Goal: Task Accomplishment & Management: Complete application form

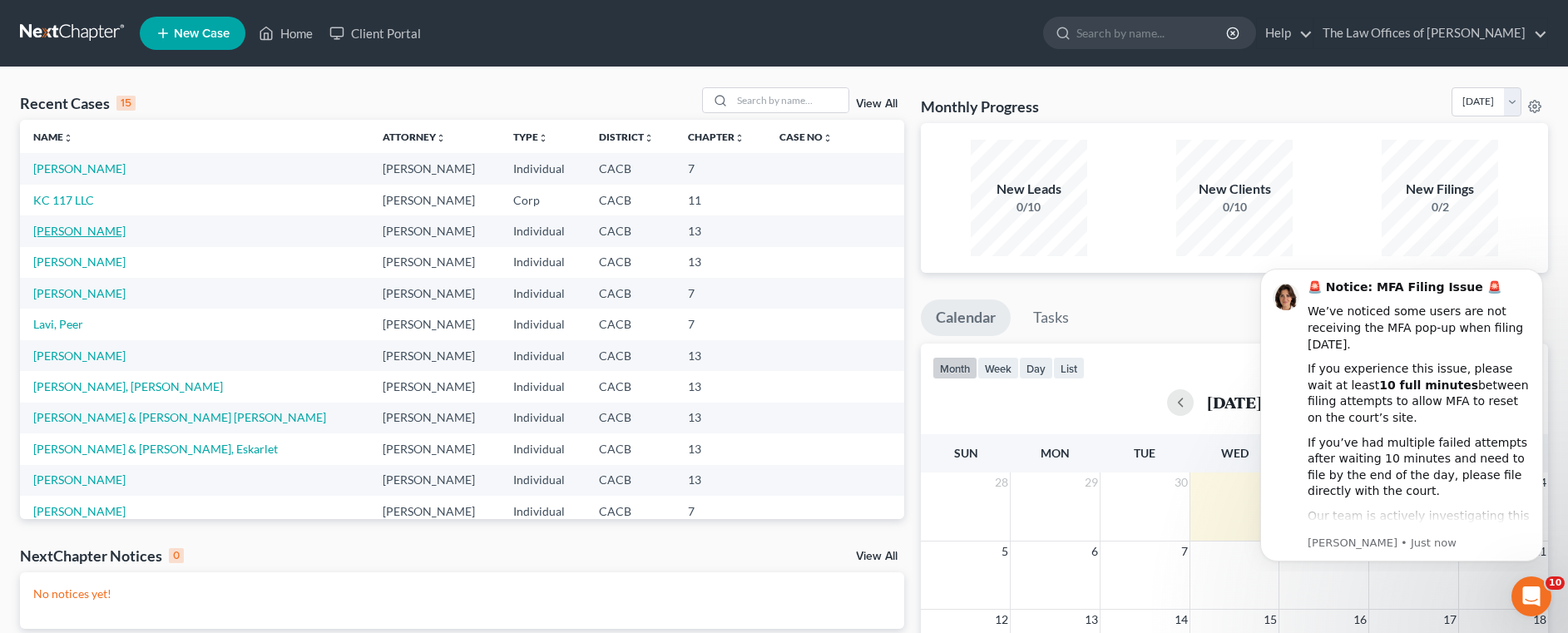
click at [56, 230] on link "[PERSON_NAME]" at bounding box center [80, 231] width 92 height 14
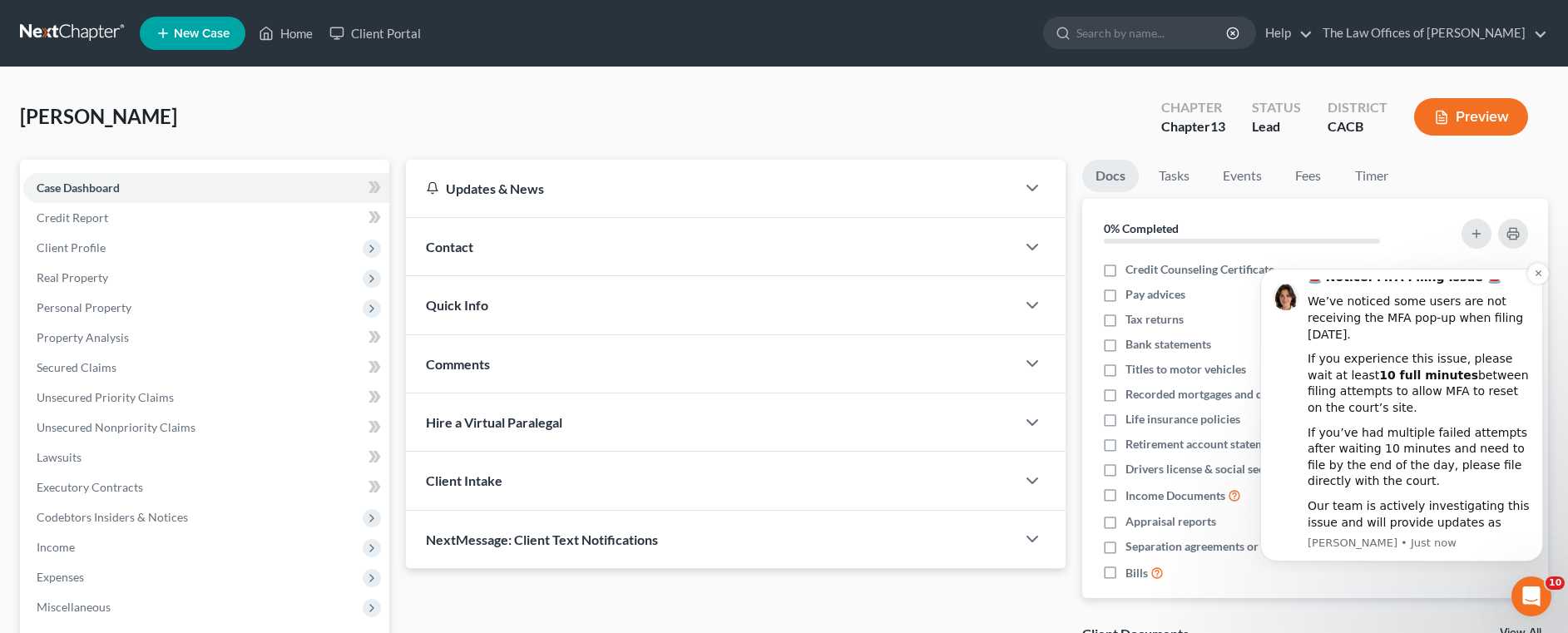
scroll to position [12, 0]
click at [1537, 271] on icon "Dismiss notification" at bounding box center [1539, 273] width 9 height 9
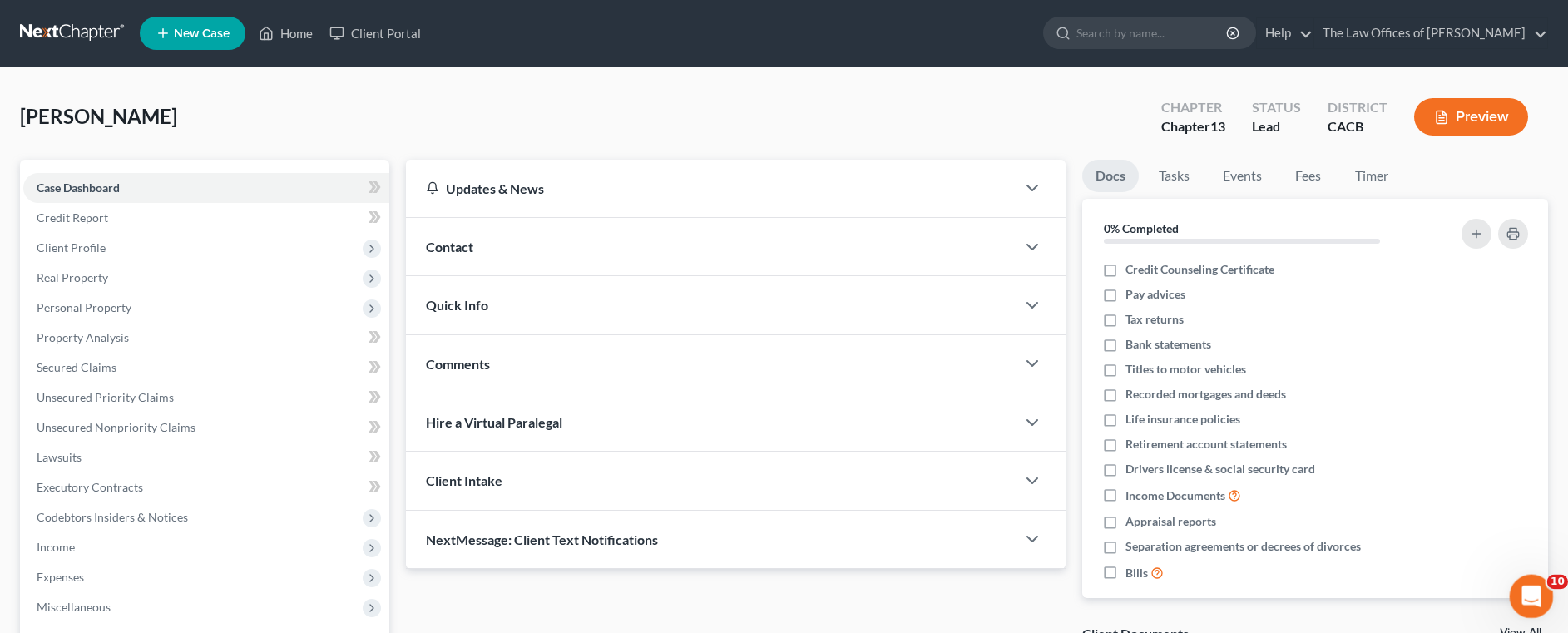
click at [1534, 602] on icon "Open Intercom Messenger" at bounding box center [1530, 594] width 27 height 27
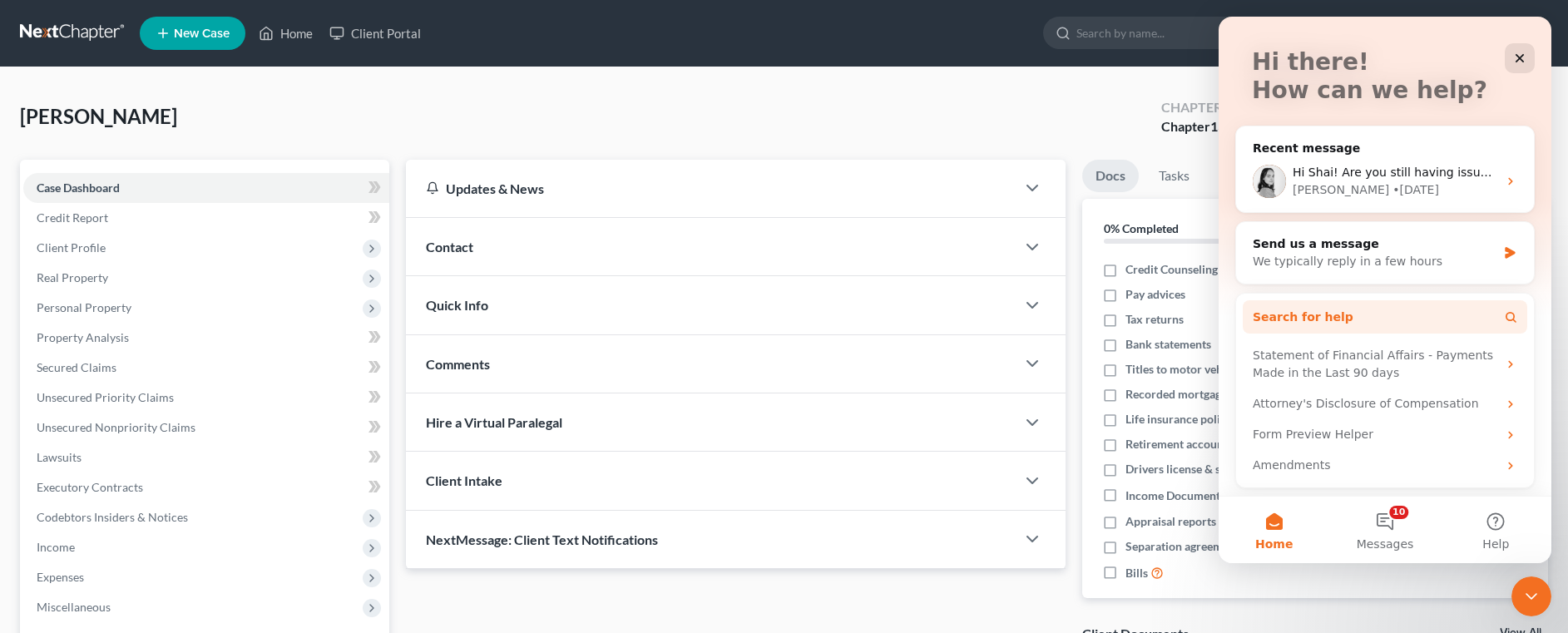
scroll to position [87, 0]
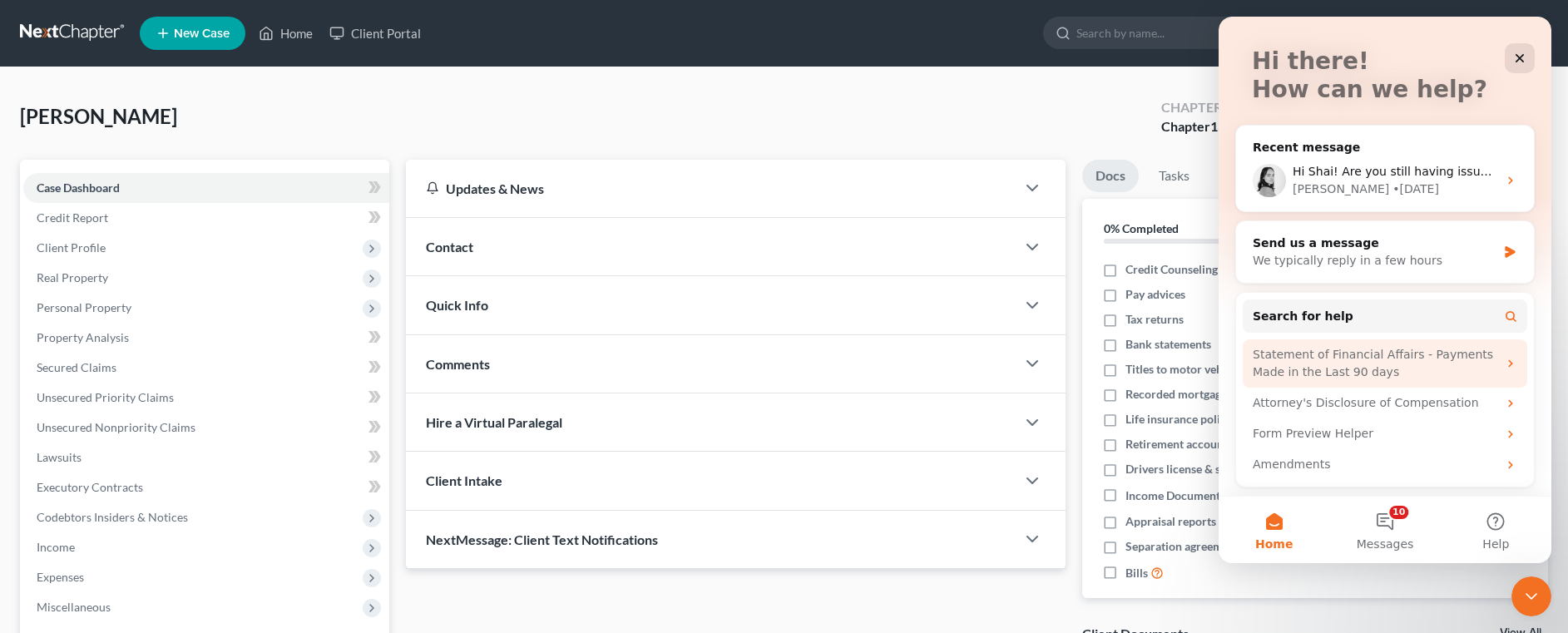
click at [1353, 367] on div "Statement of Financial Affairs - Payments Made in the Last 90 days" at bounding box center [1375, 363] width 245 height 35
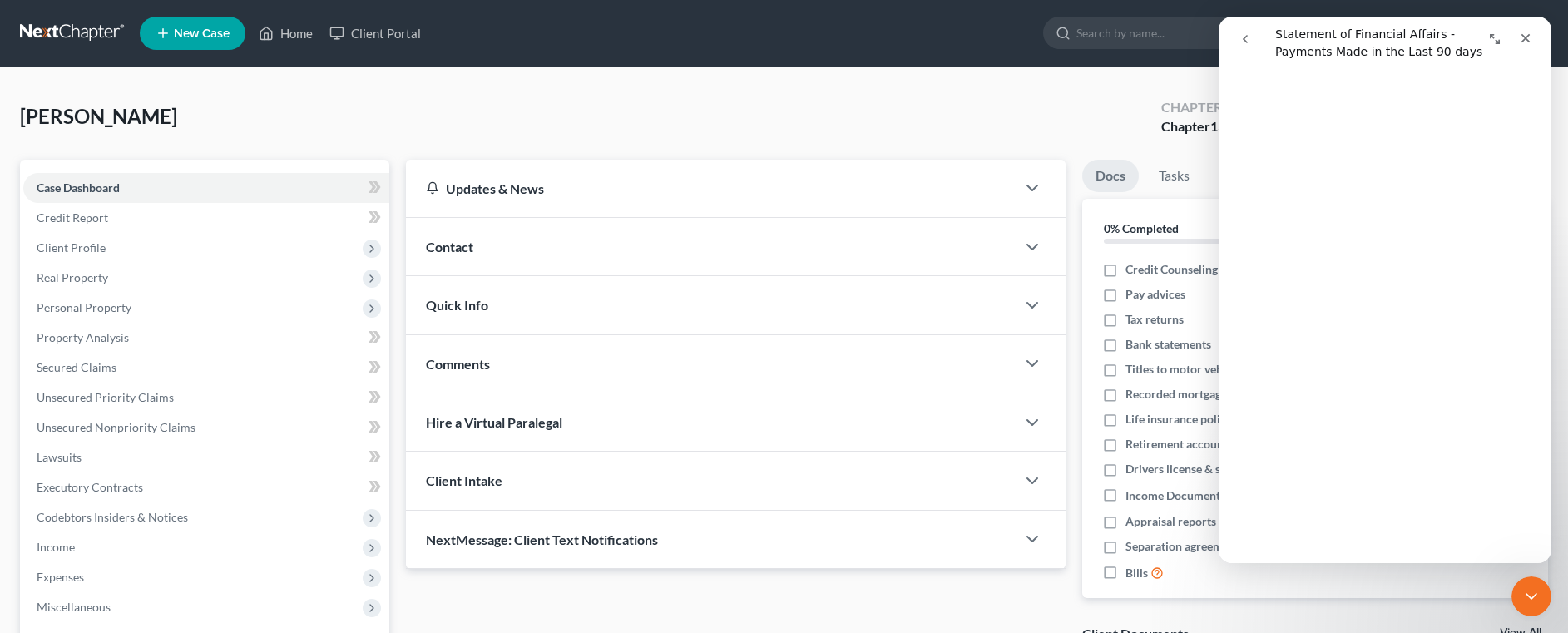
scroll to position [631, 0]
click at [1530, 34] on icon "Close" at bounding box center [1525, 38] width 14 height 14
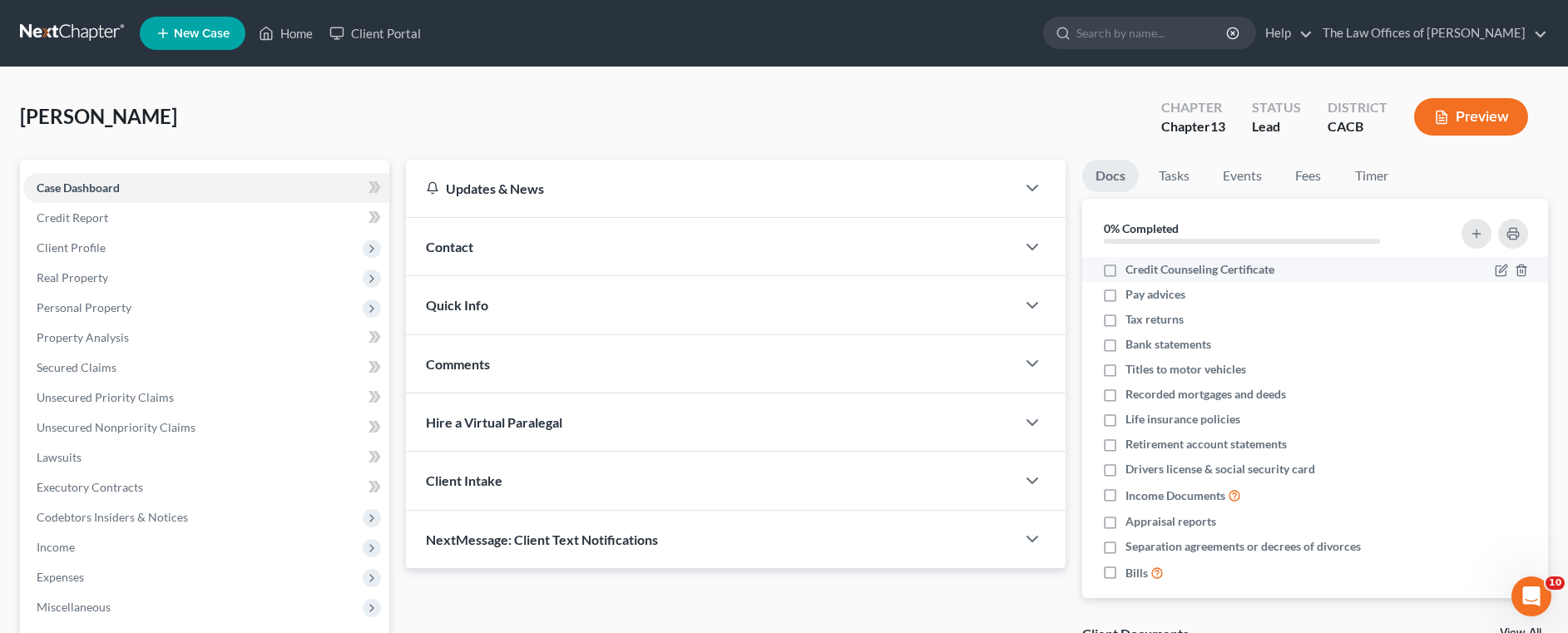
scroll to position [0, 0]
click at [1541, 594] on div "Open Intercom Messenger" at bounding box center [1529, 594] width 55 height 55
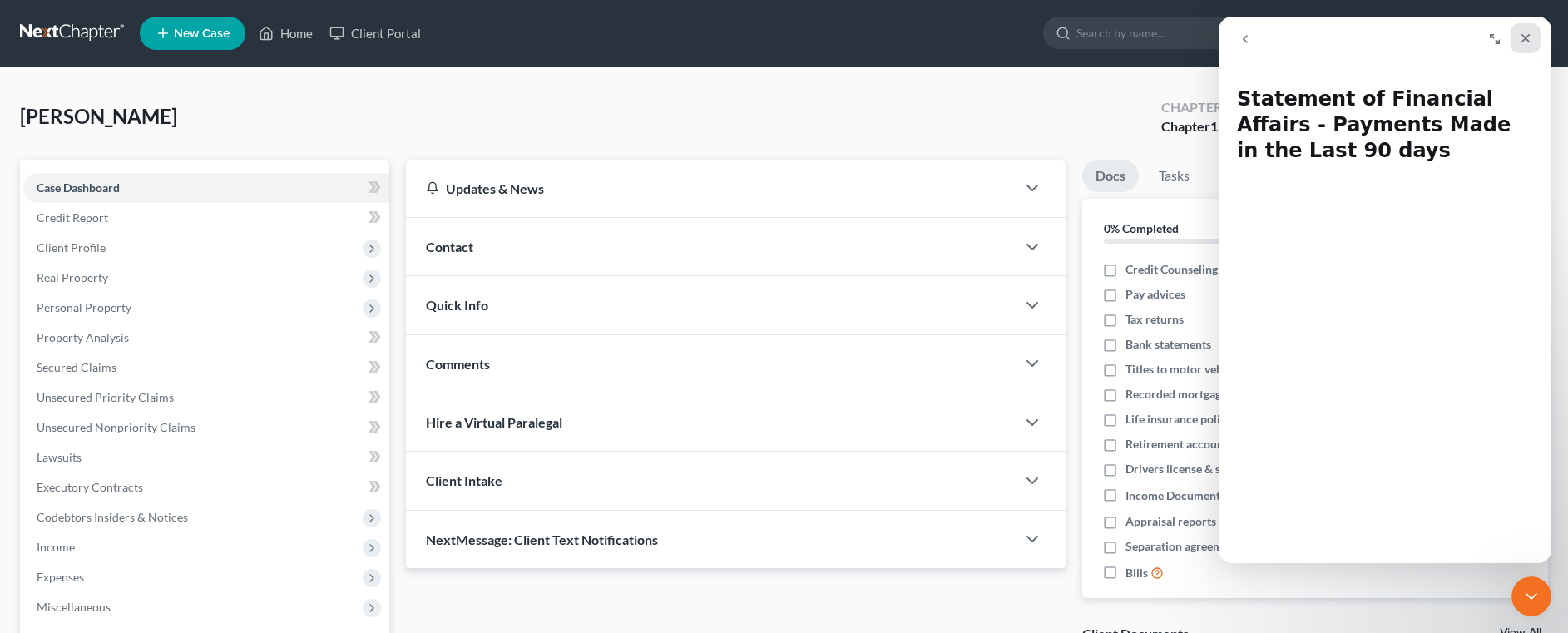
click at [1529, 43] on icon "Close" at bounding box center [1525, 38] width 14 height 14
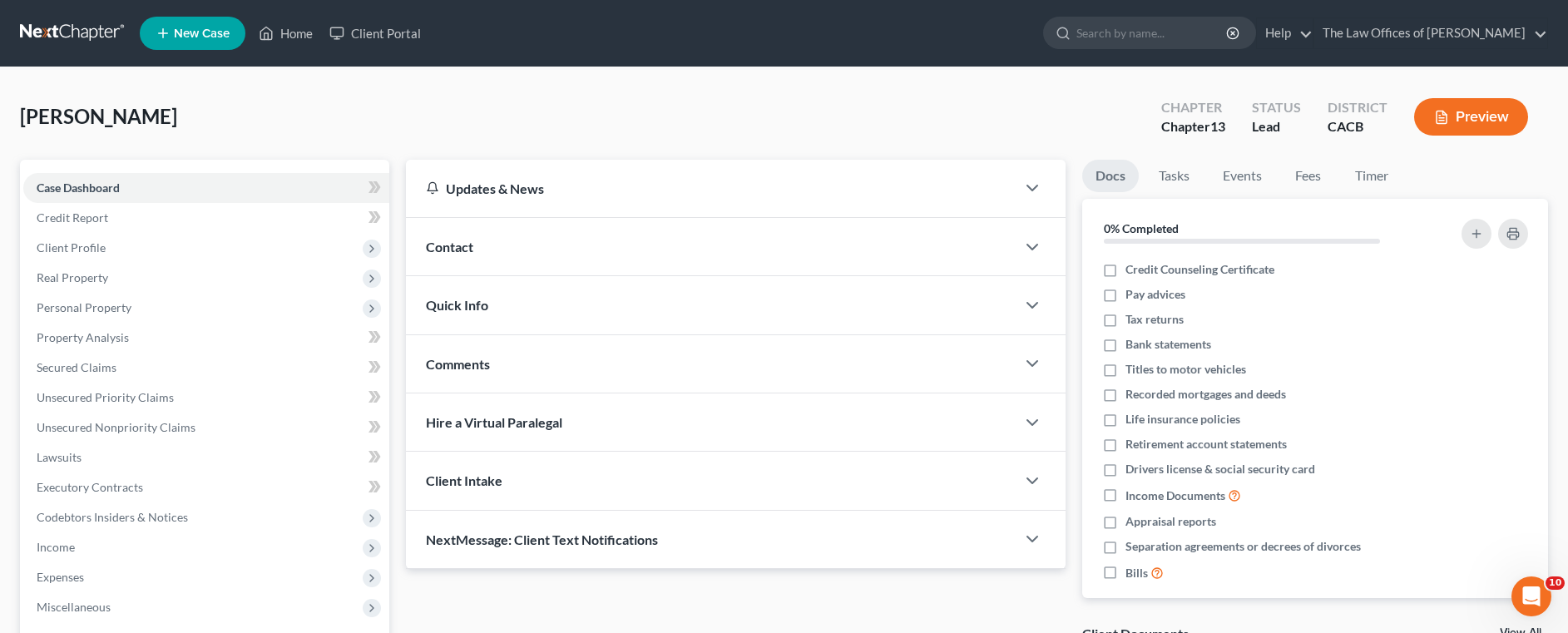
click at [1527, 628] on link "View All" at bounding box center [1521, 633] width 42 height 12
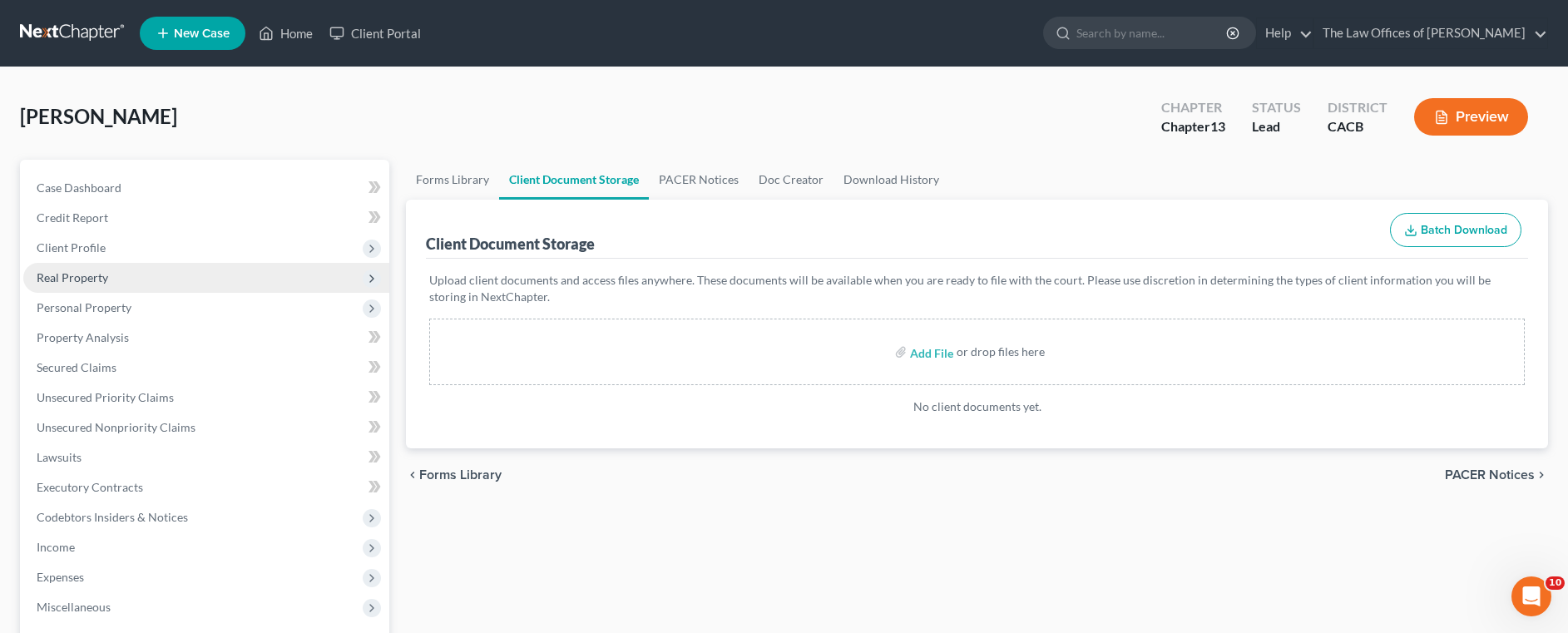
click at [72, 279] on span "Real Property" at bounding box center [72, 278] width 72 height 14
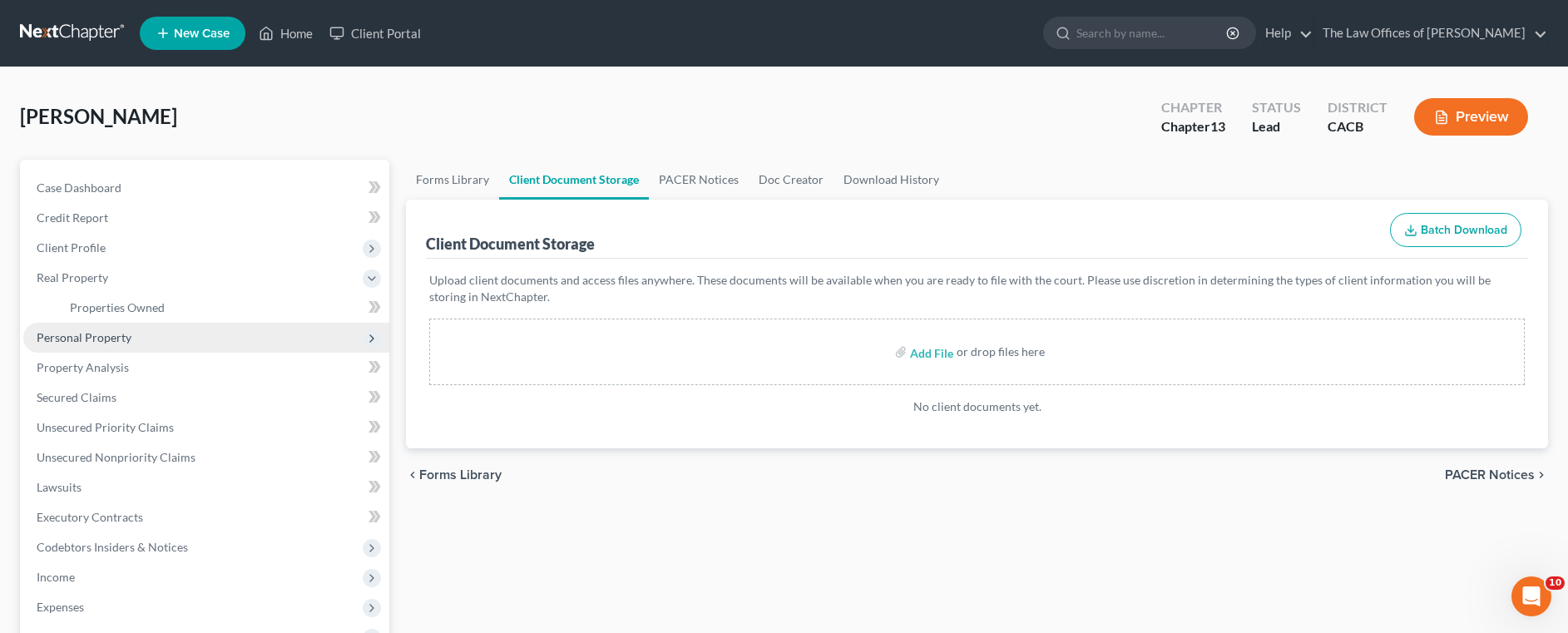
click at [99, 337] on span "Personal Property" at bounding box center [83, 338] width 95 height 14
click at [149, 332] on span "Vehicles Owned" at bounding box center [111, 338] width 83 height 14
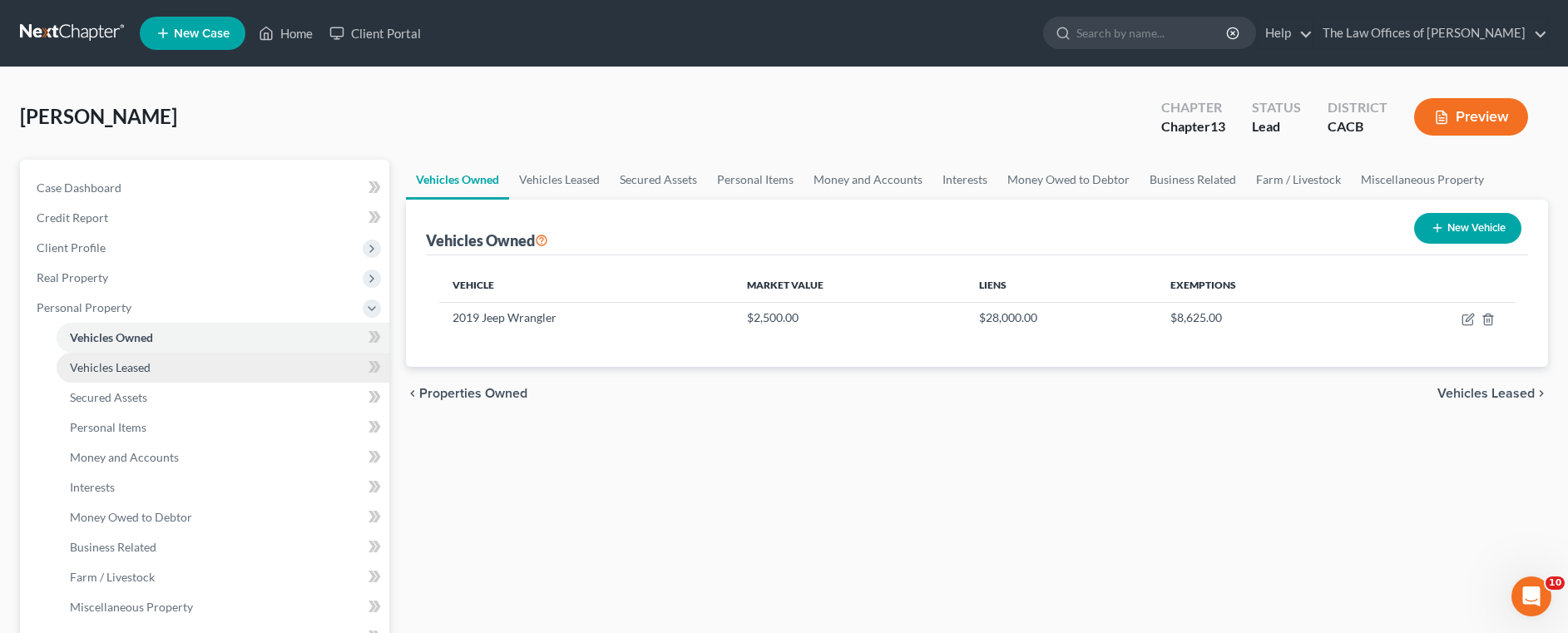
click at [146, 366] on span "Vehicles Leased" at bounding box center [110, 368] width 81 height 14
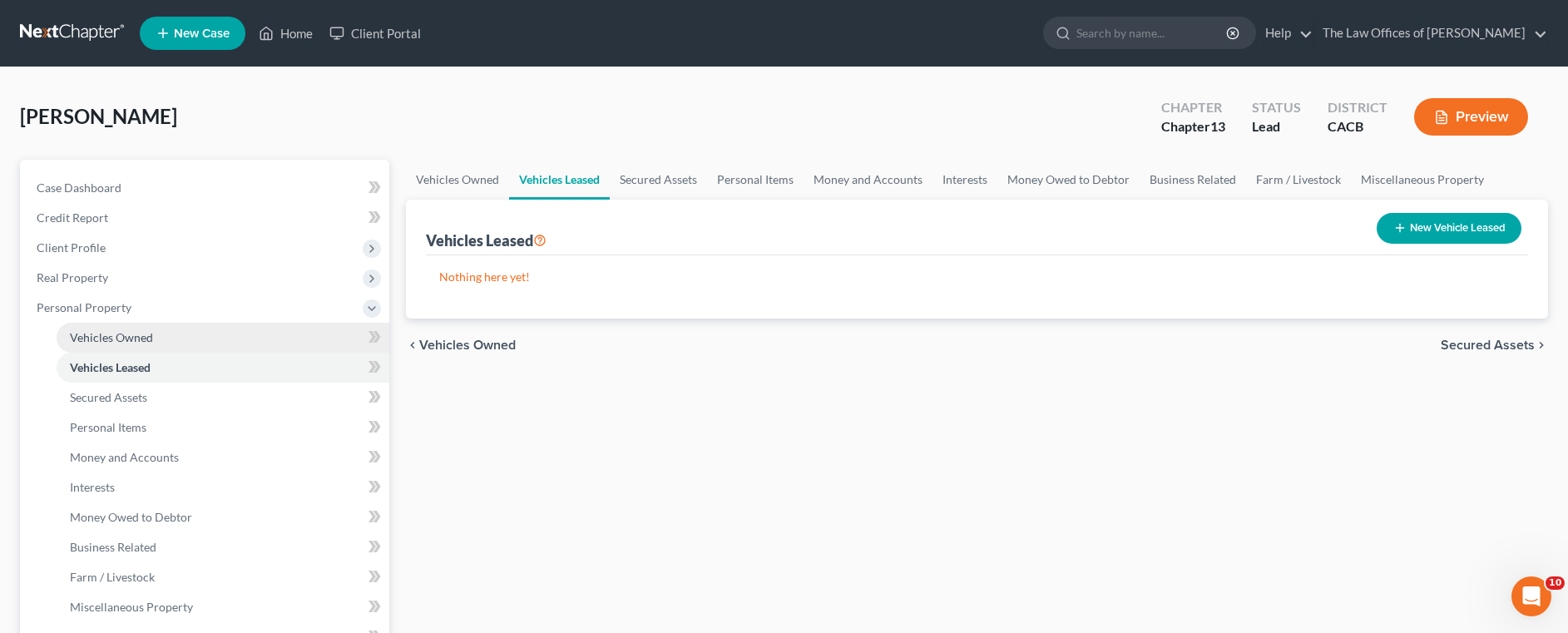
click at [140, 339] on span "Vehicles Owned" at bounding box center [111, 338] width 83 height 14
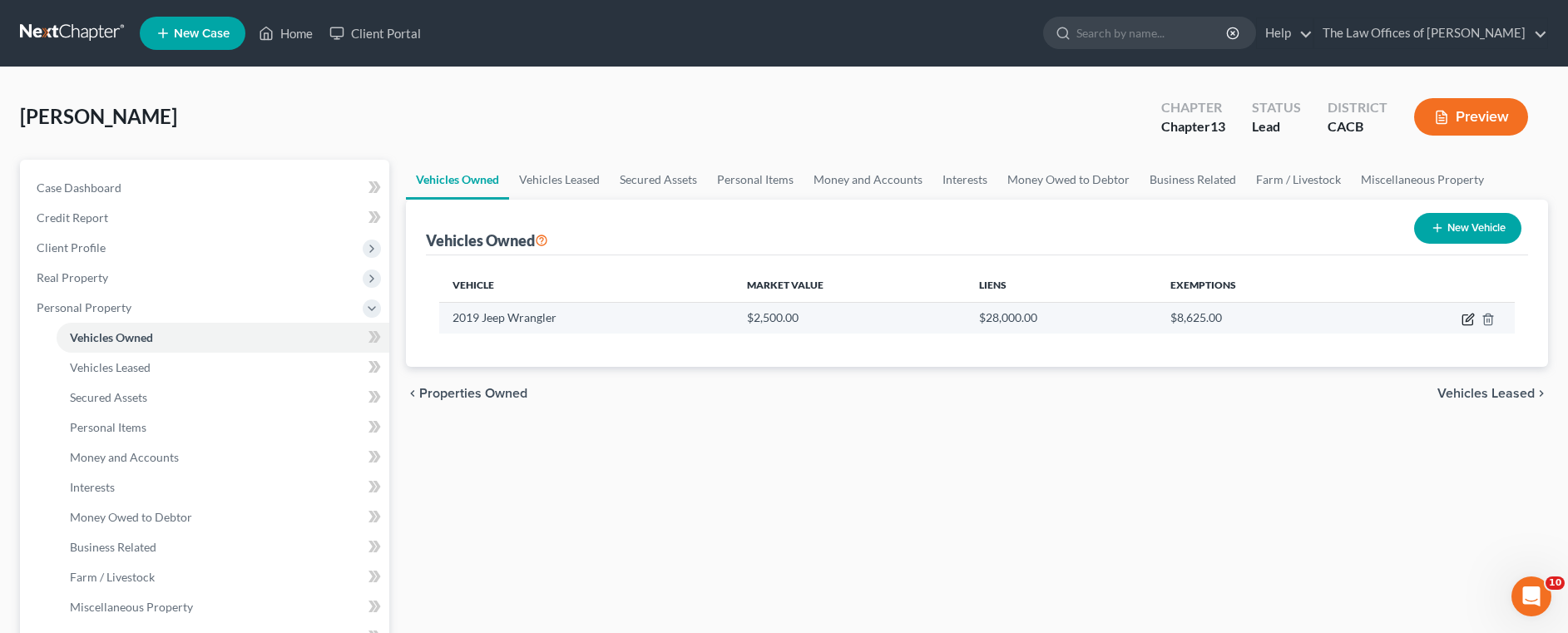
click at [1466, 321] on icon "button" at bounding box center [1468, 319] width 14 height 14
select select "0"
select select "7"
select select "3"
select select "0"
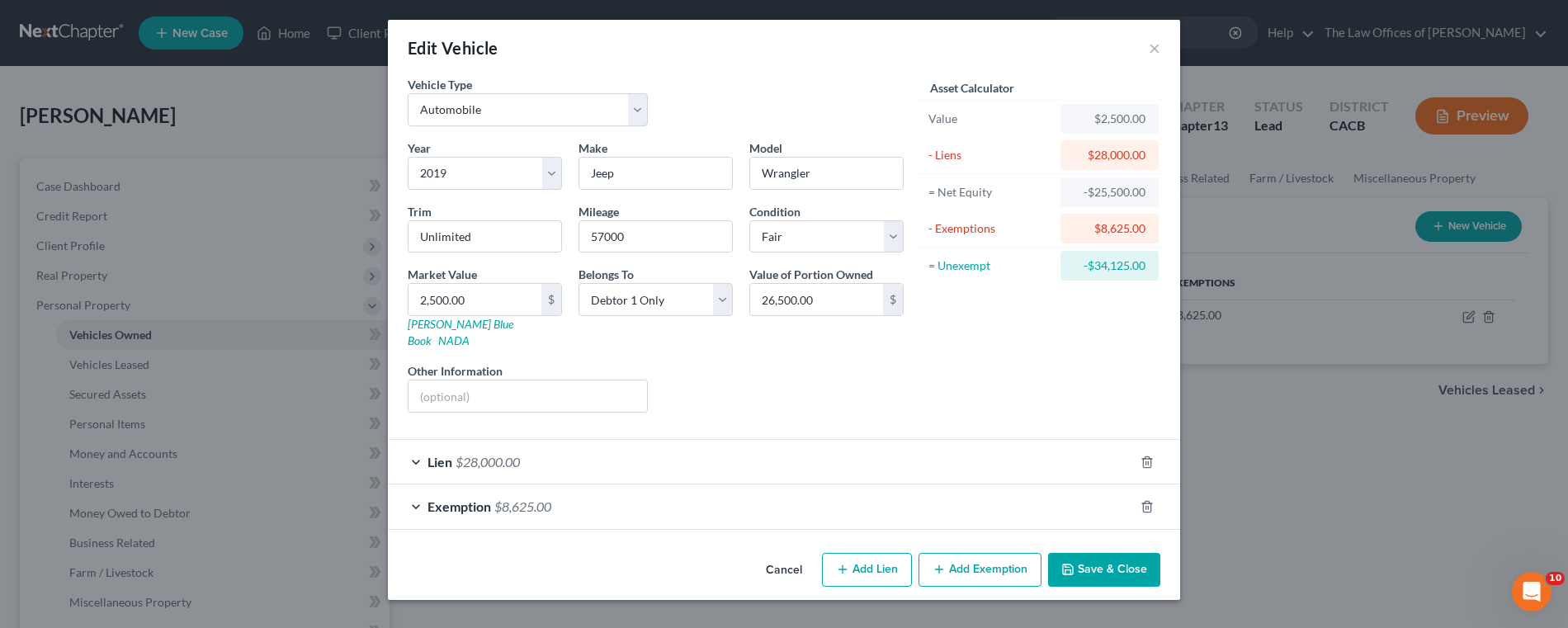
click at [927, 449] on div "Lien $28,000.00" at bounding box center [761, 462] width 746 height 44
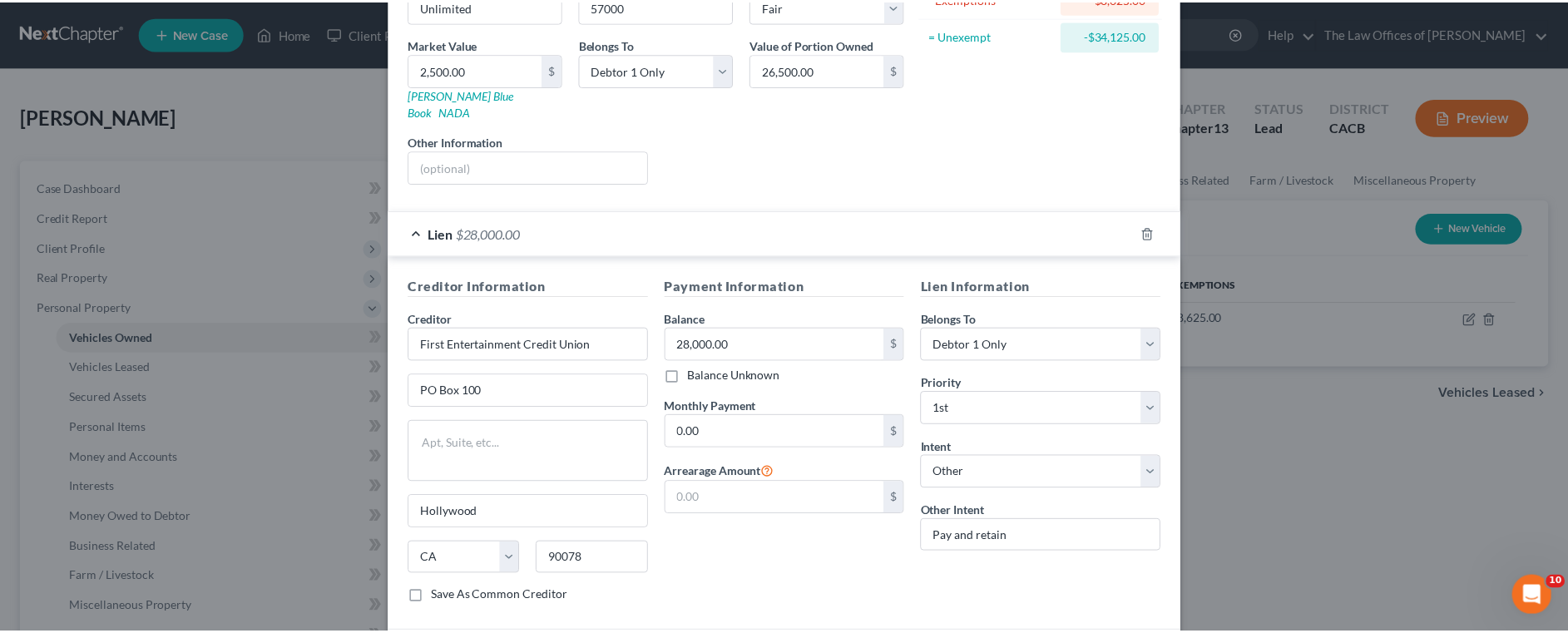
scroll to position [332, 0]
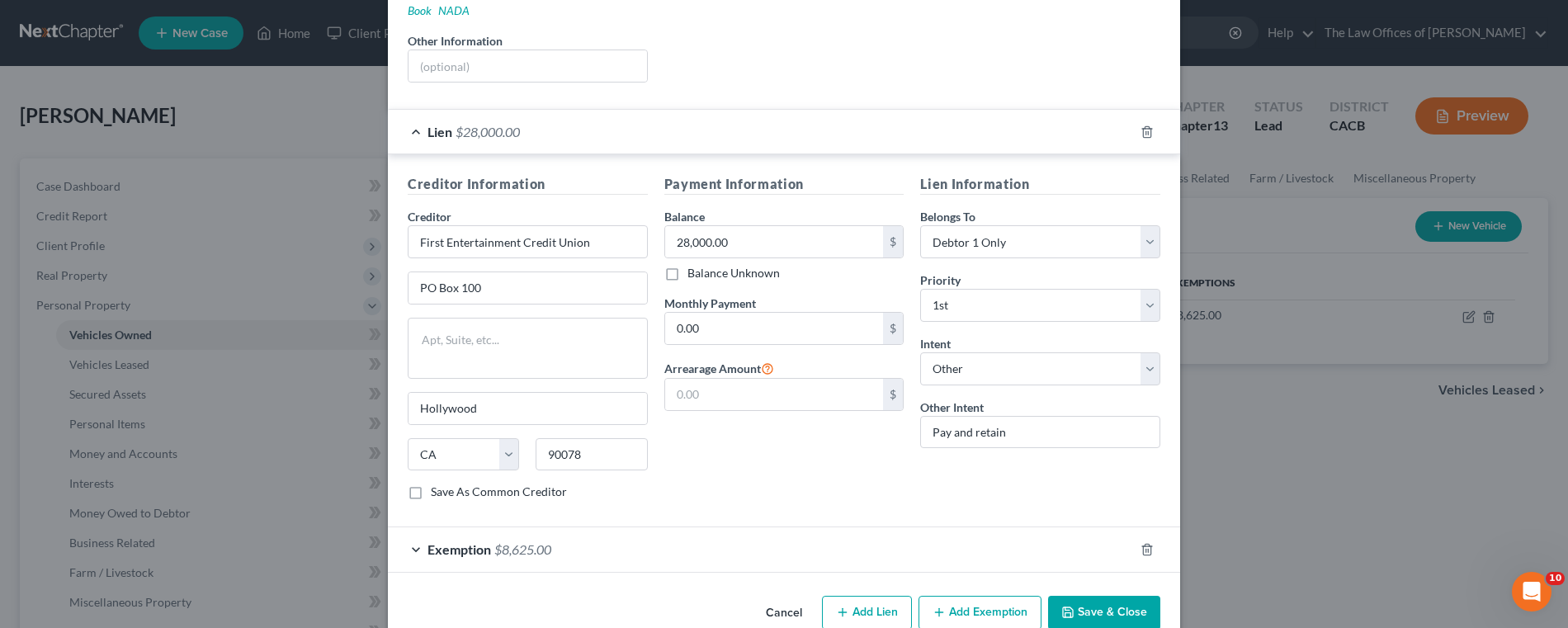
drag, startPoint x: 875, startPoint y: 56, endPoint x: 874, endPoint y: 66, distance: 10.0
click at [875, 56] on div "Liens Select" at bounding box center [784, 57] width 257 height 50
type input "646"
click at [1092, 600] on button "Save & Close" at bounding box center [1104, 613] width 112 height 35
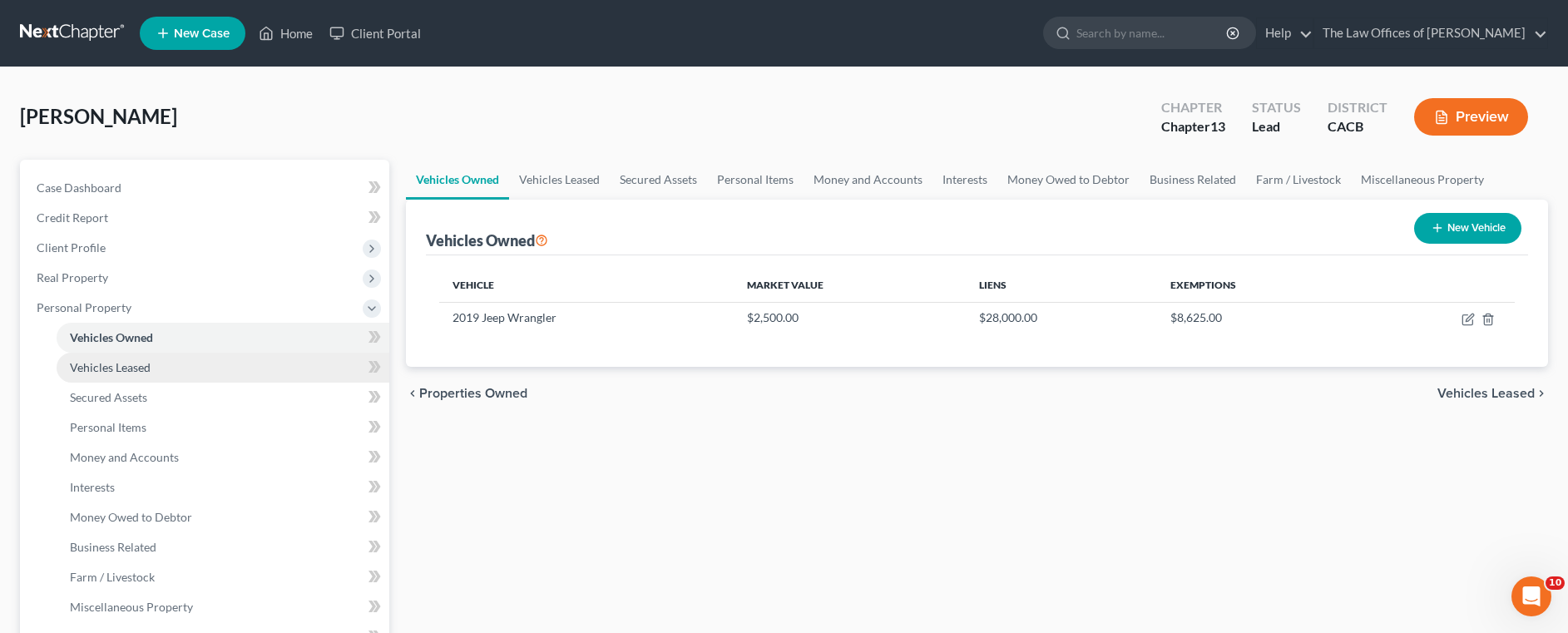
click at [135, 373] on span "Vehicles Leased" at bounding box center [110, 368] width 81 height 14
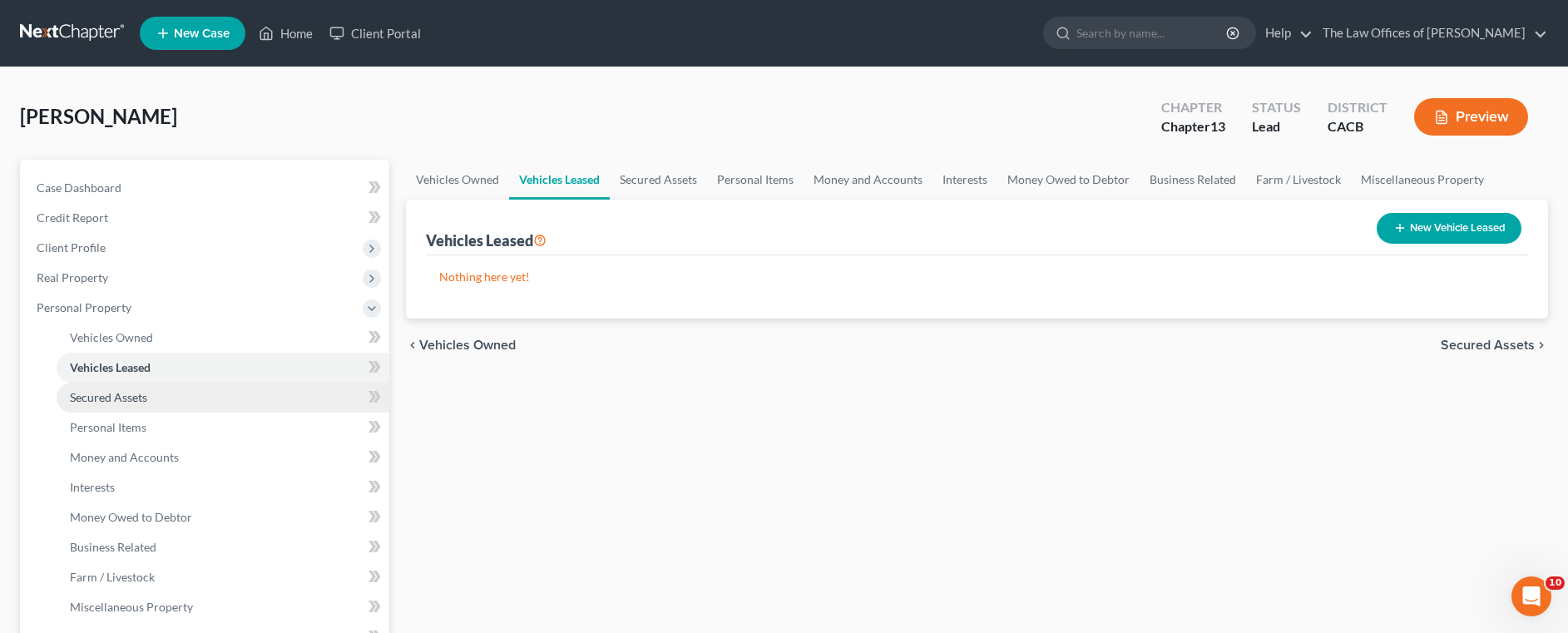
click at [125, 403] on span "Secured Assets" at bounding box center [108, 398] width 77 height 14
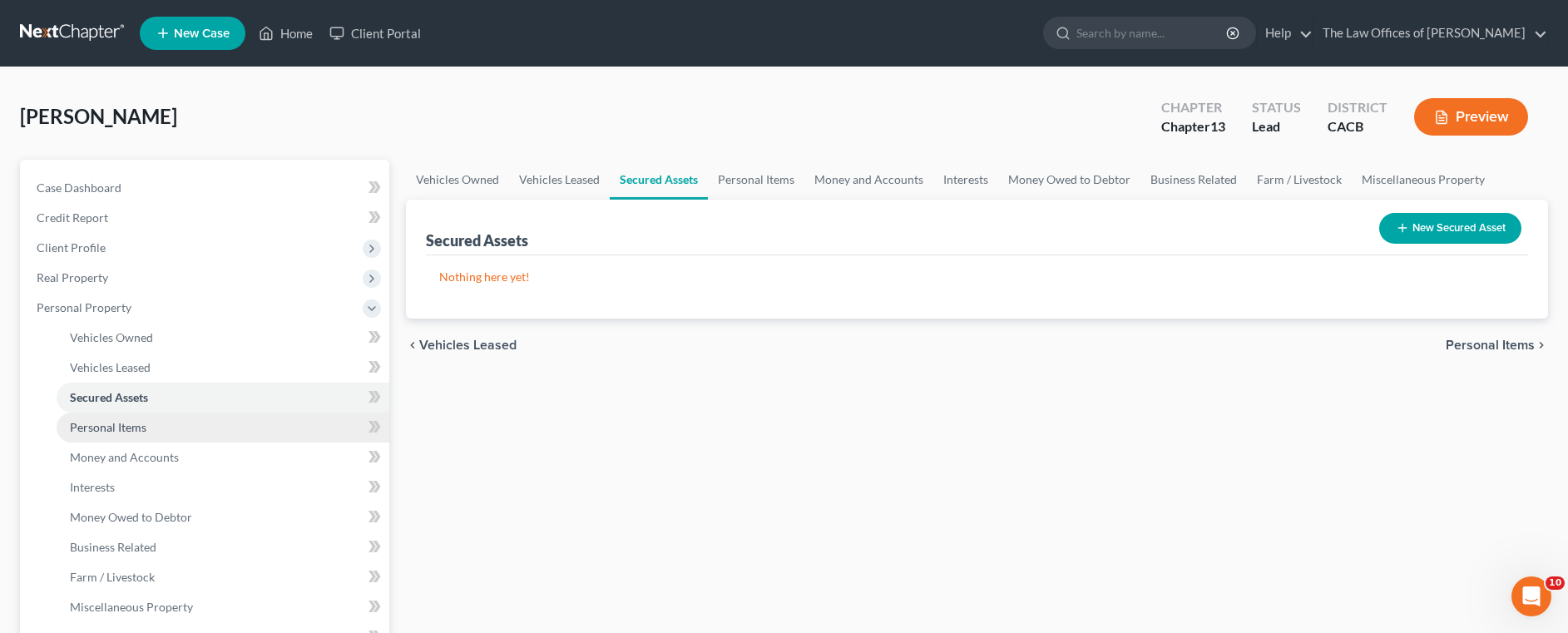
click at [126, 426] on span "Personal Items" at bounding box center [108, 427] width 77 height 14
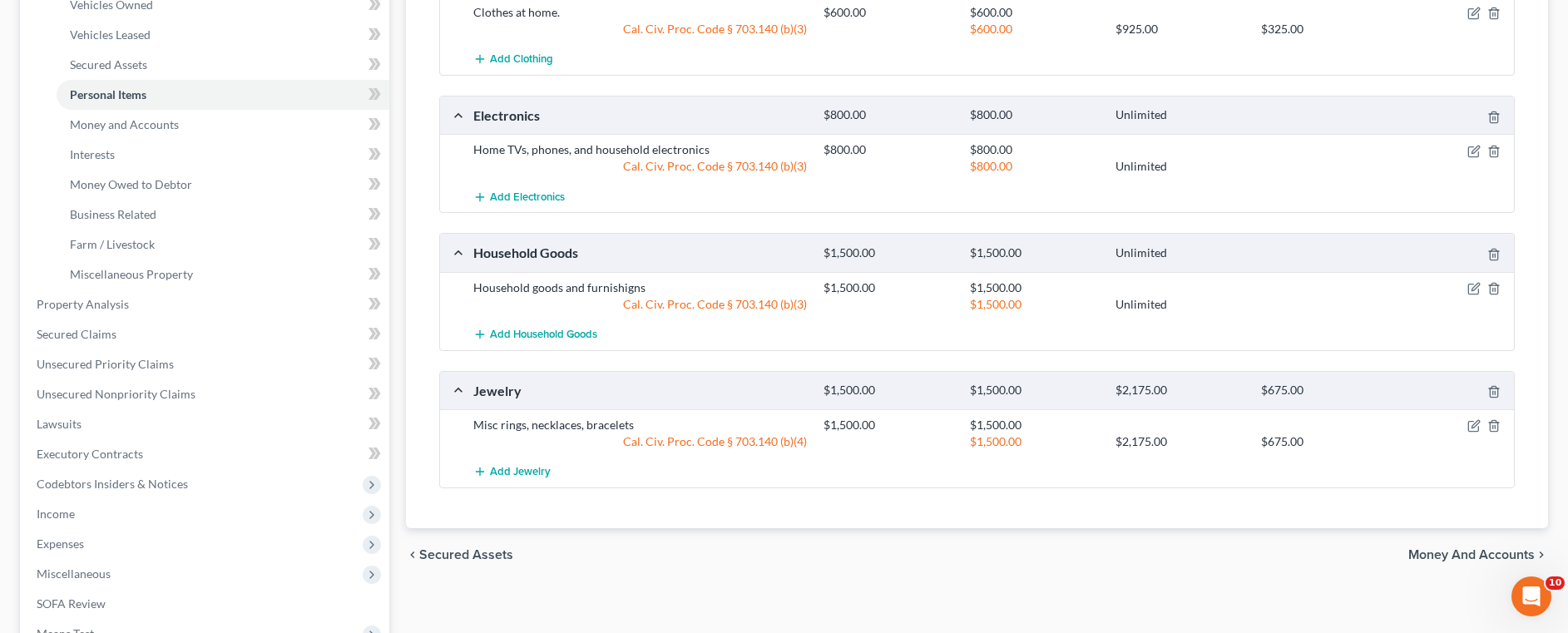
scroll to position [83, 0]
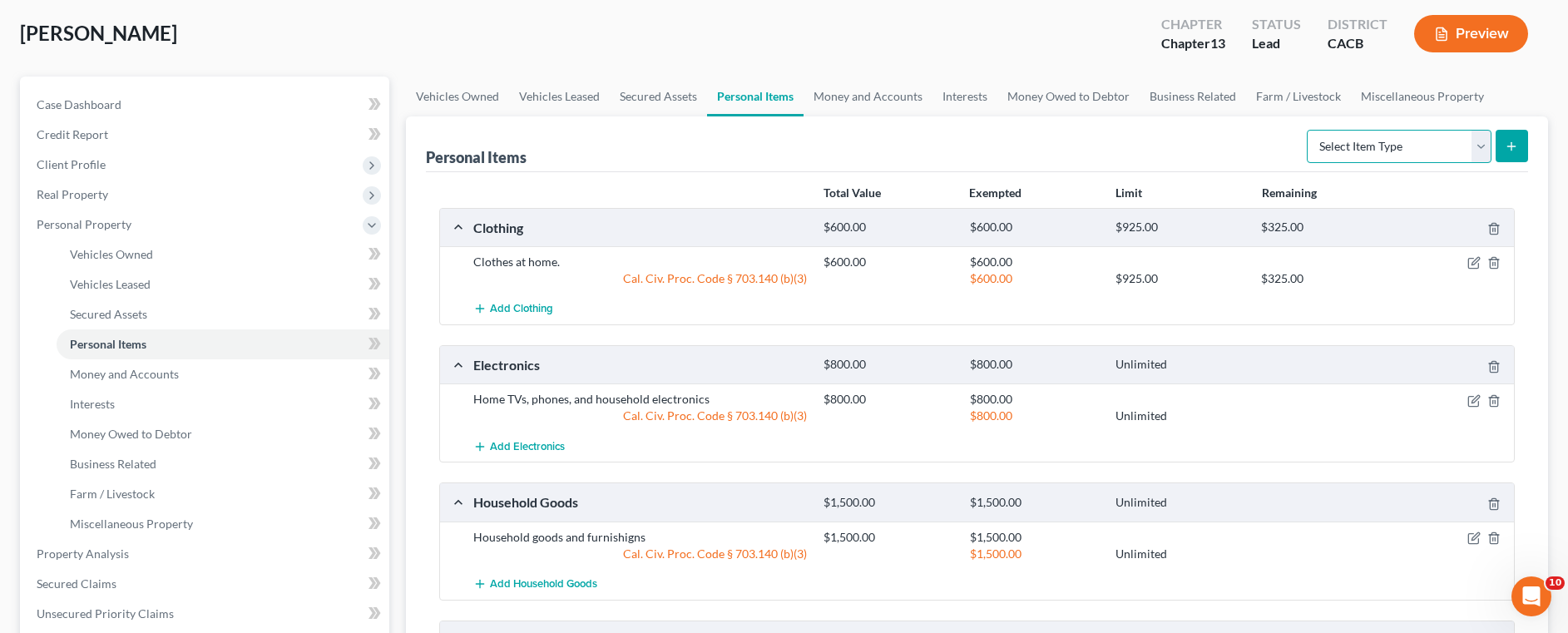
click at [1473, 146] on select "Select Item Type Clothing Collectibles Of Value Electronics Firearms Household …" at bounding box center [1400, 146] width 185 height 34
click at [135, 382] on link "Money and Accounts" at bounding box center [222, 374] width 332 height 30
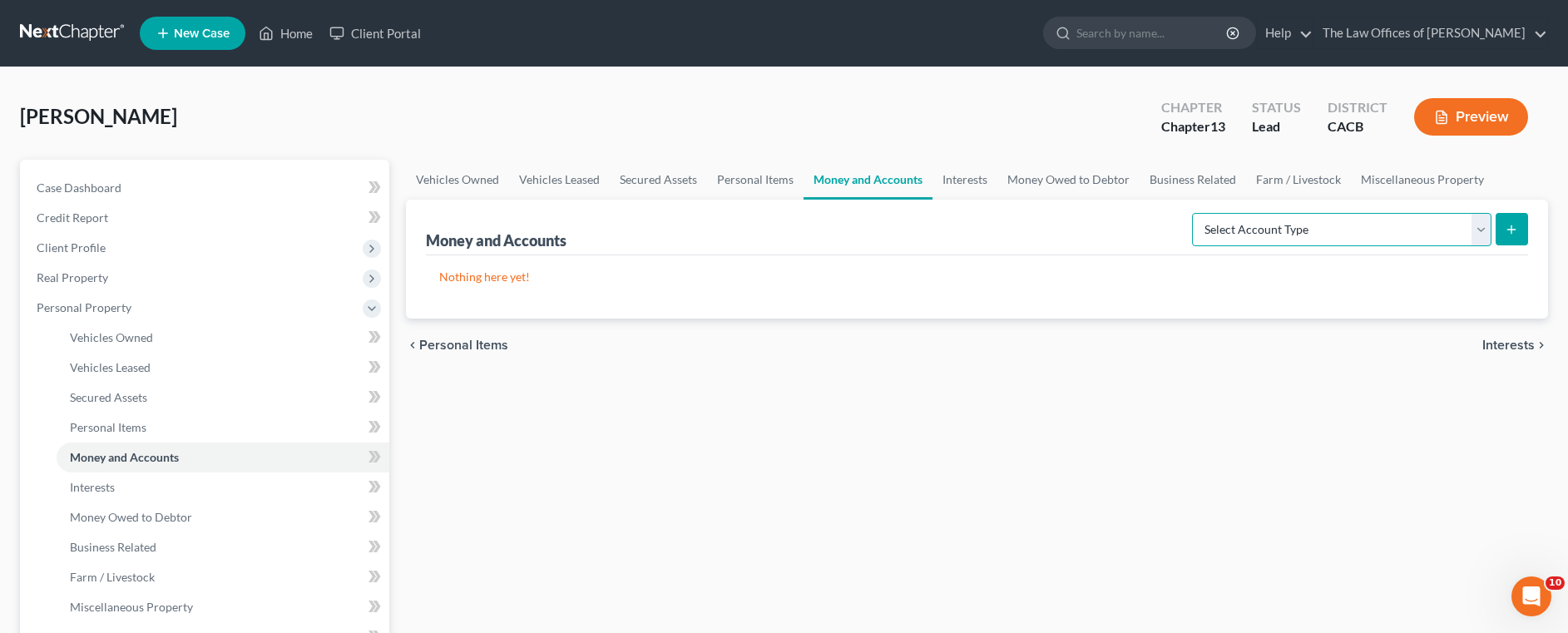
click at [1485, 228] on select "Select Account Type Brokerage Cash on Hand Certificates of Deposit Checking Acc…" at bounding box center [1342, 229] width 300 height 34
select select "other"
click at [1196, 213] on select "Select Account Type Brokerage Cash on Hand Certificates of Deposit Checking Acc…" at bounding box center [1342, 229] width 300 height 34
click at [1515, 230] on icon "submit" at bounding box center [1512, 229] width 14 height 14
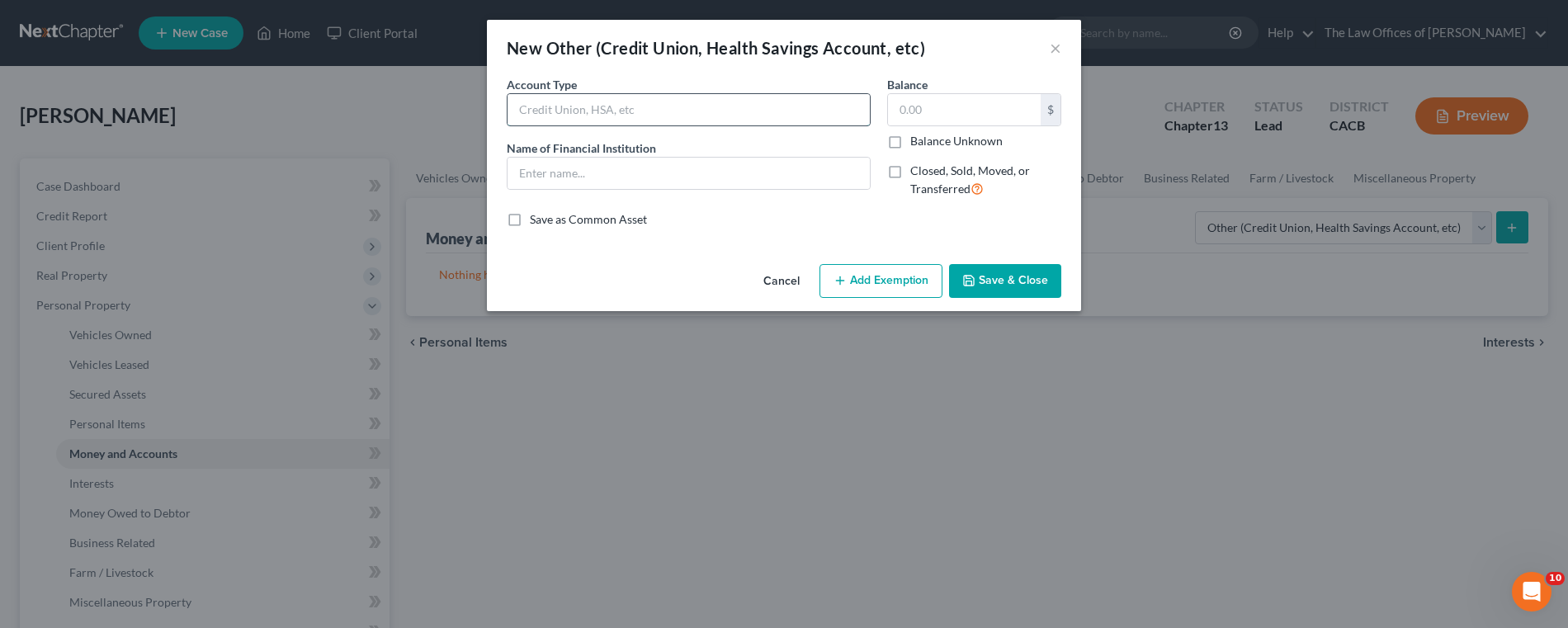
click at [694, 112] on input "text" at bounding box center [688, 110] width 362 height 31
type input "First Entertainment Credit Union"
paste input "First Entertainment Credit Union"
type input "First Entertainment Credit Union"
type input "S"
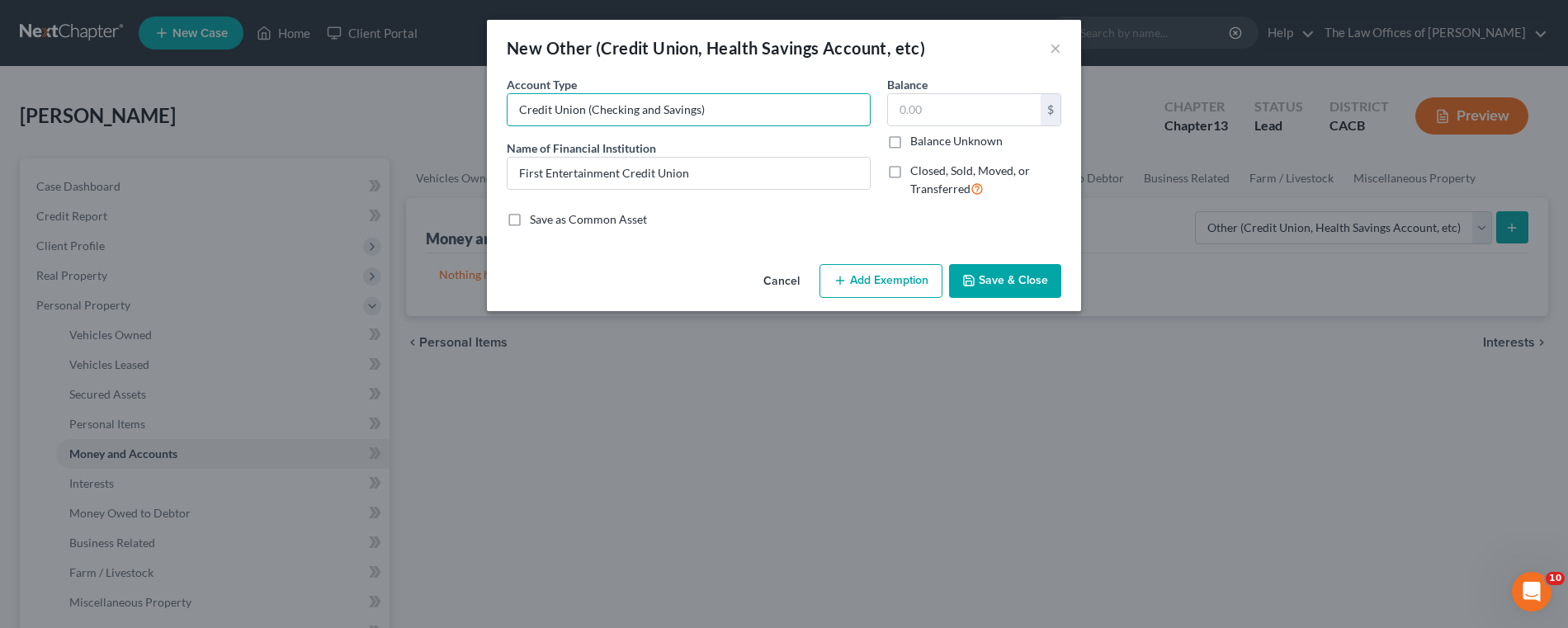
type input "Credit Union (Checking and Savings)"
click at [937, 111] on input "text" at bounding box center [964, 110] width 153 height 31
type input "300"
click at [893, 287] on button "Add Exemption" at bounding box center [881, 281] width 123 height 35
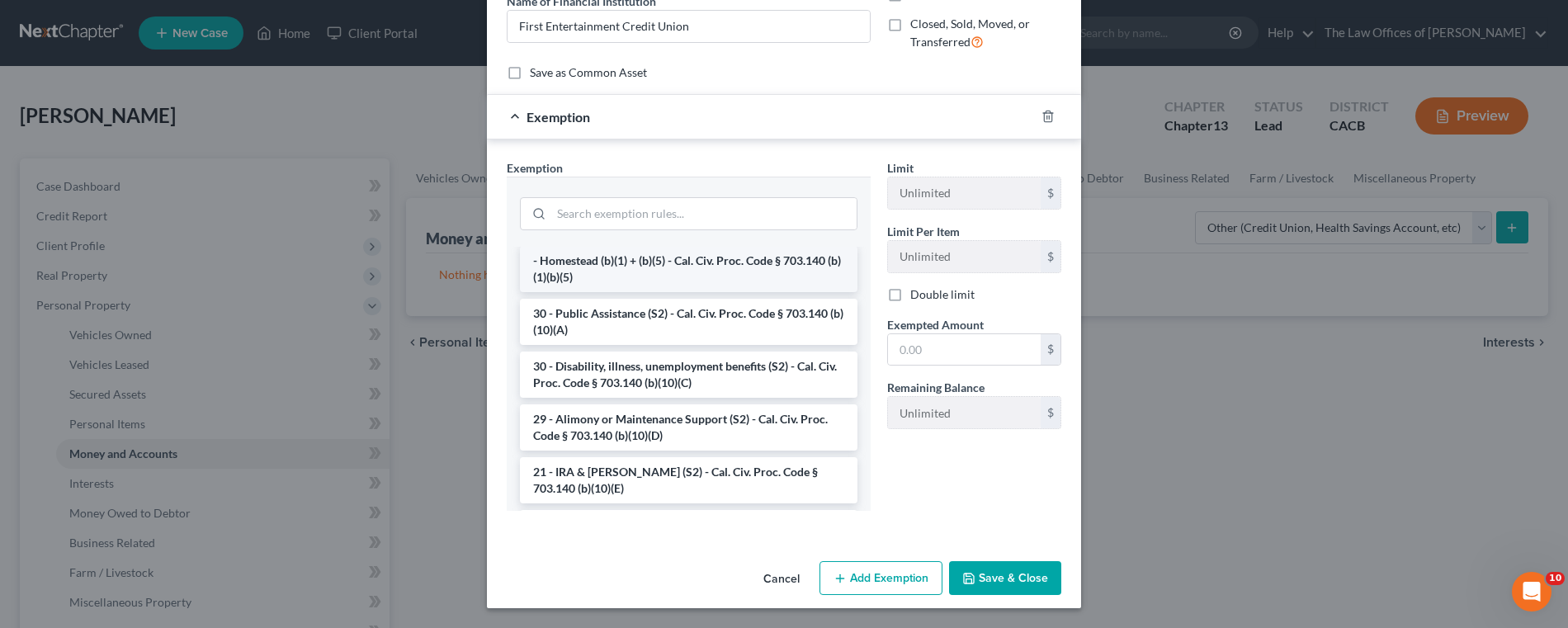
scroll to position [330, 0]
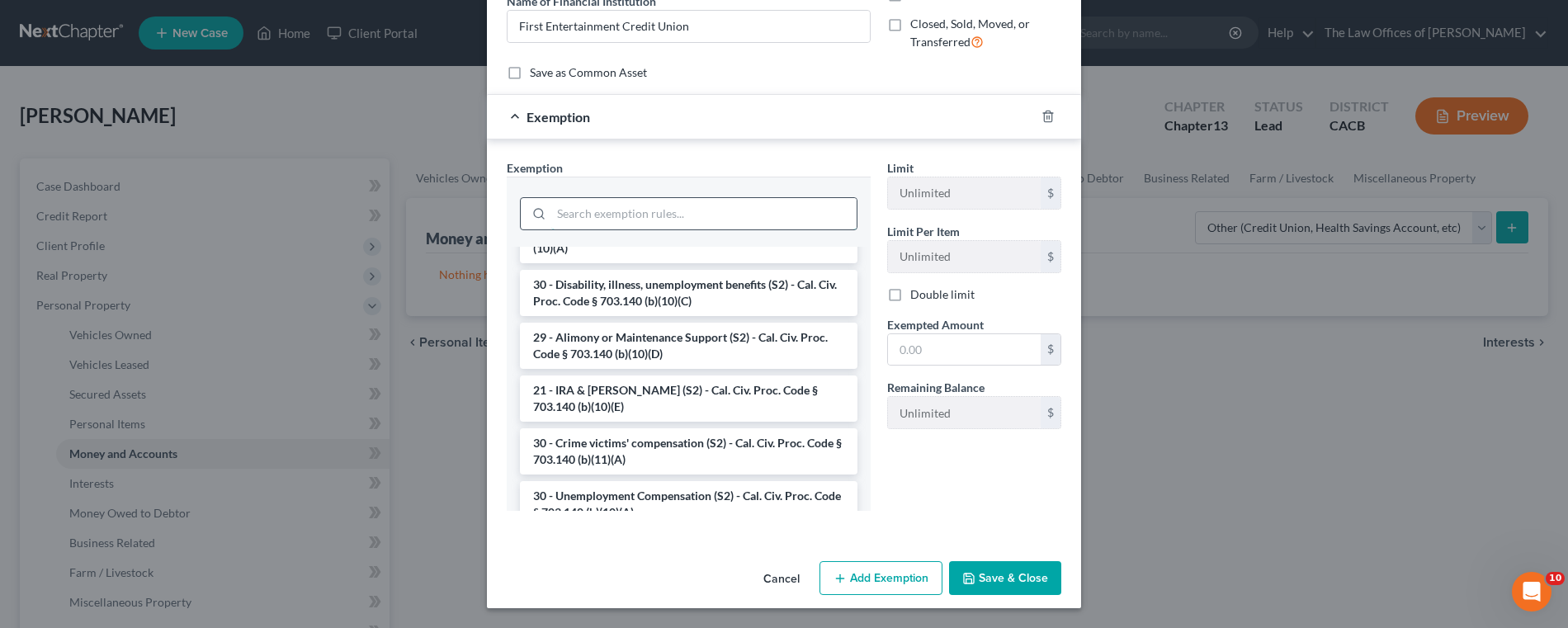
click at [628, 218] on input "search" at bounding box center [704, 213] width 306 height 31
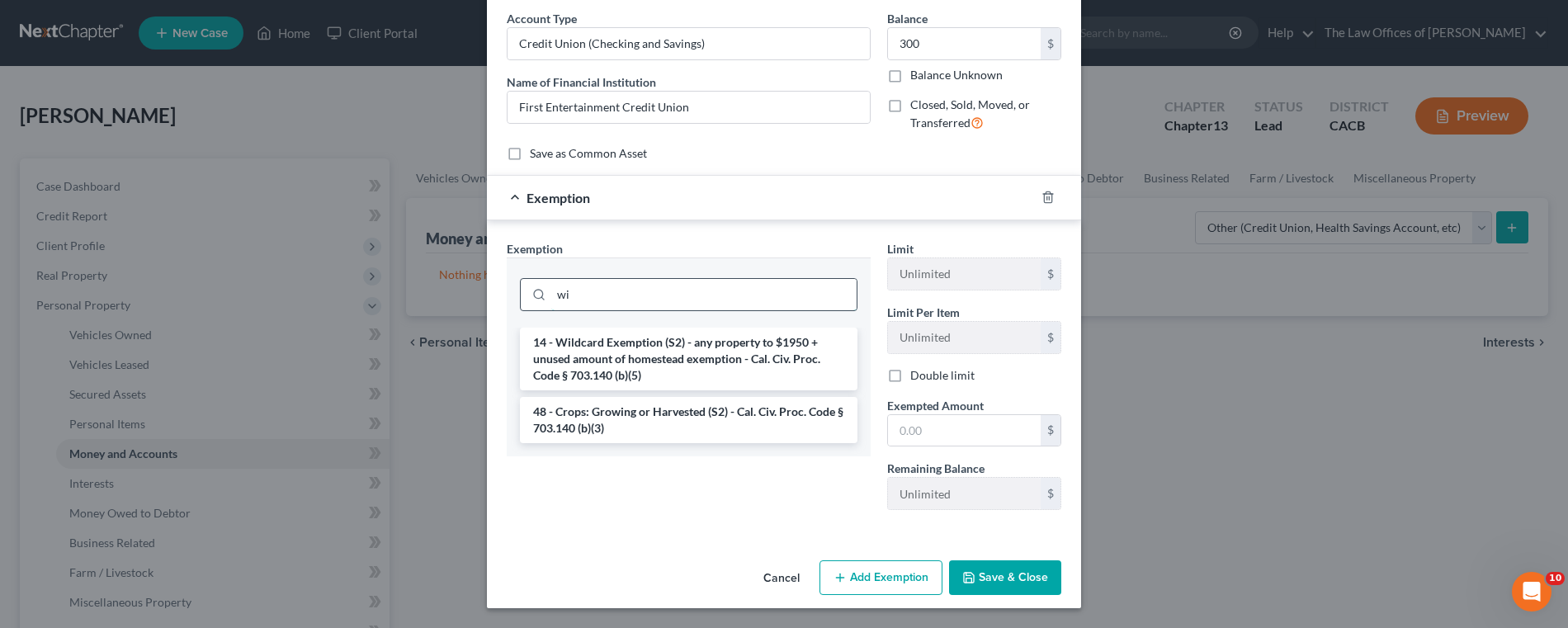
scroll to position [66, 0]
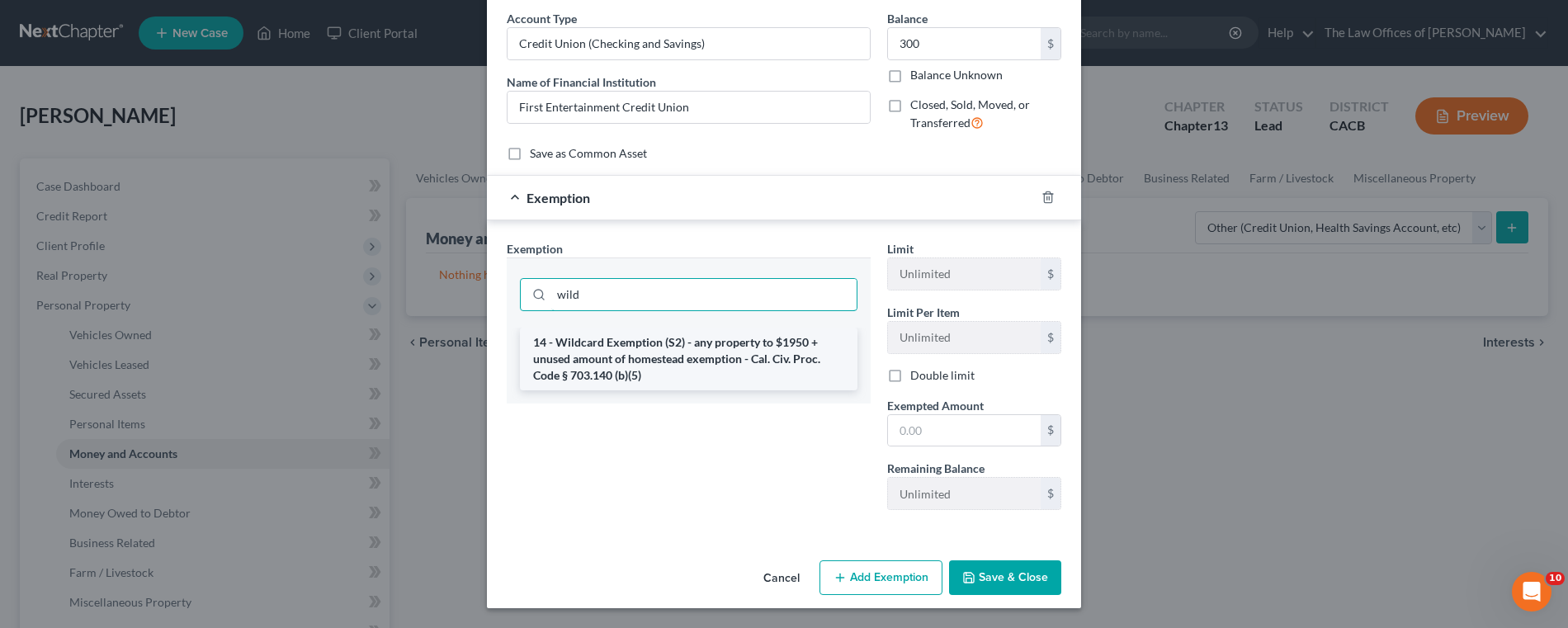
type input "wild"
click at [603, 360] on li "14 - Wildcard Exemption (S2) - any property to $1950 + unused amount of homeste…" at bounding box center [689, 359] width 338 height 63
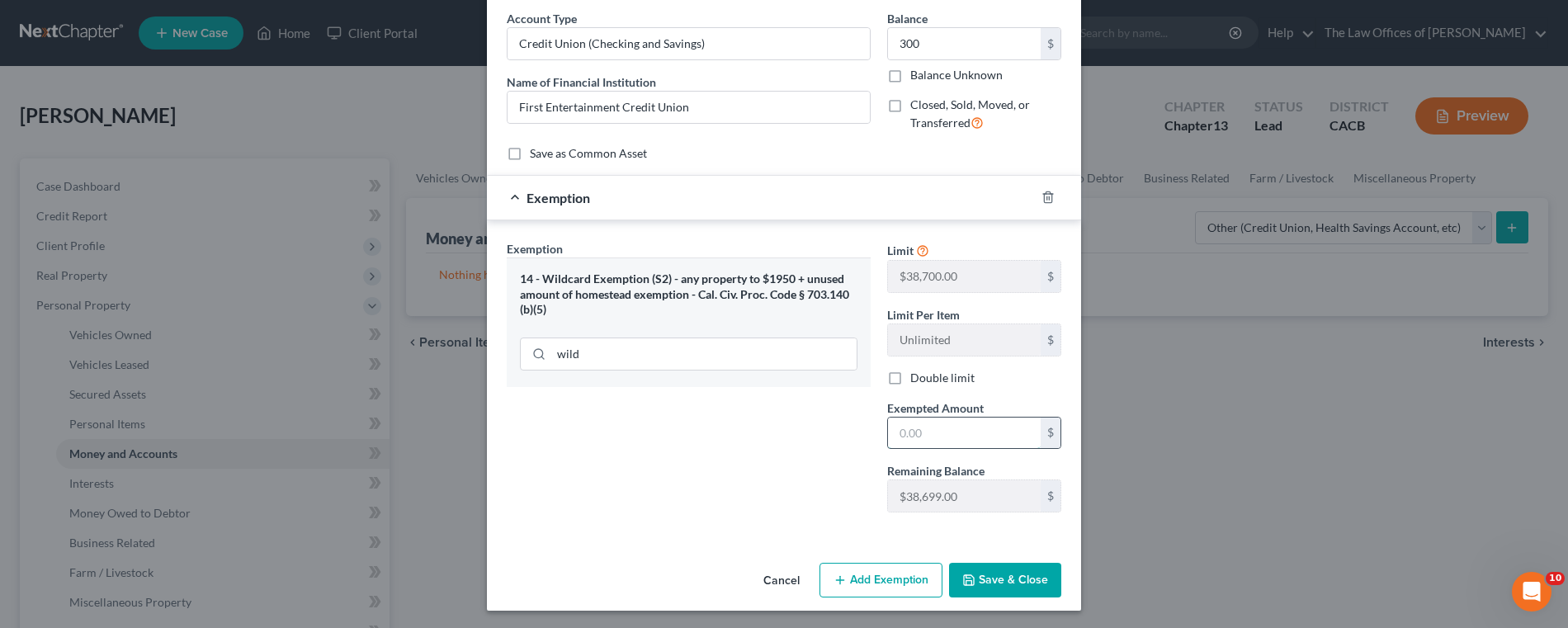
click at [940, 431] on input "text" at bounding box center [964, 433] width 153 height 31
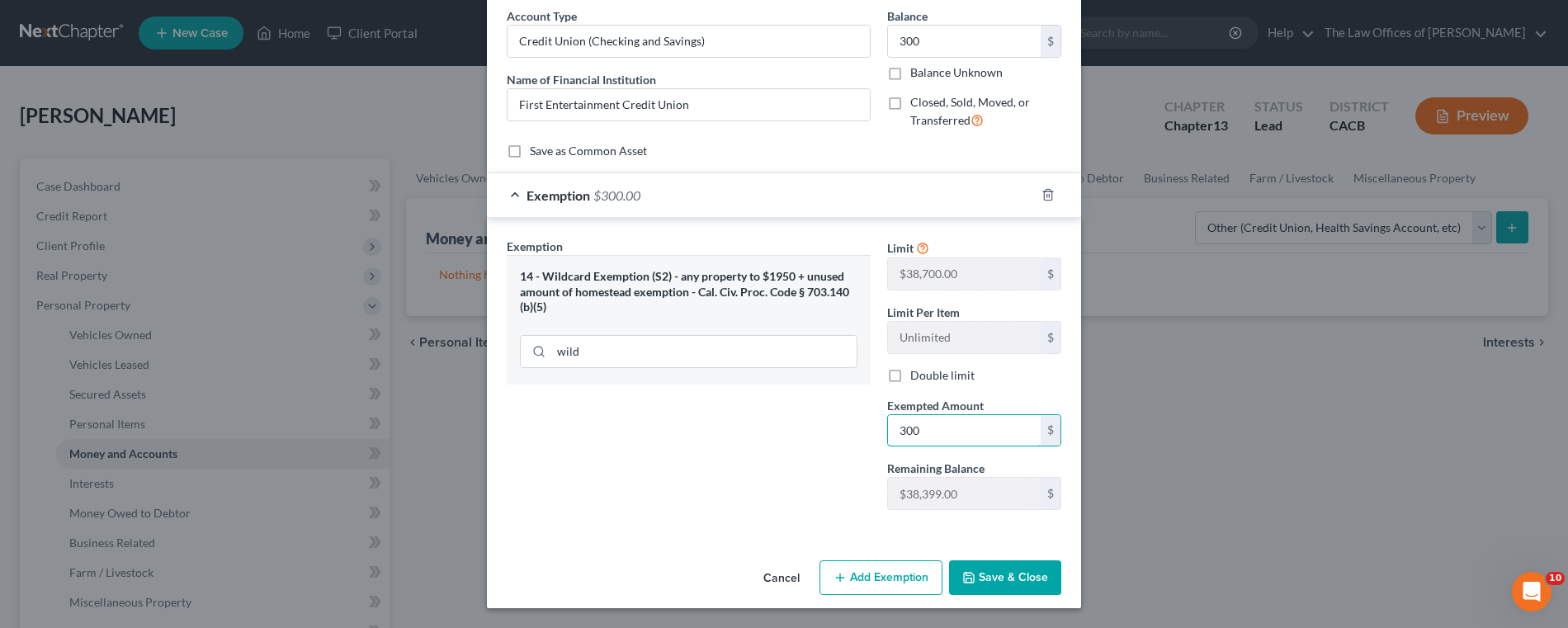
type input "300"
drag, startPoint x: 1018, startPoint y: 574, endPoint x: 998, endPoint y: 518, distance: 59.5
click at [1018, 572] on button "Save & Close" at bounding box center [1005, 578] width 112 height 35
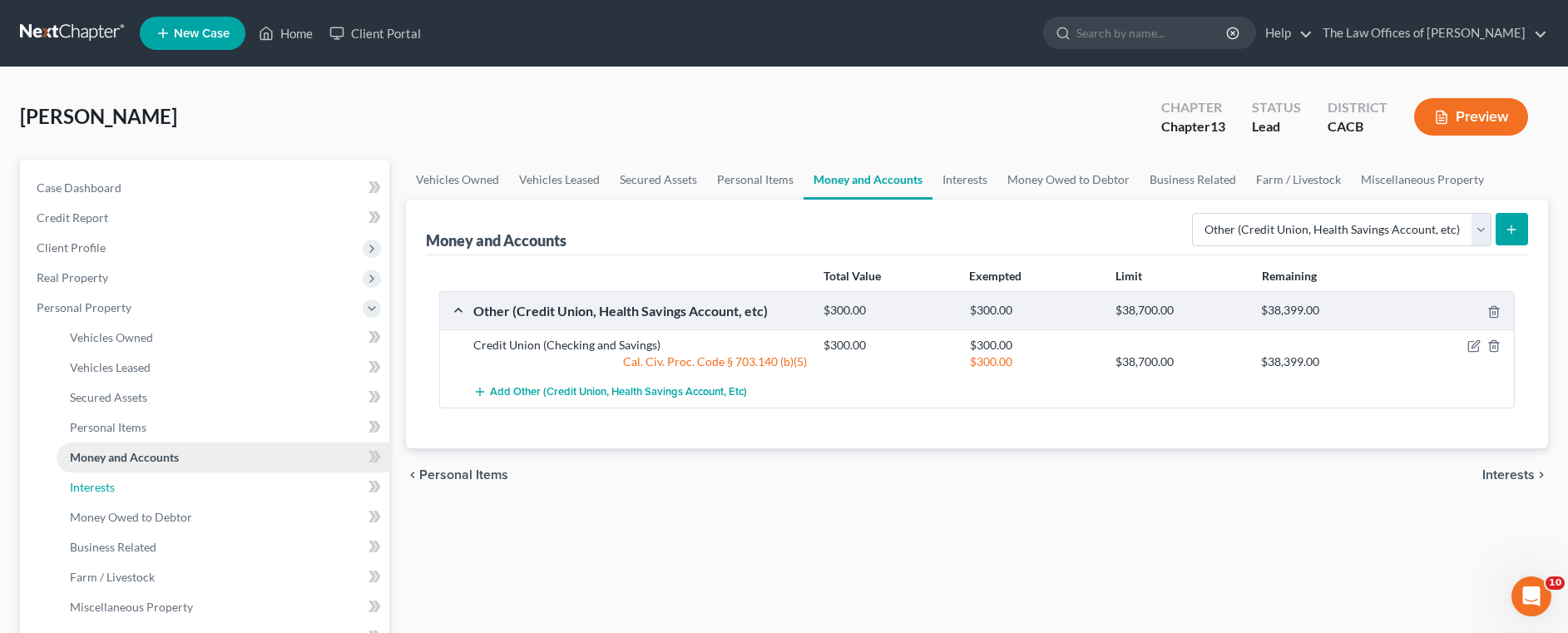
click at [111, 485] on span "Interests" at bounding box center [92, 487] width 45 height 14
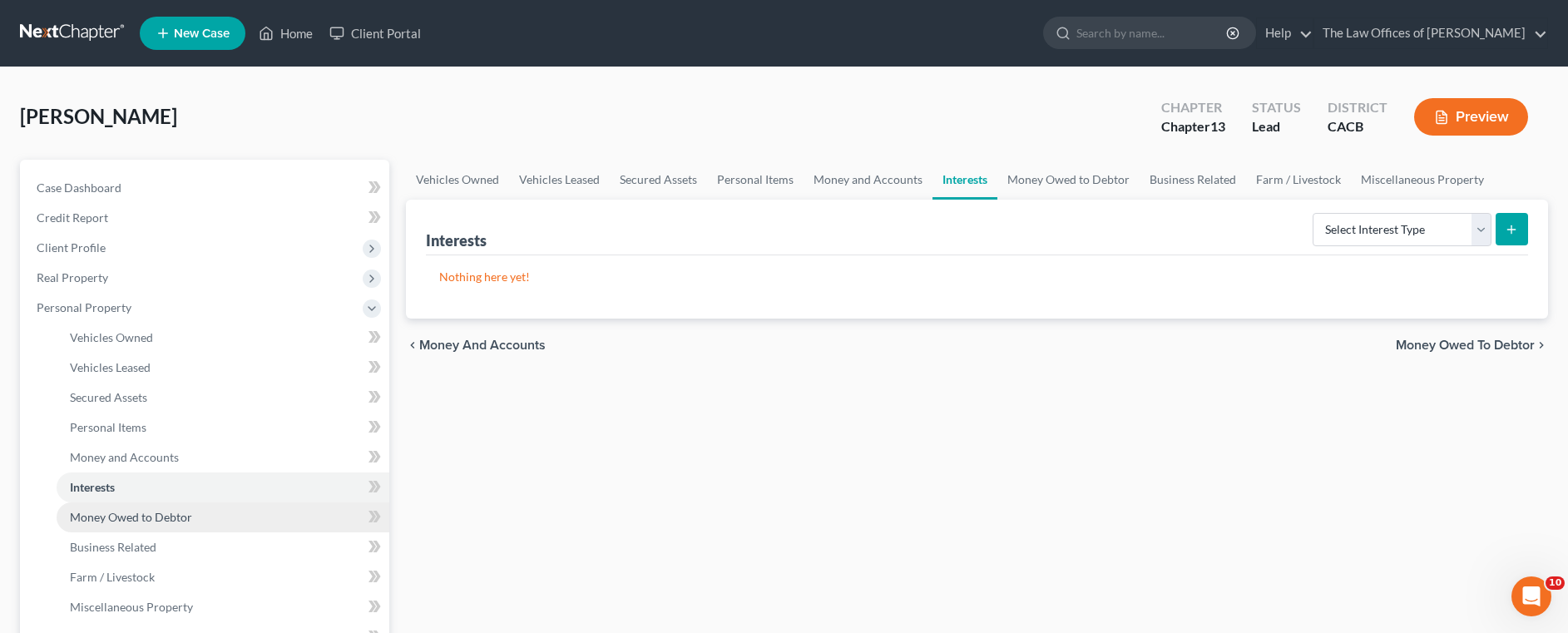
click at [112, 512] on span "Money Owed to Debtor" at bounding box center [130, 517] width 122 height 14
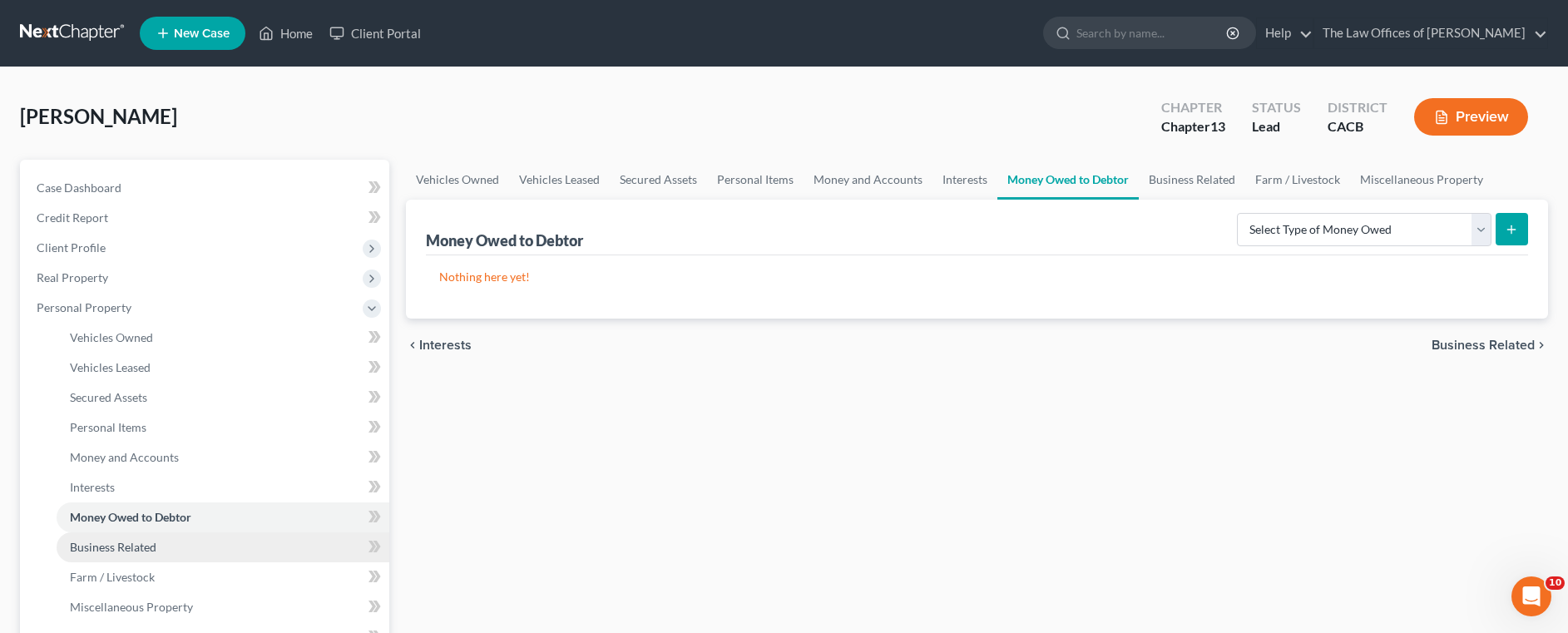
click at [114, 546] on span "Business Related" at bounding box center [113, 547] width 87 height 14
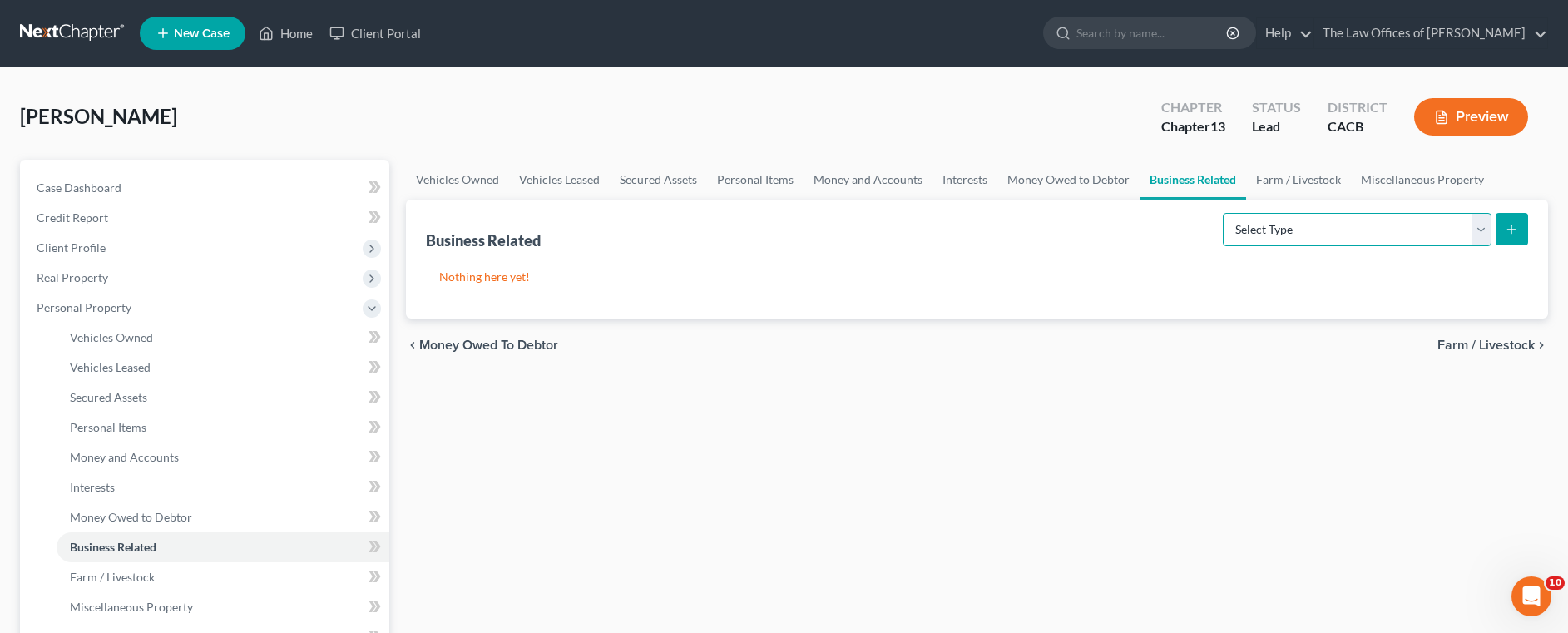
click at [1486, 233] on select "Select Type Customer Lists Franchises Inventory Licenses Machinery Office Equip…" at bounding box center [1357, 229] width 269 height 34
click at [1224, 213] on select "Select Type Customer Lists Franchises Inventory Licenses Machinery Office Equip…" at bounding box center [1357, 229] width 269 height 34
click at [1441, 240] on select "Select Type Customer Lists Franchises Inventory Licenses Machinery Office Equip…" at bounding box center [1357, 229] width 269 height 34
select select "office_equipment"
click at [1224, 213] on select "Select Type Customer Lists Franchises Inventory Licenses Machinery Office Equip…" at bounding box center [1357, 229] width 269 height 34
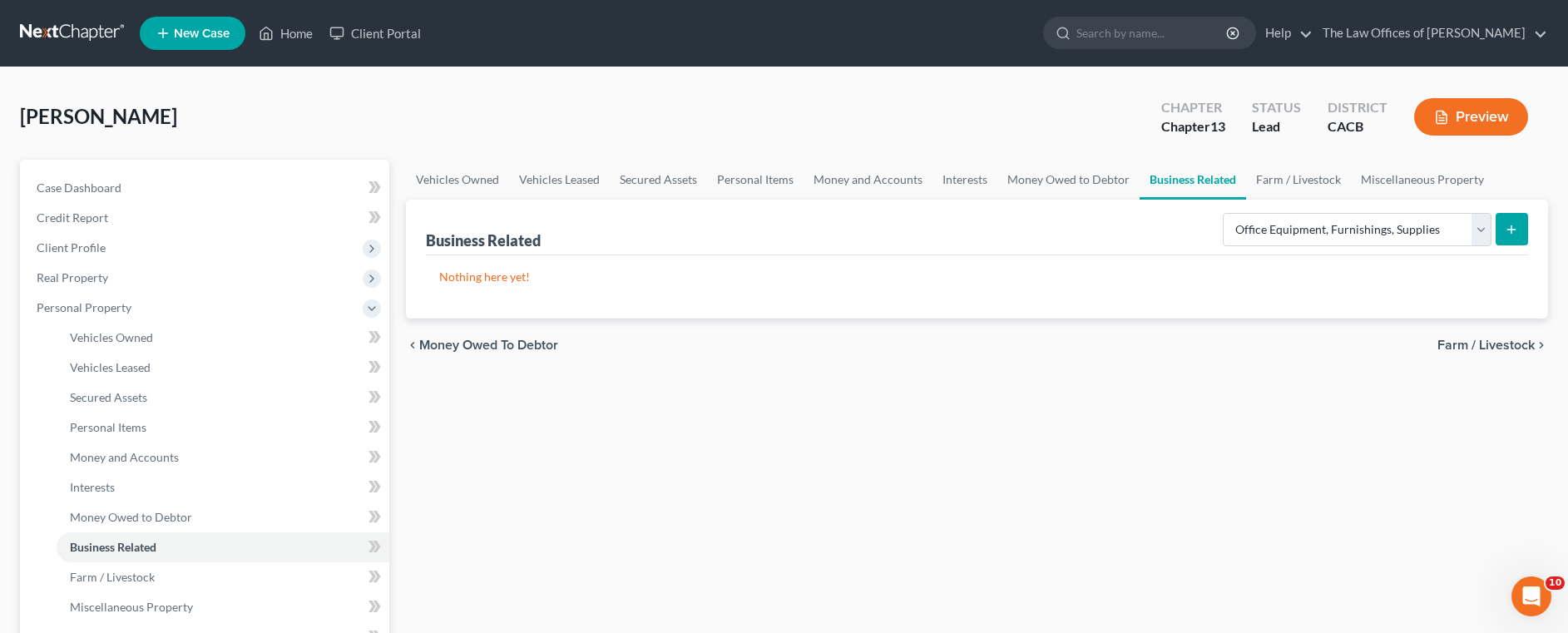
click at [1511, 230] on icon "submit" at bounding box center [1512, 229] width 14 height 14
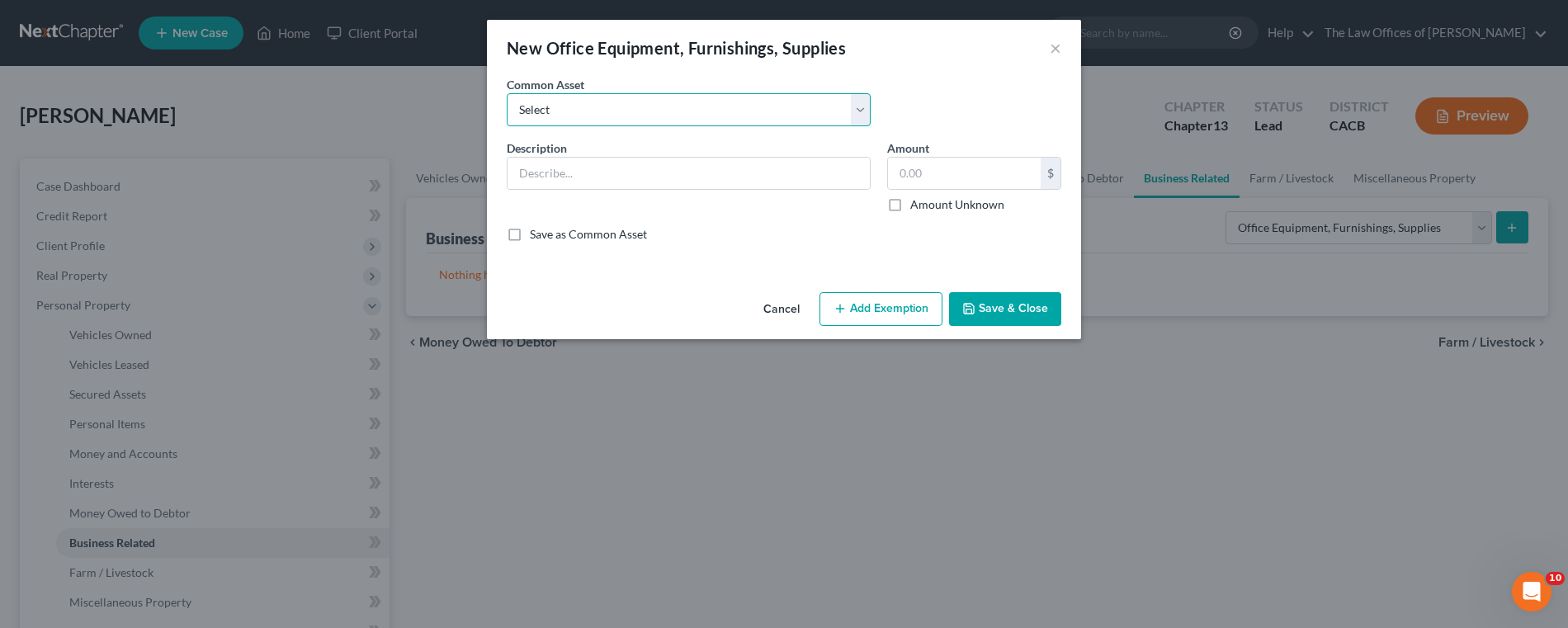
click at [597, 113] on select "Select Computer, printer/scanner, etc." at bounding box center [688, 110] width 364 height 33
select select "0"
click at [507, 93] on select "Select Computer, printer/scanner, etc." at bounding box center [688, 110] width 364 height 33
type input "Computer, printer/scanner, etc."
type input "400.00"
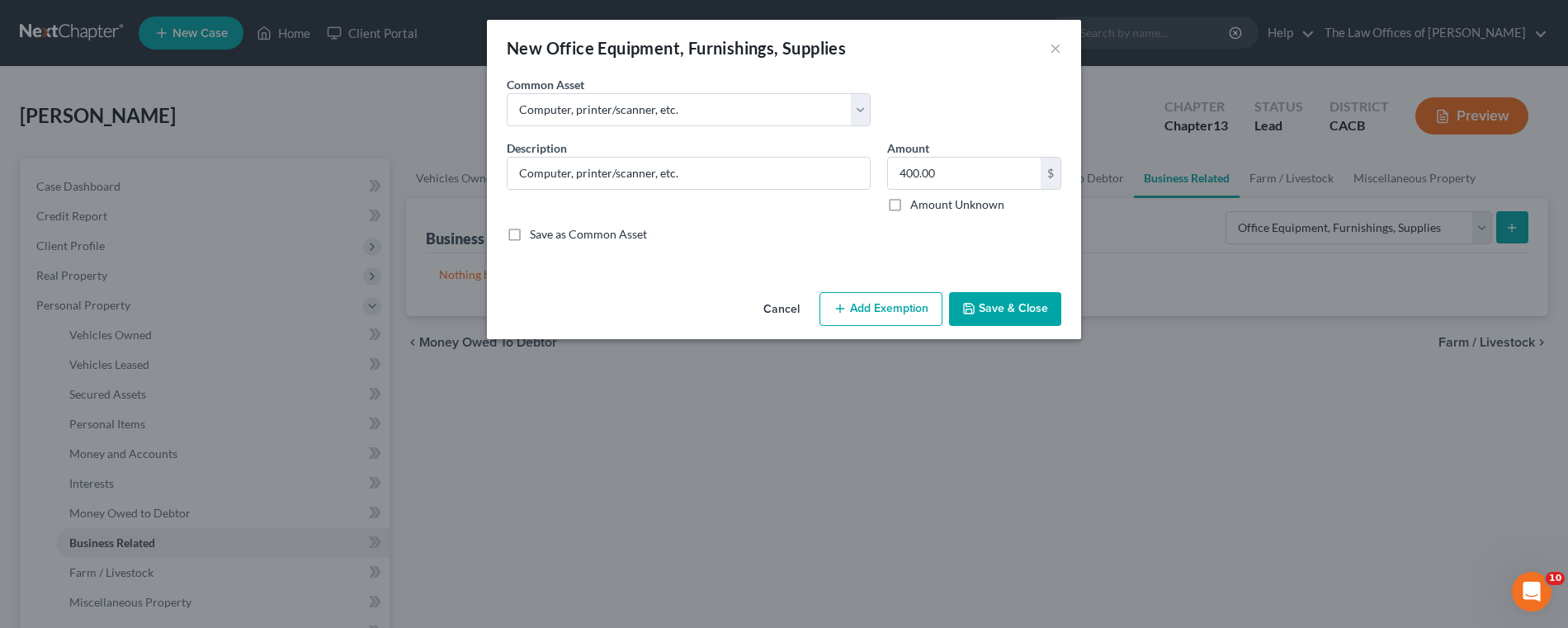
click at [1017, 313] on button "Save & Close" at bounding box center [1005, 309] width 112 height 35
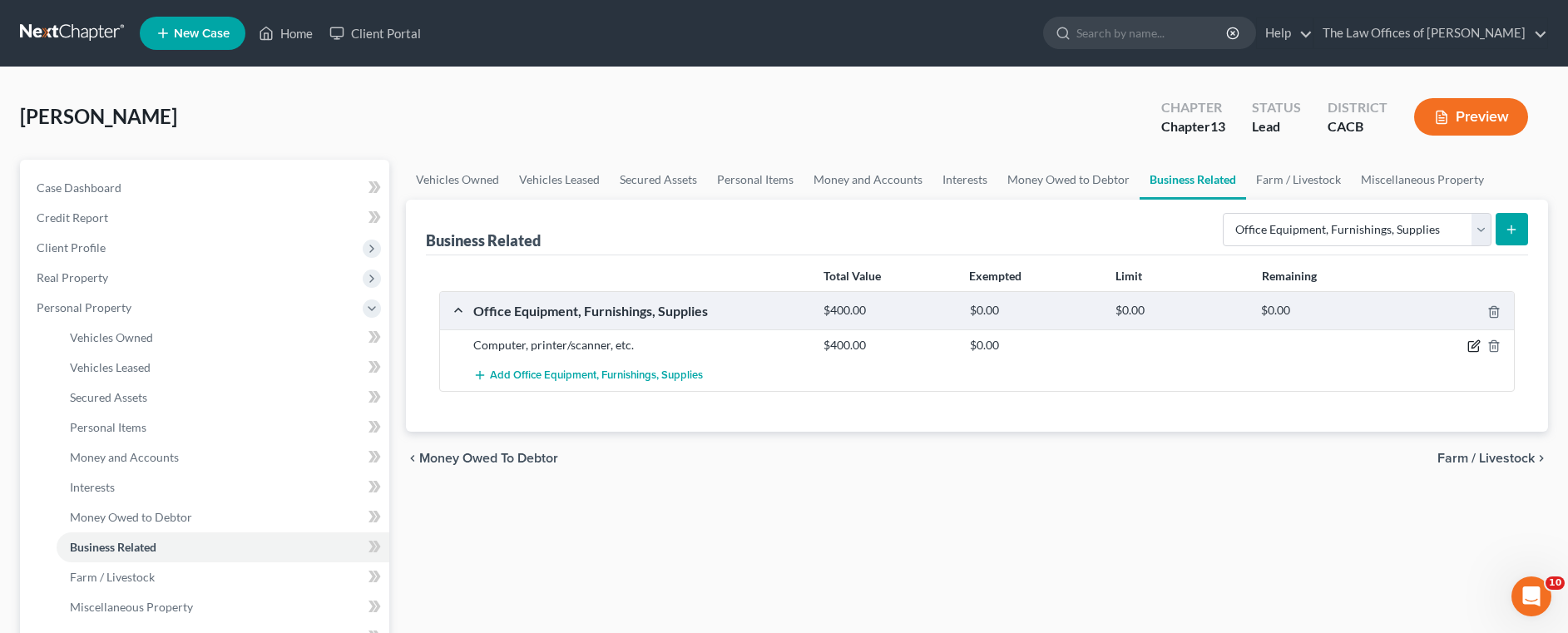
click at [1474, 342] on icon "button" at bounding box center [1473, 347] width 10 height 10
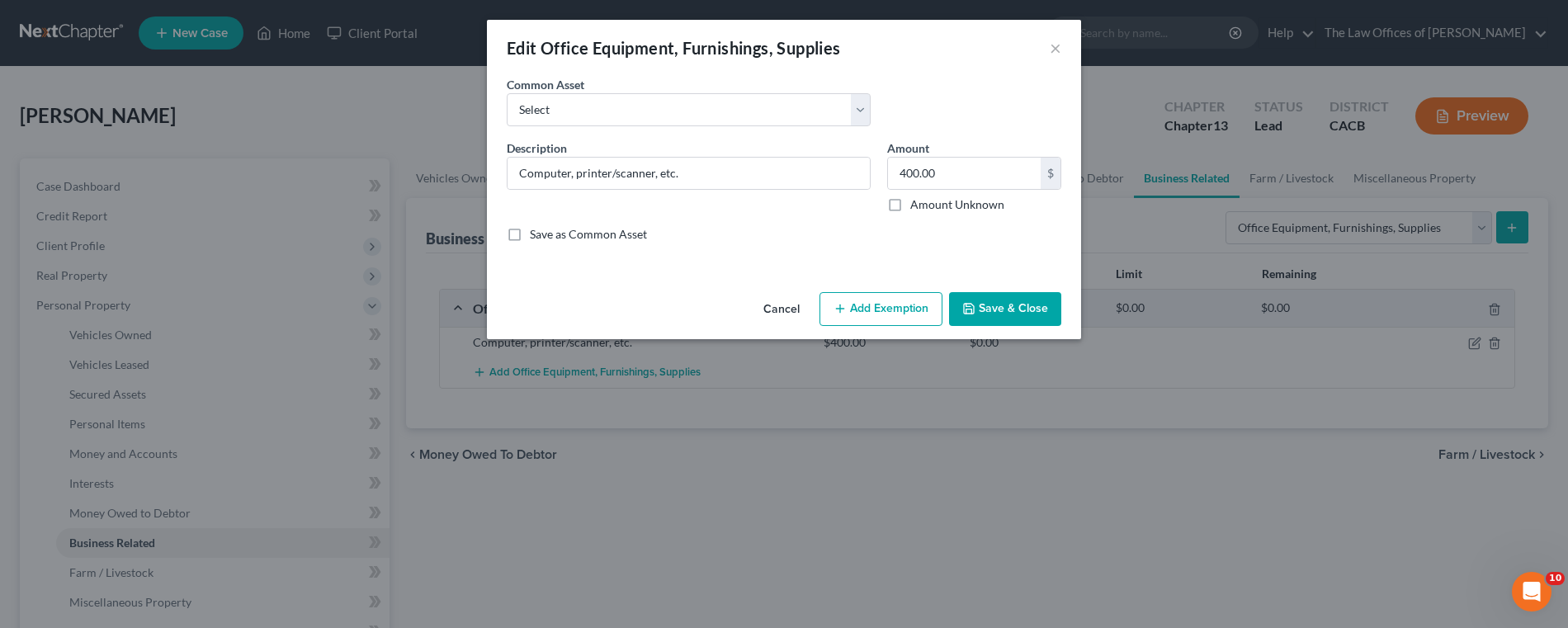
click at [862, 310] on button "Add Exemption" at bounding box center [881, 309] width 123 height 35
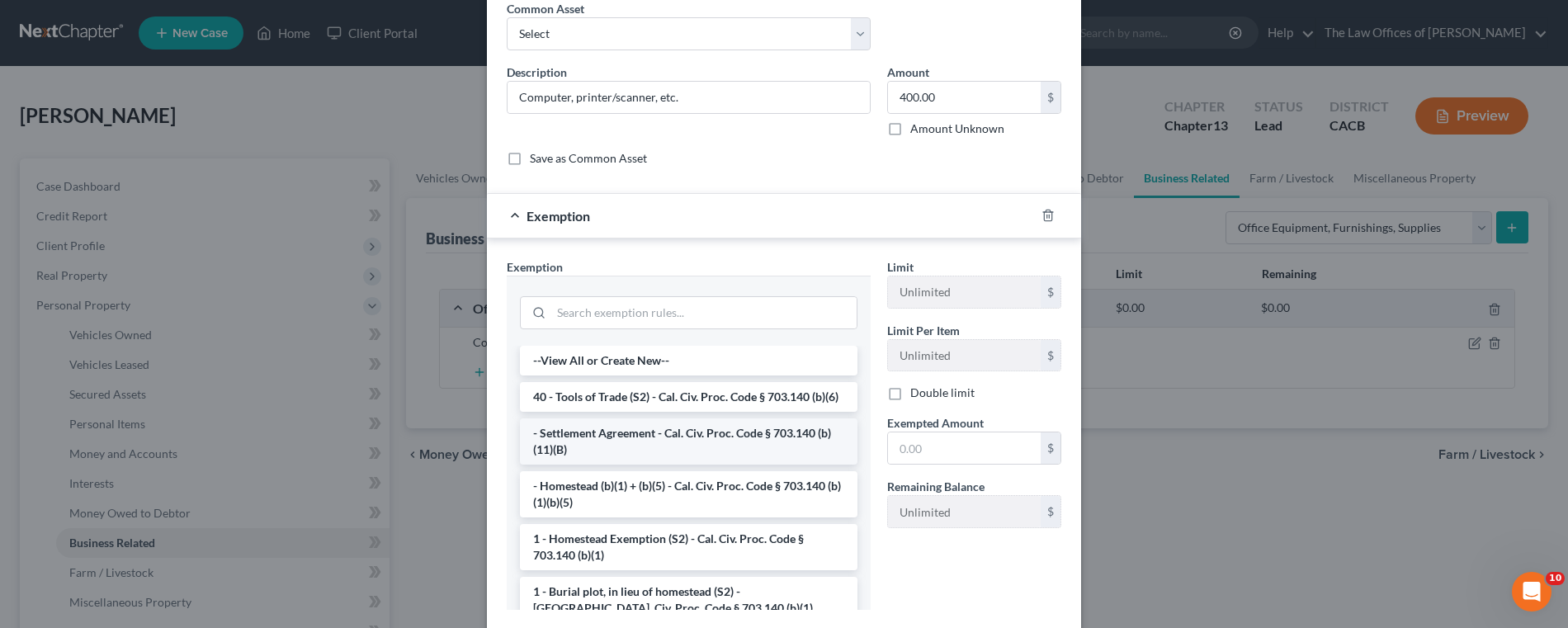
scroll to position [175, 0]
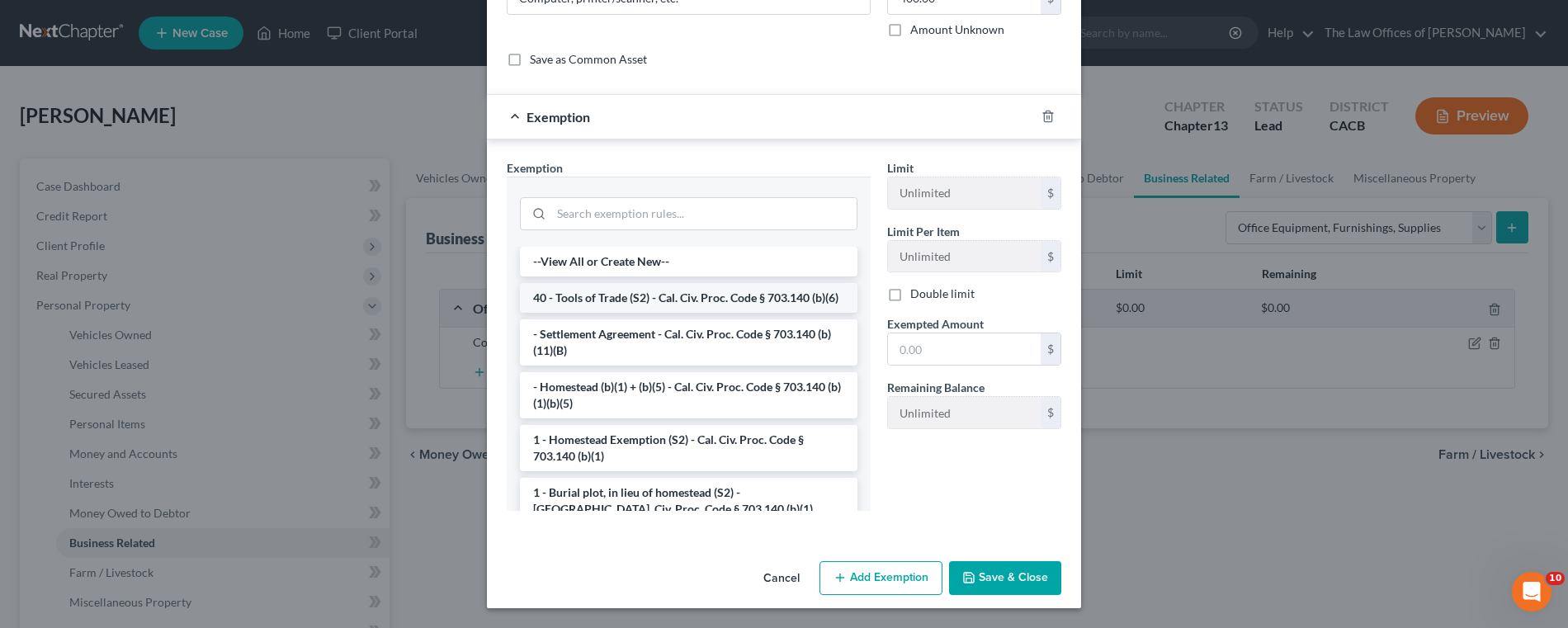
click at [608, 304] on li "40 - Tools of Trade (S2) - Cal. Civ. Proc. Code § 703.140 (b)(6)" at bounding box center [689, 297] width 338 height 30
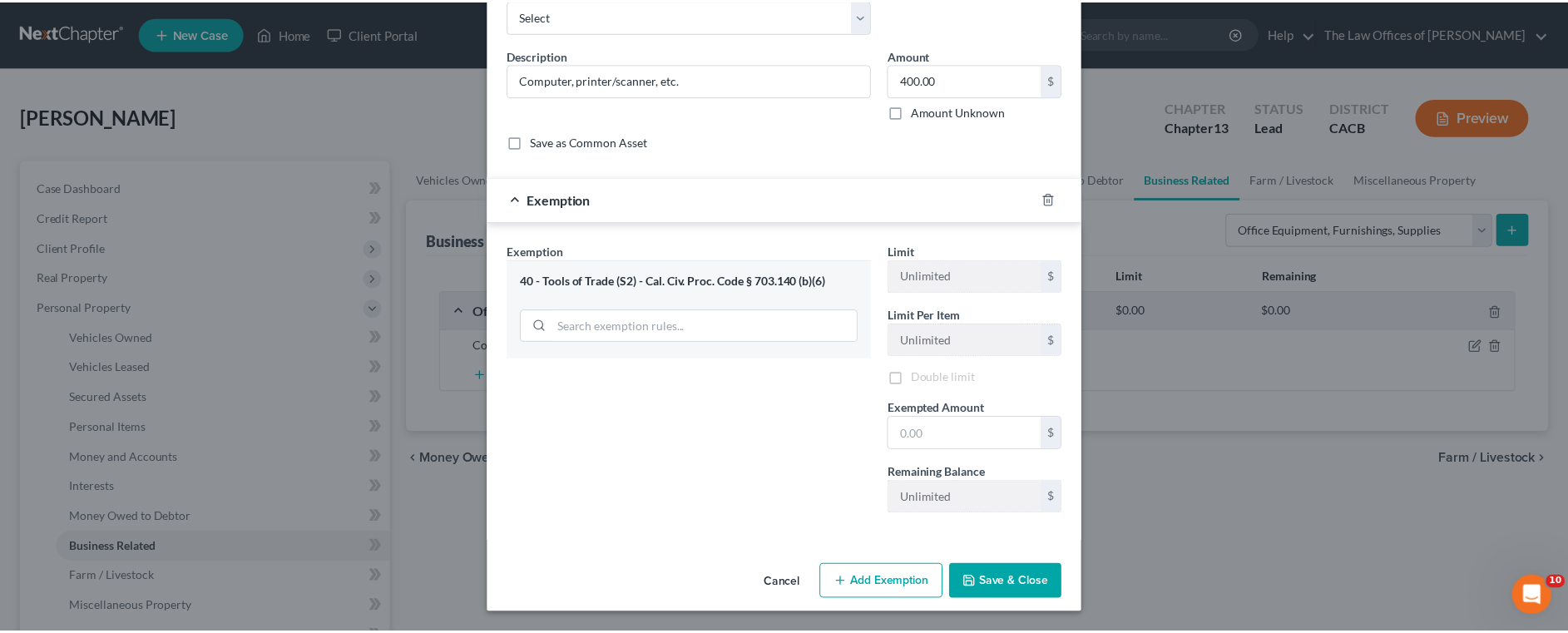
scroll to position [97, 0]
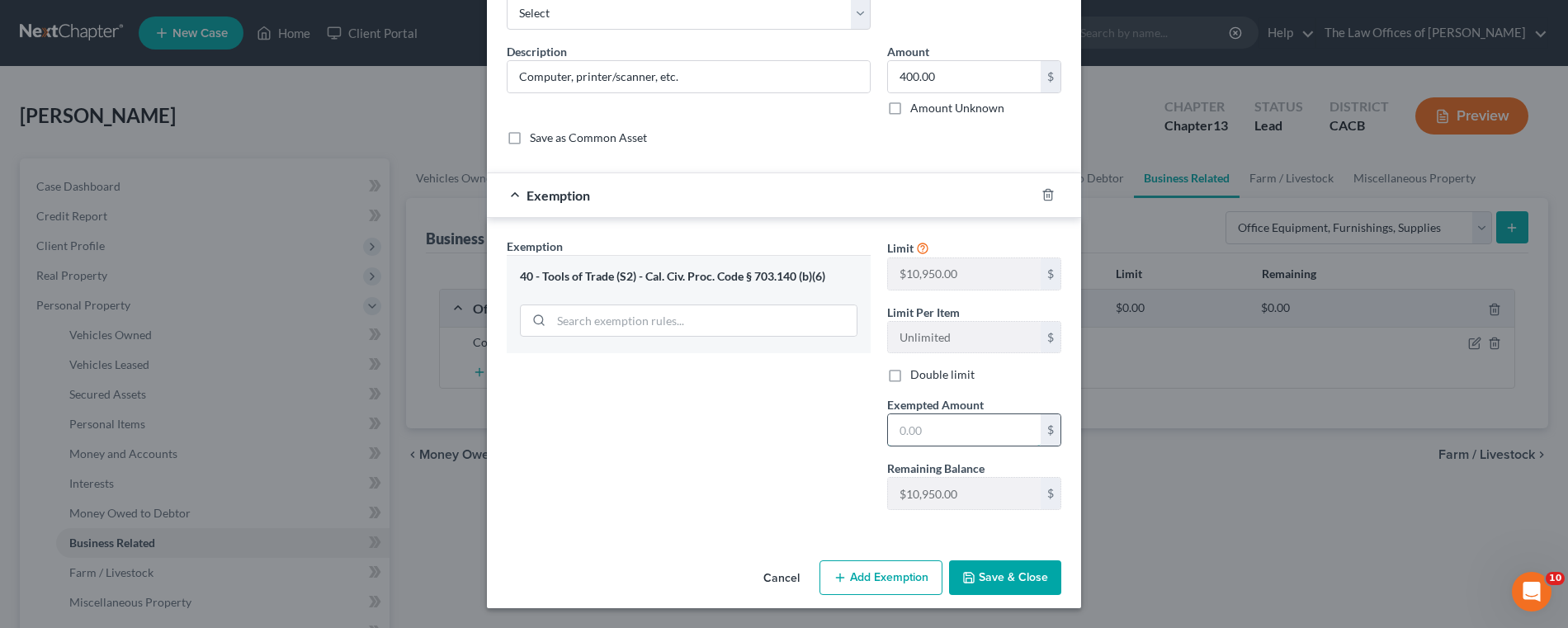
click at [941, 430] on input "text" at bounding box center [964, 429] width 153 height 31
type input "400"
click at [1016, 578] on button "Save & Close" at bounding box center [1005, 578] width 112 height 35
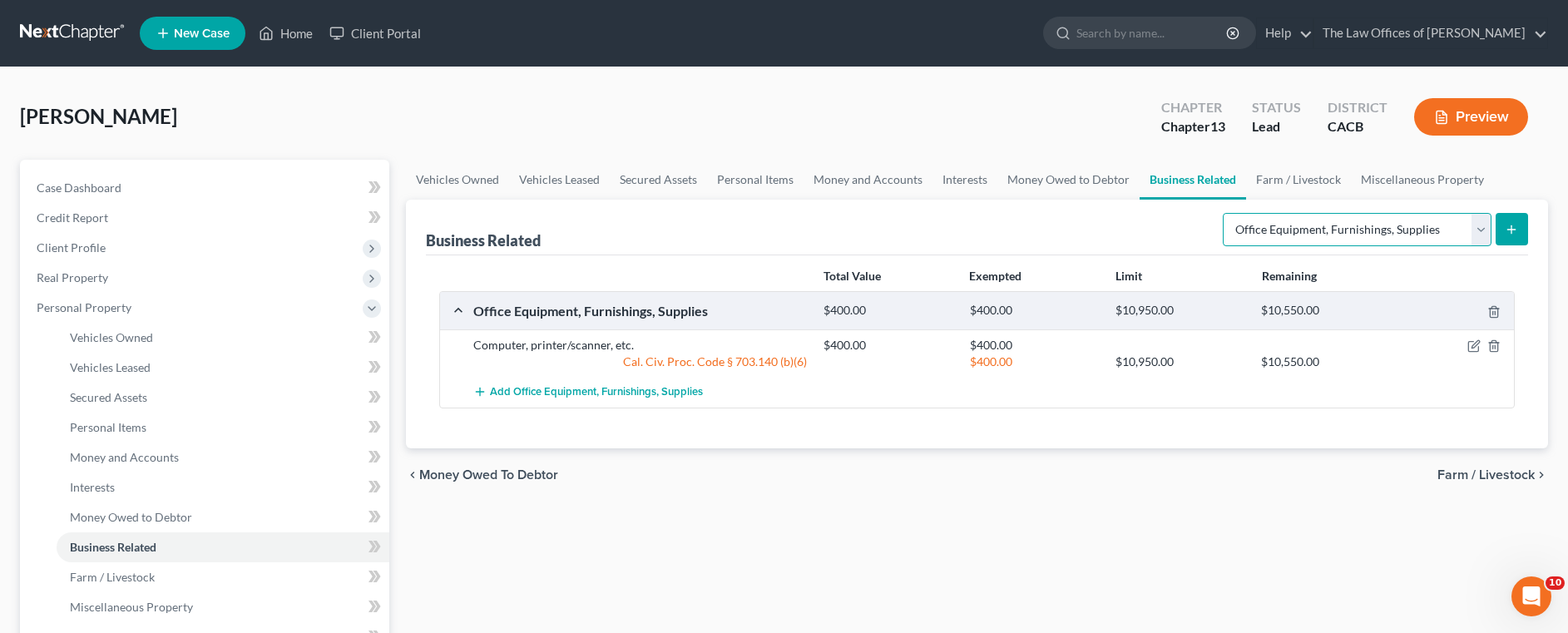
click at [1484, 229] on select "Select Type Customer Lists Franchises Inventory Licenses Machinery Office Equip…" at bounding box center [1357, 229] width 269 height 34
select select "inventory"
click at [1224, 213] on select "Select Type Customer Lists Franchises Inventory Licenses Machinery Office Equip…" at bounding box center [1357, 229] width 269 height 34
click at [1512, 235] on icon "submit" at bounding box center [1512, 229] width 14 height 14
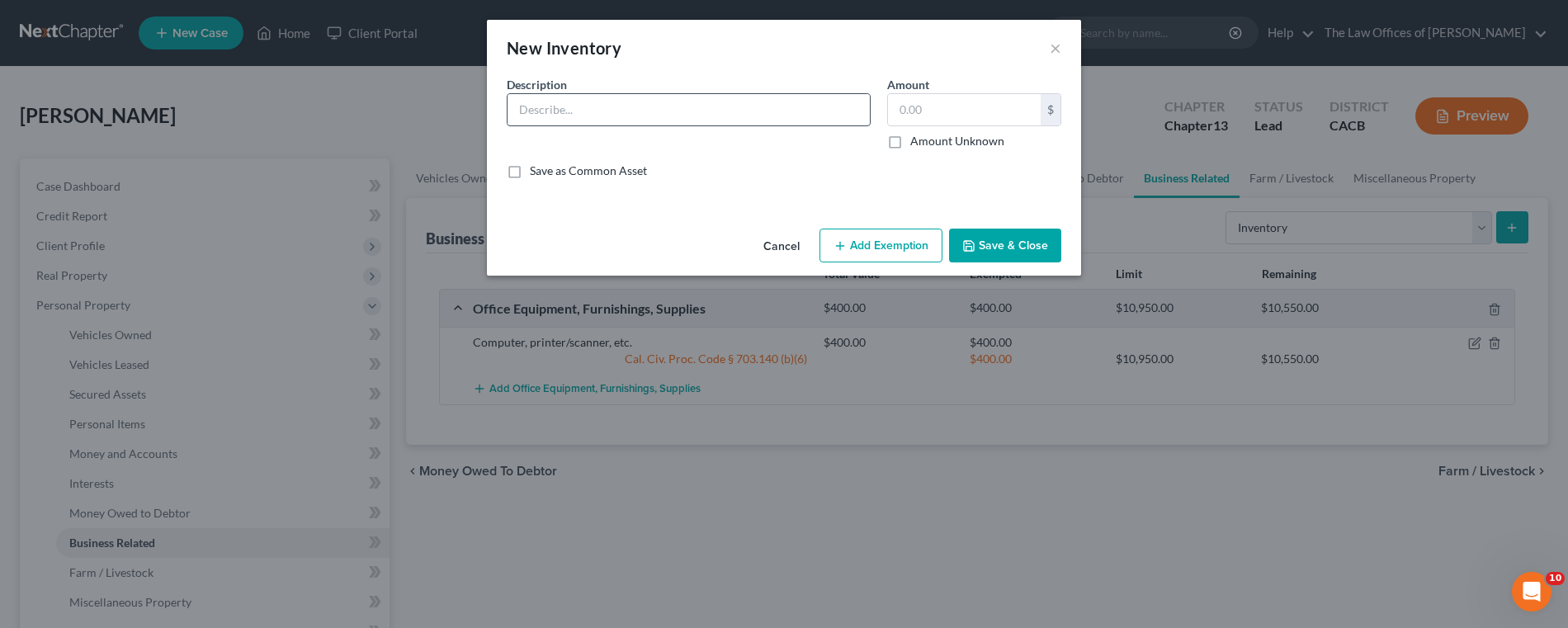
click at [643, 117] on input "text" at bounding box center [688, 110] width 362 height 31
type input "Misc. personal items / to be sold."
click at [992, 125] on input "text" at bounding box center [964, 110] width 153 height 31
type input "500"
click at [903, 254] on button "Add Exemption" at bounding box center [881, 245] width 123 height 35
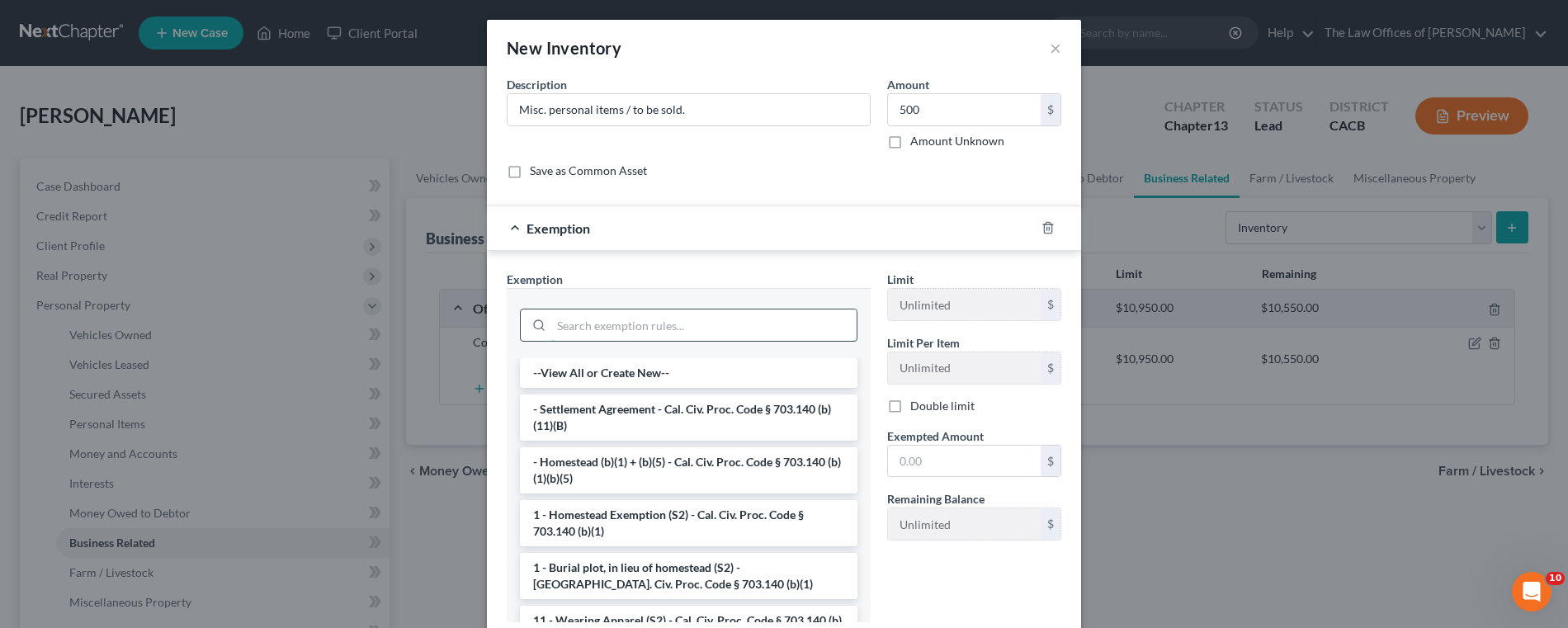
click at [611, 327] on input "search" at bounding box center [704, 324] width 306 height 31
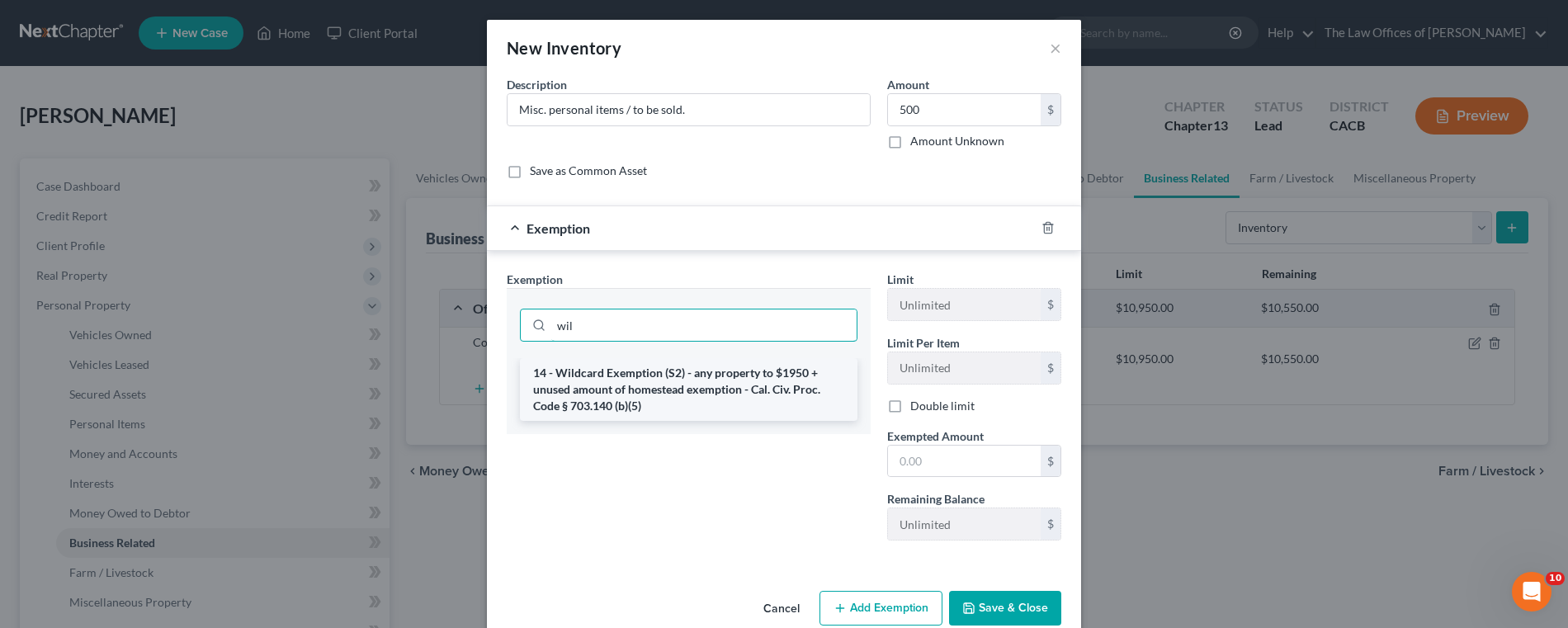
type input "wil"
click at [624, 378] on li "14 - Wildcard Exemption (S2) - any property to $1950 + unused amount of homeste…" at bounding box center [689, 390] width 338 height 63
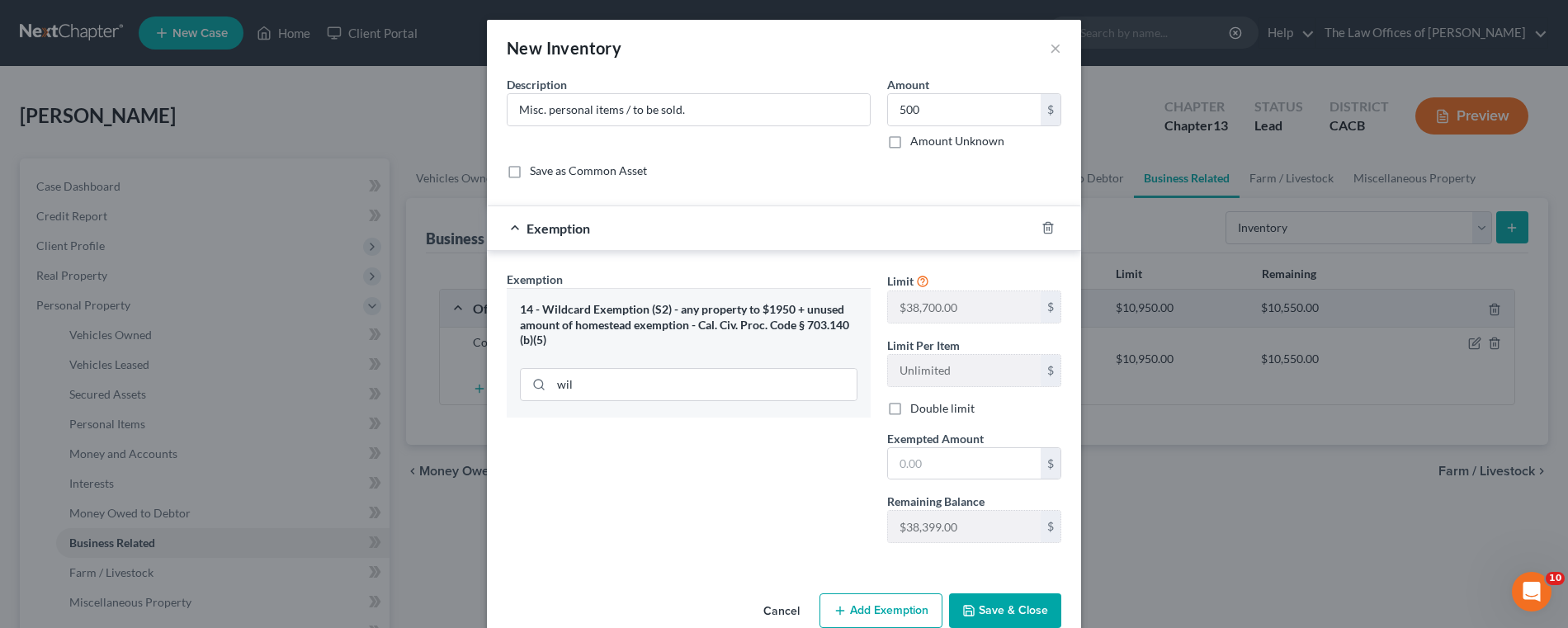
click at [995, 606] on button "Save & Close" at bounding box center [1005, 610] width 112 height 35
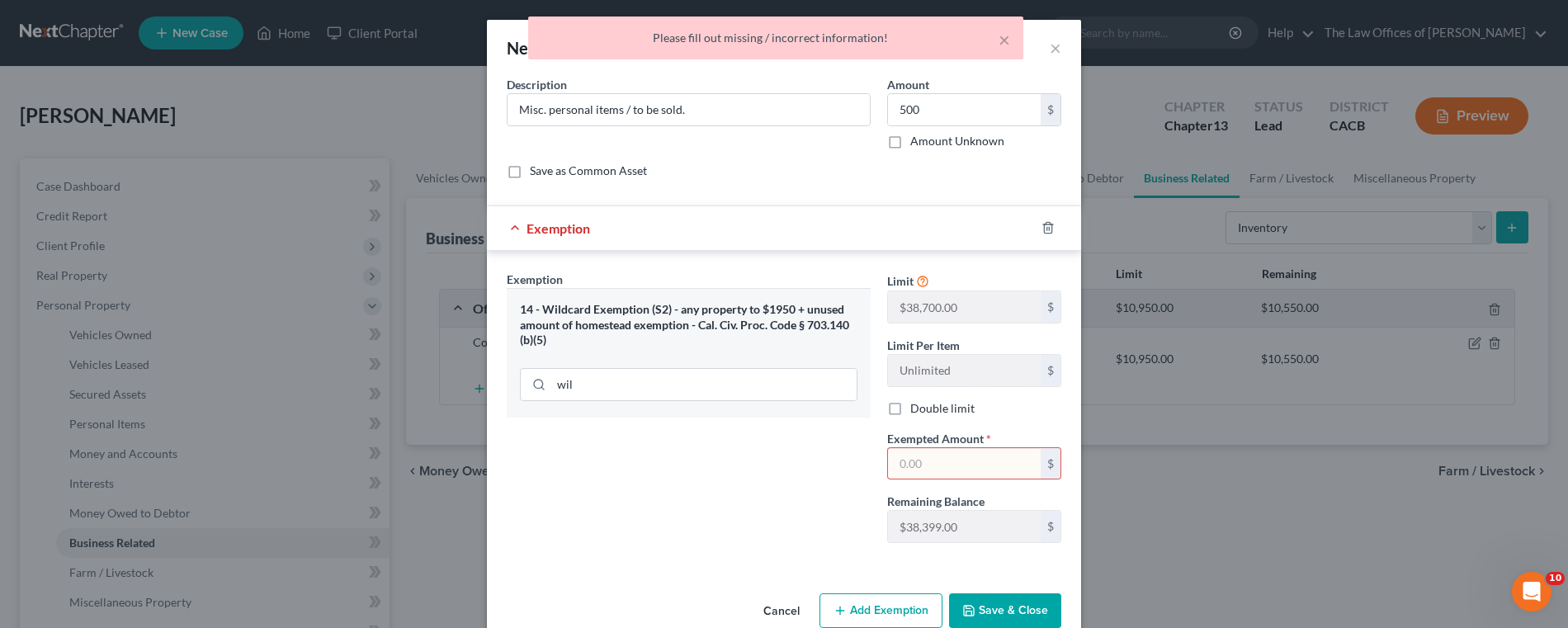
drag, startPoint x: 943, startPoint y: 466, endPoint x: 933, endPoint y: 449, distance: 19.7
click at [943, 465] on input "text" at bounding box center [964, 464] width 153 height 31
type input "500"
click at [1021, 605] on button "Save & Close" at bounding box center [1005, 610] width 112 height 35
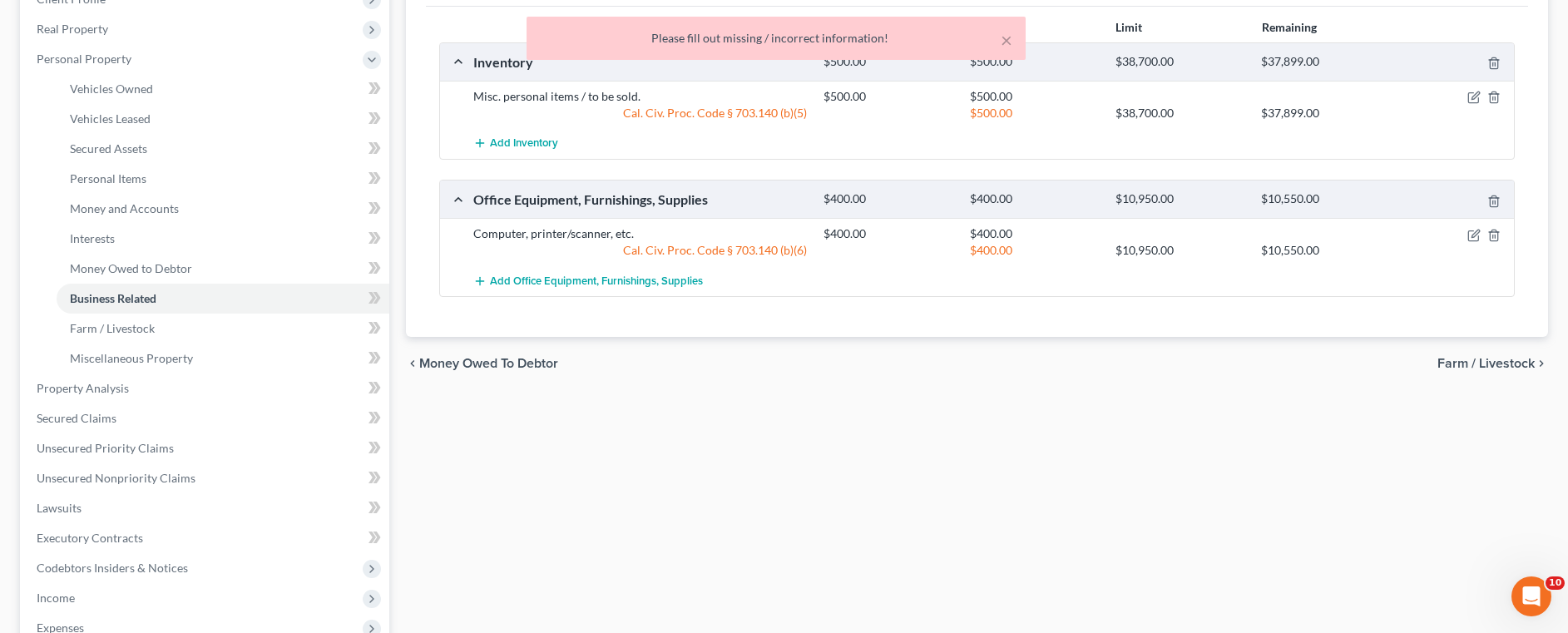
scroll to position [250, 0]
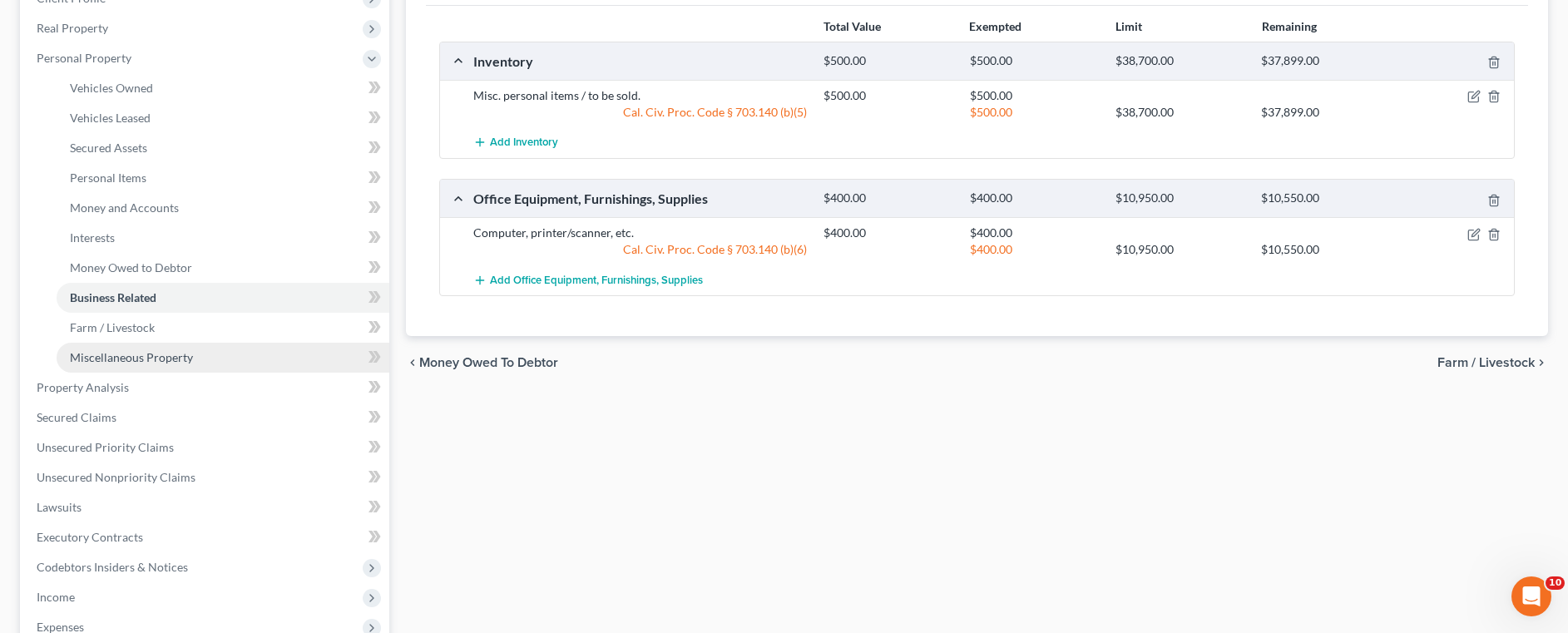
click at [128, 358] on span "Miscellaneous Property" at bounding box center [131, 358] width 123 height 14
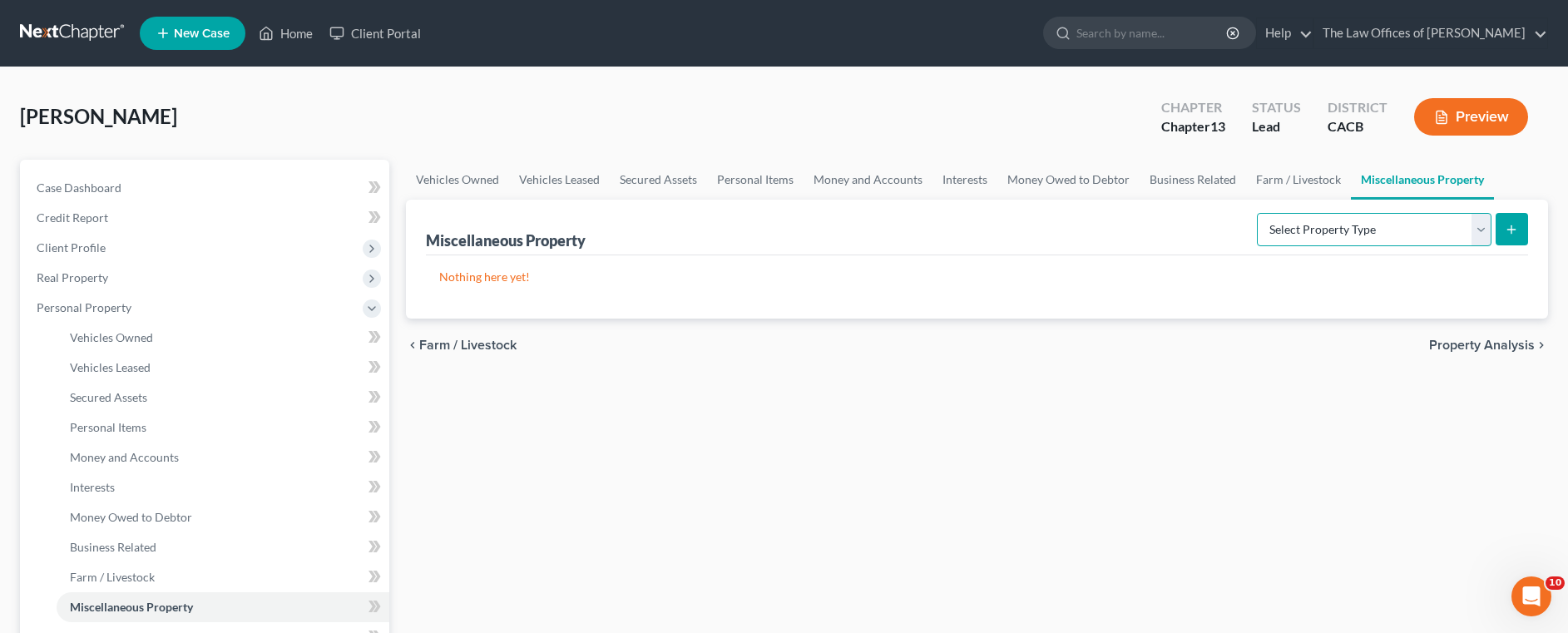
click at [1435, 235] on select "Select Property Type Assigned for Creditor Benefit [DATE] Holding for Another N…" at bounding box center [1374, 229] width 235 height 34
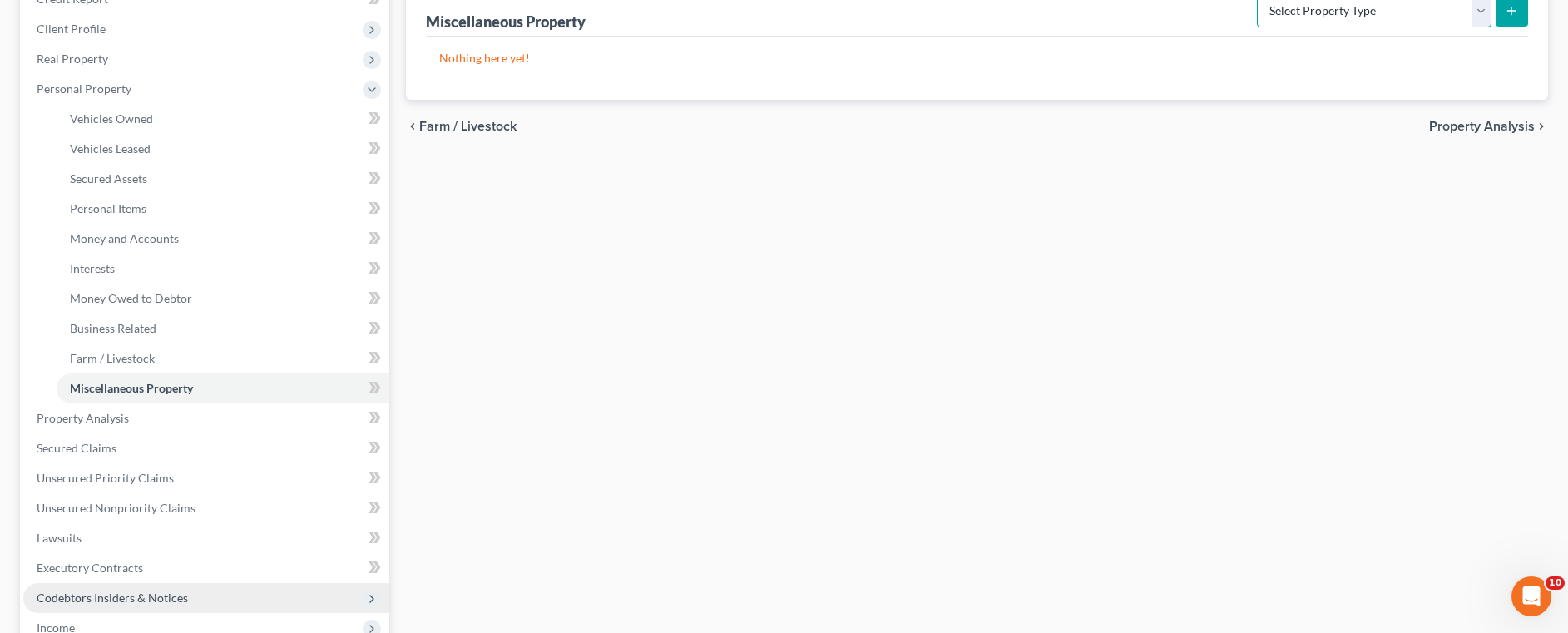
scroll to position [416, 0]
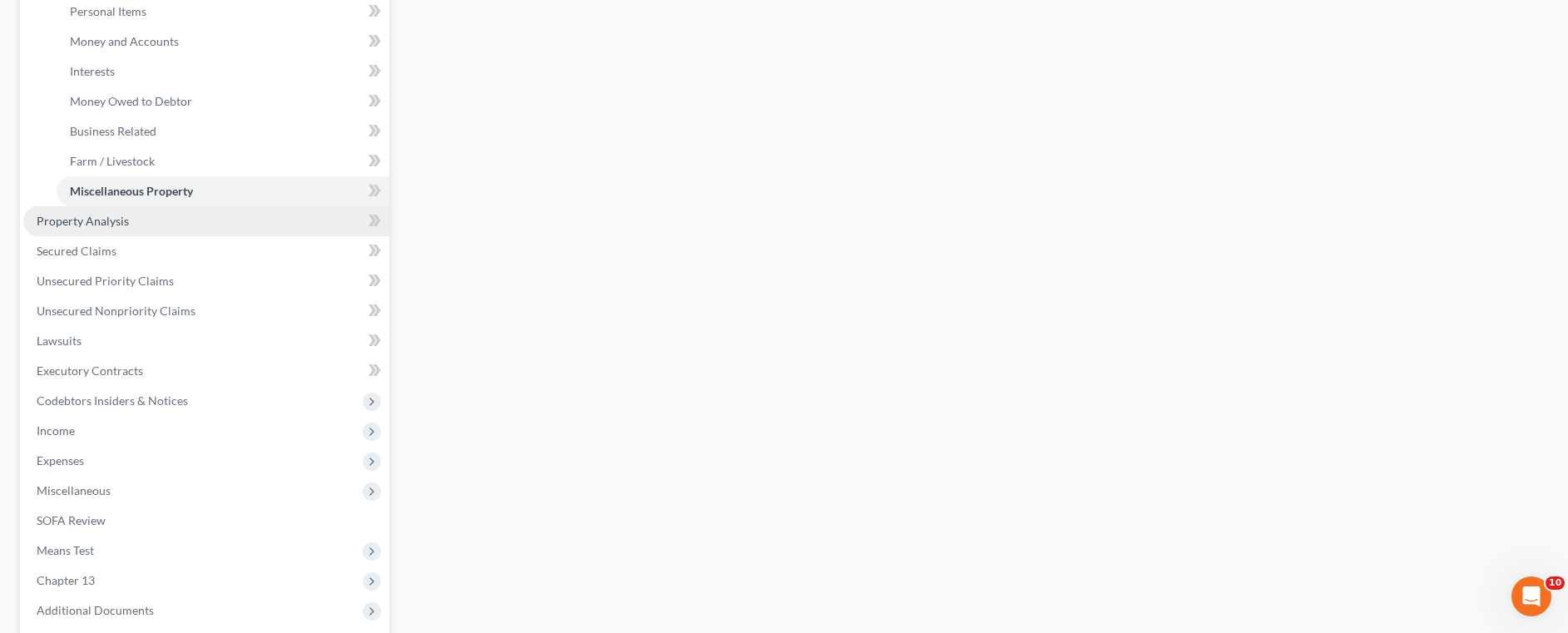
click at [97, 226] on span "Property Analysis" at bounding box center [82, 221] width 92 height 14
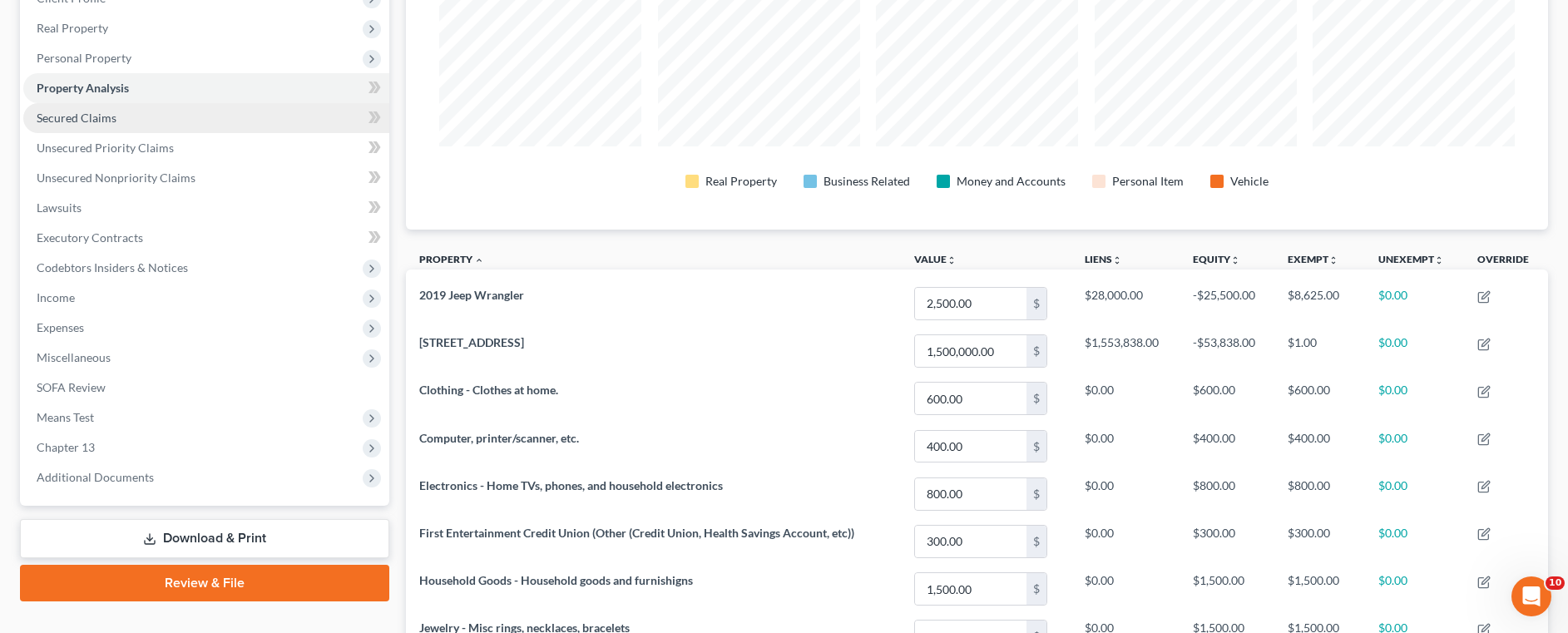
click at [105, 124] on span "Secured Claims" at bounding box center [76, 118] width 80 height 14
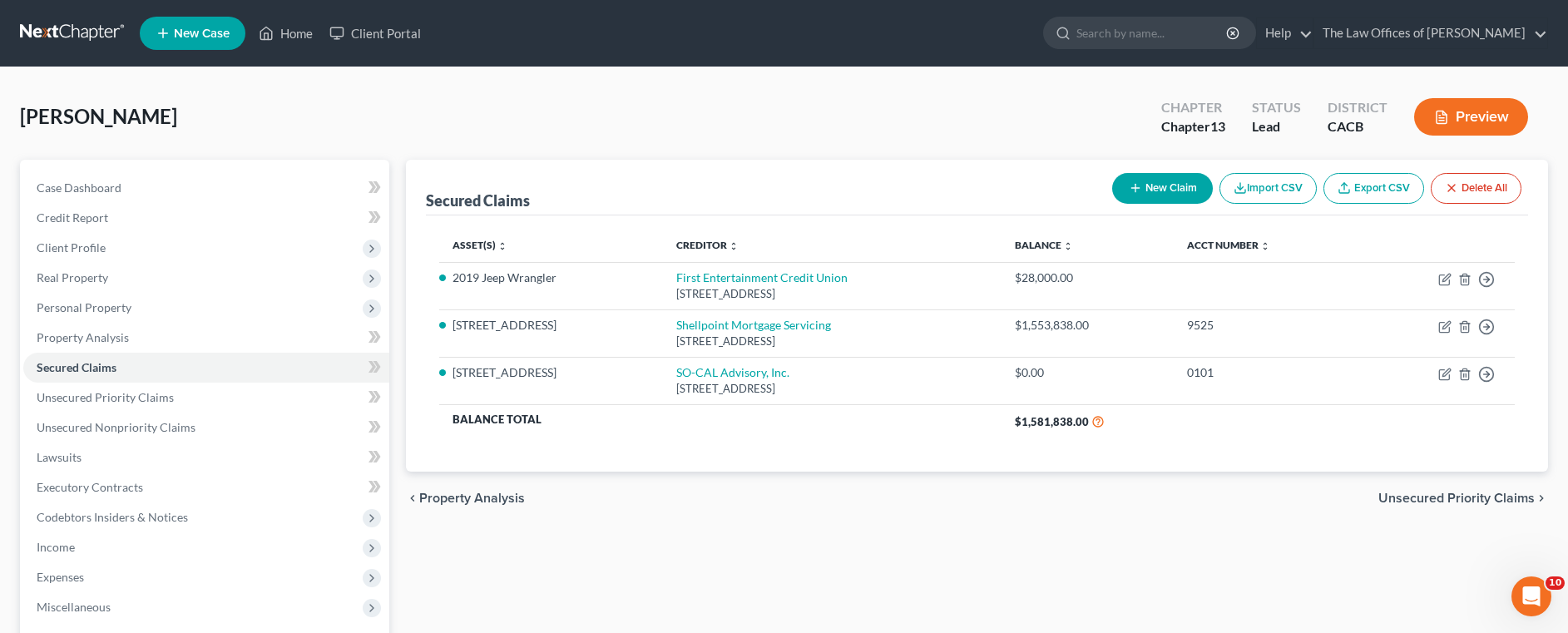
scroll to position [250, 0]
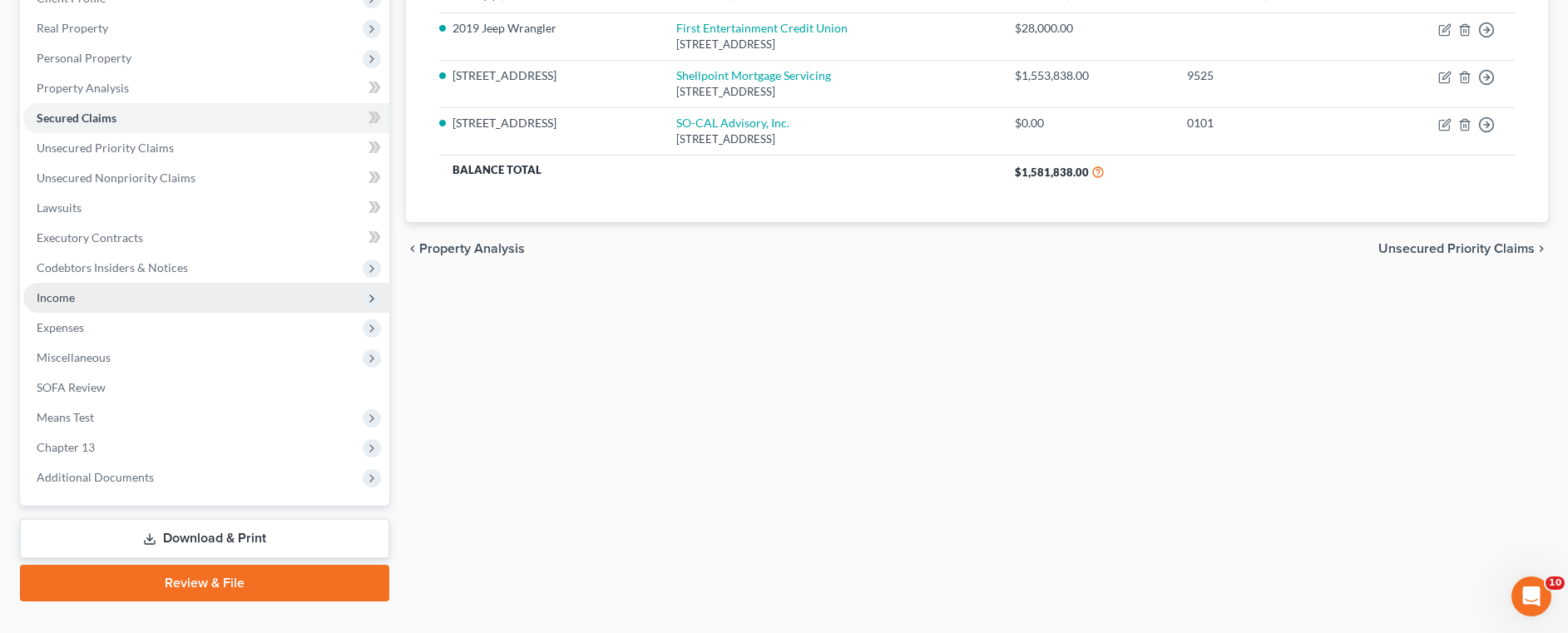
click at [68, 295] on span "Income" at bounding box center [55, 298] width 38 height 14
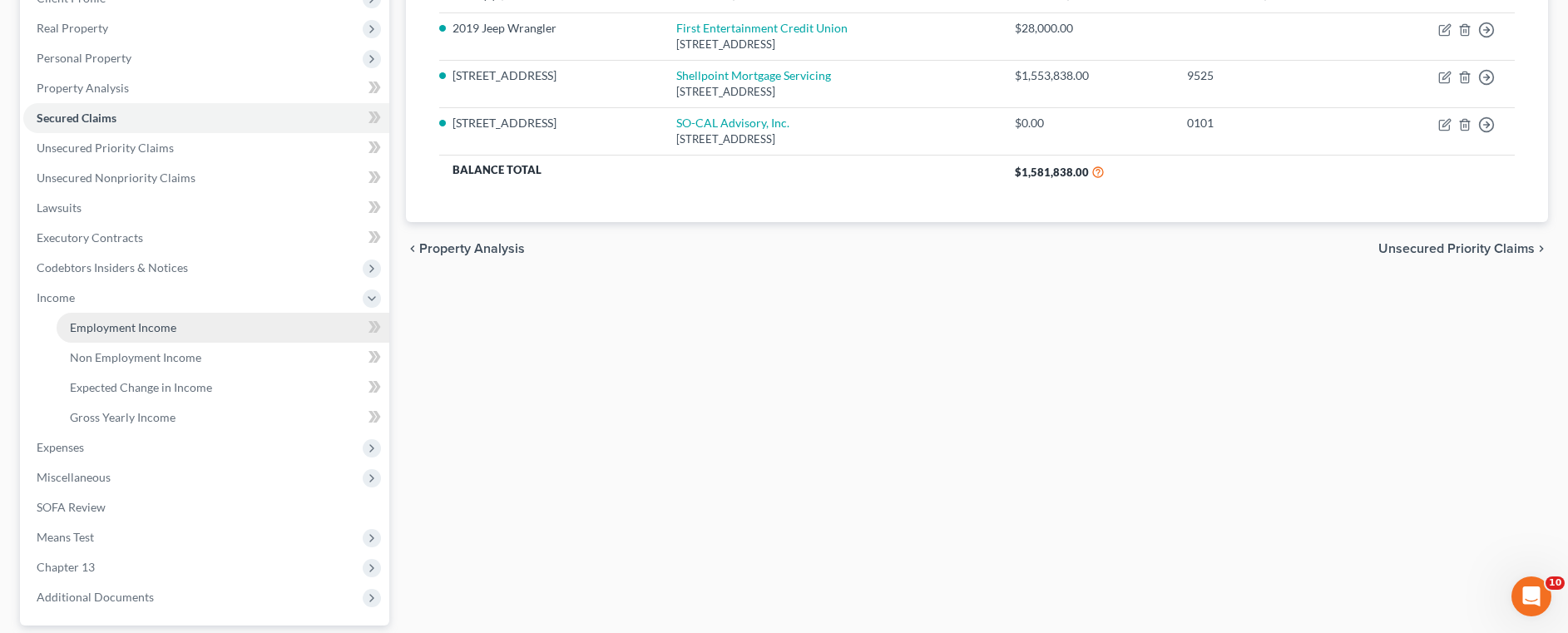
click at [139, 332] on span "Employment Income" at bounding box center [123, 328] width 107 height 14
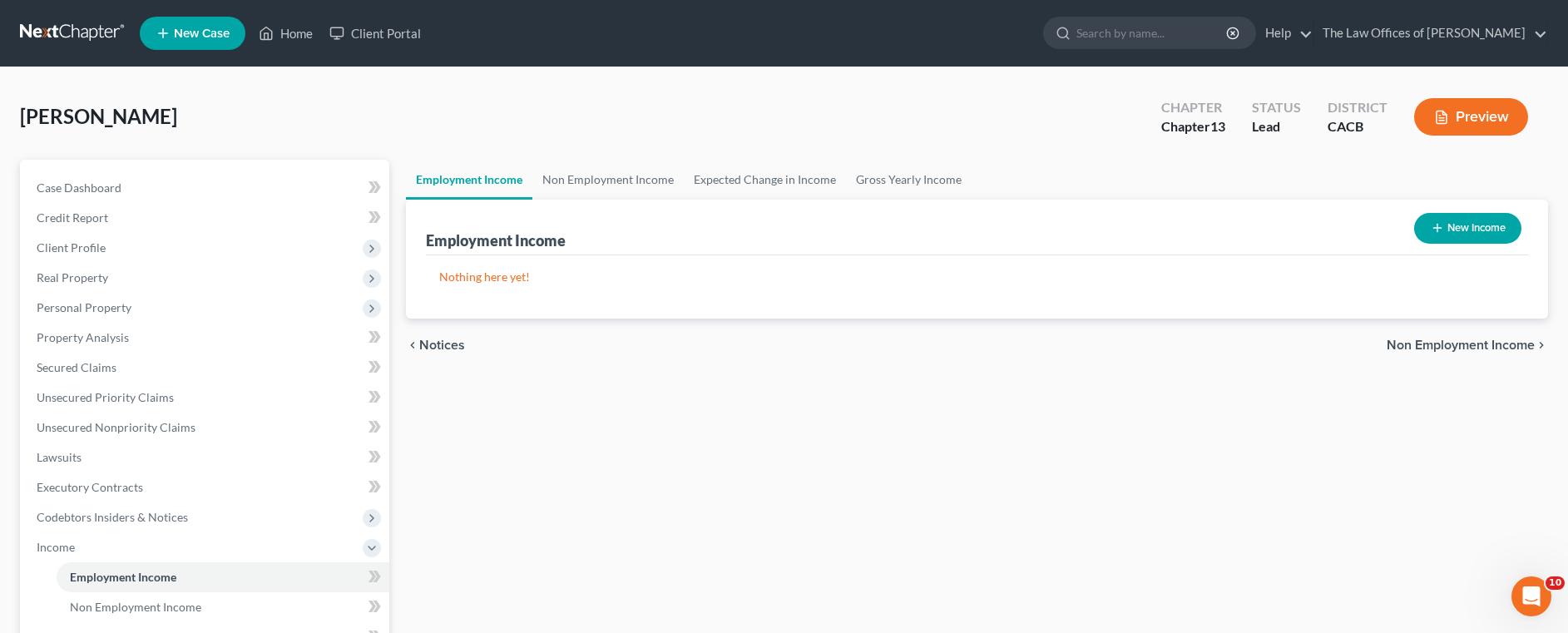
click at [1461, 224] on button "New Income" at bounding box center [1468, 228] width 107 height 31
select select "0"
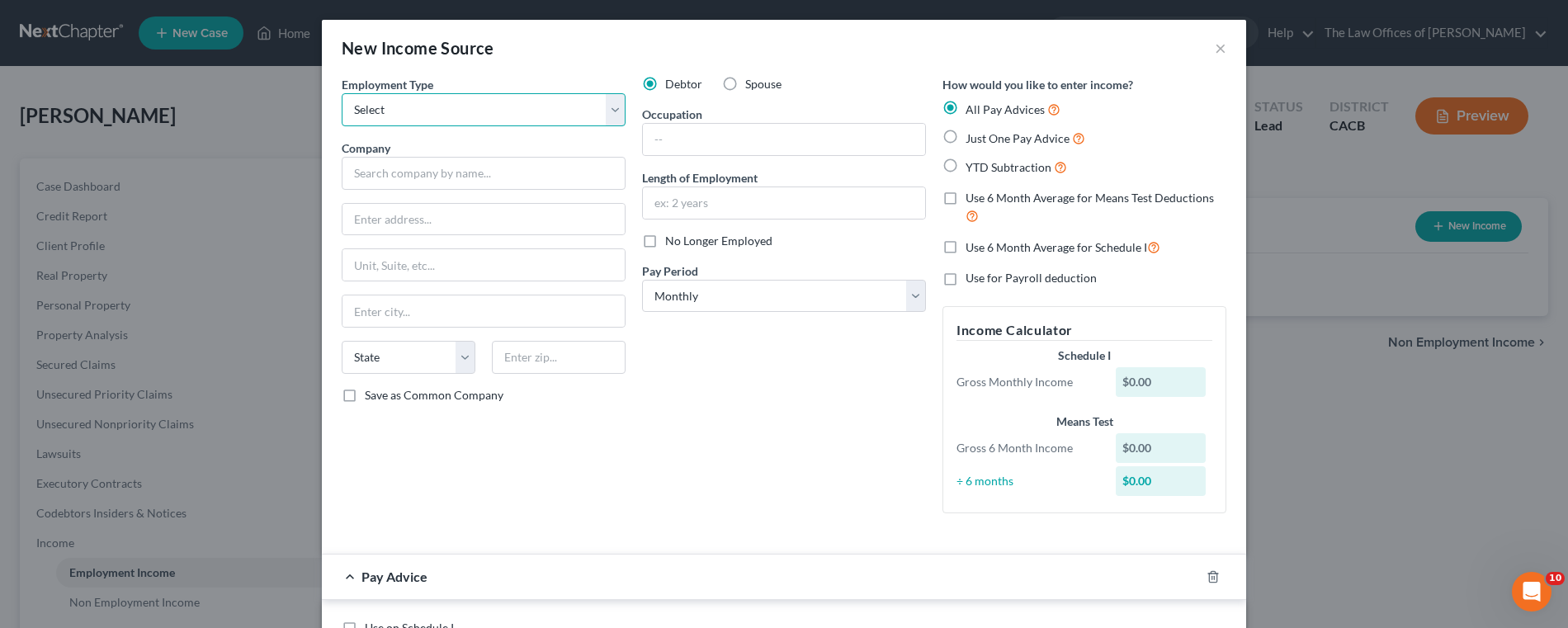
click at [607, 114] on select "Select Full or Part Time Employment Self Employment" at bounding box center [483, 110] width 284 height 33
select select "1"
click at [341, 93] on select "Select Full or Part Time Employment Self Employment" at bounding box center [483, 110] width 284 height 33
click at [548, 179] on input "text" at bounding box center [483, 173] width 284 height 33
type input "Self"
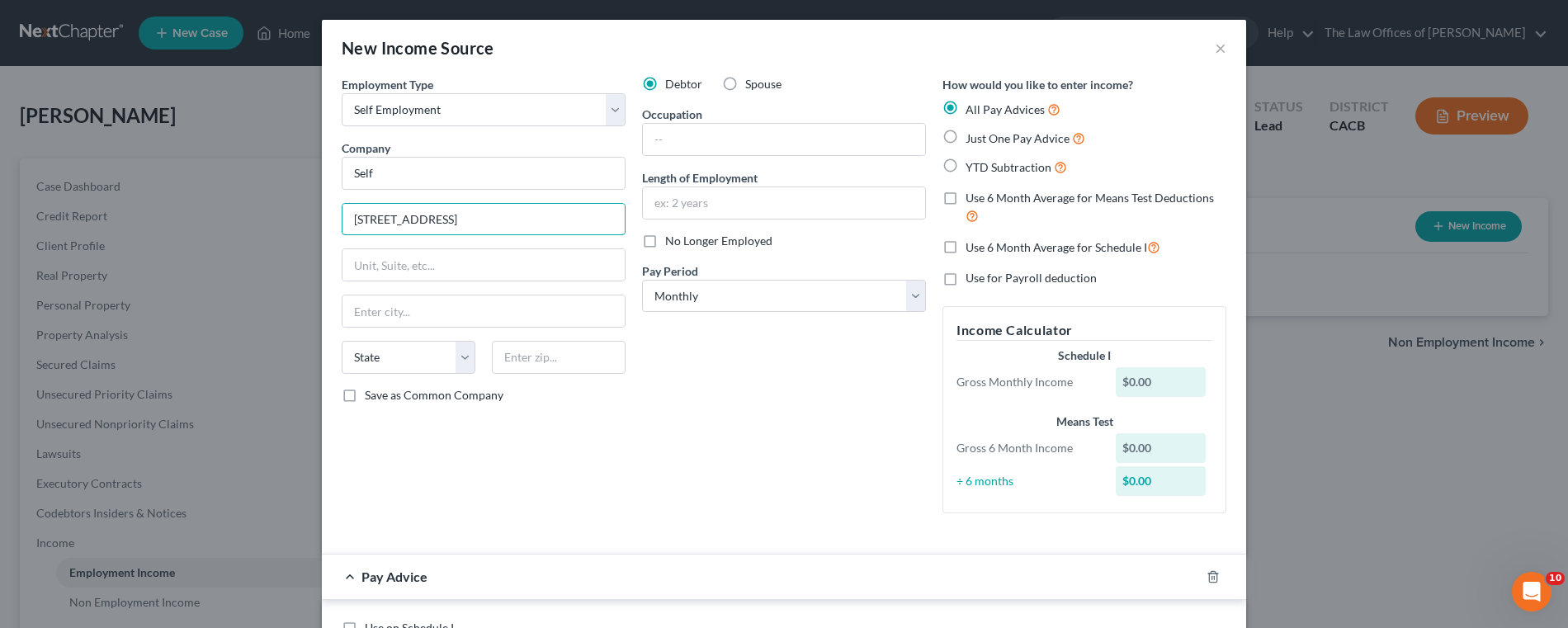
type input "4663 Kraft Ave."
type input "[GEOGRAPHIC_DATA]"
select select "4"
type input "91602"
click at [822, 151] on input "text" at bounding box center [784, 139] width 282 height 31
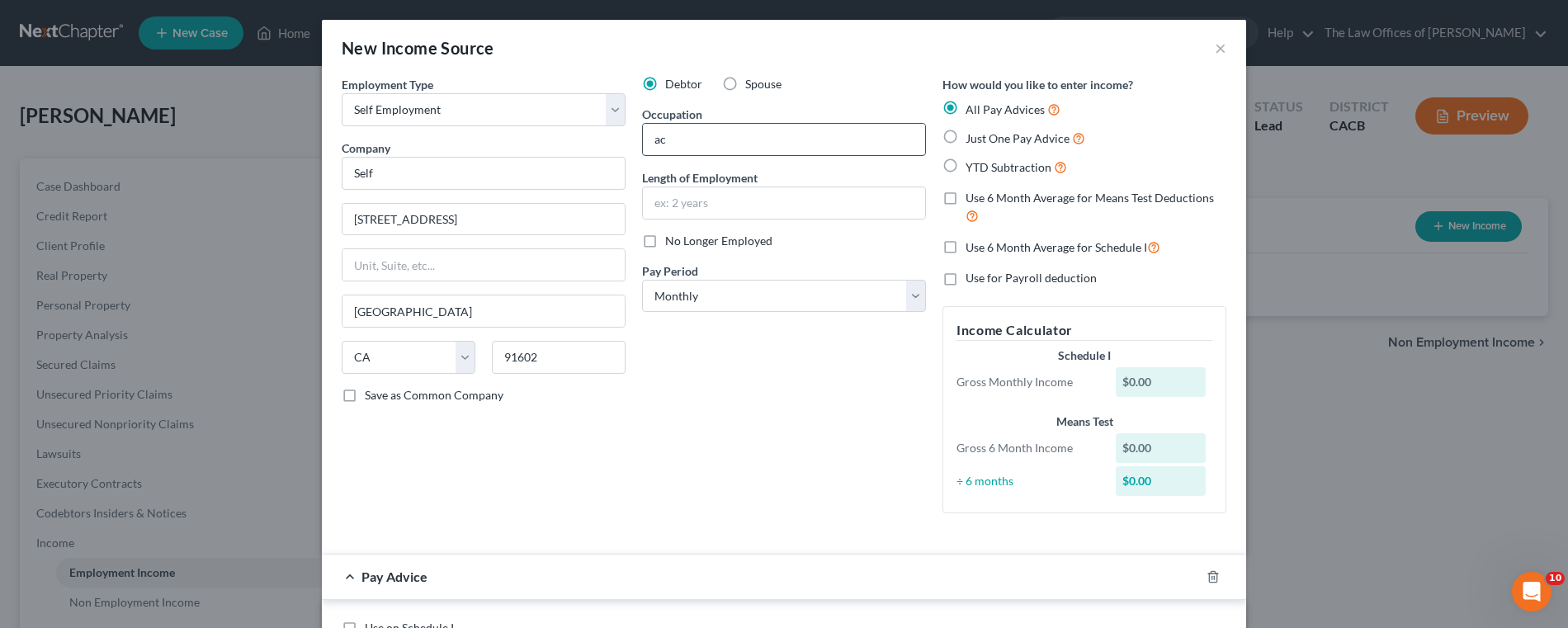
type input "a"
type input "Odd acting jobs/sales/consulting"
click at [966, 138] on label "Just One Pay Advice" at bounding box center [1025, 137] width 120 height 19
click at [972, 138] on input "Just One Pay Advice" at bounding box center [978, 134] width 11 height 11
radio input "true"
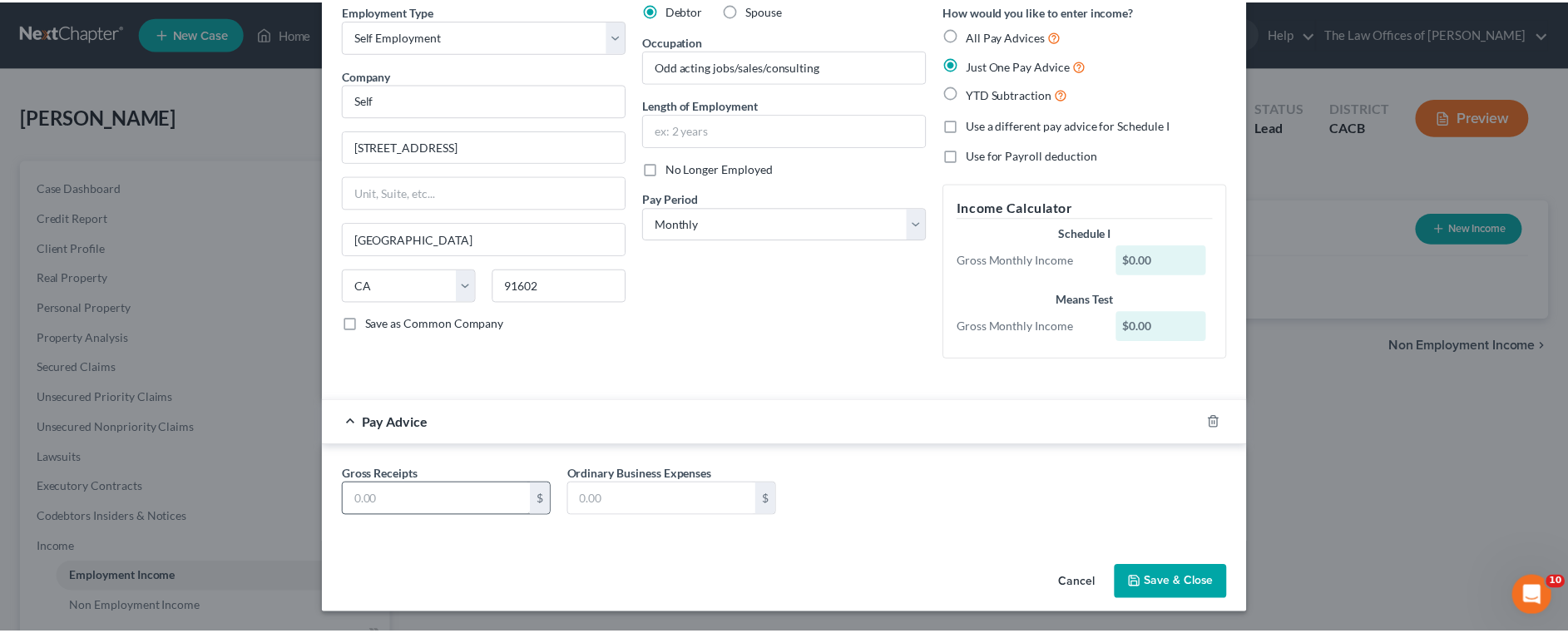
scroll to position [75, 0]
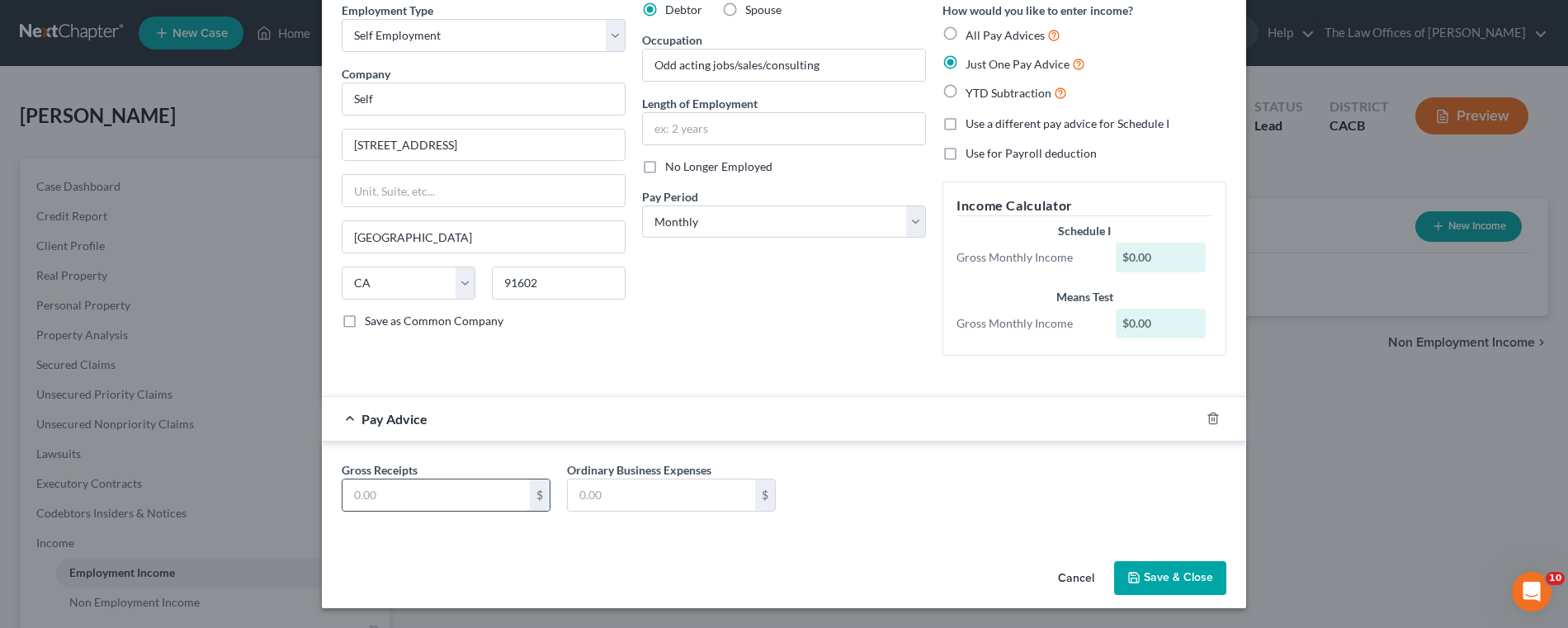
click at [510, 501] on input "text" at bounding box center [436, 495] width 188 height 31
type input "5,000"
click at [1141, 575] on button "Save & Close" at bounding box center [1170, 579] width 112 height 35
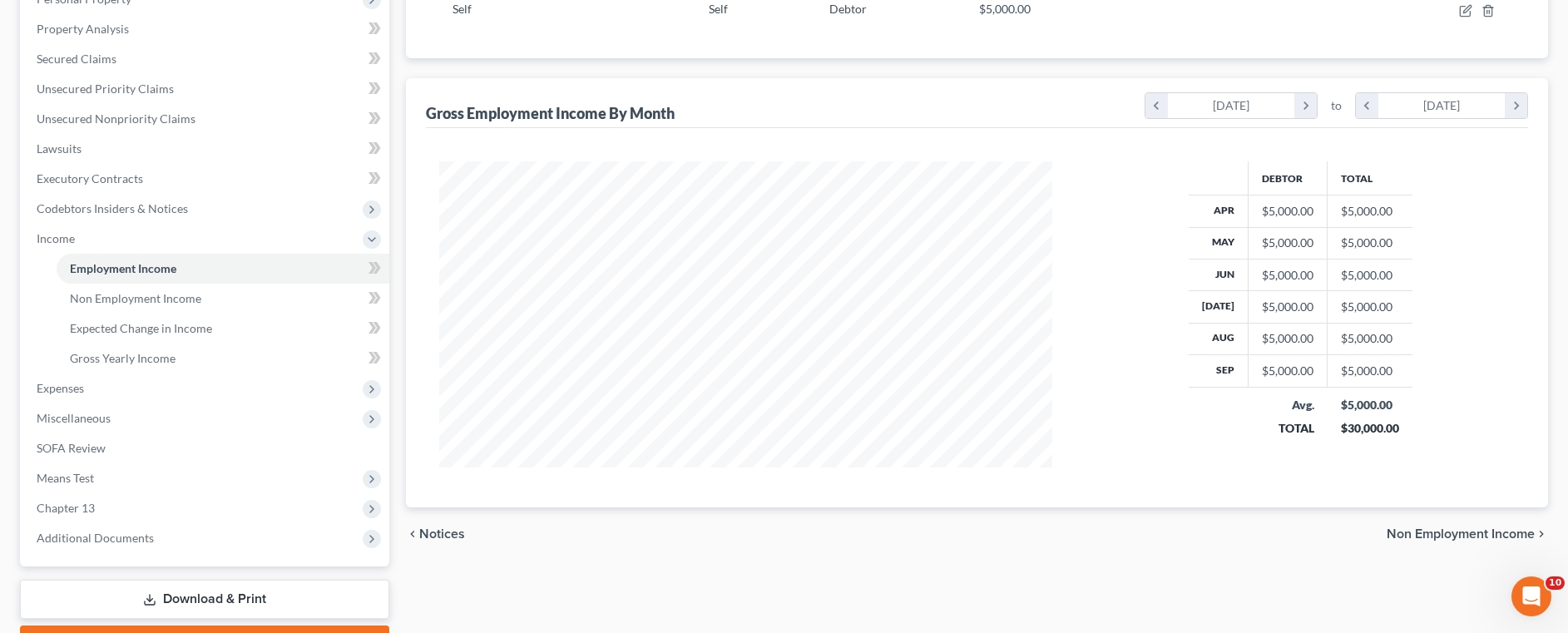
scroll to position [401, 0]
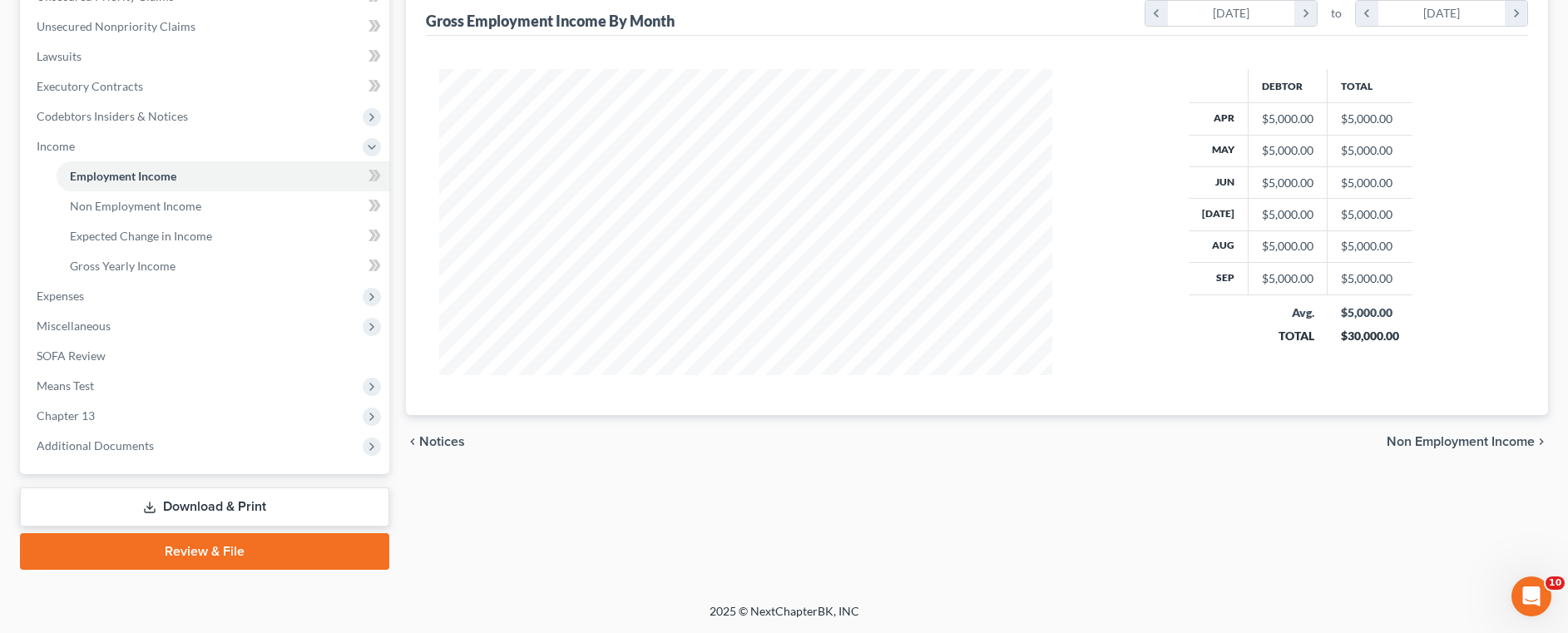
click at [1448, 440] on span "Non Employment Income" at bounding box center [1461, 441] width 149 height 14
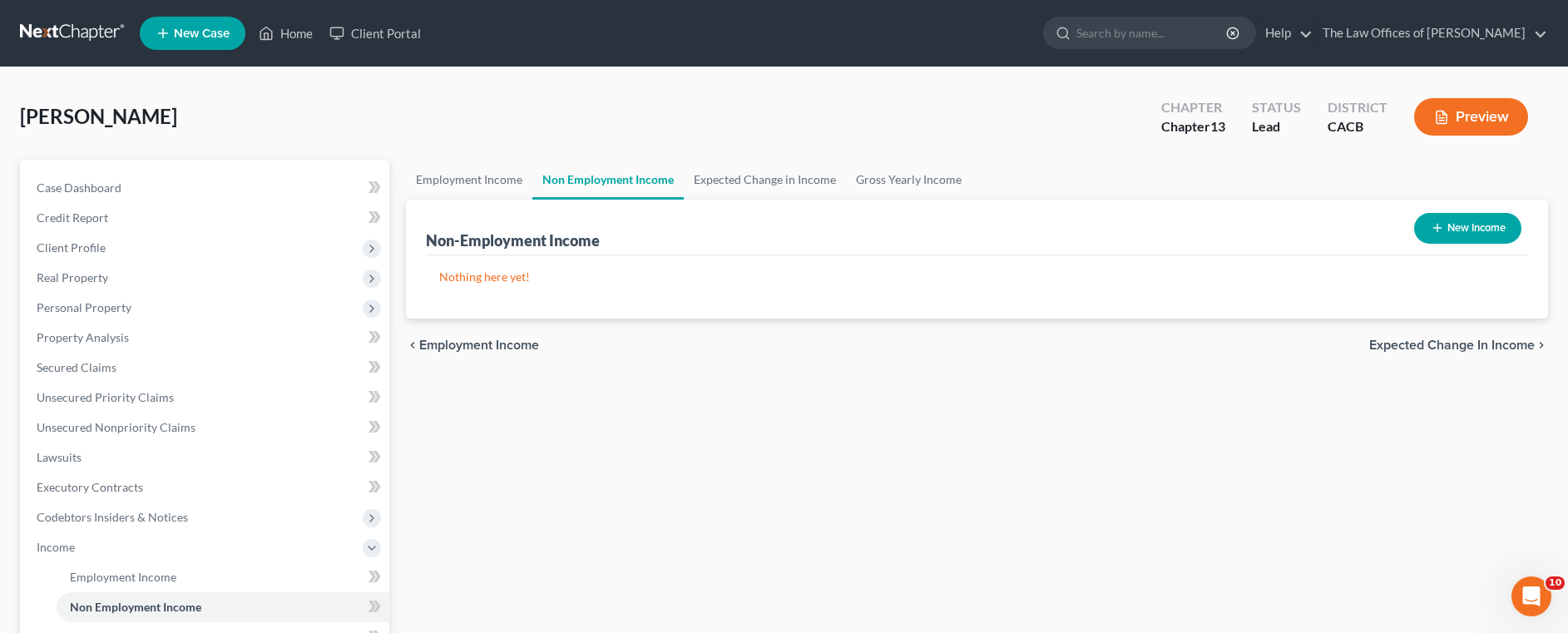
click at [1448, 346] on span "Expected Change in Income" at bounding box center [1452, 345] width 166 height 14
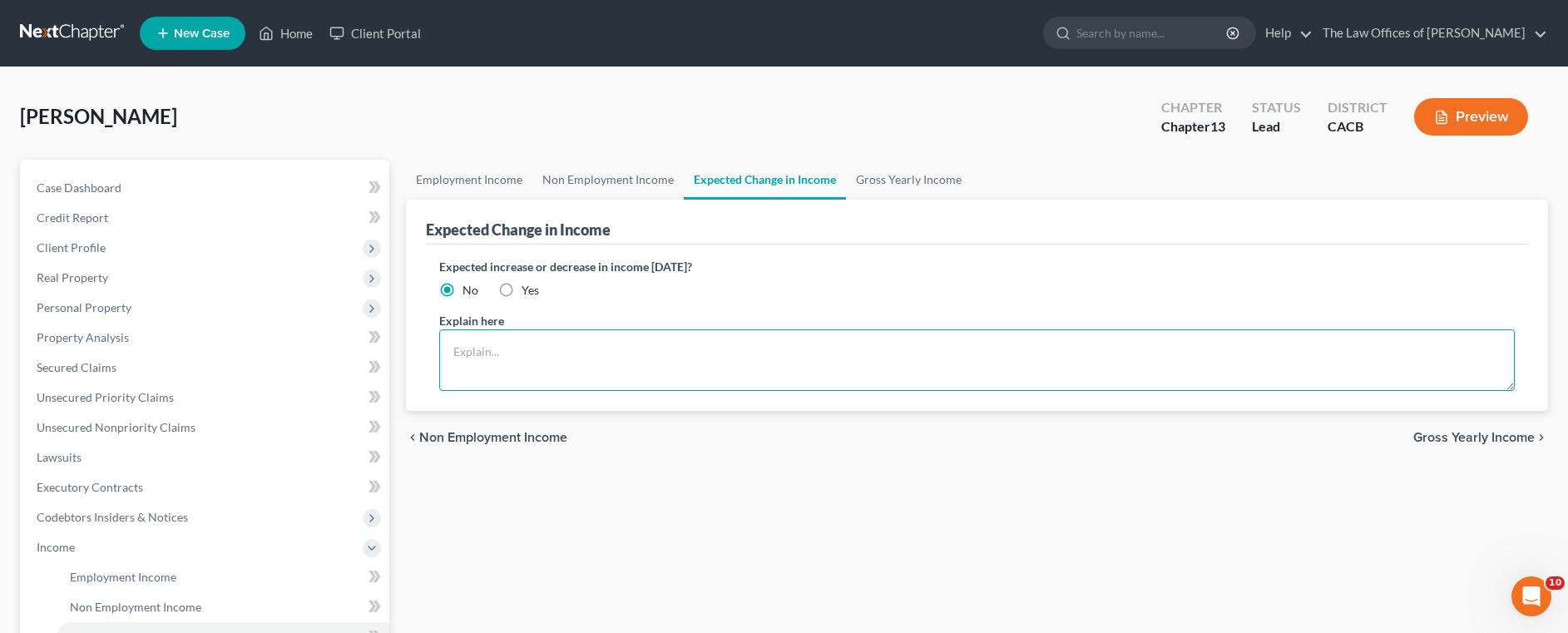
click at [855, 362] on textarea at bounding box center [977, 360] width 1076 height 62
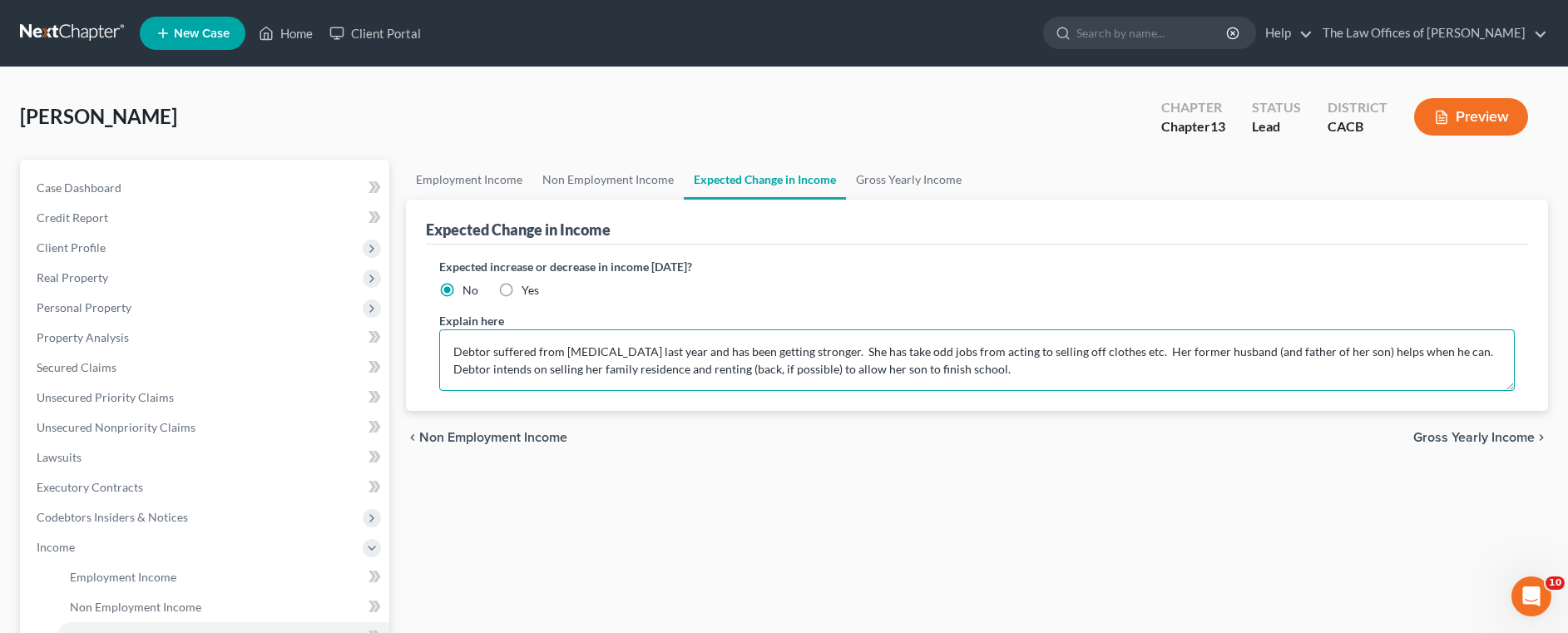
type textarea "Debtor suffered from cancer last year and has been getting stronger. She has ta…"
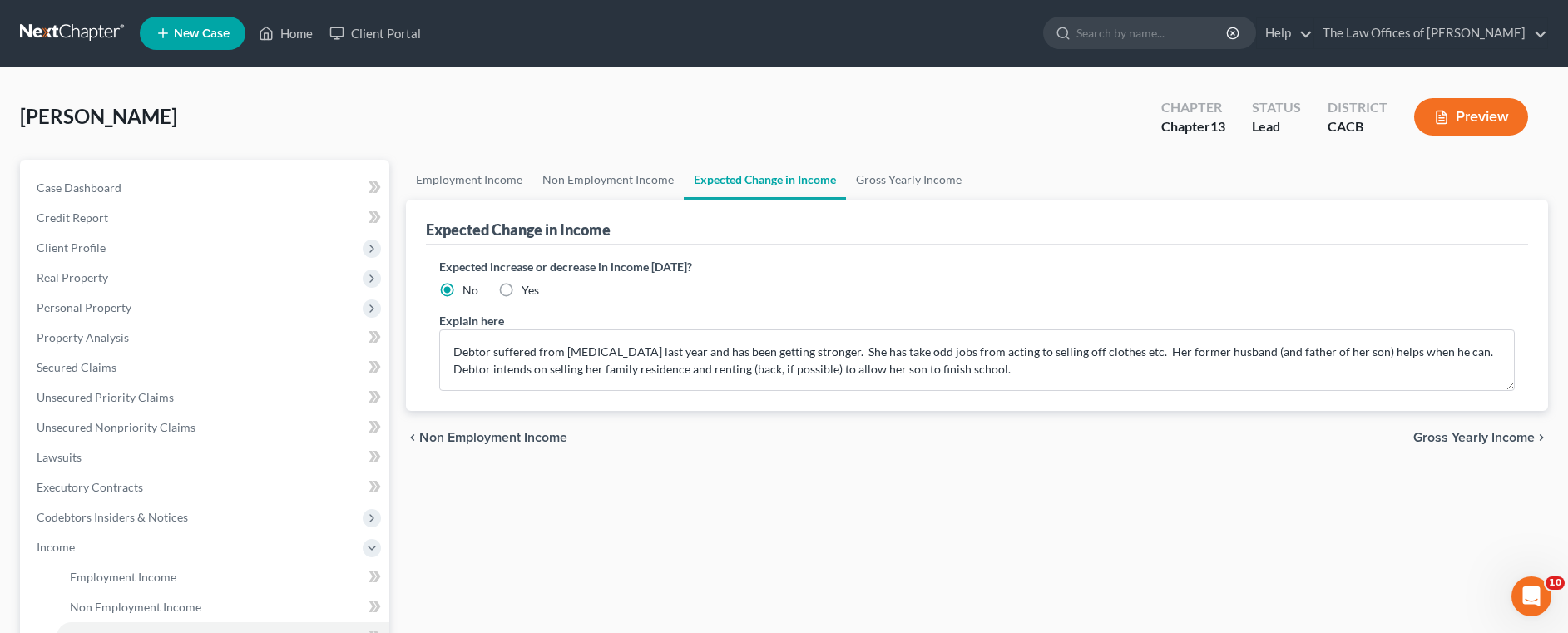
click at [1483, 437] on span "Gross Yearly Income" at bounding box center [1475, 437] width 121 height 14
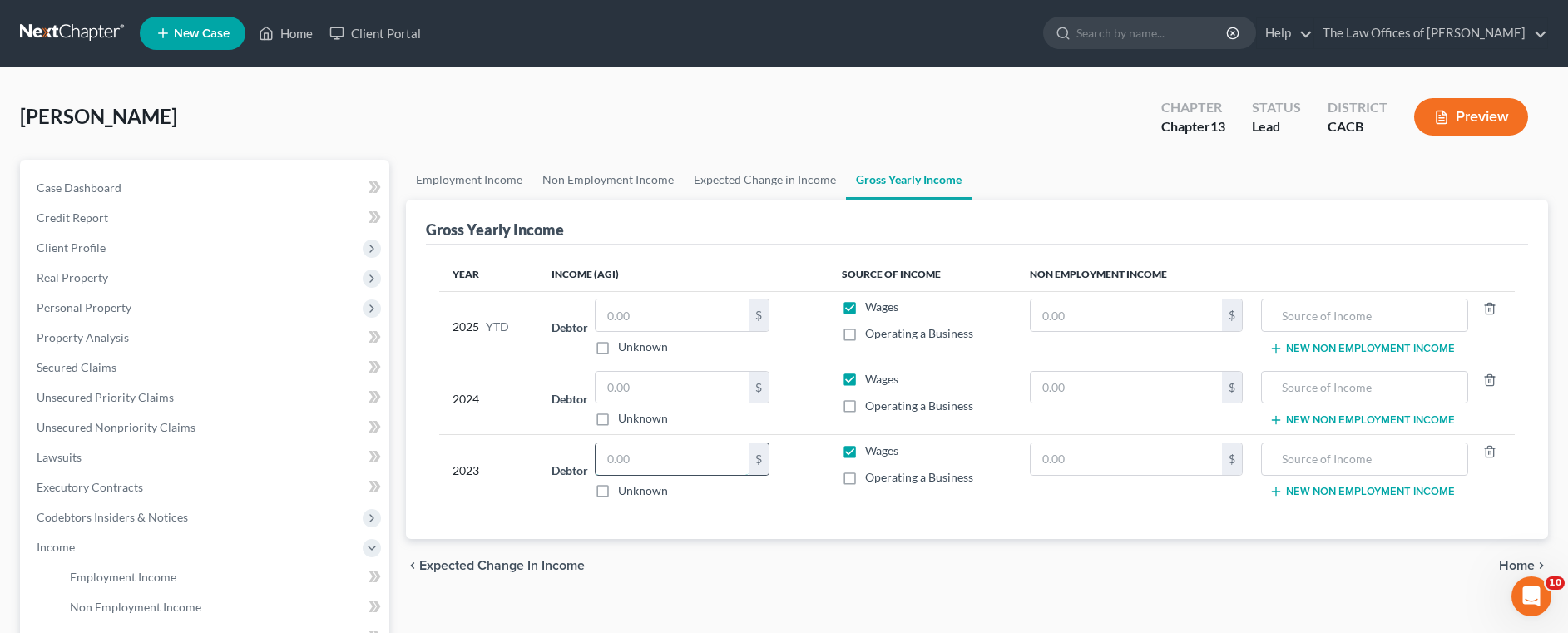
click at [703, 460] on input "text" at bounding box center [672, 459] width 153 height 32
type input "5,500"
click at [865, 479] on label "Operating a Business" at bounding box center [919, 477] width 108 height 16
click at [872, 479] on input "Operating a Business" at bounding box center [878, 475] width 11 height 11
checkbox input "true"
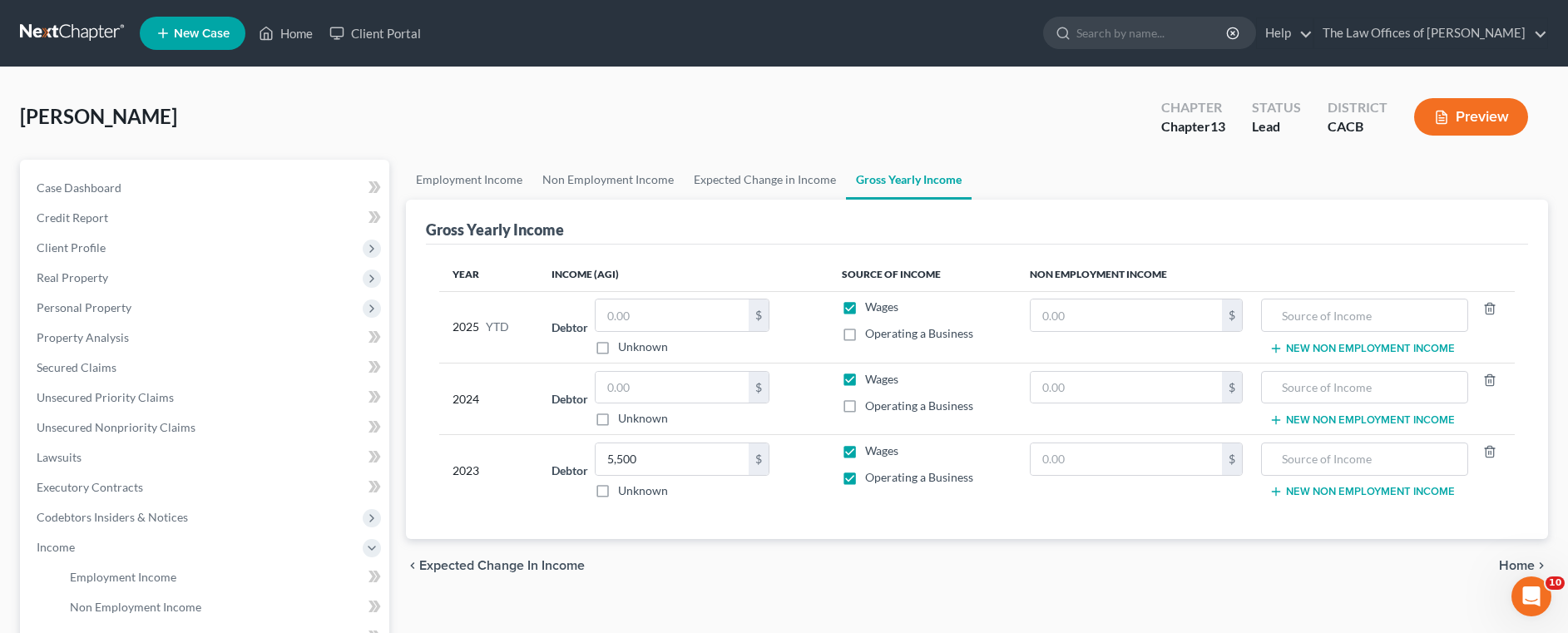
click at [865, 452] on label "Wages" at bounding box center [881, 451] width 34 height 16
click at [872, 452] on input "Wages" at bounding box center [878, 448] width 11 height 11
checkbox input "false"
click at [865, 381] on label "Wages" at bounding box center [881, 379] width 34 height 16
click at [872, 381] on input "Wages" at bounding box center [878, 377] width 11 height 11
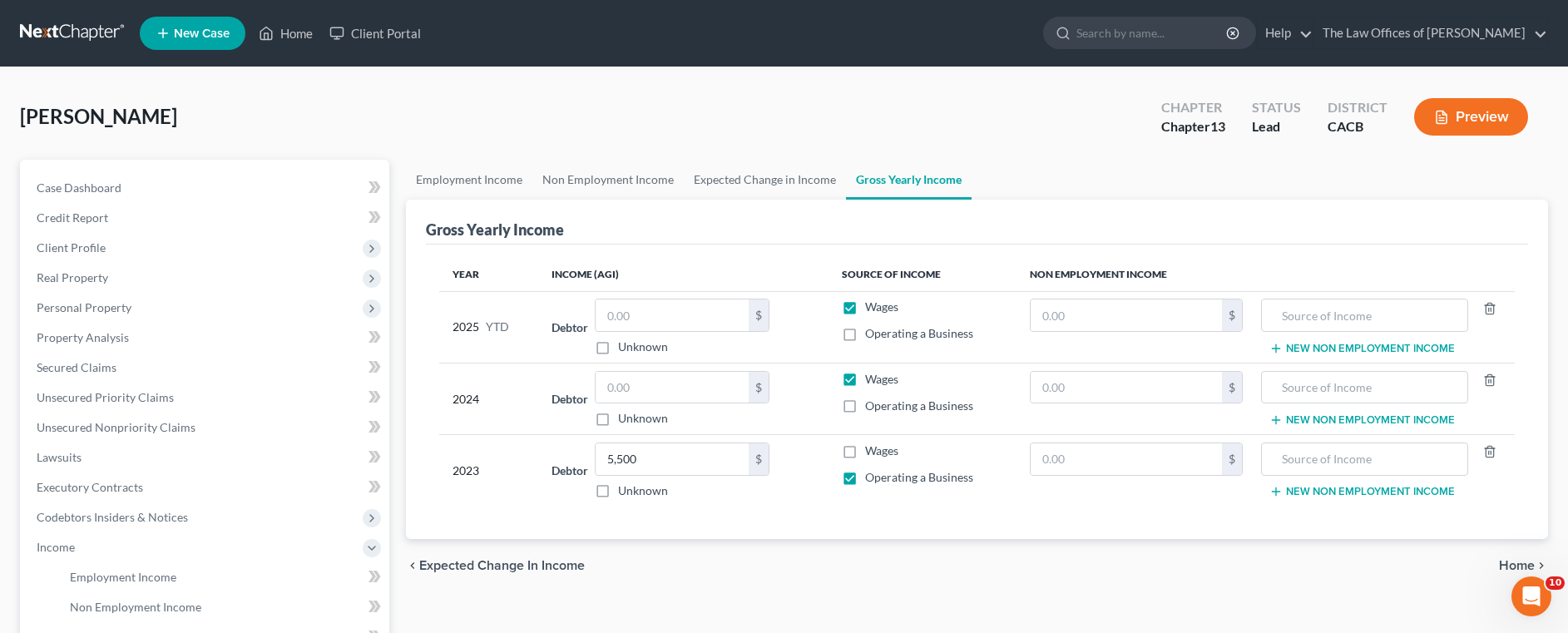
checkbox input "false"
click at [717, 387] on input "text" at bounding box center [672, 388] width 153 height 32
click at [1150, 393] on input "text" at bounding box center [1126, 388] width 191 height 32
type input "966"
click at [1305, 388] on input "text" at bounding box center [1365, 388] width 189 height 32
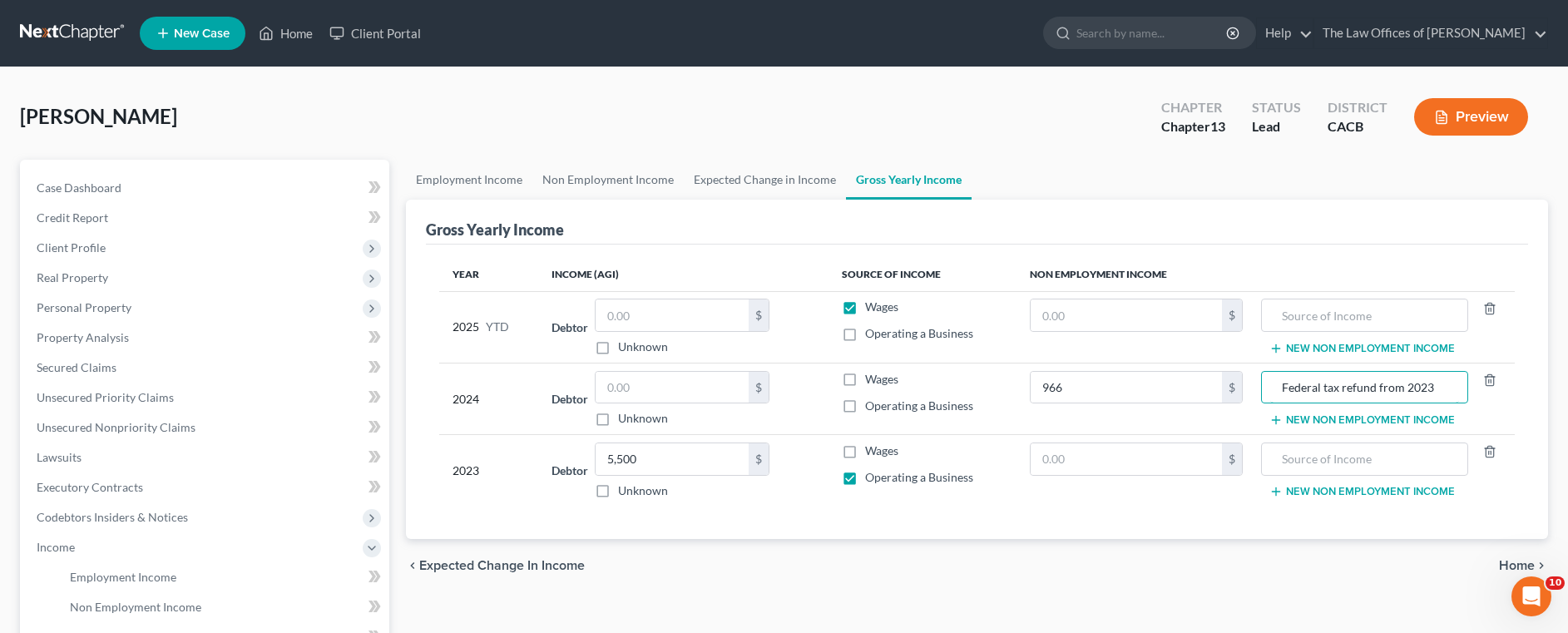
type input "Federal tax refund from 2023"
click at [1315, 419] on button "New Non Employment Income" at bounding box center [1362, 420] width 186 height 14
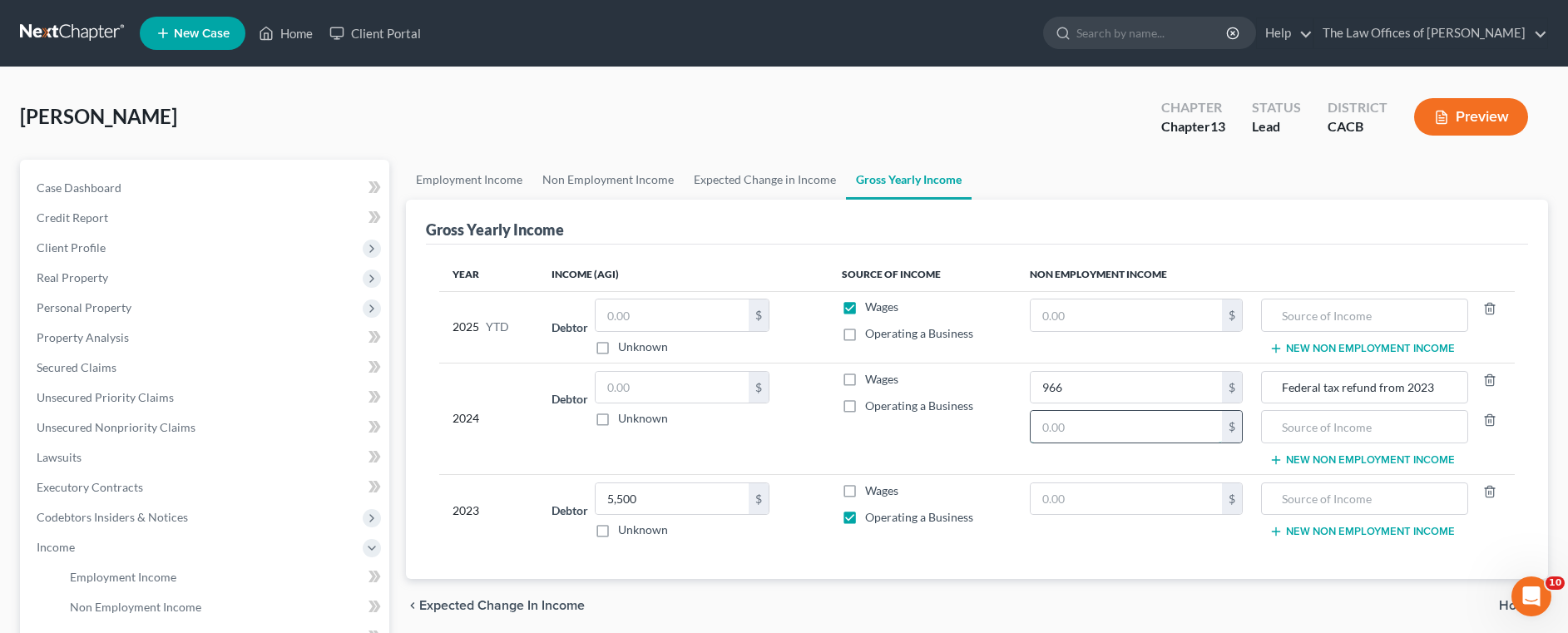
click at [1166, 438] on input "text" at bounding box center [1126, 427] width 191 height 32
type input "1,481"
type input "State tax refund from 2023"
click at [865, 312] on label "Wages" at bounding box center [881, 307] width 34 height 16
click at [872, 310] on input "Wages" at bounding box center [878, 304] width 11 height 11
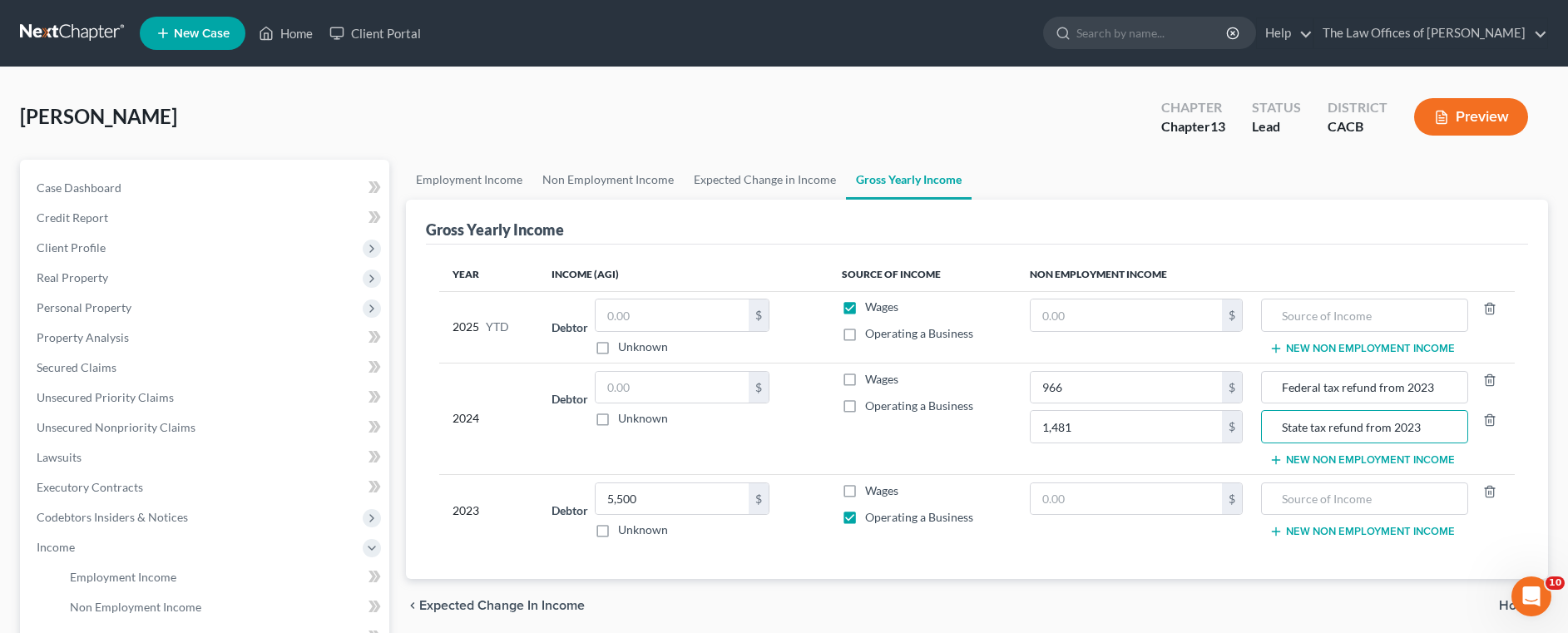
checkbox input "false"
click at [865, 331] on label "Operating a Business" at bounding box center [919, 333] width 108 height 16
click at [872, 331] on input "Operating a Business" at bounding box center [878, 331] width 11 height 11
checkbox input "true"
click at [706, 313] on input "text" at bounding box center [672, 315] width 153 height 32
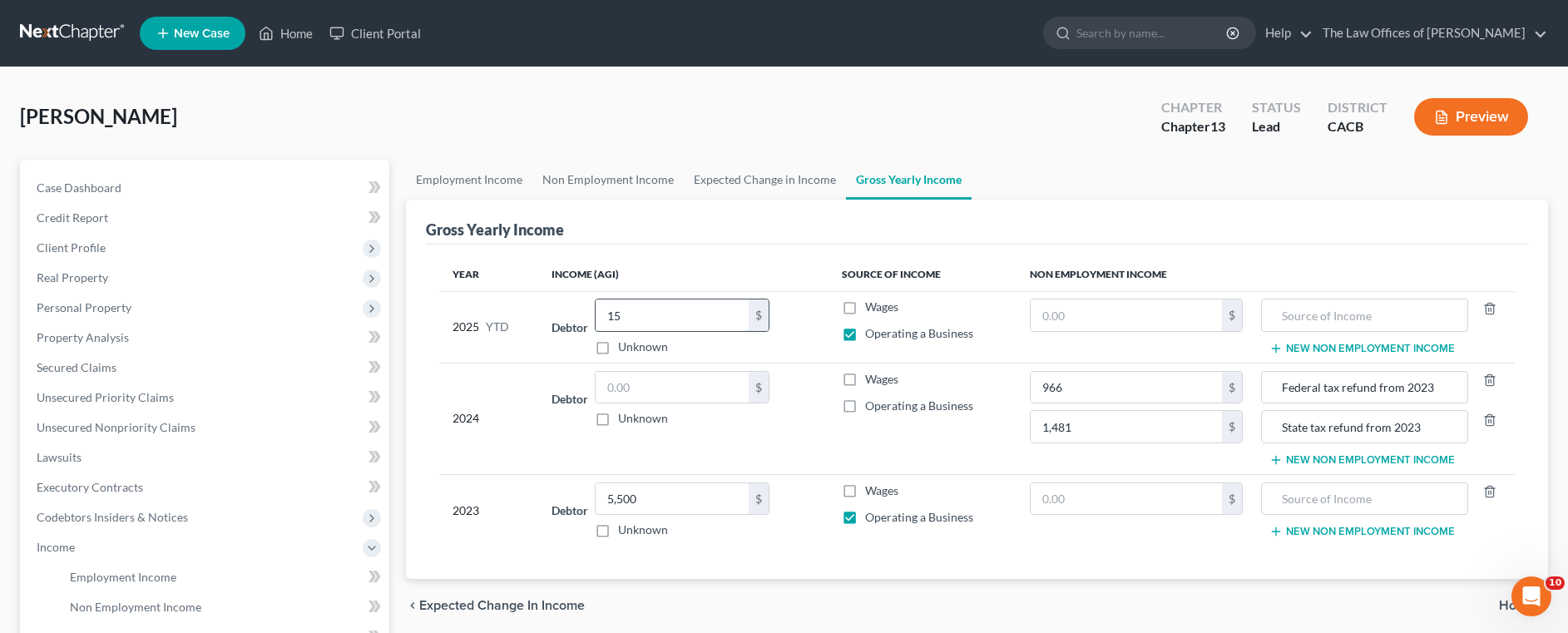
type input "1"
type input "25,000"
click at [1091, 318] on input "text" at bounding box center [1126, 315] width 191 height 32
type input "0"
click at [1325, 314] on input "text" at bounding box center [1365, 315] width 189 height 32
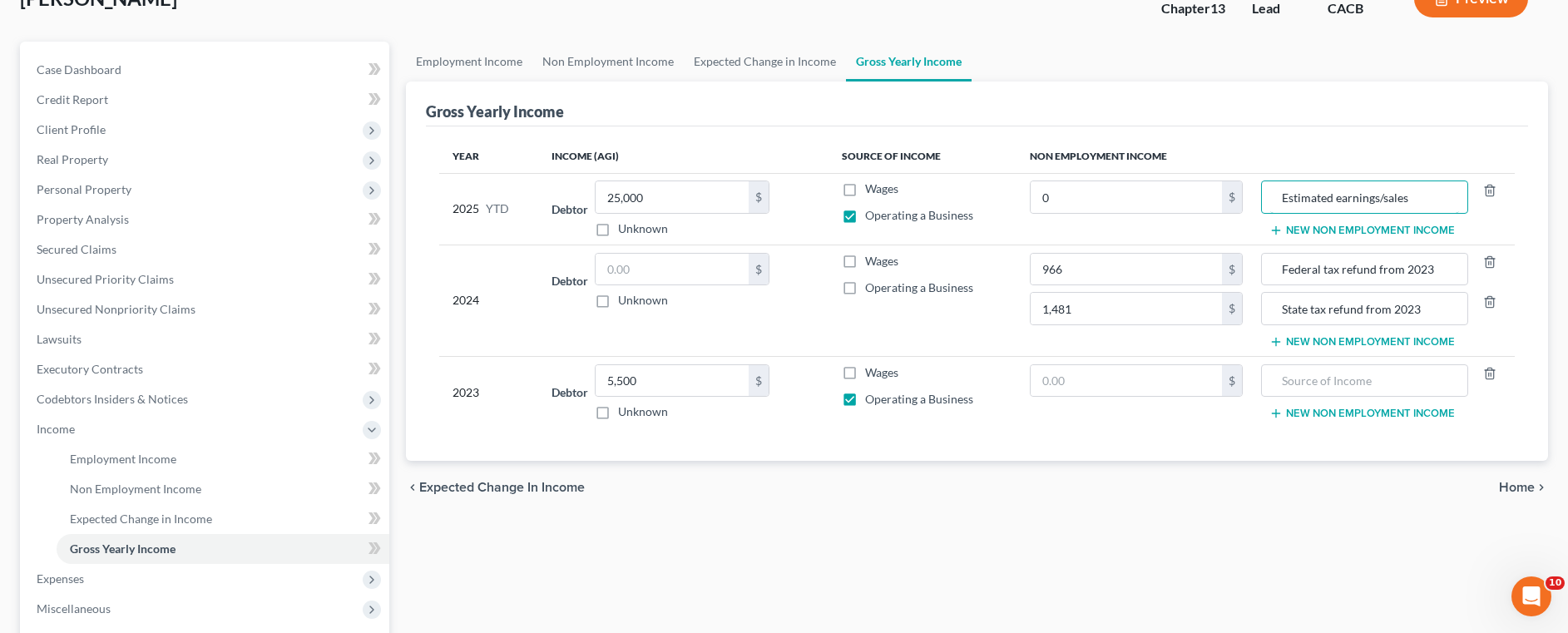
scroll to position [250, 0]
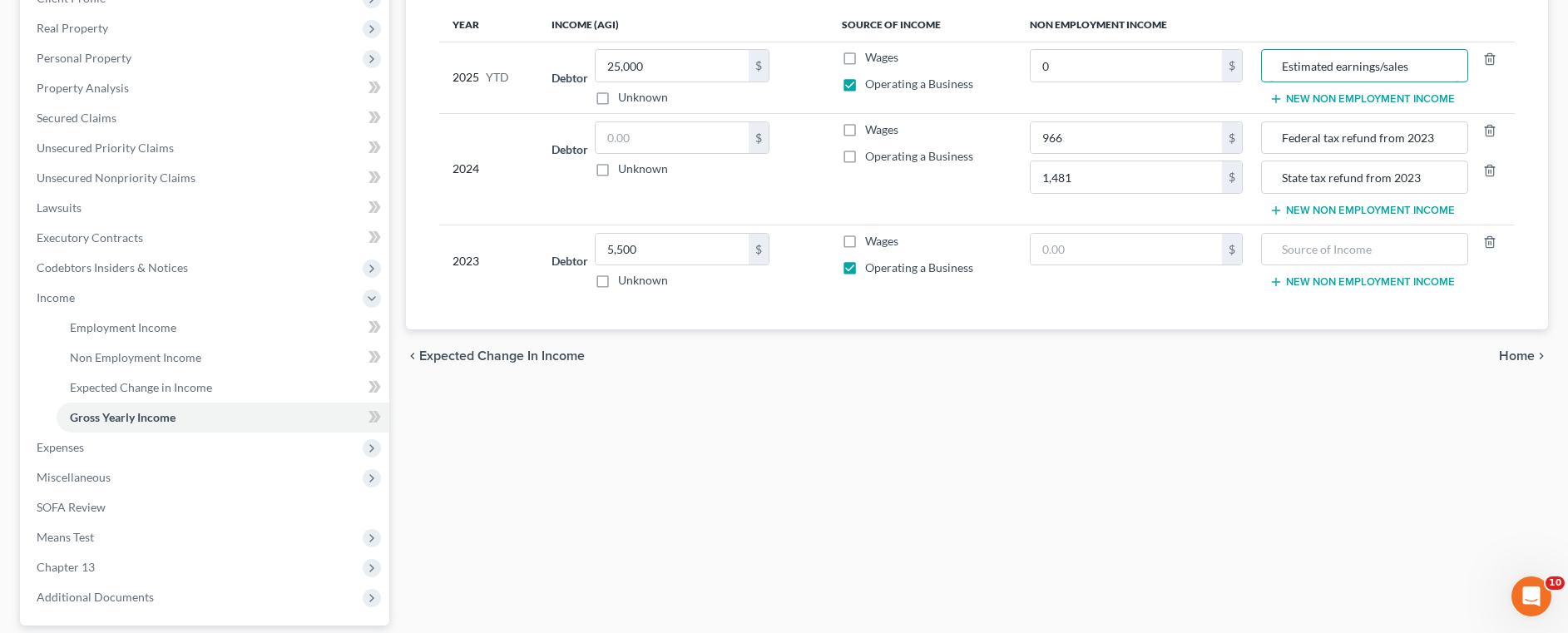
type input "Estimated earnings/sales"
click at [1520, 359] on span "Home" at bounding box center [1516, 356] width 35 height 14
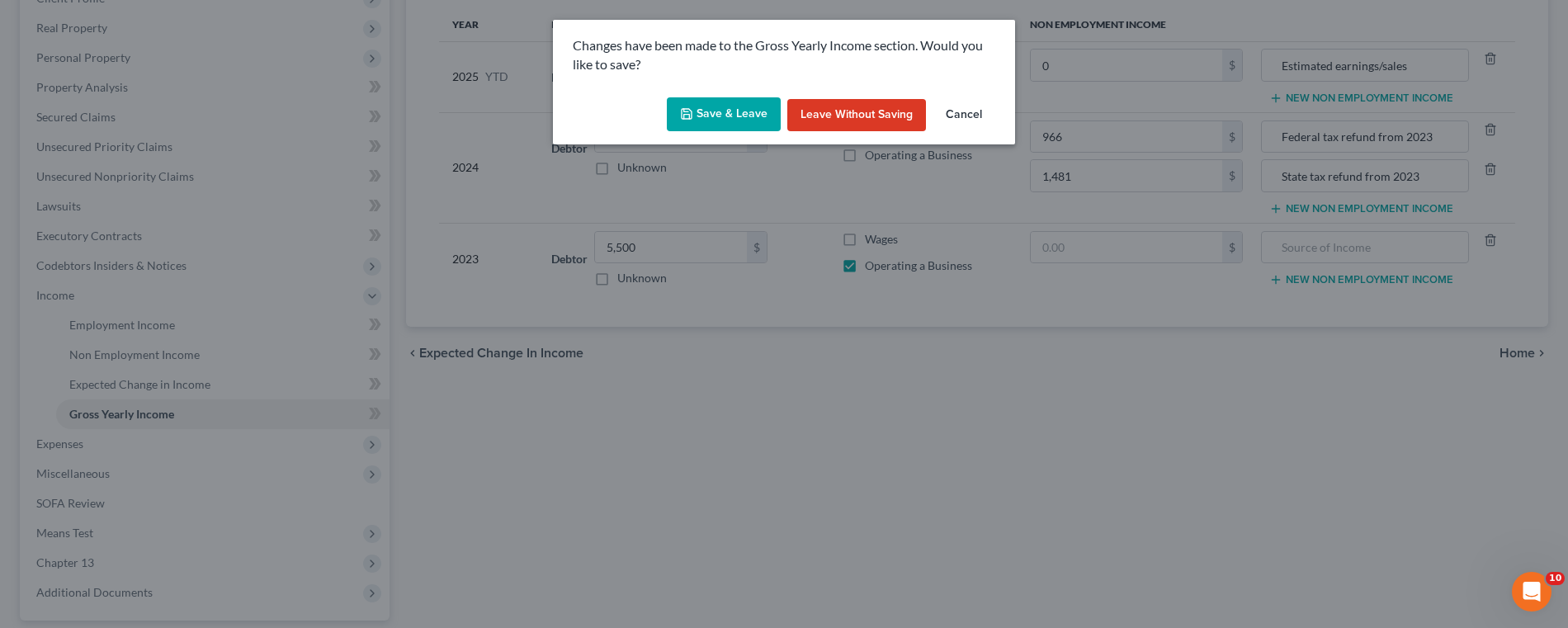
click at [750, 111] on button "Save & Leave" at bounding box center [723, 114] width 114 height 35
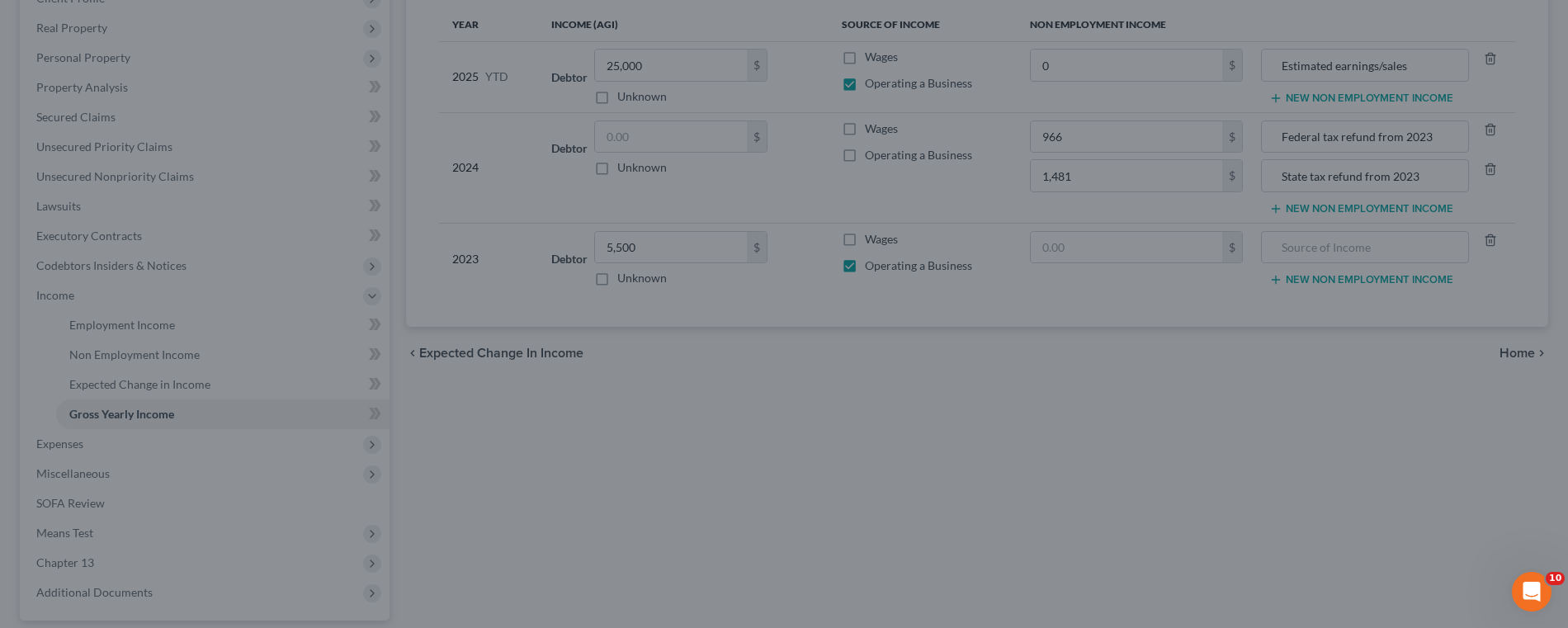
type input "1,481.00"
type input "State tax refund from 2023"
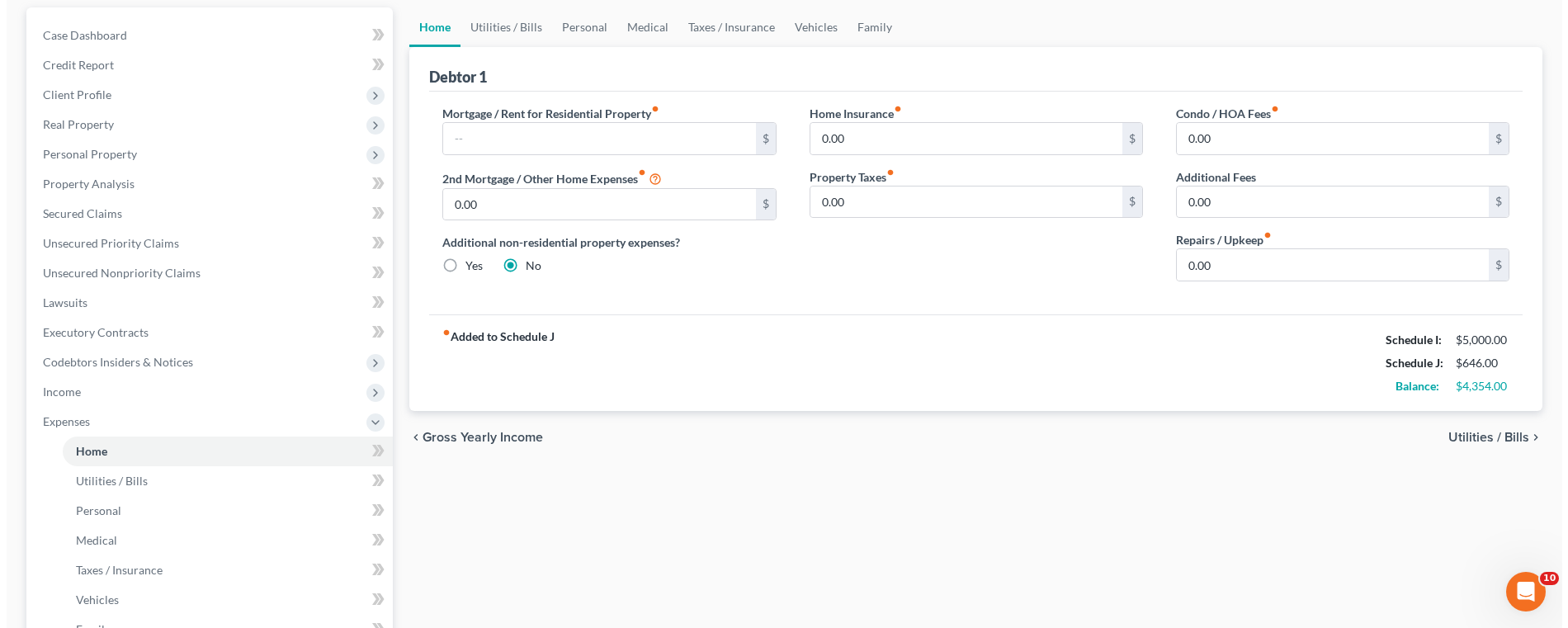
scroll to position [165, 0]
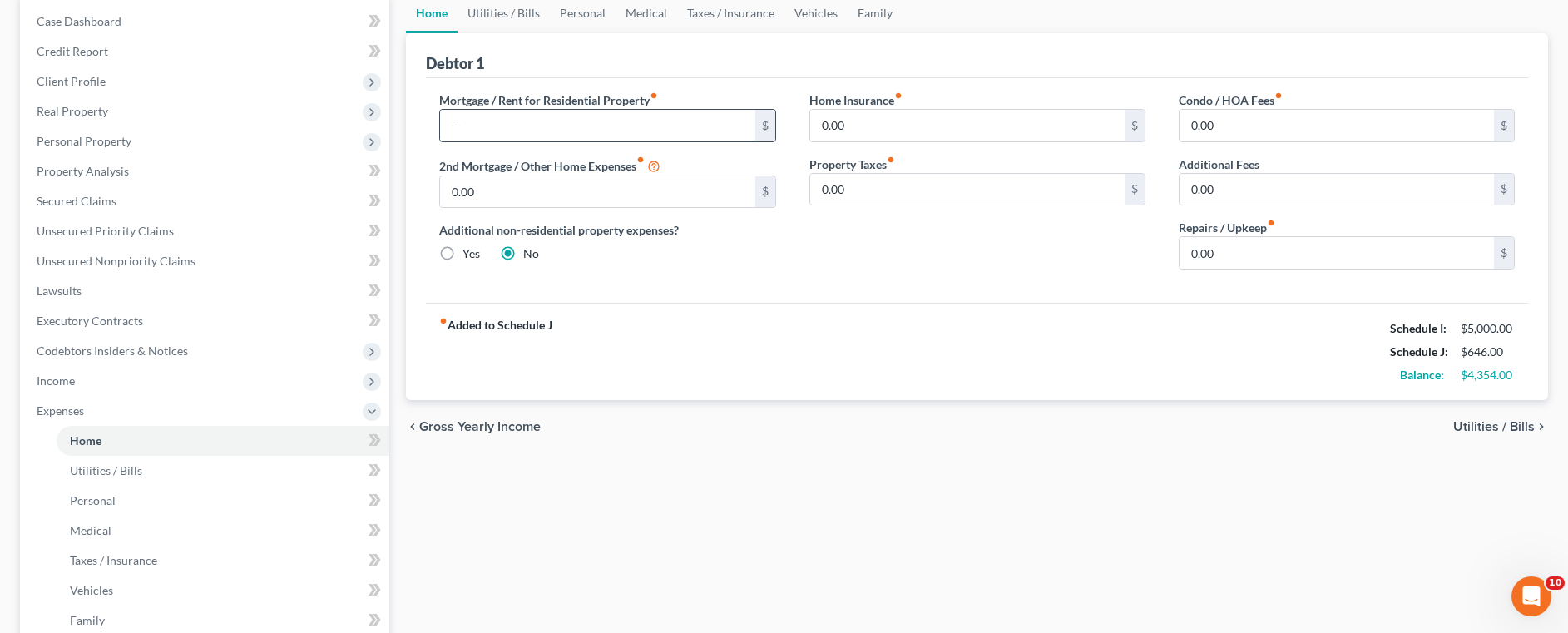
click at [466, 127] on input "text" at bounding box center [597, 125] width 314 height 32
click at [1020, 56] on div "Debtor 1" at bounding box center [976, 56] width 1102 height 45
click at [1243, 262] on input "0.00" at bounding box center [1336, 253] width 314 height 32
click at [1475, 430] on span "Utilities / Bills" at bounding box center [1495, 427] width 82 height 14
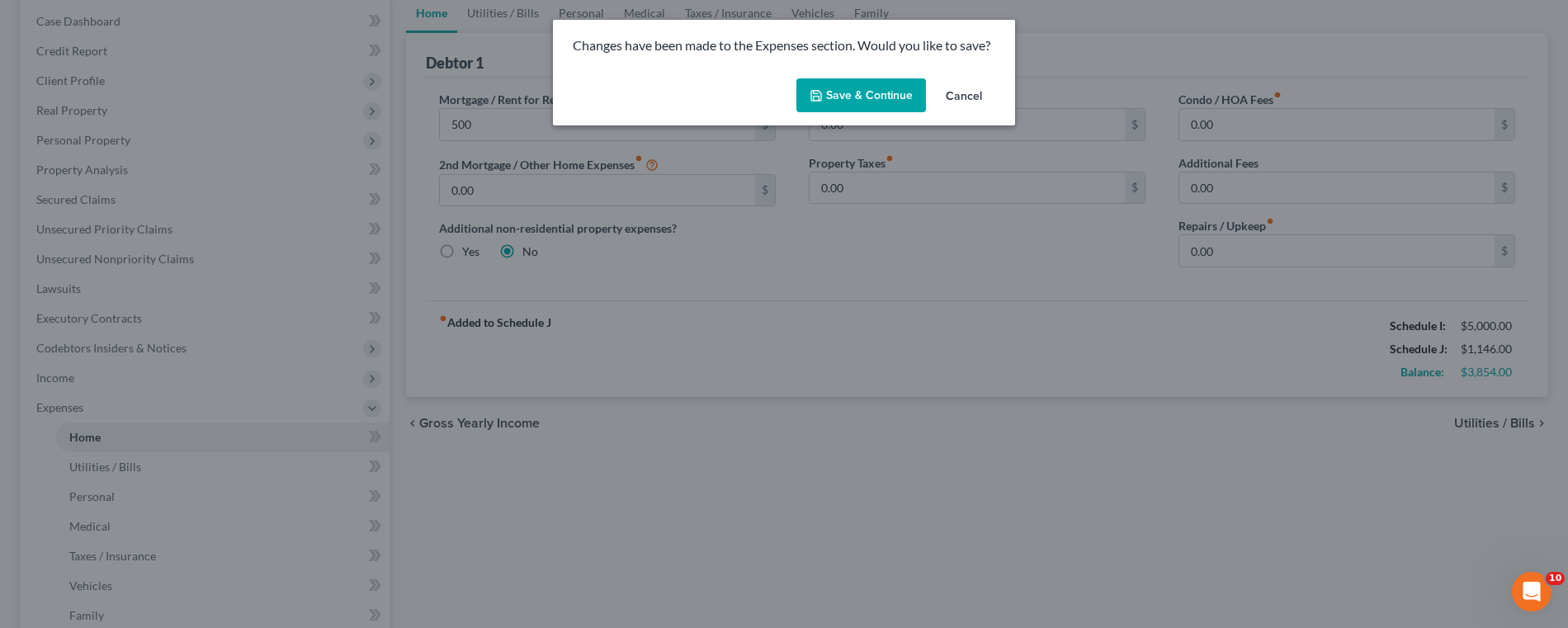
click at [891, 102] on button "Save & Continue" at bounding box center [861, 95] width 129 height 35
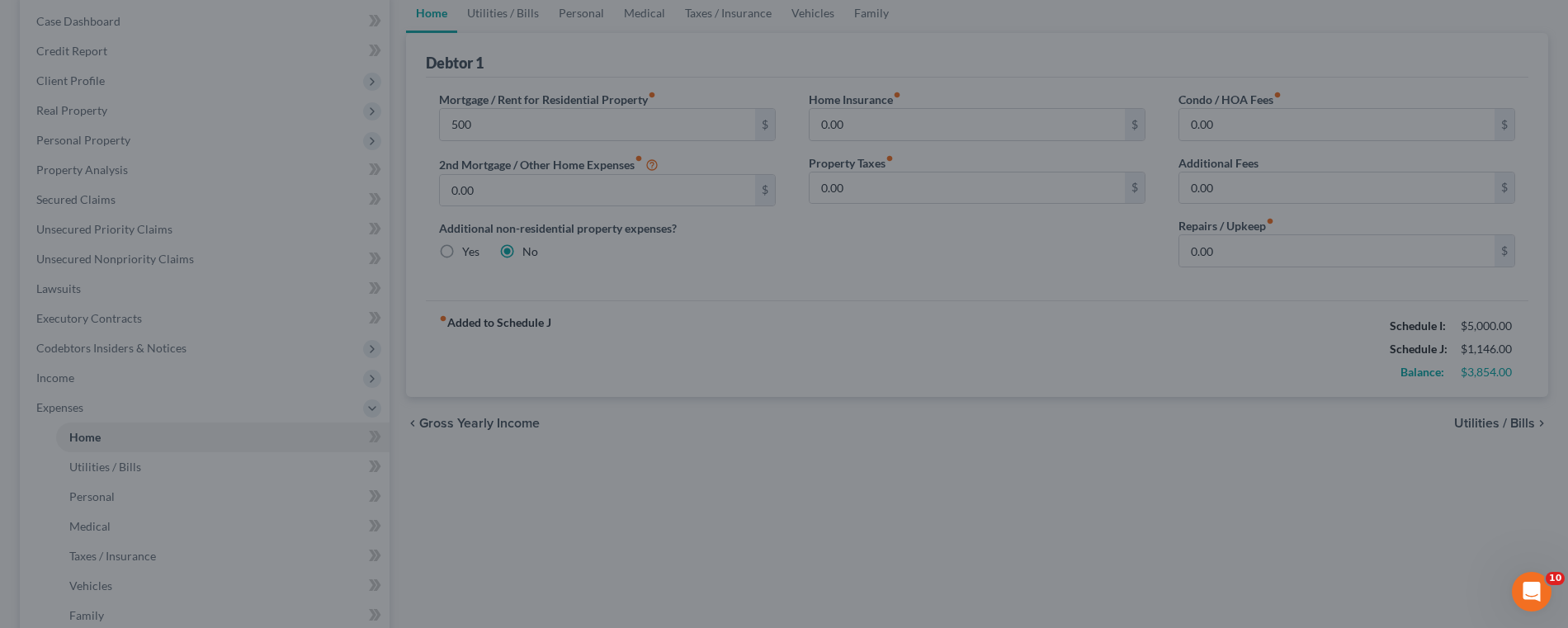
type input "500.00"
click at [70, 64] on div at bounding box center [784, 314] width 1568 height 628
drag, startPoint x: 1511, startPoint y: 430, endPoint x: 1504, endPoint y: 422, distance: 10.6
click at [1510, 429] on div at bounding box center [784, 314] width 1568 height 628
click at [1502, 420] on div at bounding box center [784, 314] width 1568 height 628
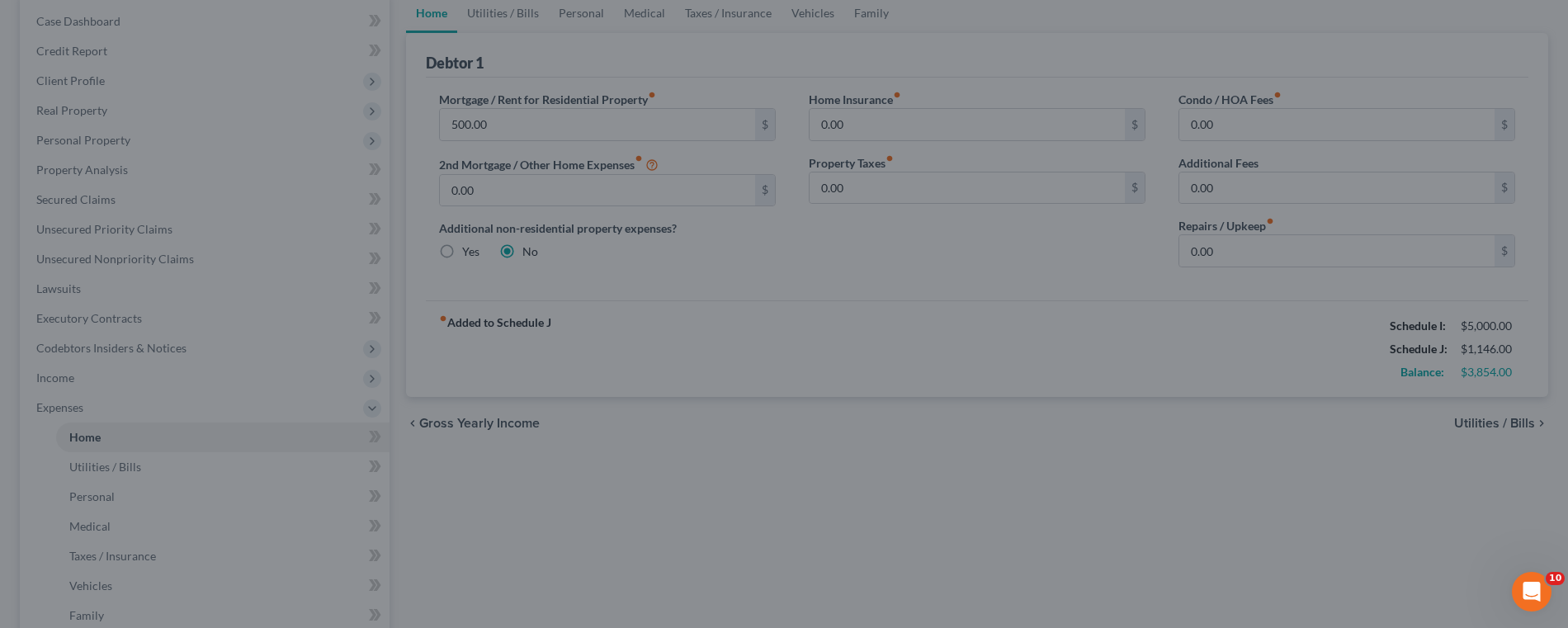
drag, startPoint x: 531, startPoint y: 423, endPoint x: 533, endPoint y: 394, distance: 29.1
click at [530, 423] on div at bounding box center [784, 314] width 1568 height 628
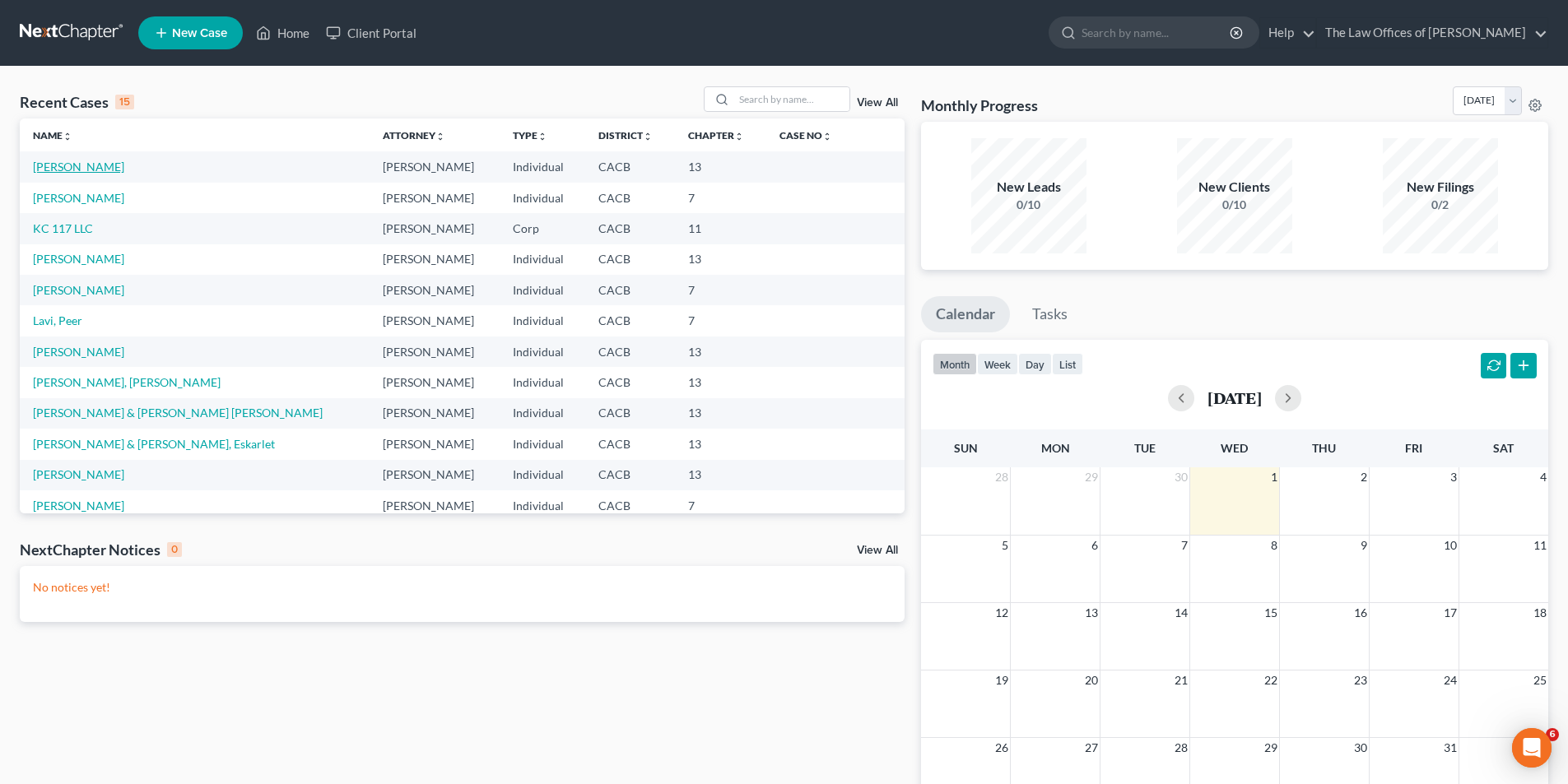
click at [84, 171] on link "[PERSON_NAME]" at bounding box center [79, 167] width 91 height 14
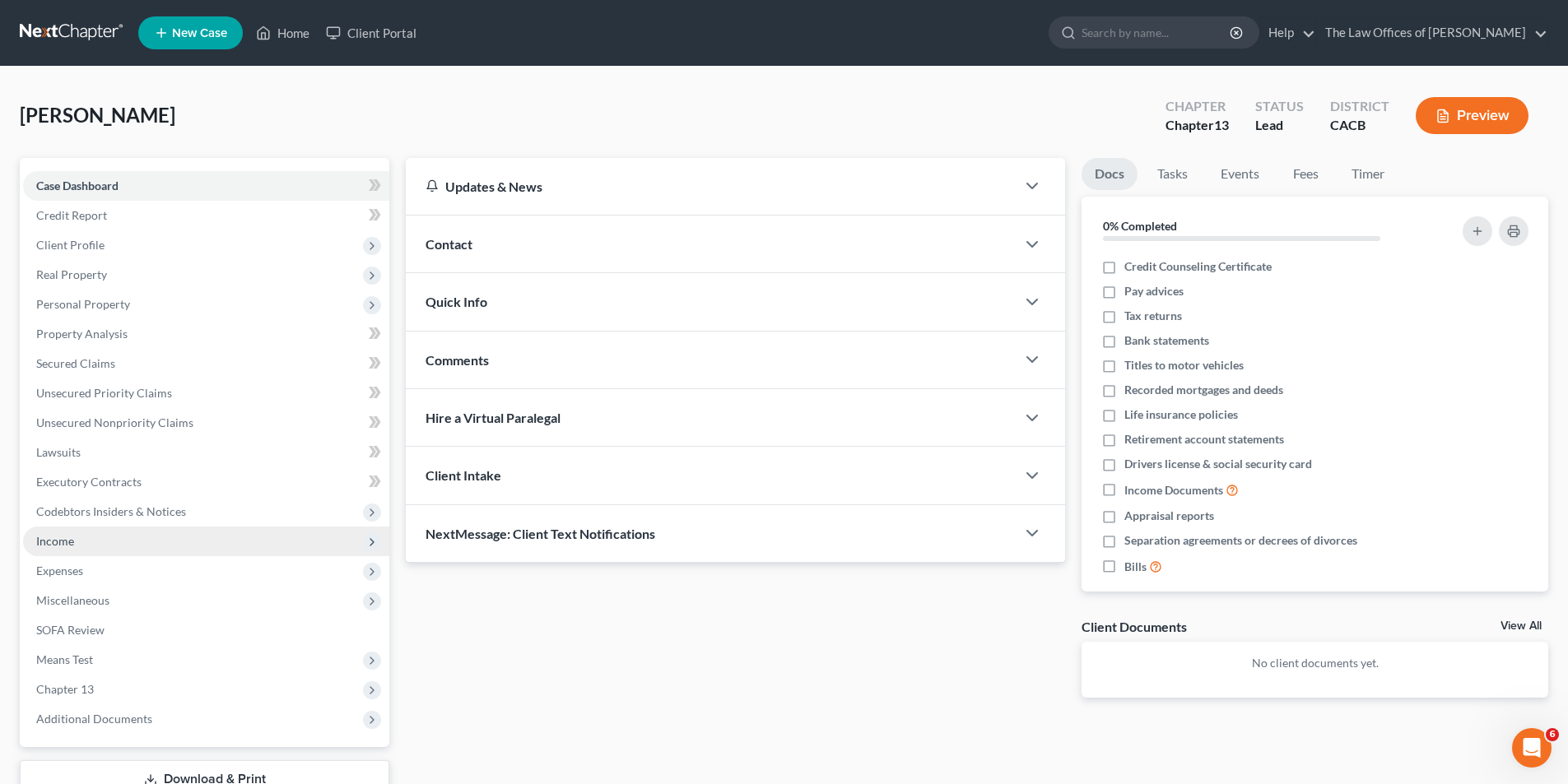
click at [68, 547] on span "Income" at bounding box center [55, 541] width 38 height 14
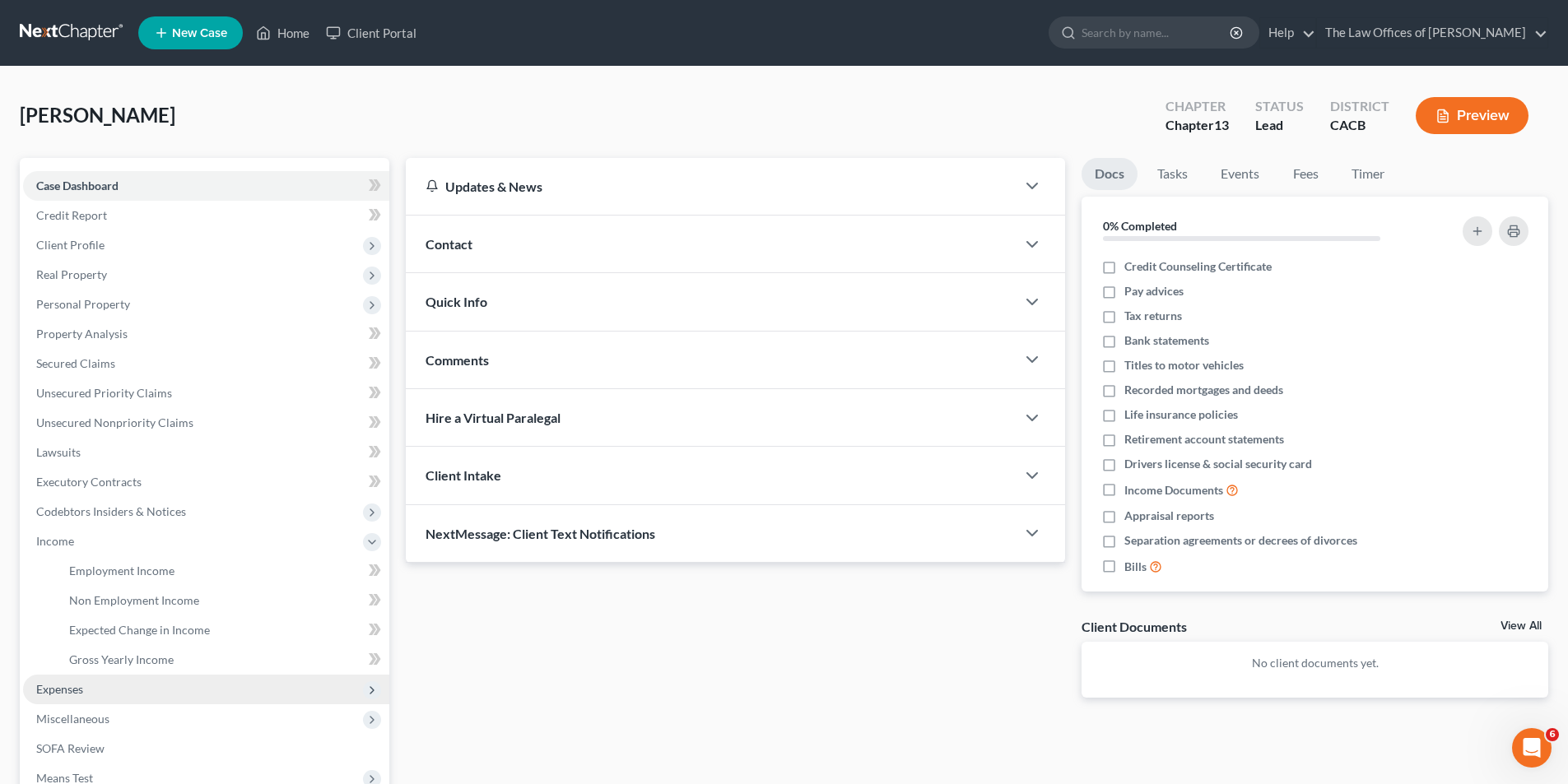
drag, startPoint x: 73, startPoint y: 681, endPoint x: 94, endPoint y: 664, distance: 27.0
click at [73, 681] on span "Expenses" at bounding box center [206, 689] width 366 height 30
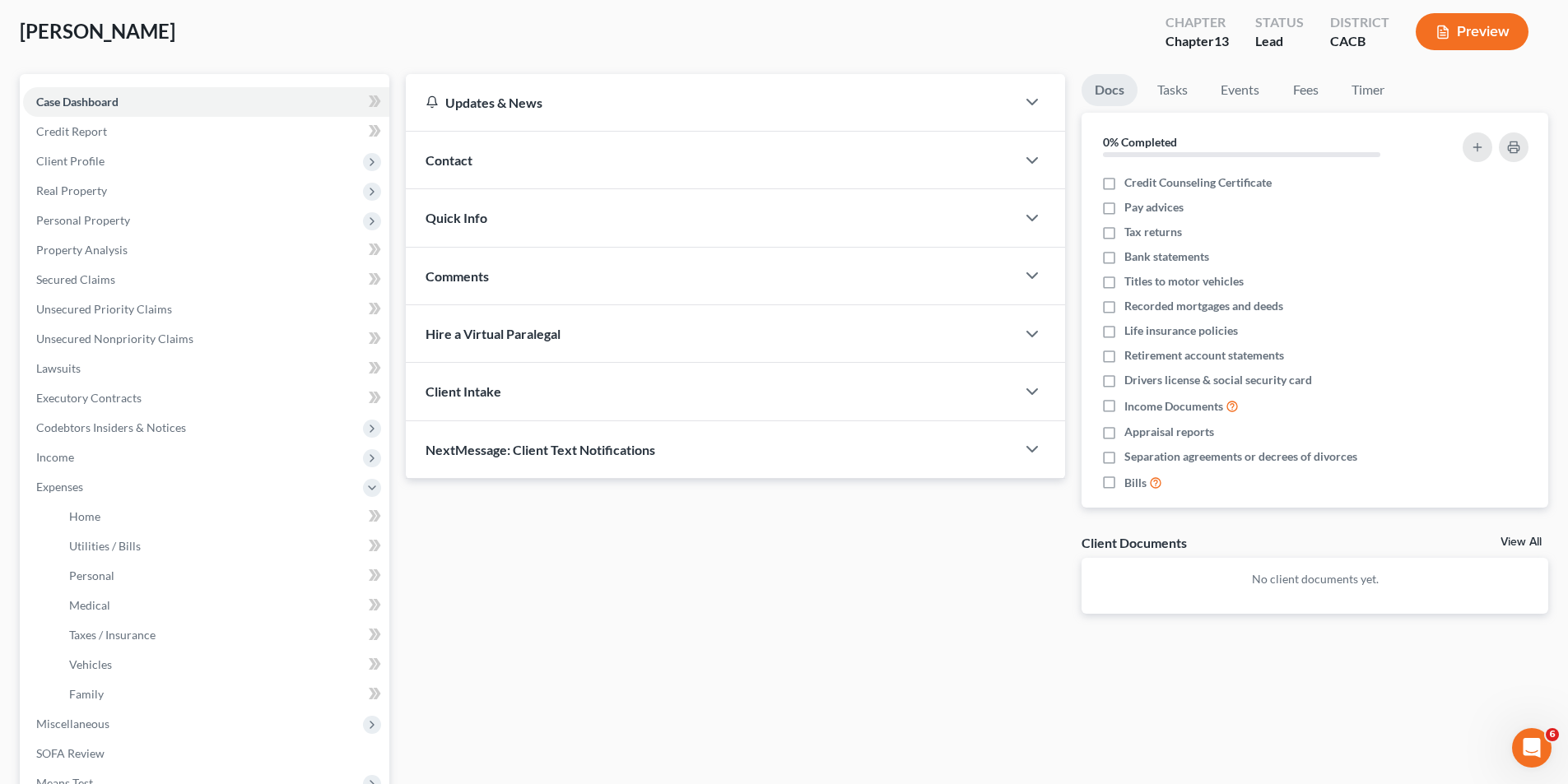
scroll to position [247, 0]
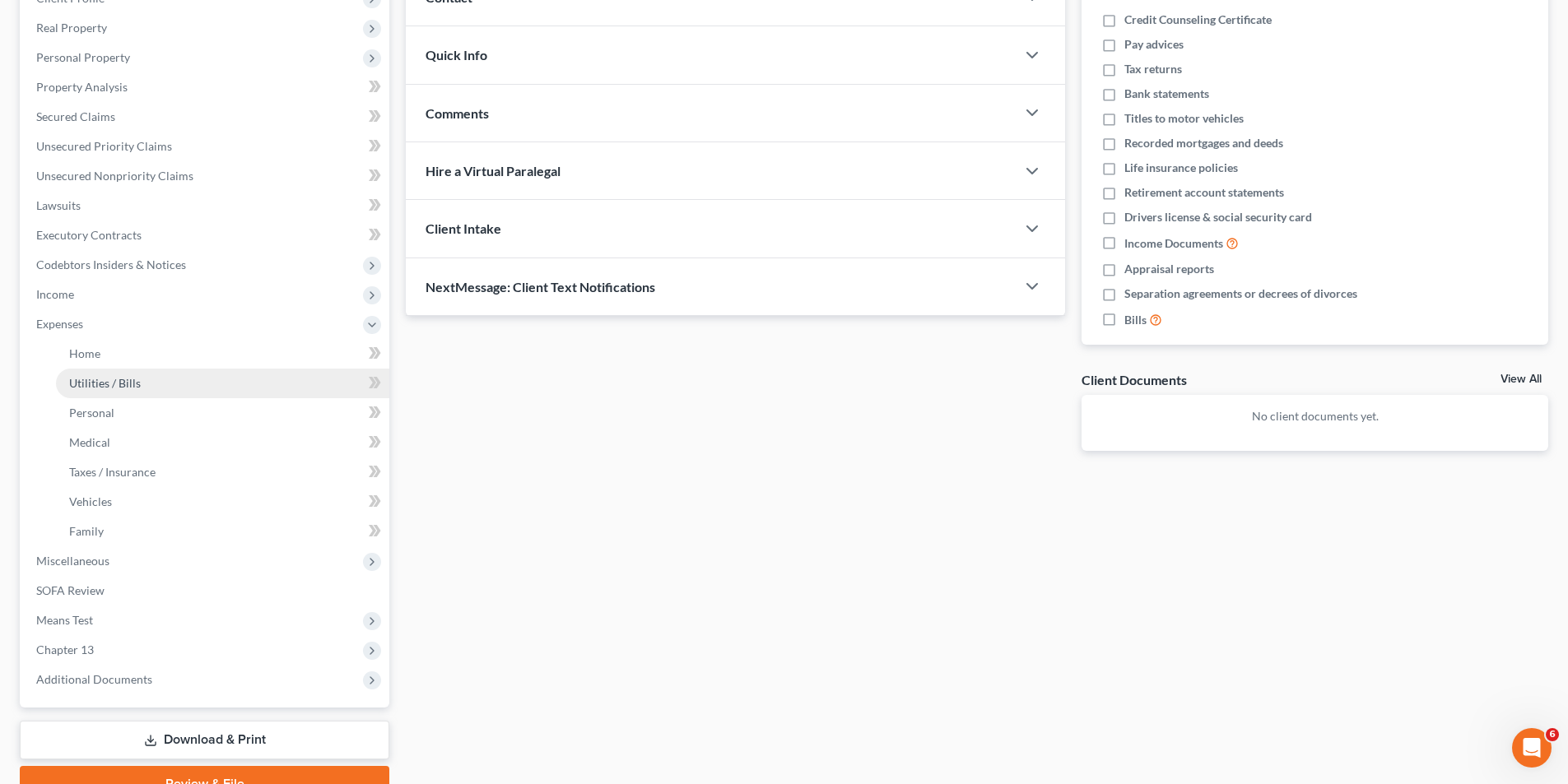
click at [98, 378] on span "Utilities / Bills" at bounding box center [105, 383] width 72 height 14
click at [107, 390] on link "Utilities / Bills" at bounding box center [222, 383] width 333 height 30
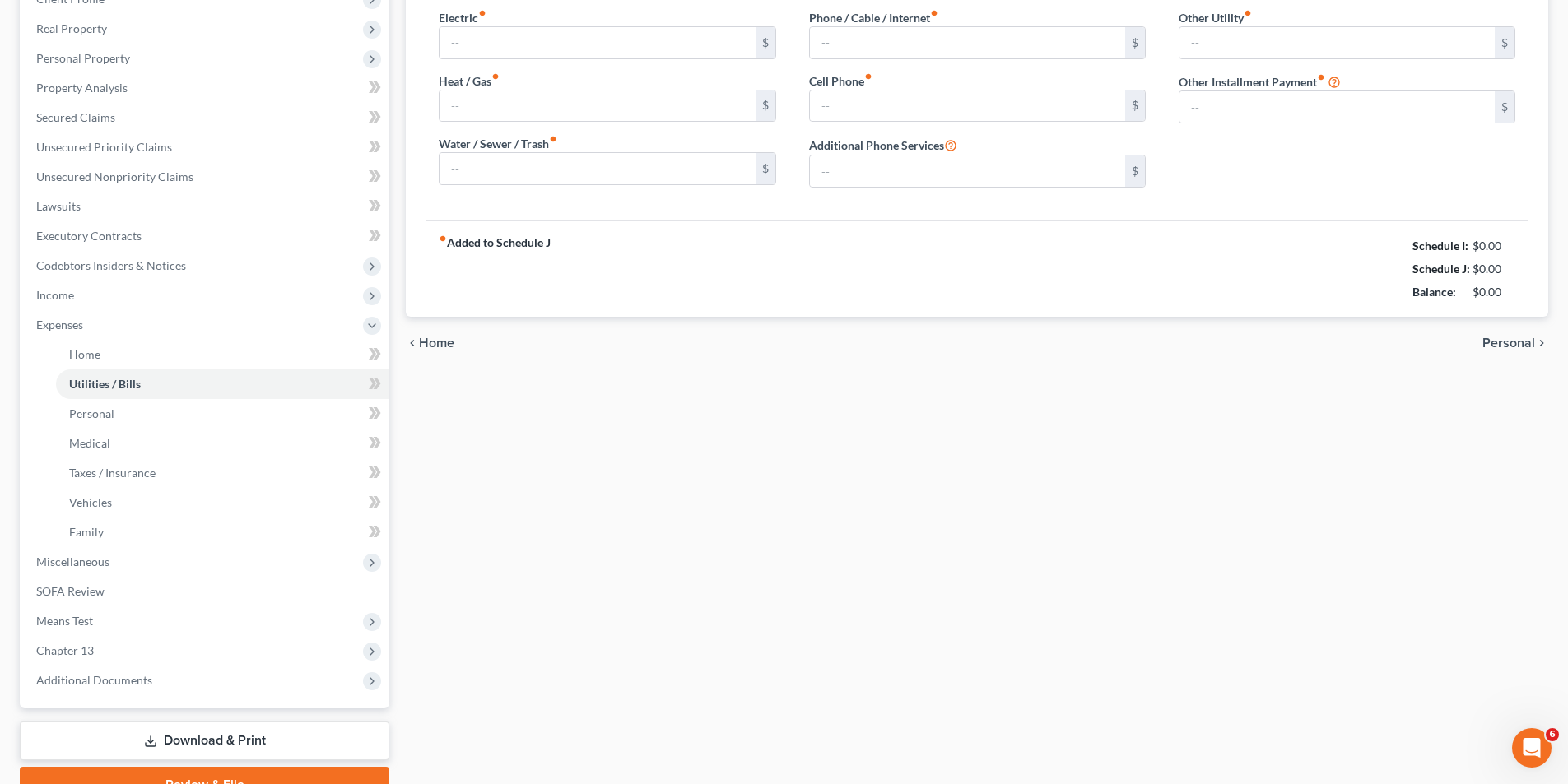
scroll to position [46, 0]
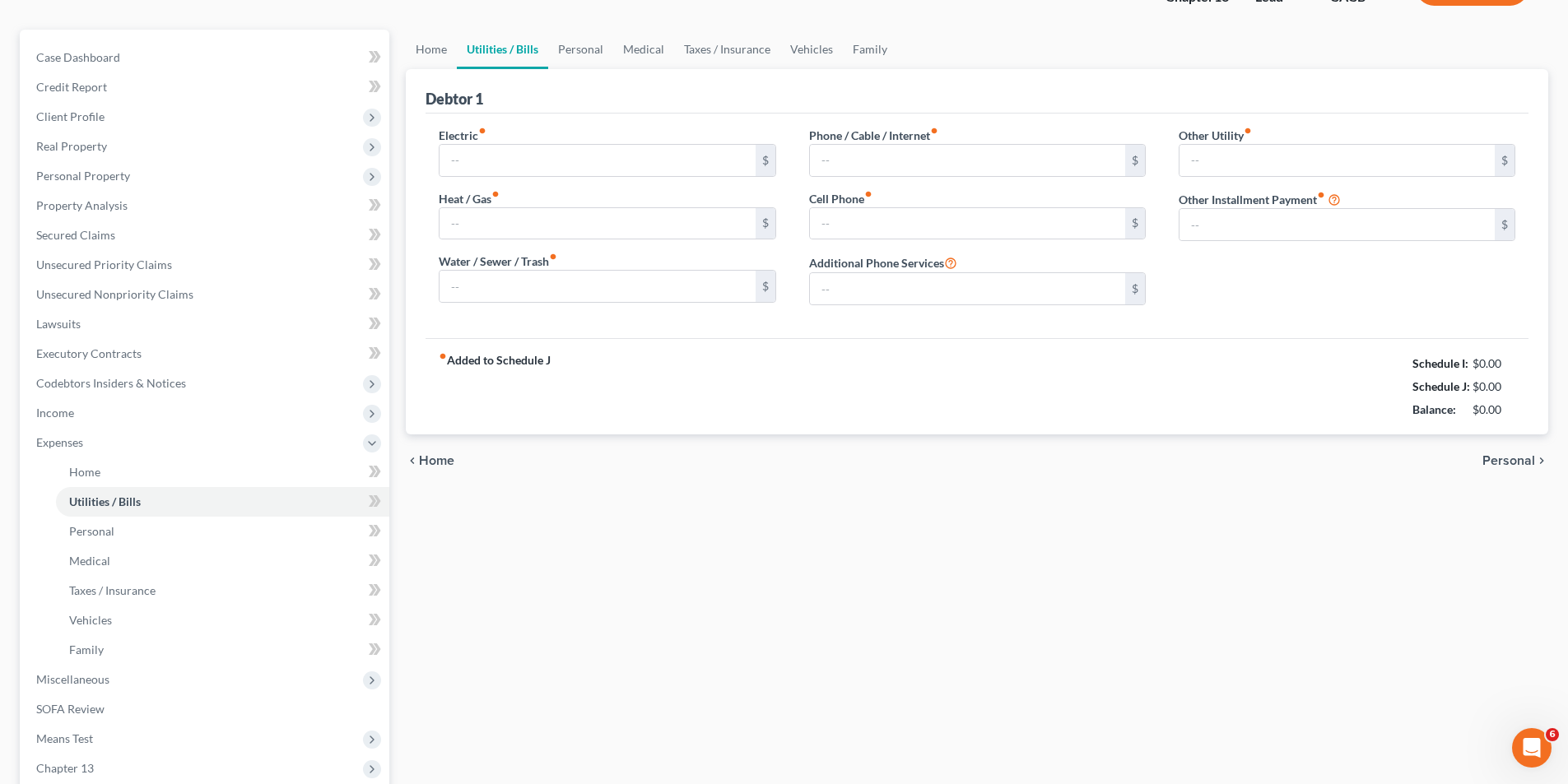
type input "0.00"
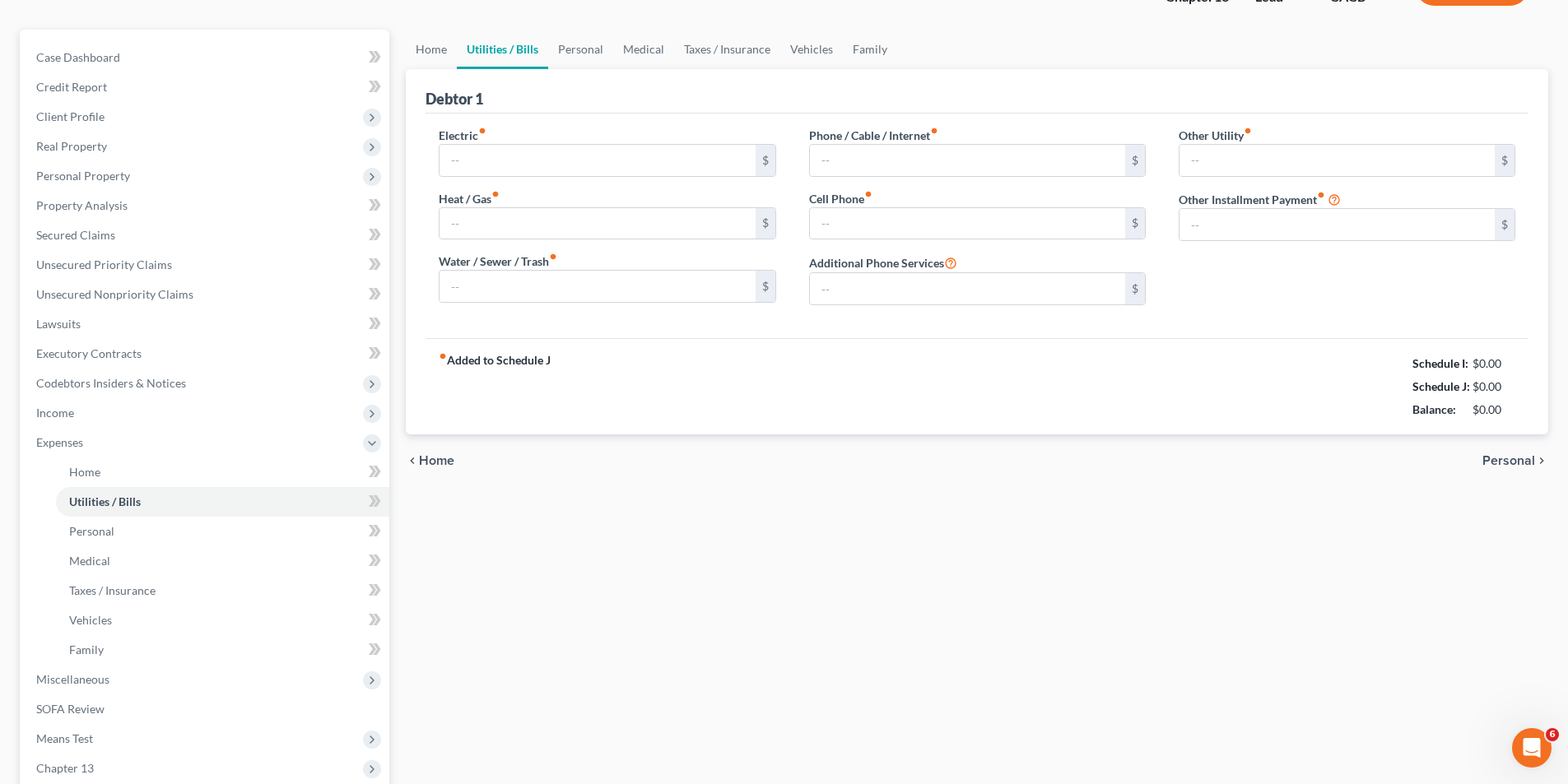
type input "0.00"
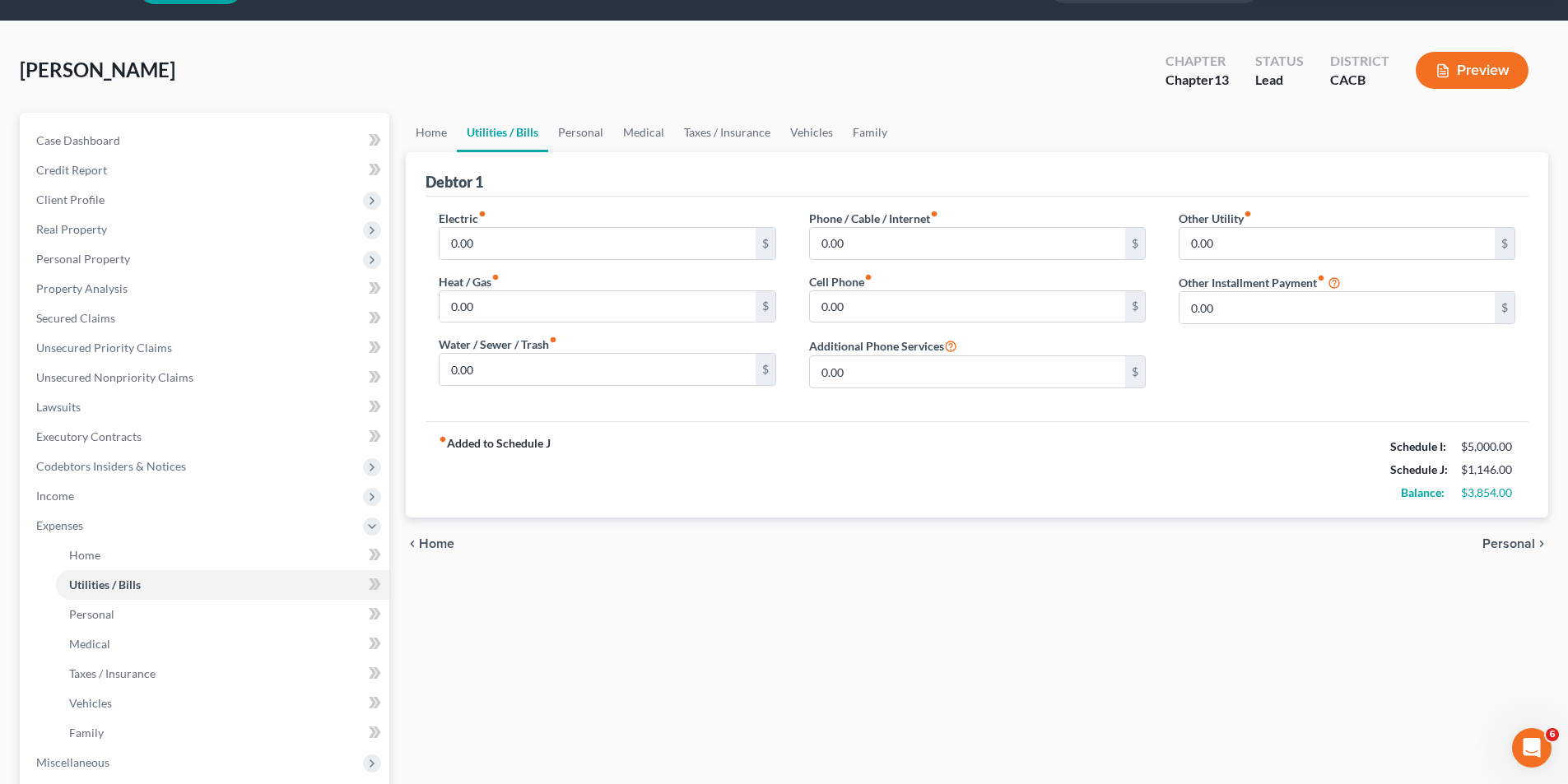
scroll to position [0, 0]
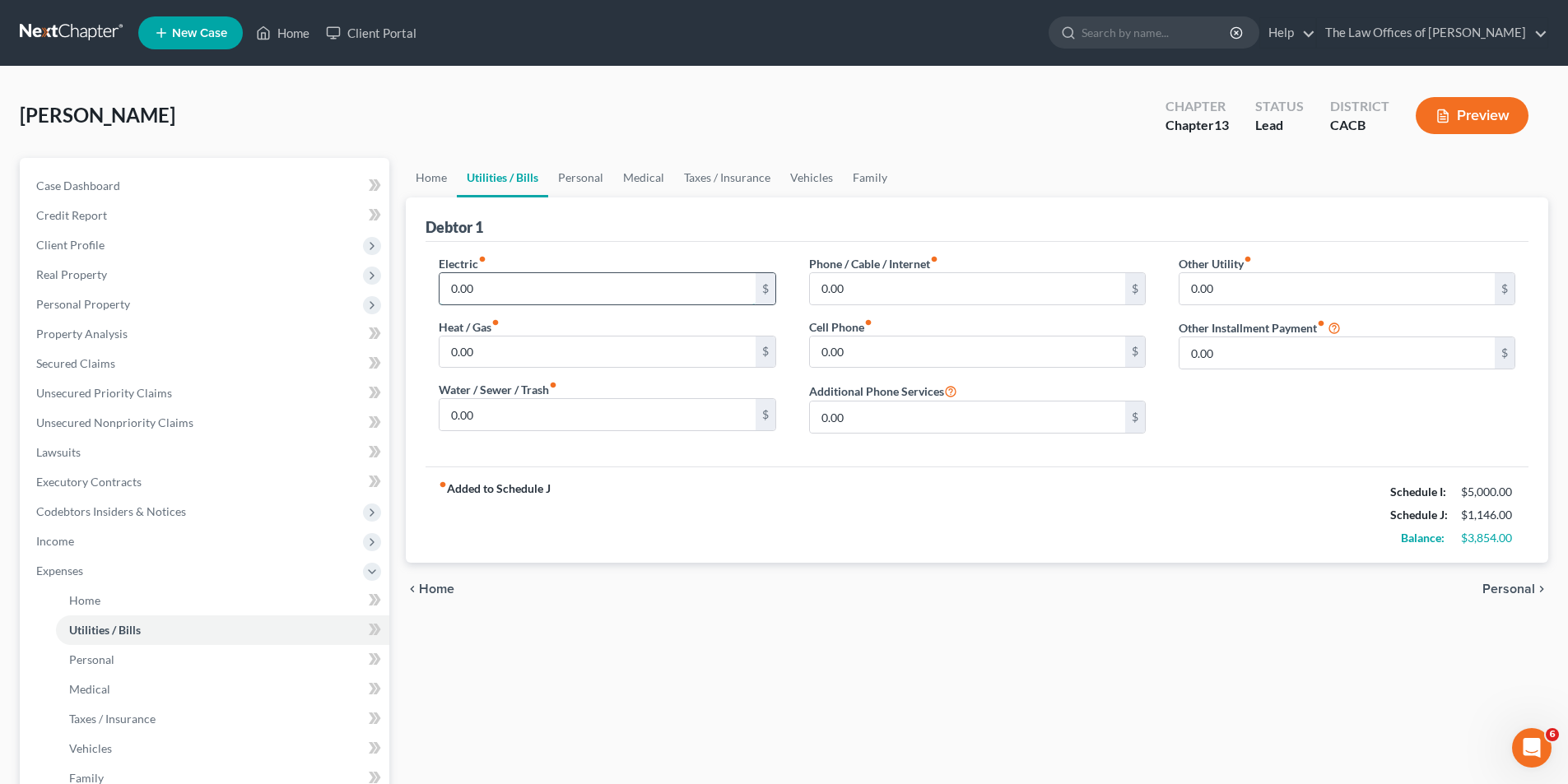
click at [600, 293] on input "0.00" at bounding box center [598, 289] width 315 height 31
type input "550"
type input "85"
type input "125"
type input "80"
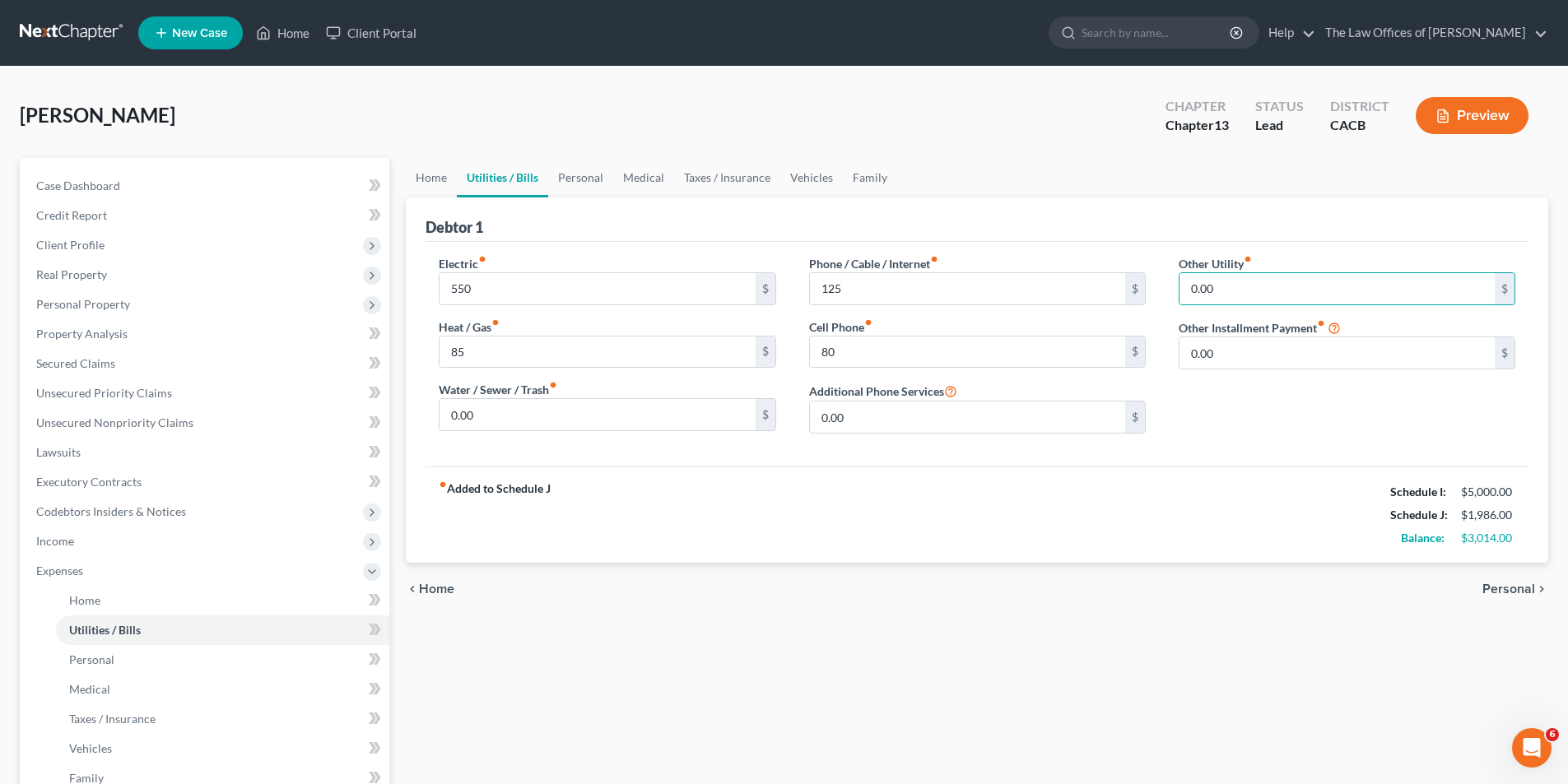
click at [1502, 586] on span "Personal" at bounding box center [1508, 589] width 53 height 13
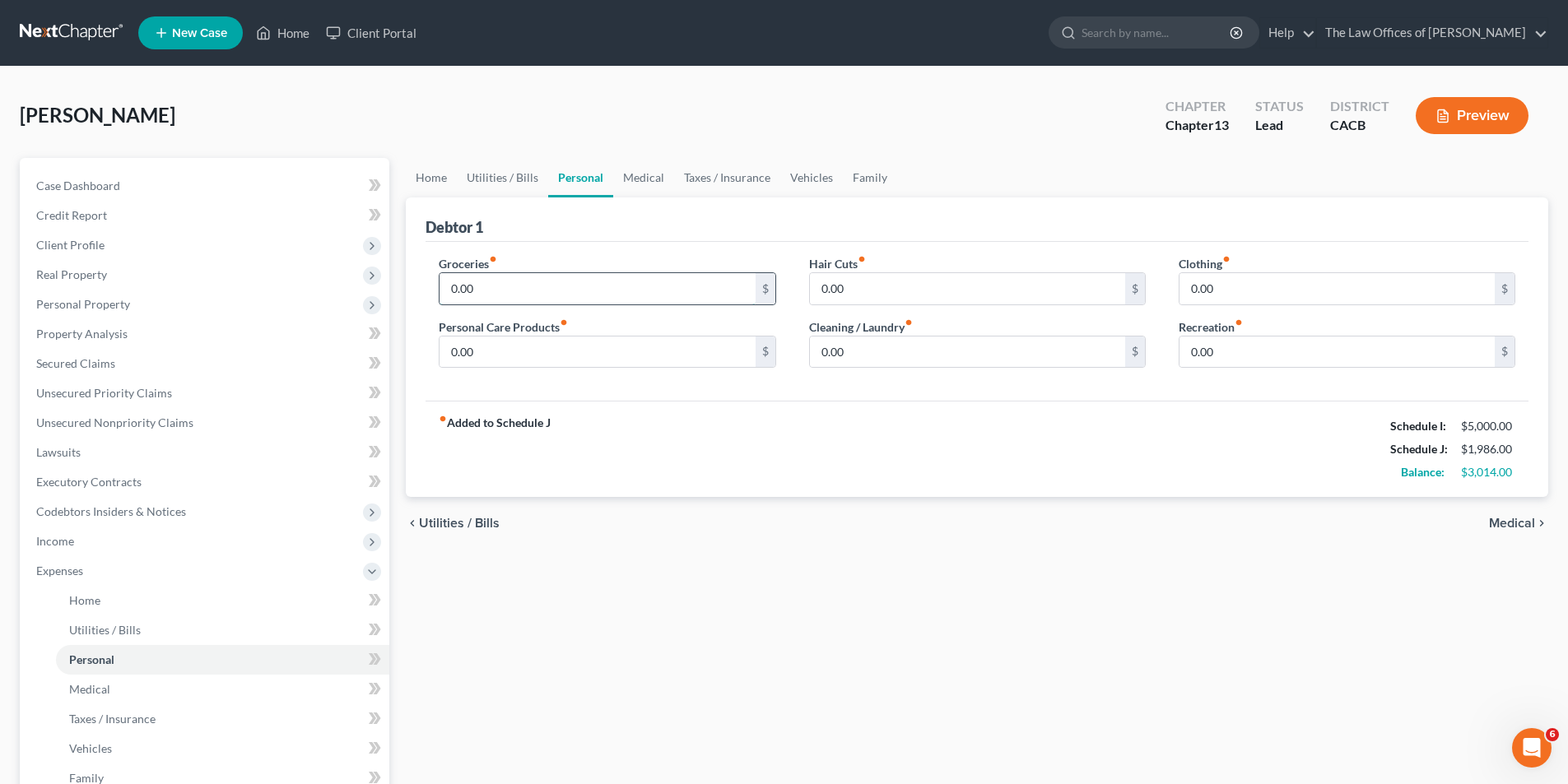
click at [515, 289] on input "0.00" at bounding box center [598, 289] width 315 height 31
type input "800"
type input "80"
type input "50"
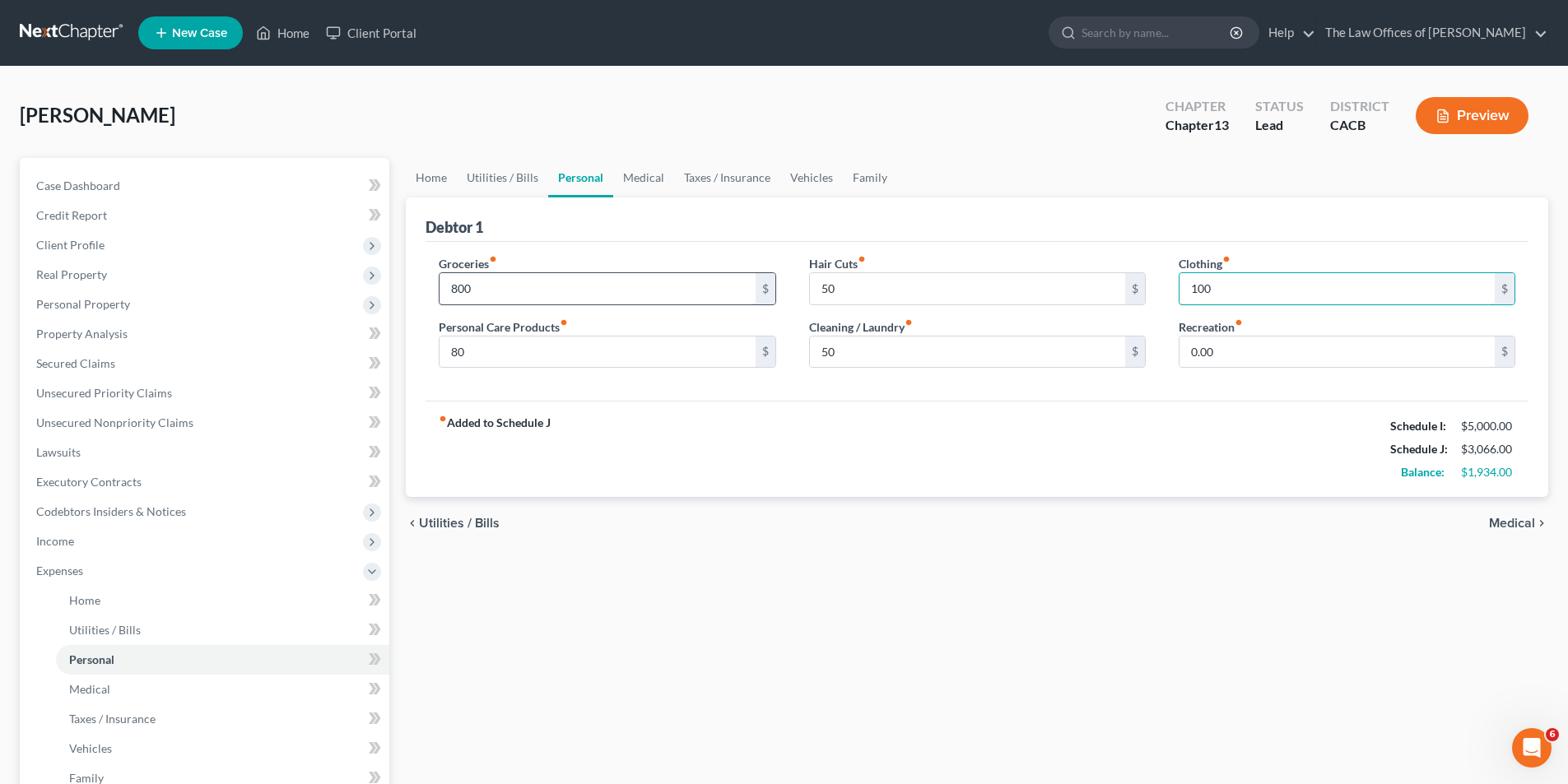
type input "100"
click at [1515, 520] on span "Medical" at bounding box center [1512, 523] width 46 height 13
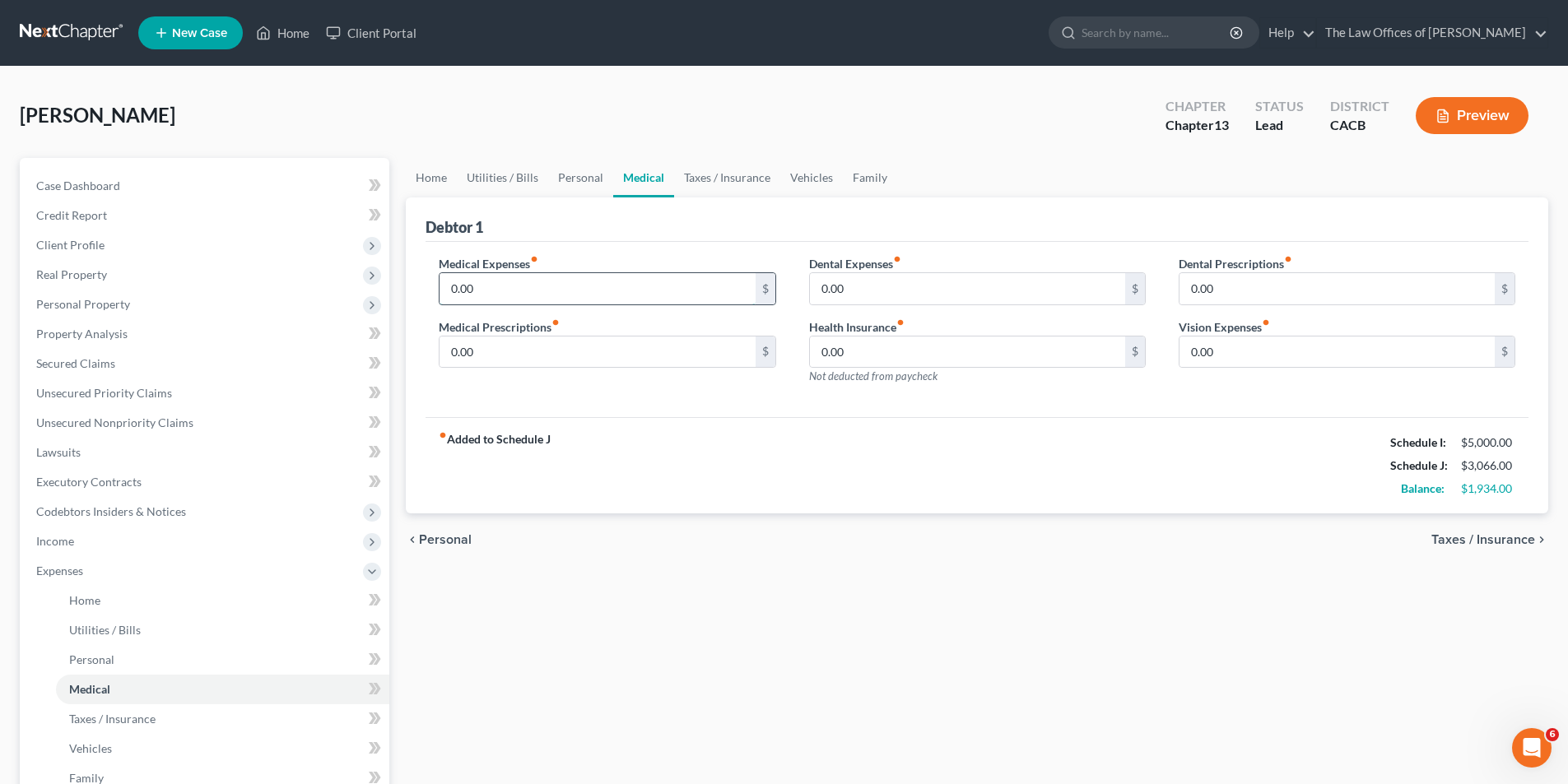
click at [489, 289] on input "0.00" at bounding box center [598, 289] width 315 height 31
type input "200"
type input "150"
click at [1230, 416] on div "Medical Expenses fiber_manual_record 200 $ Medical Prescriptions fiber_manual_r…" at bounding box center [977, 330] width 1103 height 177
drag, startPoint x: 1264, startPoint y: 616, endPoint x: 1268, endPoint y: 607, distance: 9.8
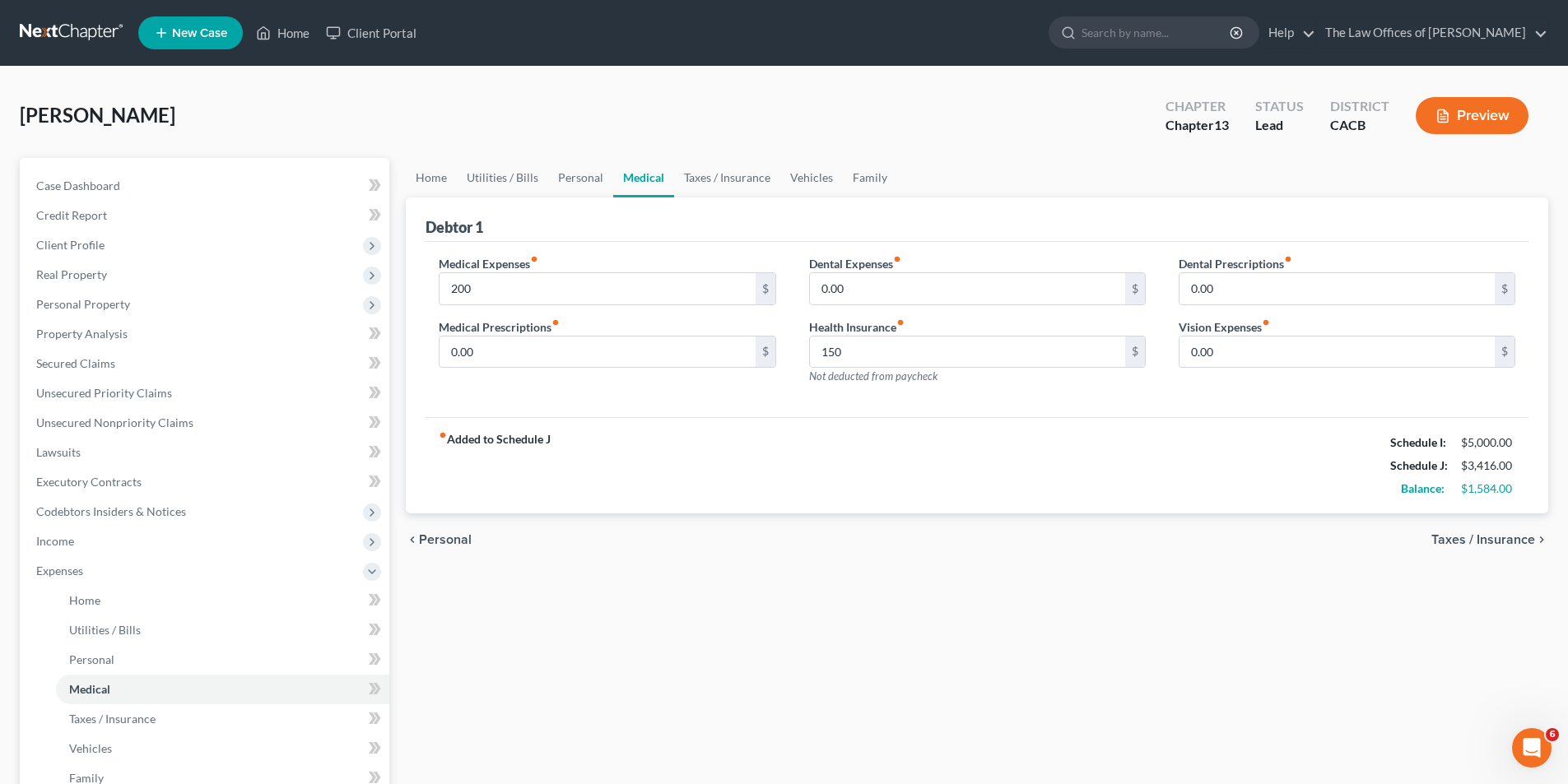
click at [1264, 616] on div "Home Utilities / Bills Personal Medical Taxes / Insurance Vehicles Family Debto…" at bounding box center [977, 603] width 1159 height 892
click at [1474, 538] on span "Taxes / Insurance" at bounding box center [1483, 539] width 104 height 13
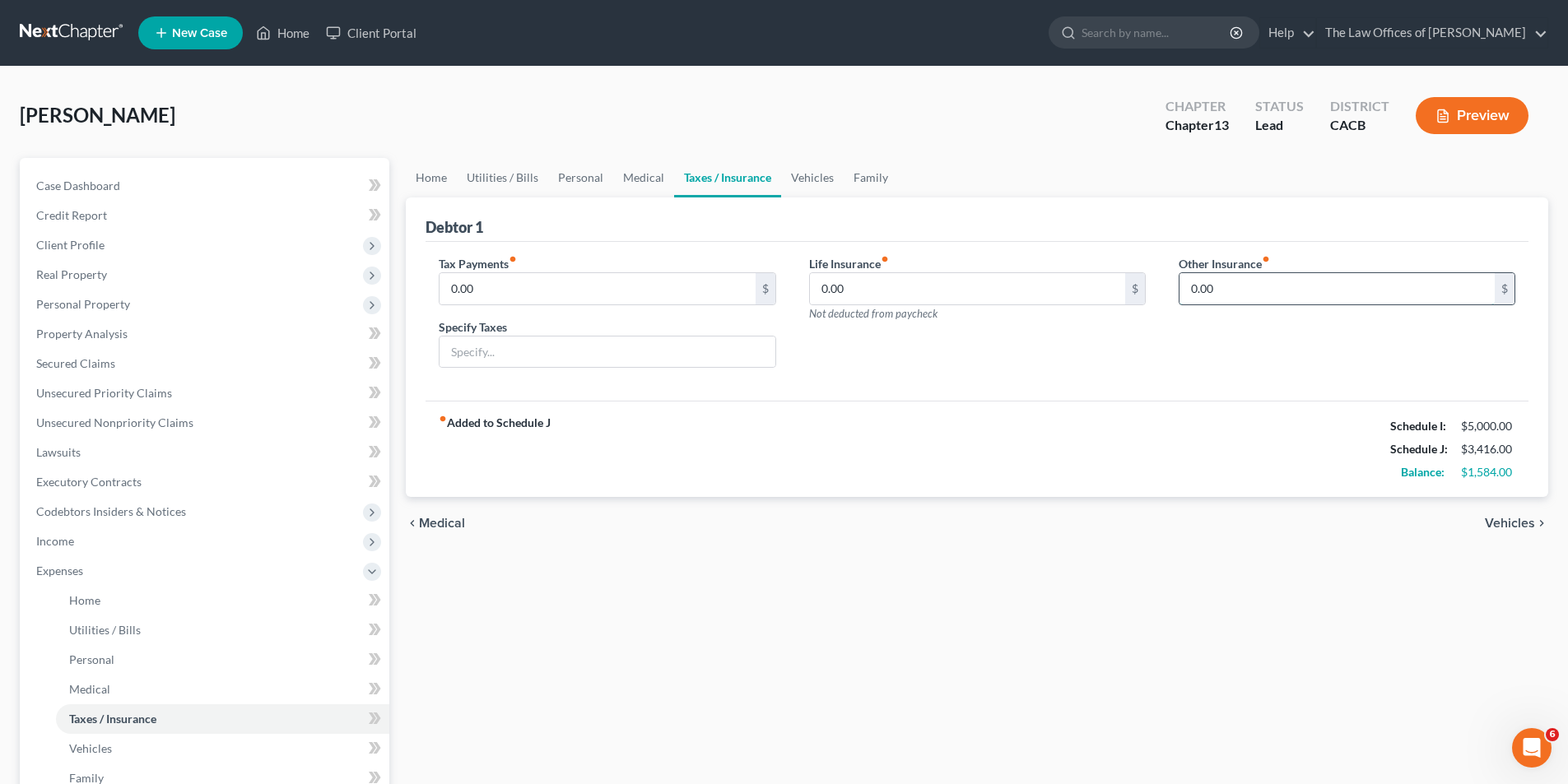
click at [1231, 297] on input "0.00" at bounding box center [1337, 289] width 315 height 31
click at [82, 275] on span "Real Property" at bounding box center [71, 275] width 71 height 14
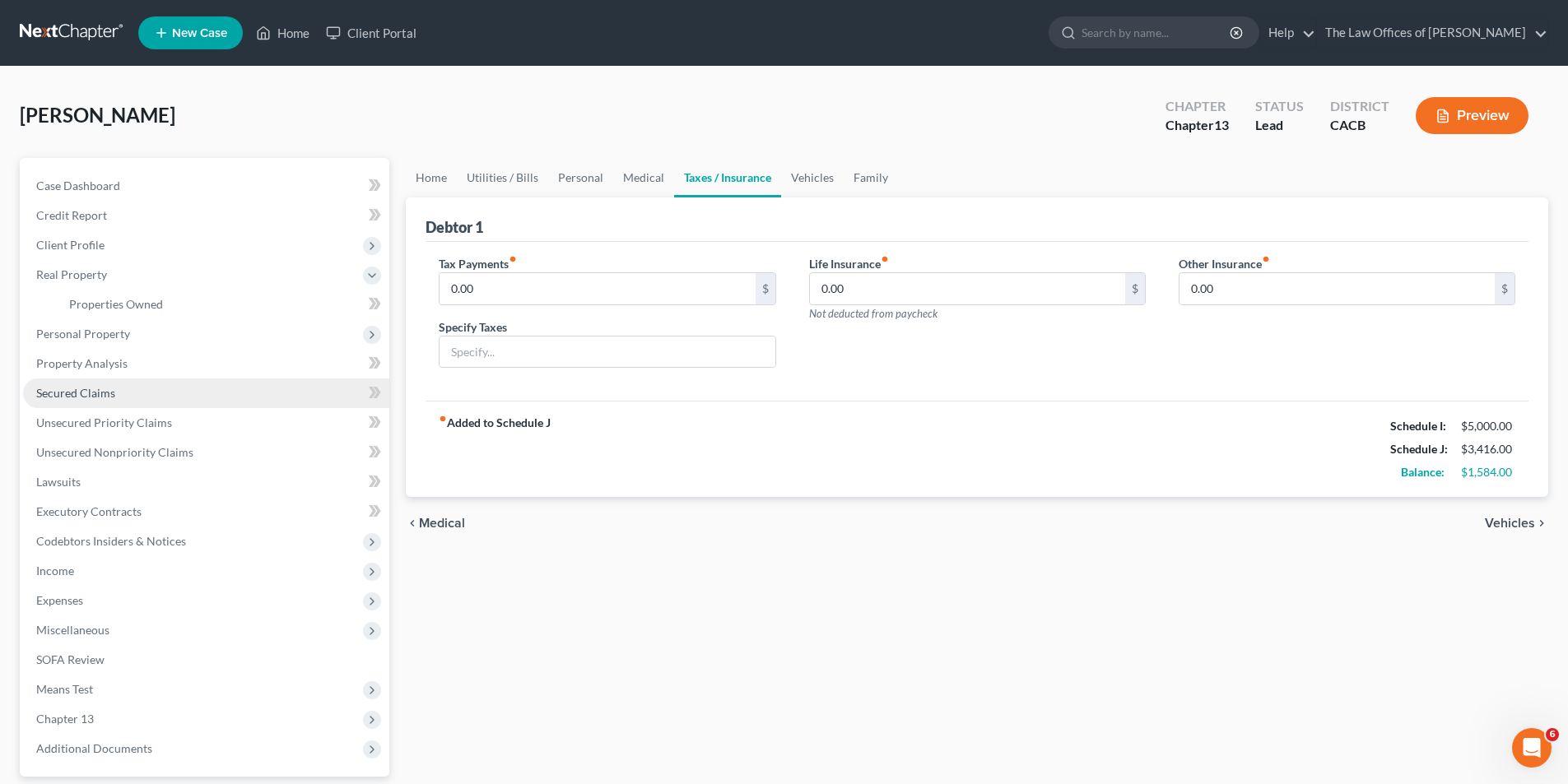
click at [86, 391] on span "Secured Claims" at bounding box center [75, 393] width 79 height 14
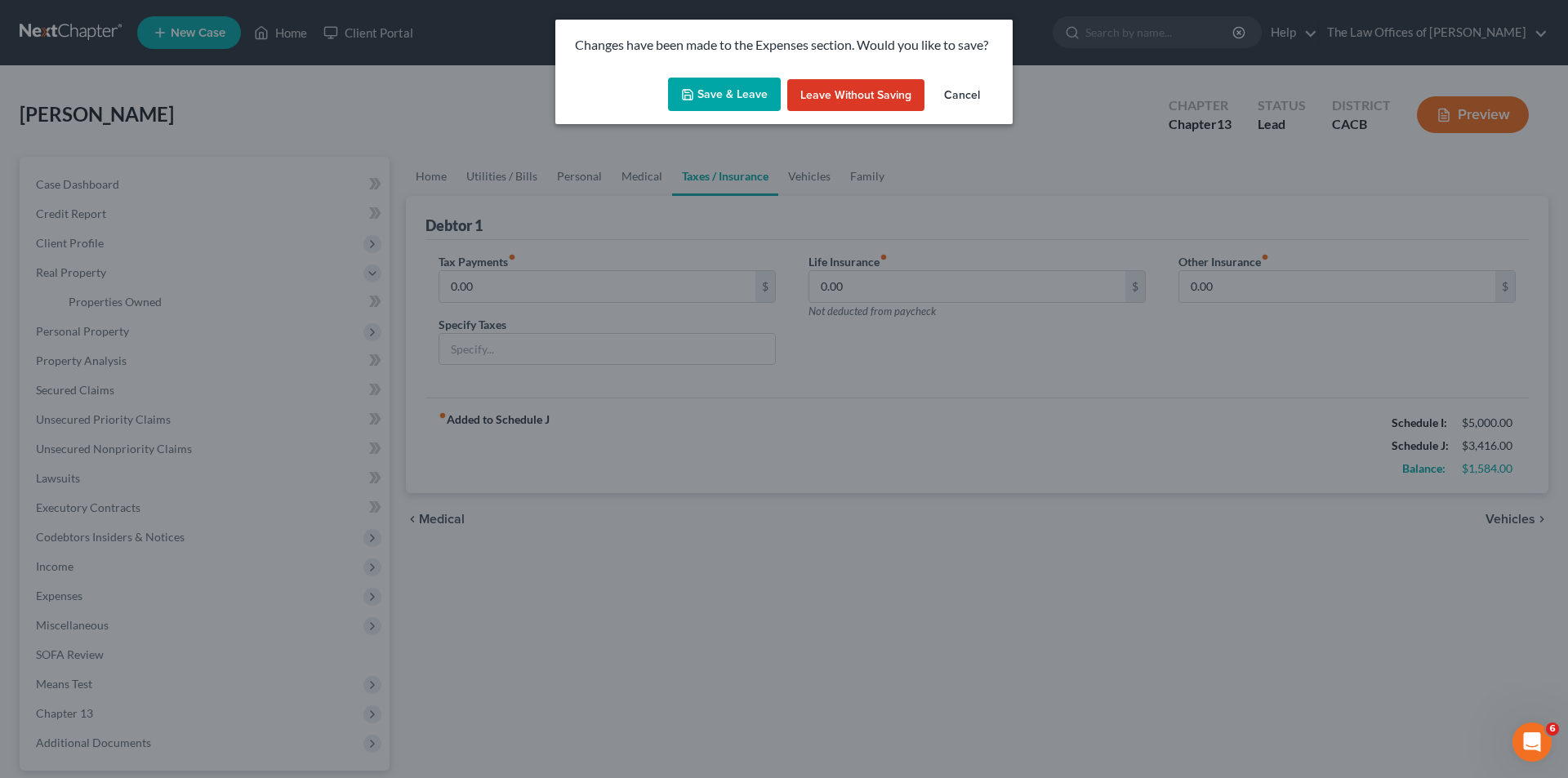
click at [754, 95] on button "Save & Leave" at bounding box center [724, 94] width 113 height 35
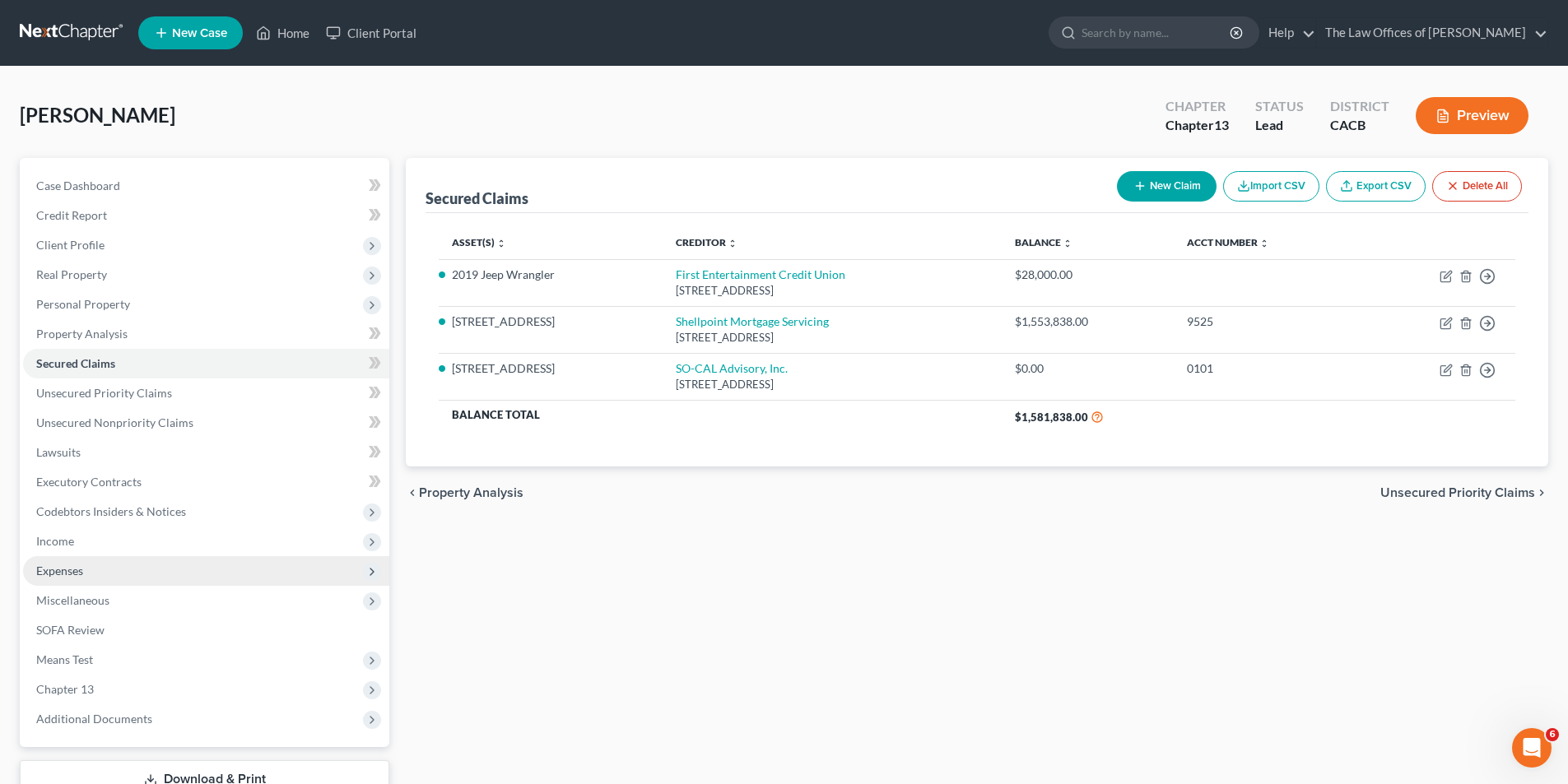
click at [72, 577] on span "Expenses" at bounding box center [59, 571] width 47 height 14
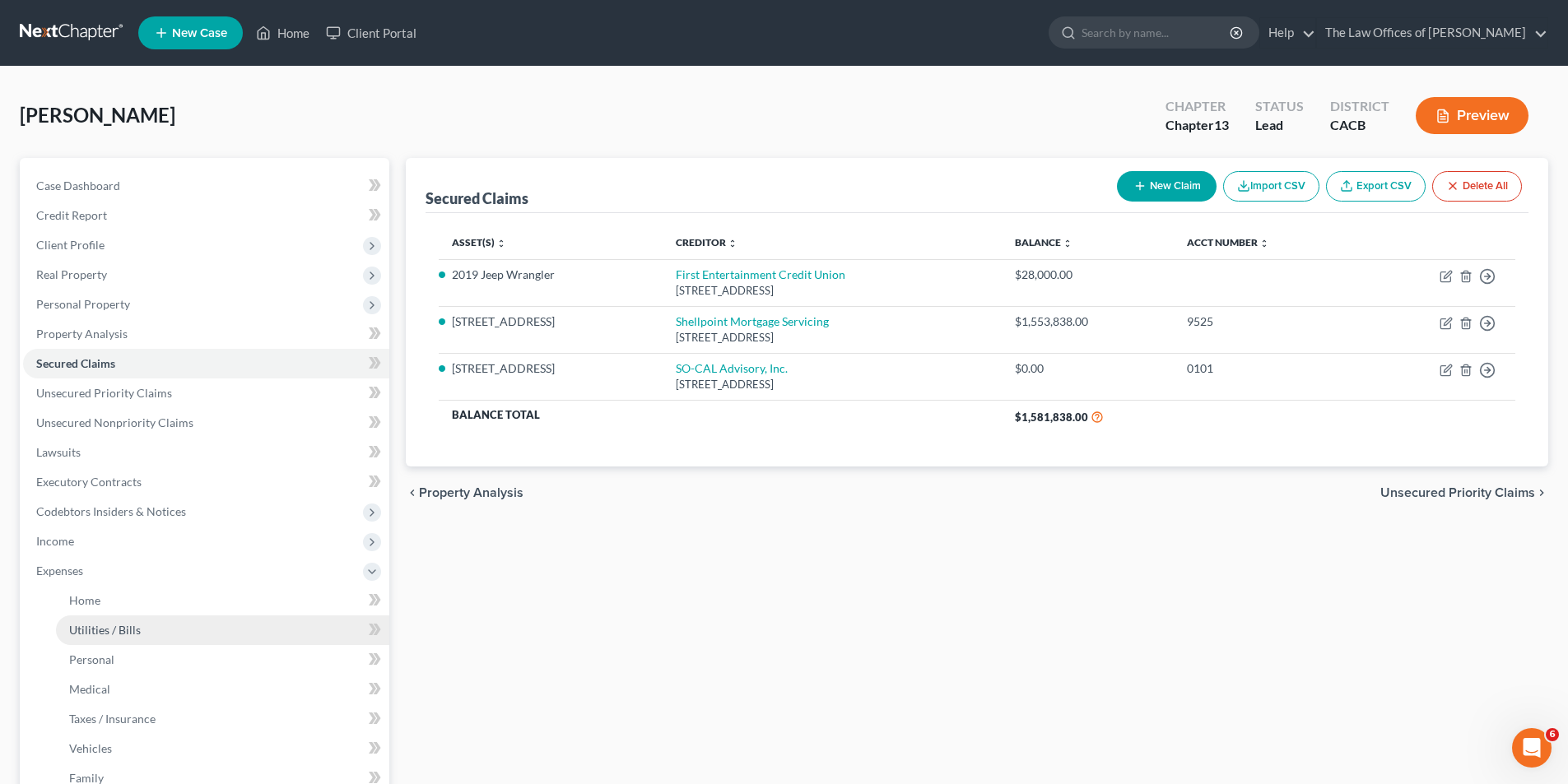
click at [131, 629] on span "Utilities / Bills" at bounding box center [105, 630] width 72 height 14
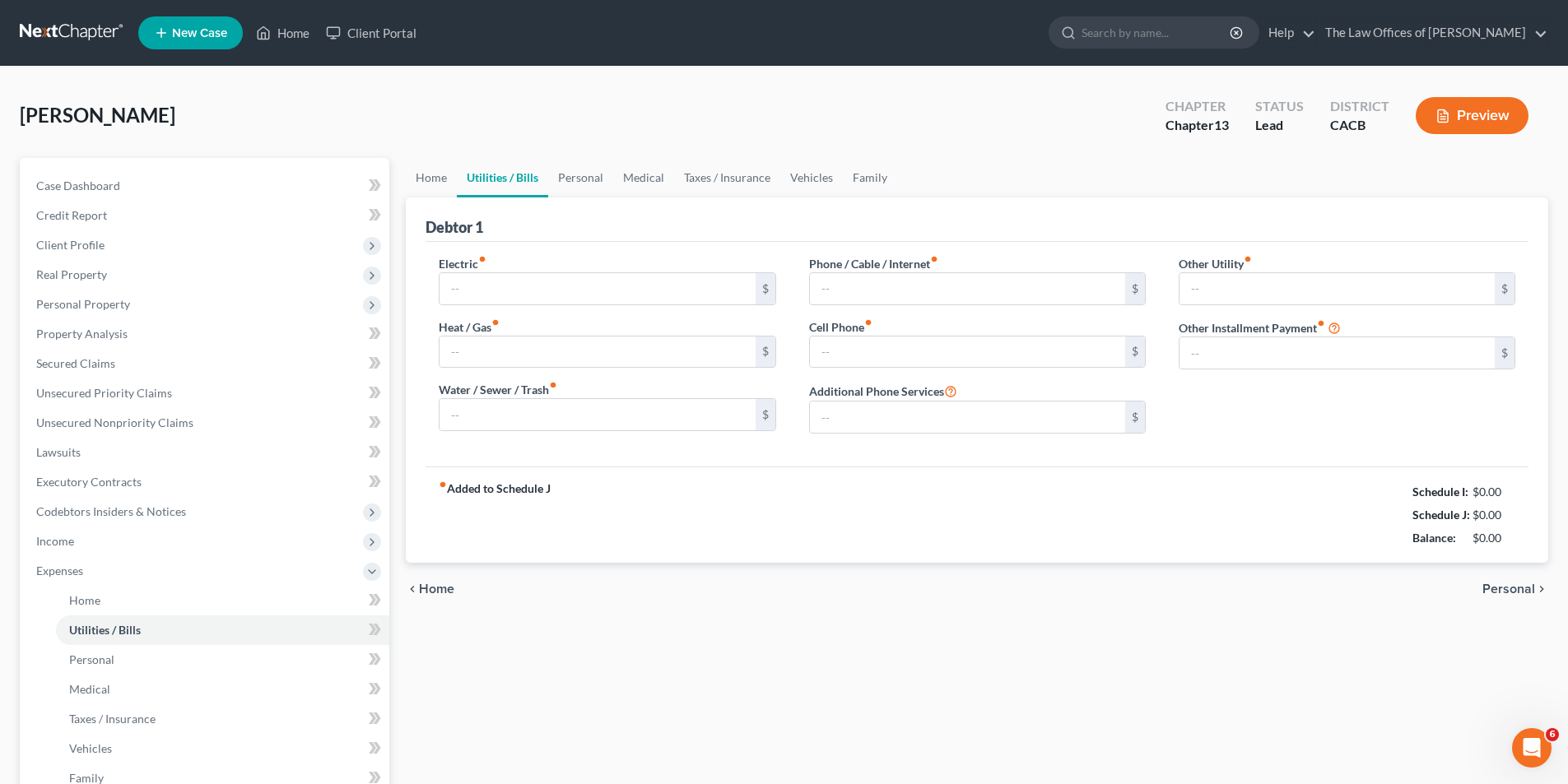
type input "550.00"
type input "85.00"
type input "0.00"
type input "125.00"
type input "80.00"
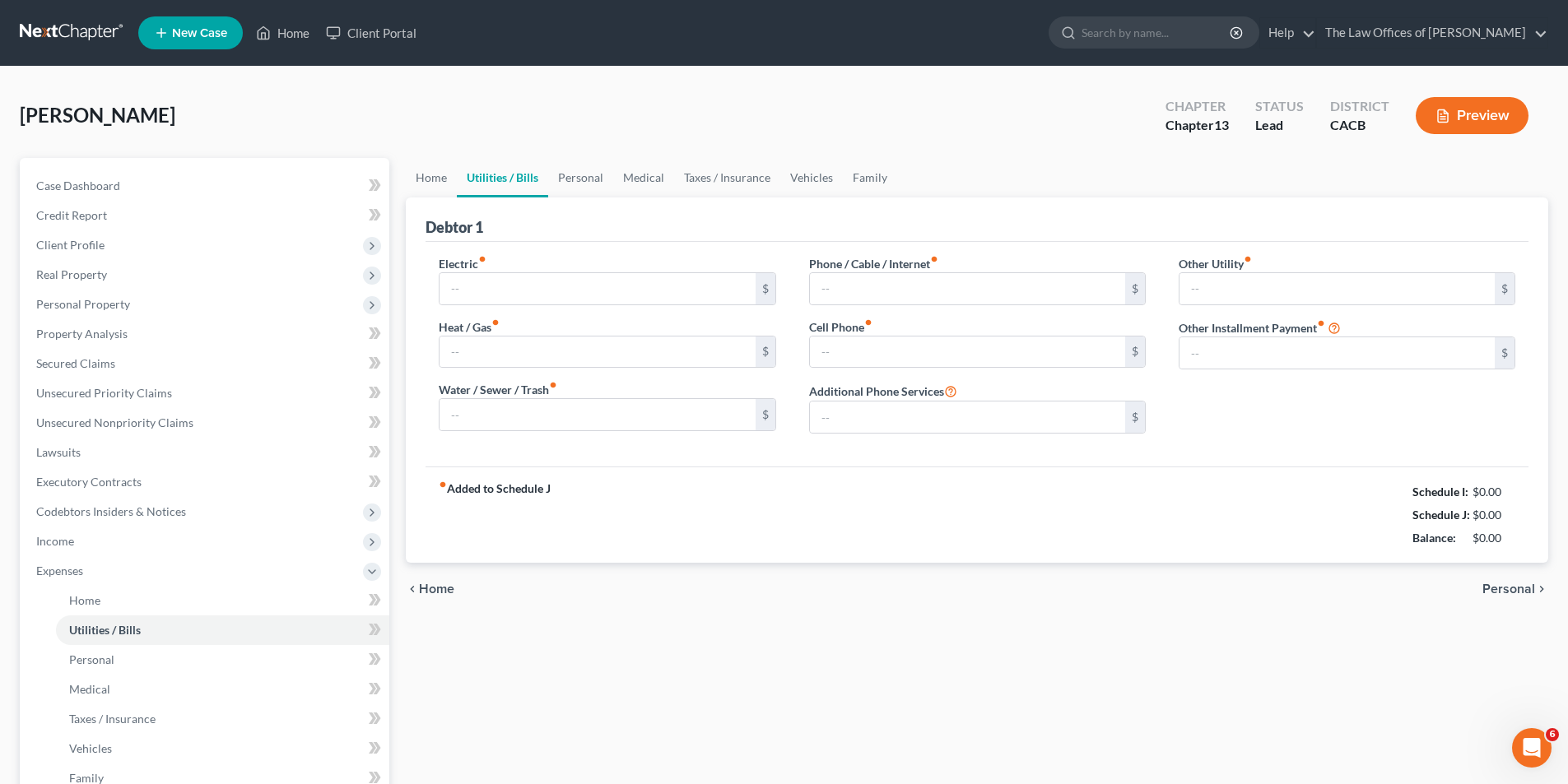
type input "0.00"
click at [1496, 594] on span "Personal" at bounding box center [1508, 589] width 53 height 13
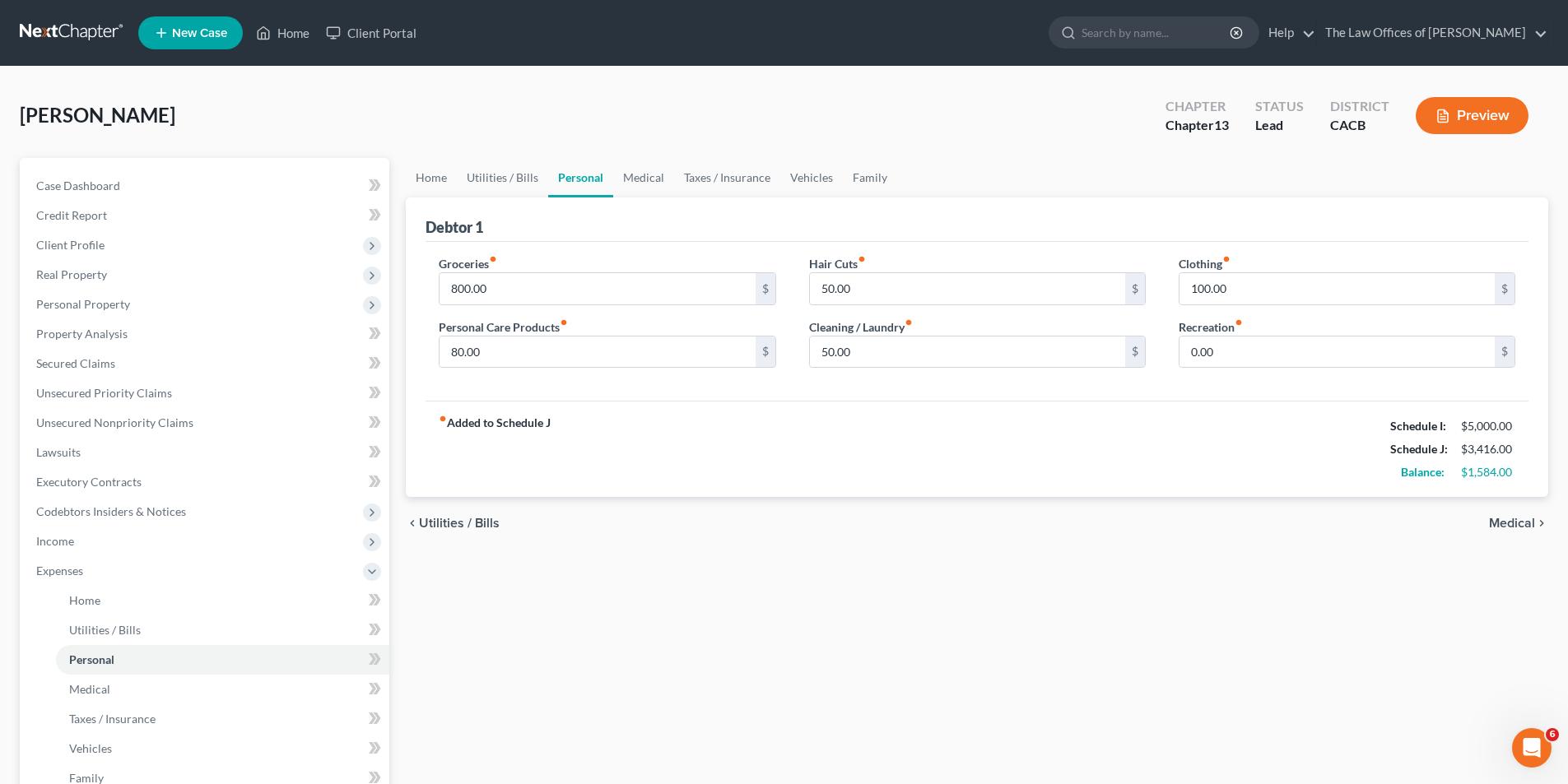
click at [1499, 522] on span "Medical" at bounding box center [1512, 523] width 46 height 13
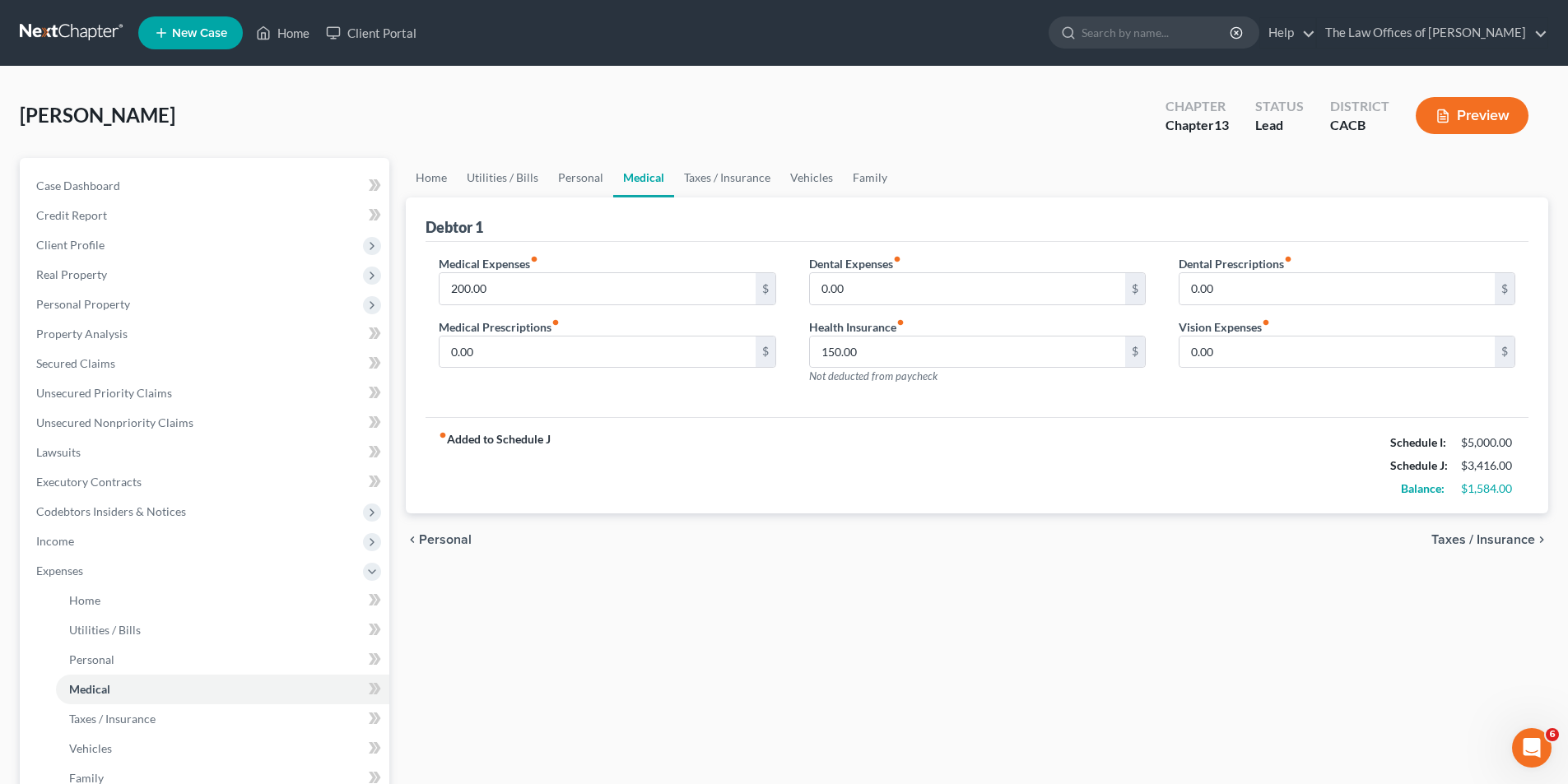
click at [1499, 540] on span "Taxes / Insurance" at bounding box center [1483, 539] width 104 height 13
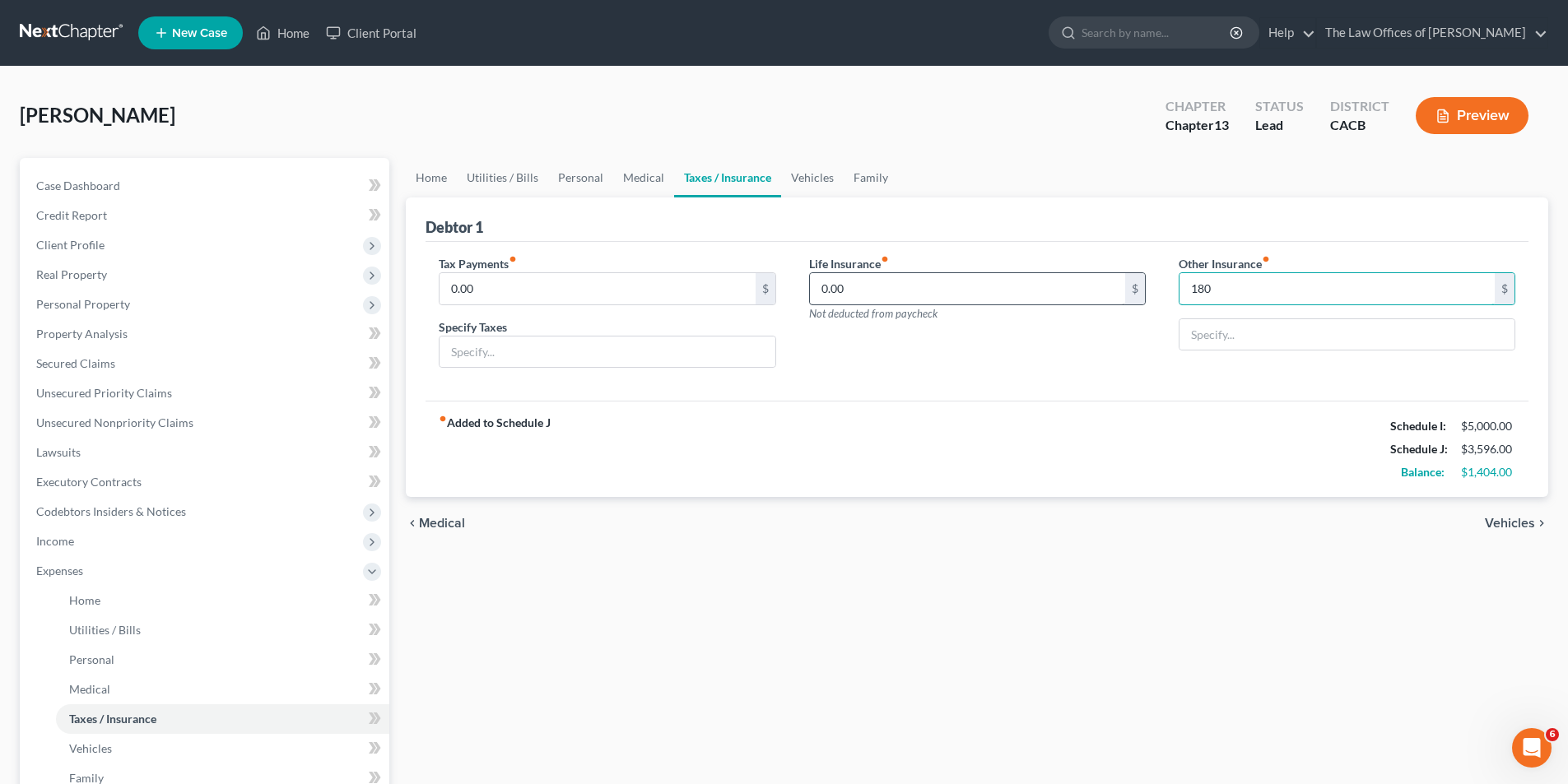
type input "180"
click at [1514, 522] on span "Vehicles" at bounding box center [1510, 523] width 50 height 13
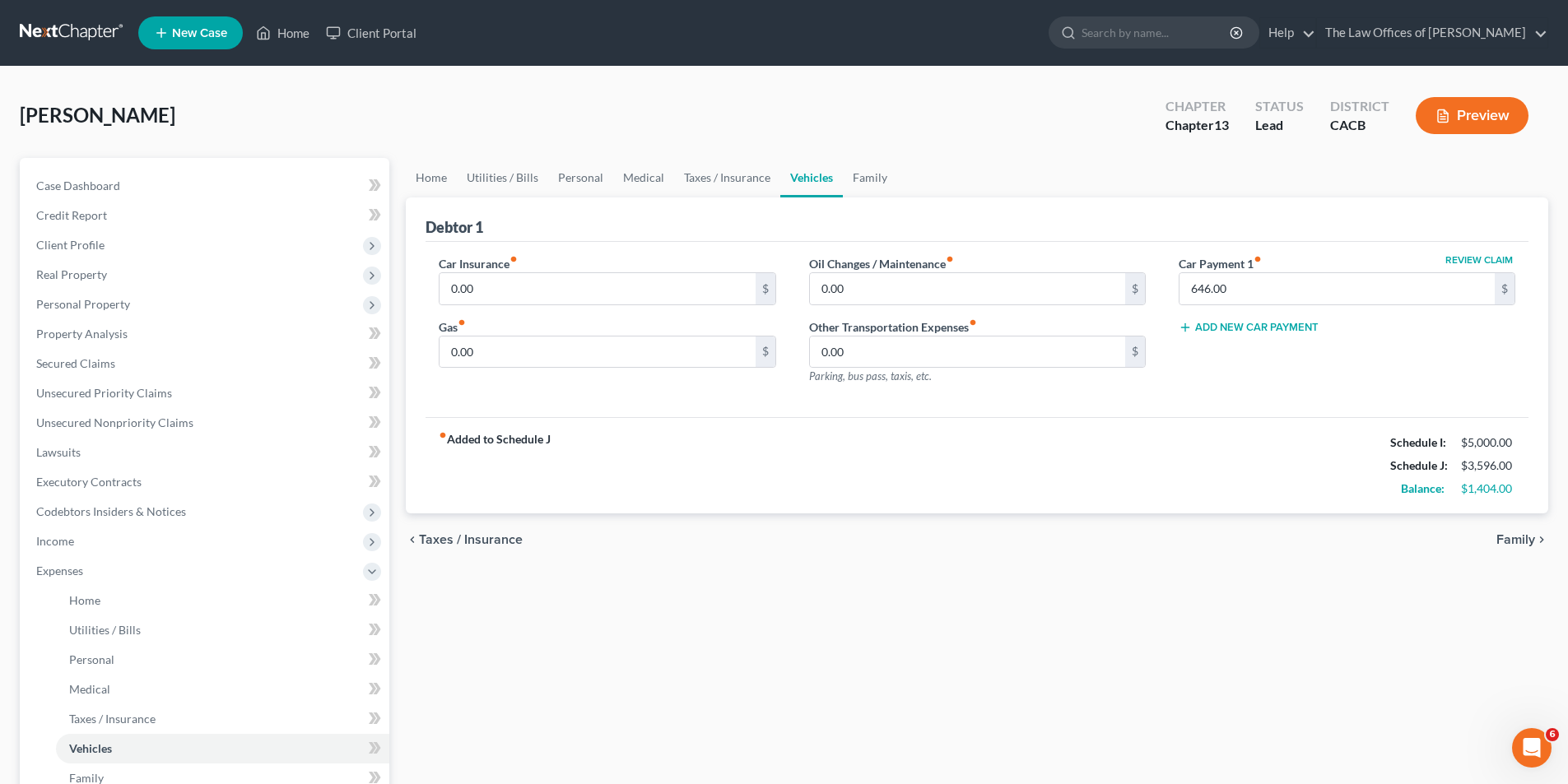
click at [456, 538] on span "Taxes / Insurance" at bounding box center [471, 539] width 104 height 13
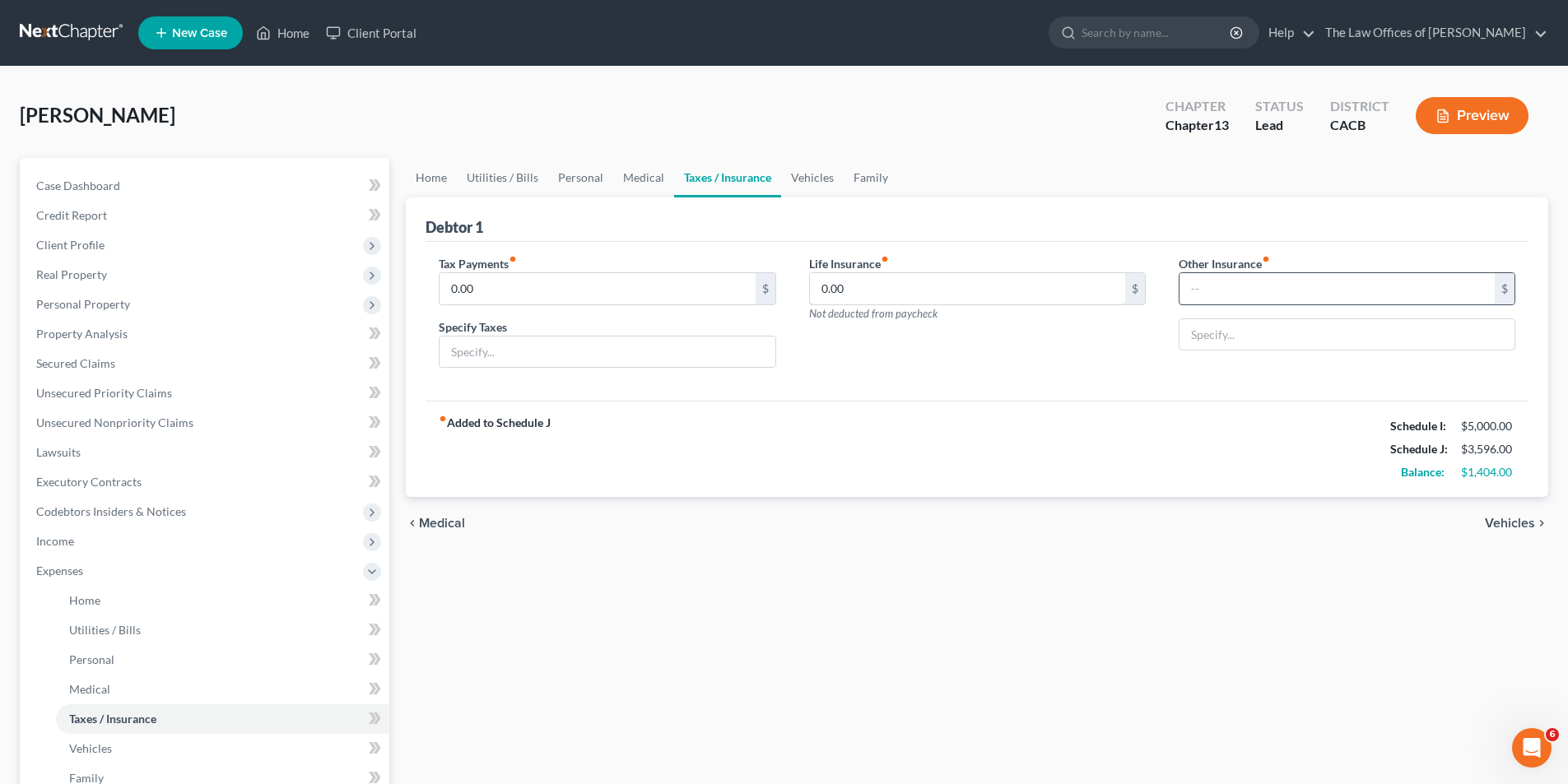
type input "180.00"
click at [1528, 526] on span "Vehicles" at bounding box center [1510, 523] width 50 height 13
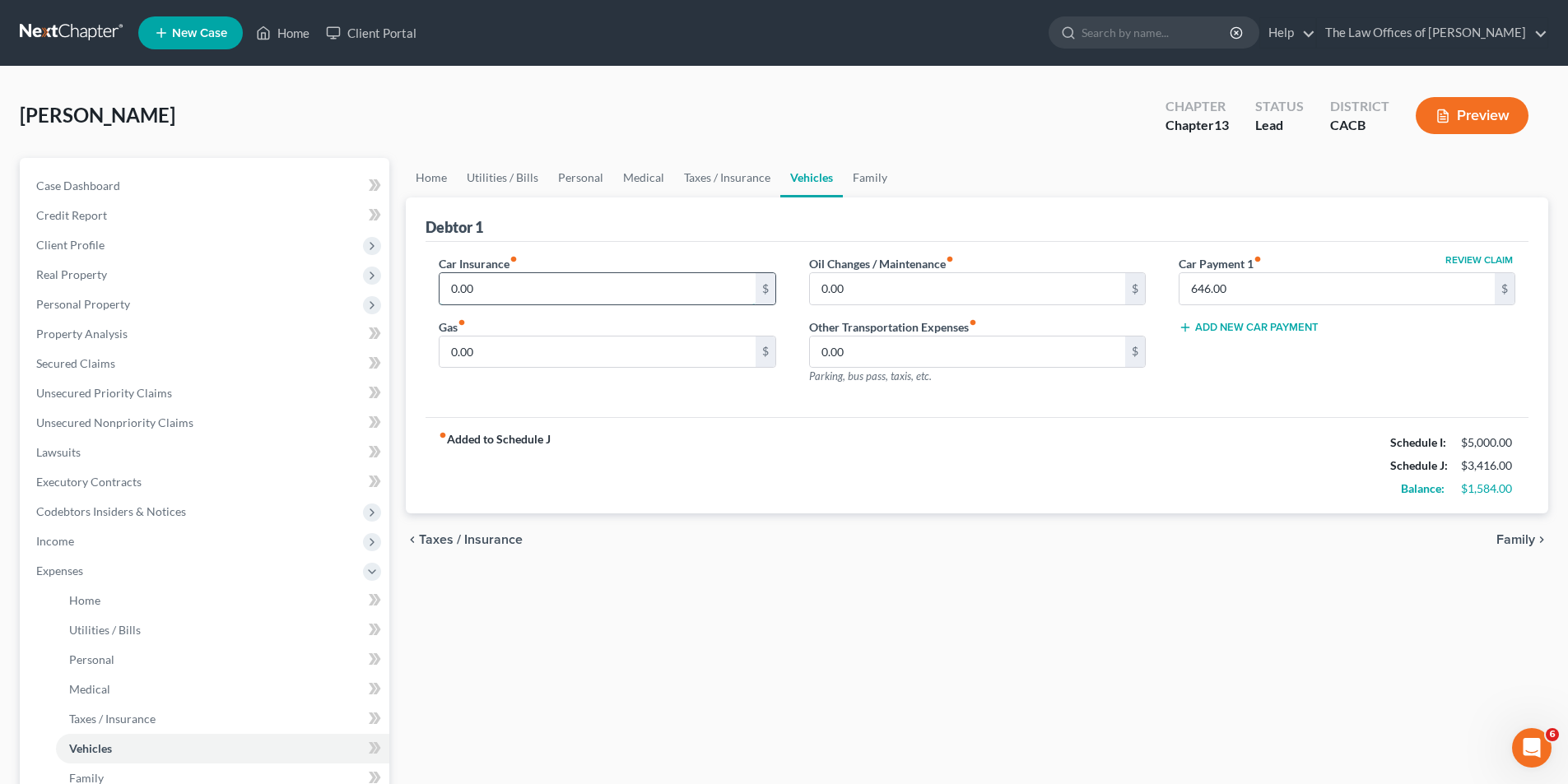
click at [486, 294] on input "0.00" at bounding box center [598, 289] width 315 height 31
type input "180"
type input "420"
type input "20"
click at [1520, 541] on span "Family" at bounding box center [1515, 539] width 39 height 13
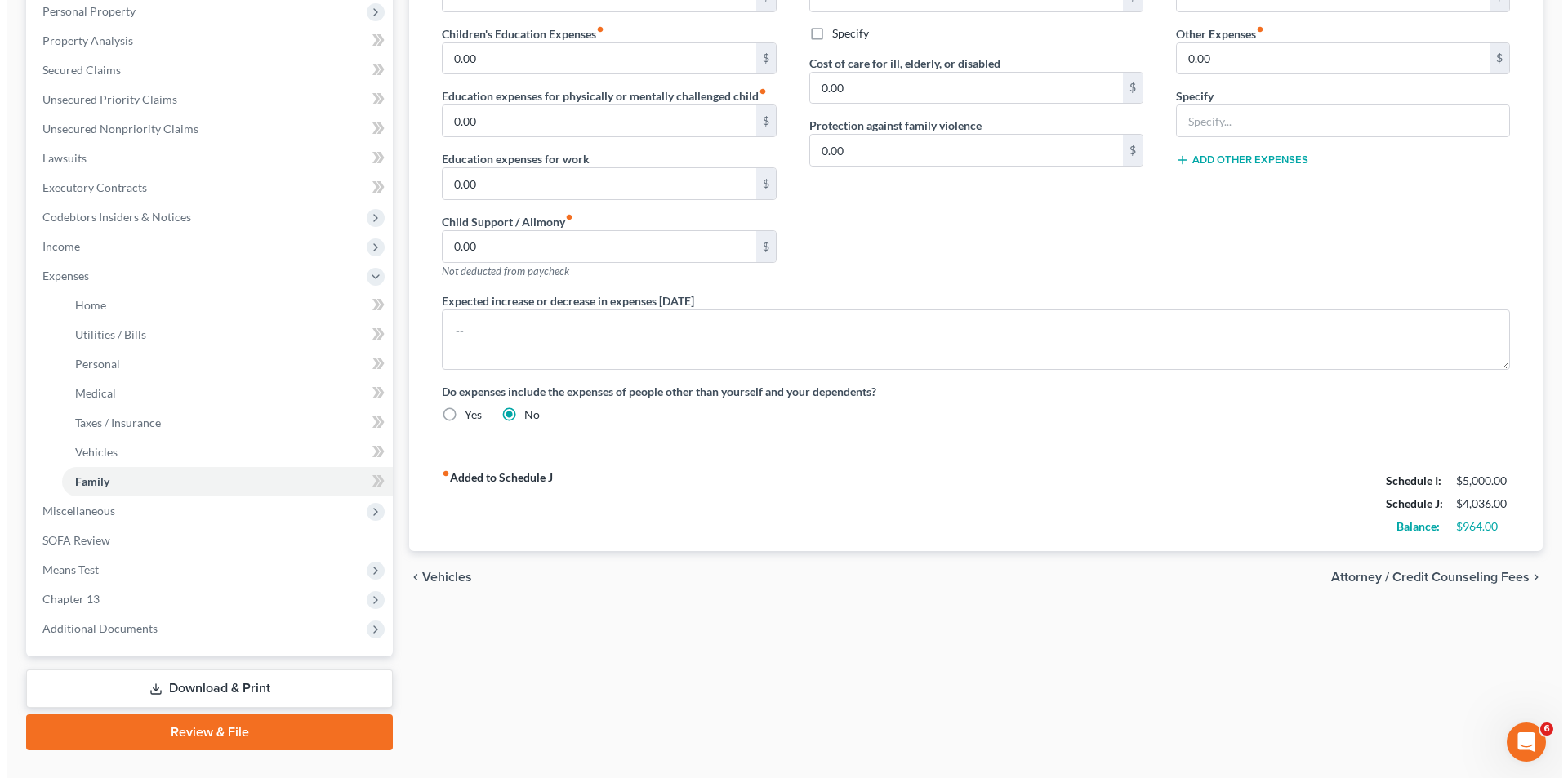
scroll to position [325, 0]
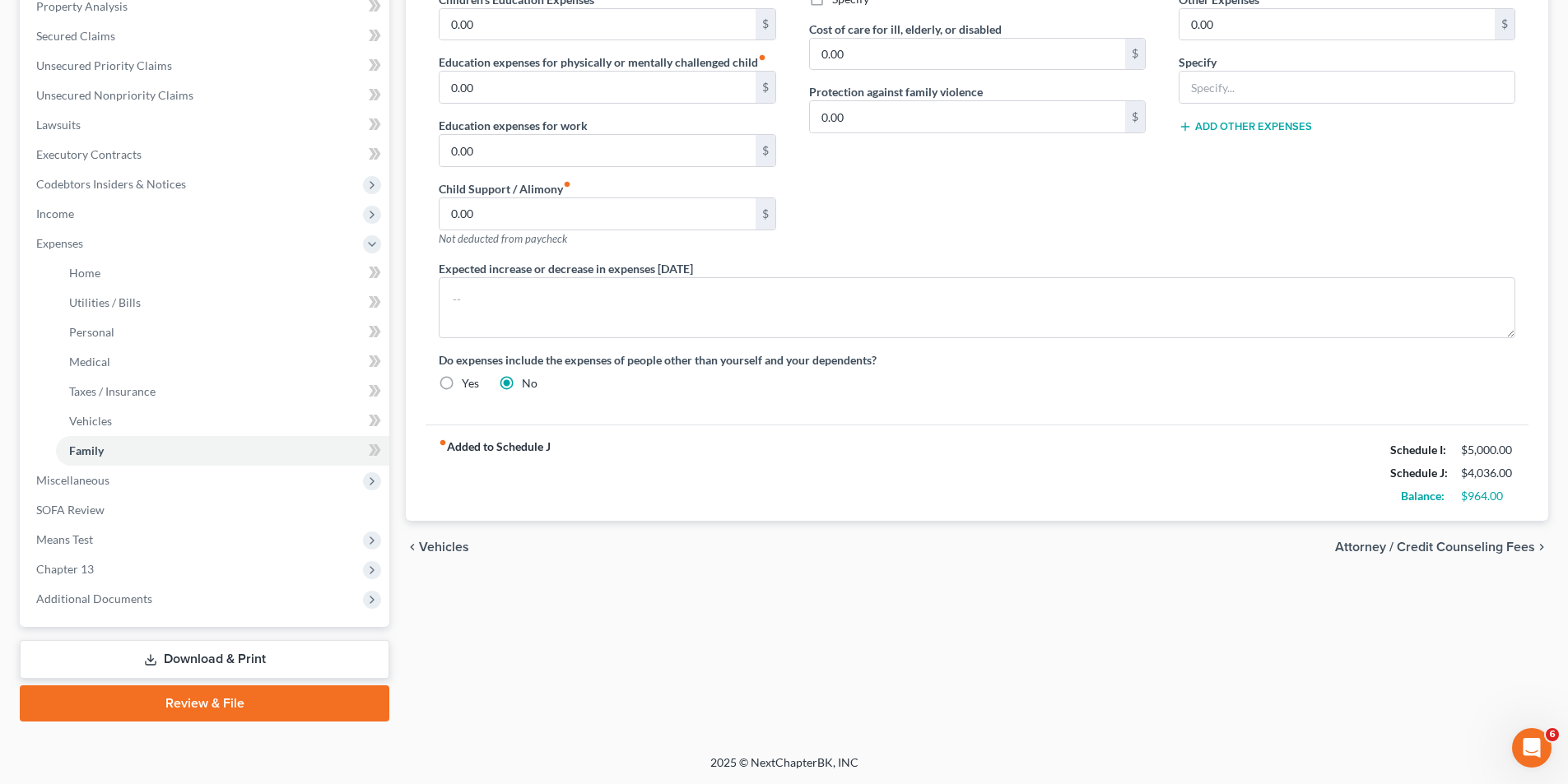
click at [1386, 549] on span "Attorney / Credit Counseling Fees" at bounding box center [1434, 547] width 200 height 13
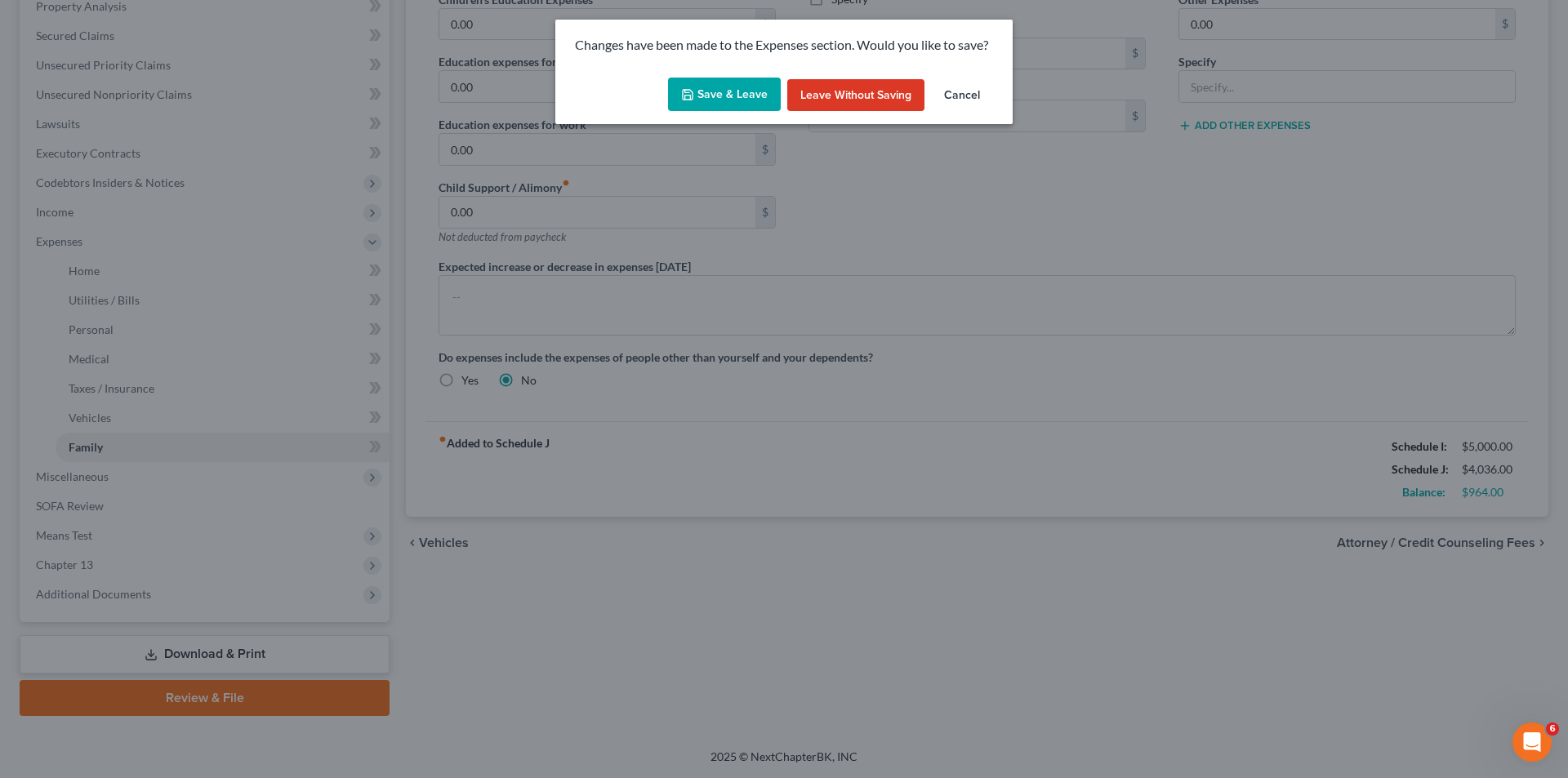
click at [731, 95] on button "Save & Leave" at bounding box center [724, 94] width 113 height 35
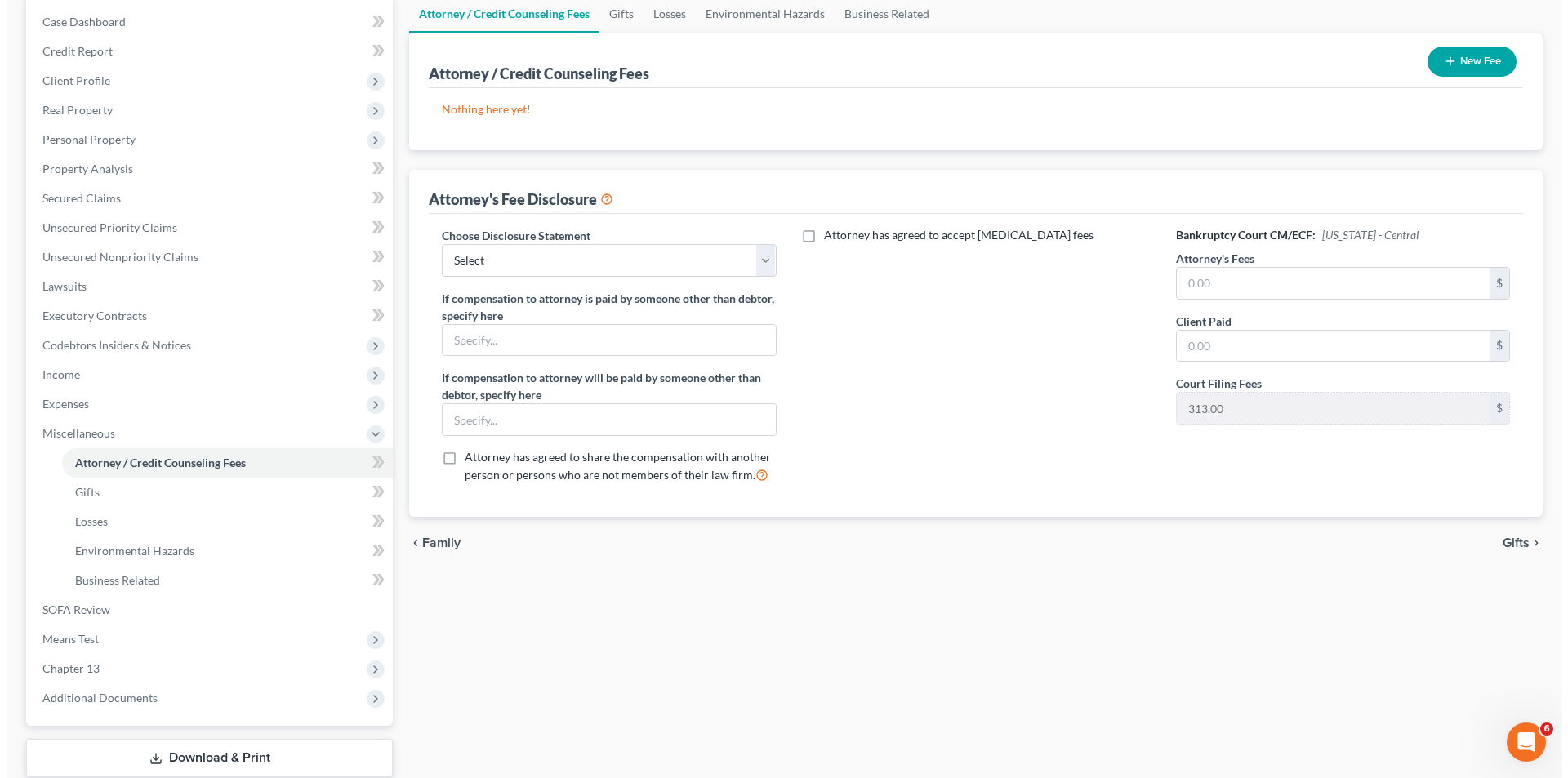
scroll to position [164, 0]
click at [492, 258] on select "Select Fee Disclosure" at bounding box center [603, 260] width 334 height 33
select select "0"
click at [436, 244] on select "Select Fee Disclosure" at bounding box center [603, 260] width 334 height 33
click at [1300, 296] on input "text" at bounding box center [1326, 282] width 313 height 31
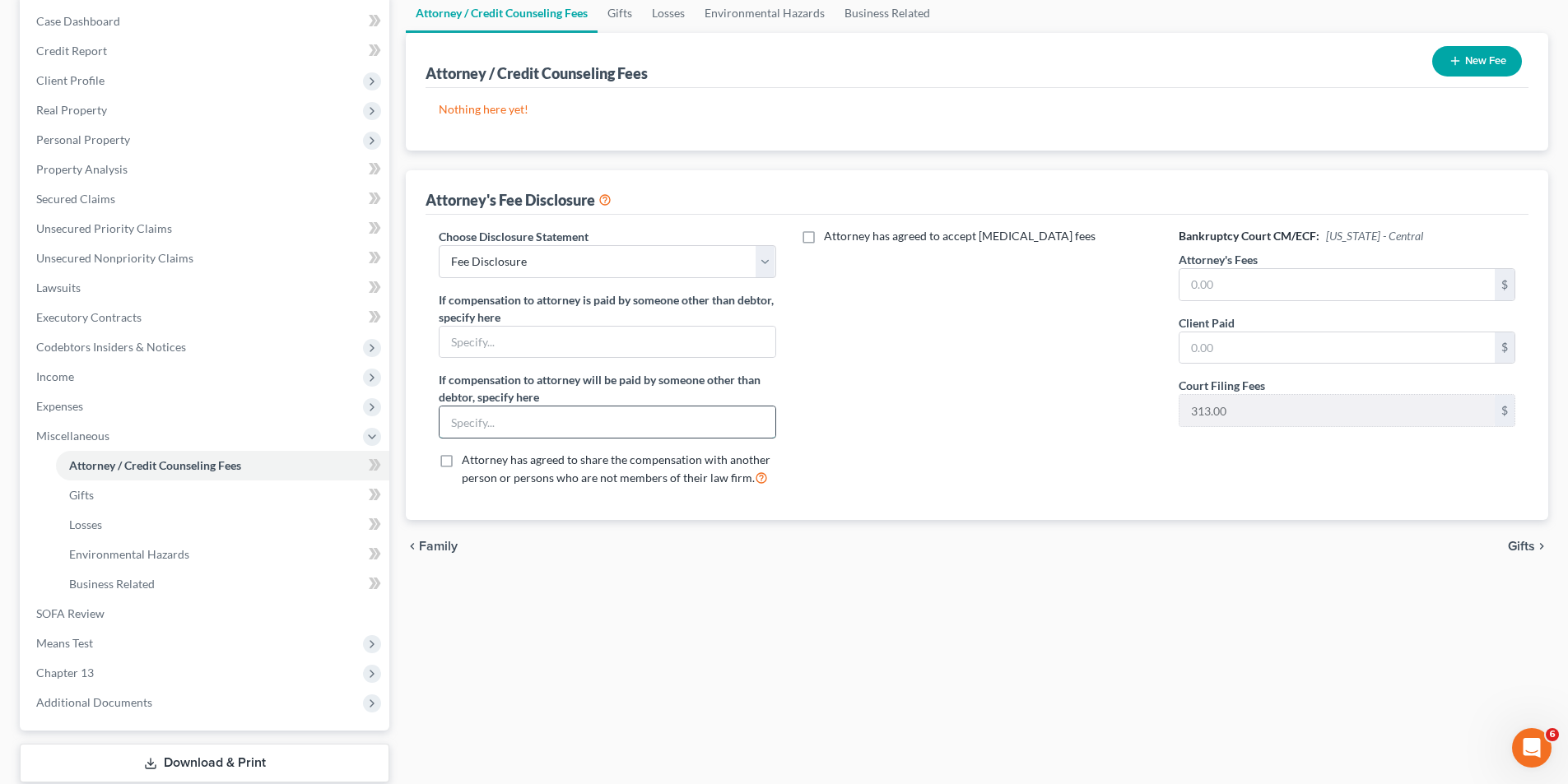
click at [548, 428] on input "text" at bounding box center [607, 422] width 335 height 31
type input "[PERSON_NAME]'s plan/former husband"
click at [1480, 56] on button "New Fee" at bounding box center [1477, 61] width 90 height 30
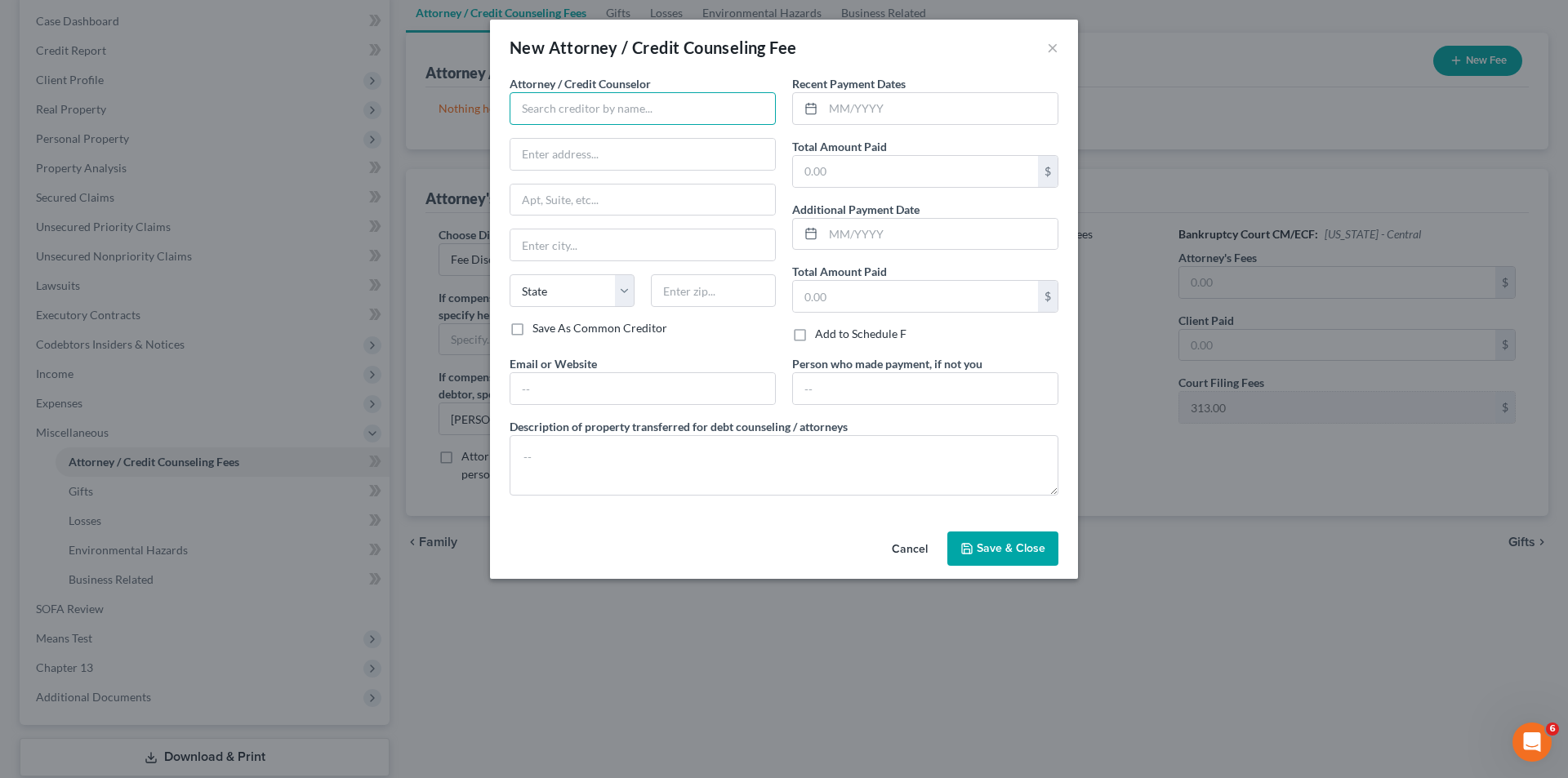
click at [667, 115] on input "text" at bounding box center [642, 108] width 266 height 33
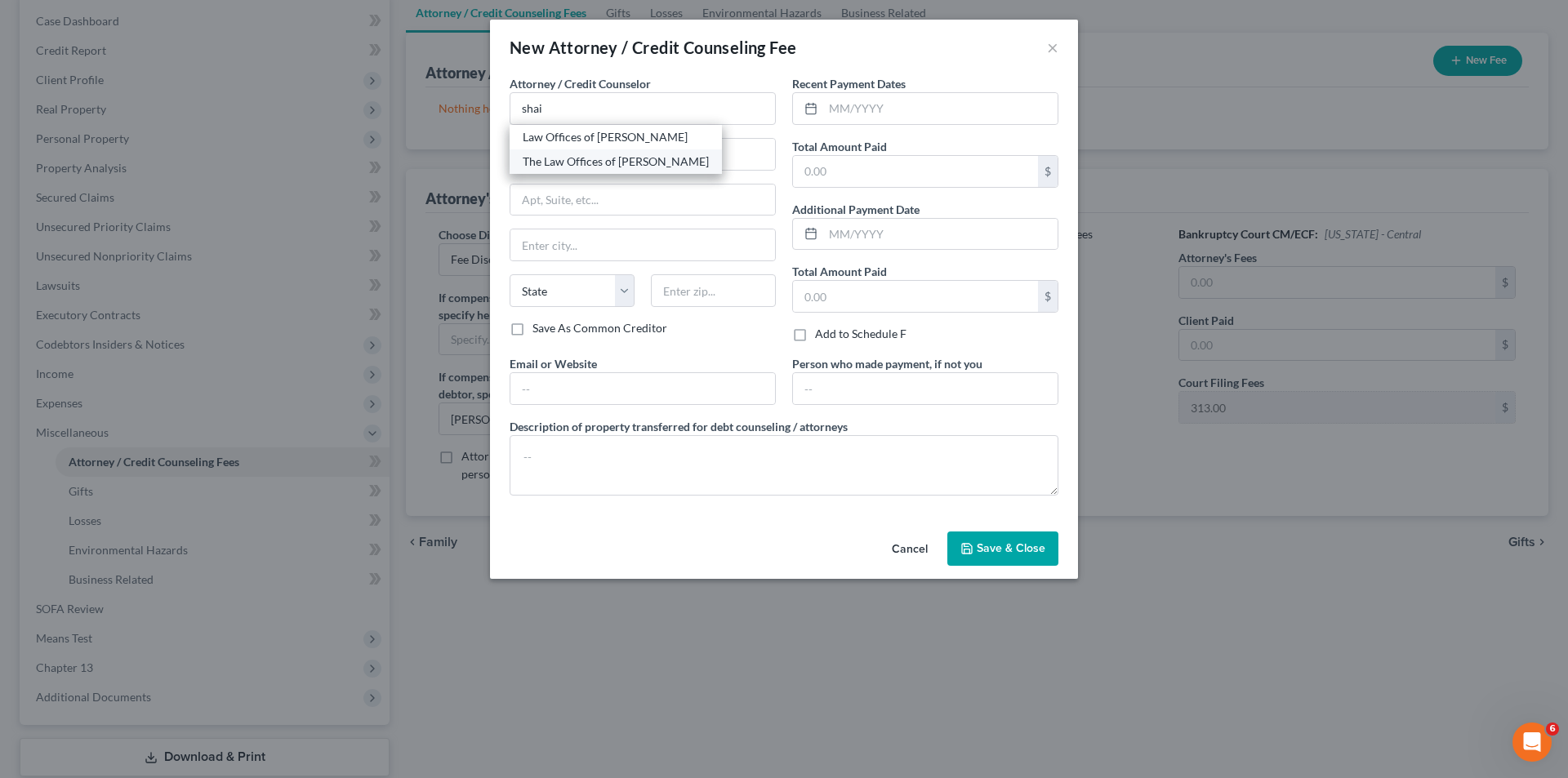
click at [580, 168] on div "The Law Offices of [PERSON_NAME]" at bounding box center [615, 162] width 186 height 16
type input "The Law Offices of [PERSON_NAME]"
type input "[STREET_ADDRESS]"
type input "[GEOGRAPHIC_DATA]"
select select "4"
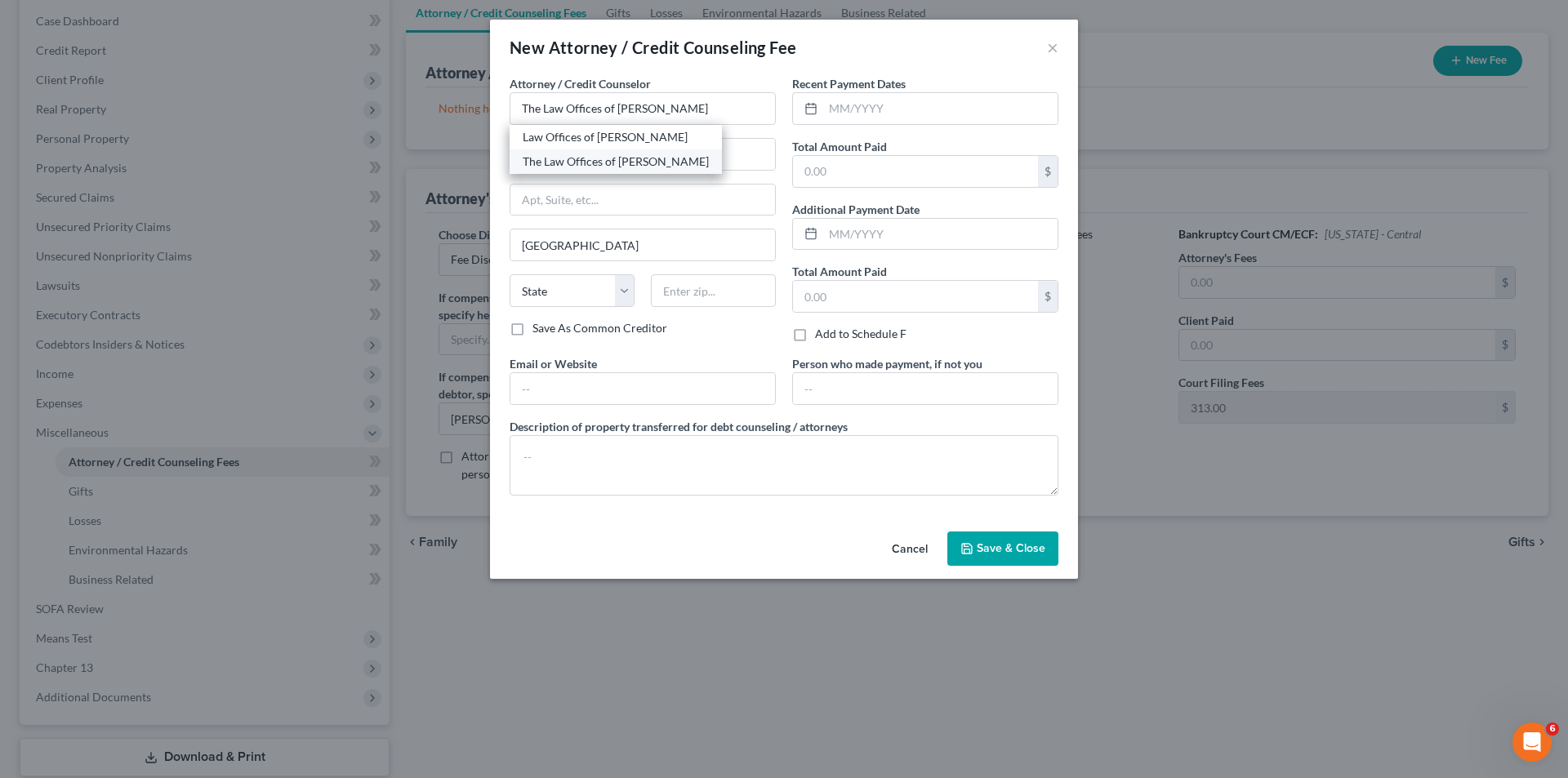
type input "91303"
click at [572, 397] on input "text" at bounding box center [643, 389] width 265 height 31
type input "[EMAIL_ADDRESS][DOMAIN_NAME]"
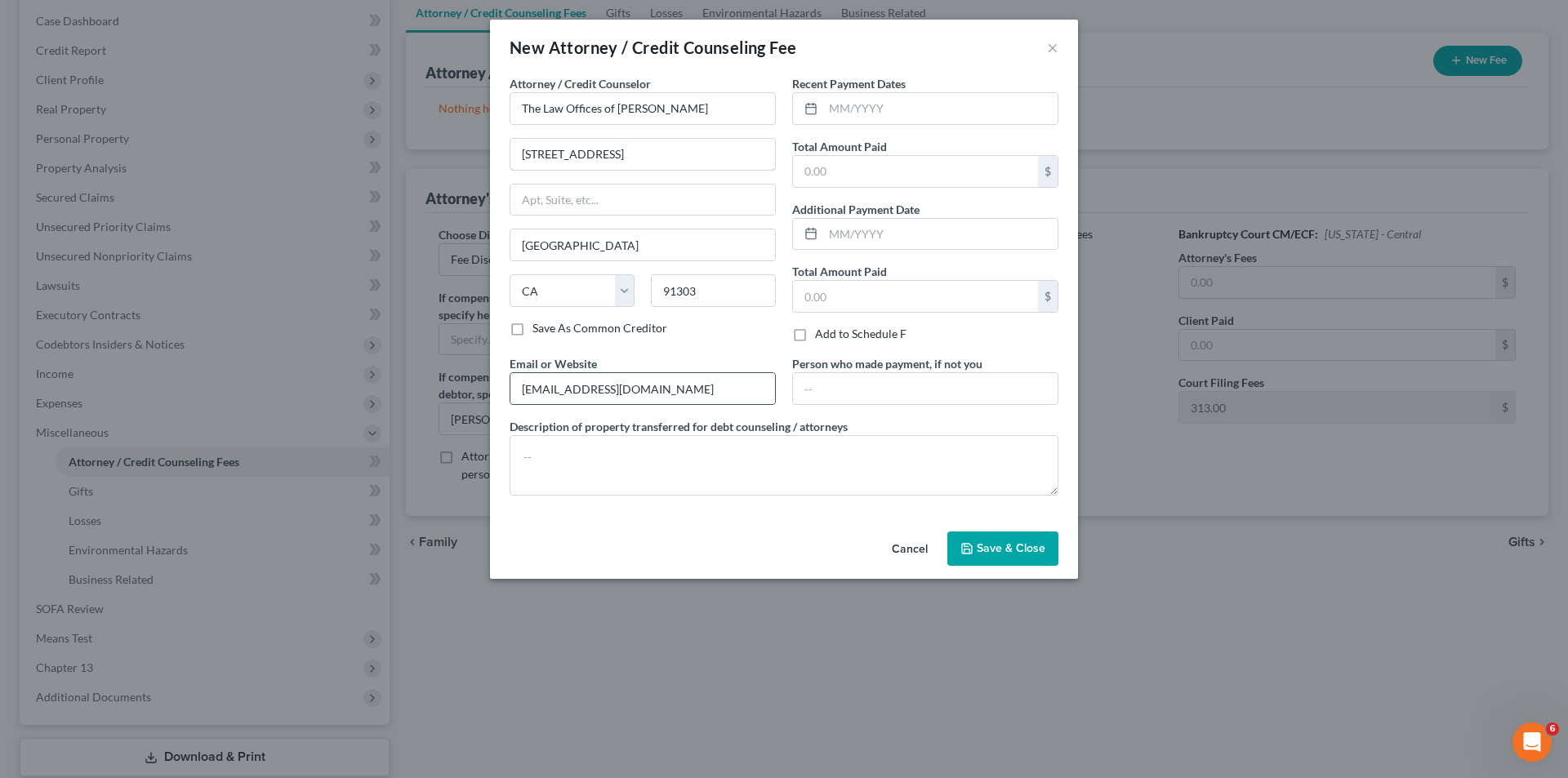
type input "[STREET_ADDRESS]"
click at [686, 392] on input "[EMAIL_ADDRESS][DOMAIN_NAME]" at bounding box center [643, 389] width 265 height 31
type input "[EMAIL_ADDRESS][DOMAIN_NAME]; [DOMAIN_NAME]"
click at [906, 115] on input "text" at bounding box center [940, 108] width 235 height 31
type input "07/2025"
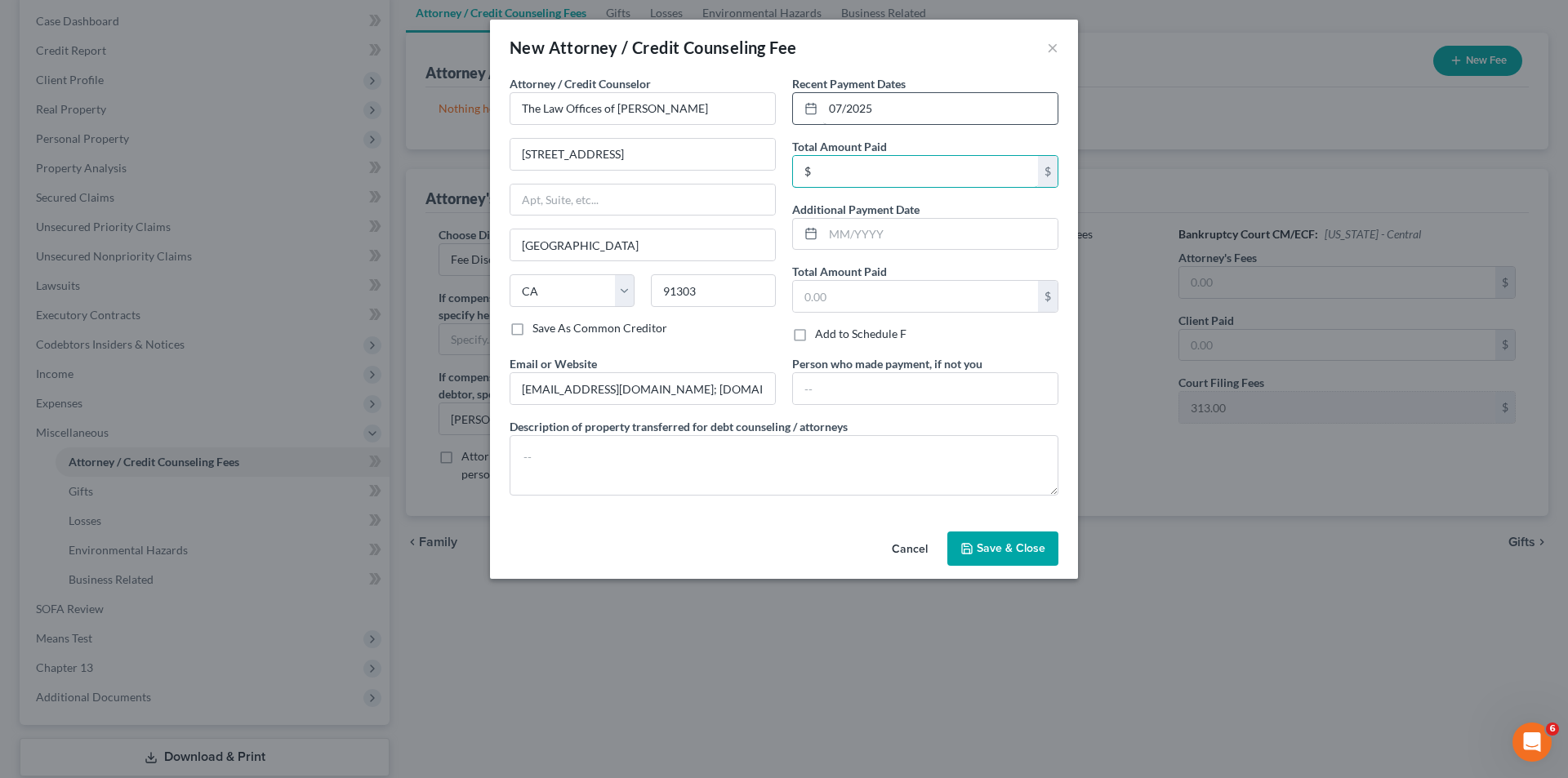
type input "0"
type input "1,500"
click at [944, 30] on div "New Attorney / Credit Counseling Fee ×" at bounding box center [783, 47] width 588 height 55
click at [838, 240] on input "text" at bounding box center [940, 234] width 235 height 31
type input "08/2025"
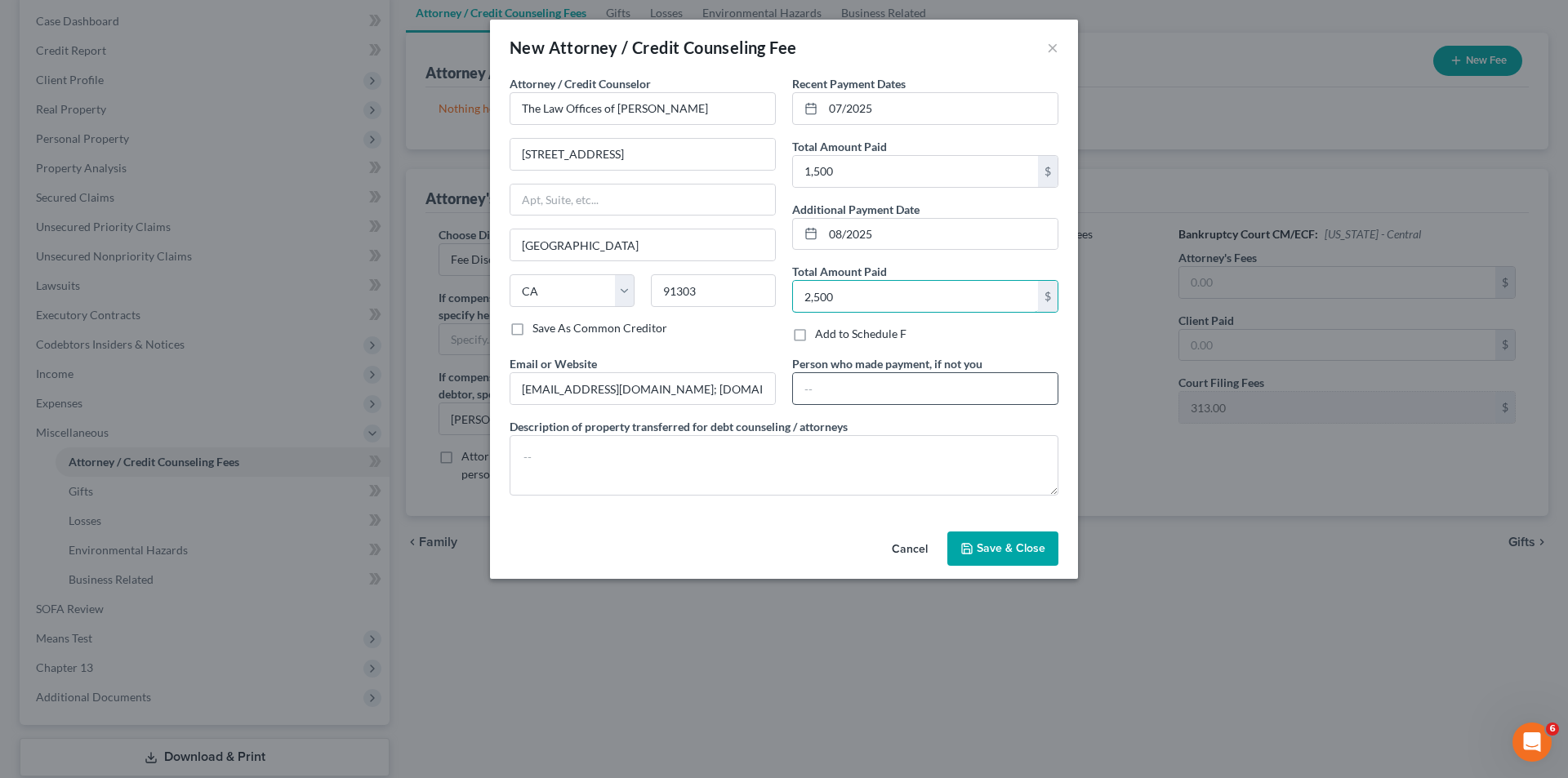
type input "2,500"
click at [852, 392] on input "text" at bounding box center [925, 389] width 265 height 31
click at [682, 455] on textarea at bounding box center [783, 466] width 548 height 60
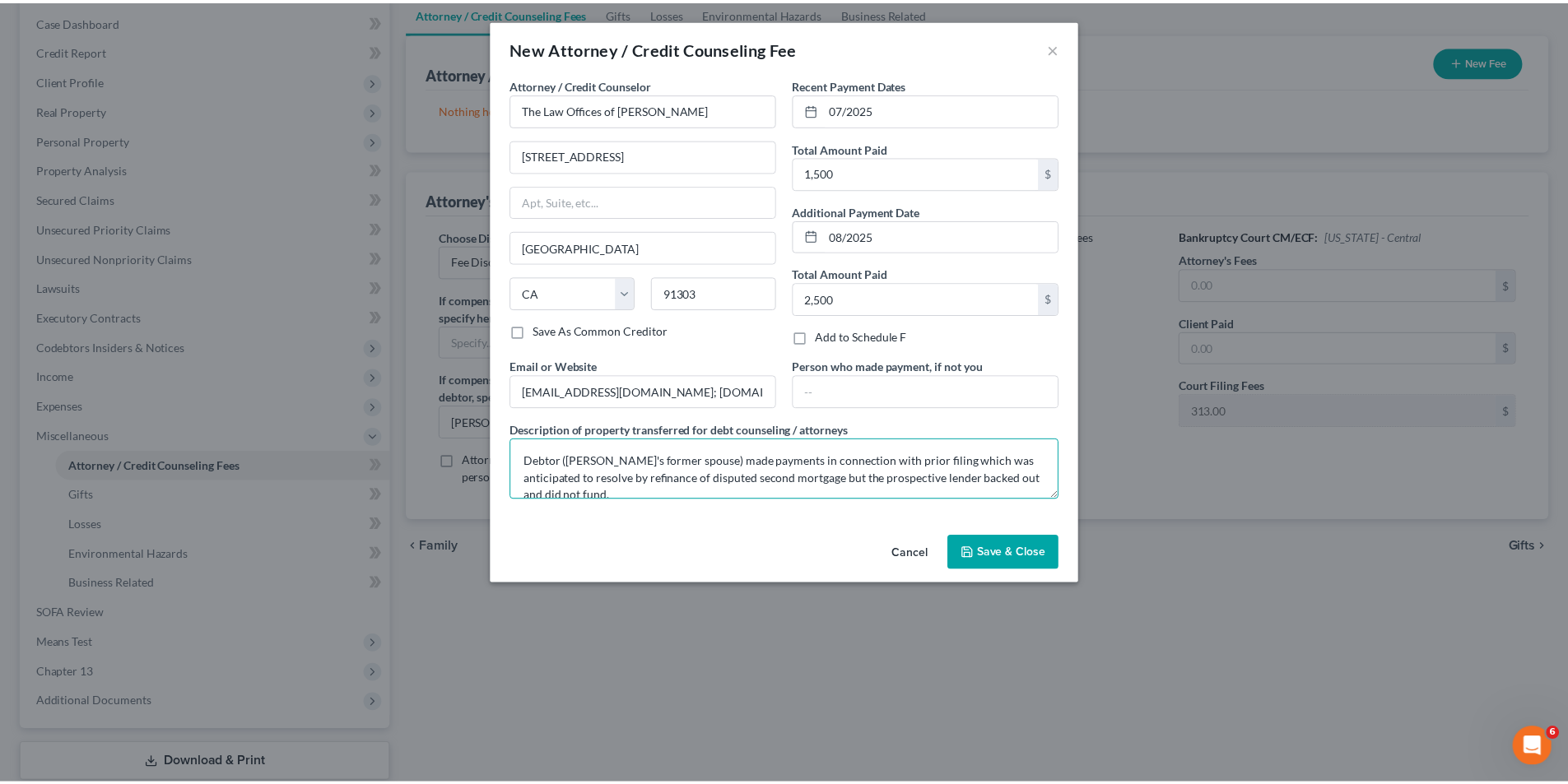
scroll to position [4, 0]
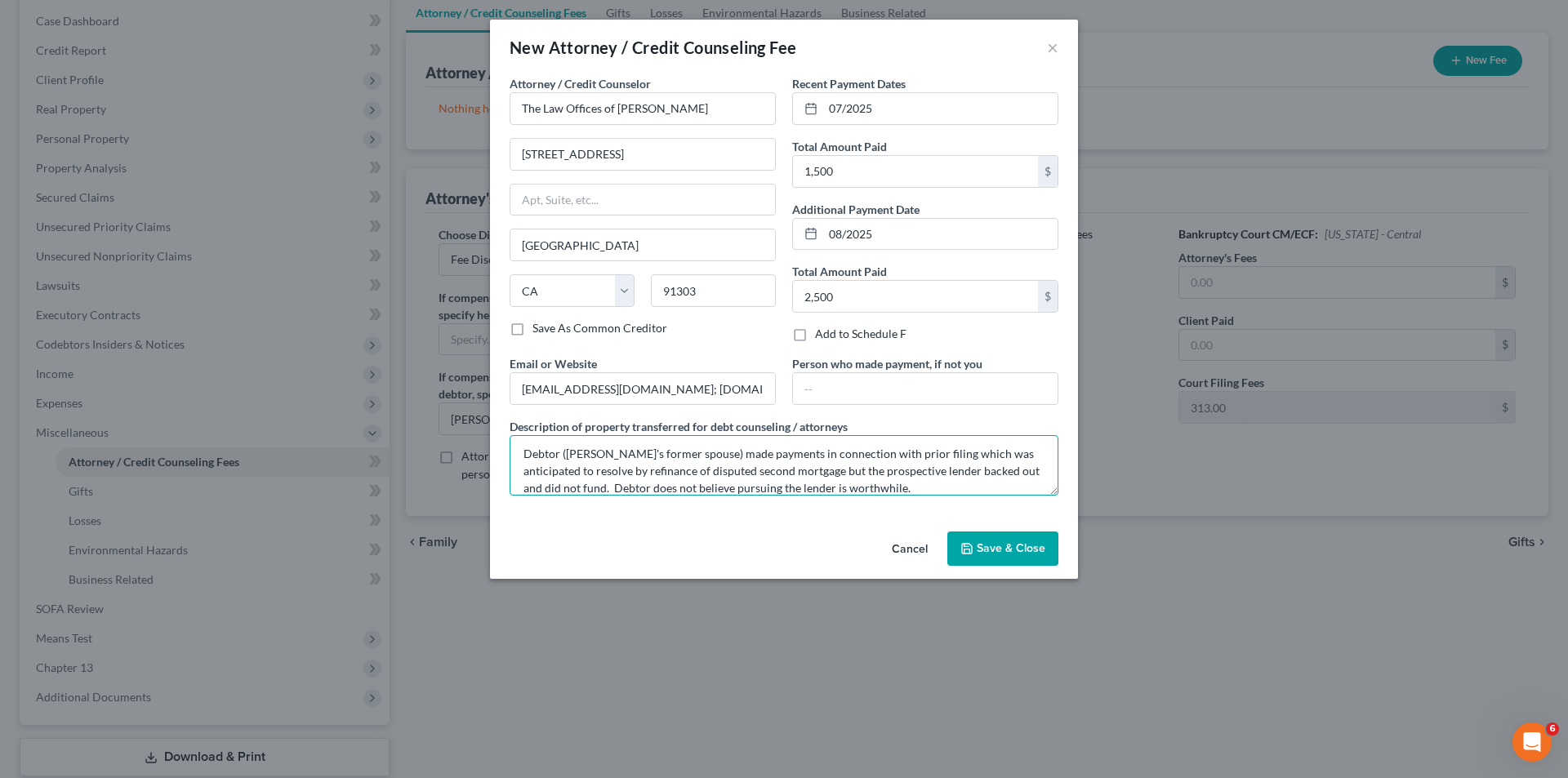
type textarea "Debtor ([PERSON_NAME]'s former spouse) made payments in connection with prior f…"
click at [1035, 549] on span "Save & Close" at bounding box center [1011, 549] width 68 height 14
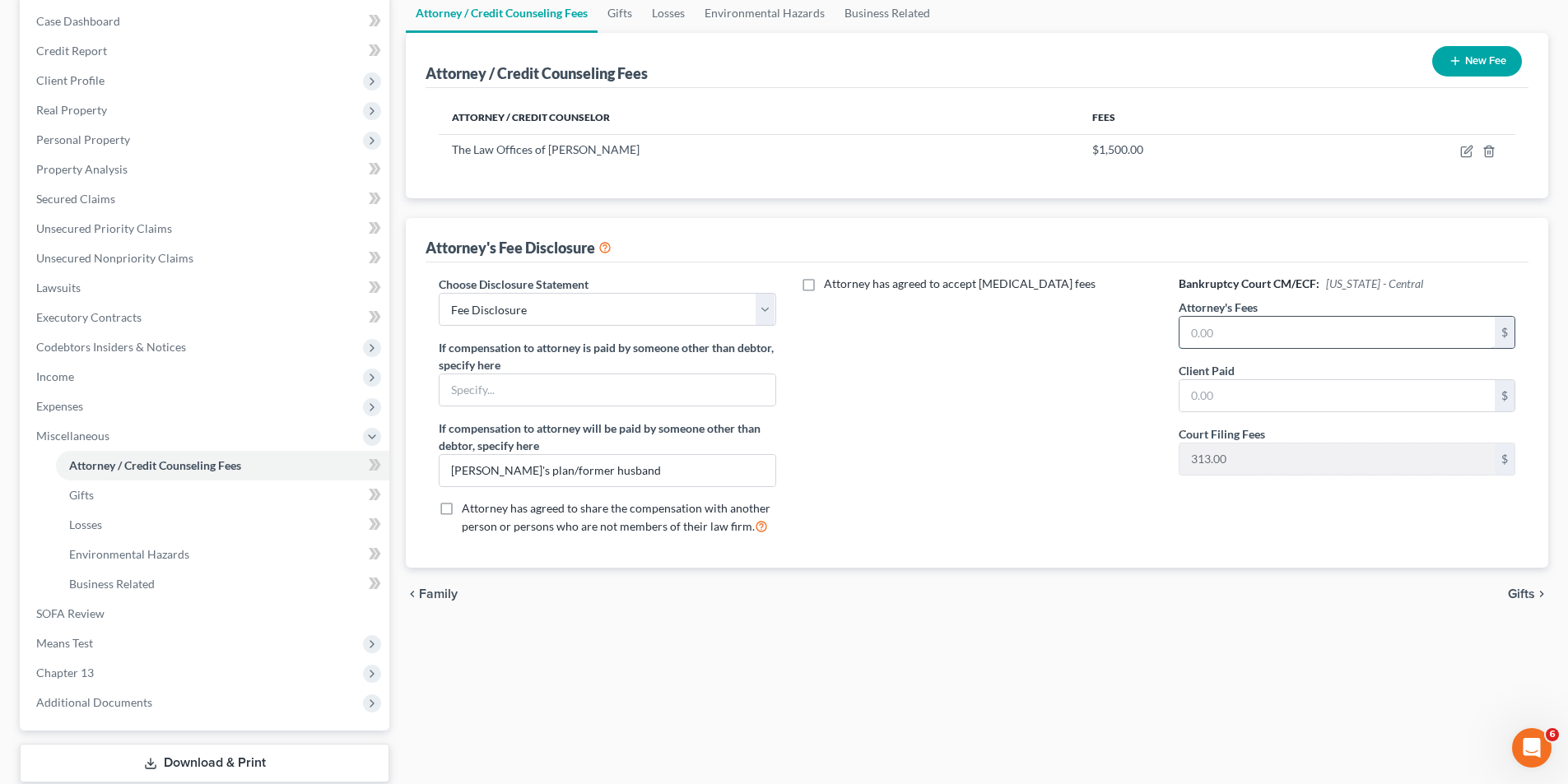
click at [1260, 337] on input "text" at bounding box center [1337, 332] width 315 height 31
type input "8,500"
type input "0"
click at [1516, 595] on span "Gifts" at bounding box center [1521, 594] width 27 height 13
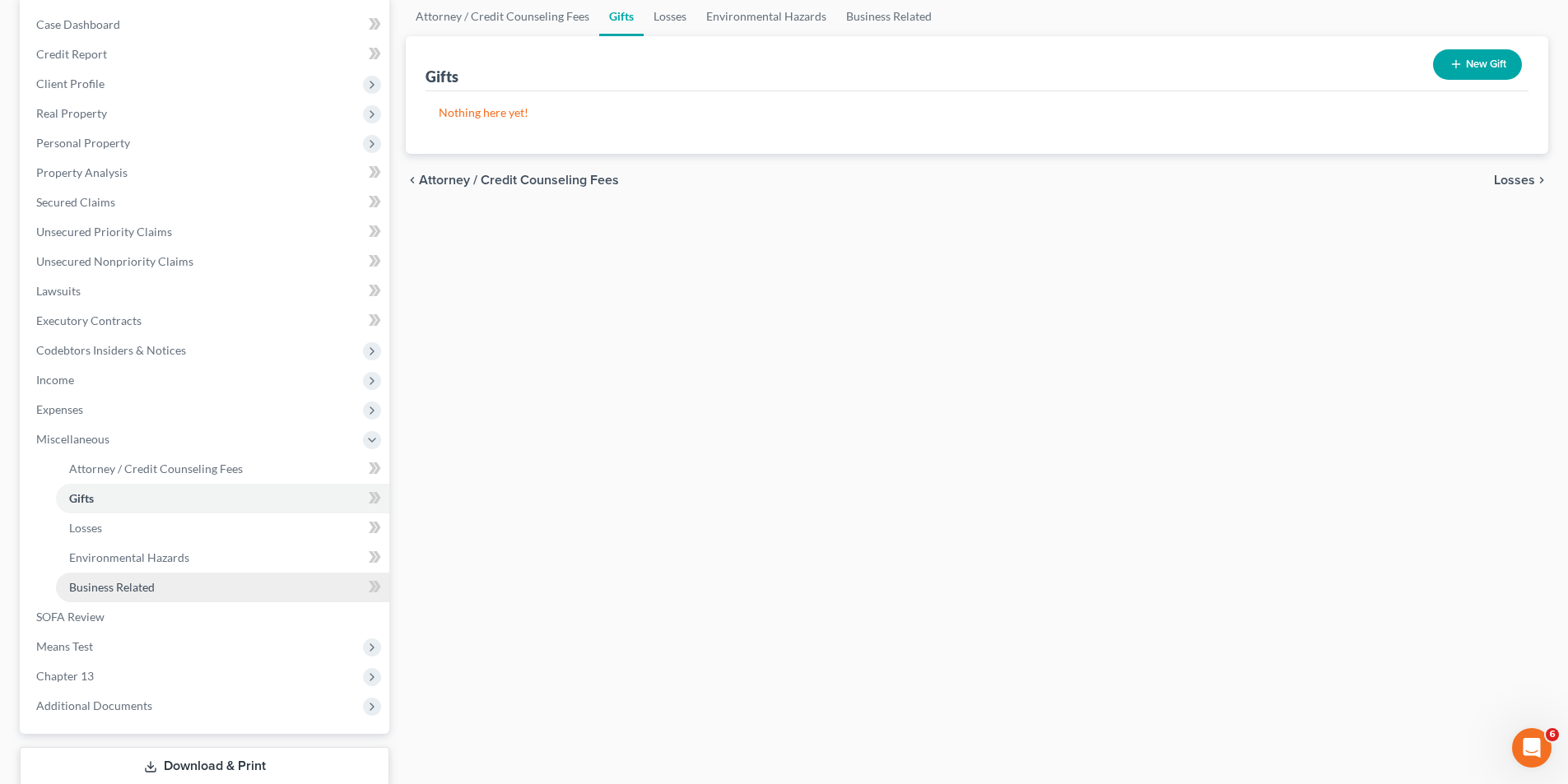
scroll to position [165, 0]
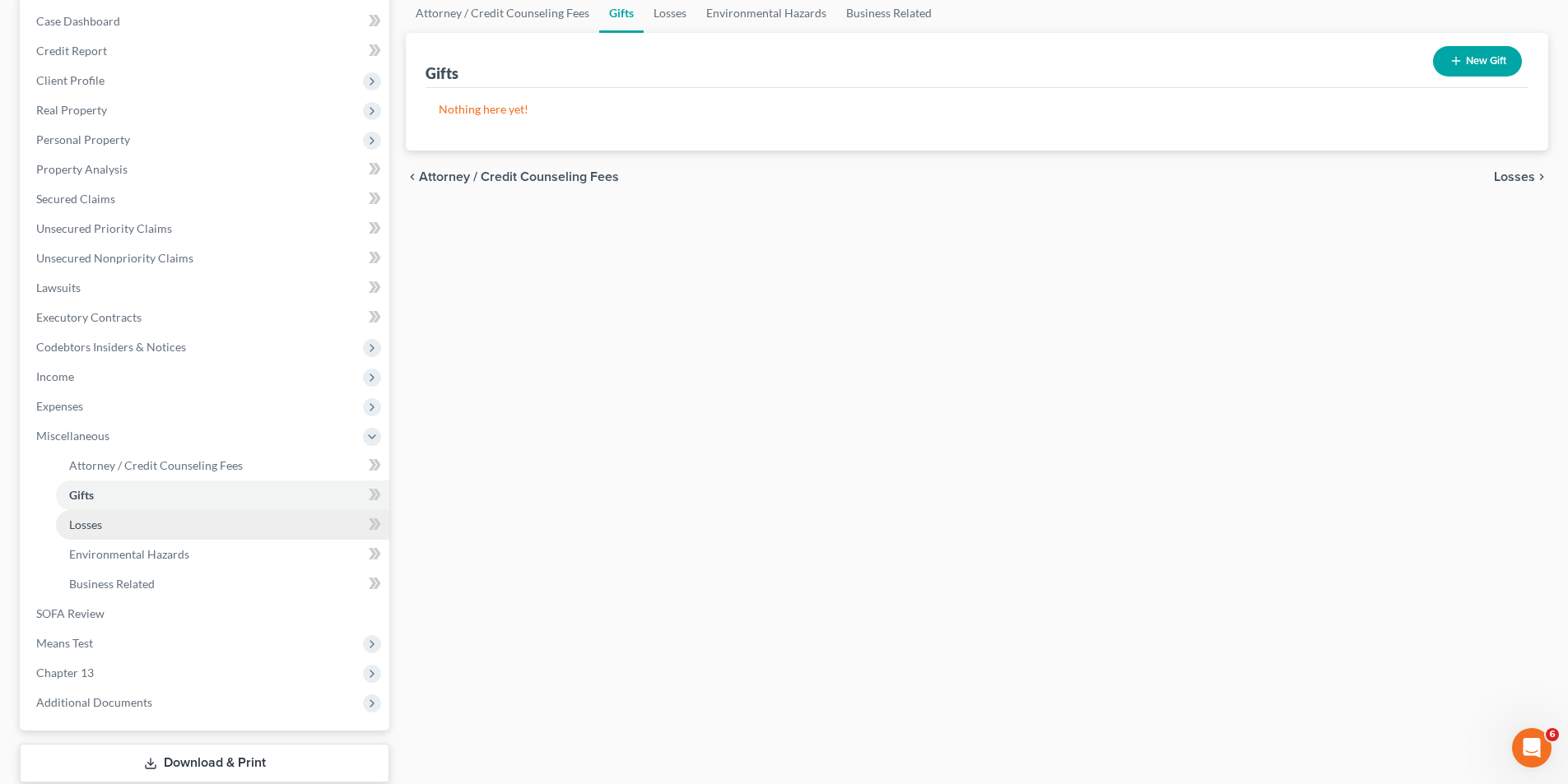
click at [96, 522] on span "Losses" at bounding box center [85, 525] width 33 height 14
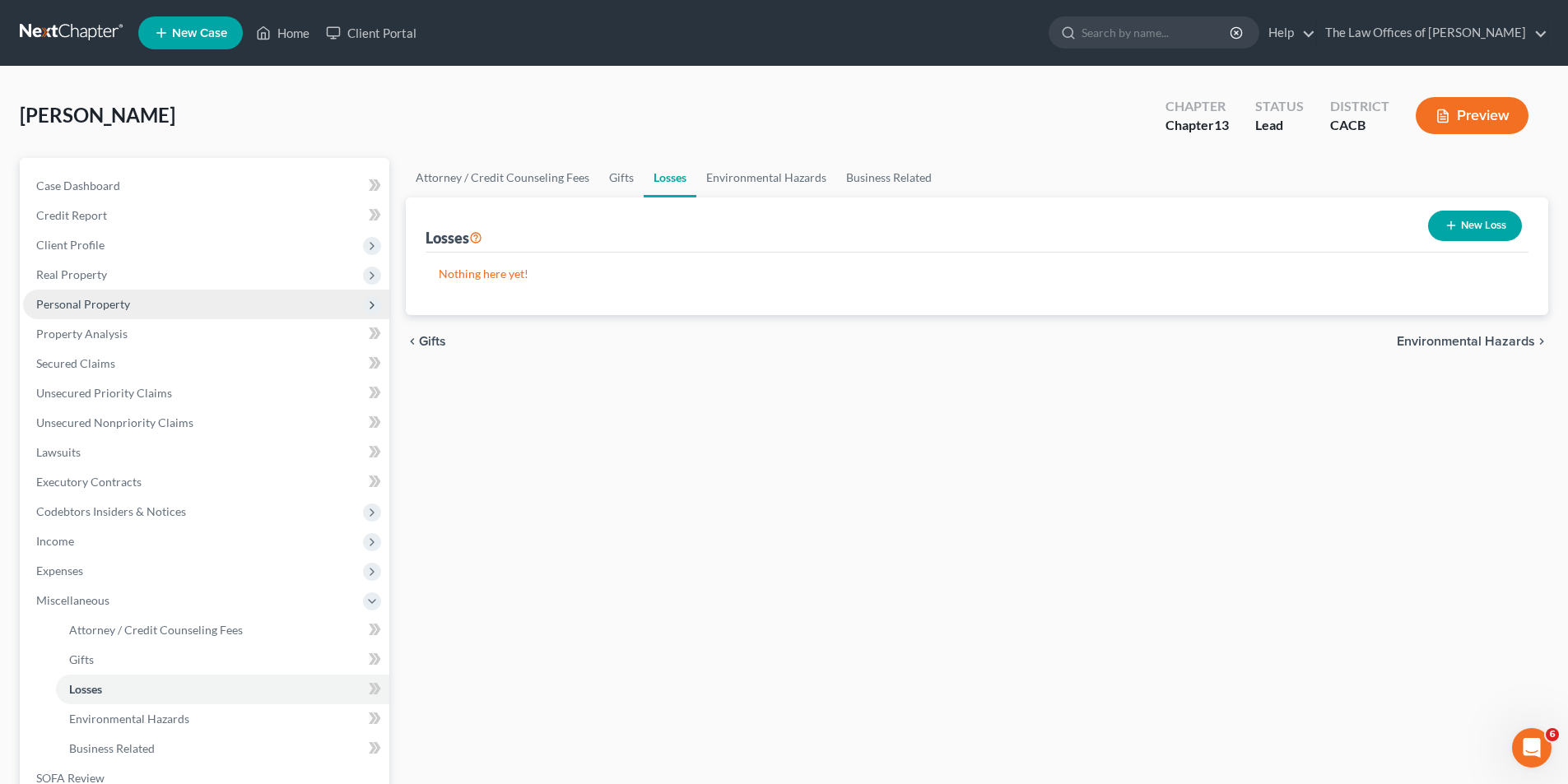
click at [100, 310] on span "Personal Property" at bounding box center [82, 305] width 94 height 14
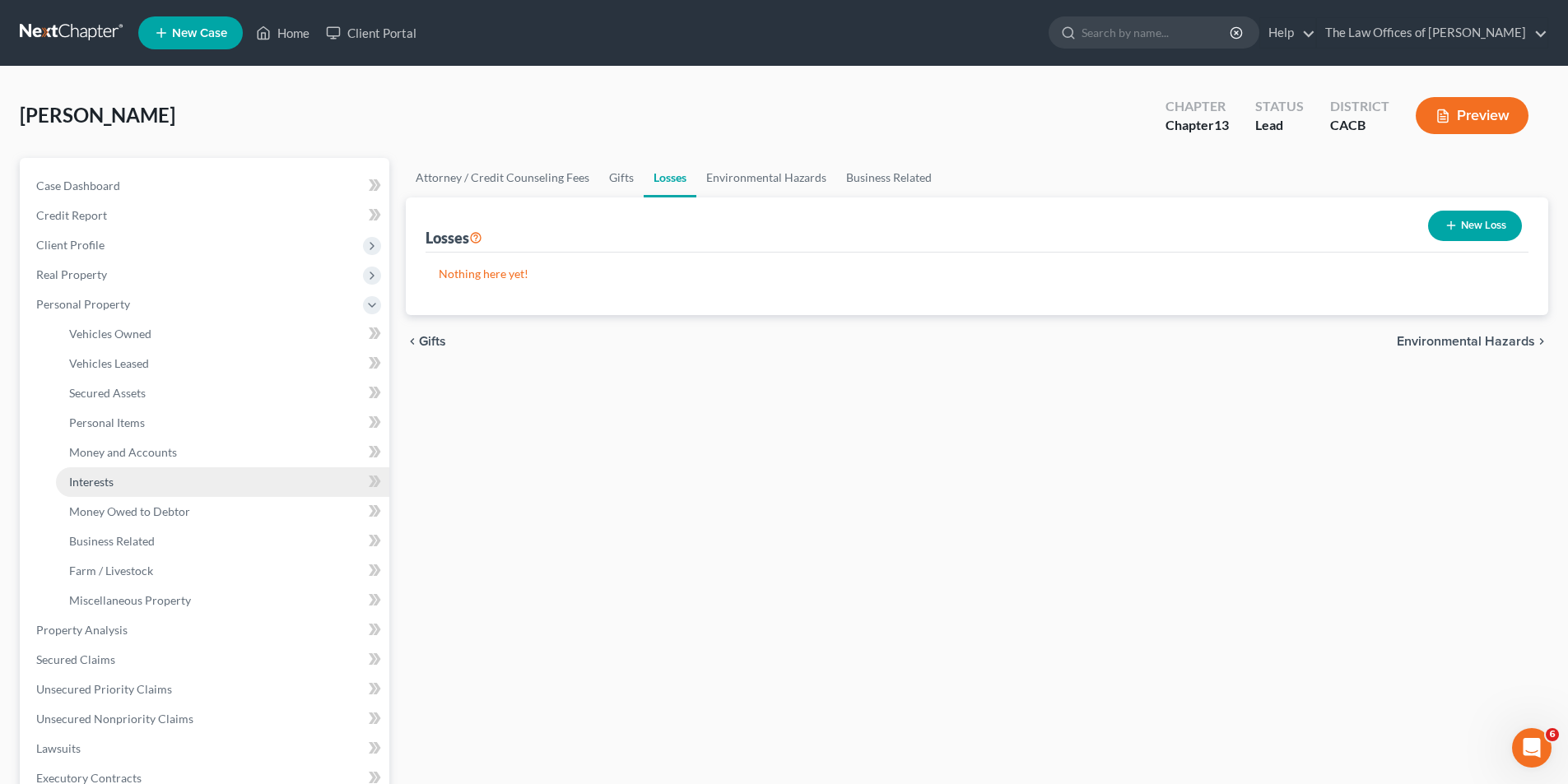
click at [99, 484] on span "Interests" at bounding box center [91, 482] width 45 height 14
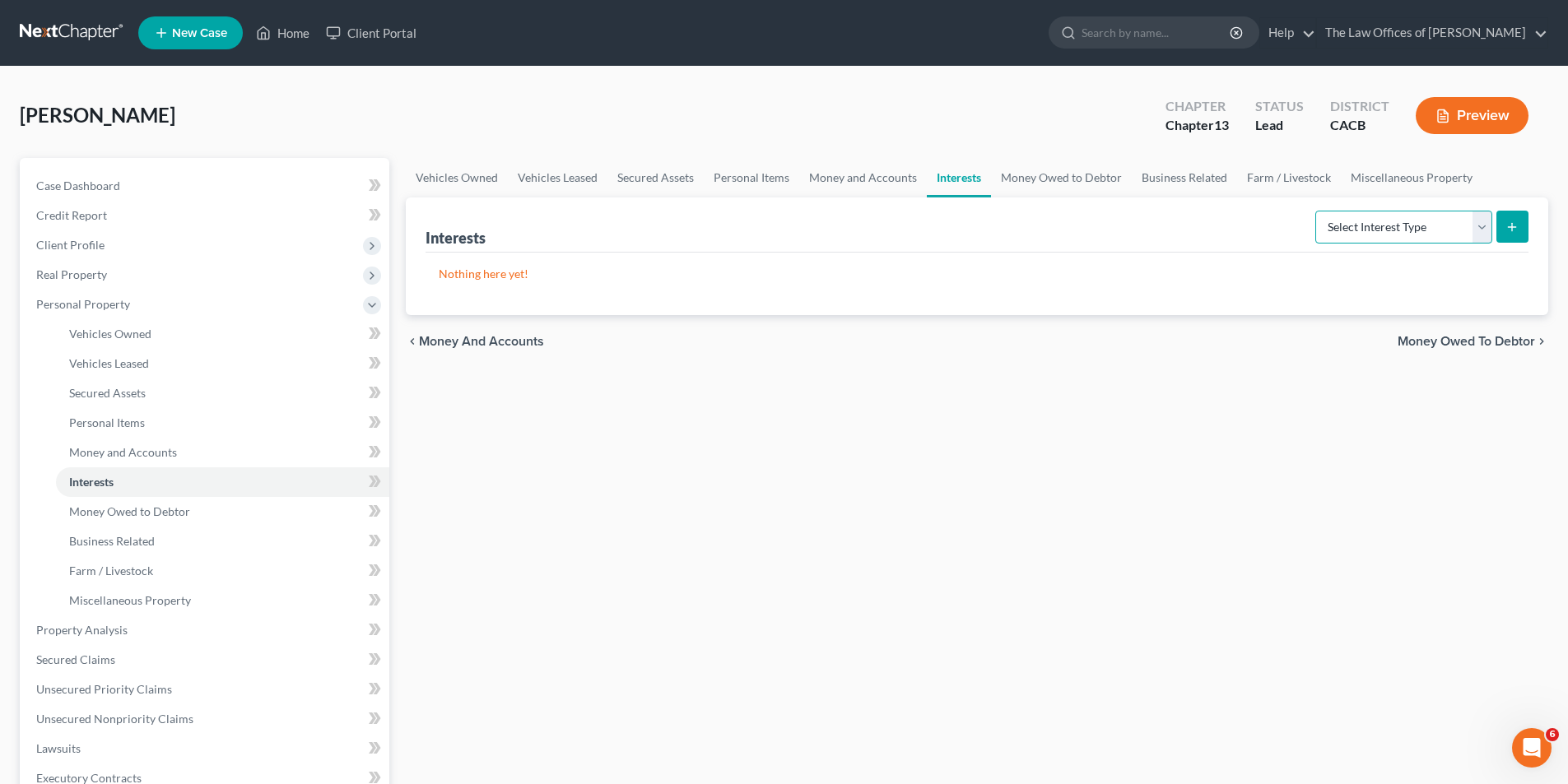
click at [1452, 227] on select "Select Interest Type 401K Annuity Bond Education IRA Government Bond Government…" at bounding box center [1403, 227] width 177 height 33
click at [1478, 229] on select "Select Interest Type 401K Annuity Bond Education IRA Government Bond Government…" at bounding box center [1403, 227] width 177 height 33
click at [125, 538] on span "Business Related" at bounding box center [112, 541] width 86 height 14
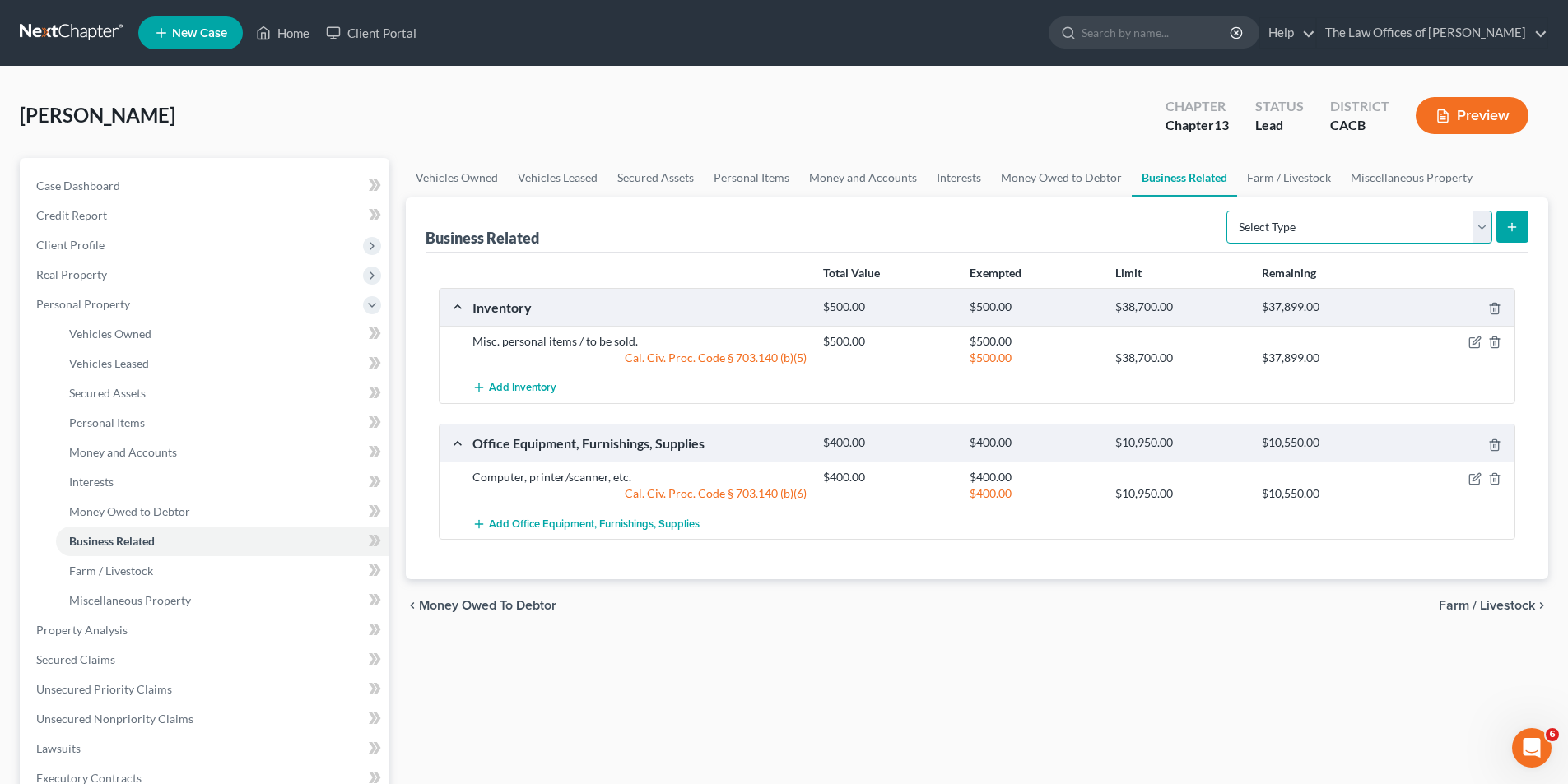
click at [1460, 218] on select "Select Type Customer Lists Franchises Inventory Licenses Machinery Office Equip…" at bounding box center [1359, 227] width 266 height 33
click at [123, 595] on span "Miscellaneous Property" at bounding box center [130, 600] width 122 height 14
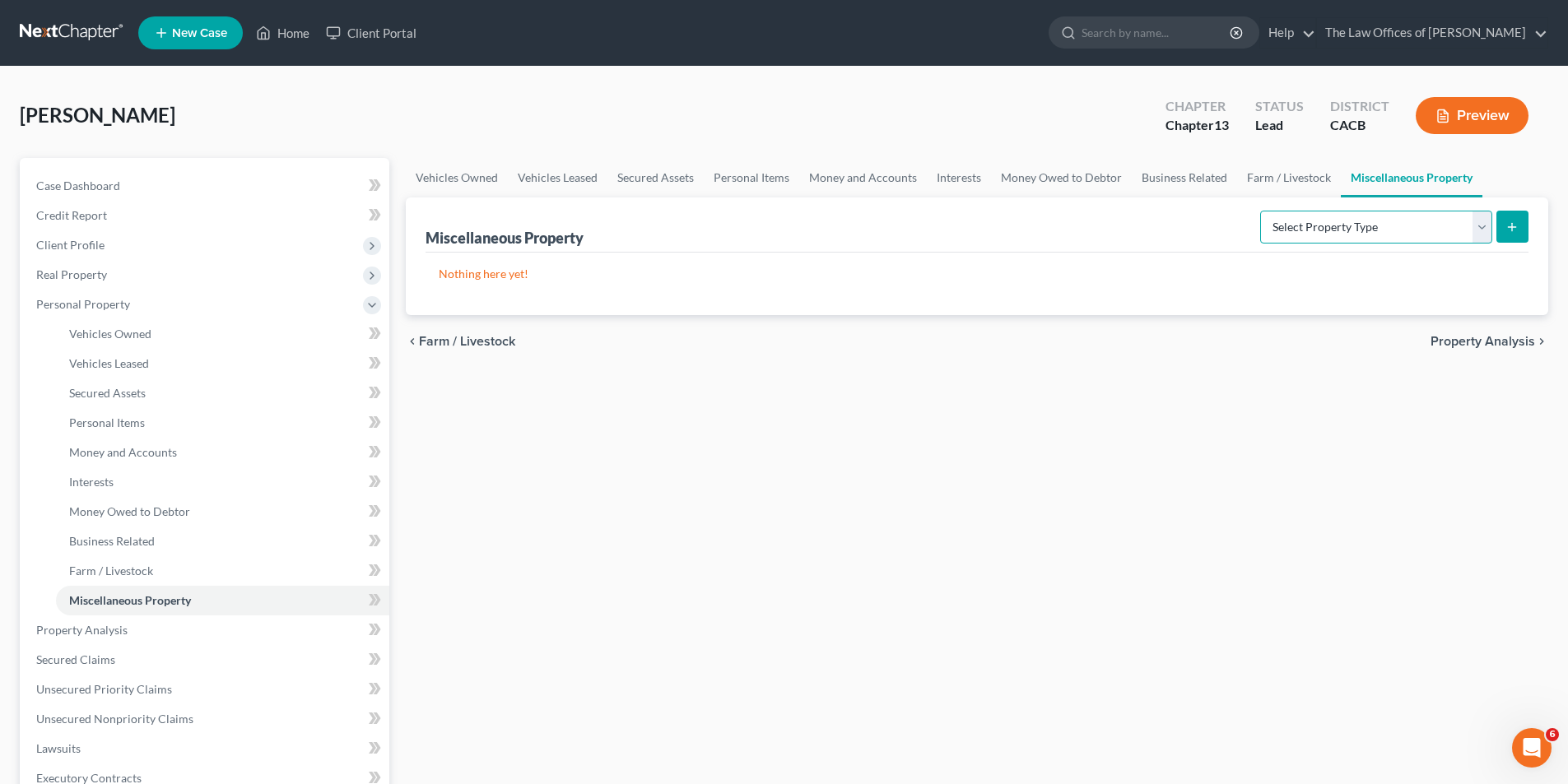
click at [1312, 228] on select "Select Property Type Assigned for Creditor Benefit [DATE] Holding for Another N…" at bounding box center [1375, 227] width 232 height 33
drag, startPoint x: 103, startPoint y: 455, endPoint x: 115, endPoint y: 452, distance: 12.4
click at [103, 455] on span "Money and Accounts" at bounding box center [123, 452] width 108 height 14
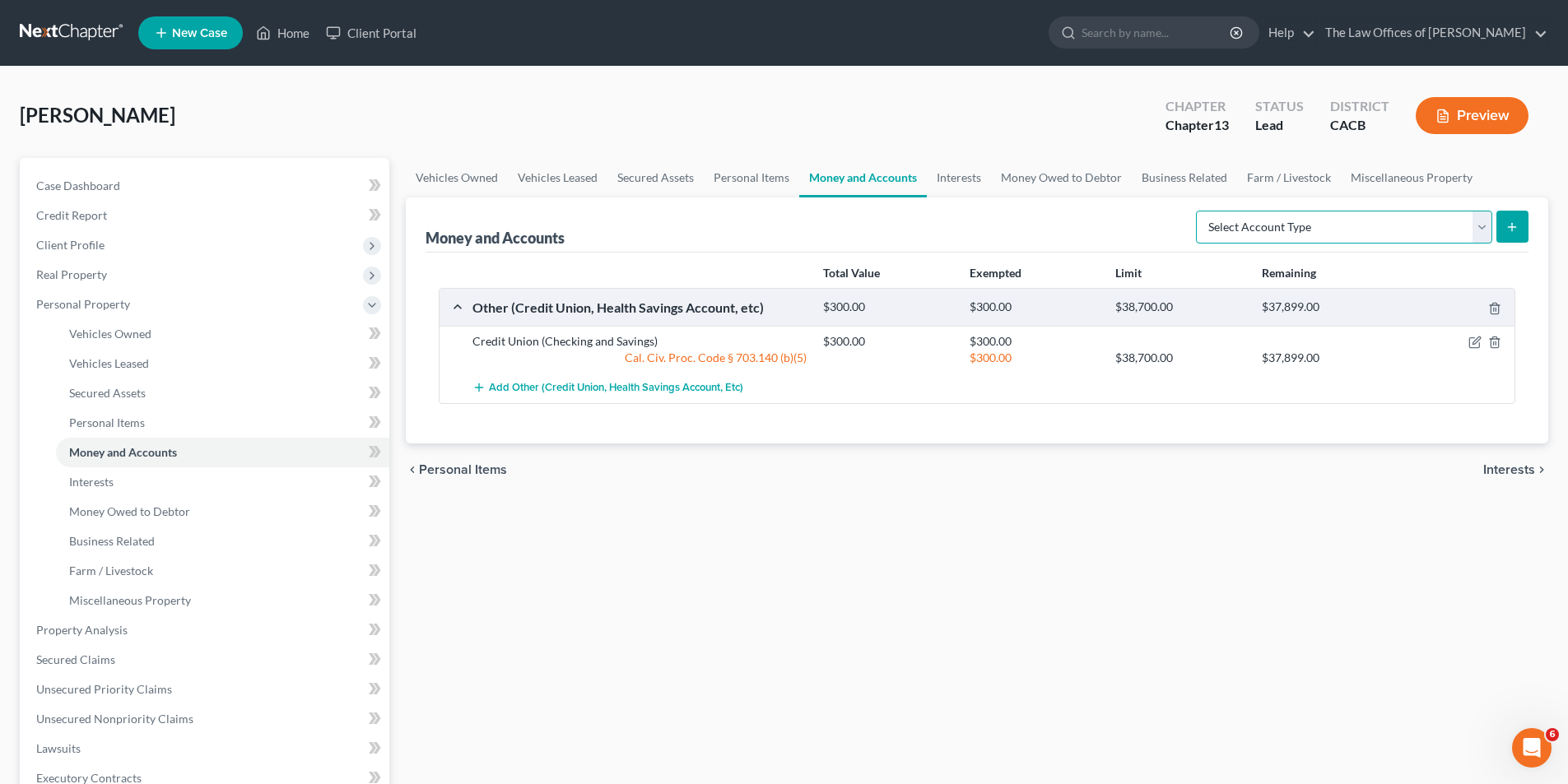
click at [1298, 236] on select "Select Account Type Brokerage Cash on Hand Certificates of Deposit Checking Acc…" at bounding box center [1344, 227] width 297 height 33
click at [116, 509] on span "Money Owed to Debtor" at bounding box center [129, 512] width 121 height 14
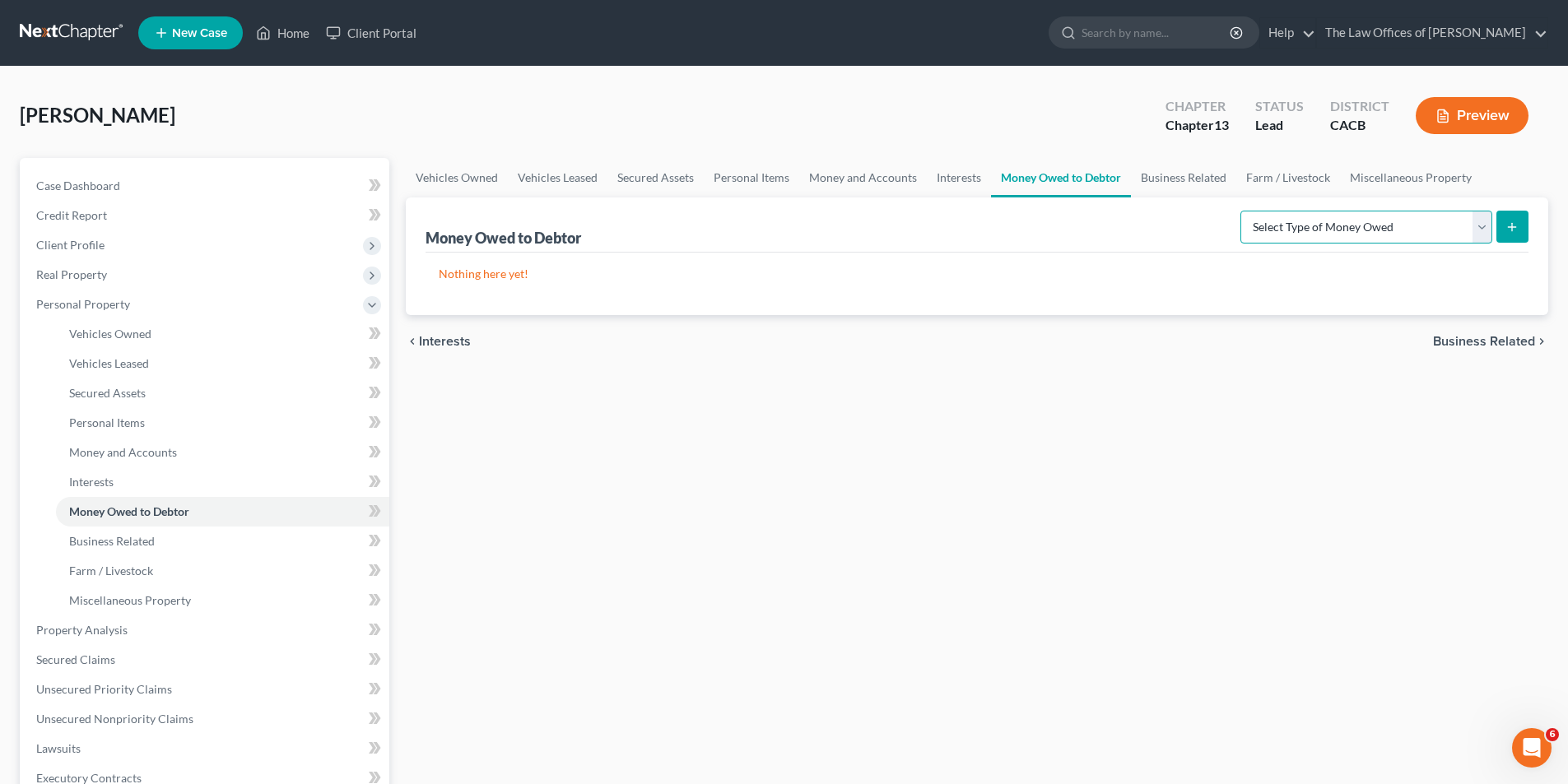
click at [1379, 237] on select "Select Type of Money Owed Accounts Receivable Alimony Child Support Claims Agai…" at bounding box center [1366, 227] width 252 height 33
select select "claims_against_third_parties"
click at [1243, 211] on select "Select Type of Money Owed Accounts Receivable Alimony Child Support Claims Agai…" at bounding box center [1366, 227] width 252 height 33
click at [1511, 231] on icon "submit" at bounding box center [1512, 227] width 13 height 13
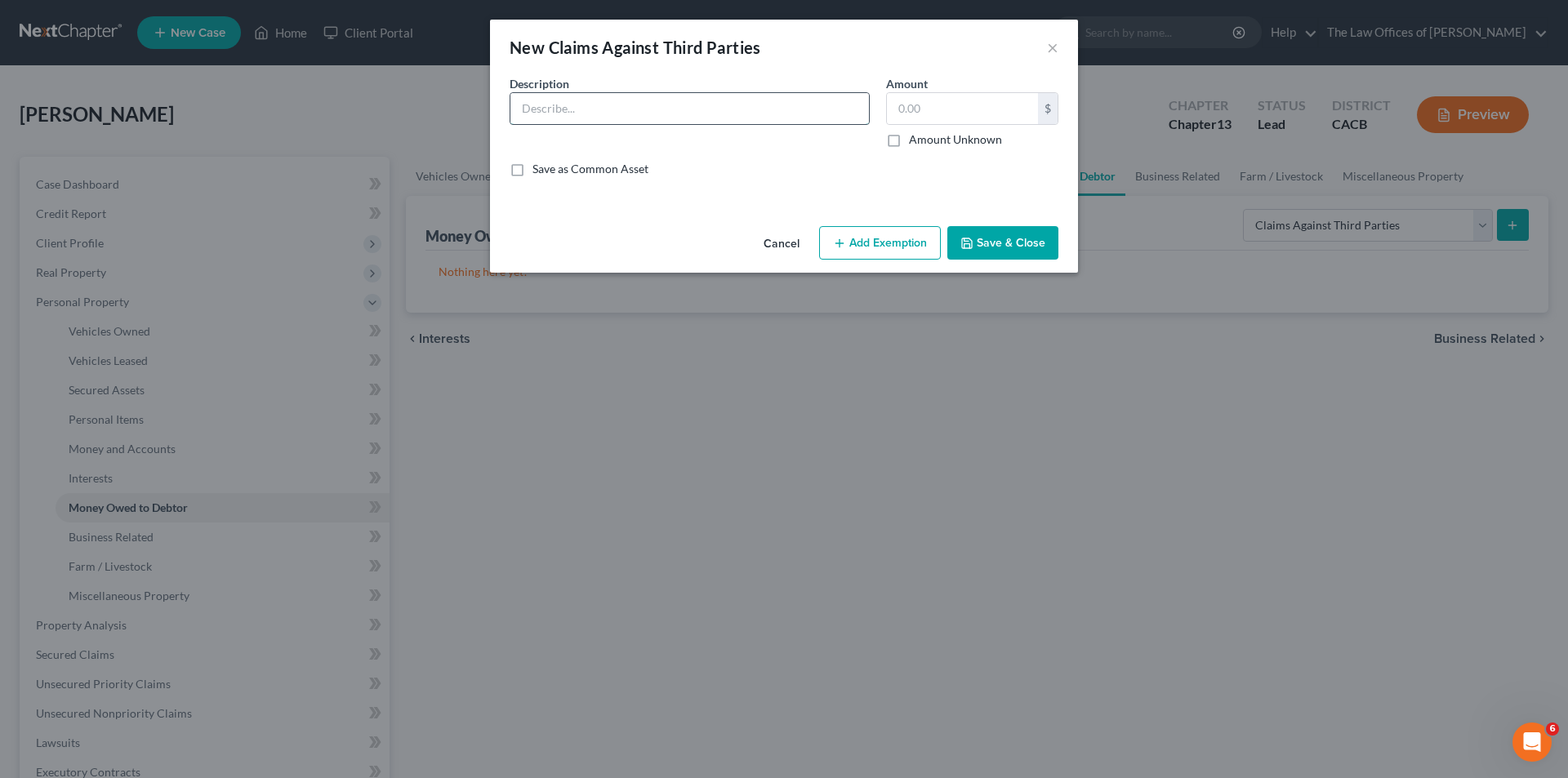
click at [627, 108] on input "text" at bounding box center [689, 108] width 358 height 31
type input "Claim against prospective lender who failed to fund refinance at the dismissal …"
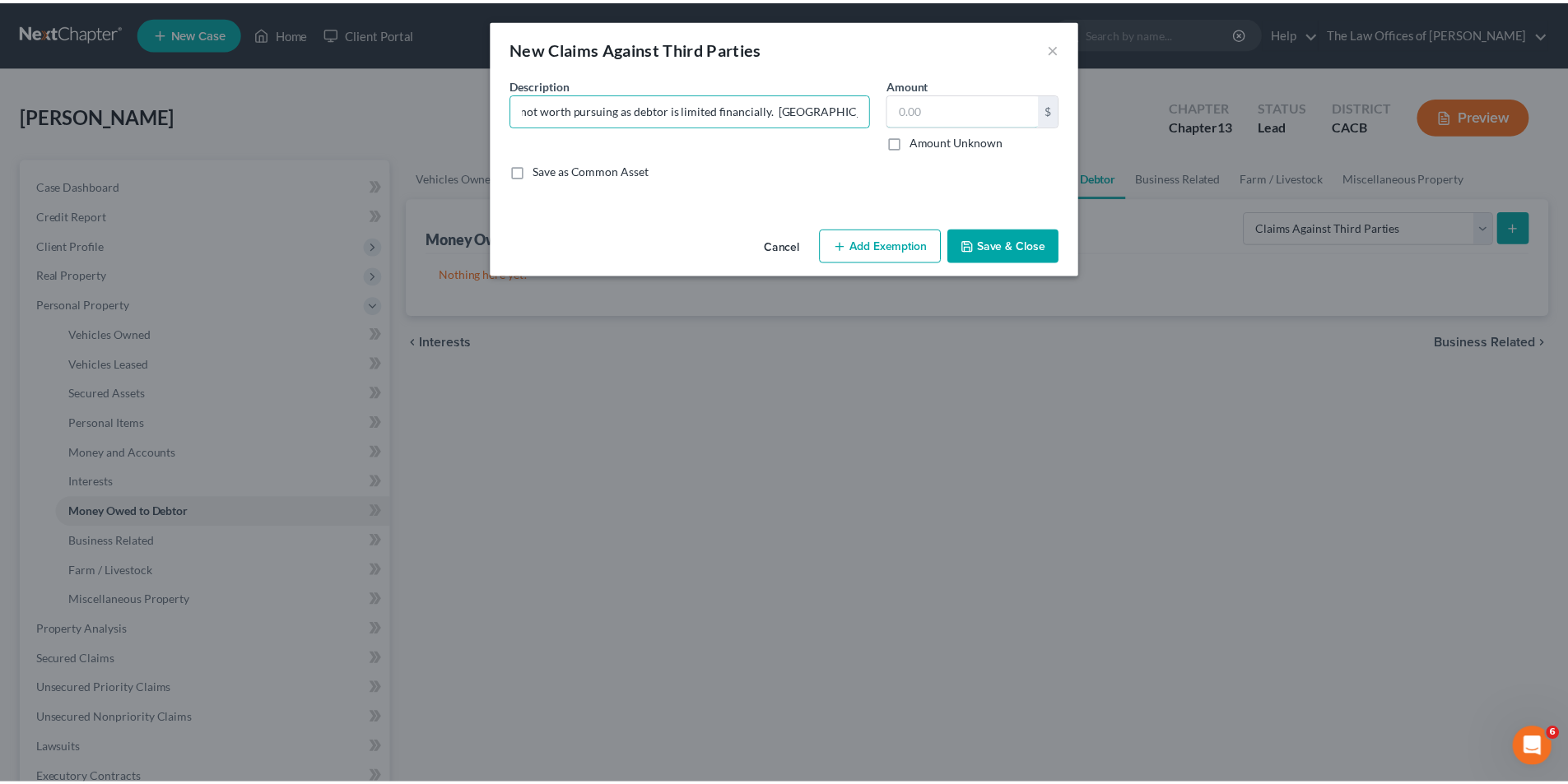
scroll to position [0, 0]
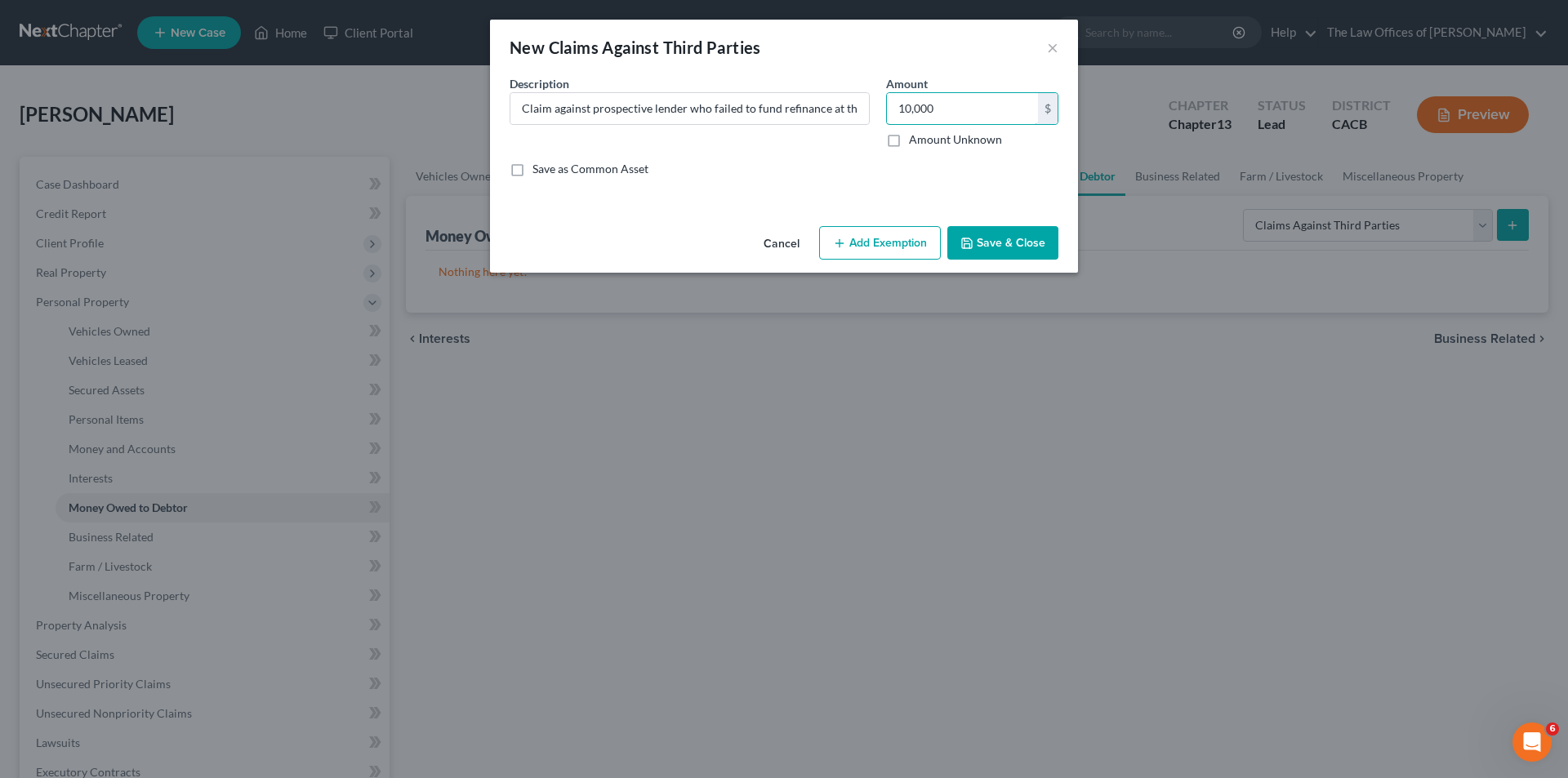
type input "10,000"
click at [897, 248] on button "Add Exemption" at bounding box center [879, 243] width 122 height 35
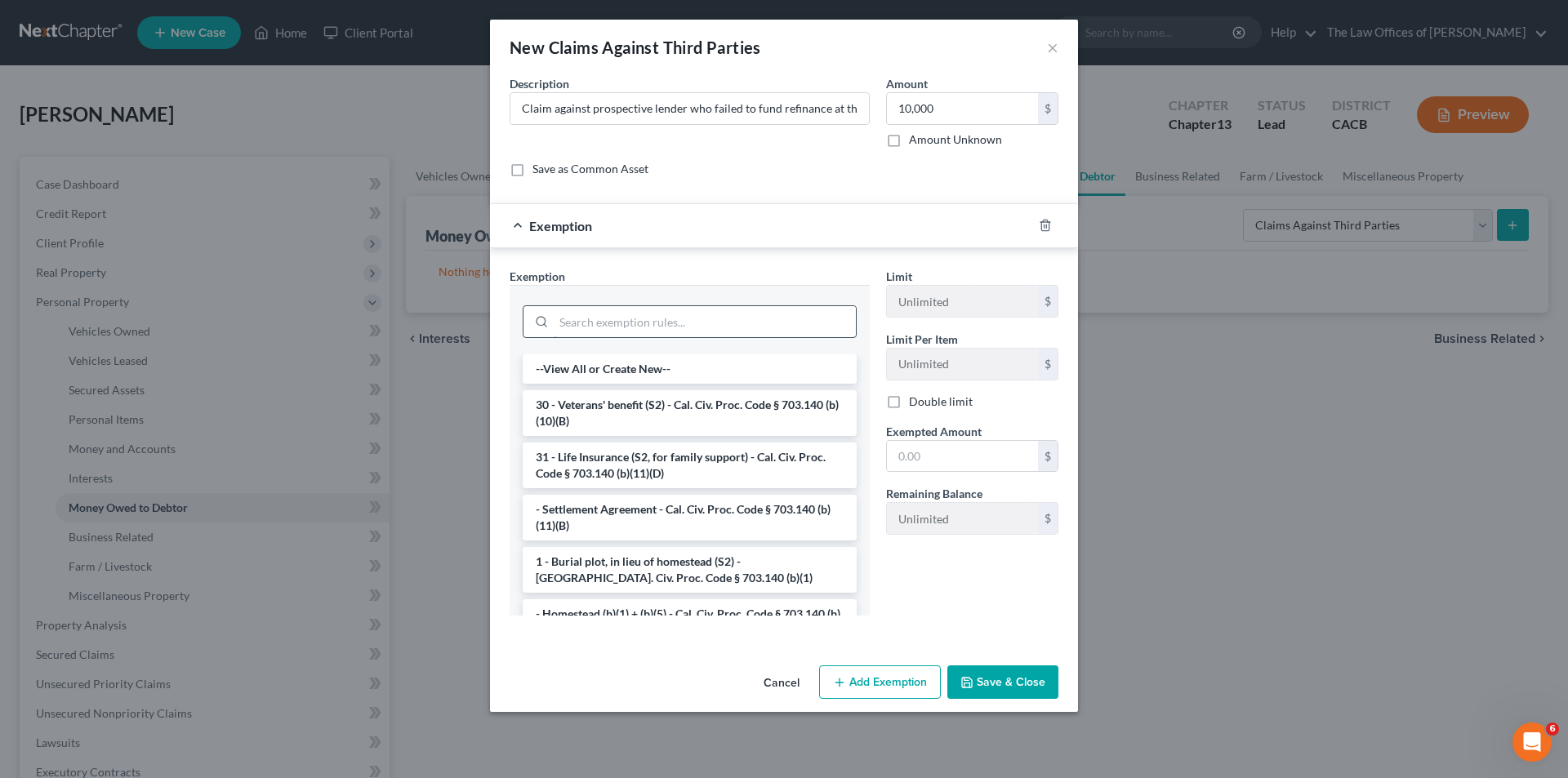
click at [712, 325] on input "search" at bounding box center [705, 321] width 302 height 31
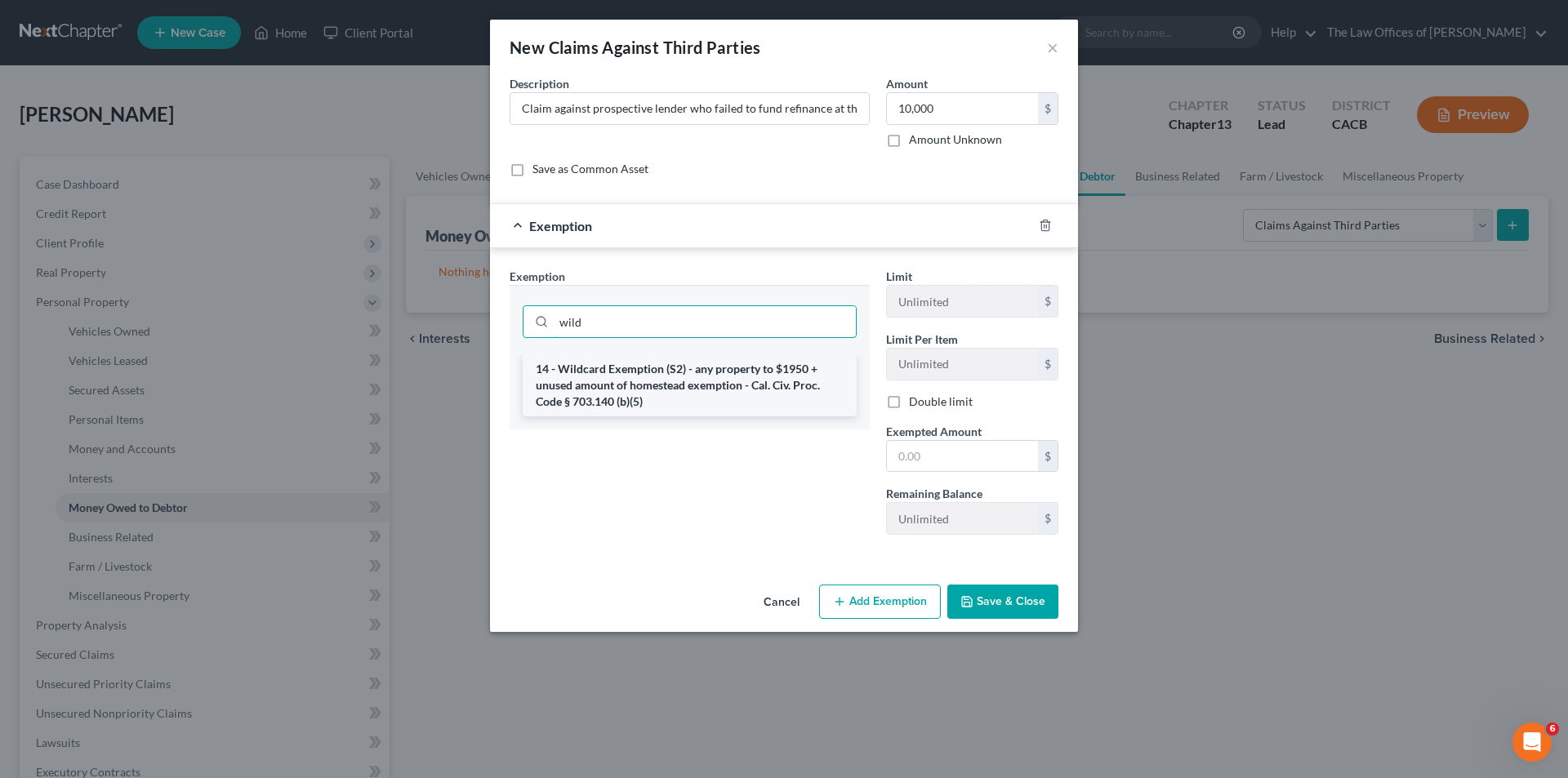
type input "wild"
click at [660, 384] on li "14 - Wildcard Exemption (S2) - any property to $1950 + unused amount of homeste…" at bounding box center [690, 386] width 334 height 62
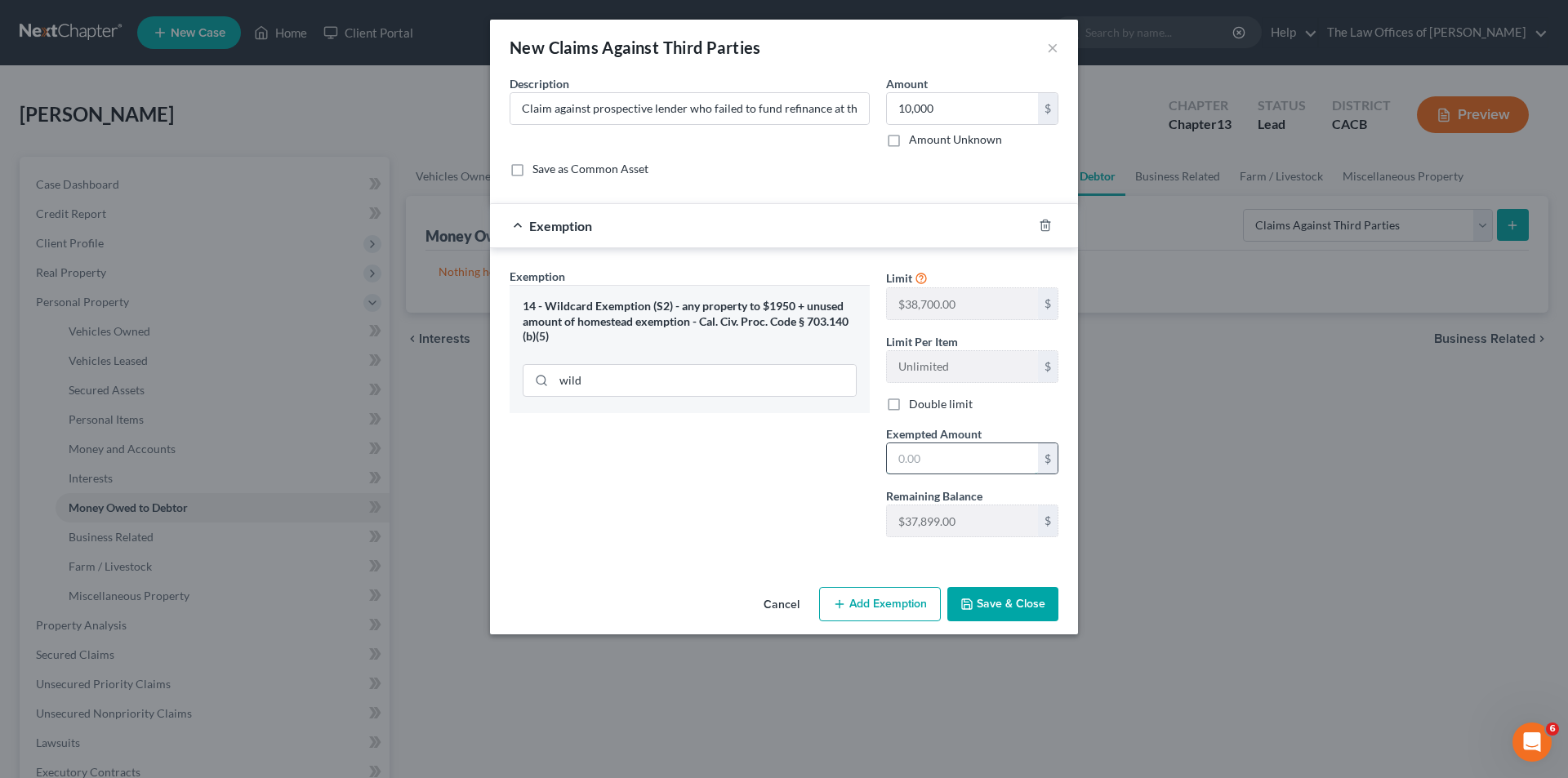
click at [919, 457] on input "text" at bounding box center [963, 459] width 151 height 31
type input "10,000"
click at [1014, 603] on button "Save & Close" at bounding box center [1003, 604] width 111 height 35
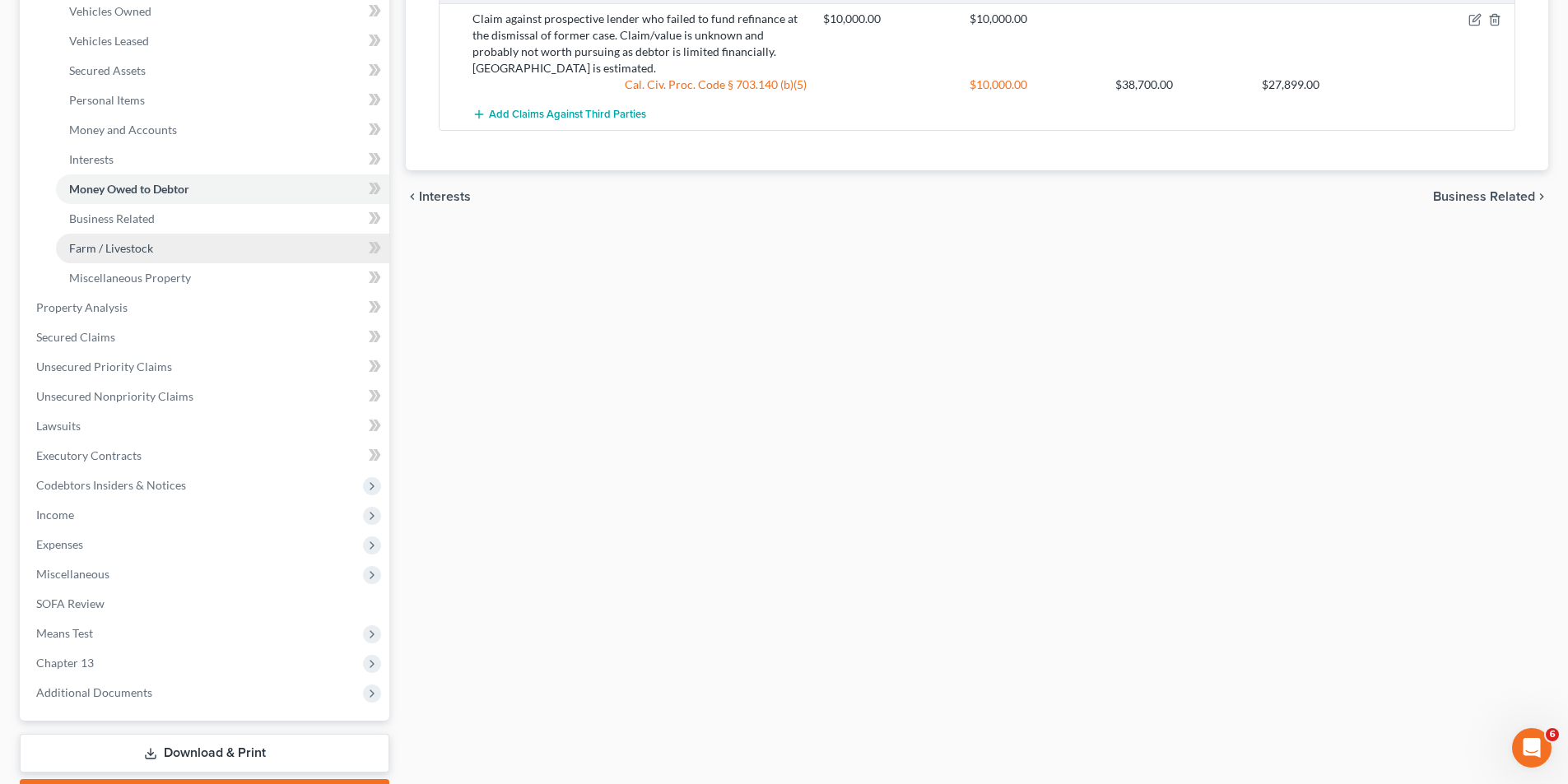
scroll to position [329, 0]
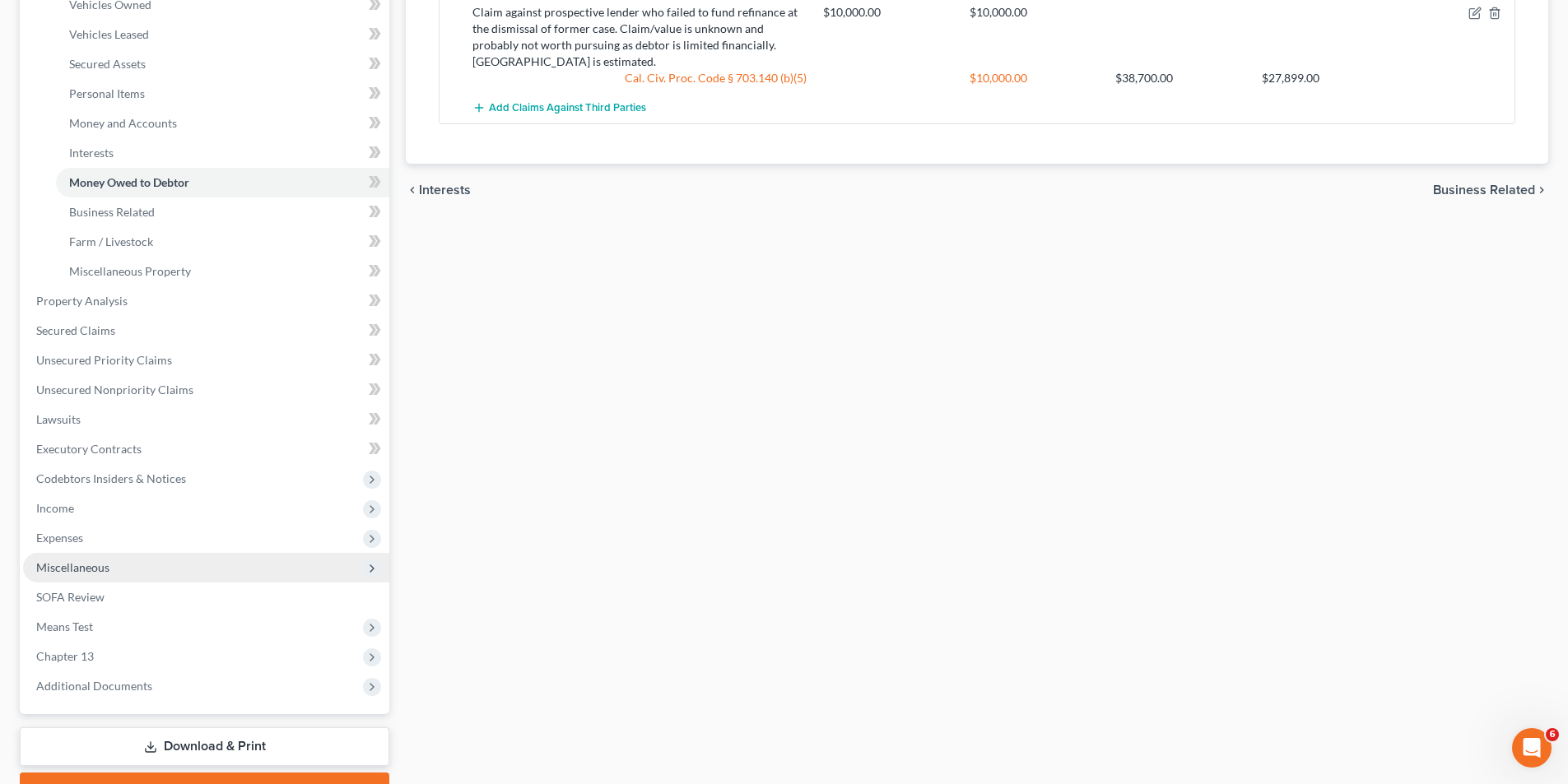
click at [85, 563] on span "Miscellaneous" at bounding box center [73, 568] width 73 height 14
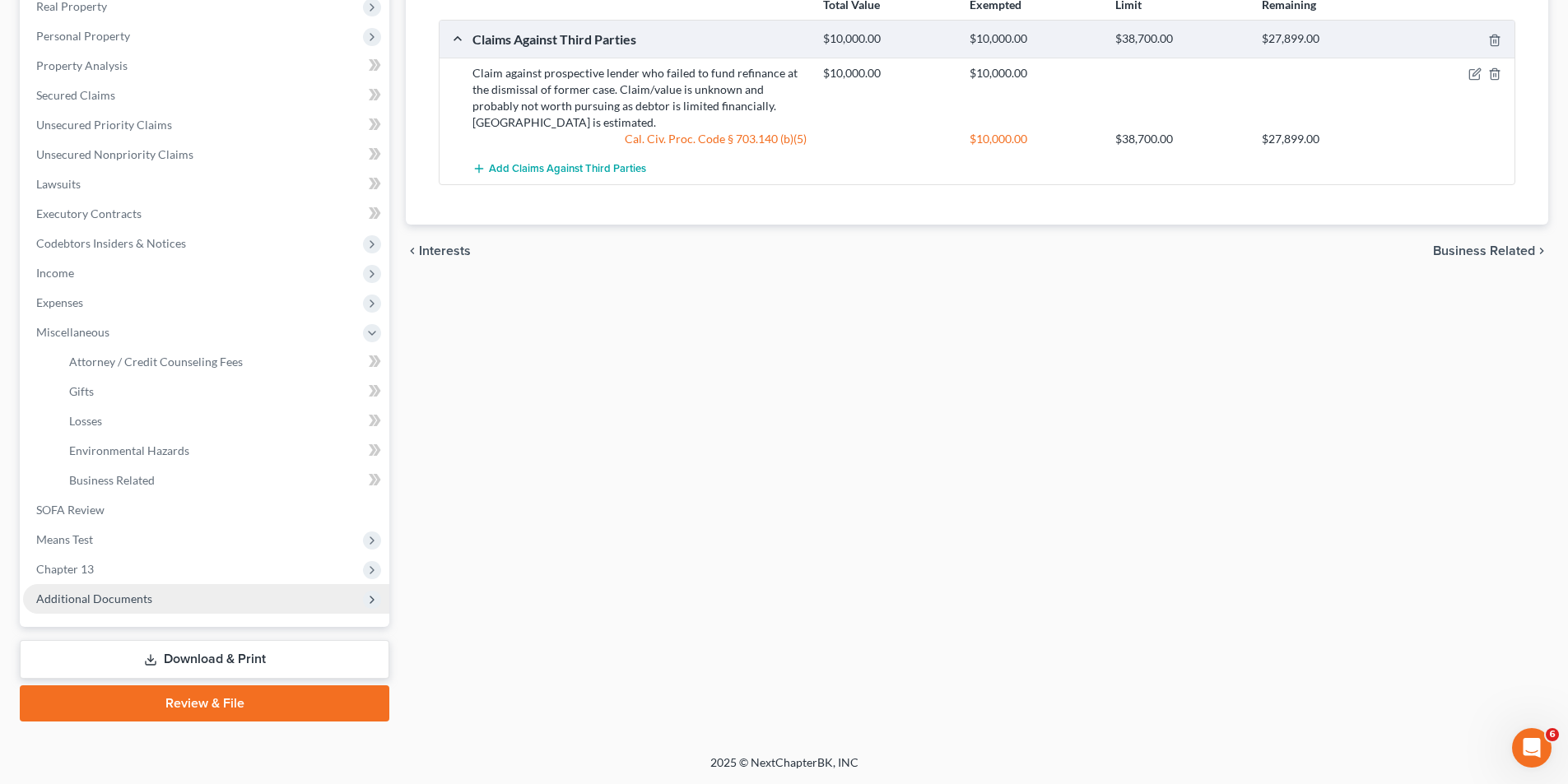
scroll to position [268, 0]
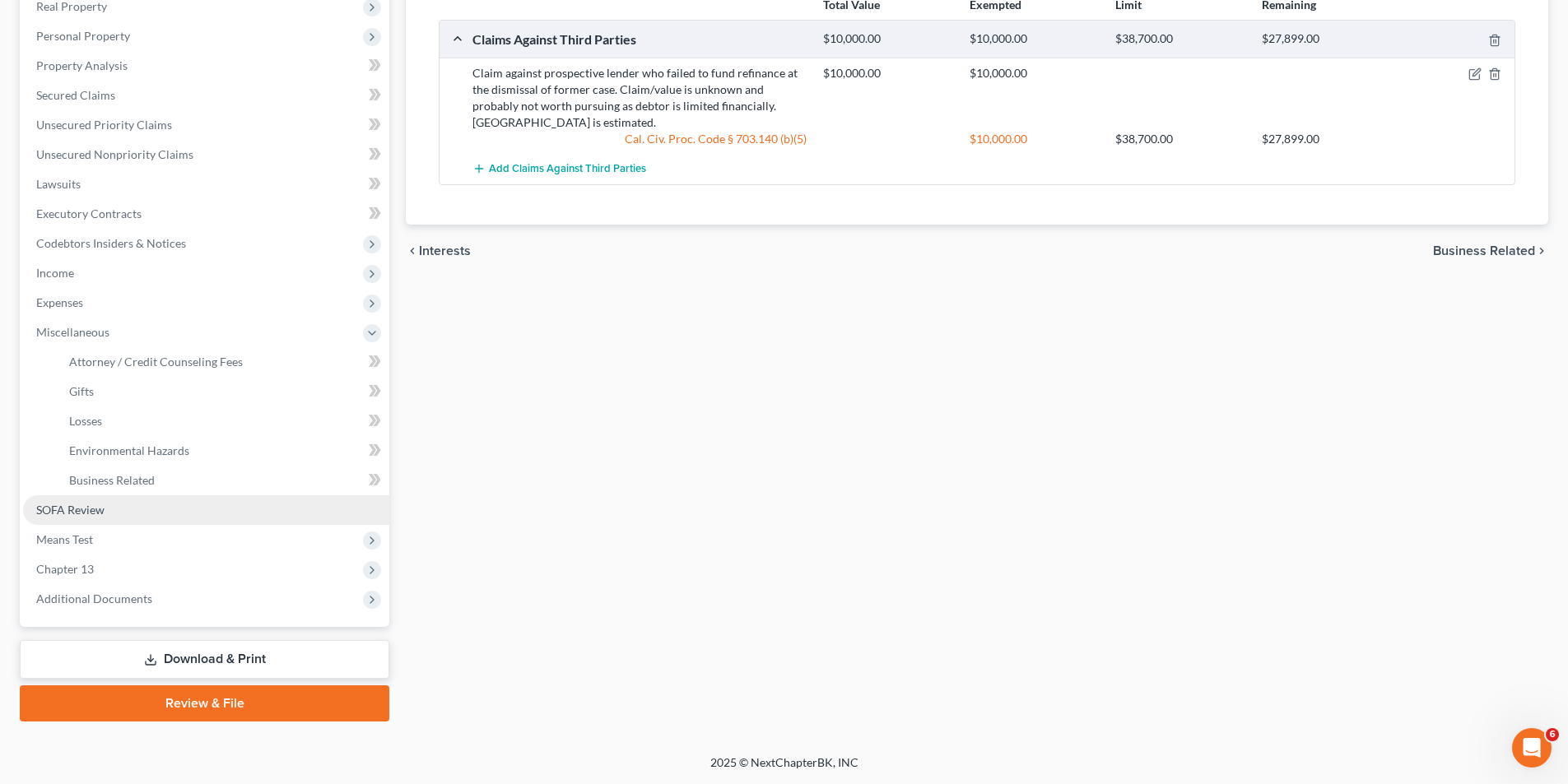
click at [82, 510] on span "SOFA Review" at bounding box center [70, 510] width 68 height 14
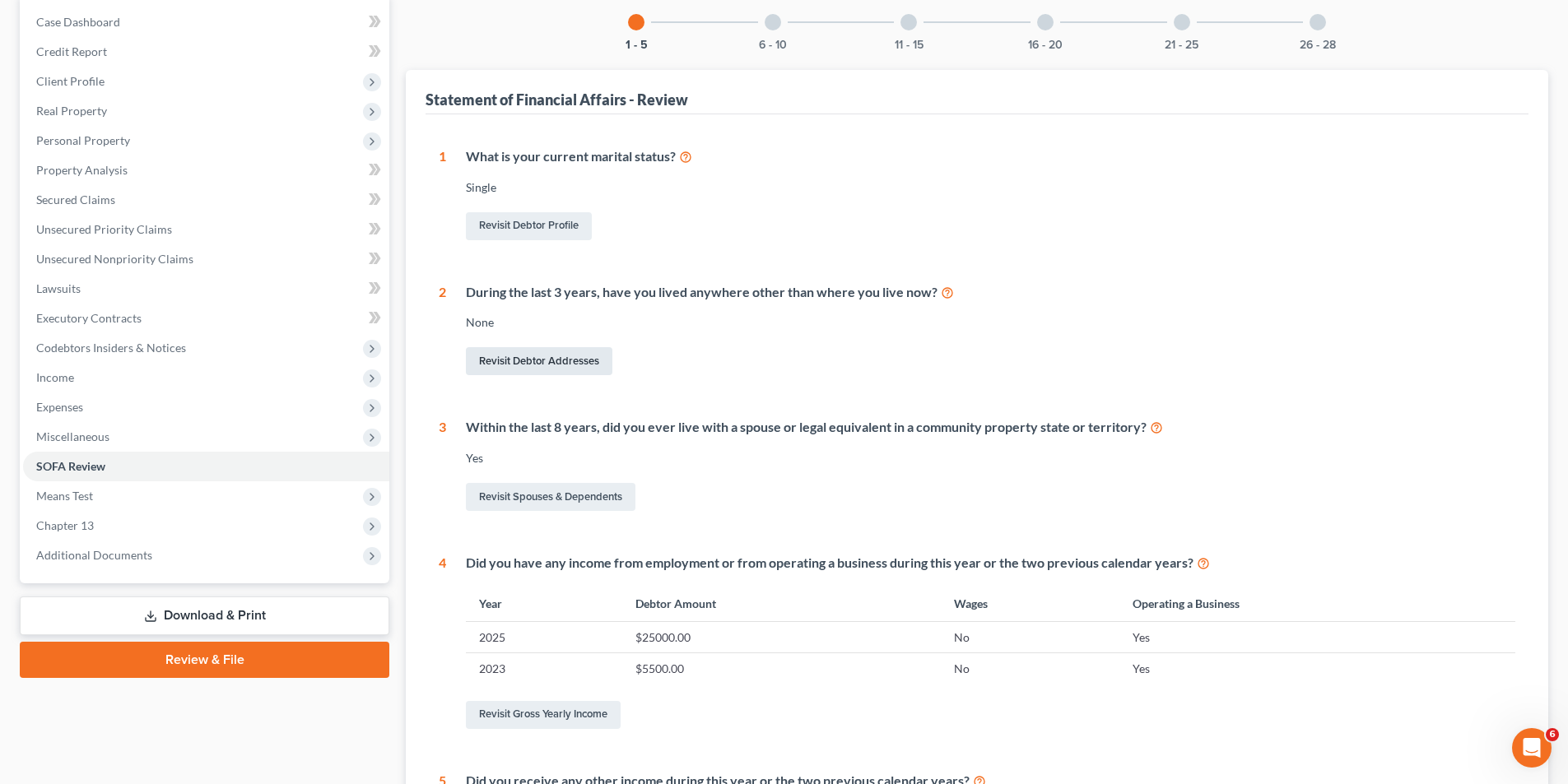
scroll to position [165, 0]
click at [568, 495] on link "Revisit Spouses & Dependents" at bounding box center [550, 495] width 169 height 28
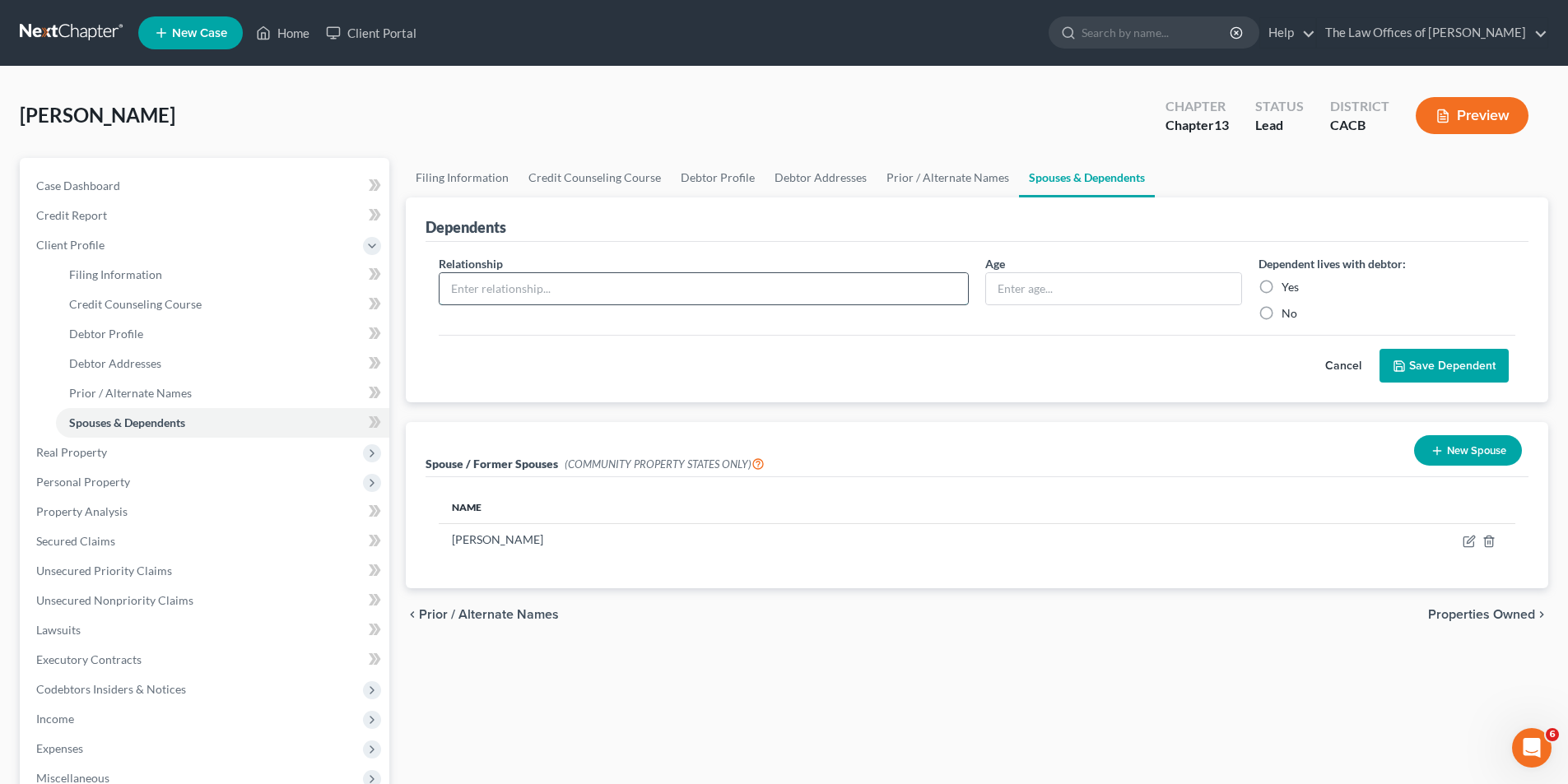
click at [752, 296] on input "text" at bounding box center [704, 289] width 529 height 31
type input "Son"
type input "18"
click at [1288, 279] on input "Yes" at bounding box center [1294, 284] width 11 height 11
radio input "true"
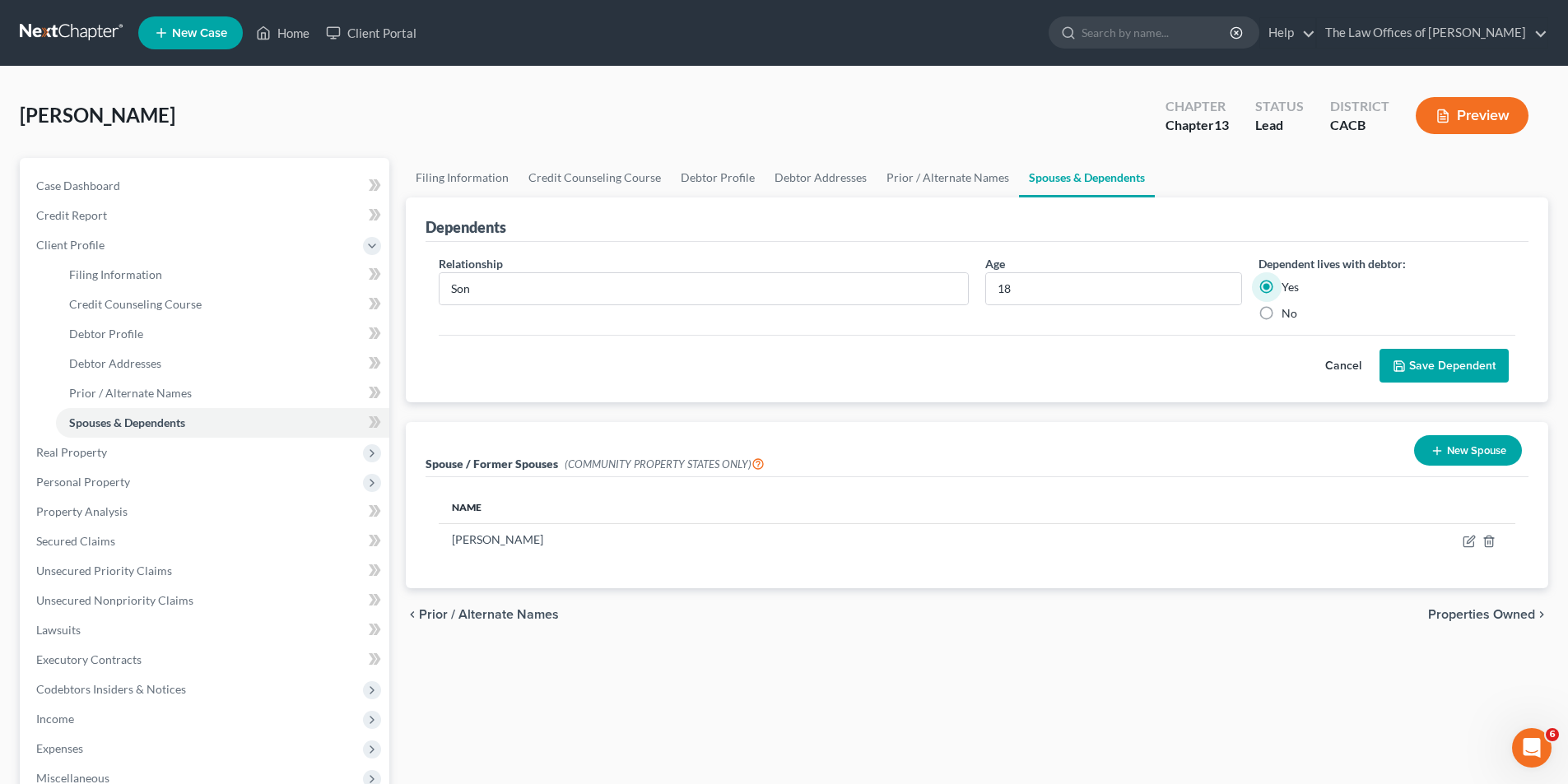
click at [1452, 374] on button "Save Dependent" at bounding box center [1443, 366] width 129 height 35
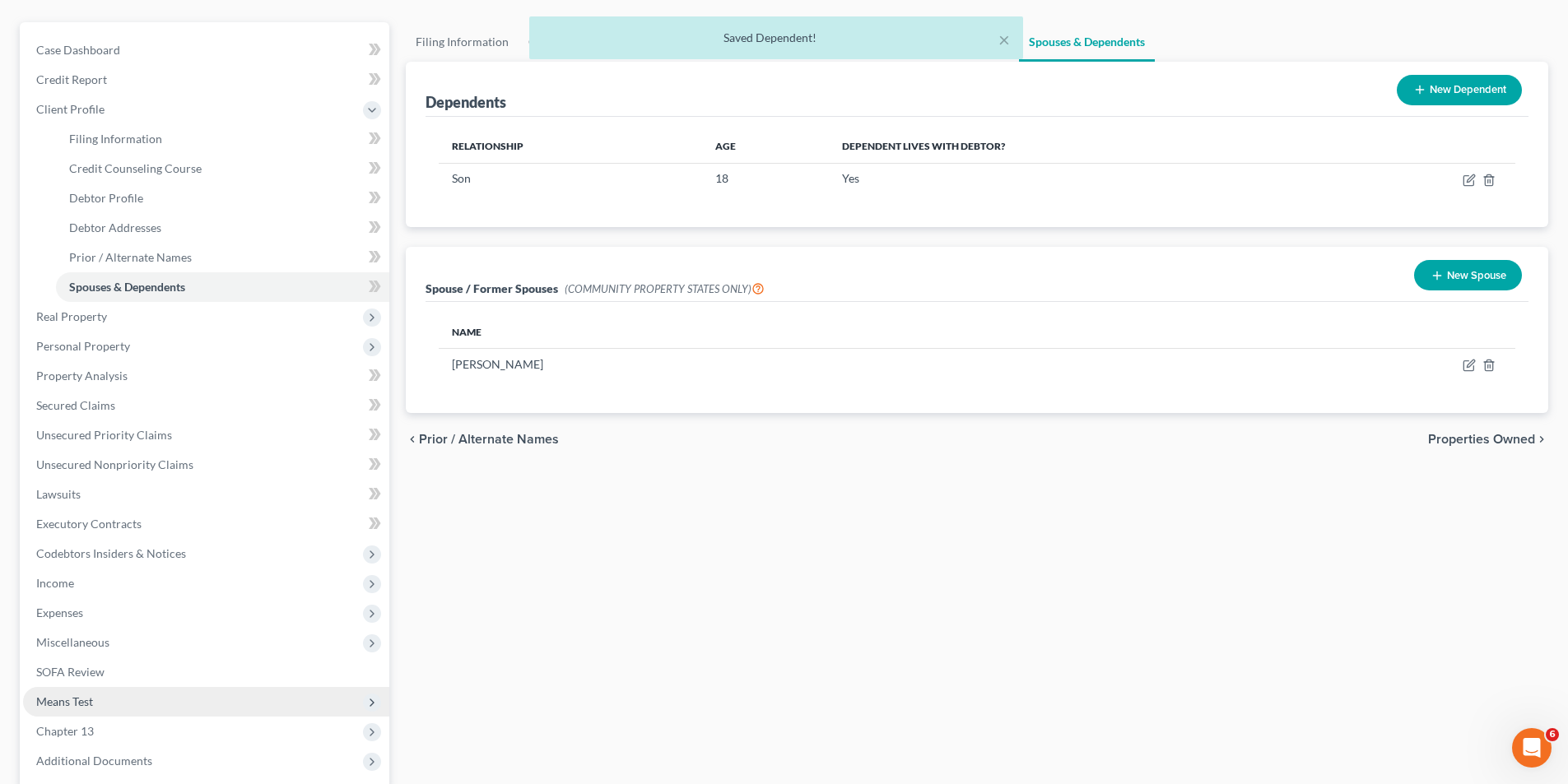
scroll to position [298, 0]
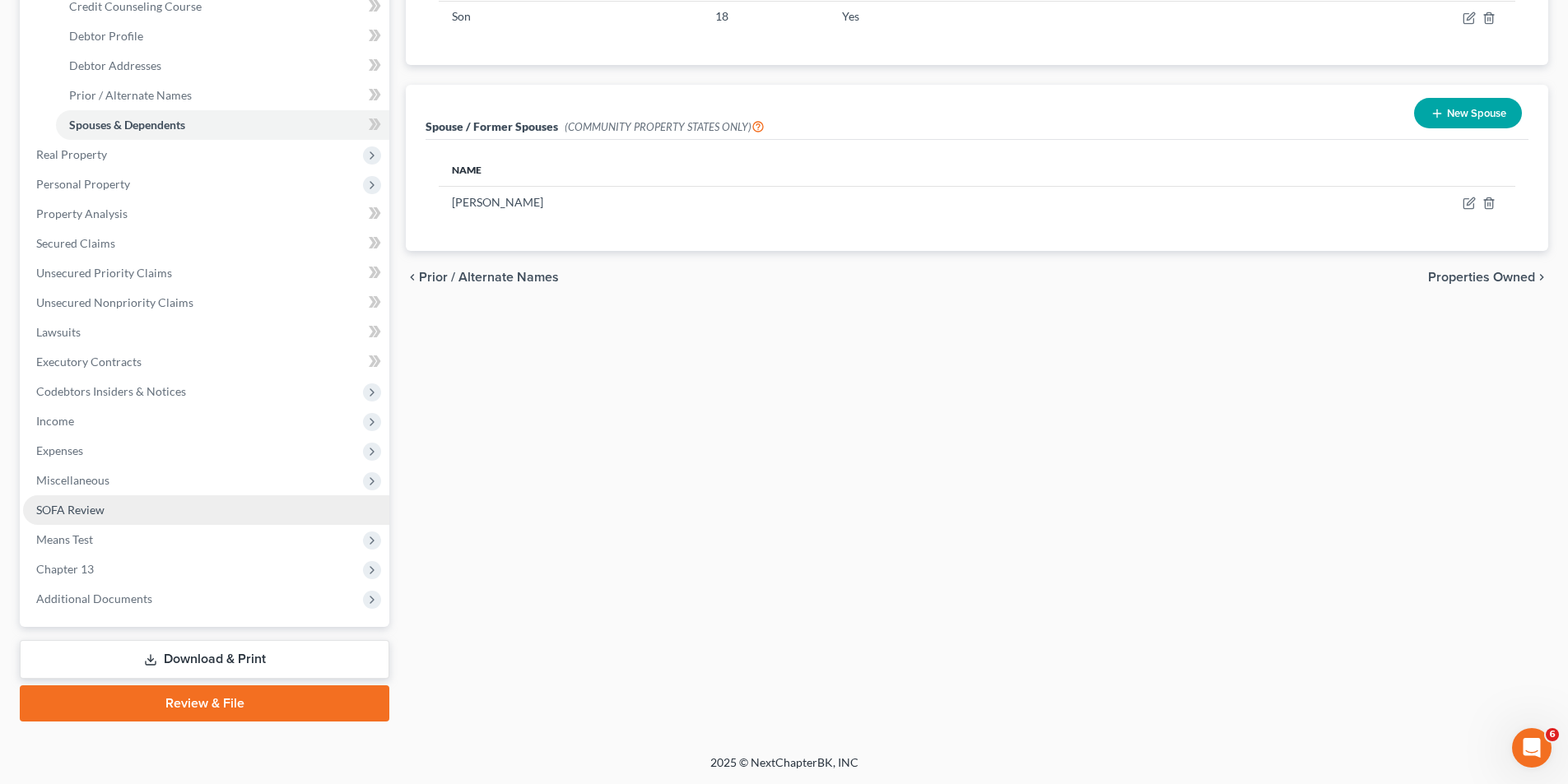
click at [91, 513] on span "SOFA Review" at bounding box center [70, 510] width 68 height 14
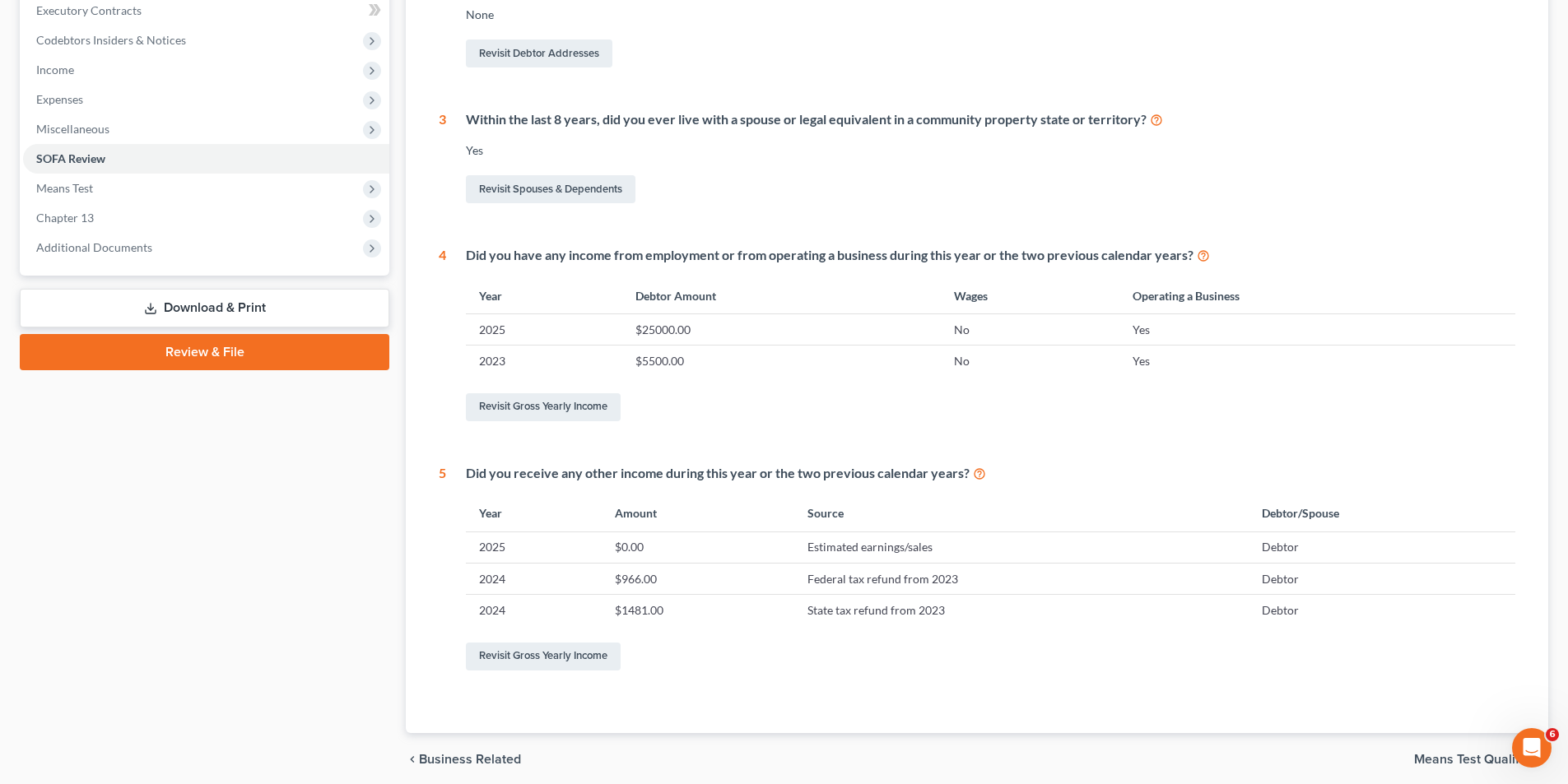
scroll to position [494, 0]
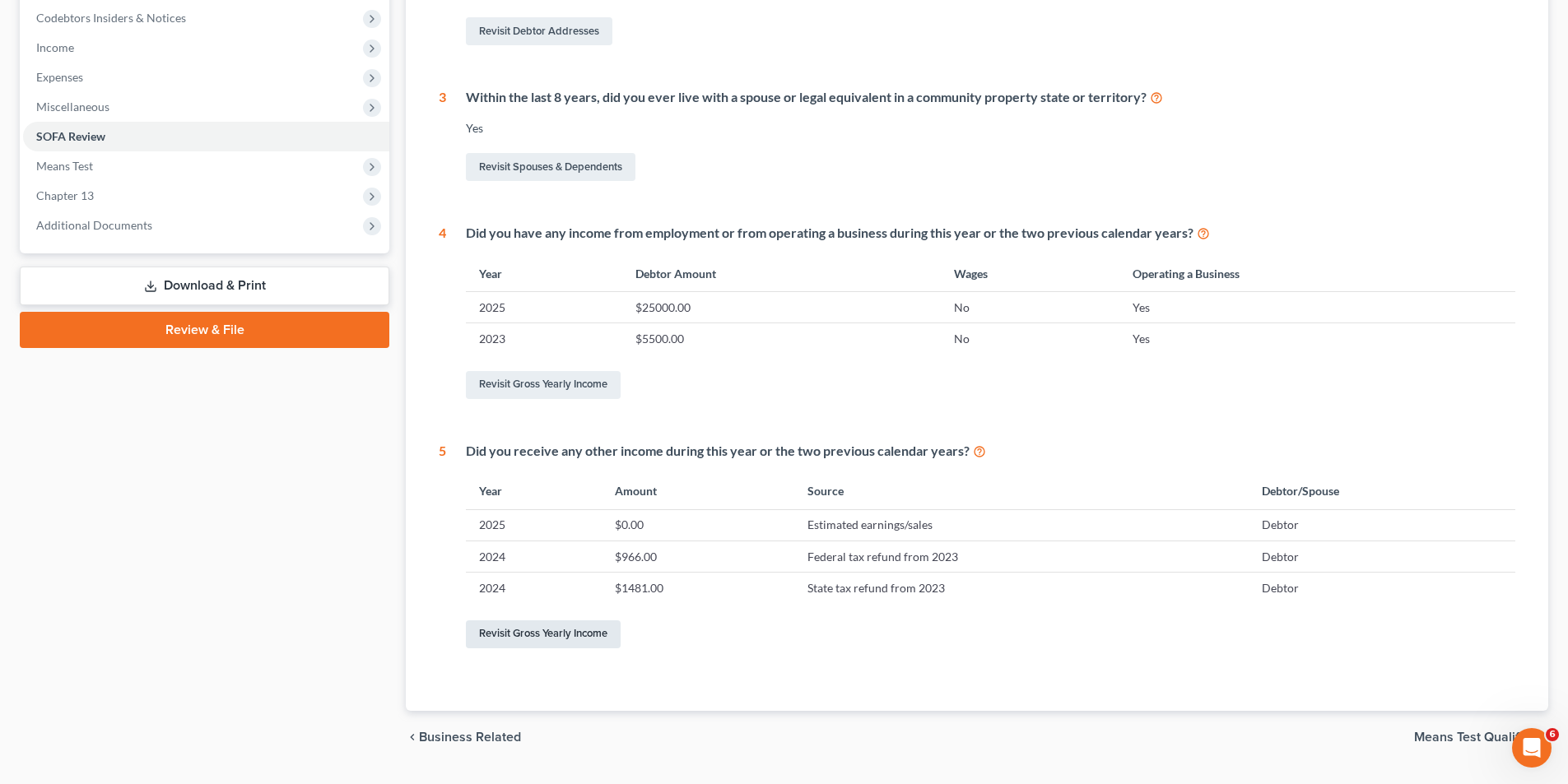
click at [517, 634] on link "Revisit Gross Yearly Income" at bounding box center [543, 634] width 155 height 28
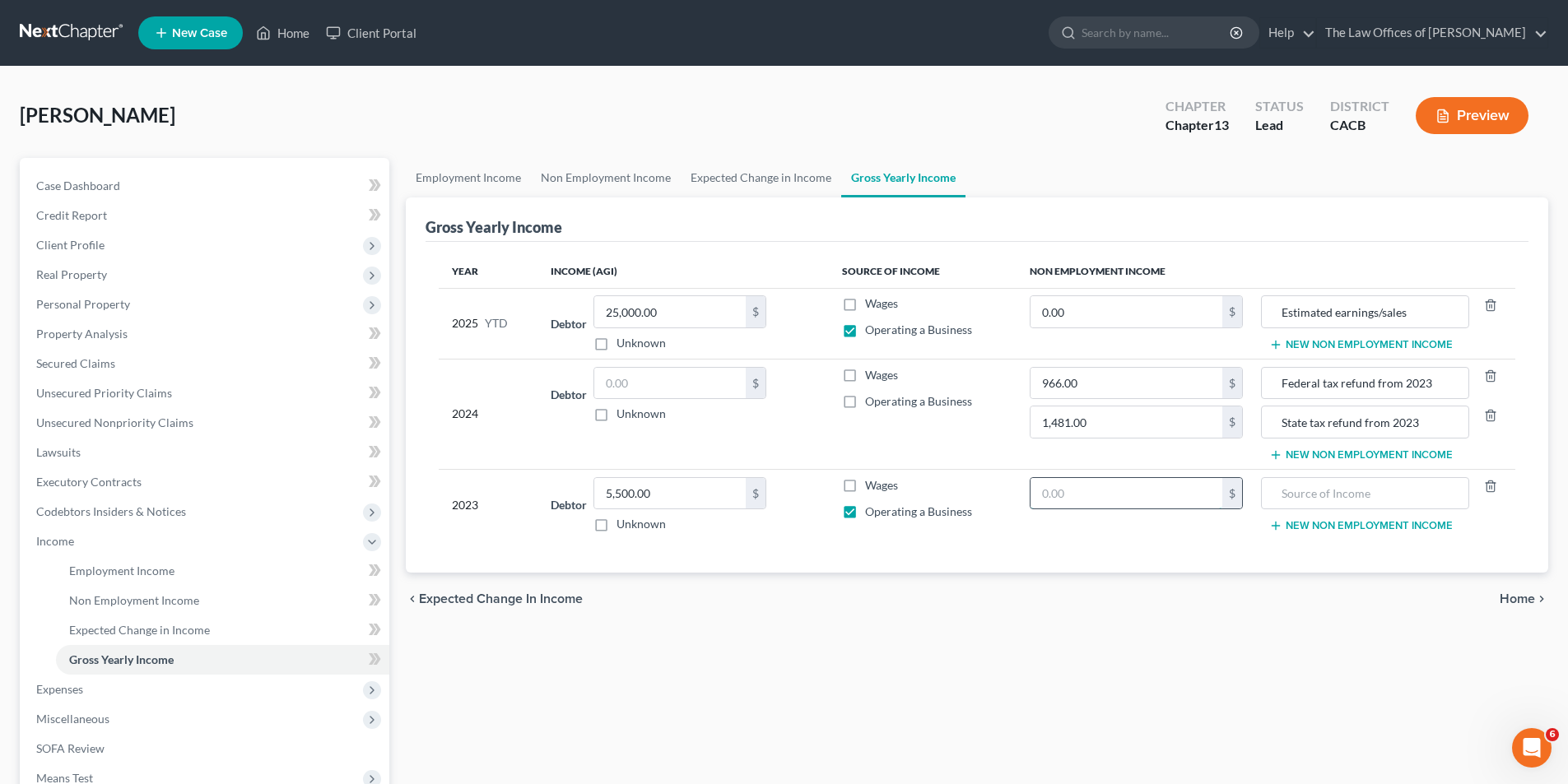
click at [1159, 500] on input "text" at bounding box center [1126, 494] width 192 height 31
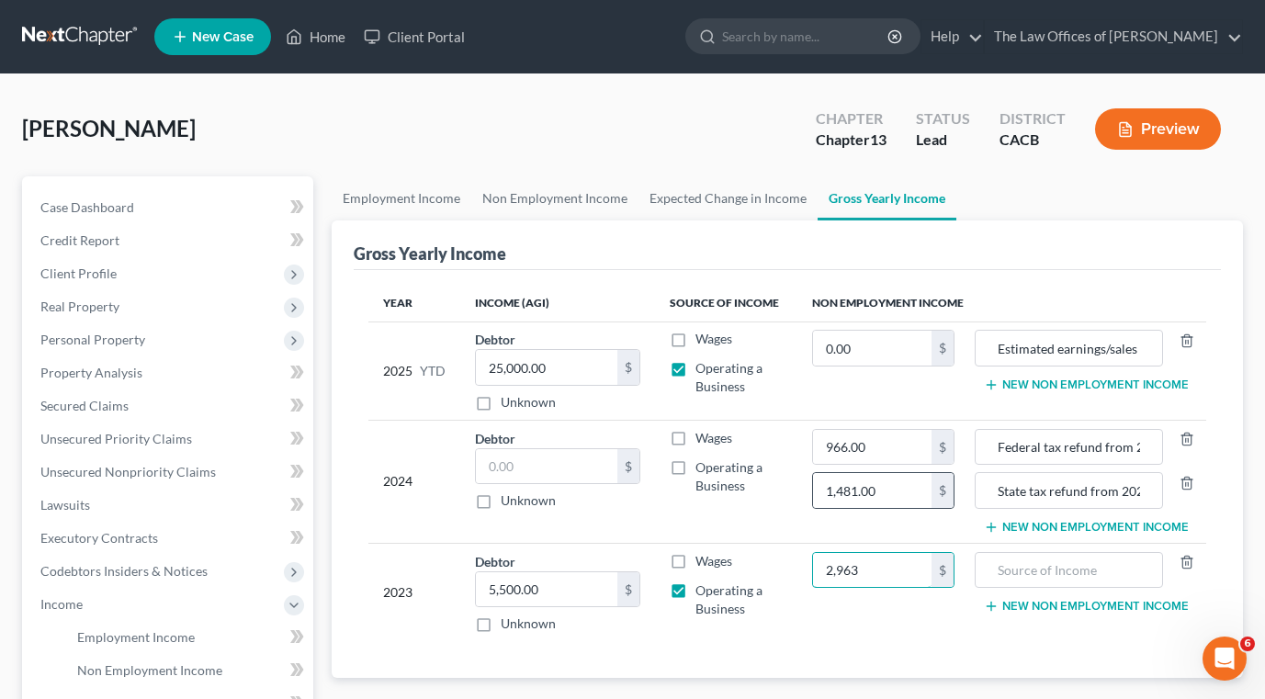
type input "2,963"
type input "Federal tax refund for 2022"
click at [1075, 608] on button "New Non Employment Income" at bounding box center [1086, 606] width 205 height 15
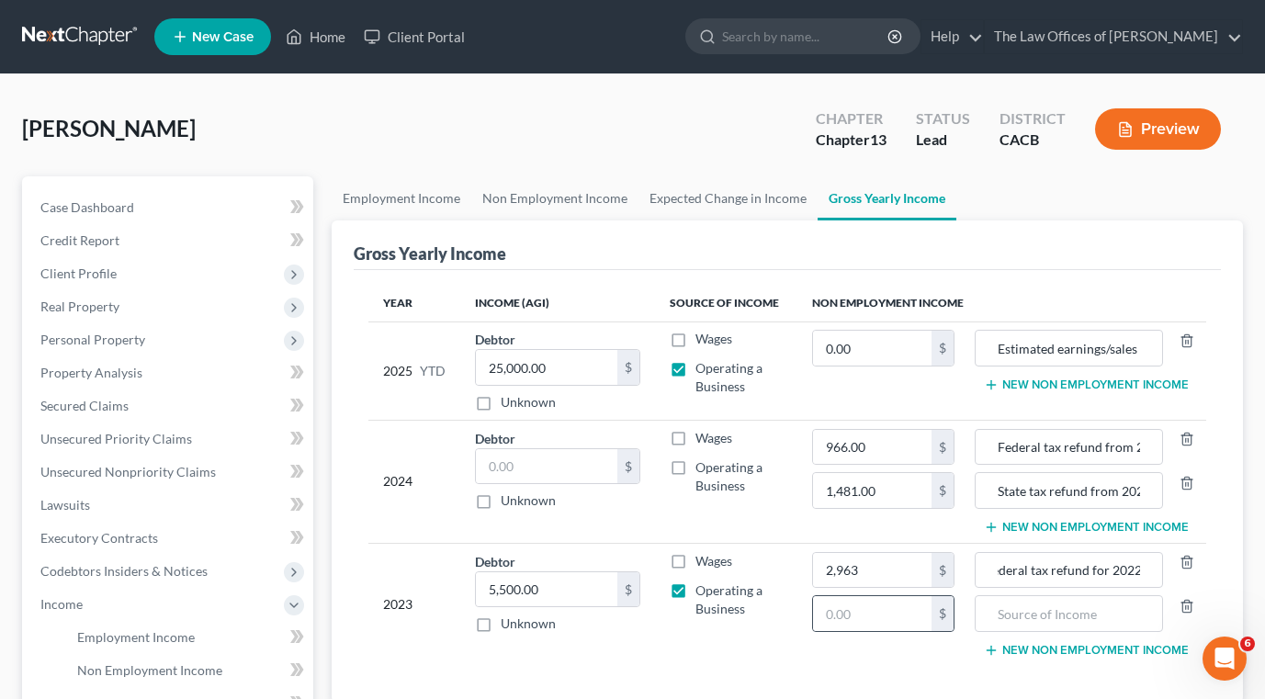
scroll to position [0, 0]
click at [905, 608] on input "text" at bounding box center [872, 613] width 118 height 35
type input "804"
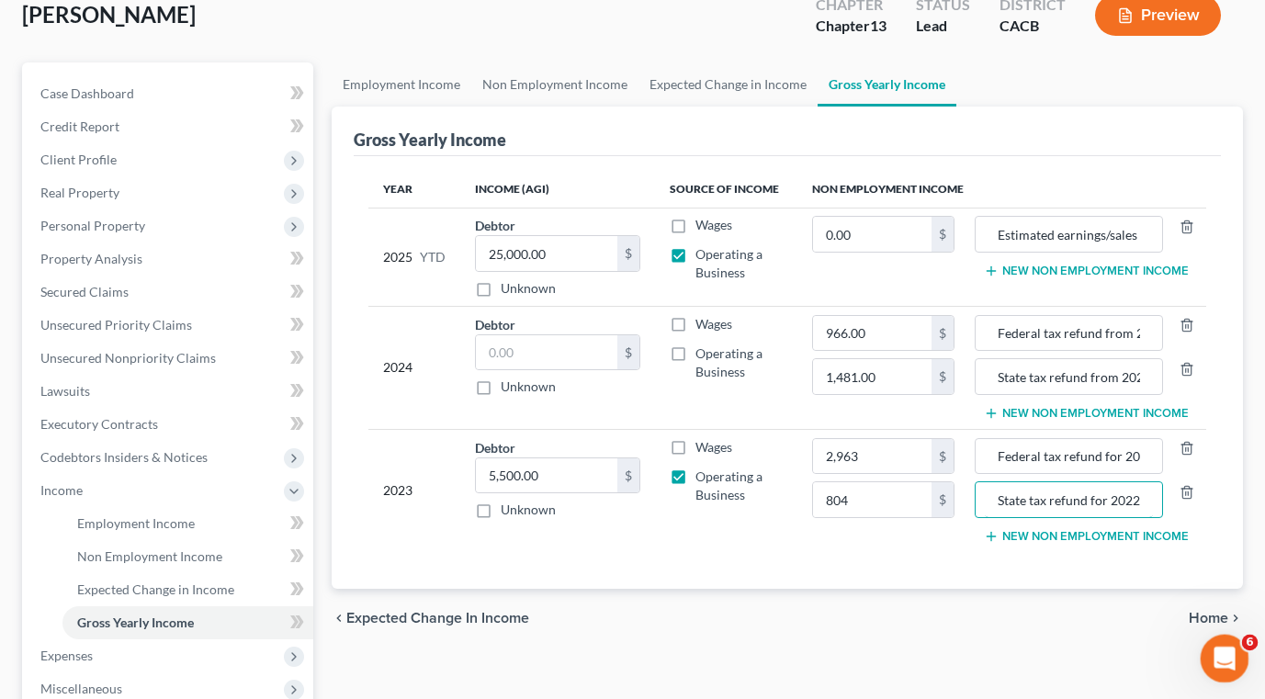
scroll to position [276, 0]
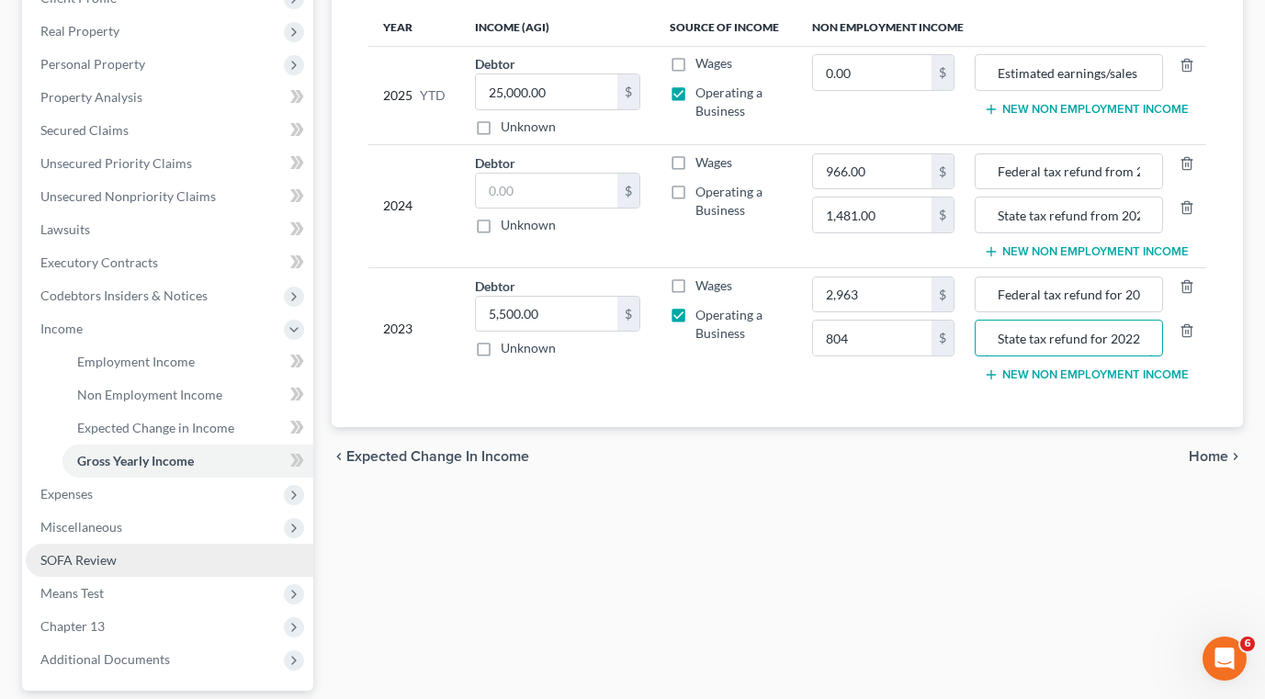
type input "State tax refund for 2022"
click at [98, 566] on span "SOFA Review" at bounding box center [78, 560] width 76 height 16
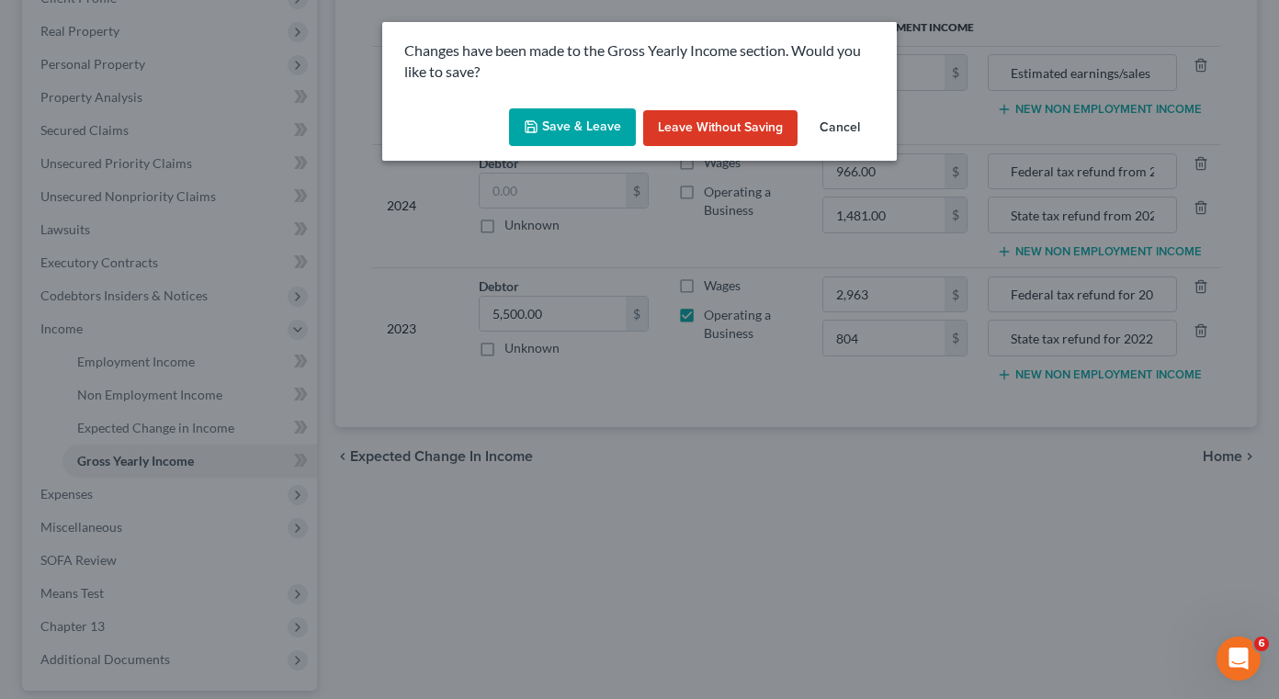
click at [554, 131] on button "Save & Leave" at bounding box center [572, 127] width 127 height 39
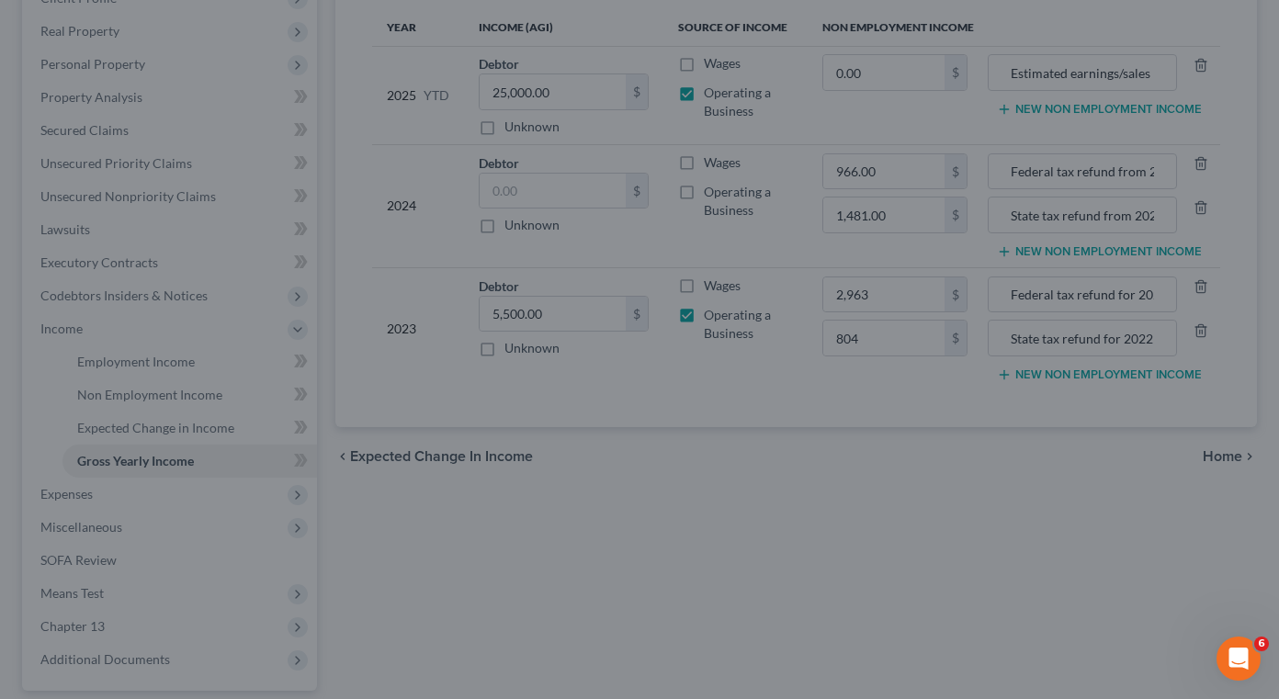
type input "804.00"
type input "State tax refund for 2022"
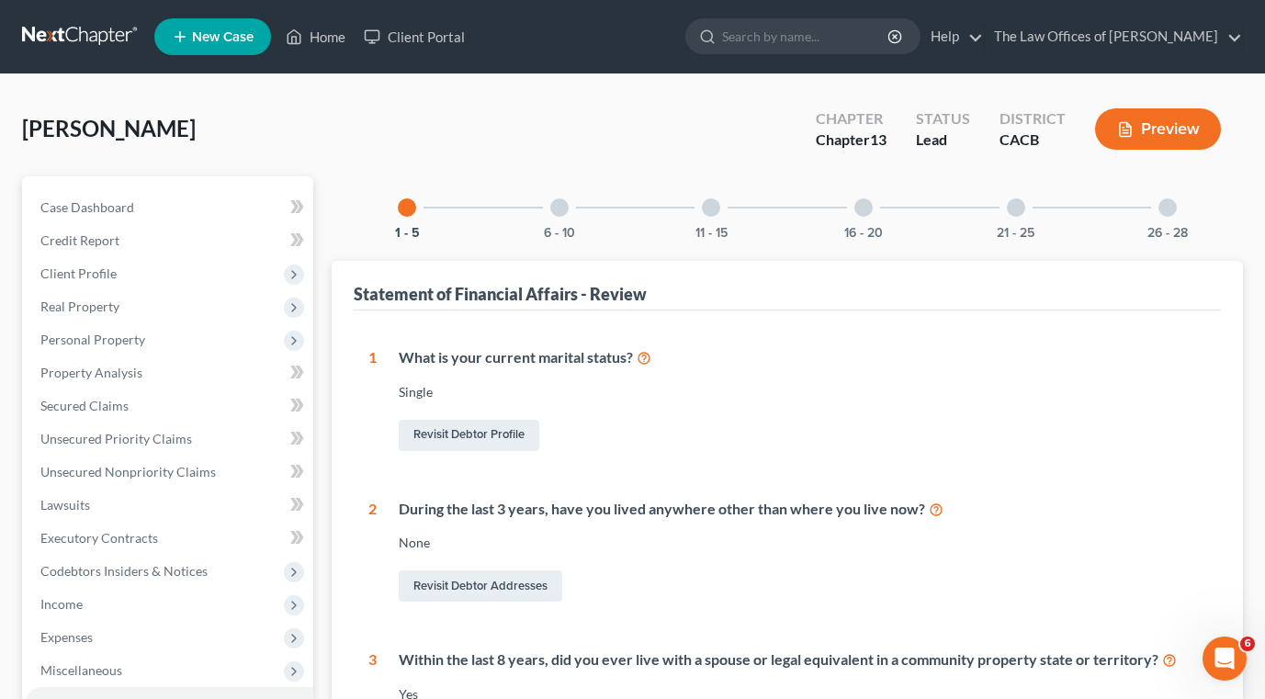
click at [558, 214] on div at bounding box center [559, 207] width 18 height 18
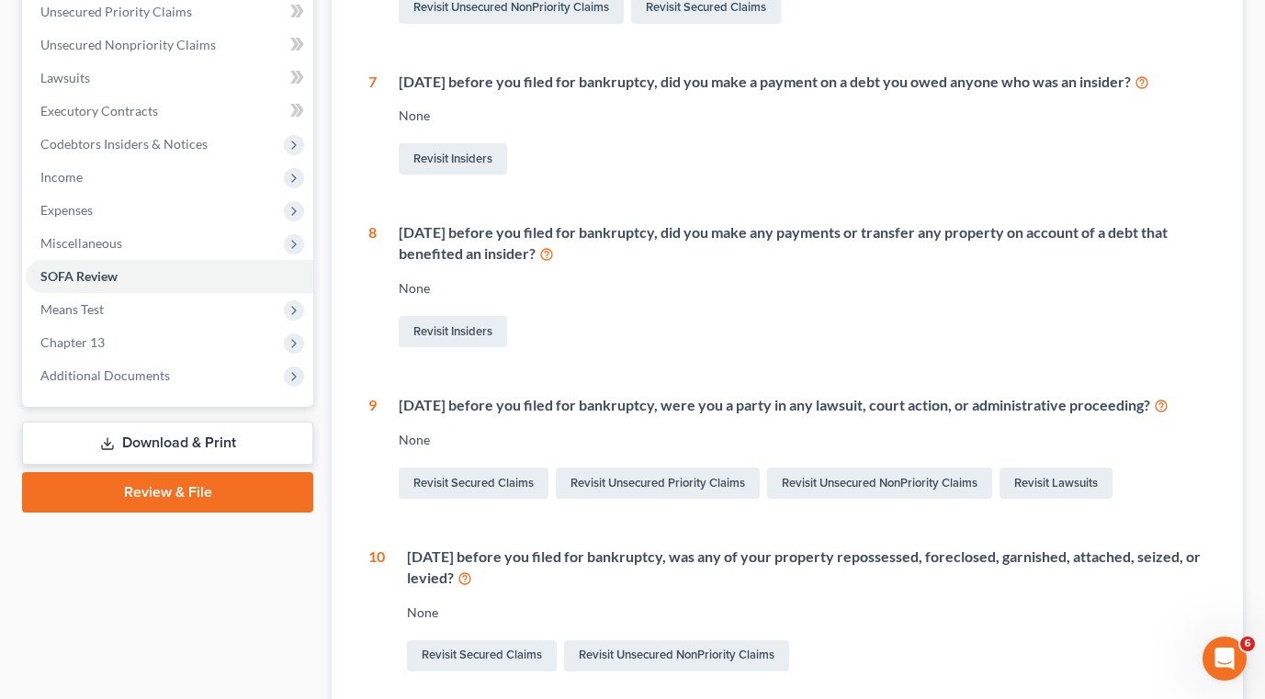
scroll to position [459, 0]
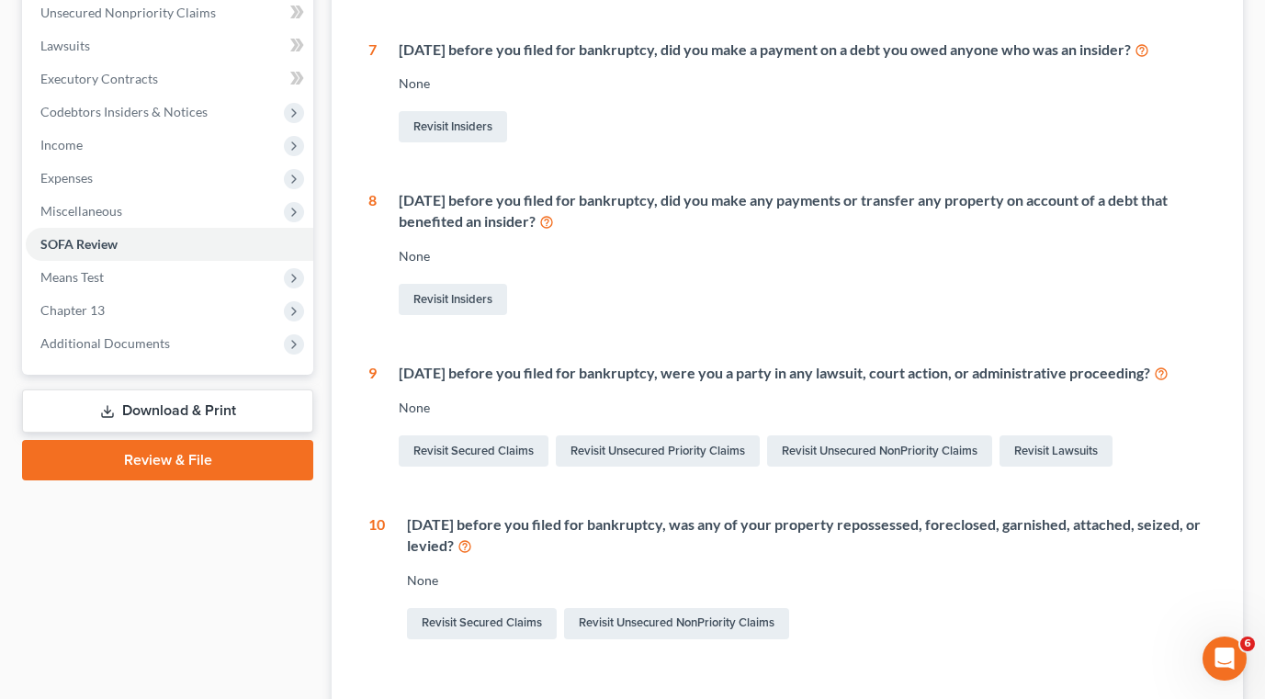
click at [1075, 320] on div "6 Statement of Financial Affairs - Payments Made in the Last 90 days None Revis…" at bounding box center [787, 265] width 838 height 755
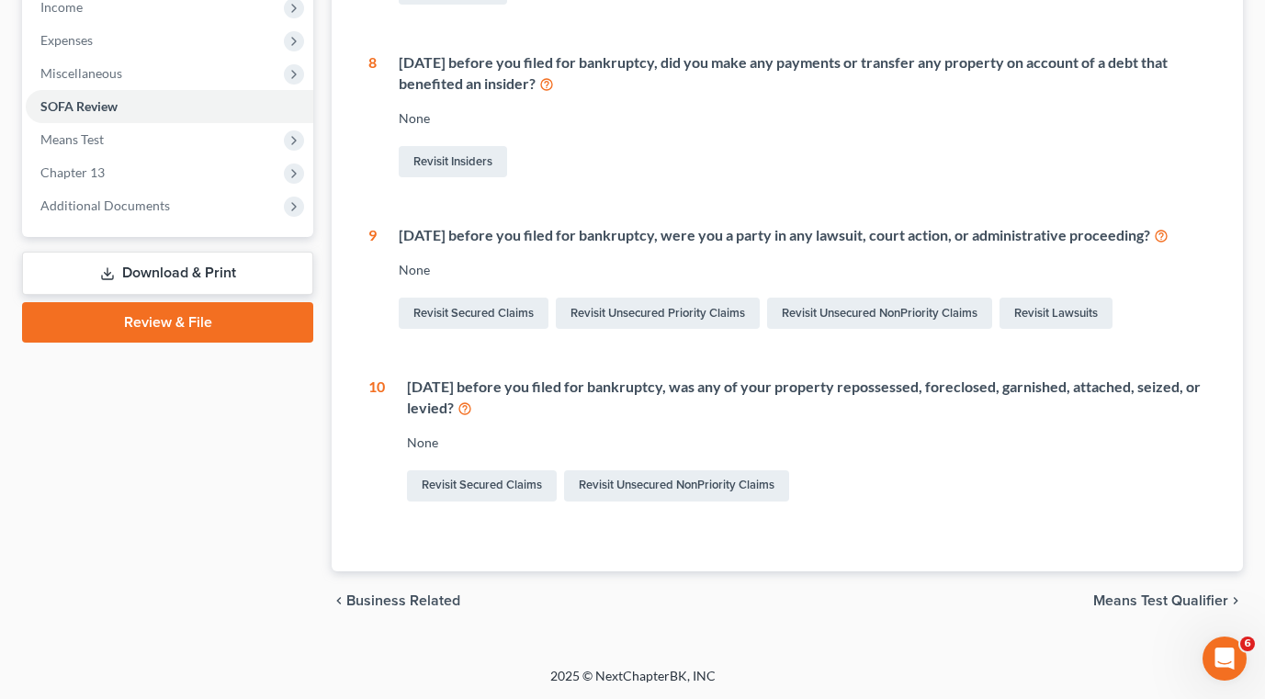
scroll to position [619, 0]
click at [1135, 597] on span "Means Test Qualifier" at bounding box center [1160, 599] width 135 height 15
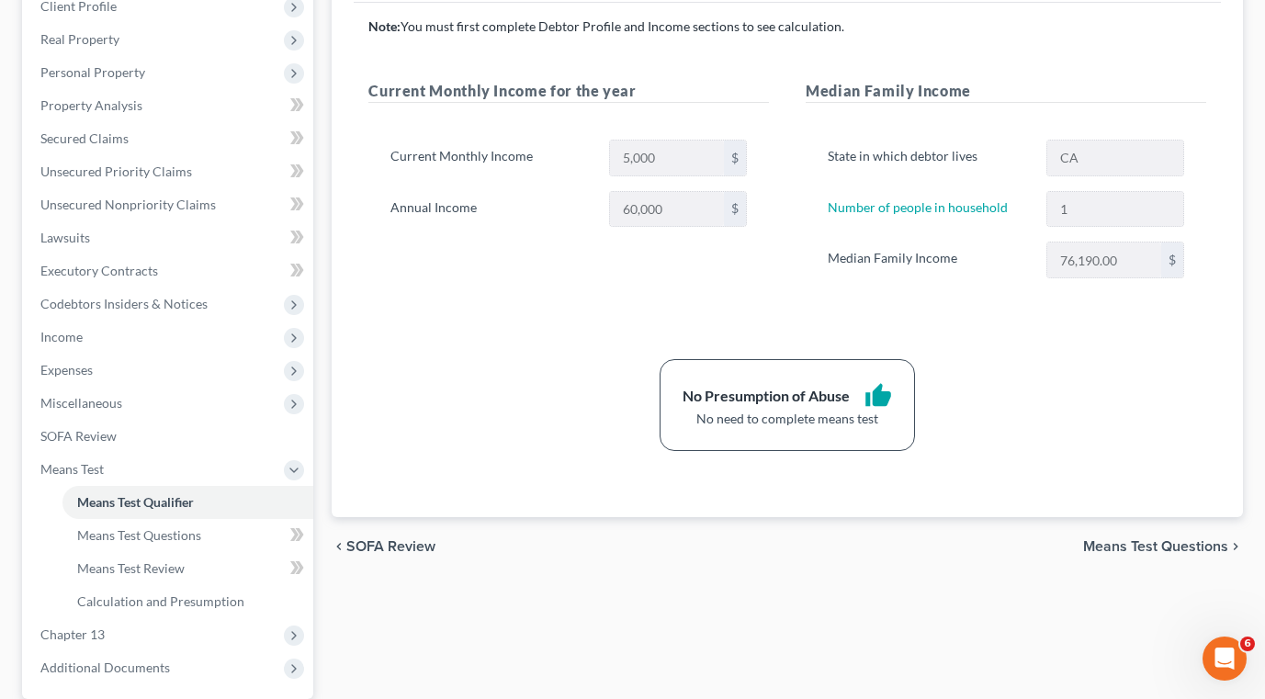
scroll to position [276, 0]
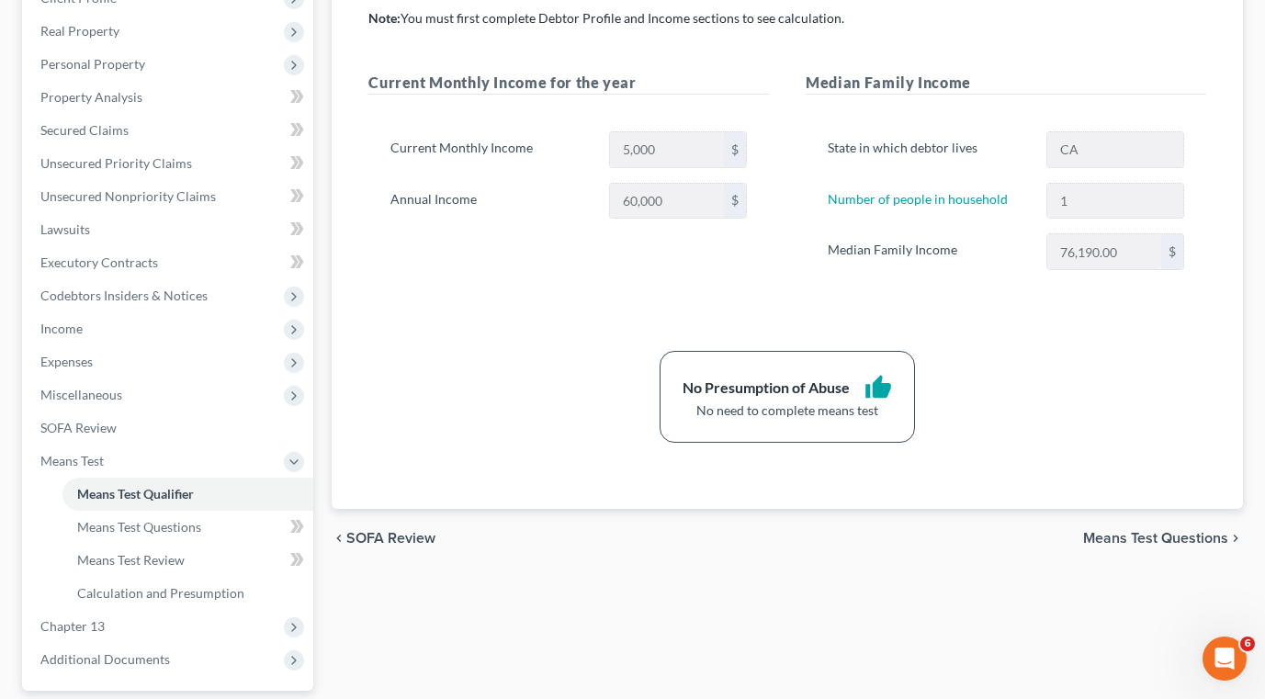
click at [1122, 538] on span "Means Test Questions" at bounding box center [1155, 538] width 145 height 15
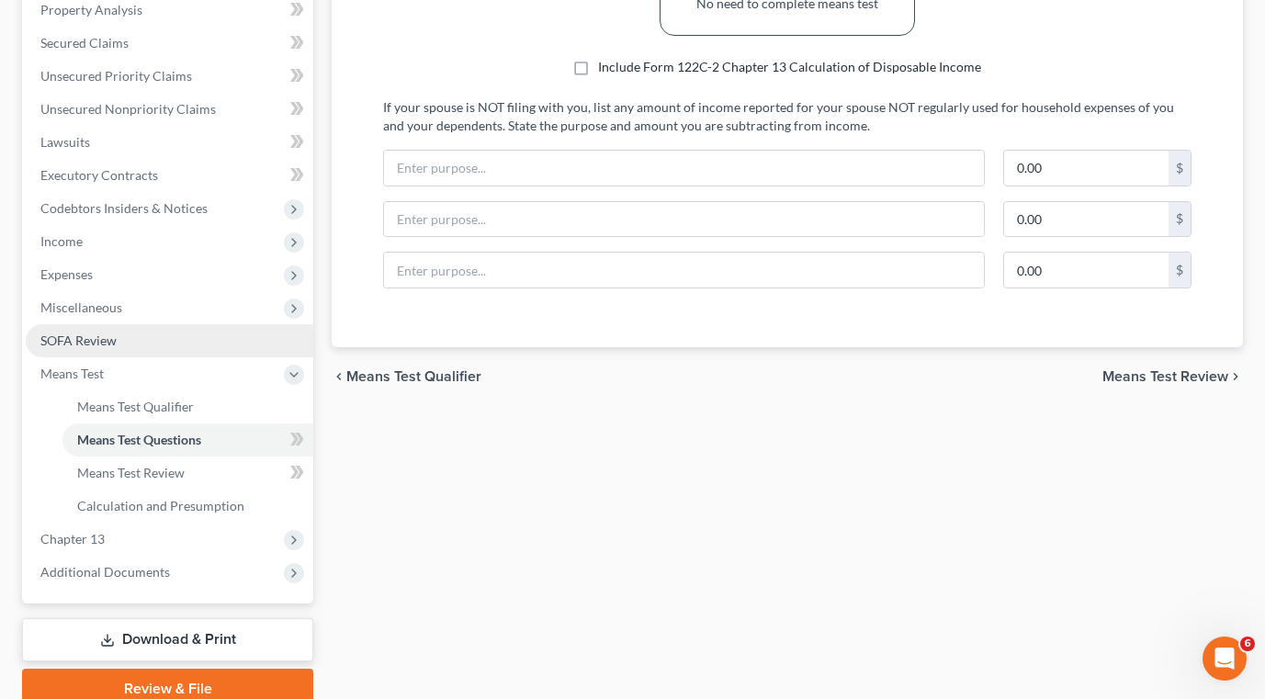
scroll to position [259, 0]
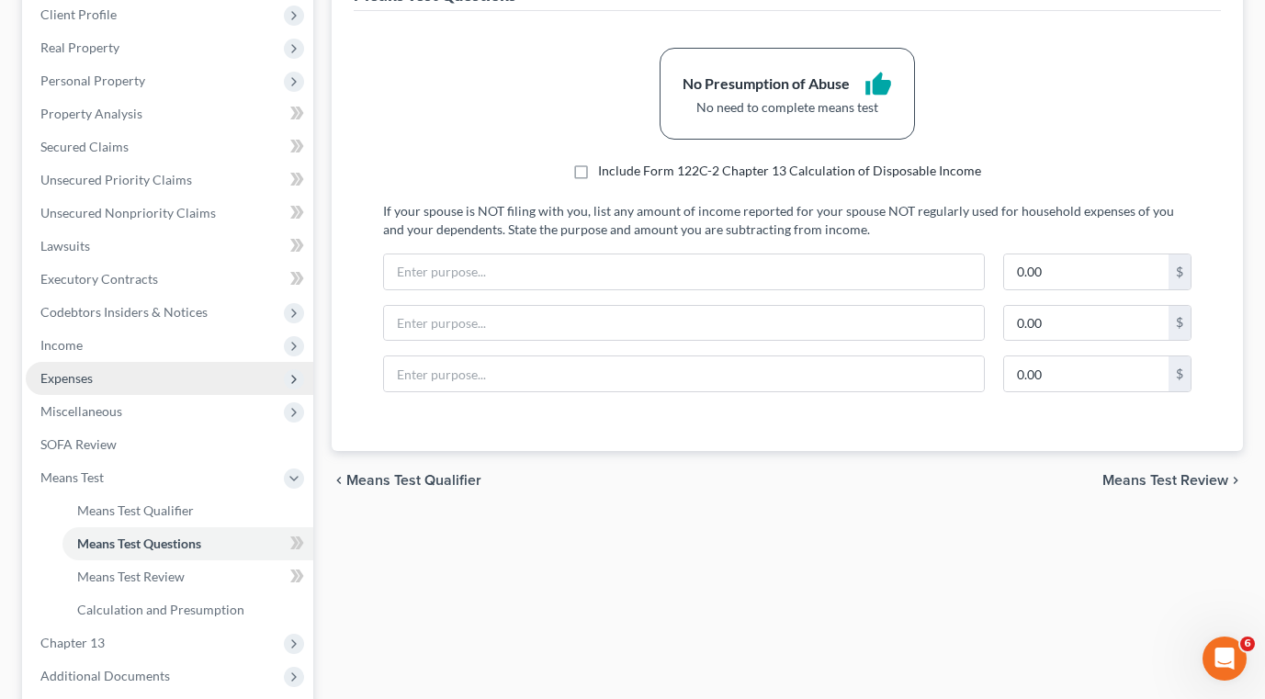
click at [81, 383] on span "Expenses" at bounding box center [66, 378] width 52 height 16
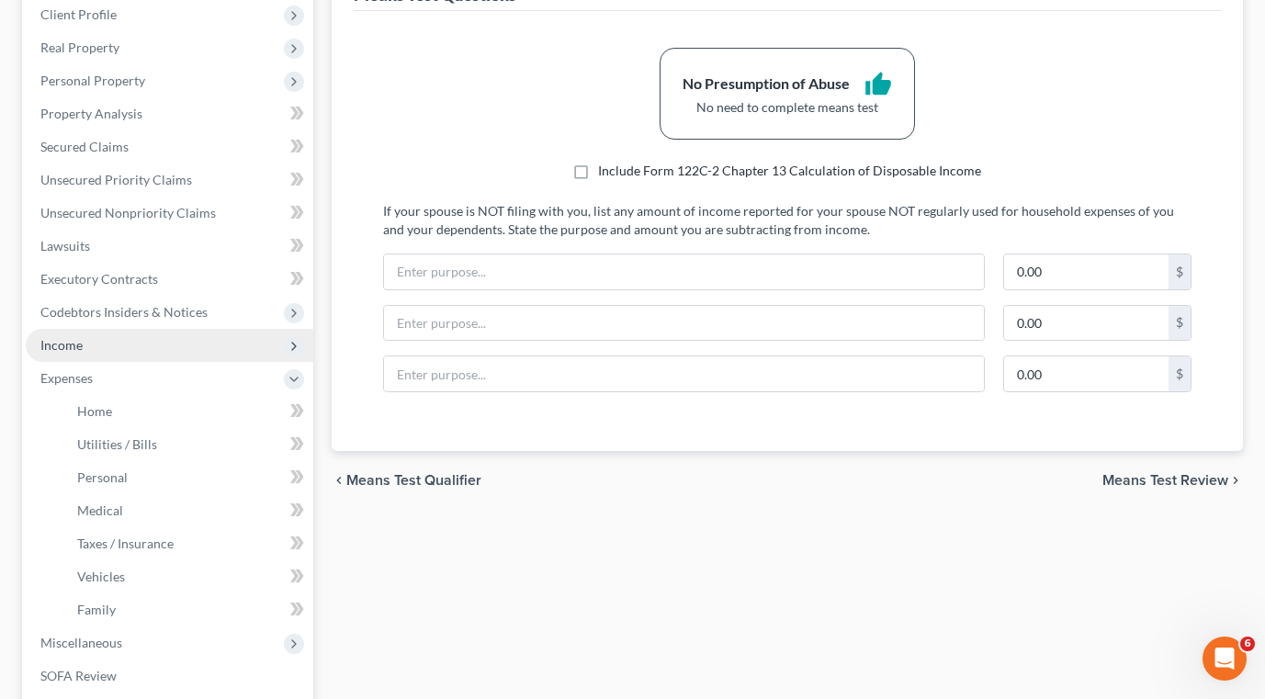
click at [82, 344] on span "Income" at bounding box center [61, 345] width 42 height 16
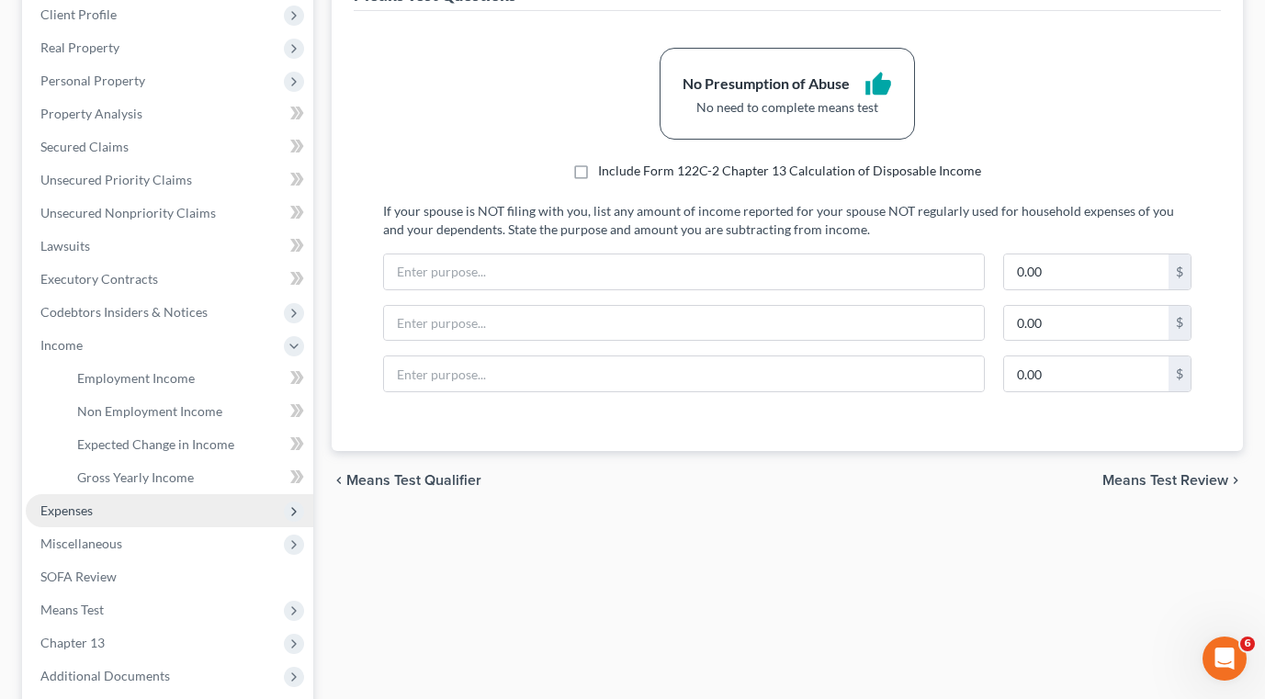
click at [72, 502] on span "Expenses" at bounding box center [66, 510] width 52 height 16
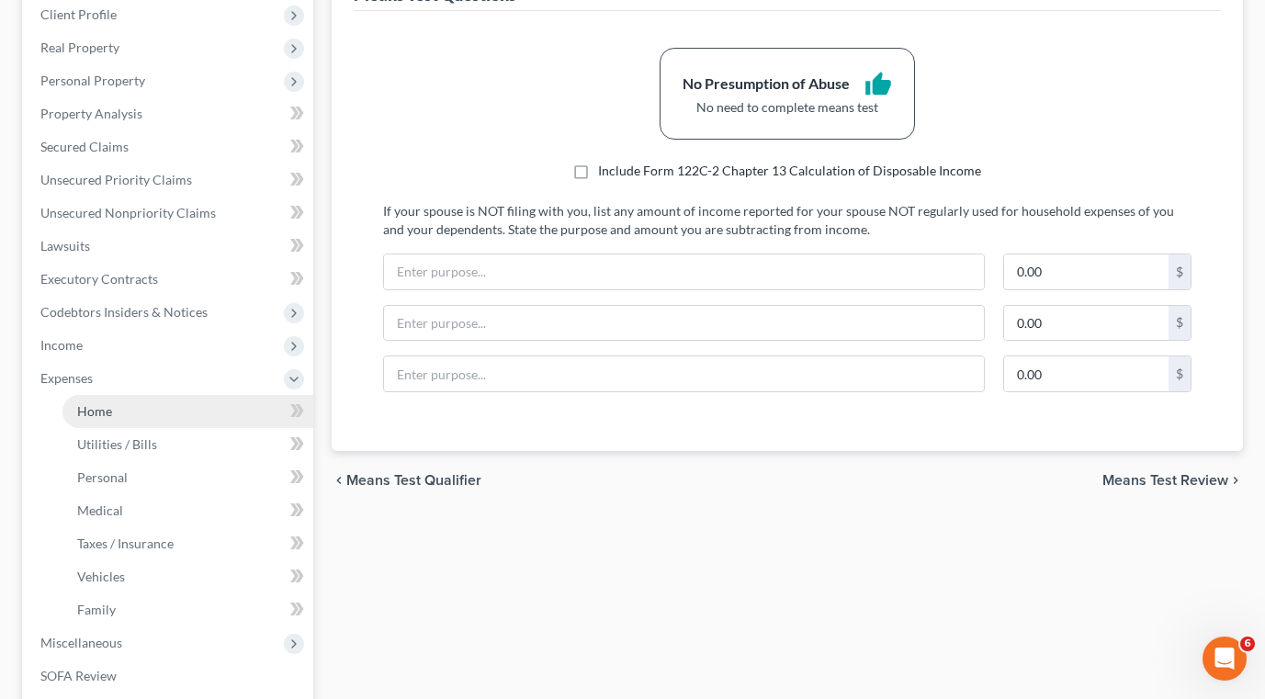
click at [98, 412] on span "Home" at bounding box center [94, 411] width 35 height 16
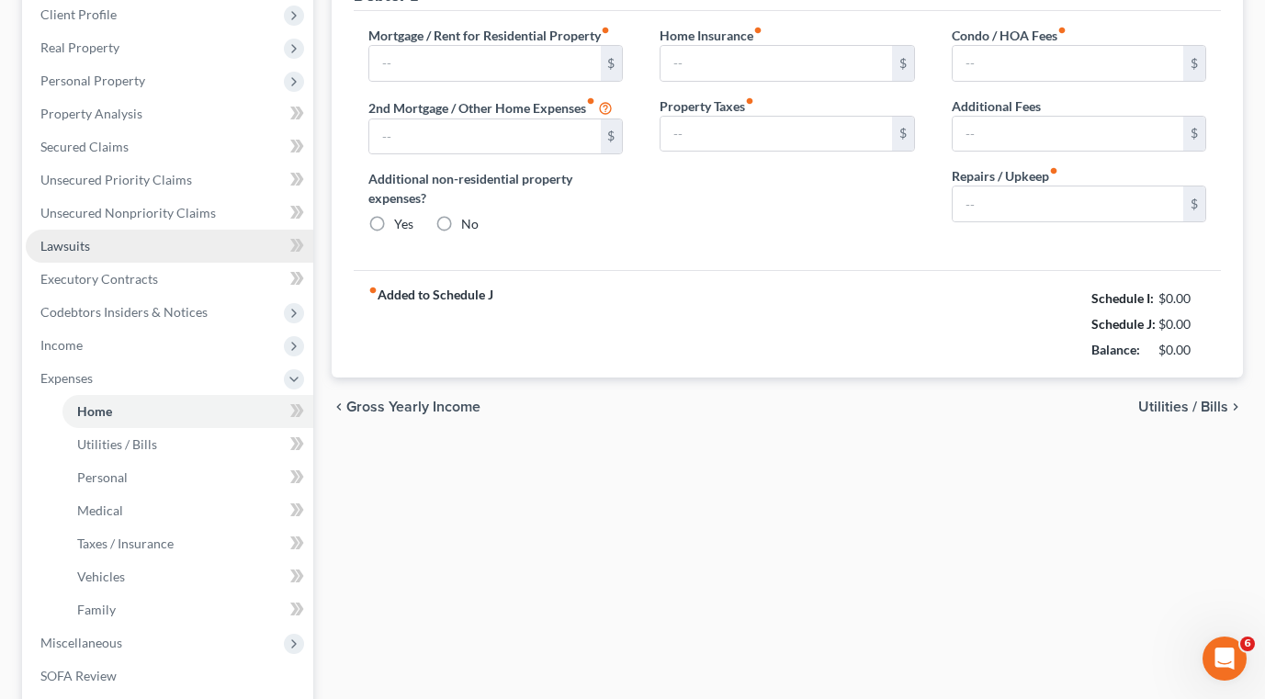
type input "500.00"
type input "0.00"
radio input "true"
type input "0.00"
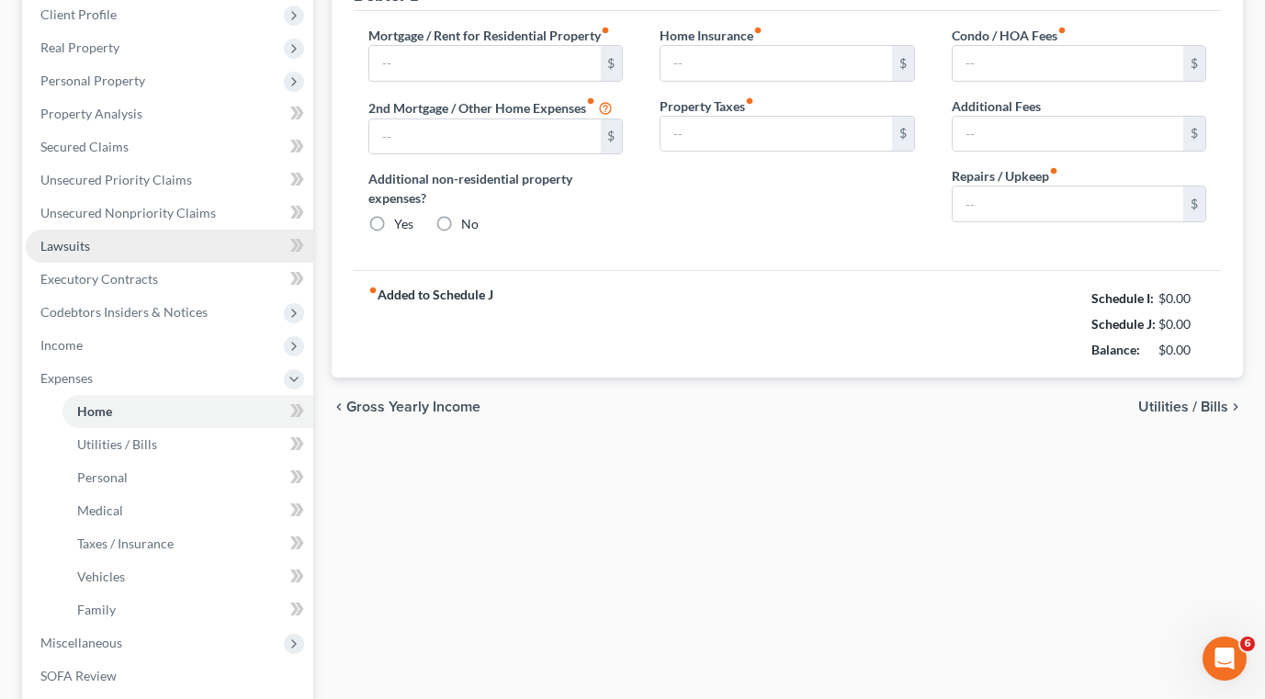
type input "0.00"
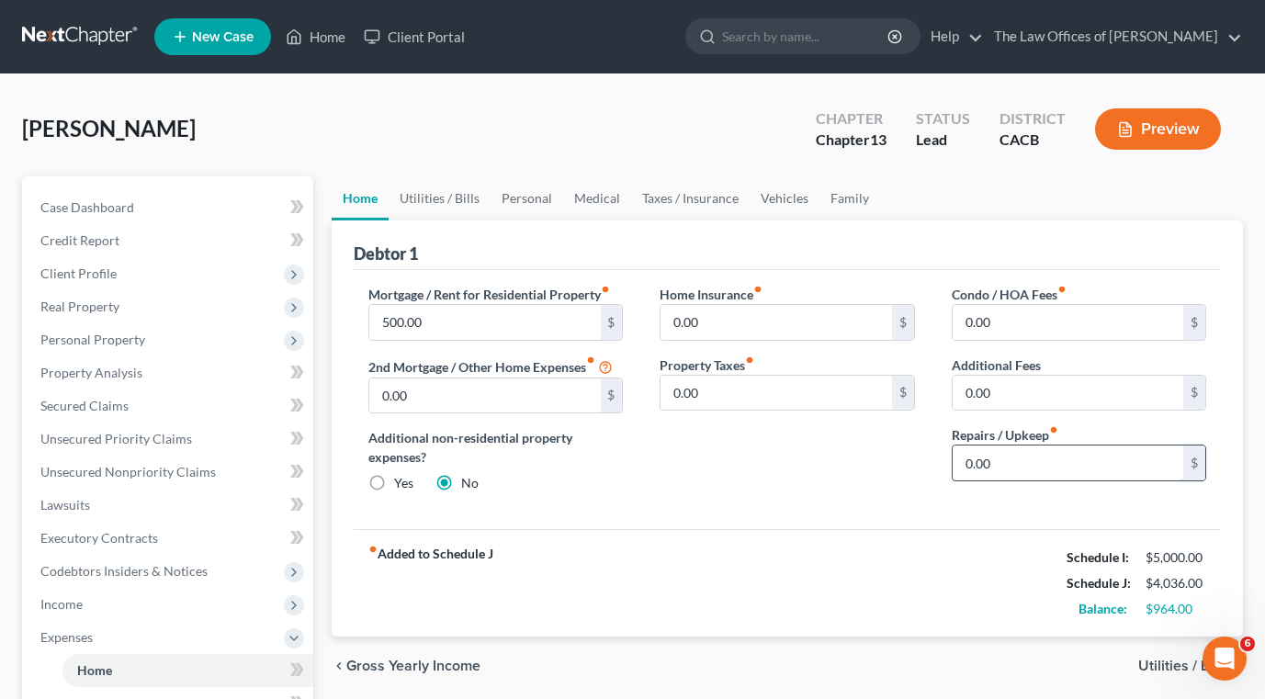
click at [1027, 466] on input "0.00" at bounding box center [1068, 462] width 231 height 35
type input "100"
click at [747, 511] on div "Mortgage / Rent for Residential Property fiber_manual_record 500.00 $ 2nd Mortg…" at bounding box center [787, 400] width 867 height 260
click at [651, 510] on div "Mortgage / Rent for Residential Property fiber_manual_record 500.00 $ 2nd Mortg…" at bounding box center [787, 400] width 867 height 260
click at [1068, 475] on input "100" at bounding box center [1068, 462] width 231 height 35
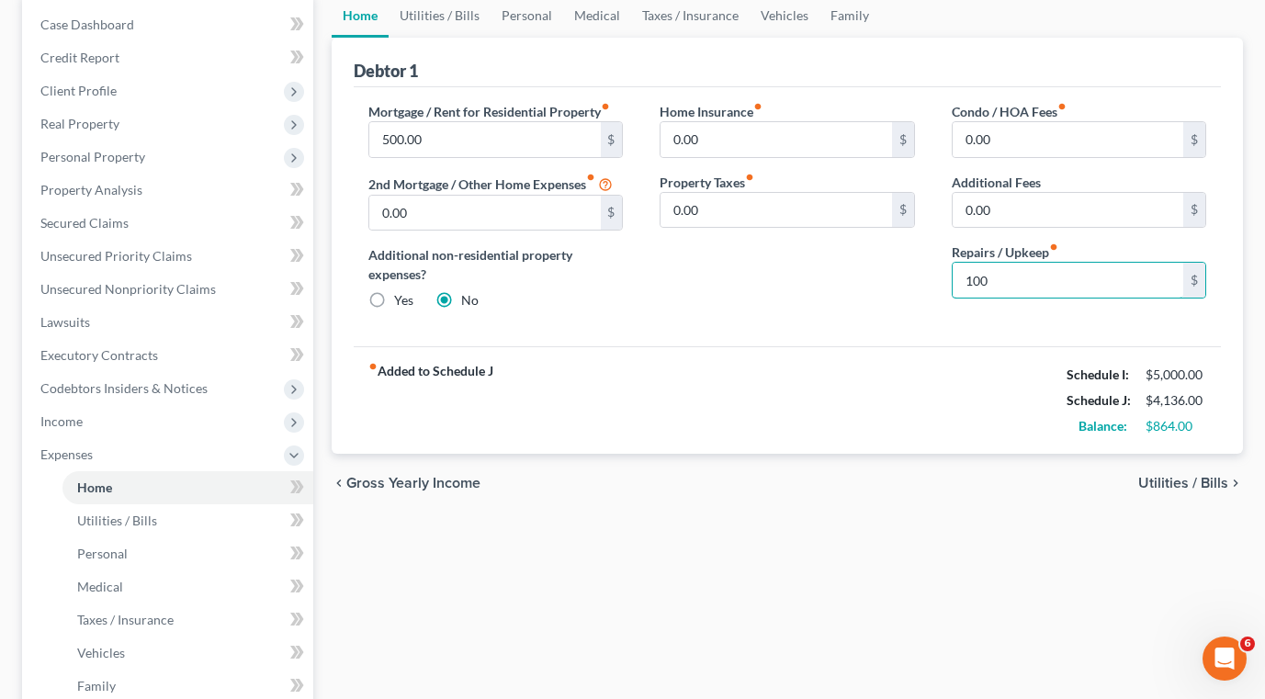
scroll to position [184, 0]
click at [110, 611] on span "Taxes / Insurance" at bounding box center [125, 619] width 96 height 16
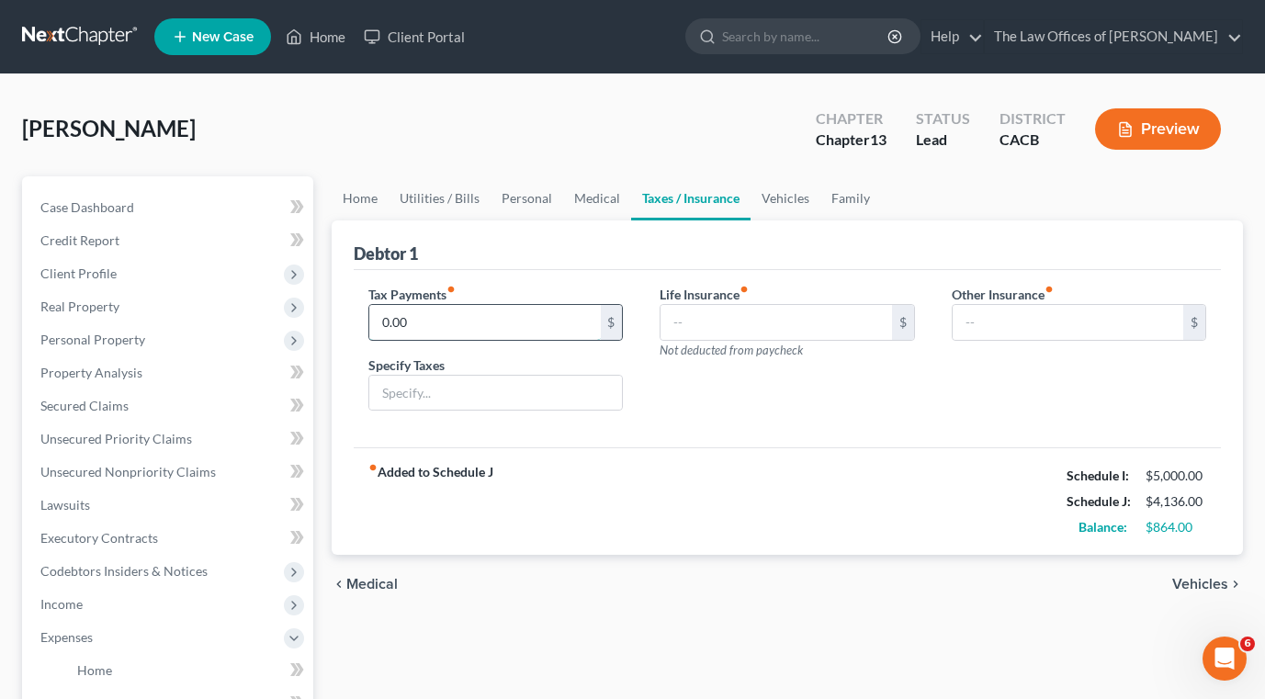
click at [458, 328] on input "0.00" at bounding box center [484, 322] width 231 height 35
click at [574, 434] on div "Tax Payments fiber_manual_record 700 $ Specify Taxes Life Insurance fiber_manua…" at bounding box center [787, 359] width 867 height 178
click at [661, 479] on div "fiber_manual_record Added to Schedule J Schedule I: $5,000.00 Schedule J: $4,88…" at bounding box center [787, 500] width 867 height 107
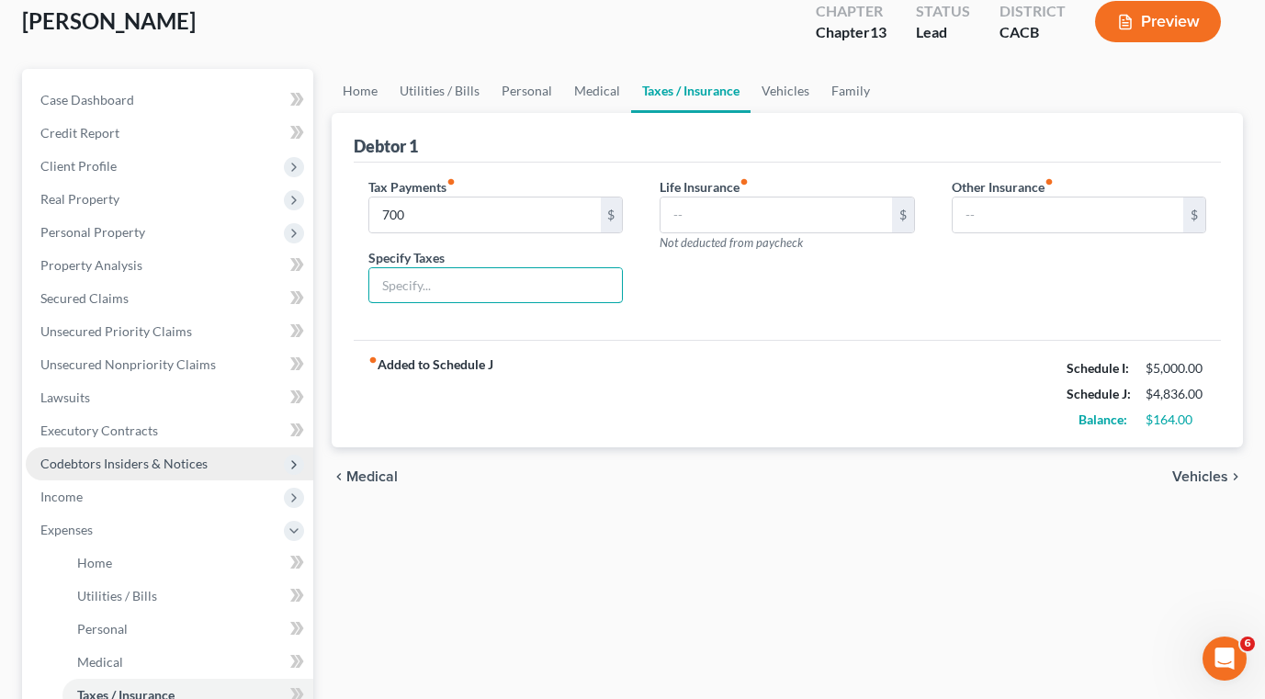
scroll to position [367, 0]
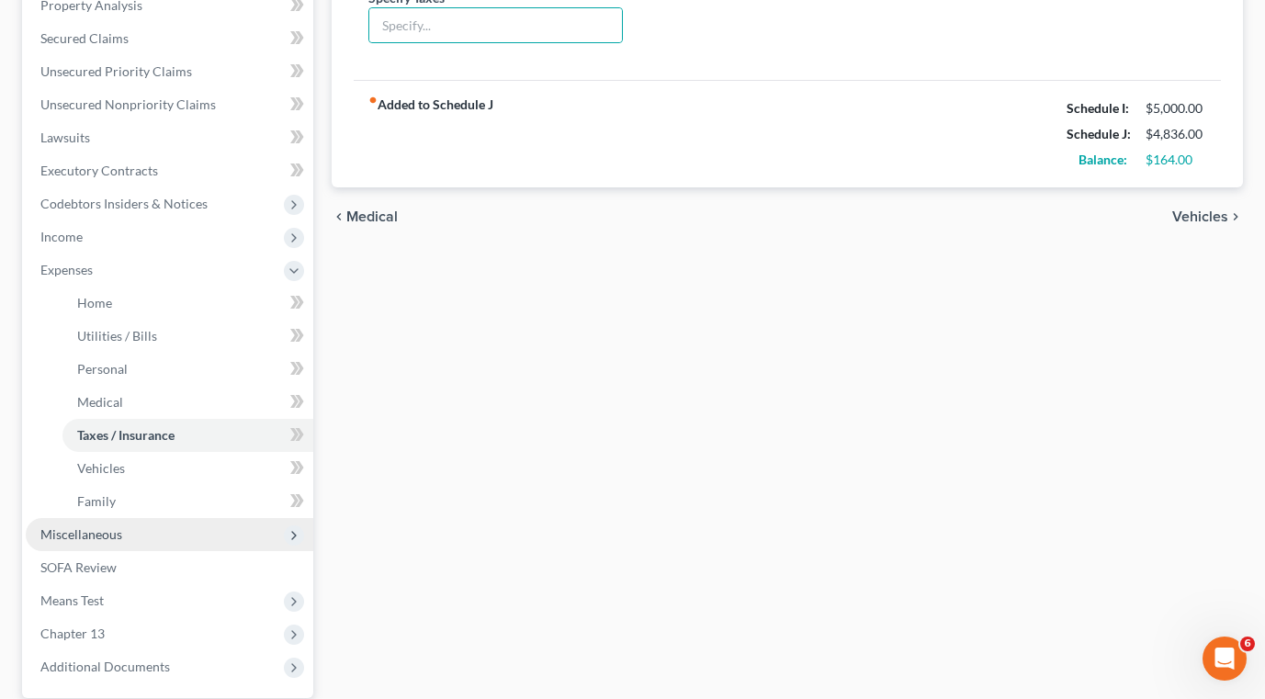
click at [110, 532] on span "Miscellaneous" at bounding box center [81, 534] width 82 height 16
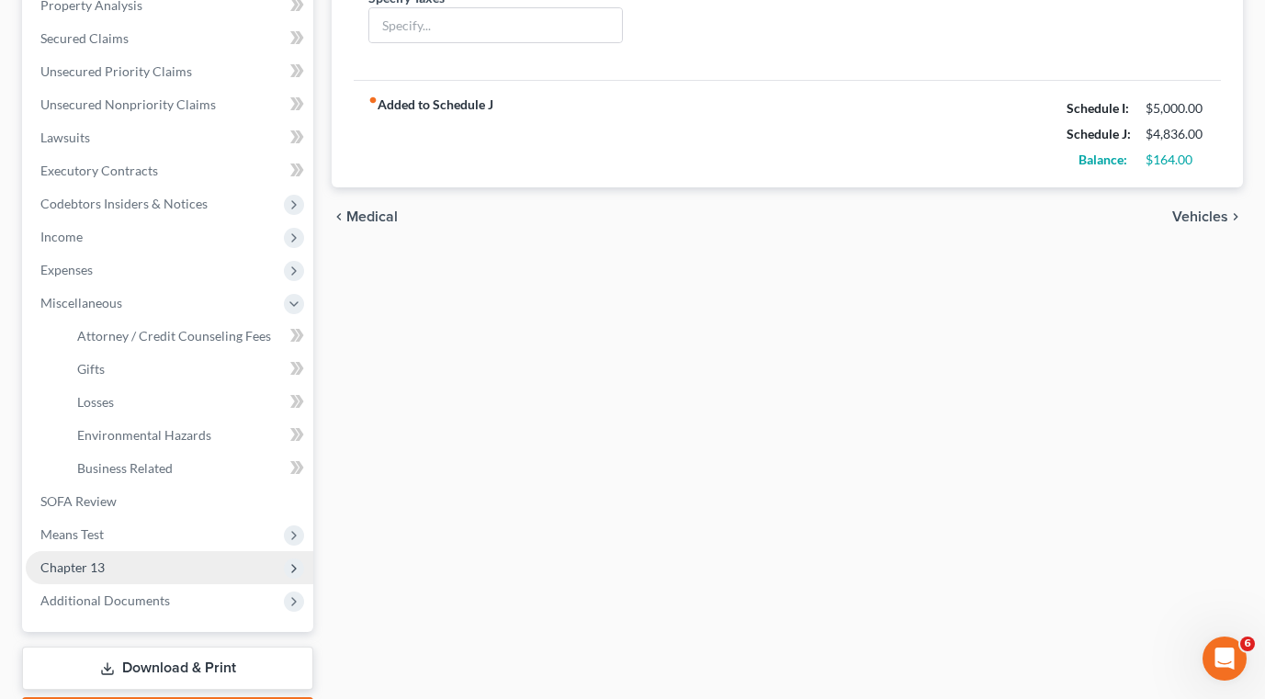
click at [92, 578] on span "Chapter 13" at bounding box center [170, 567] width 288 height 33
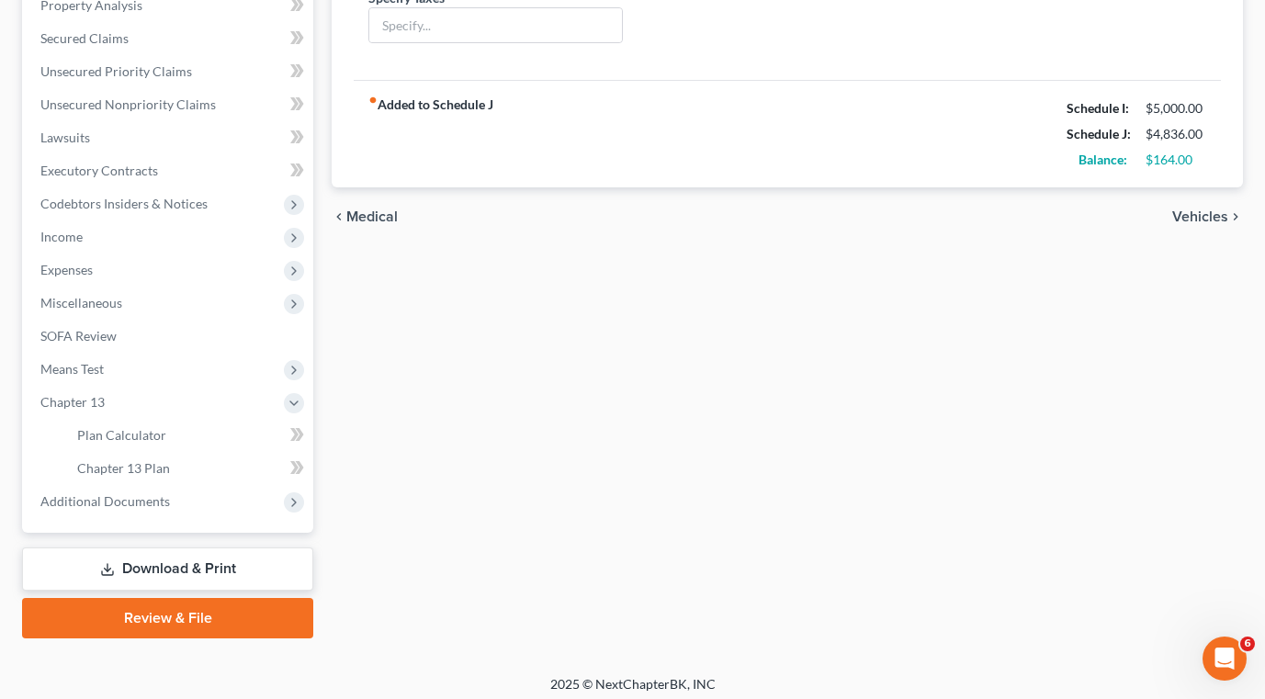
click at [202, 569] on link "Download & Print" at bounding box center [167, 568] width 291 height 43
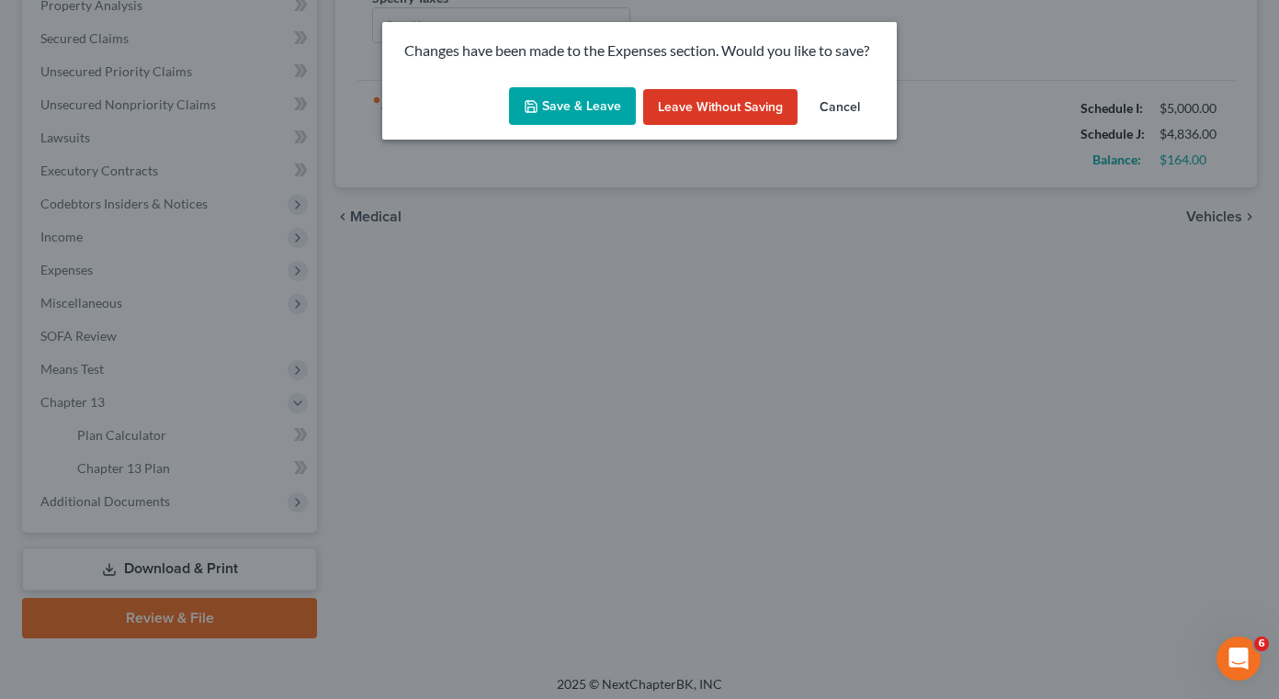
click at [589, 111] on button "Save & Leave" at bounding box center [572, 106] width 127 height 39
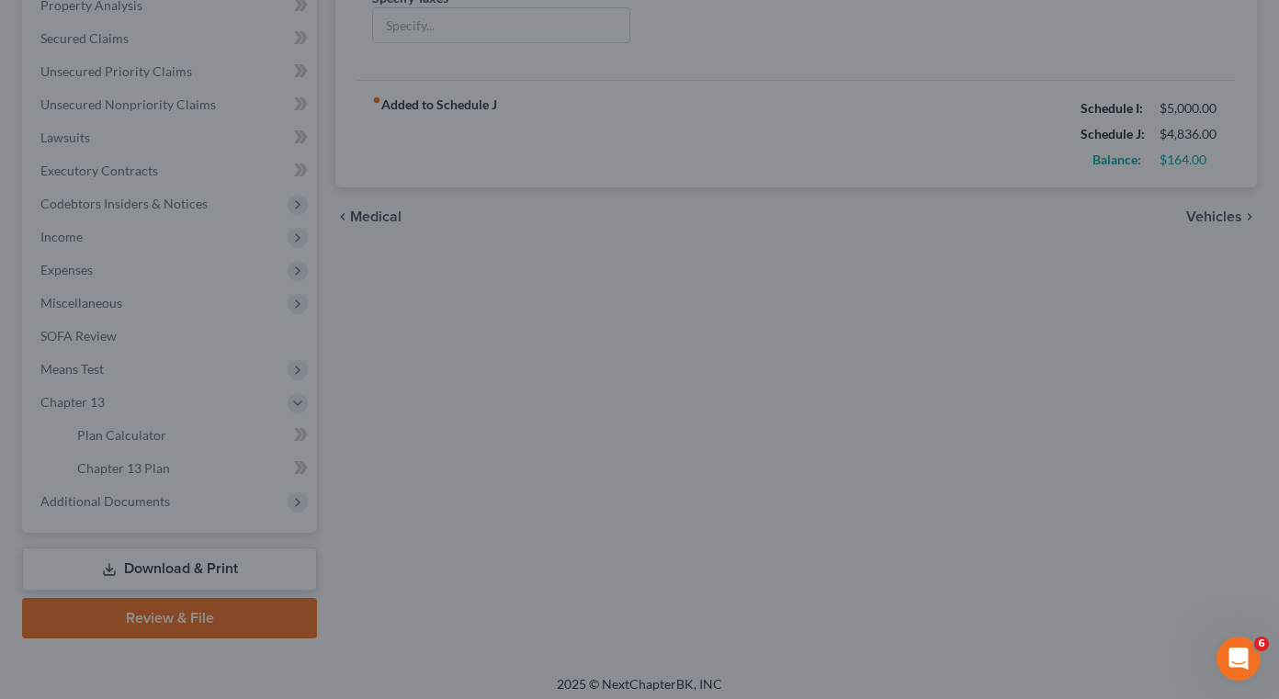
type input "700.00"
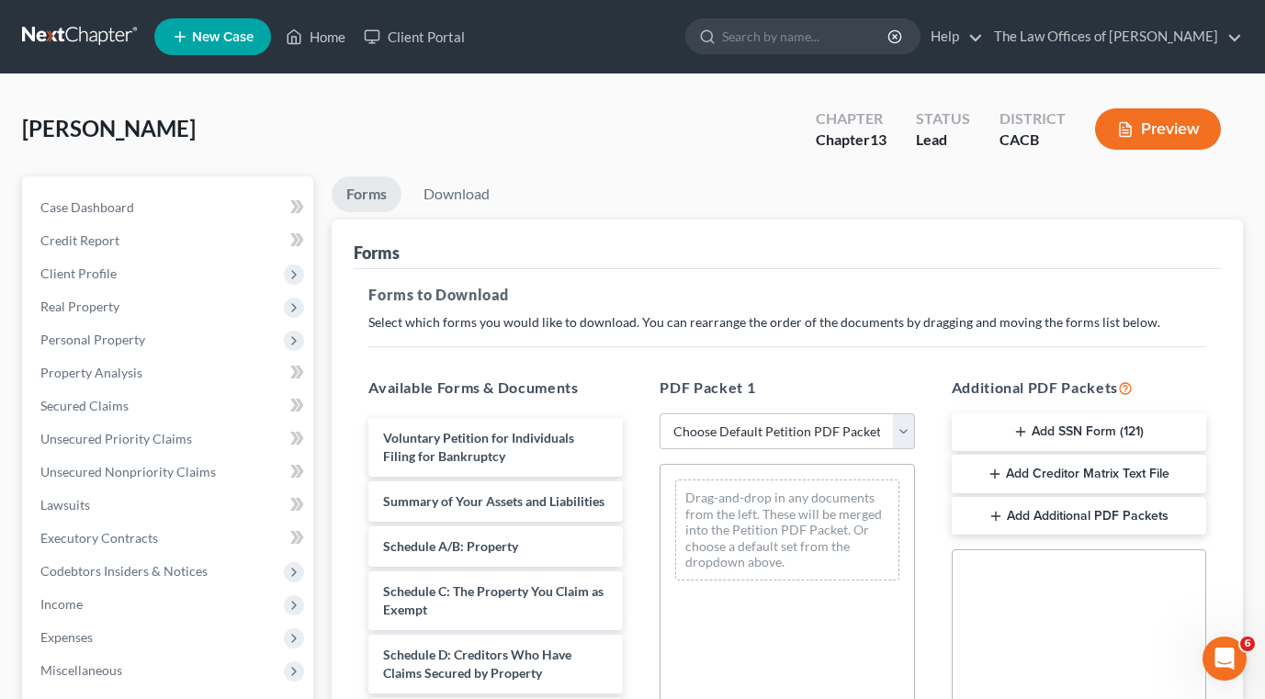
scroll to position [184, 0]
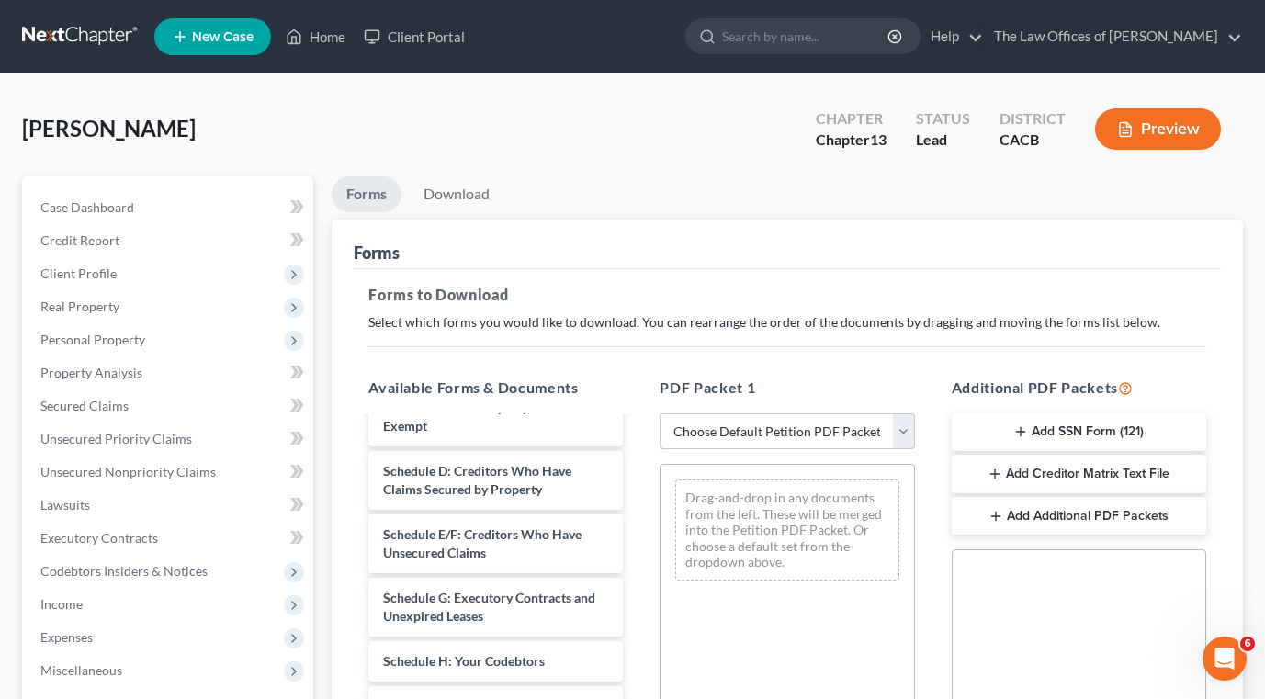
click at [739, 429] on select "Choose Default Petition PDF Packet Complete Bankruptcy Petition (all forms and …" at bounding box center [787, 431] width 254 height 37
select select "0"
click at [660, 413] on select "Choose Default Petition PDF Packet Complete Bankruptcy Petition (all forms and …" at bounding box center [787, 431] width 254 height 37
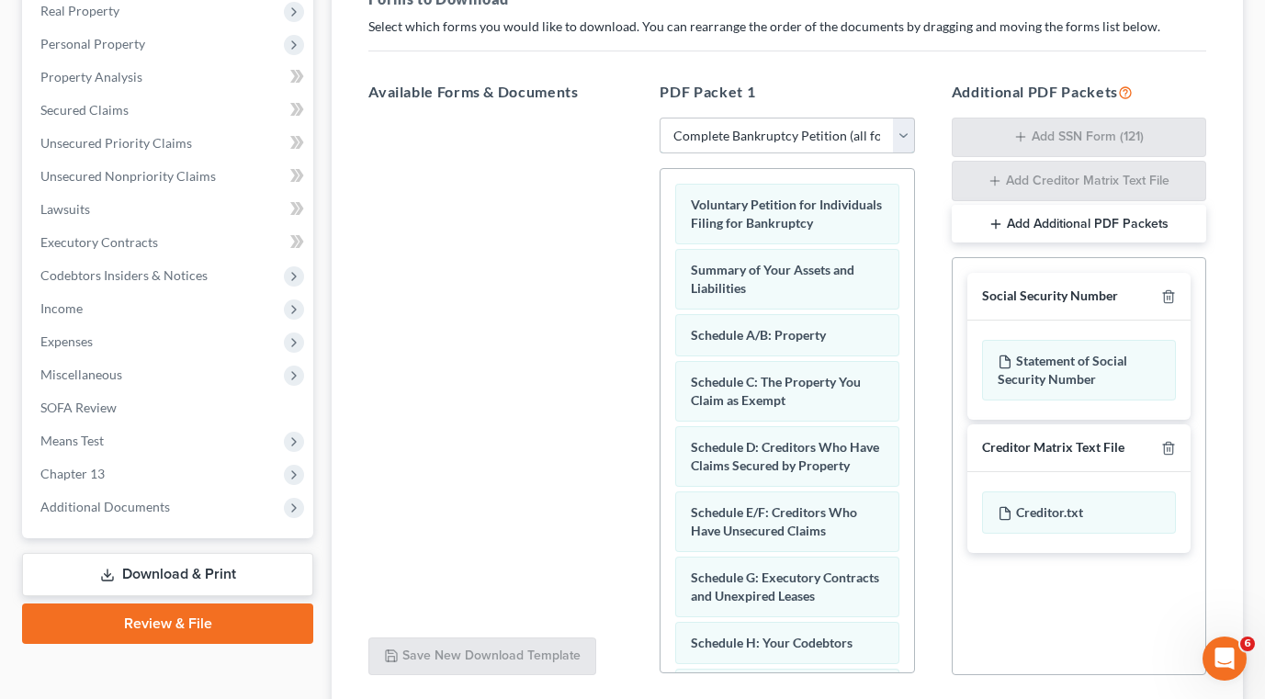
scroll to position [367, 0]
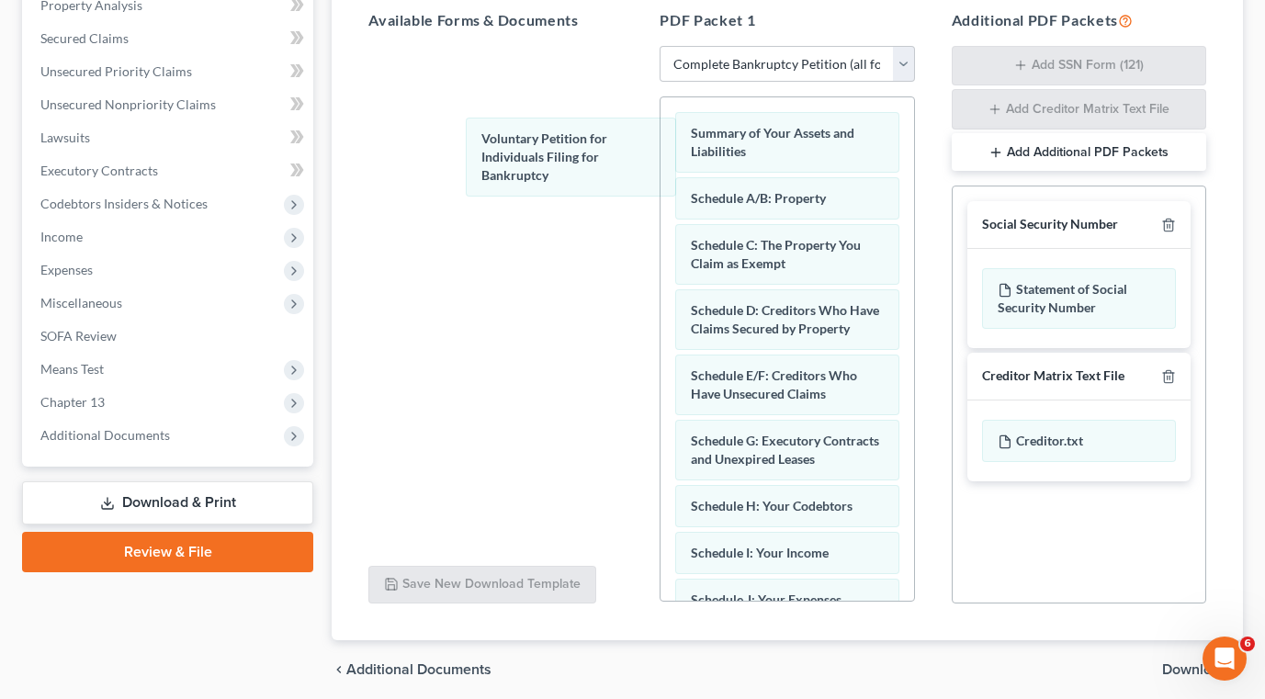
drag, startPoint x: 729, startPoint y: 152, endPoint x: 499, endPoint y: 163, distance: 230.8
click at [660, 158] on div "Voluntary Petition for Individuals Filing for Bankruptcy Voluntary Petition for…" at bounding box center [786, 647] width 253 height 1100
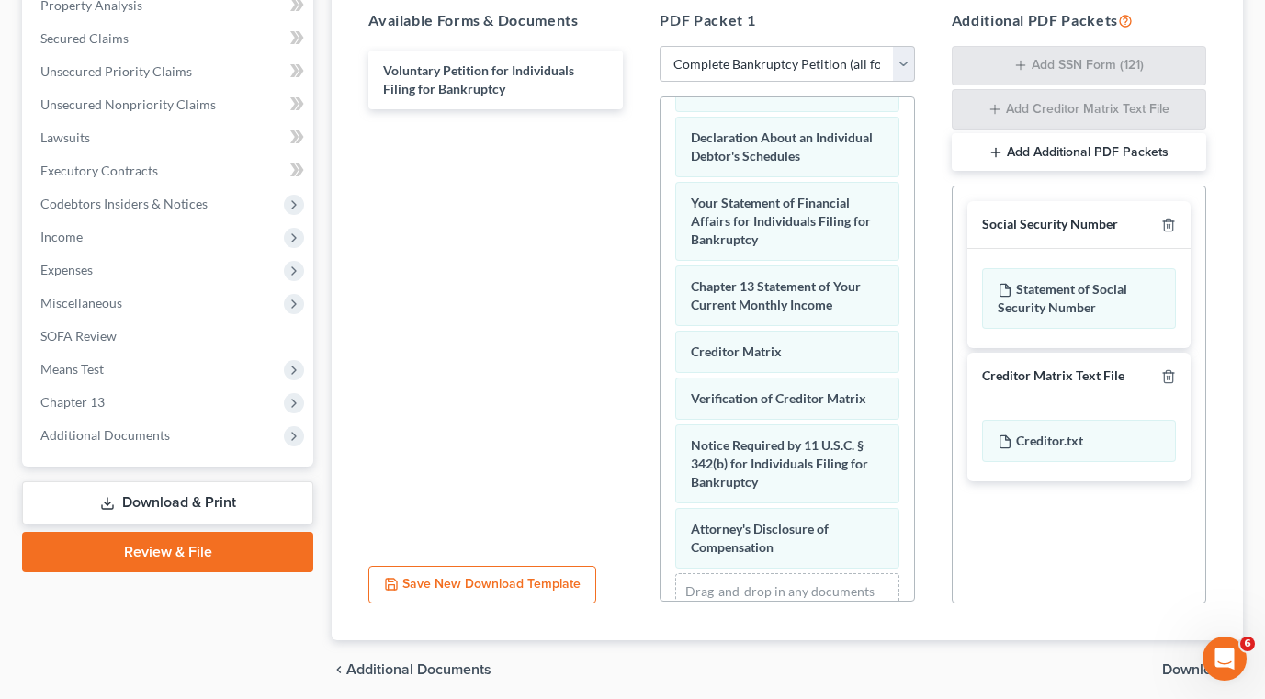
scroll to position [551, 0]
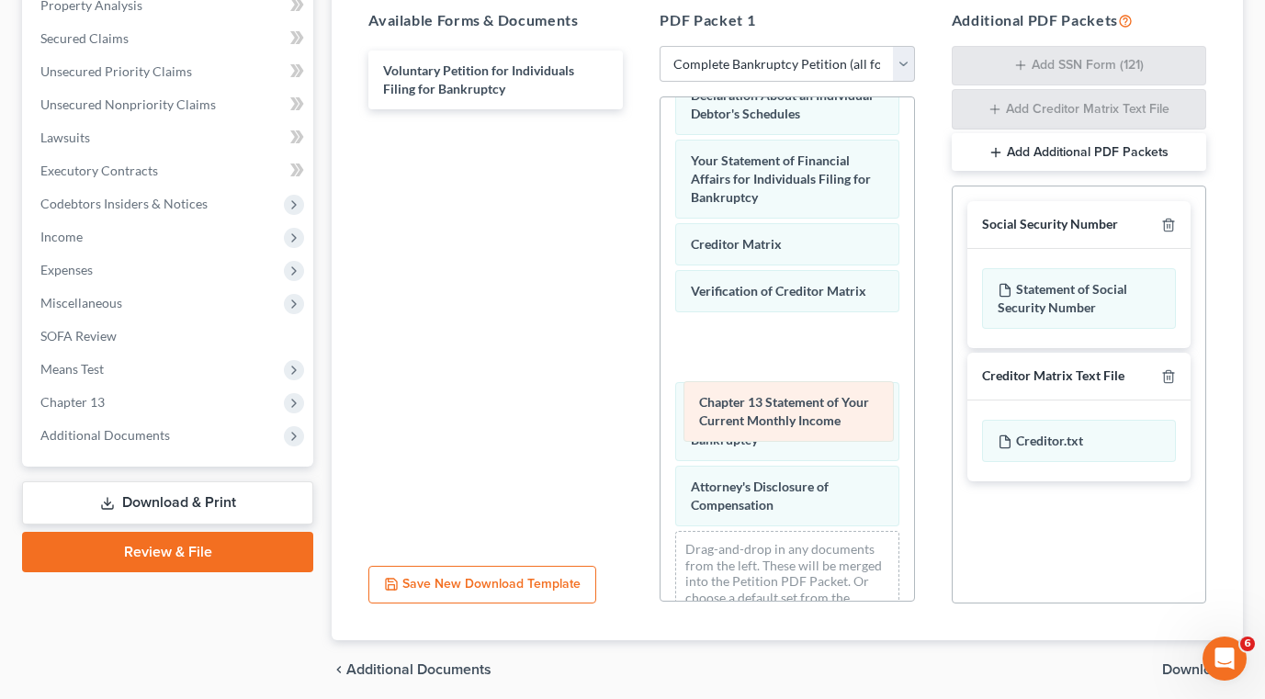
drag, startPoint x: 772, startPoint y: 298, endPoint x: 780, endPoint y: 411, distance: 113.3
click at [780, 411] on div "Chapter 13 Statement of Your Current Monthly Income Summary of Your Assets and …" at bounding box center [786, 96] width 253 height 1100
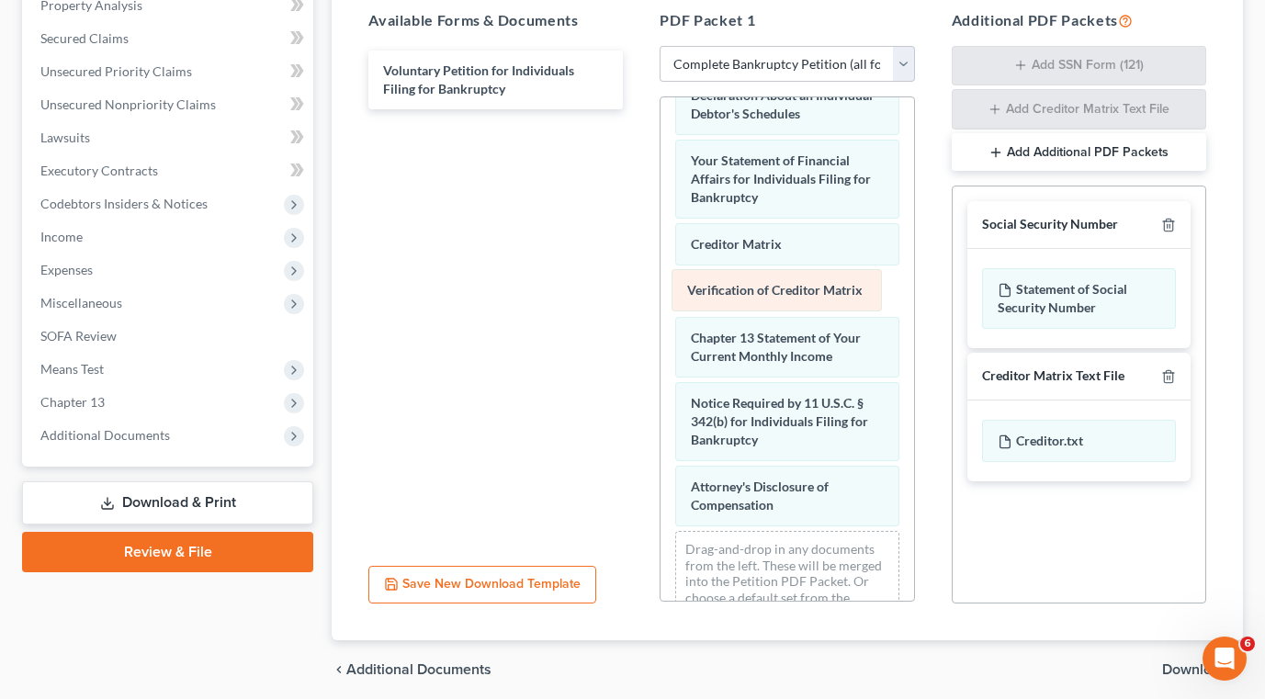
drag, startPoint x: 763, startPoint y: 334, endPoint x: 761, endPoint y: 277, distance: 57.0
click at [760, 275] on div "Verification of Creditor Matrix Summary of Your Assets and Liabilities Schedule…" at bounding box center [786, 96] width 253 height 1100
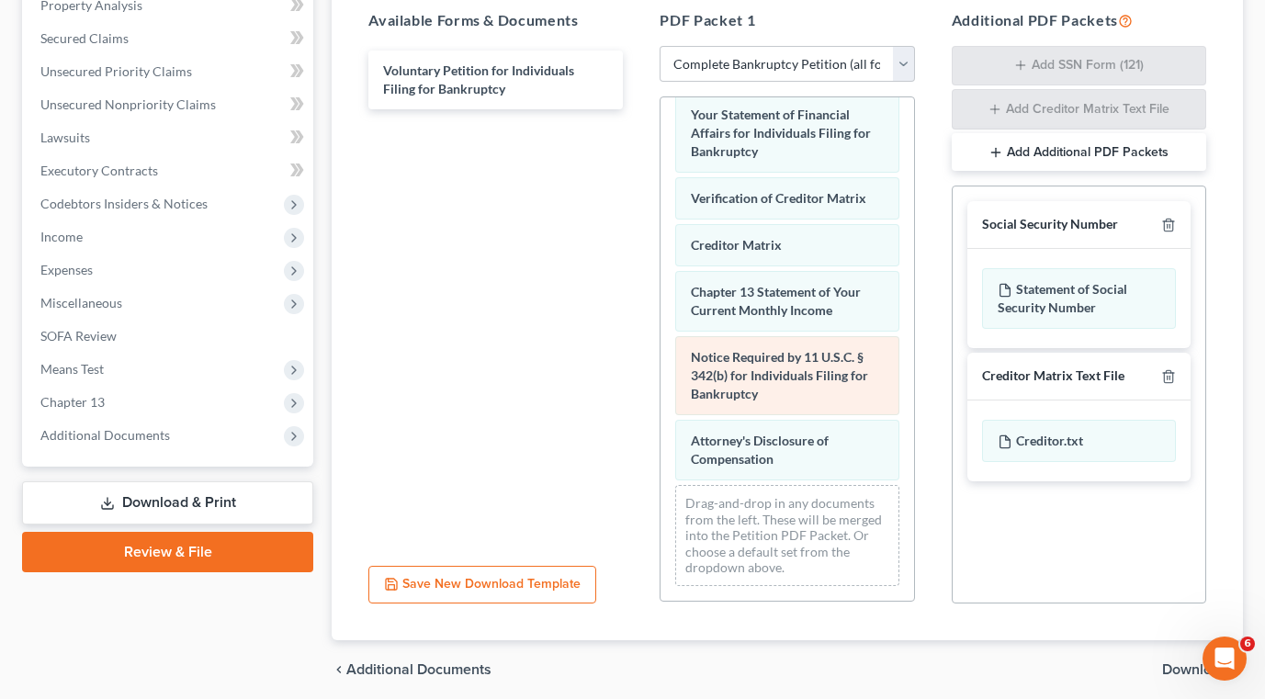
scroll to position [634, 0]
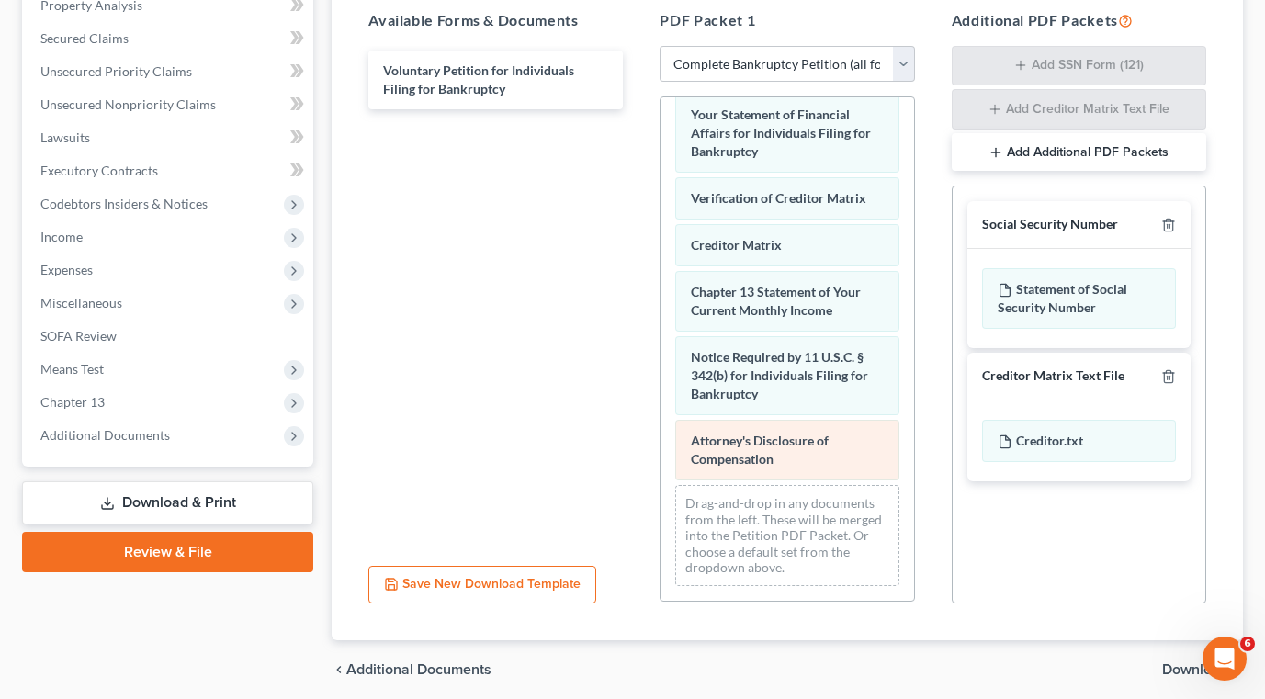
click at [771, 444] on div "Summary of Your Assets and Liabilities Schedule A/B: Property Schedule C: The P…" at bounding box center [786, 50] width 253 height 1100
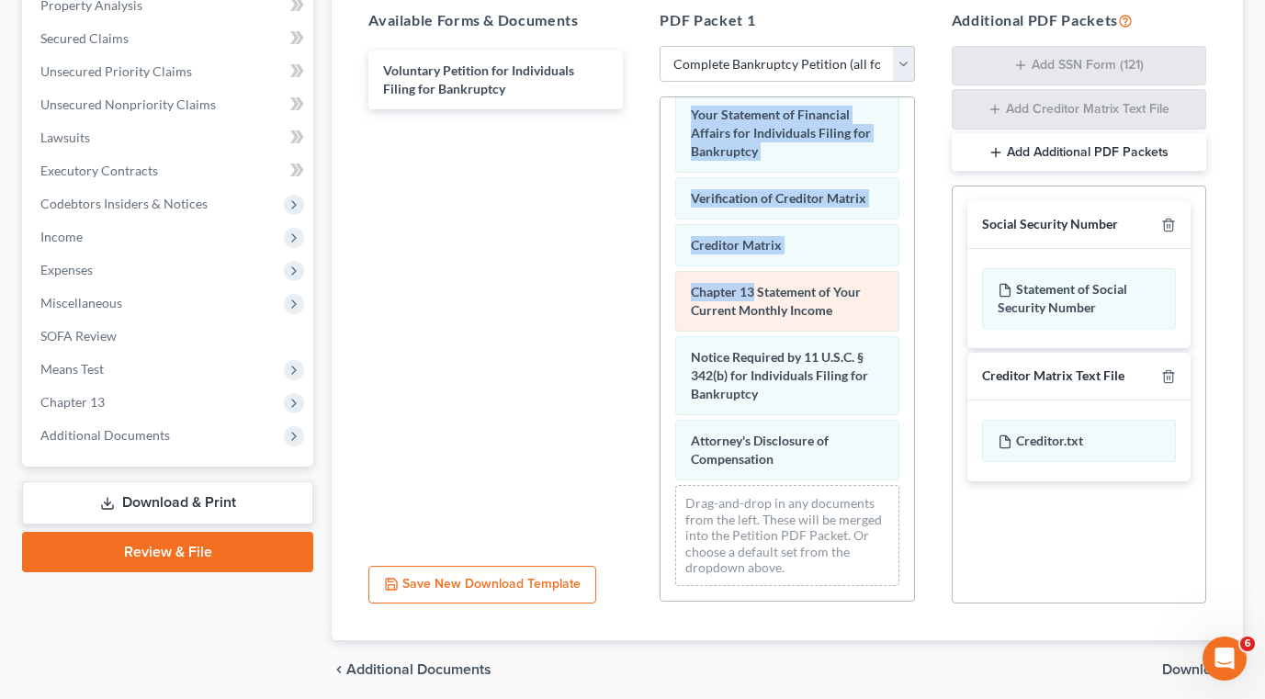
drag, startPoint x: 772, startPoint y: 444, endPoint x: 749, endPoint y: 287, distance: 158.7
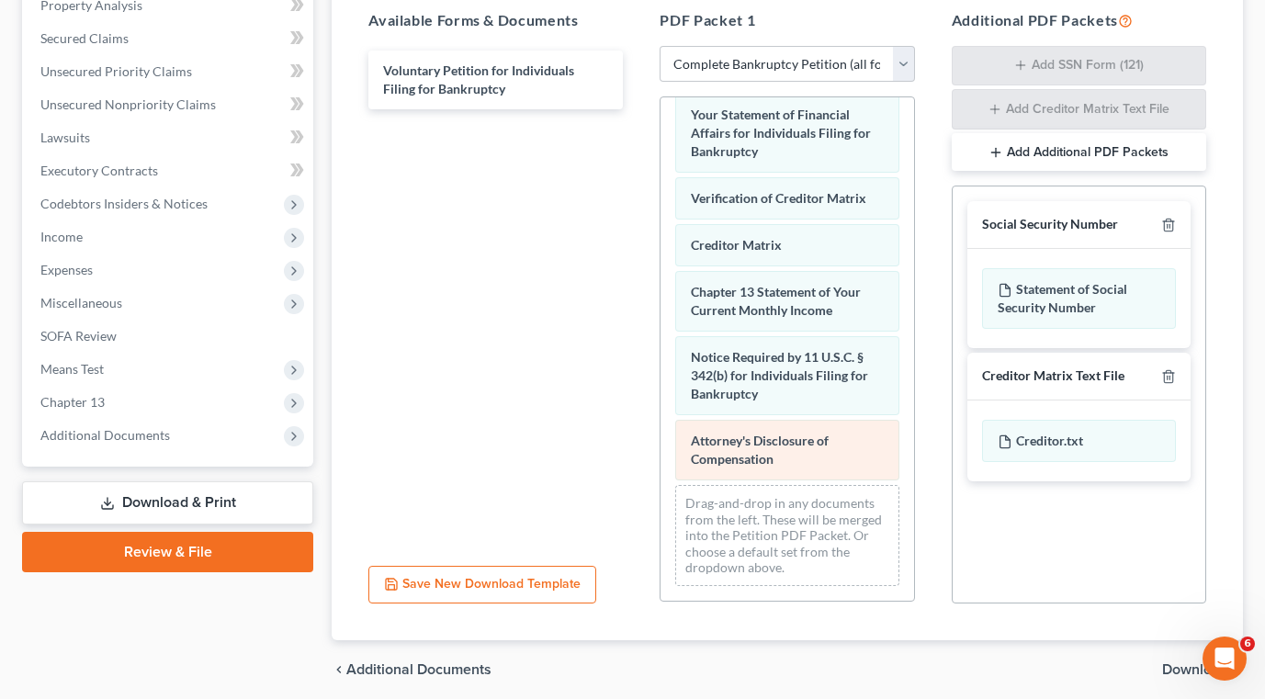
click at [814, 441] on span "Attorney's Disclosure of Compensation" at bounding box center [760, 450] width 138 height 34
click at [837, 454] on div "Attorney's Disclosure of Compensation" at bounding box center [786, 450] width 223 height 61
click at [831, 457] on div "Attorney's Disclosure of Compensation" at bounding box center [786, 450] width 223 height 61
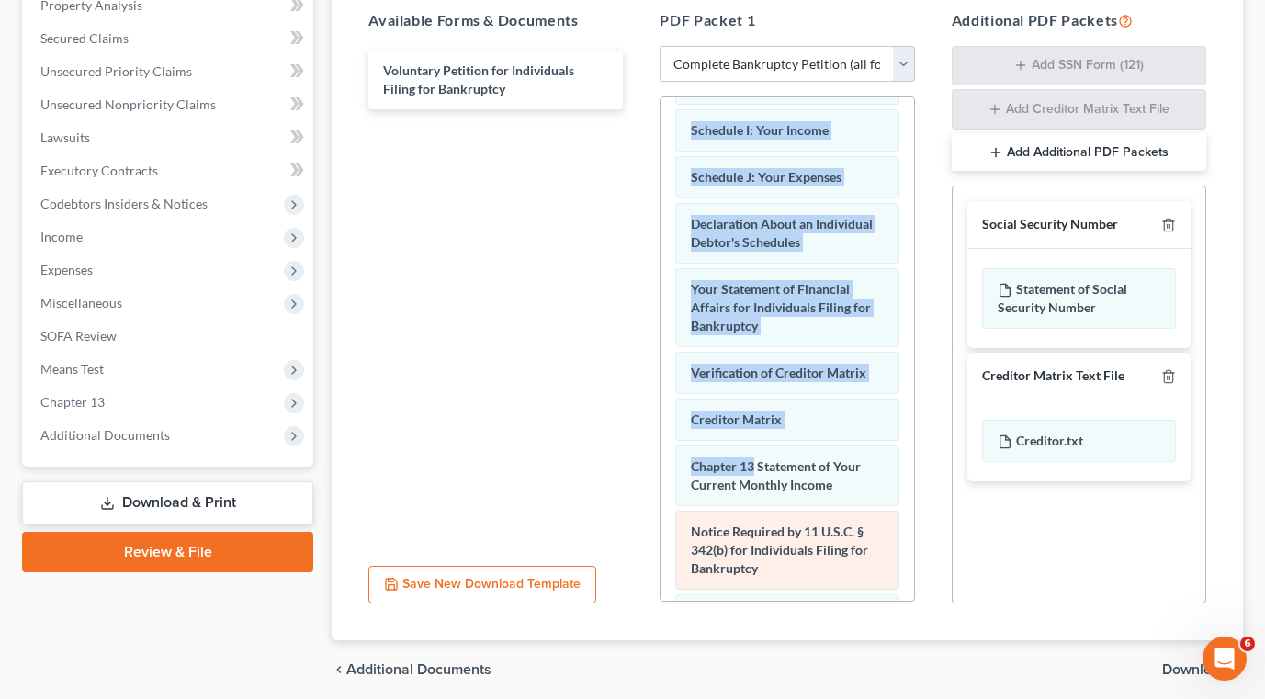
scroll to position [561, 0]
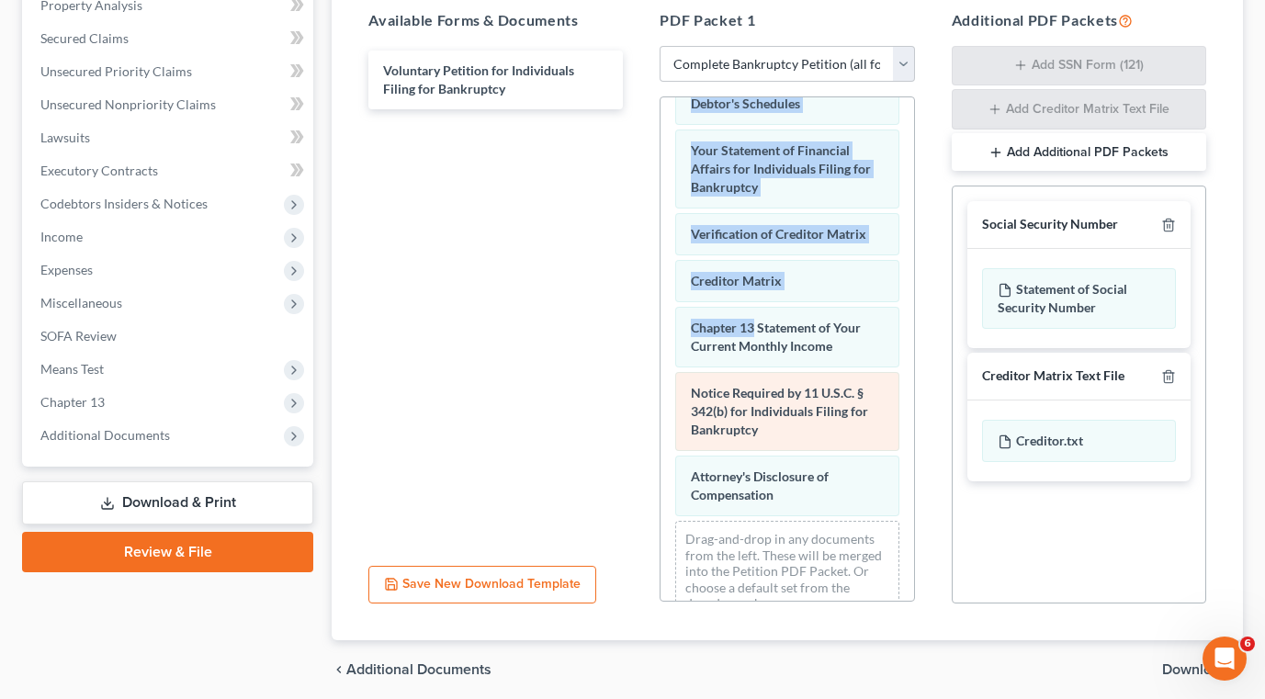
click at [821, 434] on span "Notice Required by 11 U.S.C. § 342(b) for Individuals Filing for Bankruptcy" at bounding box center [779, 411] width 177 height 52
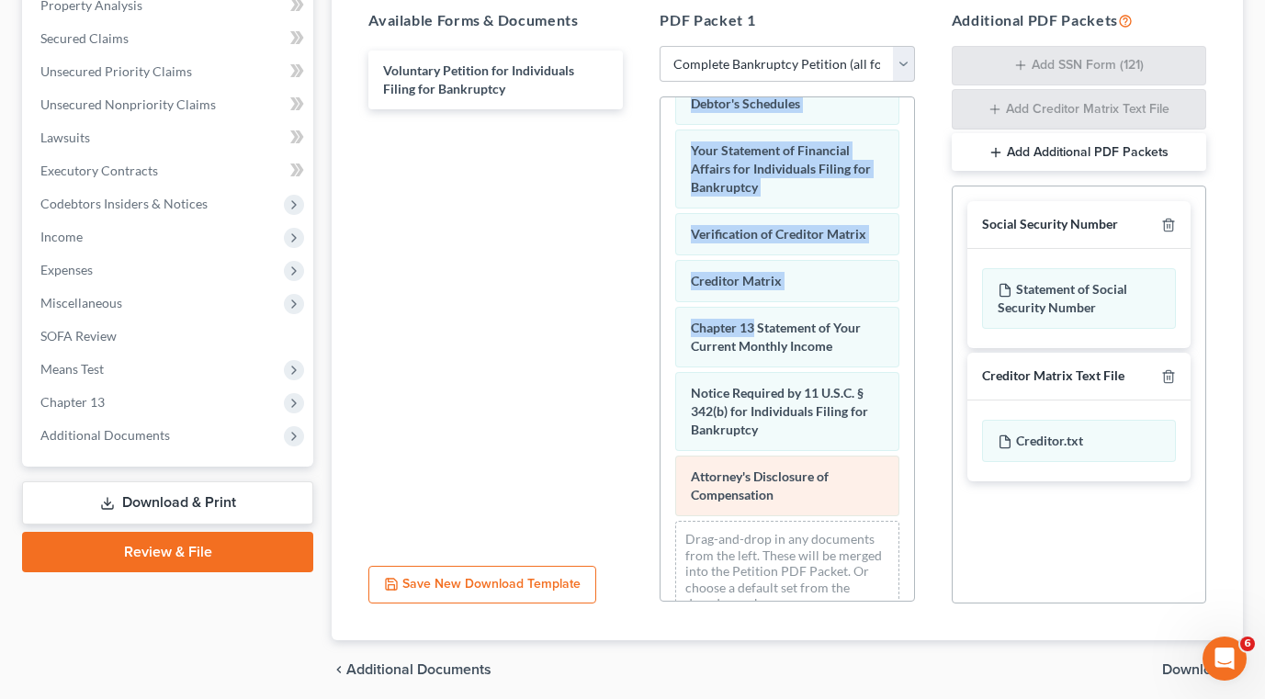
click at [802, 502] on span "Attorney's Disclosure of Compensation" at bounding box center [760, 485] width 138 height 34
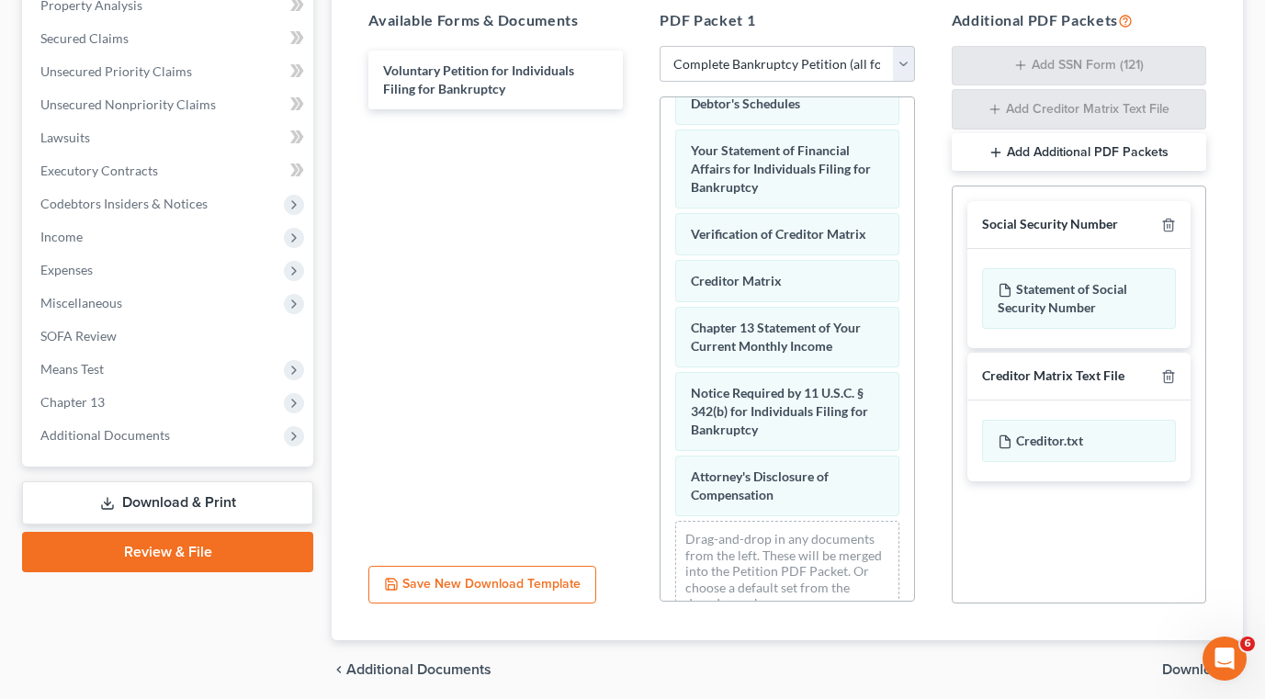
drag, startPoint x: 1089, startPoint y: 512, endPoint x: 1077, endPoint y: 513, distance: 12.0
click at [1089, 511] on div "Social Security Number Statement of Social Security Number Creditor Matrix Text…" at bounding box center [1079, 395] width 254 height 418
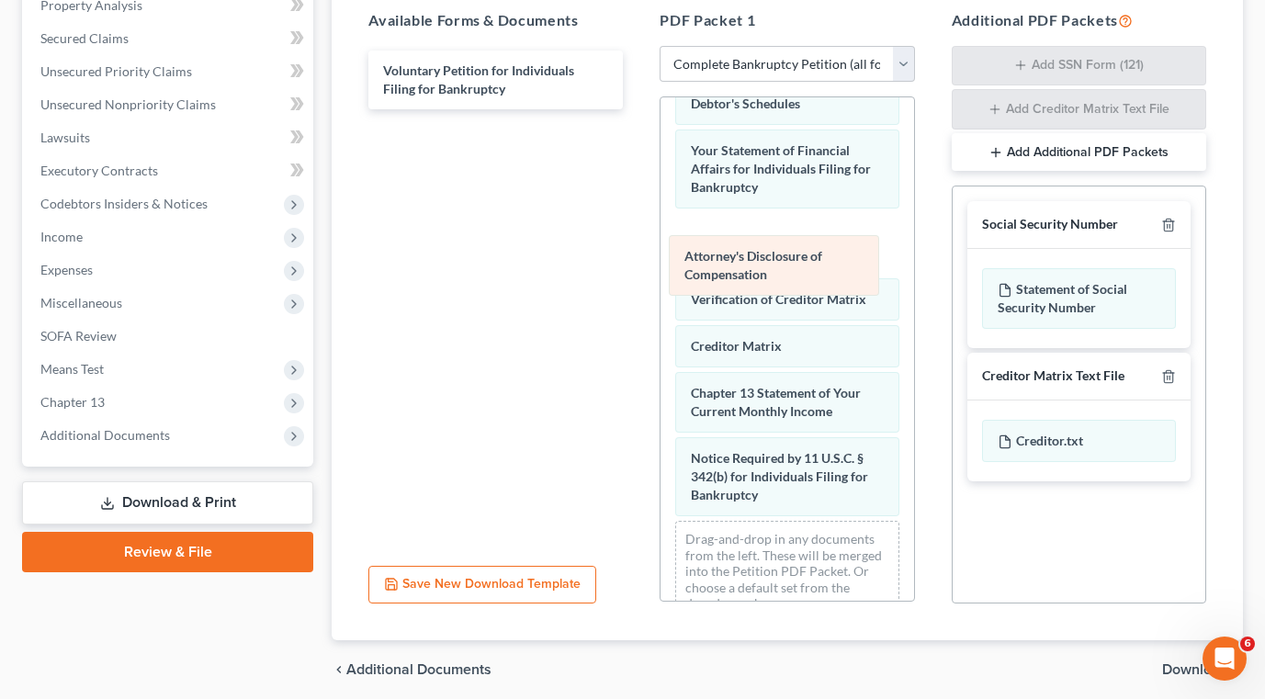
drag, startPoint x: 786, startPoint y: 528, endPoint x: 781, endPoint y: 289, distance: 238.9
click at [780, 265] on div "Attorney's Disclosure of Compensation Summary of Your Assets and Liabilities Sc…" at bounding box center [786, 86] width 253 height 1100
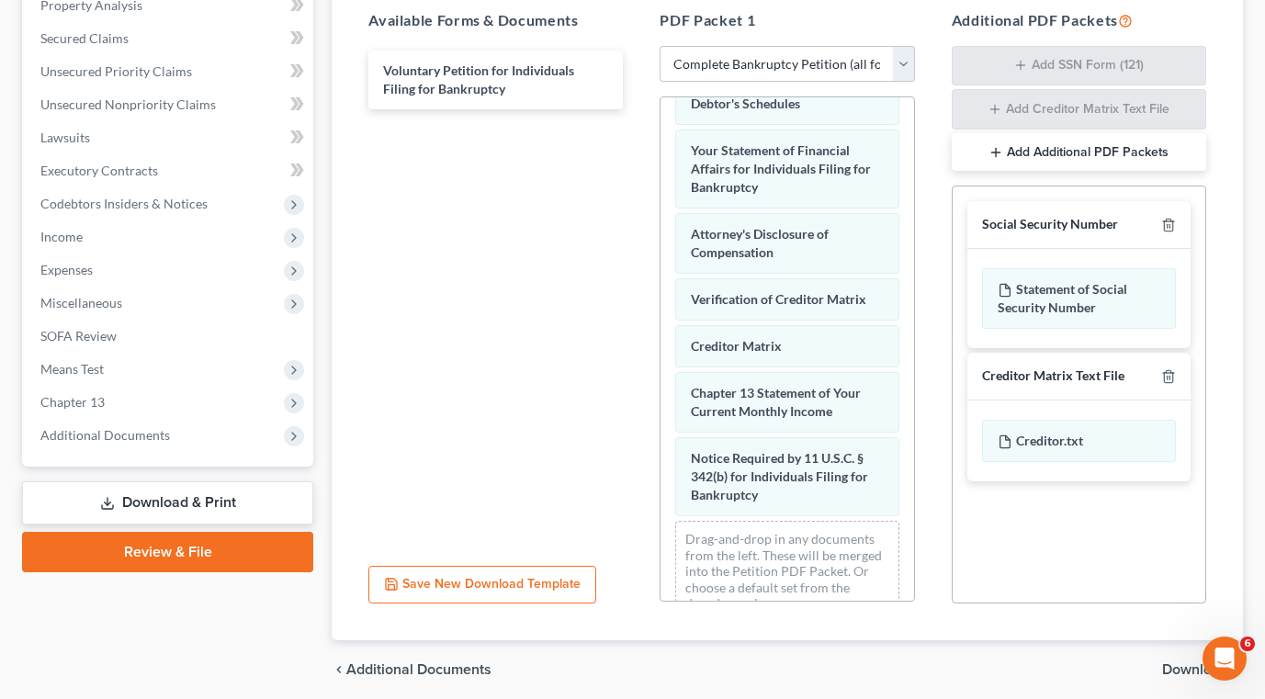
click at [1062, 535] on div "Social Security Number Statement of Social Security Number Creditor Matrix Text…" at bounding box center [1079, 395] width 254 height 418
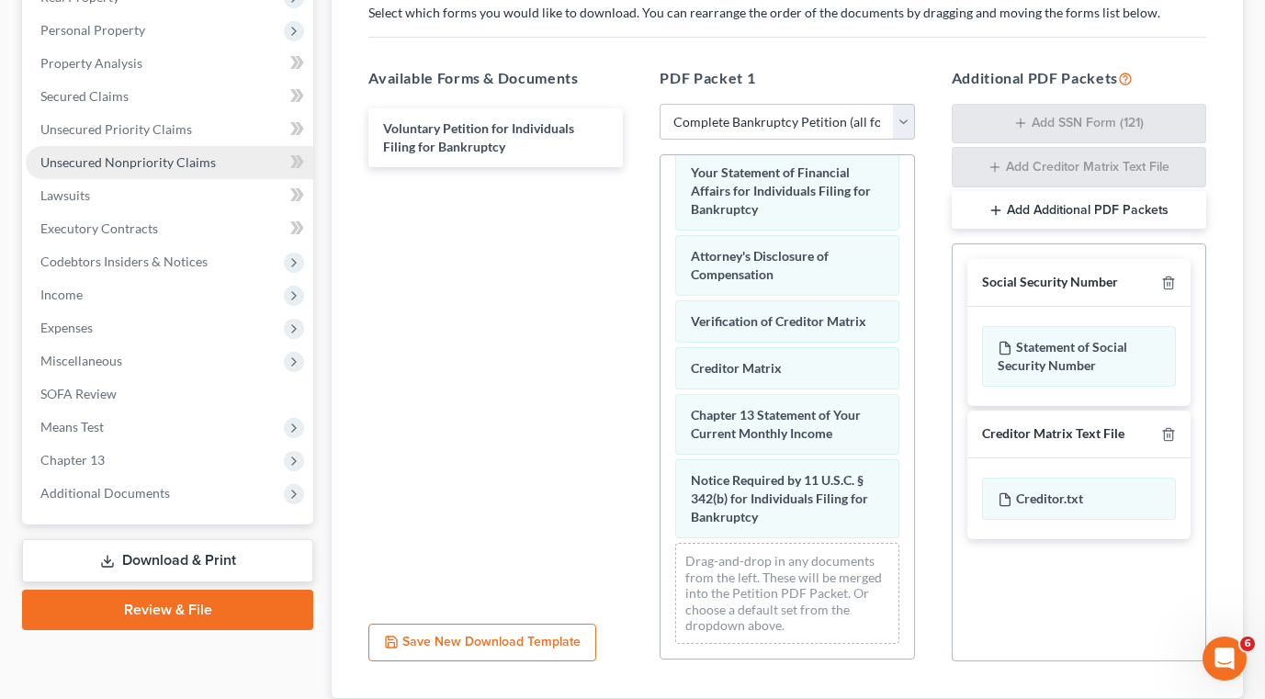
scroll to position [184, 0]
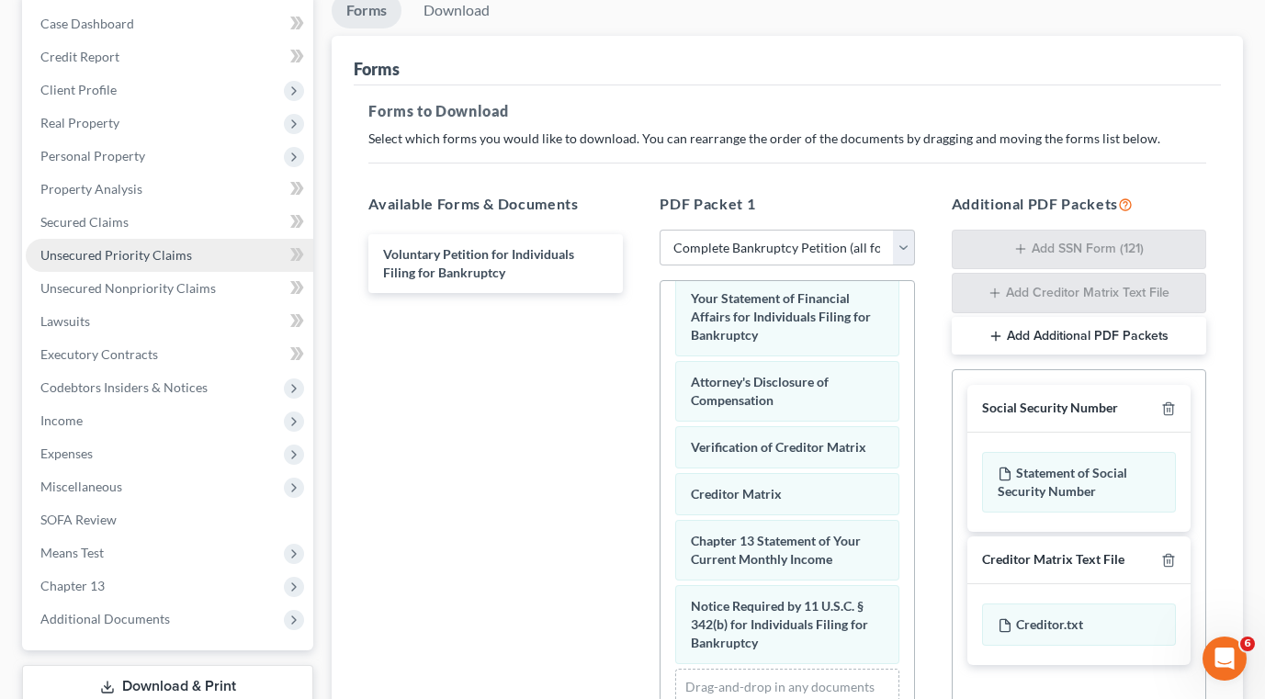
click at [116, 257] on span "Unsecured Priority Claims" at bounding box center [116, 255] width 152 height 16
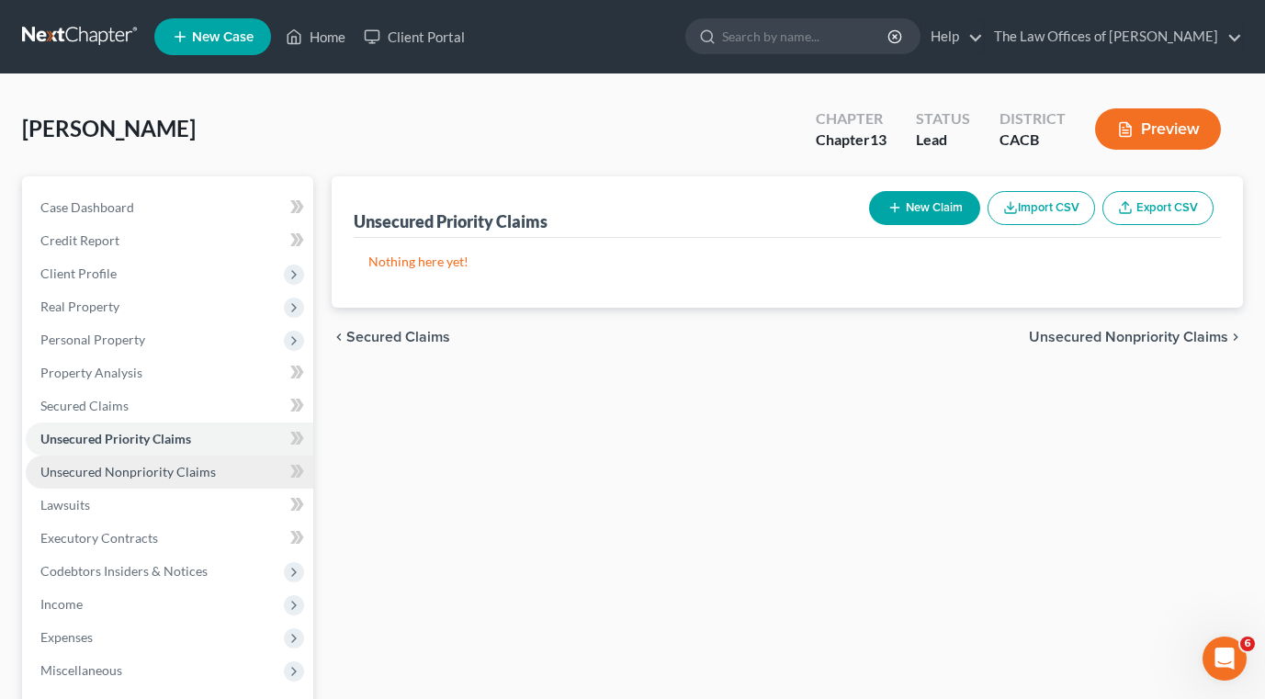
click at [108, 471] on span "Unsecured Nonpriority Claims" at bounding box center [127, 472] width 175 height 16
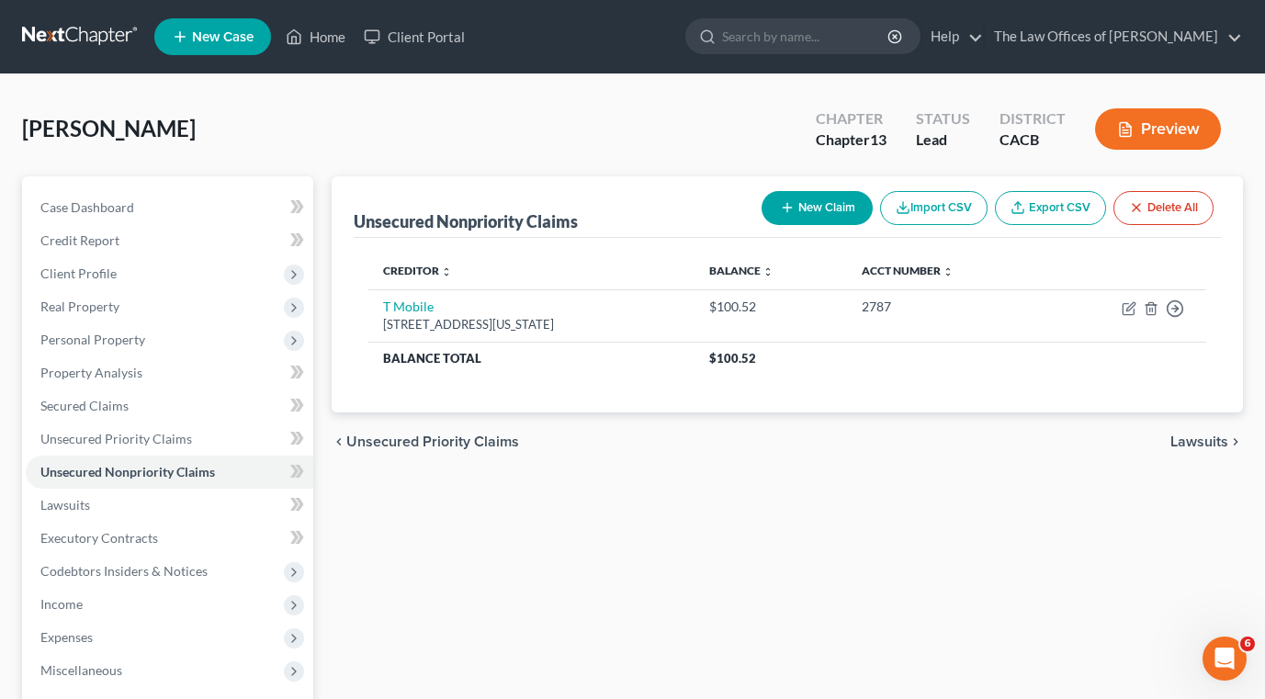
click at [837, 210] on button "New Claim" at bounding box center [816, 208] width 111 height 34
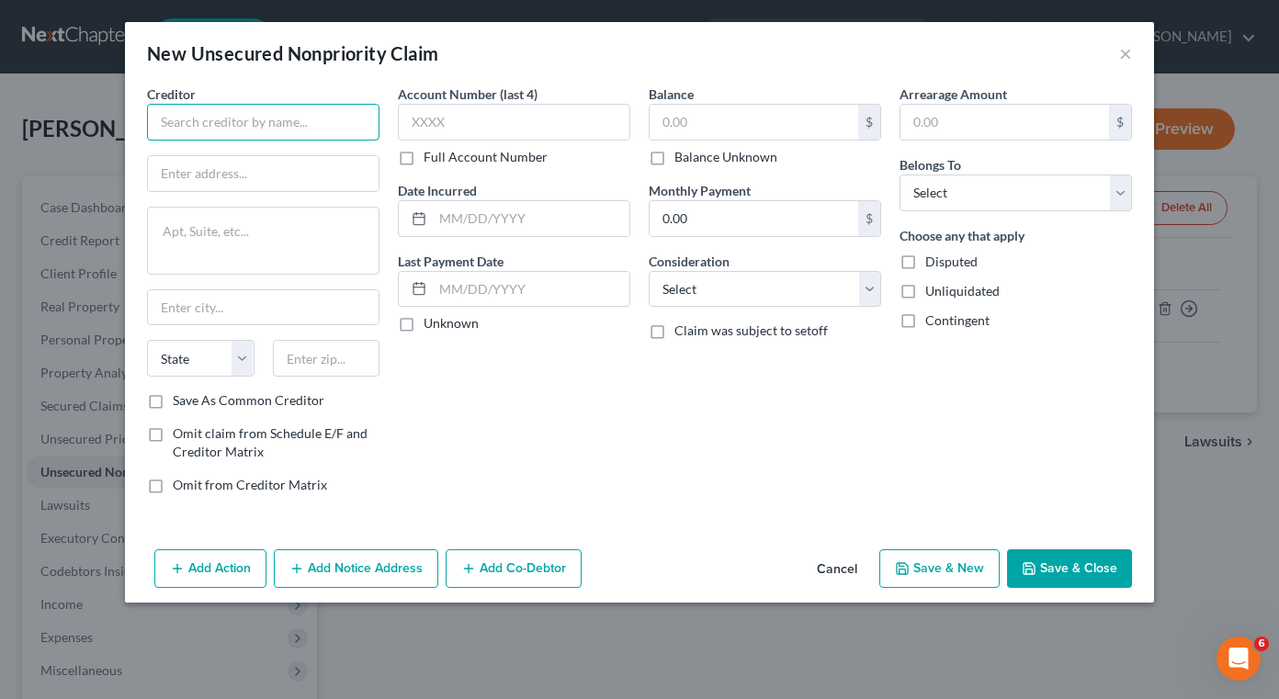
click at [291, 127] on input "text" at bounding box center [263, 122] width 232 height 37
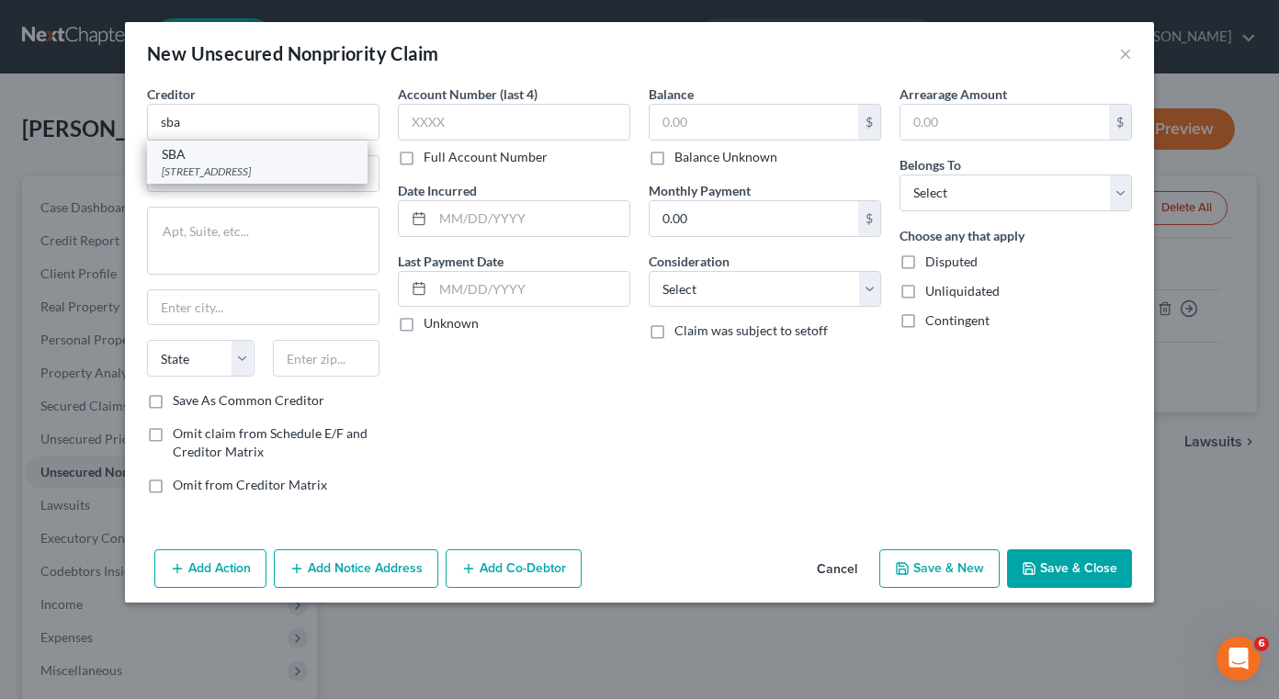
click at [277, 161] on div "SBA" at bounding box center [257, 154] width 191 height 18
type input "SBA"
type input "PO Box 3918"
type input "[GEOGRAPHIC_DATA]"
select select "38"
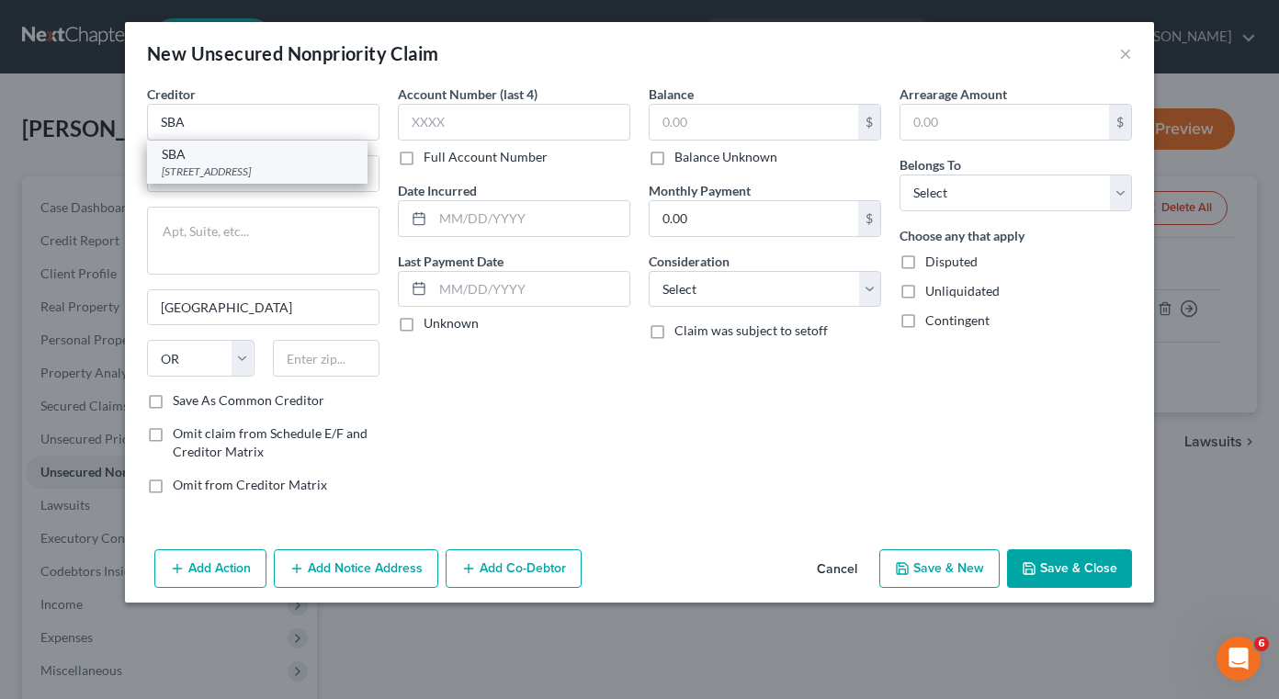
type input "97208"
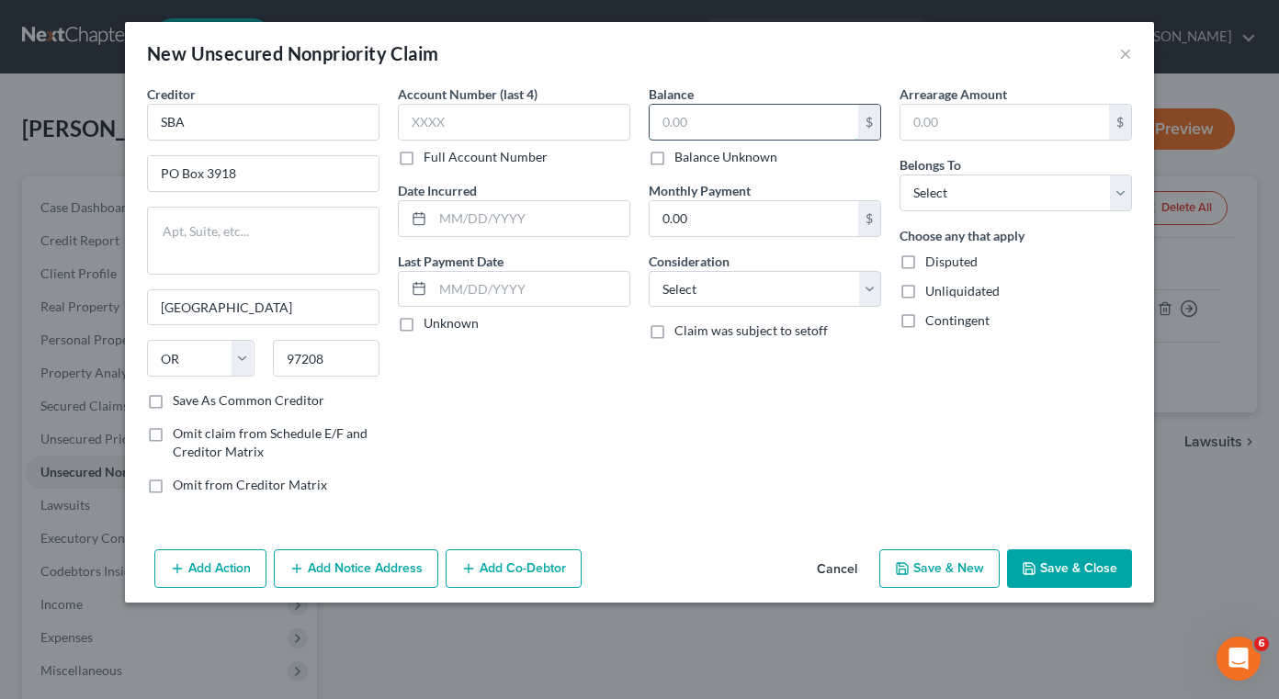
click at [714, 136] on input "text" at bounding box center [753, 122] width 209 height 35
type input "10,000"
click at [711, 300] on select "Select Cable / Satellite Services Collection Agency Credit Card Debt Debt Couns…" at bounding box center [764, 289] width 232 height 37
select select "14"
click at [648, 271] on select "Select Cable / Satellite Services Collection Agency Credit Card Debt Debt Couns…" at bounding box center [764, 289] width 232 height 37
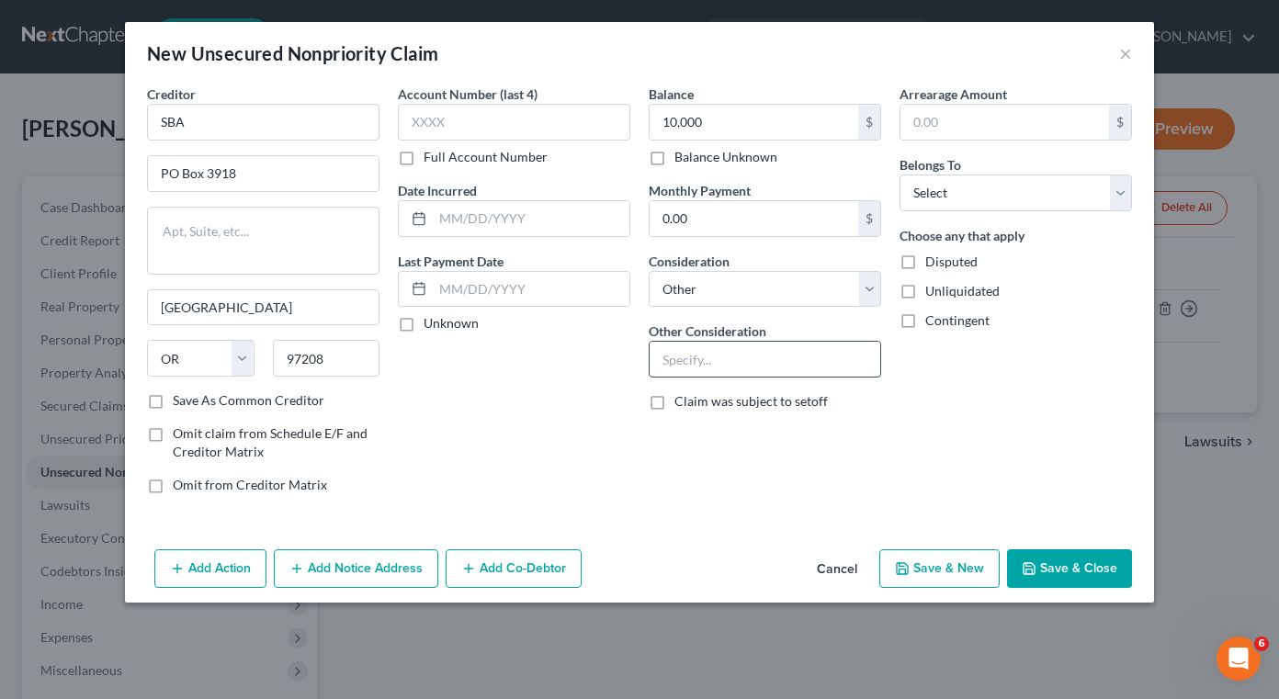
click at [828, 358] on input "text" at bounding box center [764, 359] width 231 height 35
type input "b"
type input "Business loan"
click at [1049, 205] on select "Select Debtor 1 Only Debtor 2 Only Debtor 1 And Debtor 2 Only At Least One Of T…" at bounding box center [1015, 193] width 232 height 37
select select "0"
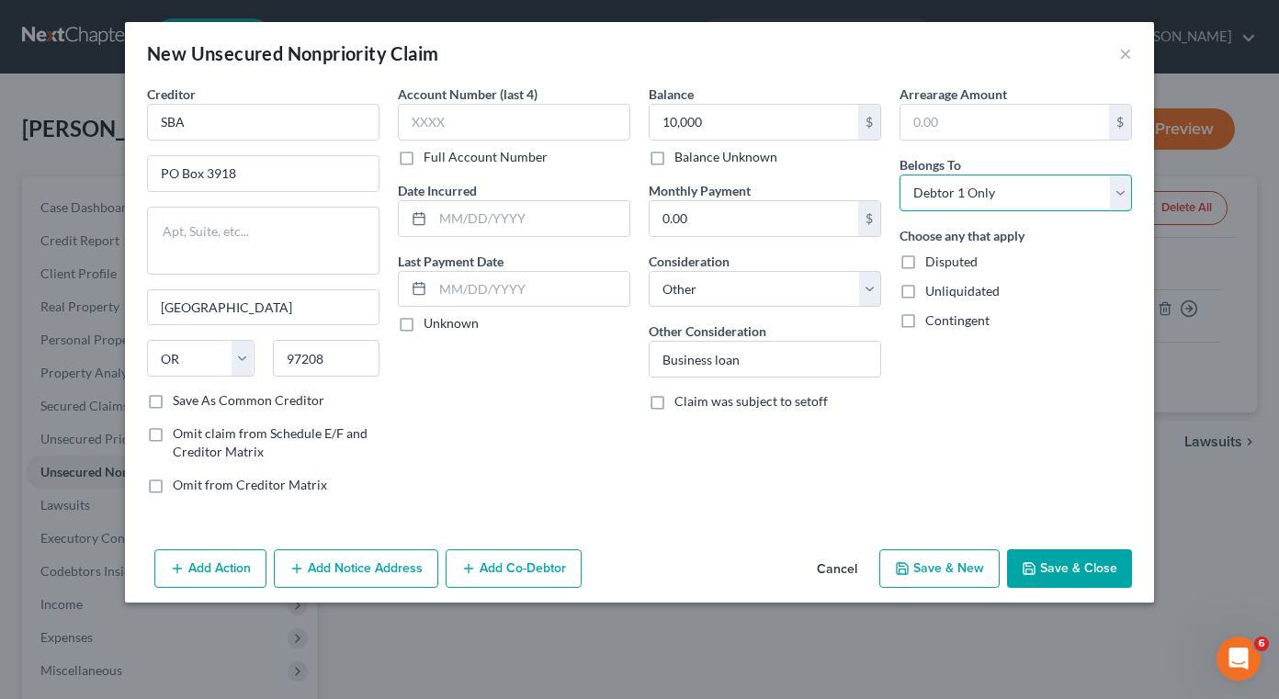
click at [899, 175] on select "Select Debtor 1 Only Debtor 2 Only Debtor 1 And Debtor 2 Only At Least One Of T…" at bounding box center [1015, 193] width 232 height 37
click at [987, 405] on div "Arrearage Amount $ Belongs To * Select Debtor 1 Only Debtor 2 Only Debtor 1 And…" at bounding box center [1015, 297] width 251 height 424
click at [1054, 570] on button "Save & Close" at bounding box center [1069, 568] width 125 height 39
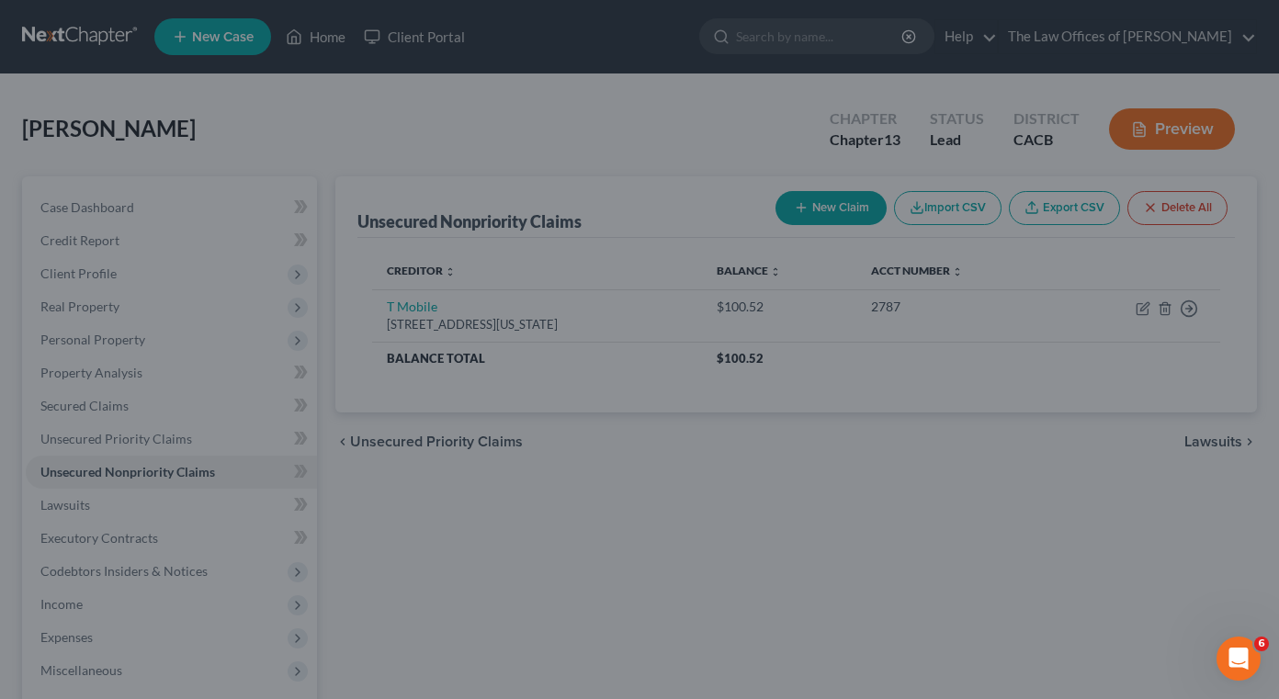
type input "10,000.00"
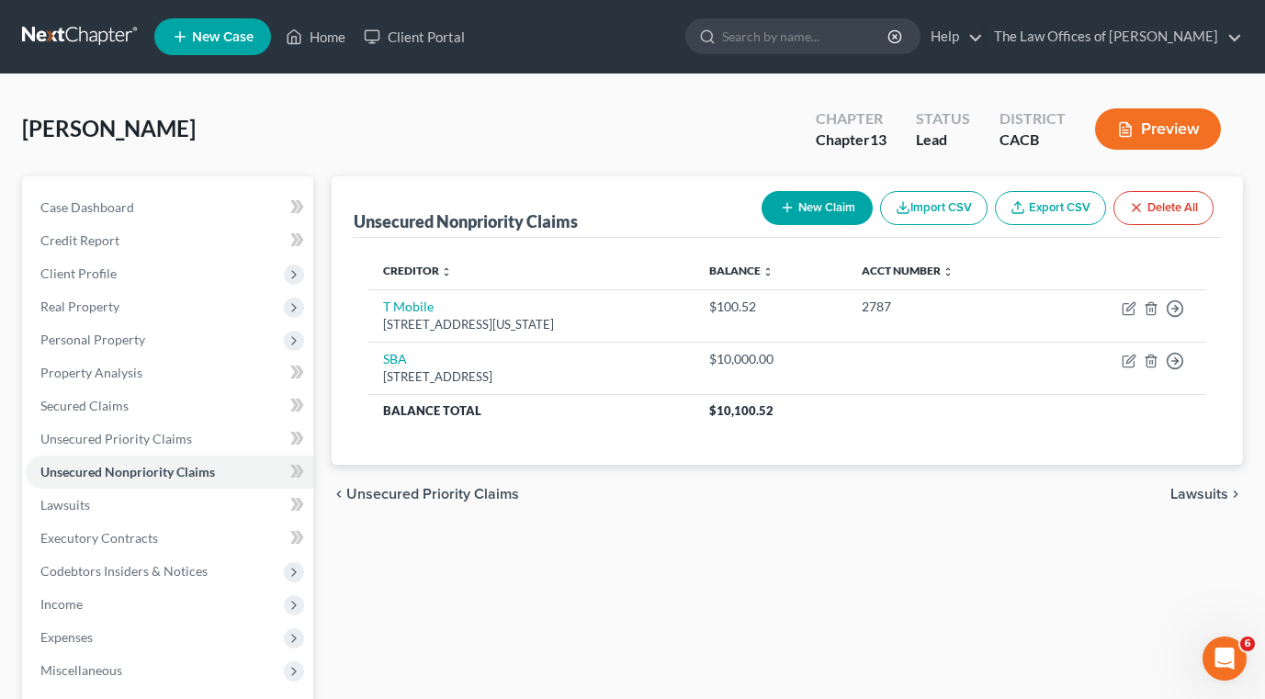
click at [776, 558] on div "Unsecured Nonpriority Claims New Claim Import CSV Export CSV Delete All Credito…" at bounding box center [787, 557] width 930 height 763
click at [89, 408] on span "Secured Claims" at bounding box center [84, 406] width 88 height 16
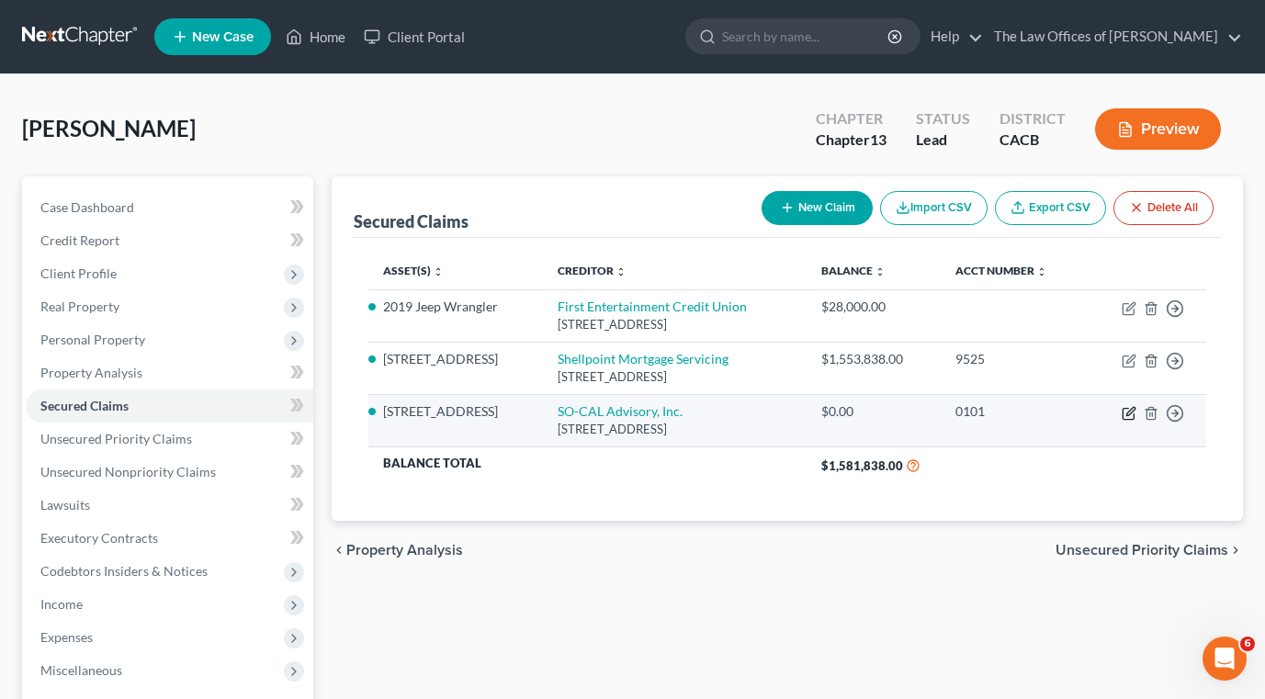
click at [1132, 414] on icon "button" at bounding box center [1129, 413] width 15 height 15
select select "4"
select select "2"
select select "3"
select select "0"
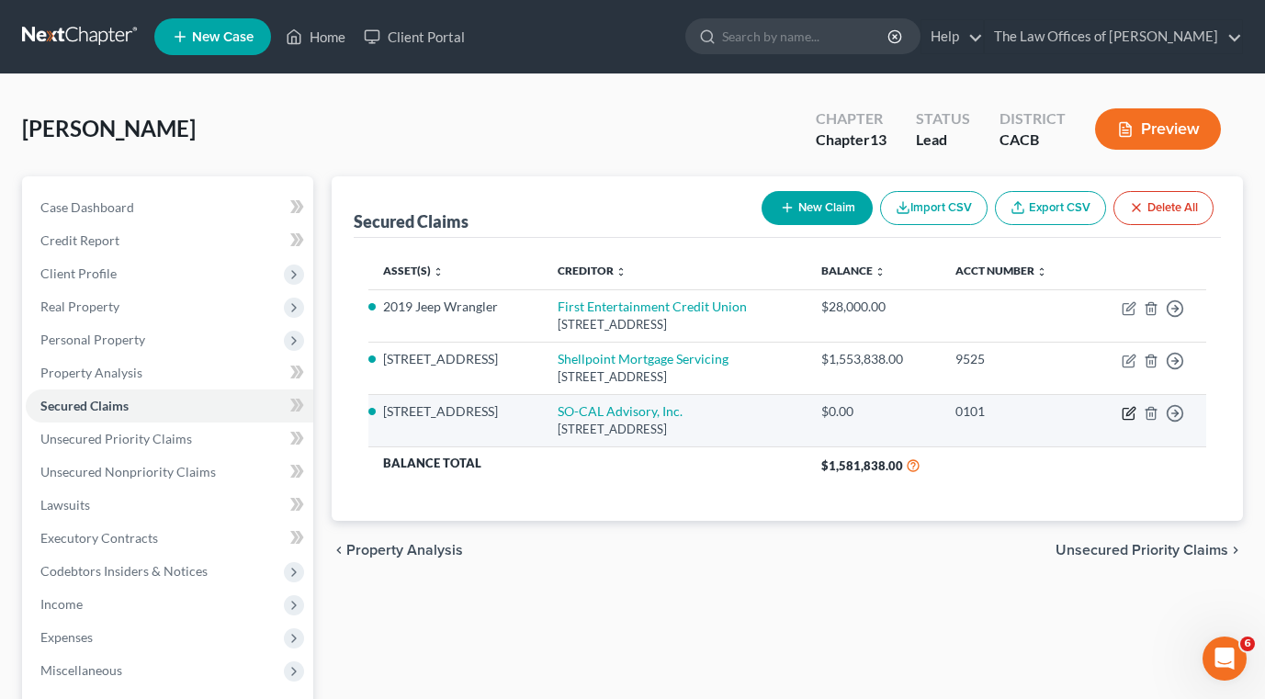
select select "0"
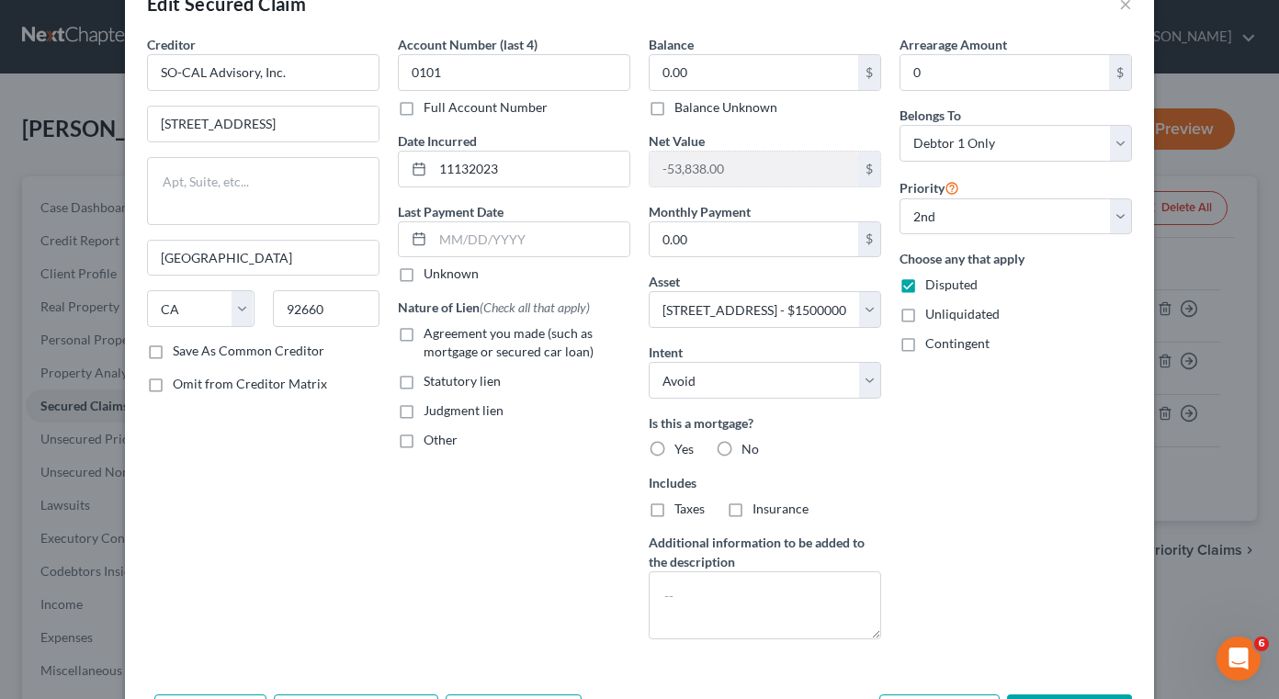
scroll to position [92, 0]
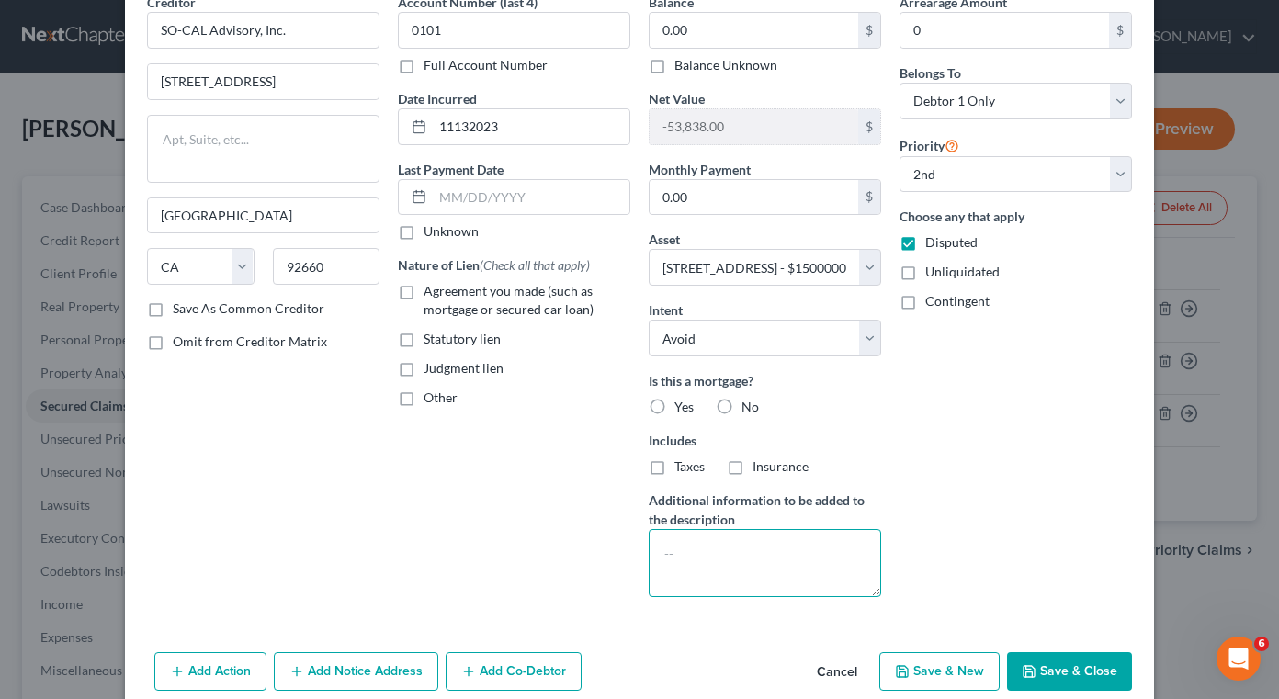
click at [793, 560] on textarea at bounding box center [764, 563] width 232 height 68
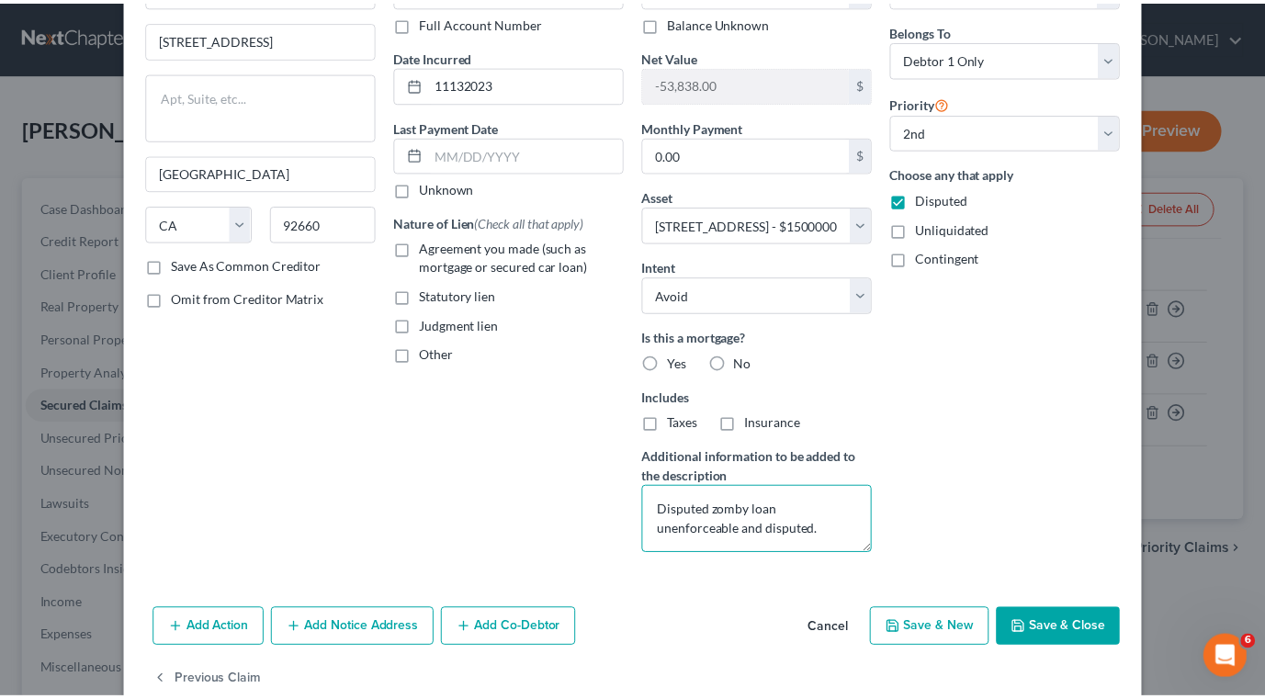
scroll to position [173, 0]
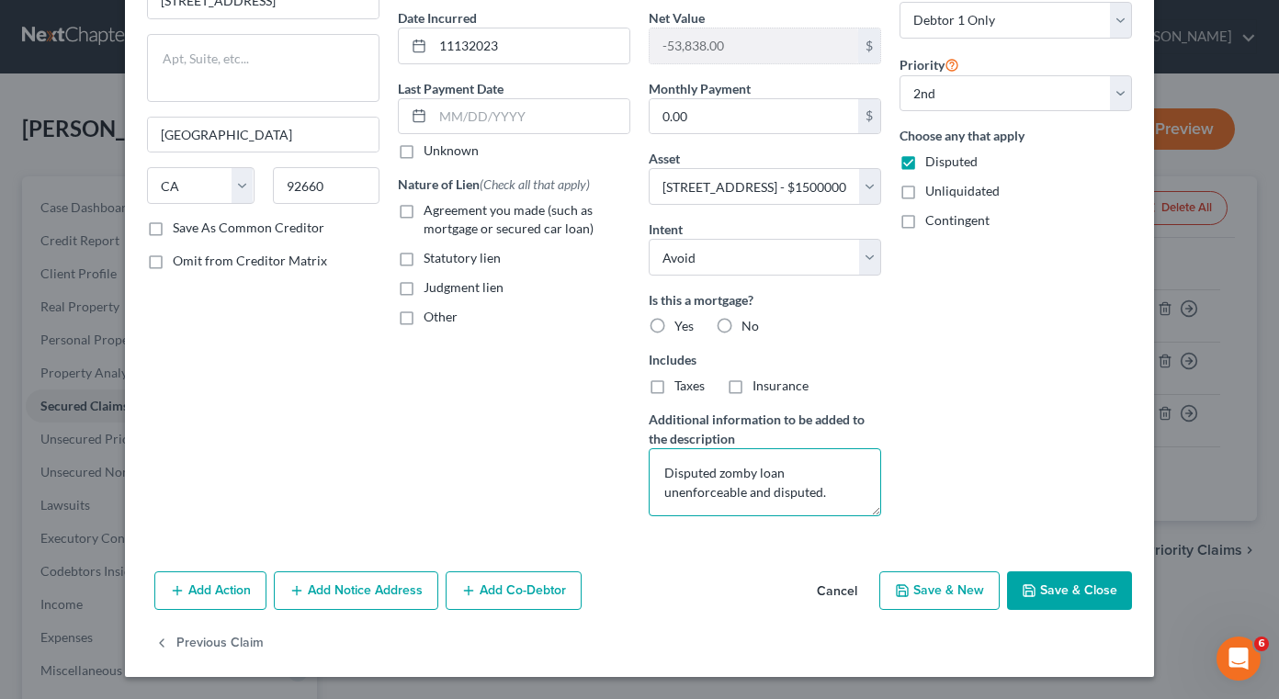
click at [745, 474] on textarea "Disputed zomby loan unenforceable and disputed." at bounding box center [764, 482] width 232 height 68
click at [809, 476] on textarea "Disputed zombie loan unenforceable and disputed." at bounding box center [764, 482] width 232 height 68
type textarea "Disputed zombie loan unenforceable and disputed."
click at [1058, 593] on button "Save & Close" at bounding box center [1069, 590] width 125 height 39
select select
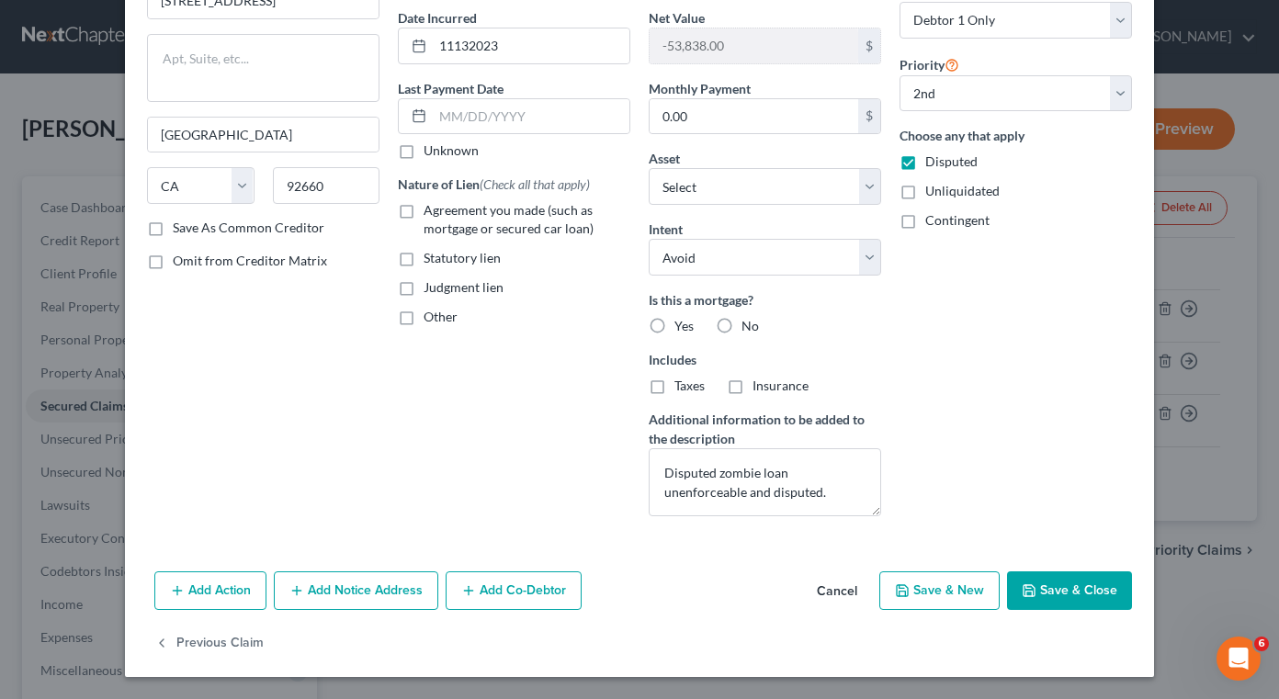
select select "1"
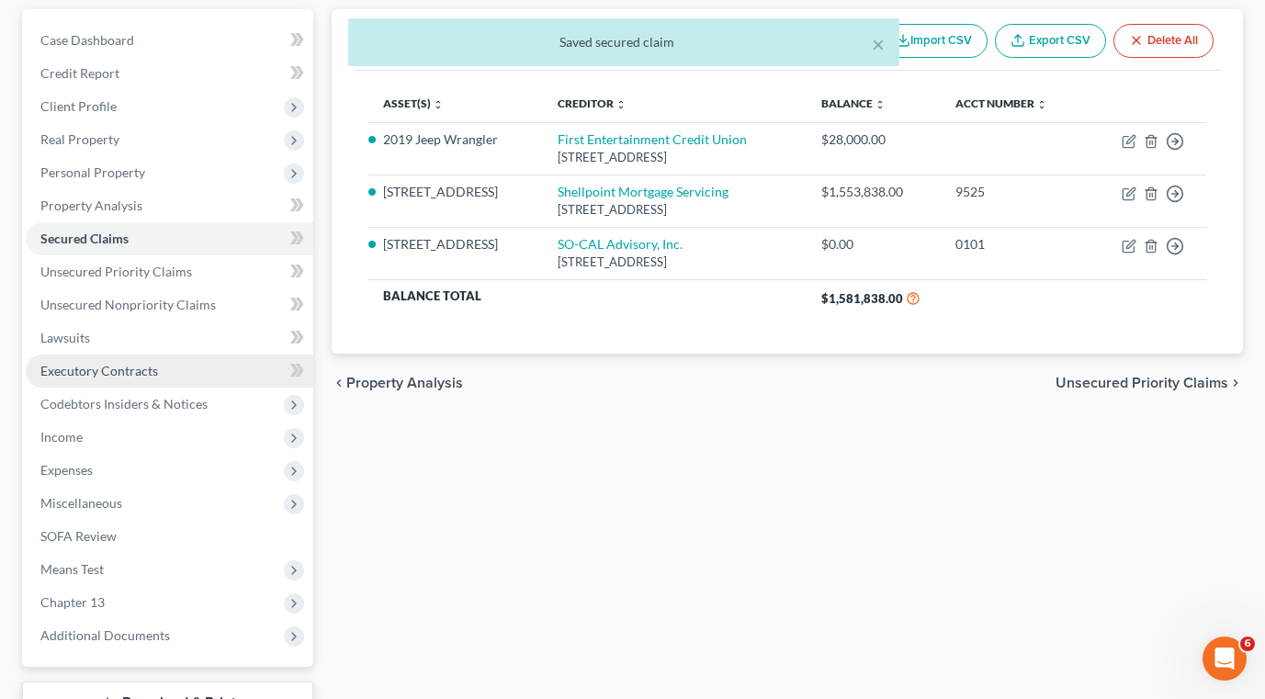
scroll to position [310, 0]
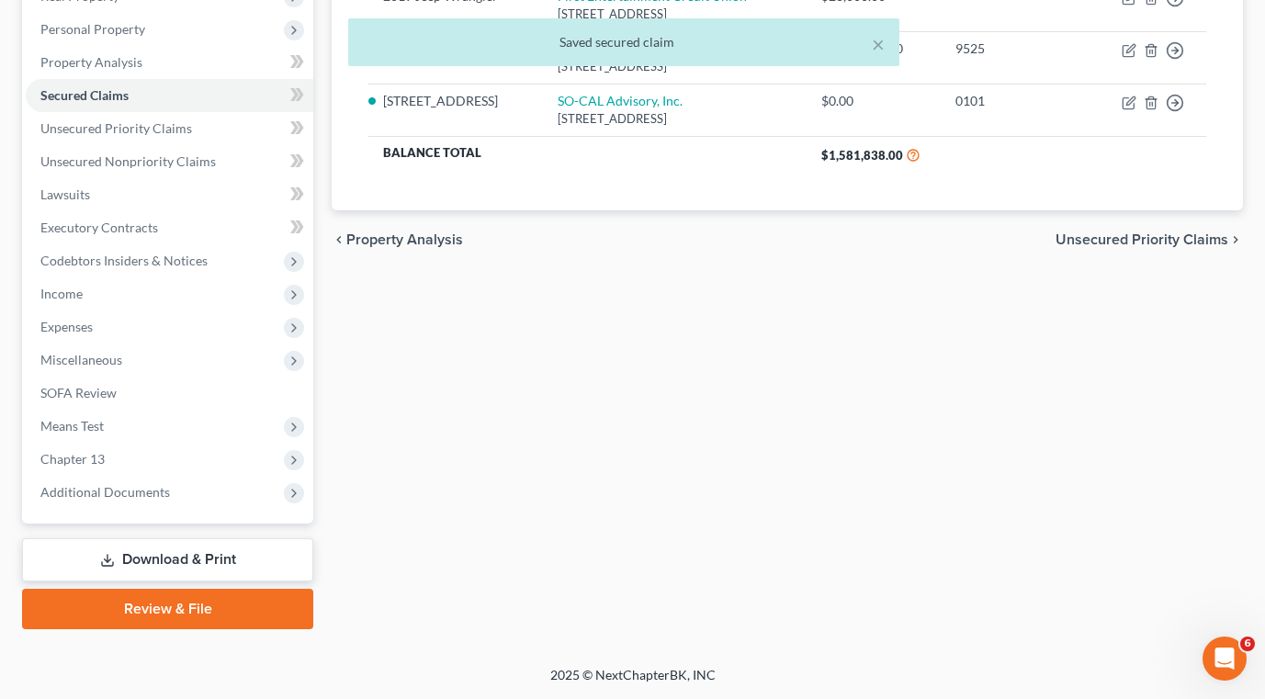
click at [197, 559] on link "Download & Print" at bounding box center [167, 559] width 291 height 43
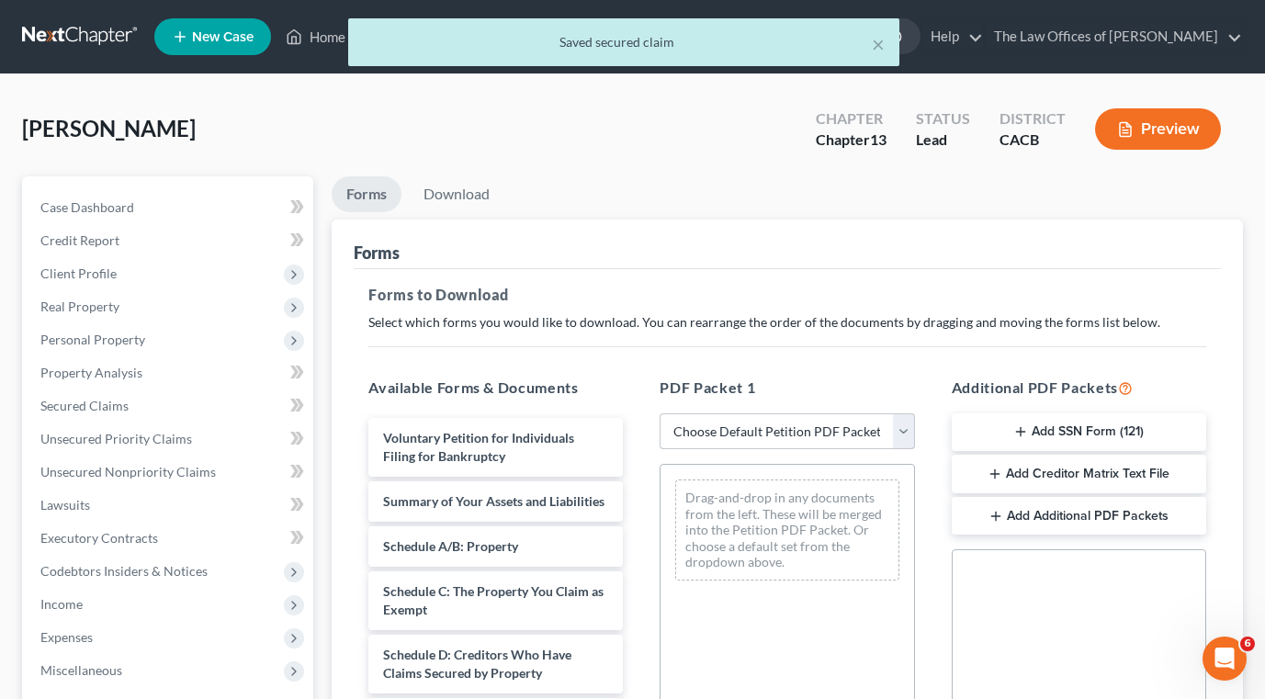
click at [730, 443] on select "Choose Default Petition PDF Packet Complete Bankruptcy Petition (all forms and …" at bounding box center [787, 431] width 254 height 37
select select "0"
click at [660, 413] on select "Choose Default Petition PDF Packet Complete Bankruptcy Petition (all forms and …" at bounding box center [787, 431] width 254 height 37
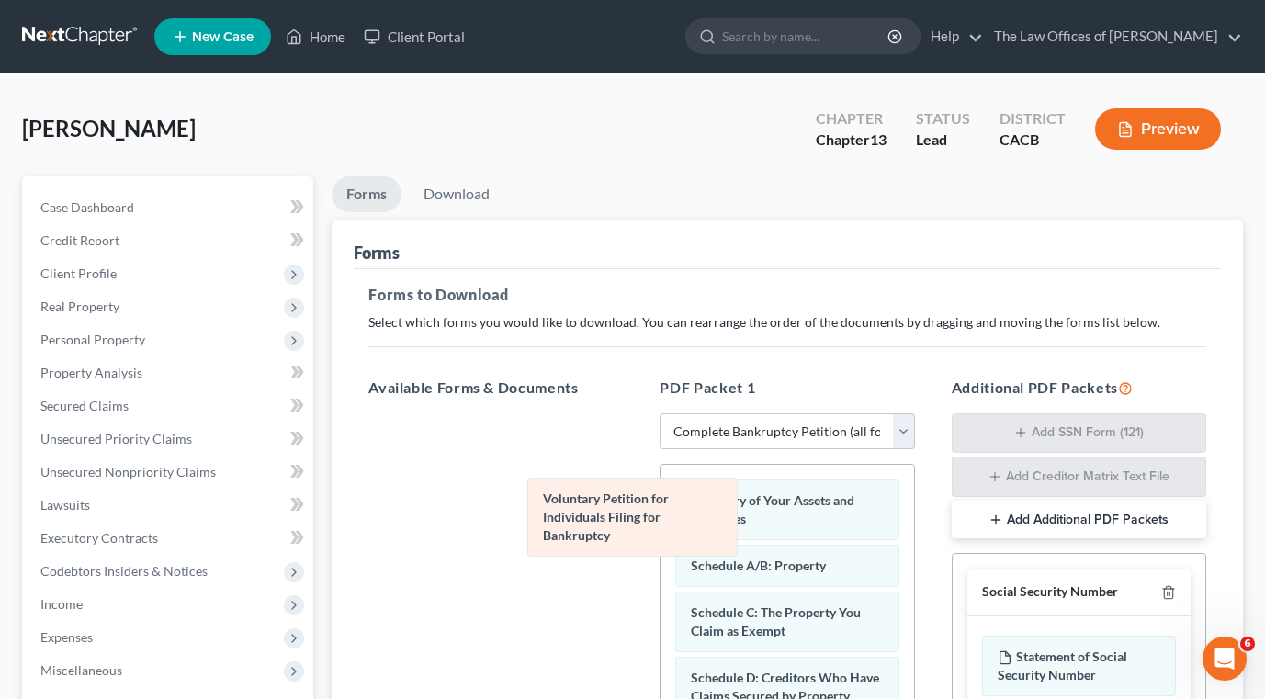
drag, startPoint x: 733, startPoint y: 516, endPoint x: 540, endPoint y: 512, distance: 192.9
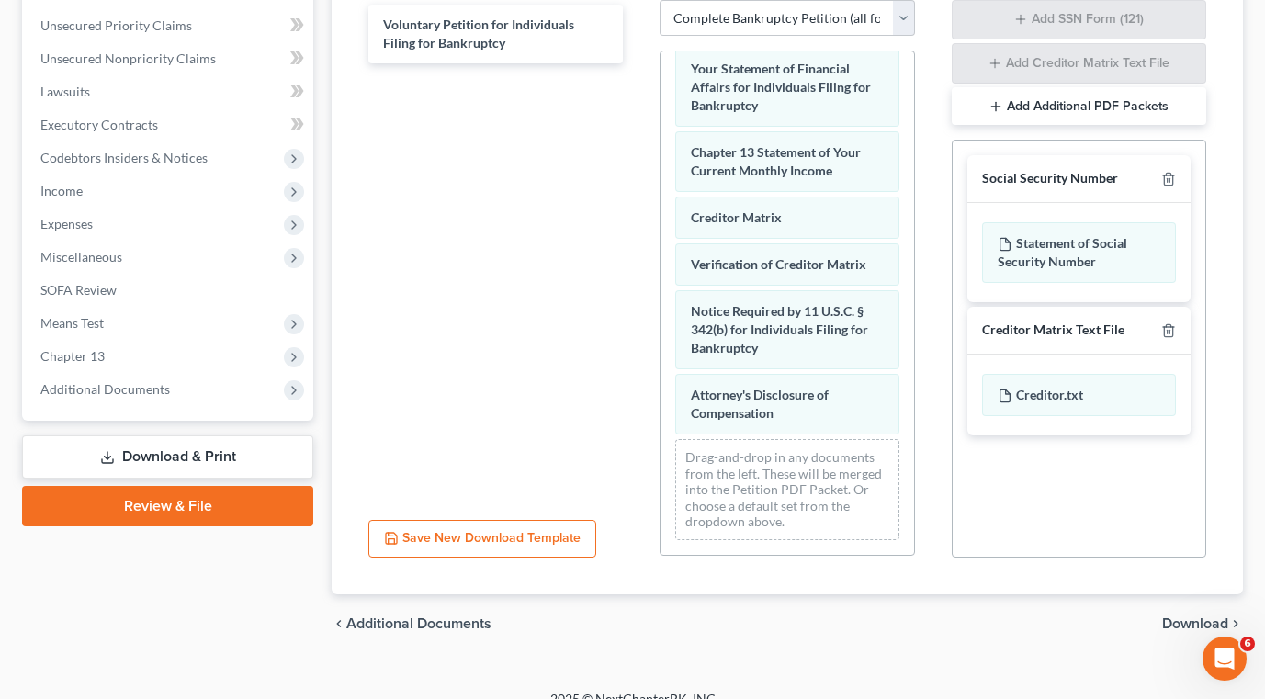
scroll to position [437, 0]
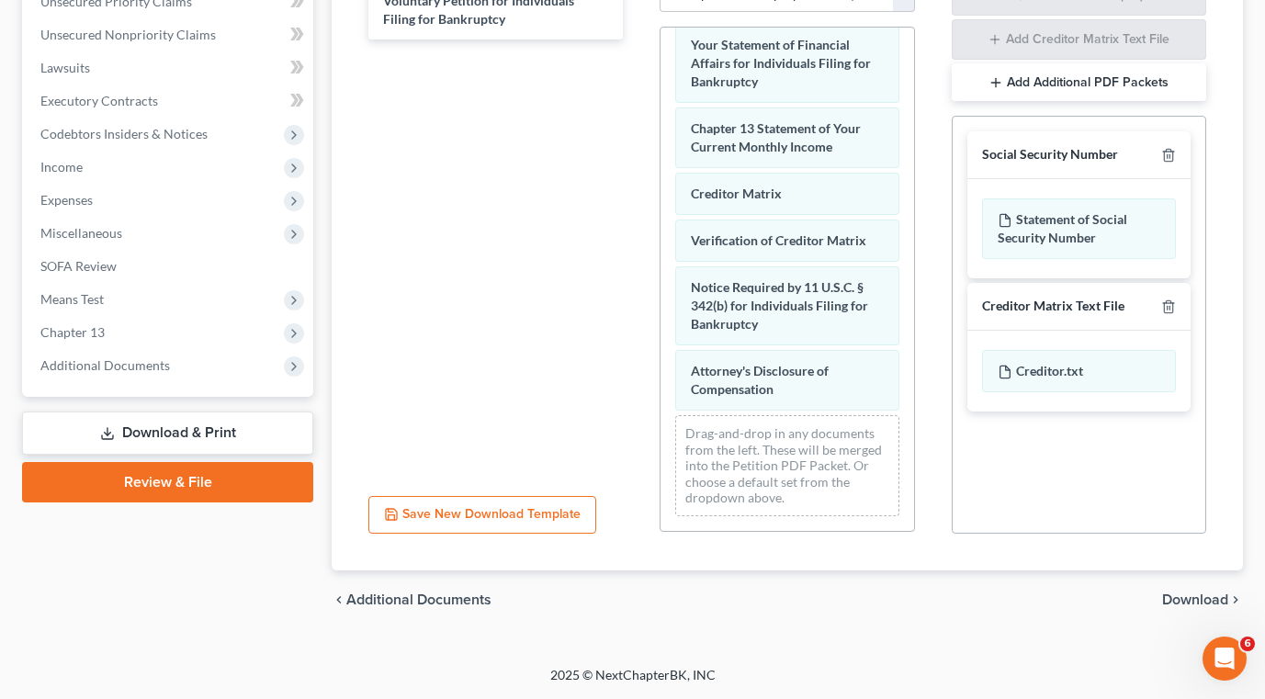
click at [1194, 596] on span "Download" at bounding box center [1195, 599] width 66 height 15
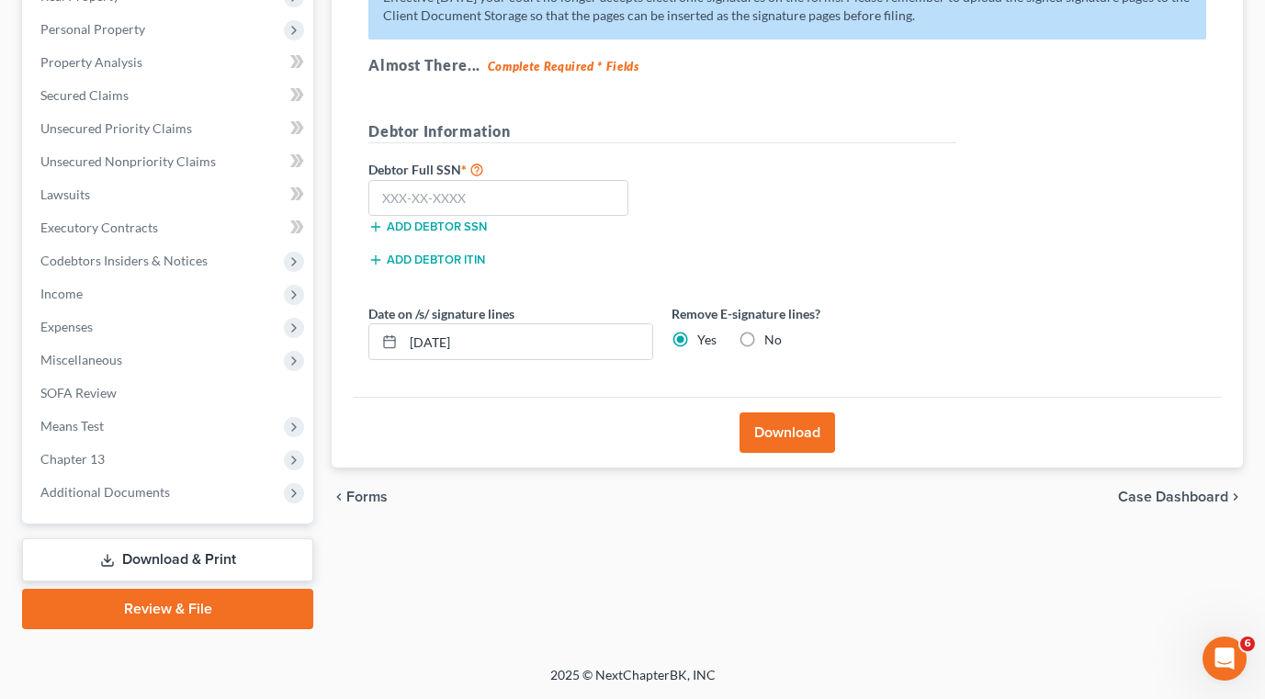
scroll to position [310, 0]
click at [795, 434] on button "Download" at bounding box center [787, 432] width 96 height 40
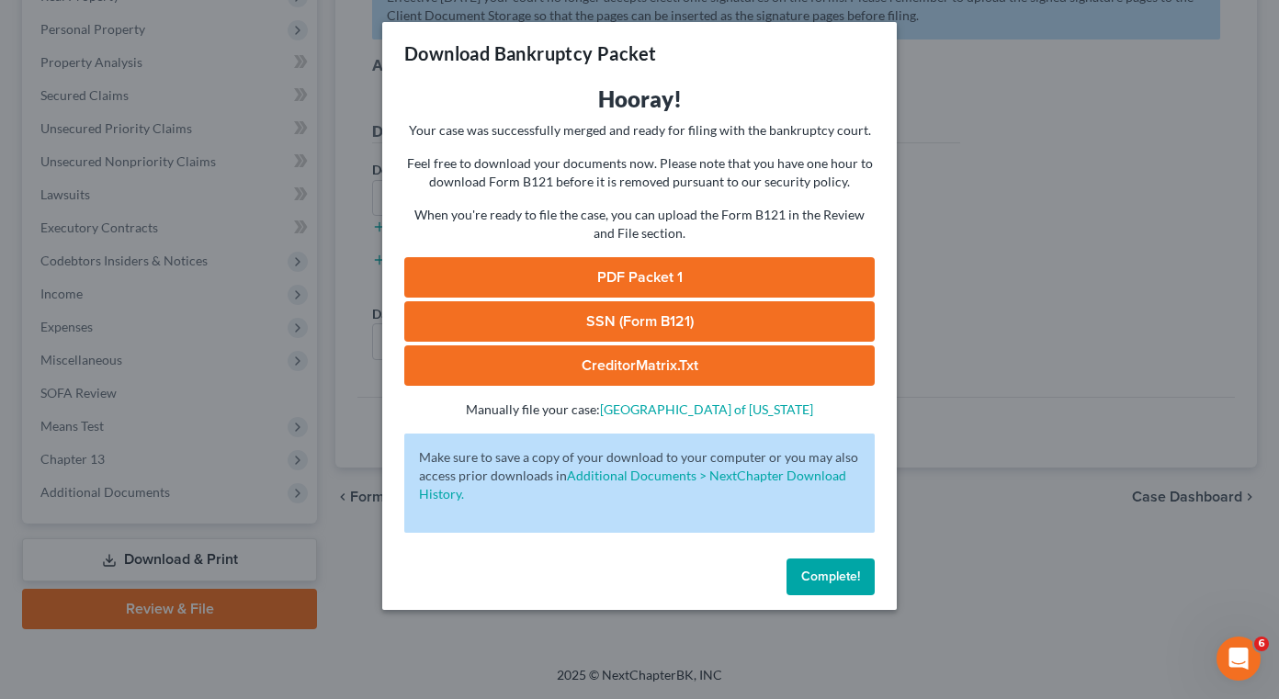
click at [646, 274] on link "PDF Packet 1" at bounding box center [639, 277] width 470 height 40
click at [810, 574] on span "Complete!" at bounding box center [830, 577] width 59 height 16
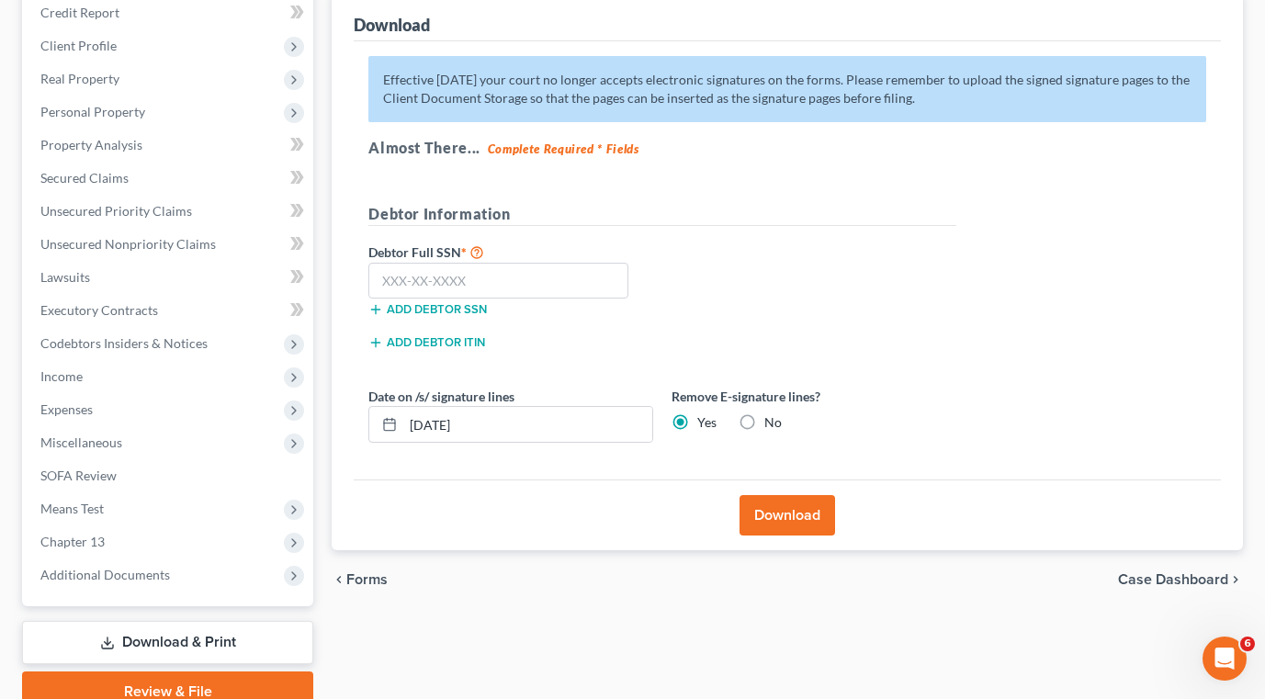
scroll to position [127, 0]
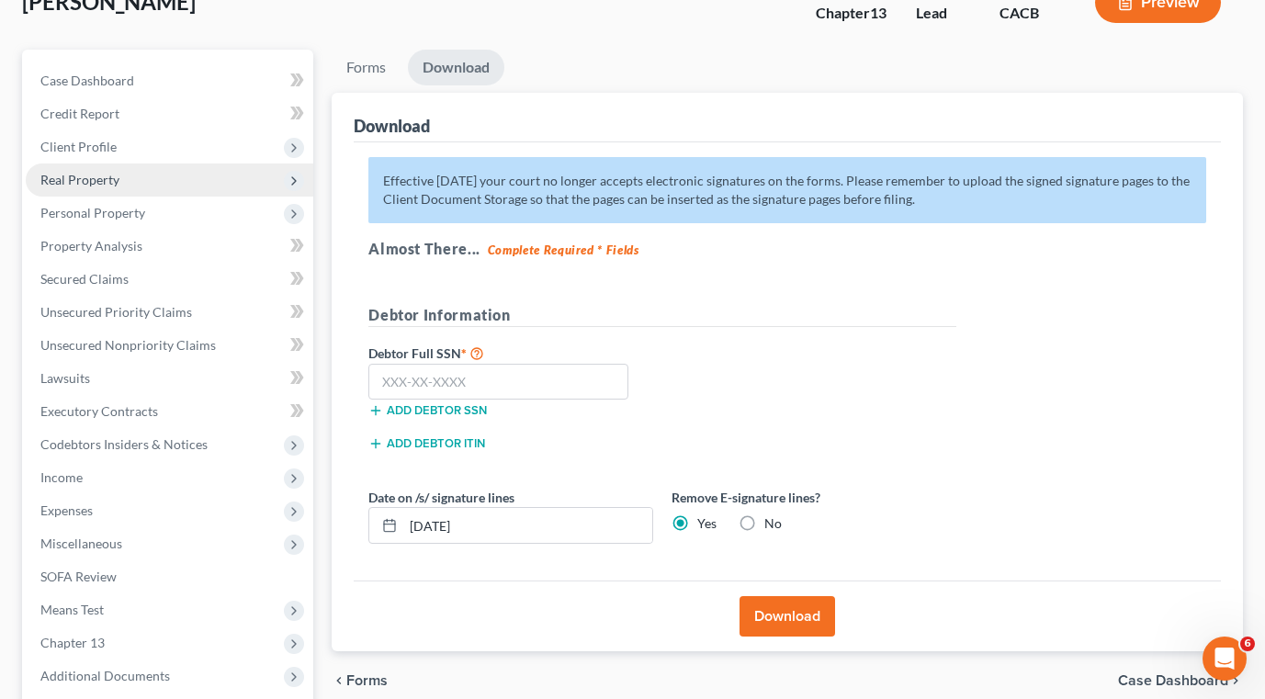
click at [88, 177] on span "Real Property" at bounding box center [79, 180] width 79 height 16
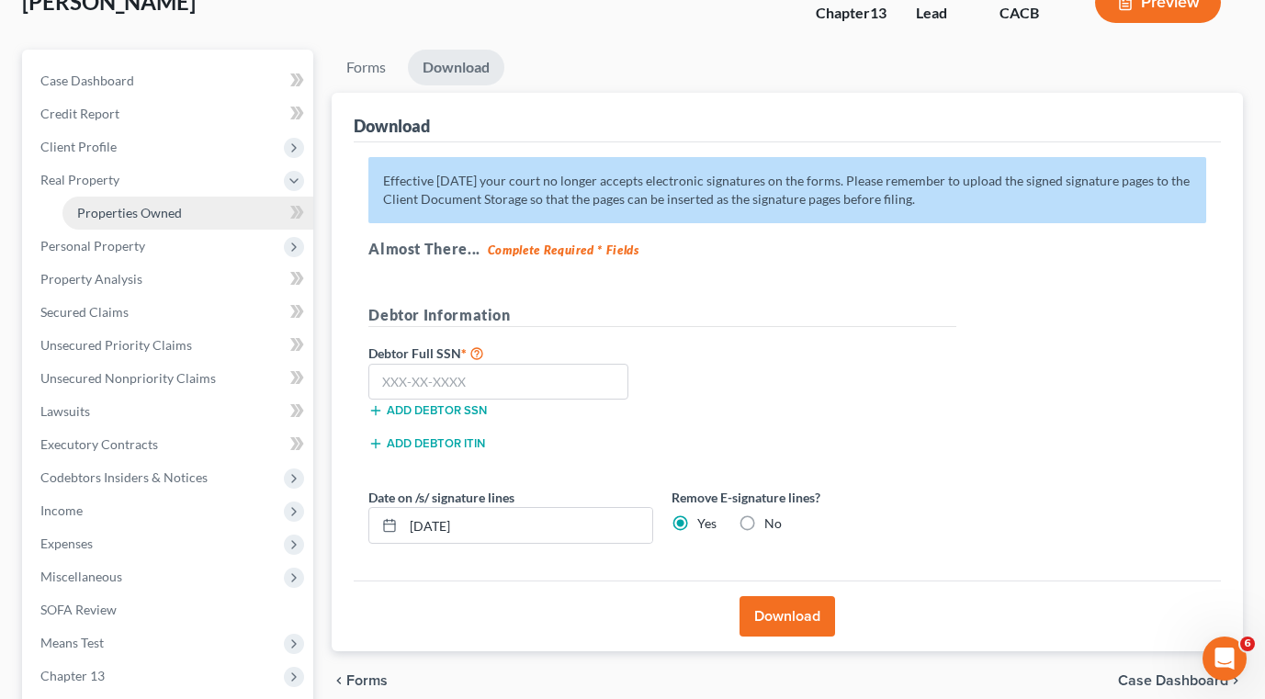
click at [125, 216] on span "Properties Owned" at bounding box center [129, 213] width 105 height 16
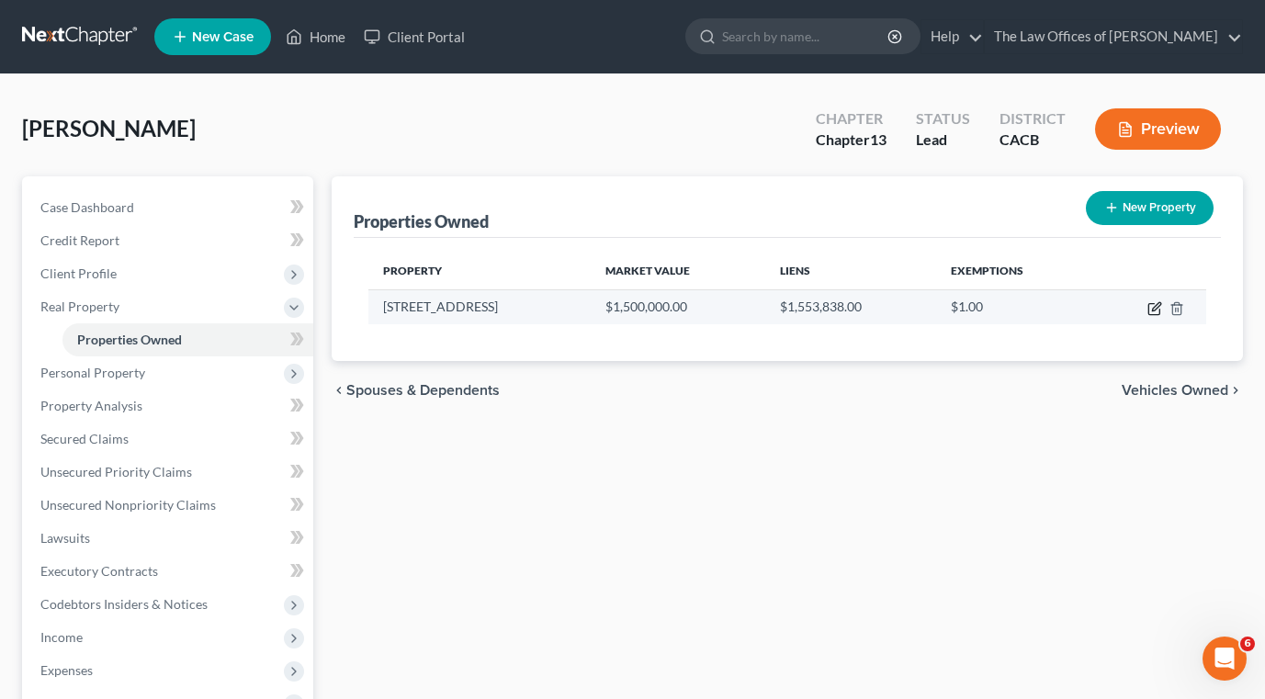
click at [1156, 306] on icon "button" at bounding box center [1156, 306] width 8 height 8
select select "4"
select select "0"
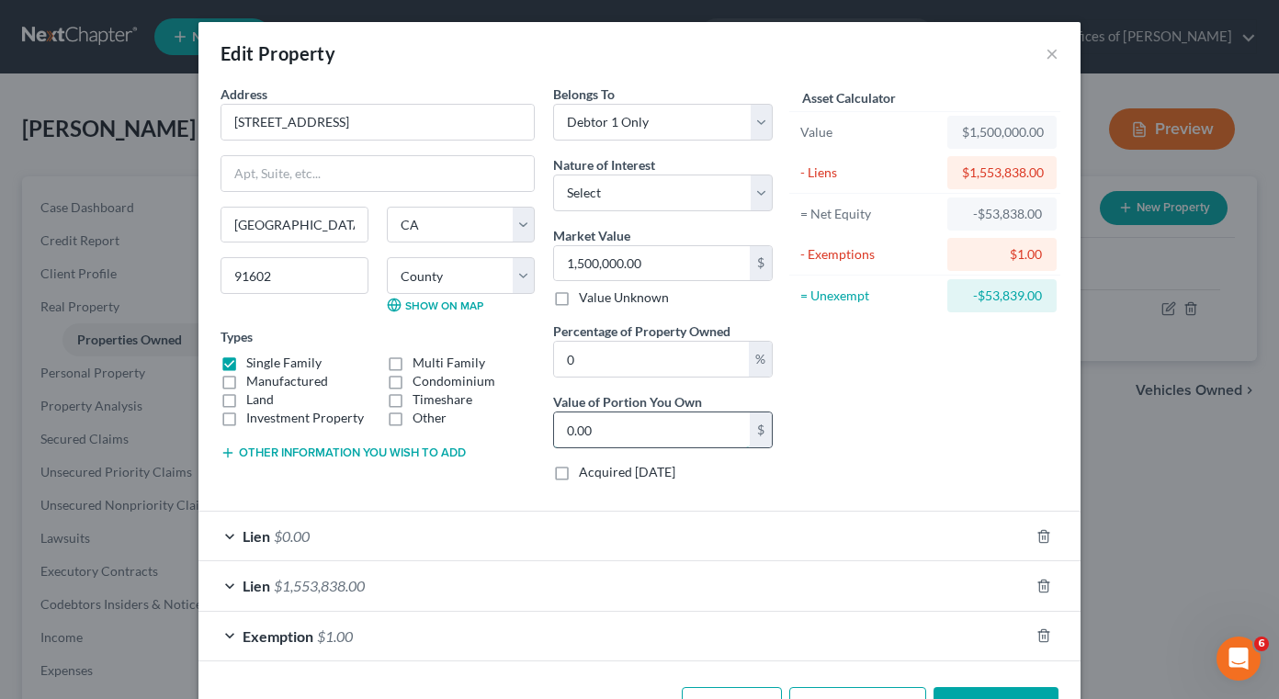
click at [623, 437] on input "0.00" at bounding box center [652, 429] width 196 height 35
type input "0.00"
type input "15"
type input "0.01"
type input "150"
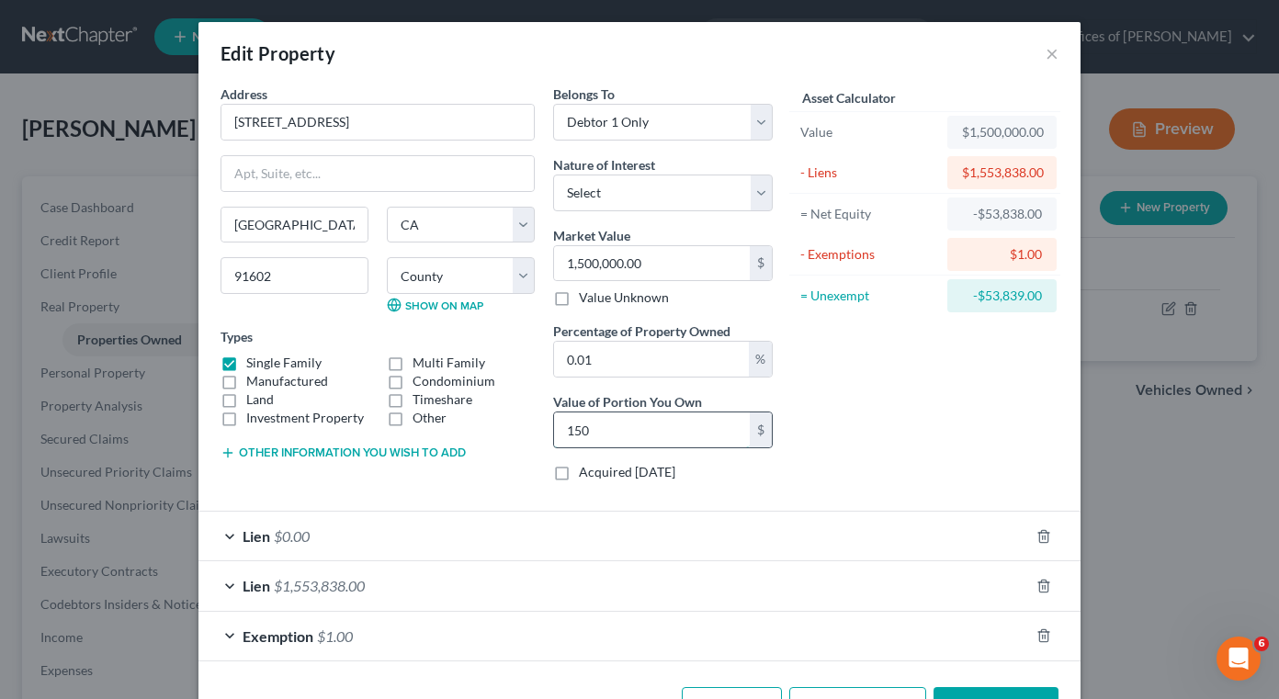
type input "0.10"
type input "1,500"
type input "1"
type input "15,000"
type input "10"
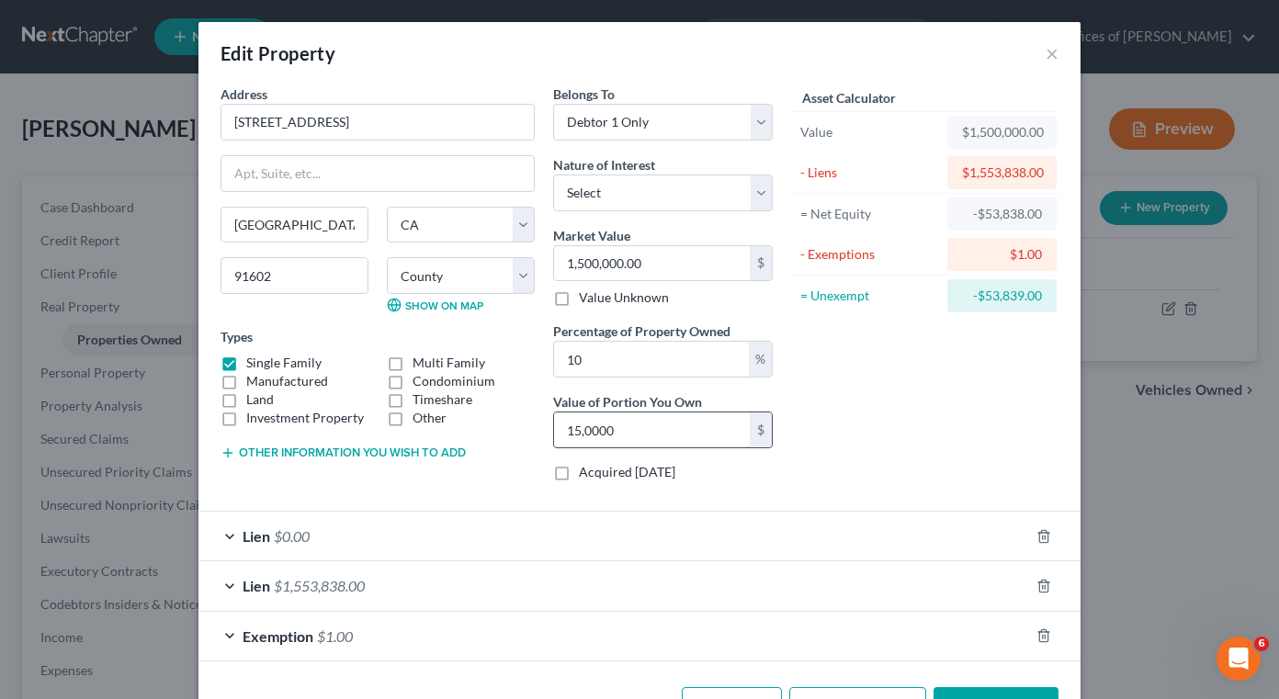
type input "150,000"
type input "100"
type input "1,500,000"
type input "1000"
type input "15,000,000"
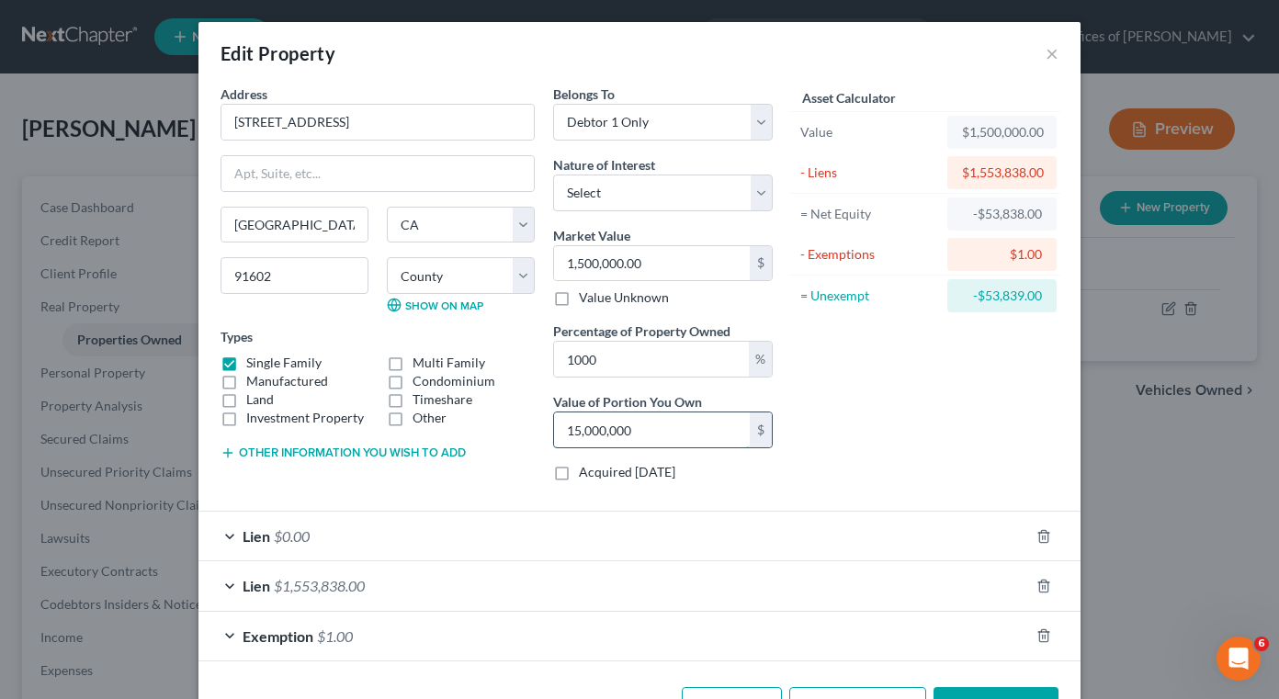
type input "100"
type input "1,500,000"
click at [951, 392] on div "Asset Calculator Value $1,500,000.00 - Liens $1,553,838.00 = Net Equity -$53,83…" at bounding box center [925, 291] width 286 height 412
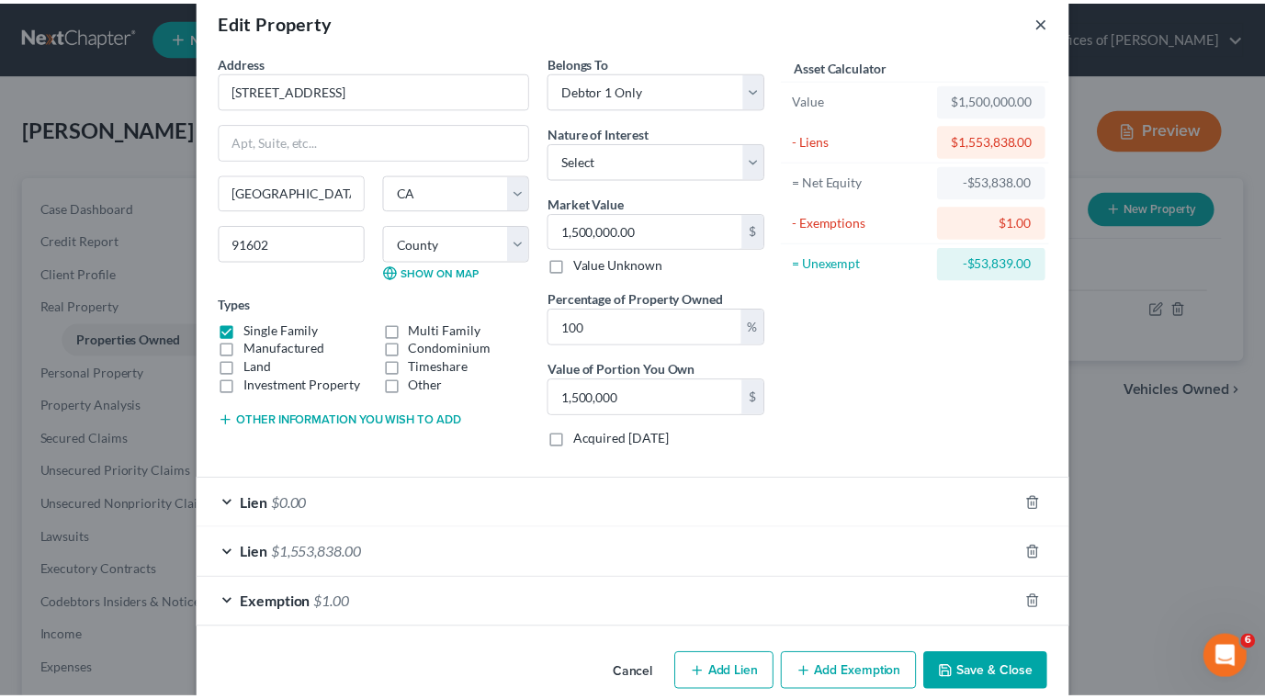
scroll to position [62, 0]
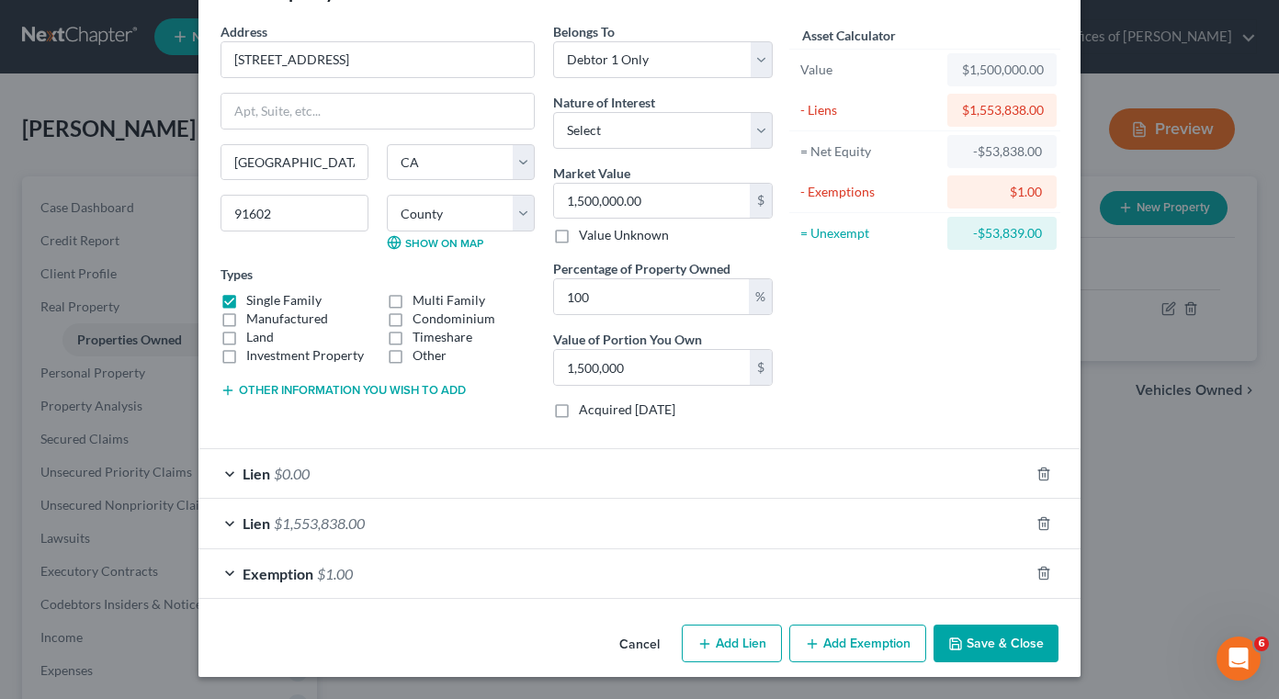
click at [984, 633] on button "Save & Close" at bounding box center [995, 644] width 125 height 39
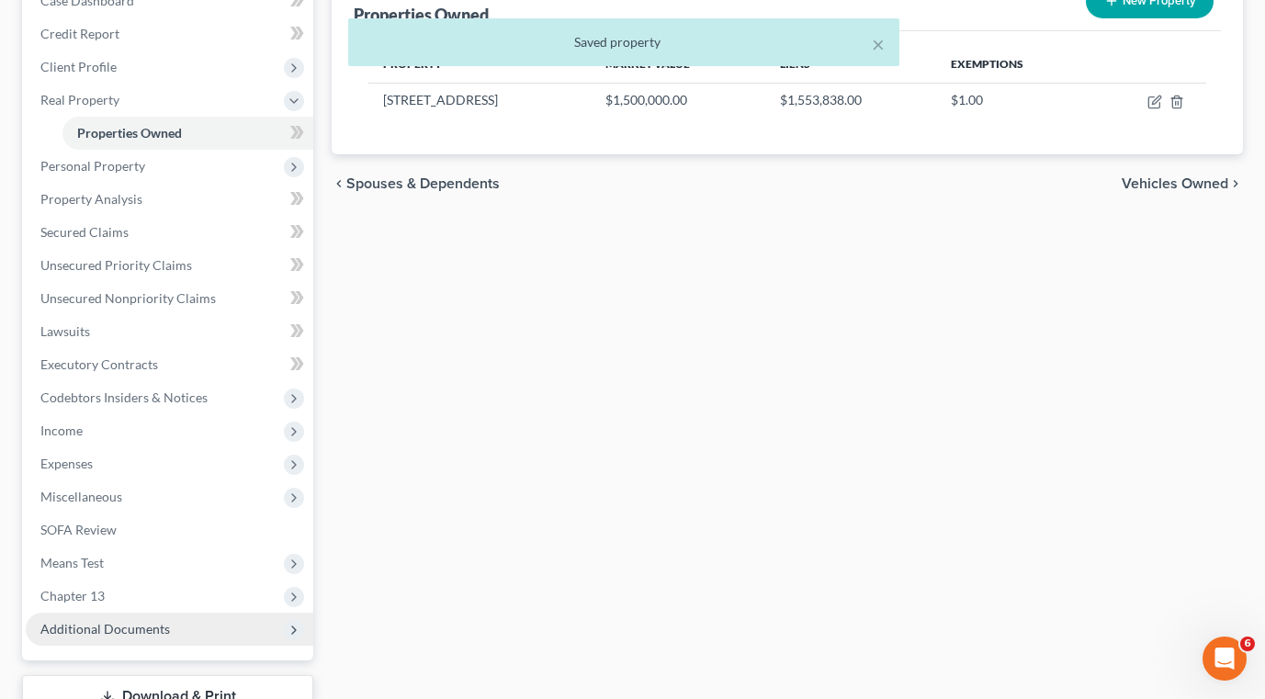
scroll to position [344, 0]
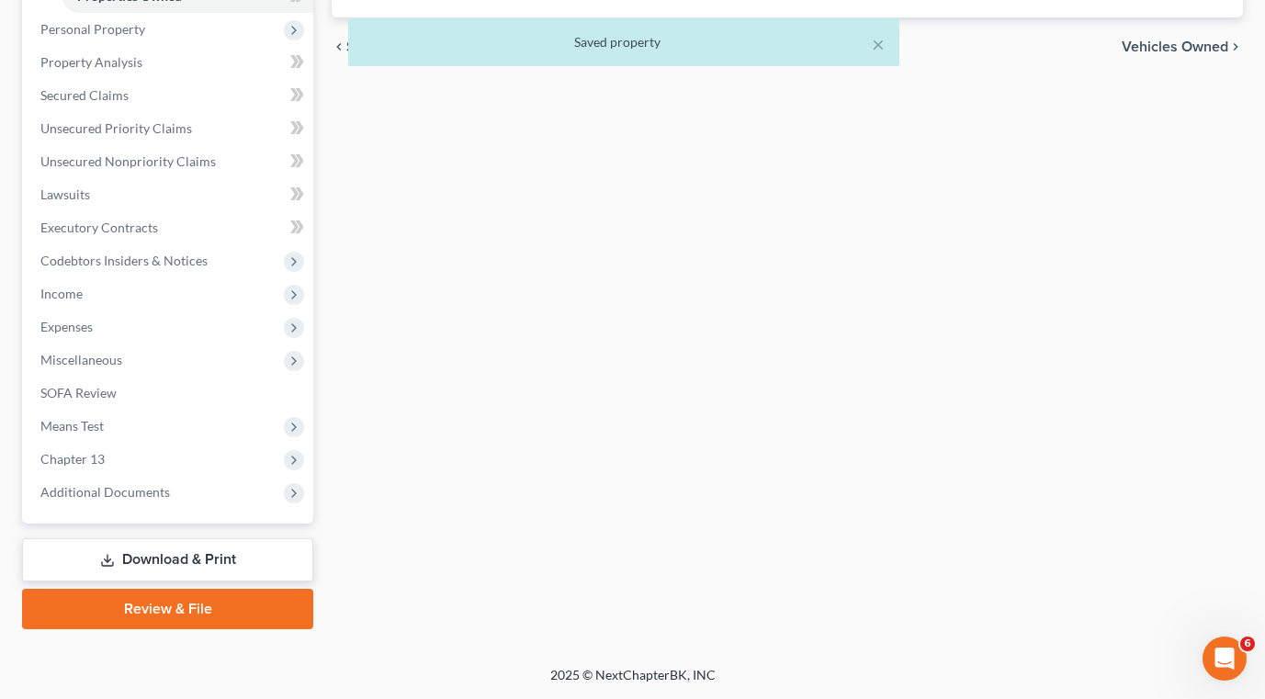
click at [129, 559] on link "Download & Print" at bounding box center [167, 559] width 291 height 43
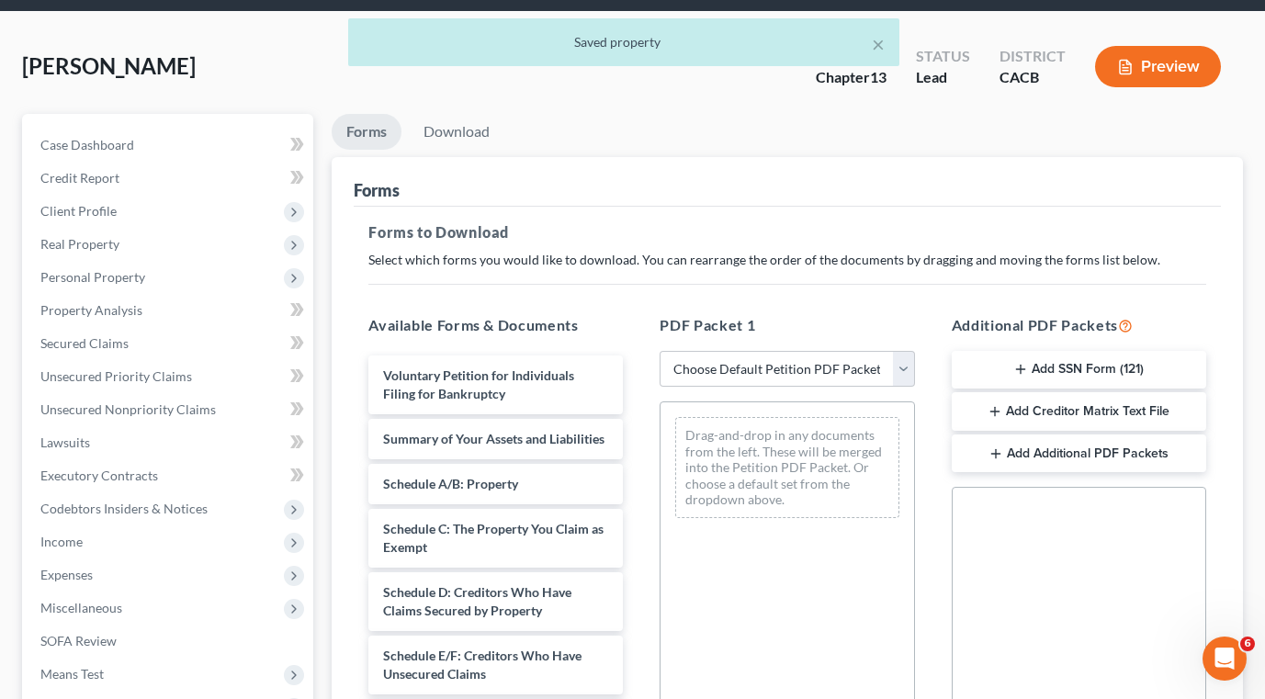
scroll to position [92, 0]
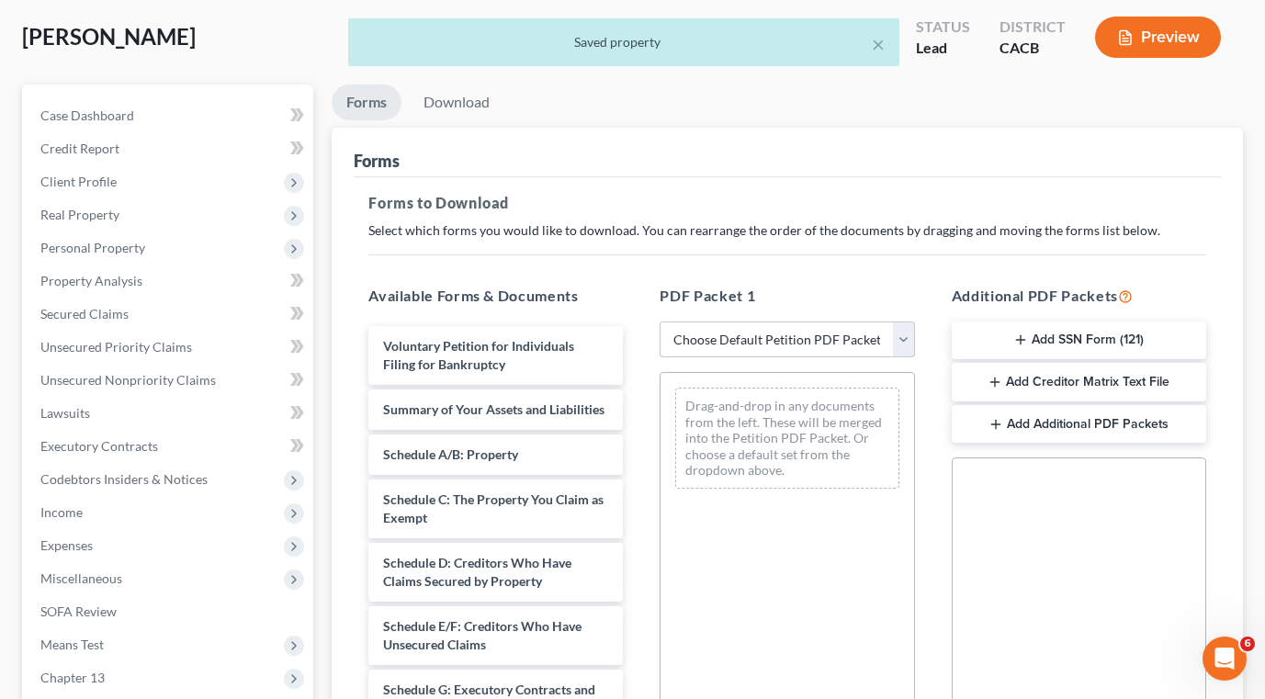
click at [715, 342] on select "Choose Default Petition PDF Packet Complete Bankruptcy Petition (all forms and …" at bounding box center [787, 339] width 254 height 37
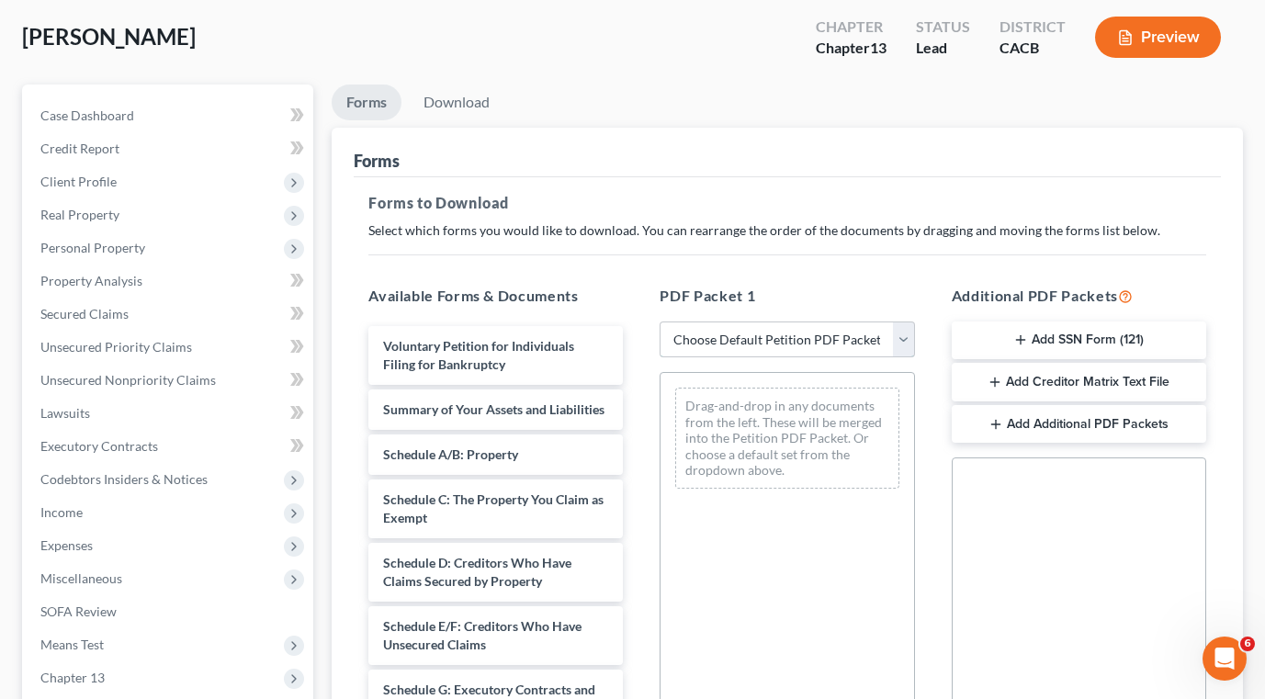
select select "0"
click at [660, 321] on select "Choose Default Petition PDF Packet Complete Bankruptcy Petition (all forms and …" at bounding box center [787, 339] width 254 height 37
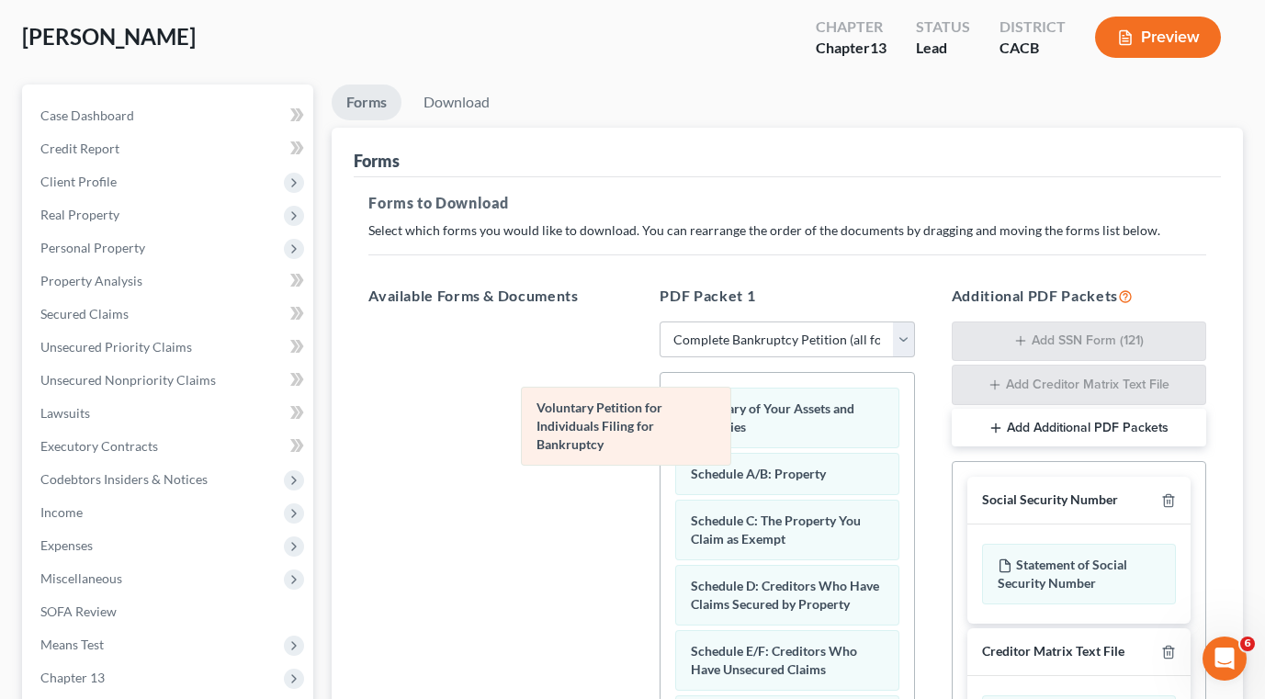
drag, startPoint x: 706, startPoint y: 410, endPoint x: 576, endPoint y: 407, distance: 130.5
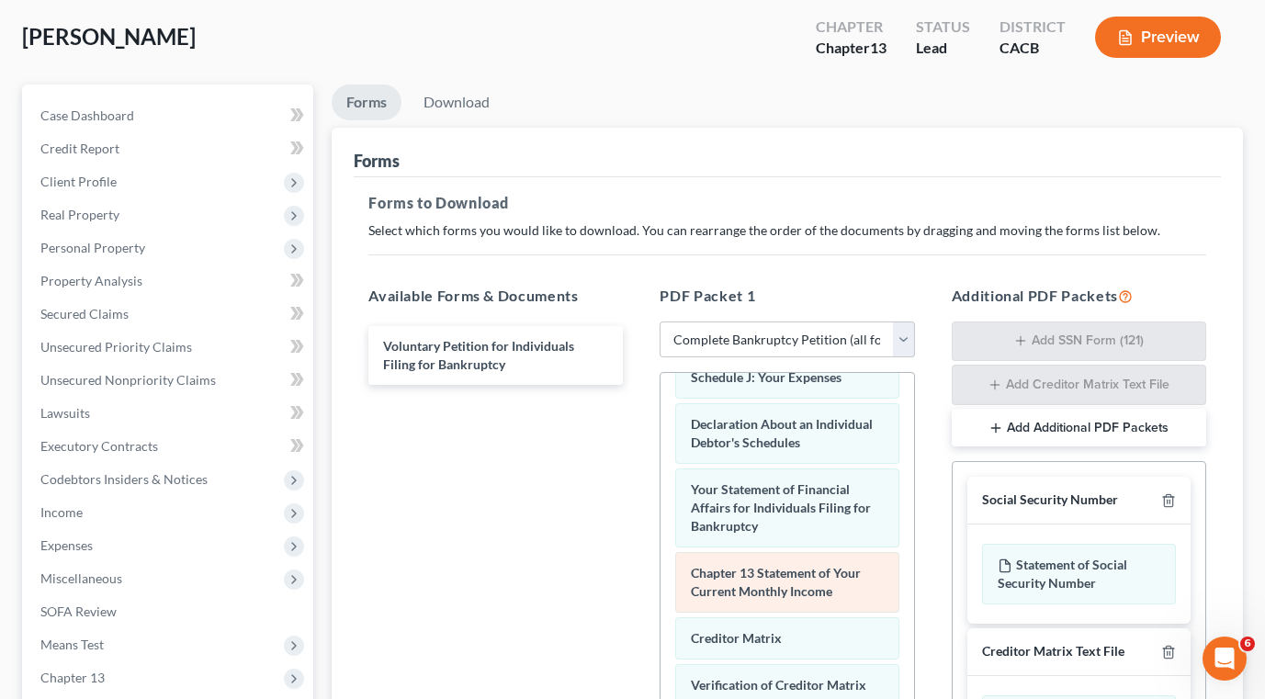
scroll to position [634, 0]
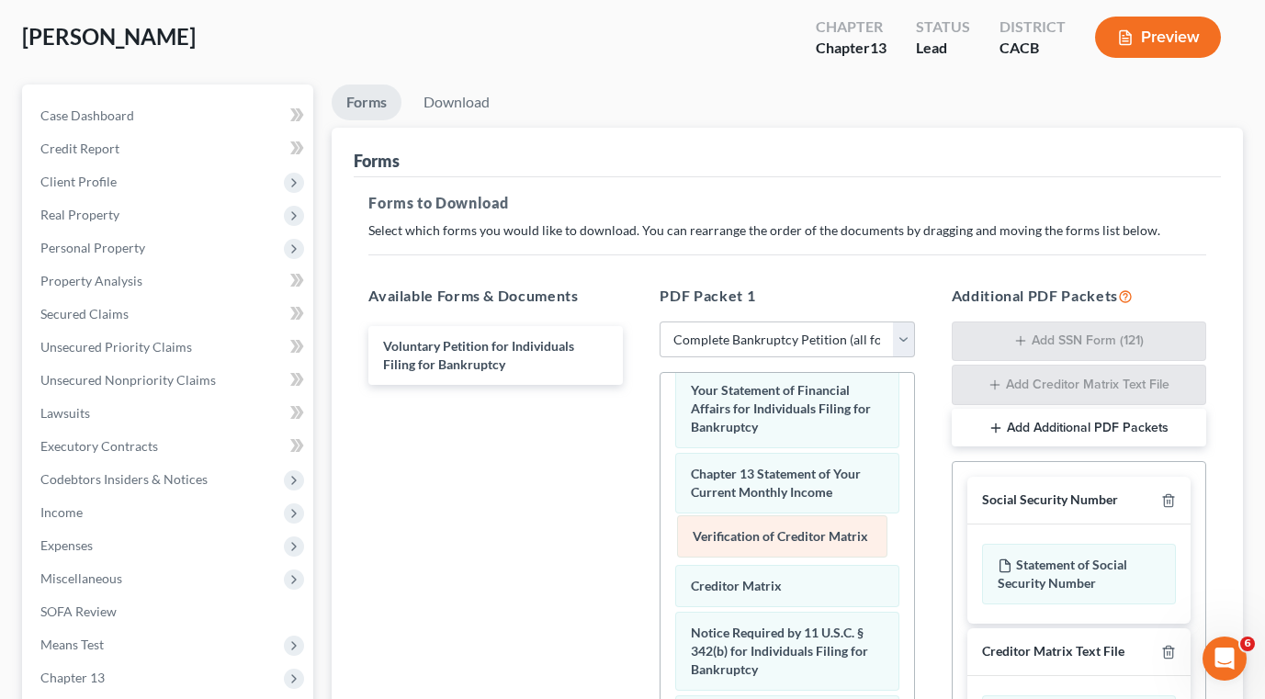
drag, startPoint x: 763, startPoint y: 588, endPoint x: 765, endPoint y: 538, distance: 49.6
click at [765, 538] on div "Verification of Creditor Matrix Summary of Your Assets and Liabilities Schedule…" at bounding box center [786, 326] width 253 height 1100
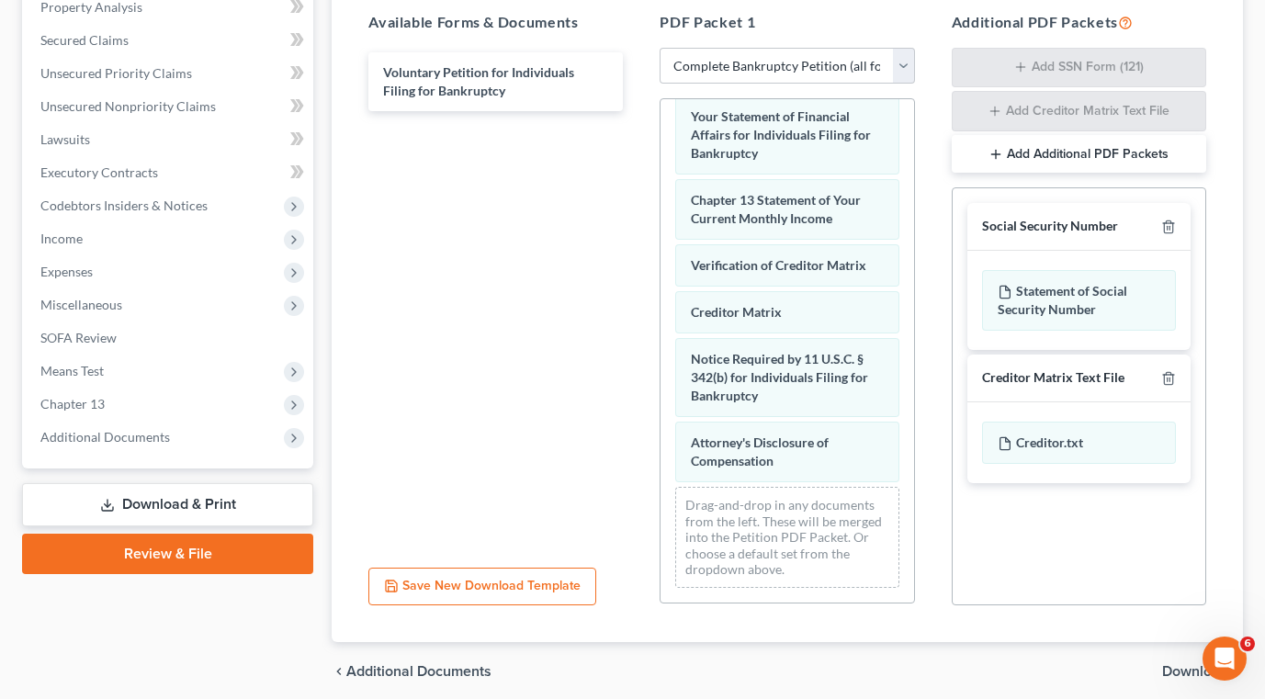
scroll to position [367, 0]
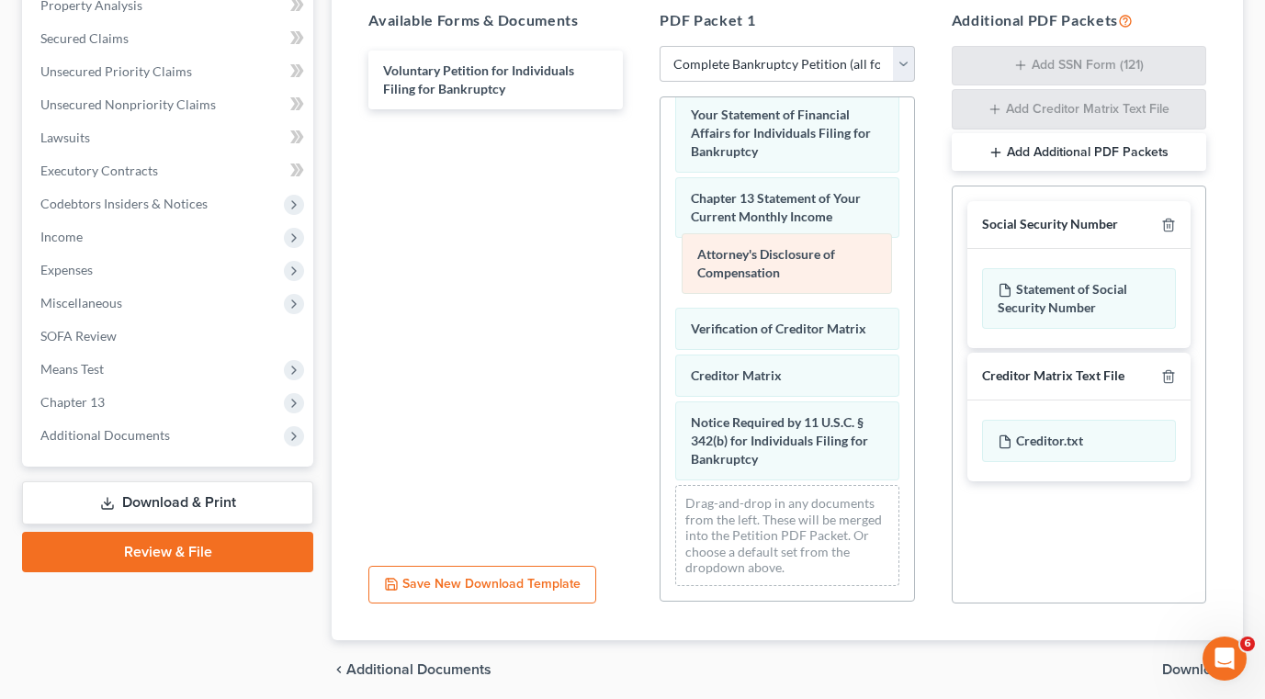
drag, startPoint x: 744, startPoint y: 455, endPoint x: 750, endPoint y: 268, distance: 186.6
click at [750, 268] on div "Attorney's Disclosure of Compensation Summary of Your Assets and Liabilities Sc…" at bounding box center [786, 50] width 253 height 1100
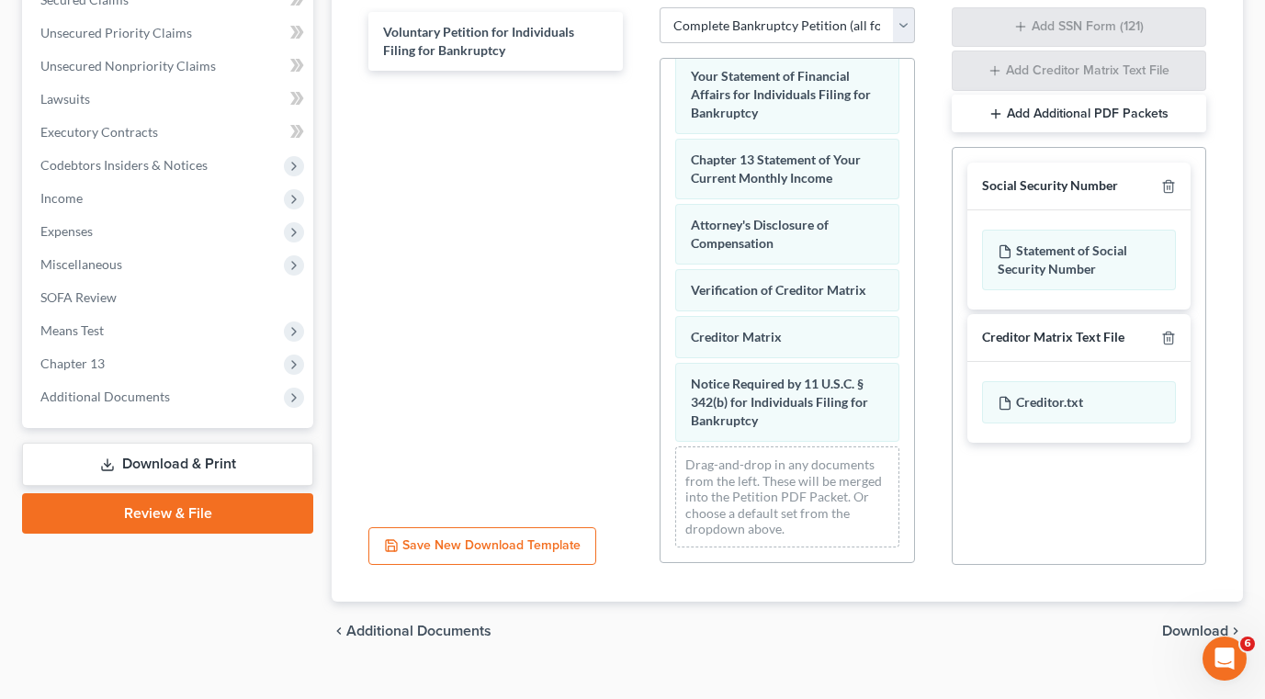
scroll to position [437, 0]
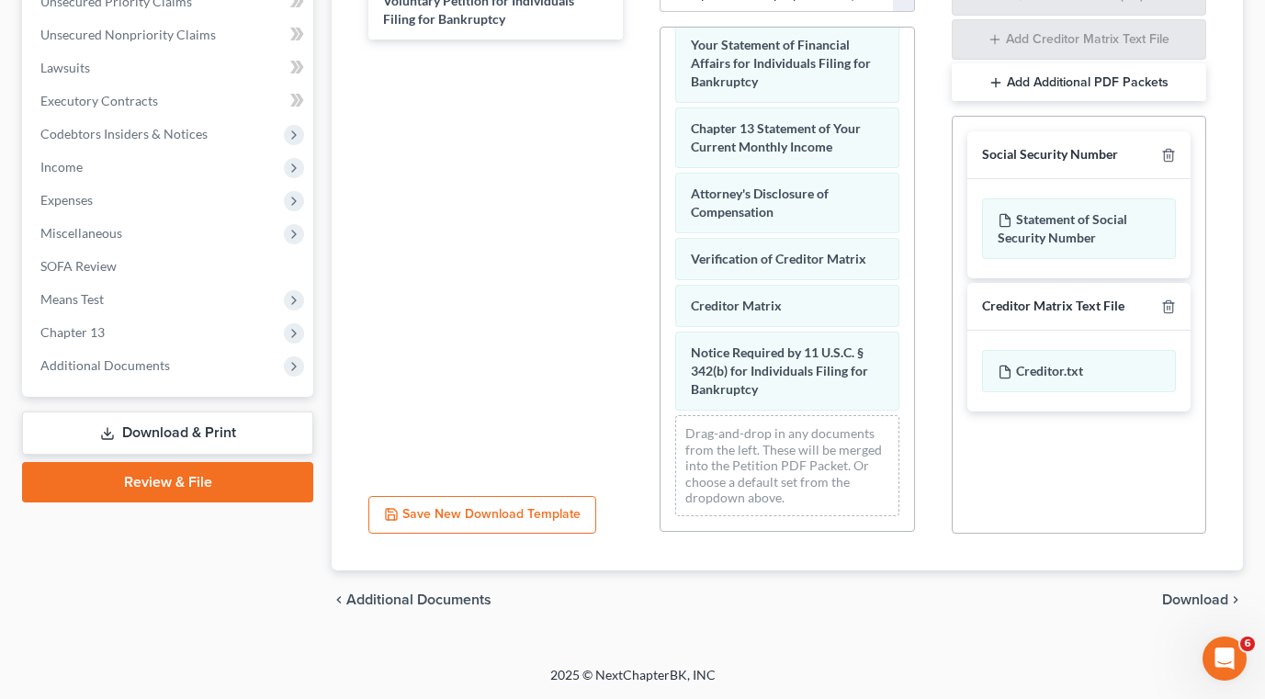
click at [1178, 600] on span "Download" at bounding box center [1195, 599] width 66 height 15
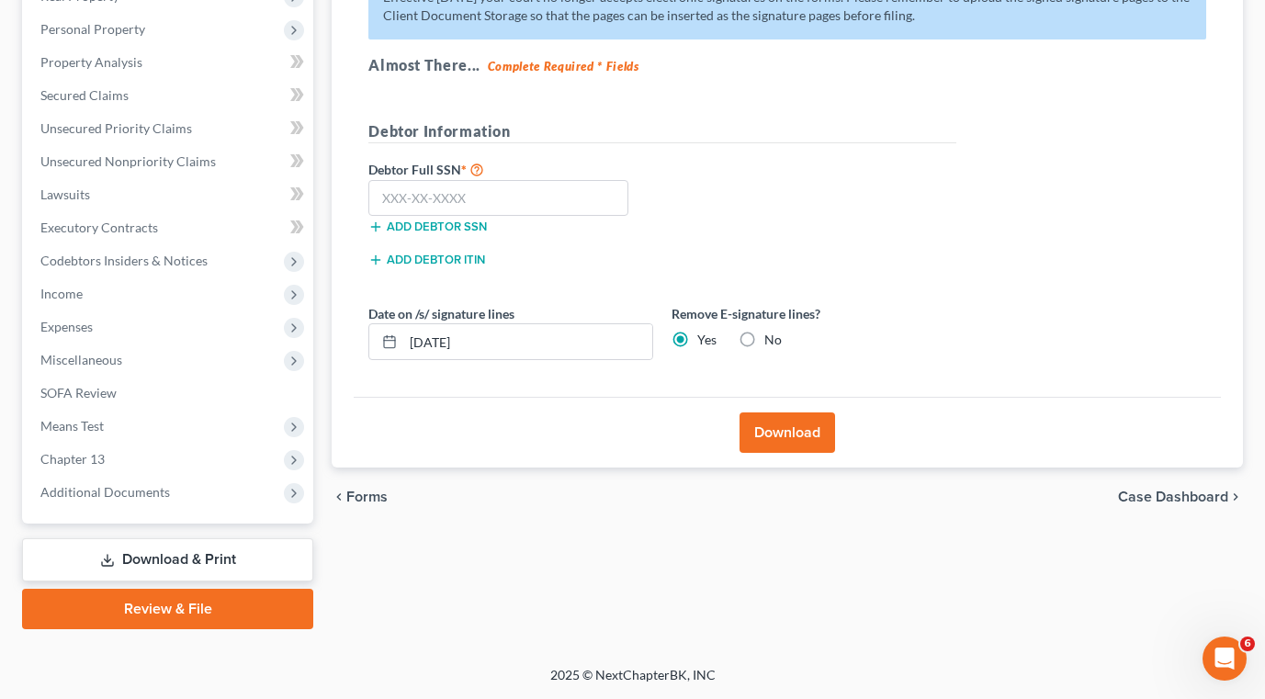
scroll to position [310, 0]
click at [789, 431] on button "Download" at bounding box center [787, 432] width 96 height 40
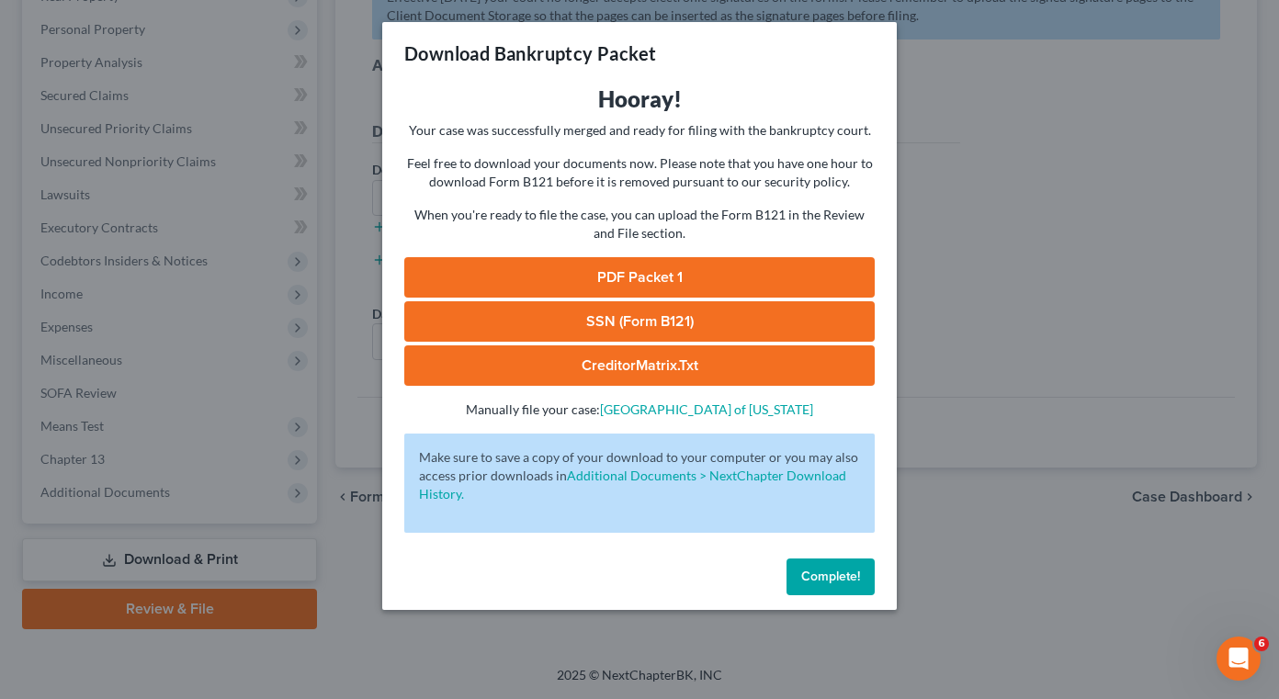
click at [645, 280] on link "PDF Packet 1" at bounding box center [639, 277] width 470 height 40
drag, startPoint x: 844, startPoint y: 581, endPoint x: 450, endPoint y: 353, distance: 455.6
click at [844, 581] on span "Complete!" at bounding box center [830, 577] width 59 height 16
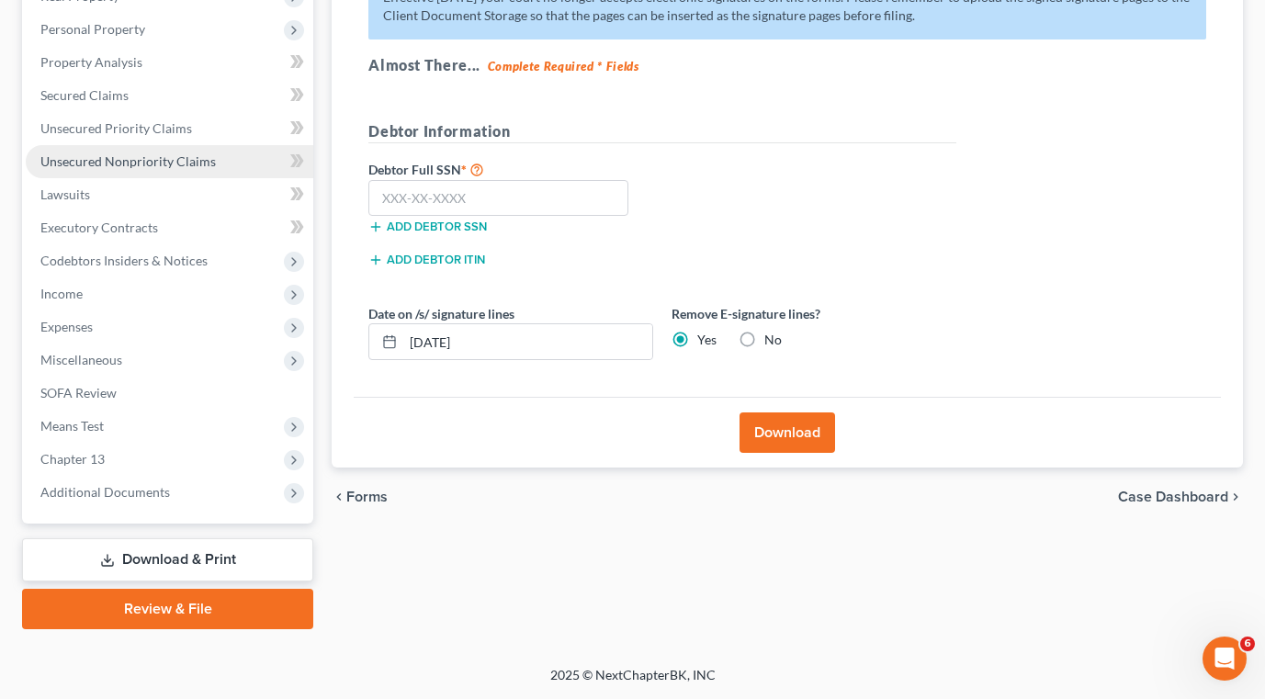
click at [107, 156] on span "Unsecured Nonpriority Claims" at bounding box center [127, 161] width 175 height 16
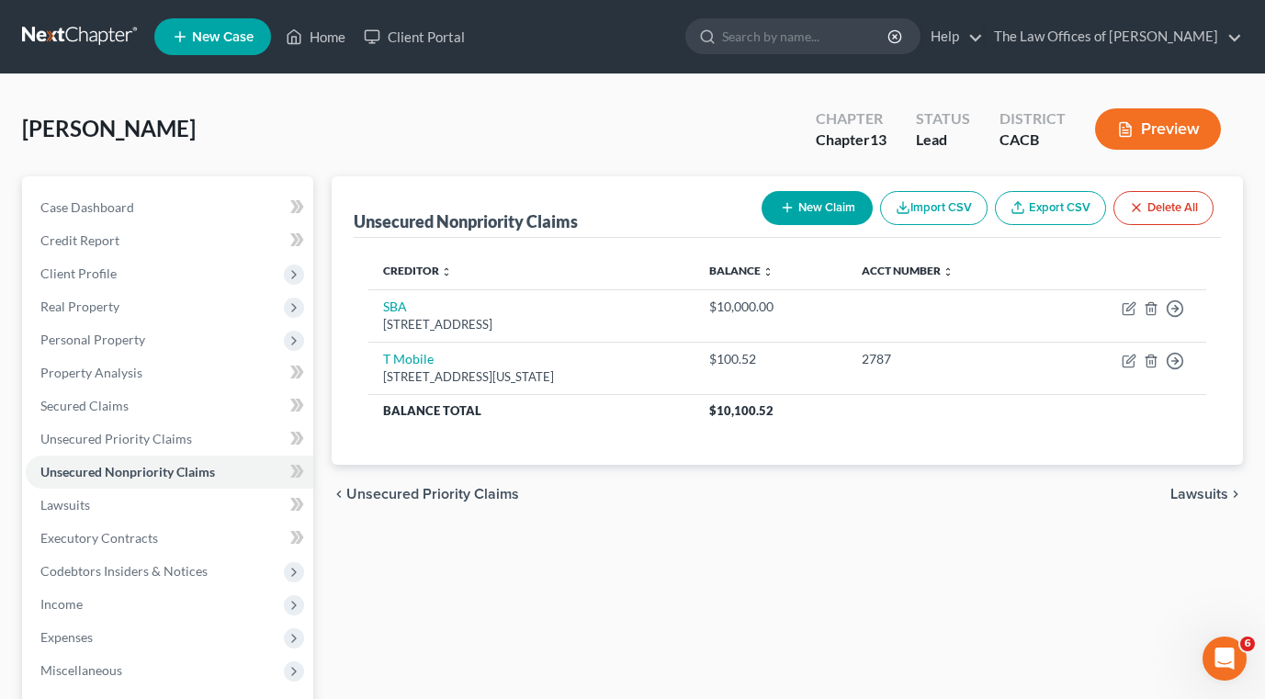
click at [838, 202] on button "New Claim" at bounding box center [816, 208] width 111 height 34
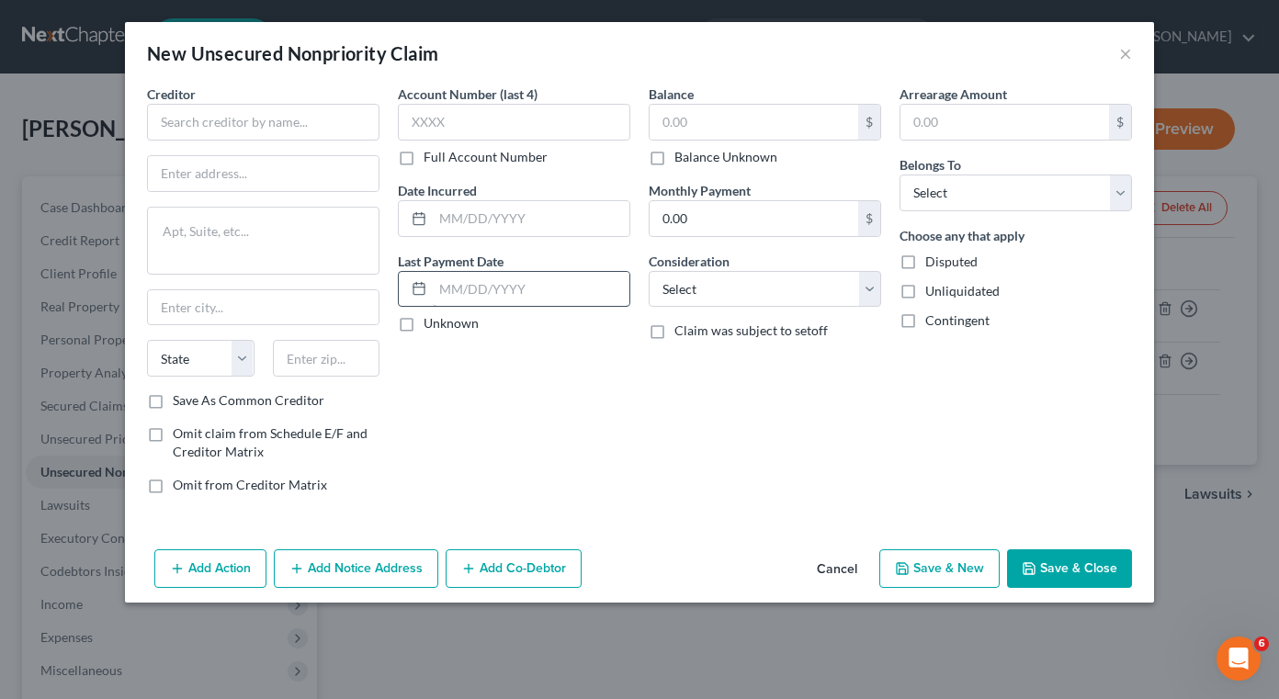
drag, startPoint x: 667, startPoint y: 409, endPoint x: 536, endPoint y: 282, distance: 181.9
click at [667, 409] on div "Balance $ Balance Unknown Balance Undetermined $ Balance Unknown Monthly Paymen…" at bounding box center [764, 297] width 251 height 424
click at [265, 131] on input "text" at bounding box center [263, 122] width 232 height 37
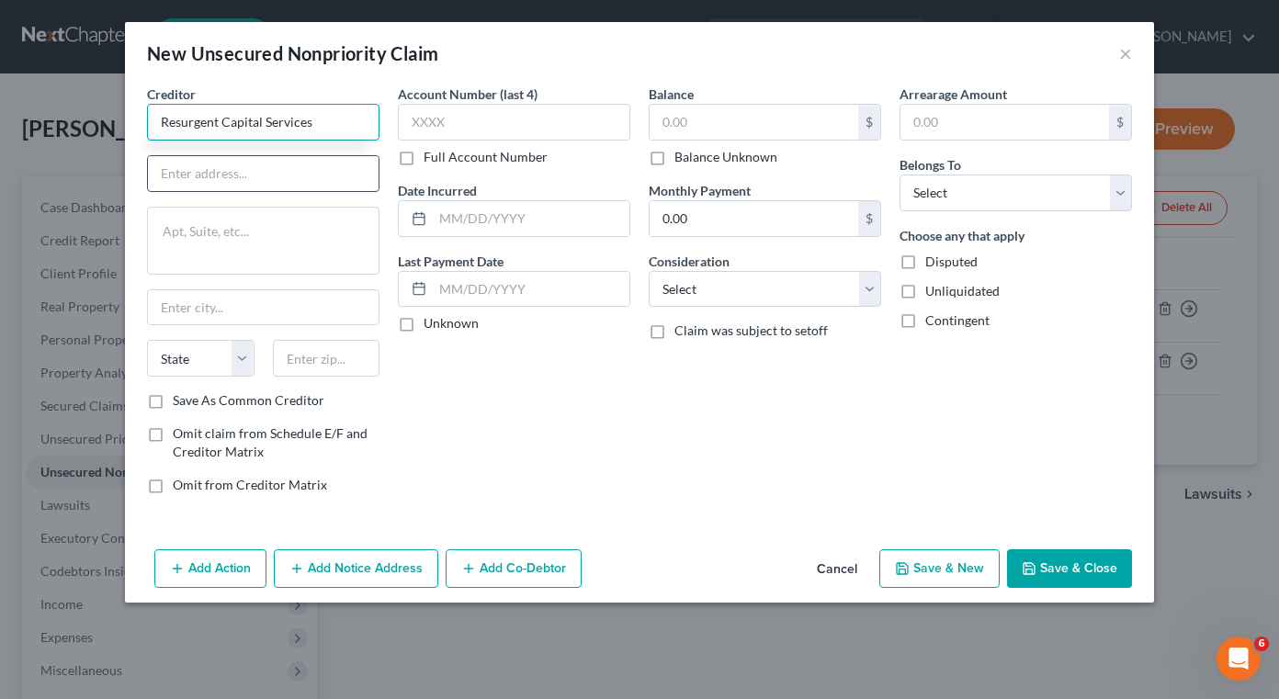
type input "Resurgent Capital Services"
type input "PO Box 10368"
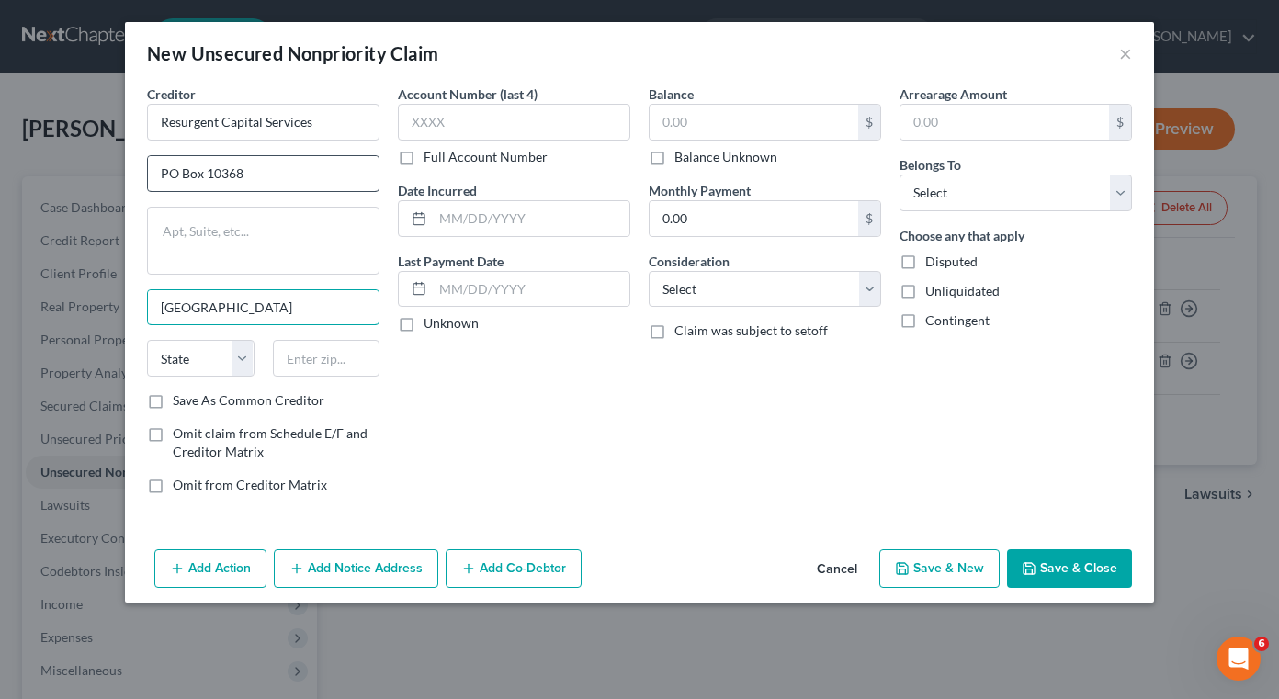
type input "[GEOGRAPHIC_DATA]"
select select "42"
type input "29603"
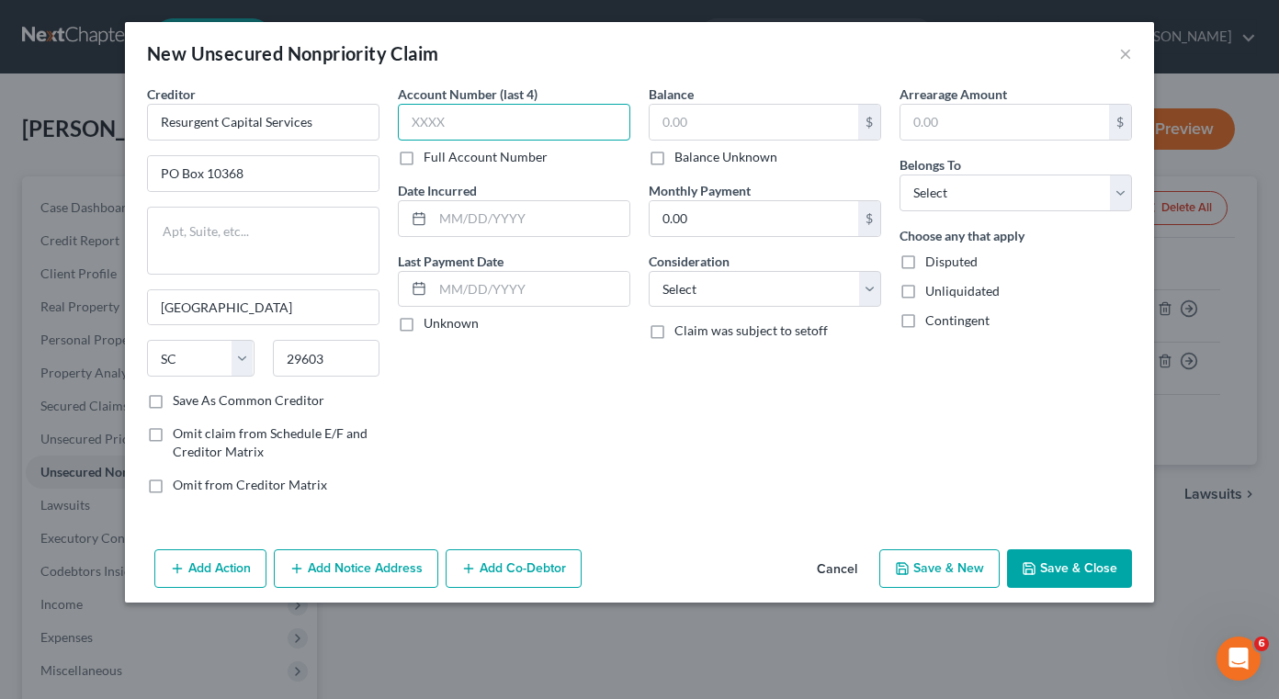
click at [511, 117] on input "text" at bounding box center [514, 122] width 232 height 37
click at [711, 485] on div "Balance $ Balance Unknown Balance Undetermined $ Balance Unknown Monthly Paymen…" at bounding box center [764, 297] width 251 height 424
click at [495, 117] on input "text" at bounding box center [514, 122] width 232 height 37
type input "6355"
click at [695, 130] on input "text" at bounding box center [753, 122] width 209 height 35
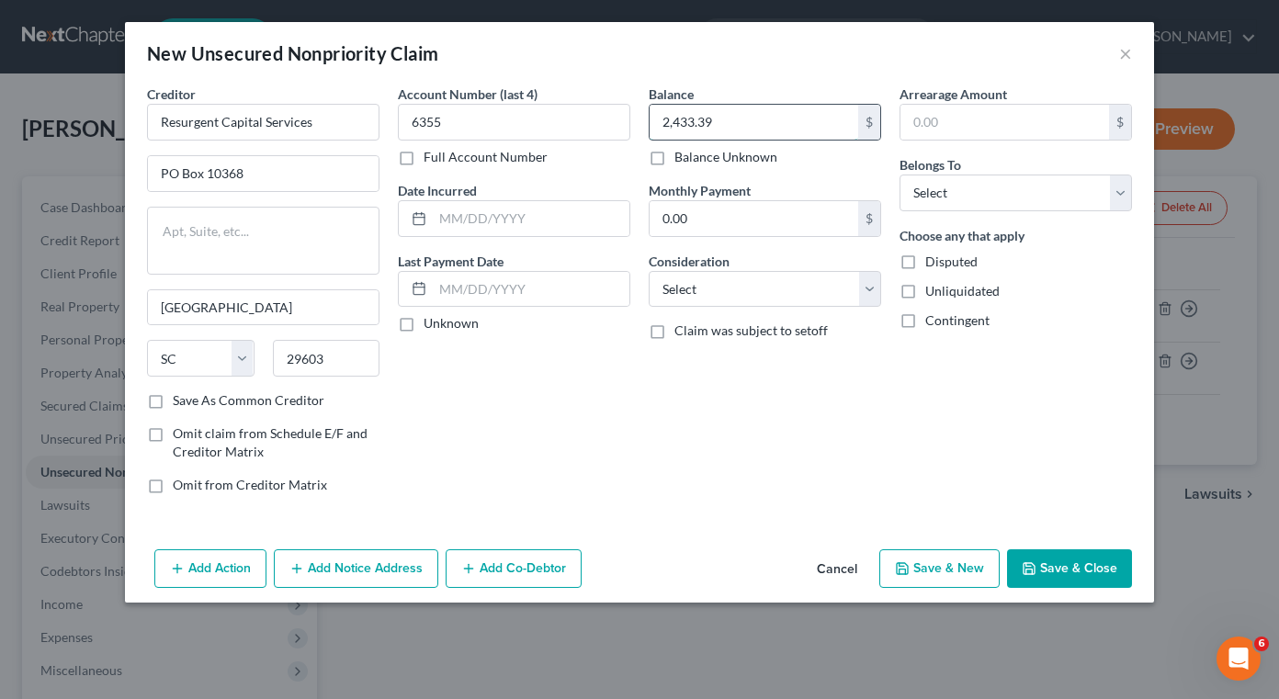
type input "2,433.39"
click at [719, 299] on select "Select Cable / Satellite Services Collection Agency Credit Card Debt Debt Couns…" at bounding box center [764, 289] width 232 height 37
select select "2"
click at [648, 271] on select "Select Cable / Satellite Services Collection Agency Credit Card Debt Debt Couns…" at bounding box center [764, 289] width 232 height 37
drag, startPoint x: 972, startPoint y: 195, endPoint x: 972, endPoint y: 209, distance: 13.8
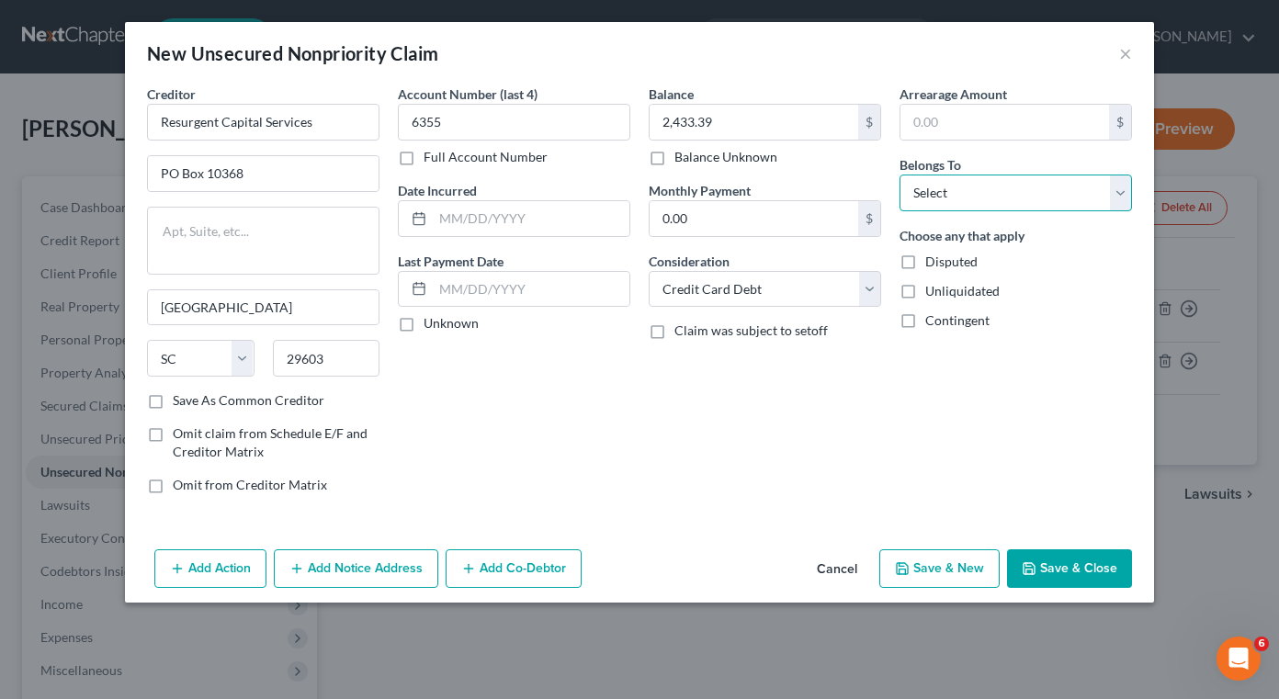
click at [972, 195] on select "Select Debtor 1 Only Debtor 2 Only Debtor 1 And Debtor 2 Only At Least One Of T…" at bounding box center [1015, 193] width 232 height 37
select select "0"
click at [899, 175] on select "Select Debtor 1 Only Debtor 2 Only Debtor 1 And Debtor 2 Only At Least One Of T…" at bounding box center [1015, 193] width 232 height 37
click at [961, 569] on button "Save & New" at bounding box center [939, 568] width 120 height 39
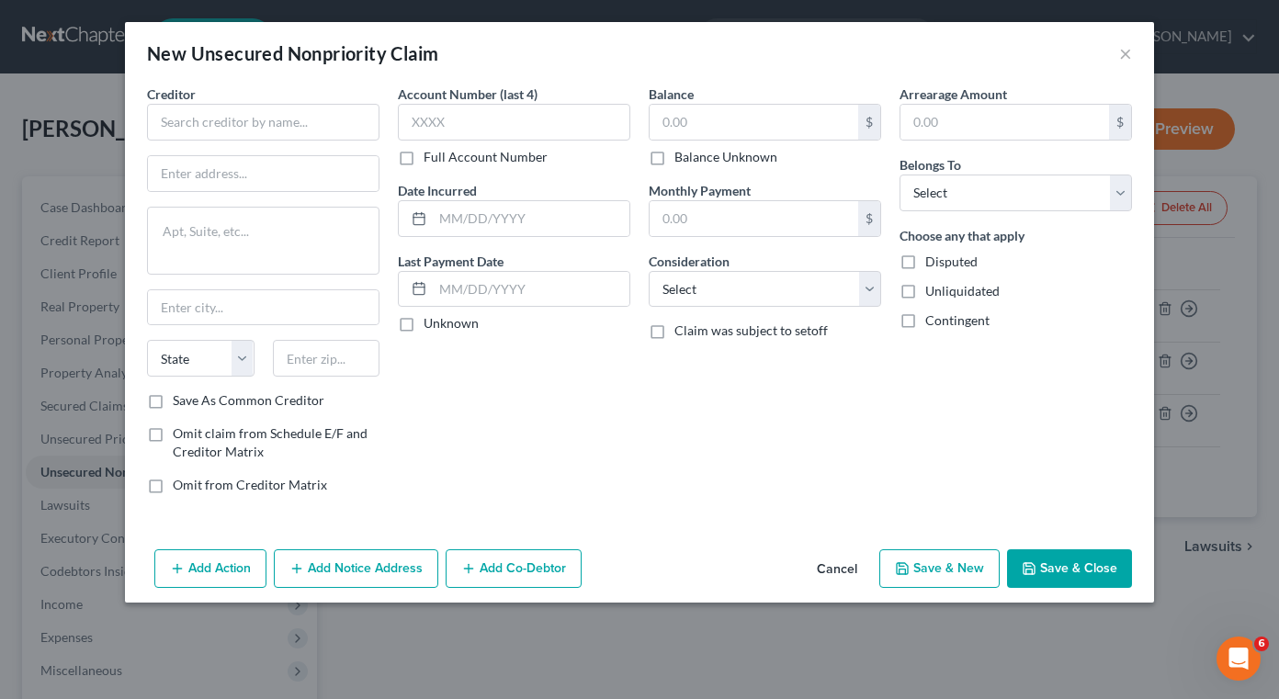
drag, startPoint x: 696, startPoint y: 463, endPoint x: 583, endPoint y: 293, distance: 204.1
click at [696, 462] on div "Balance $ Balance Unknown Balance Undetermined $ Balance Unknown Monthly Paymen…" at bounding box center [764, 297] width 251 height 424
click at [288, 121] on input "text" at bounding box center [263, 122] width 232 height 37
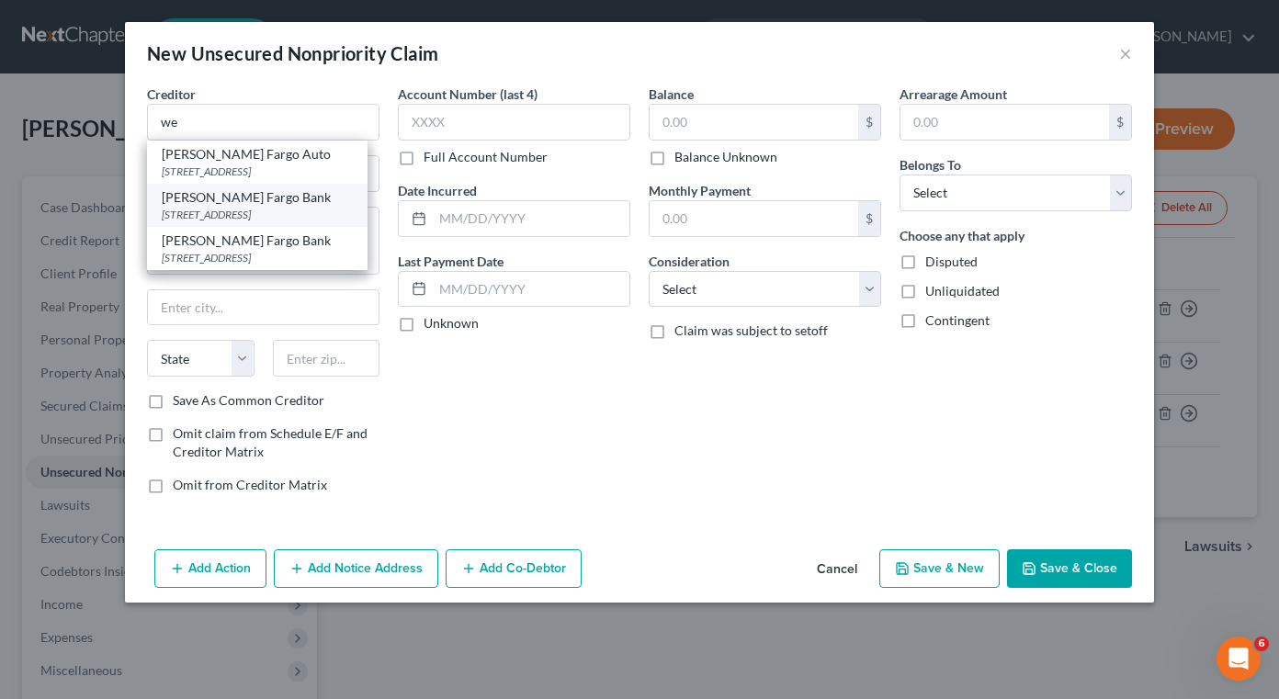
click at [235, 199] on div "[PERSON_NAME] Fargo Bank" at bounding box center [257, 197] width 191 height 18
type input "[PERSON_NAME] Fargo Bank"
type input "PO Box 5058"
type input "[GEOGRAPHIC_DATA]"
select select "38"
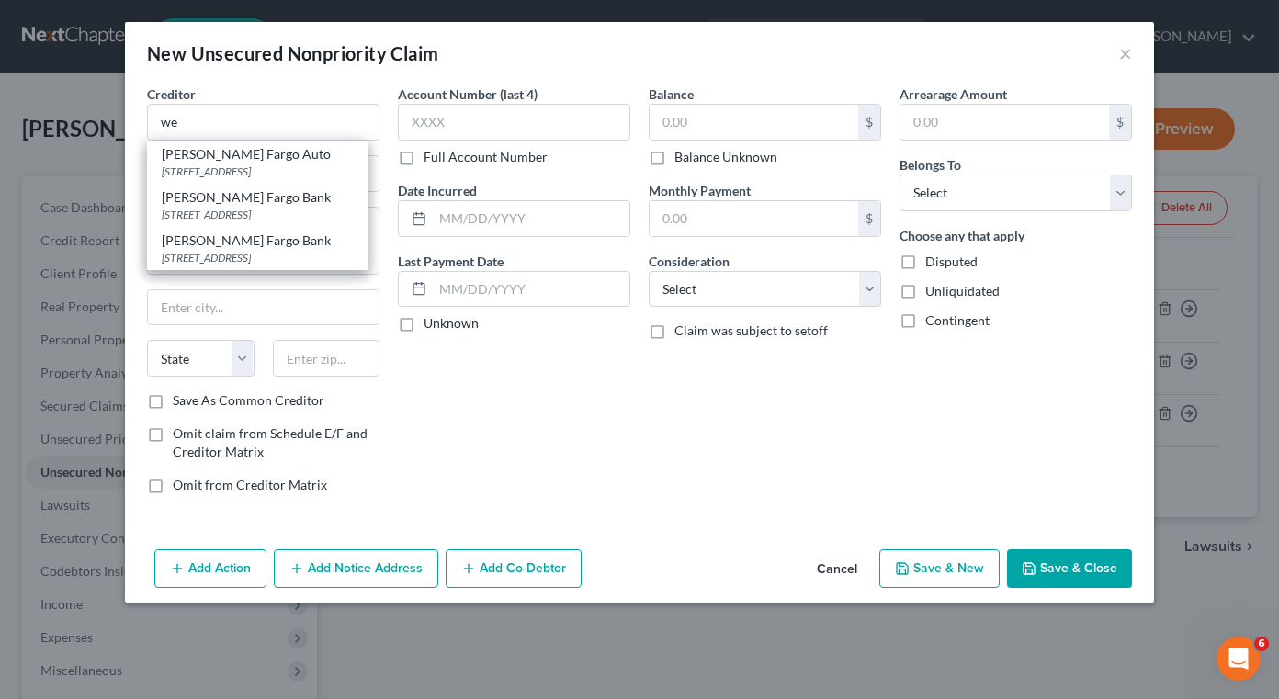
type input "97208-5058"
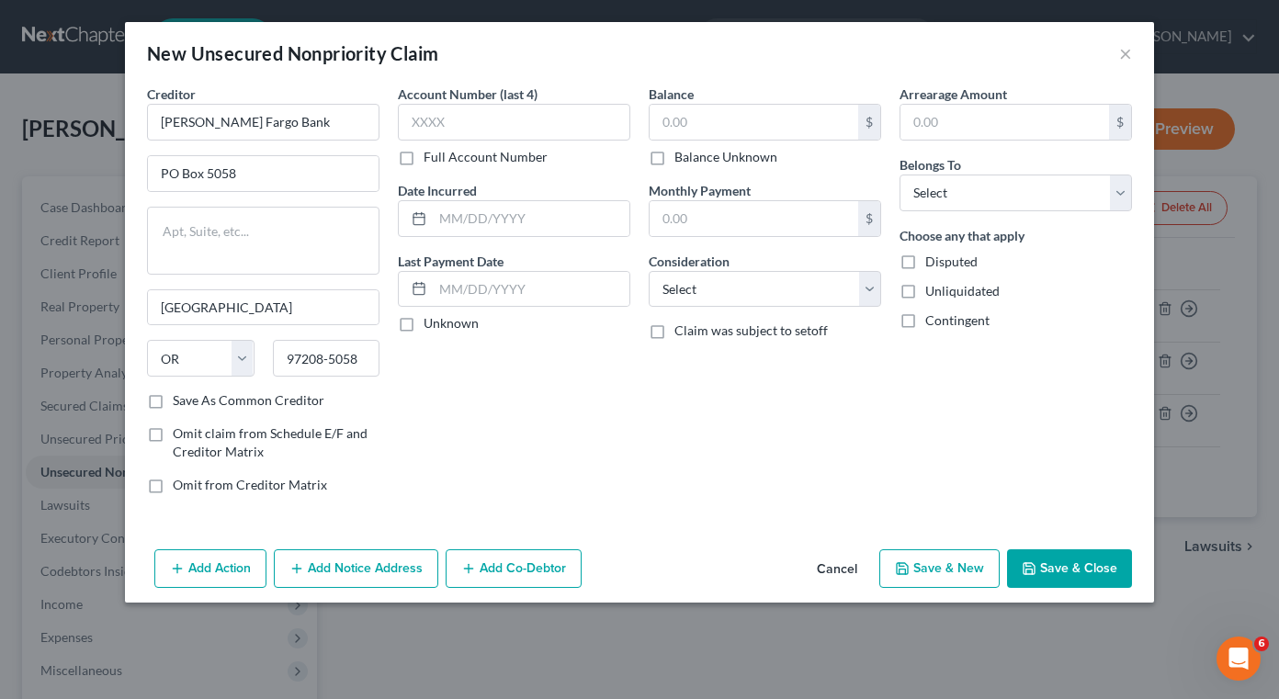
drag, startPoint x: 759, startPoint y: 470, endPoint x: 549, endPoint y: 328, distance: 253.2
click at [759, 470] on div "Balance $ Balance Unknown Balance Undetermined $ Balance Unknown Monthly Paymen…" at bounding box center [764, 297] width 251 height 424
click at [304, 139] on input "[PERSON_NAME] Fargo Bank" at bounding box center [263, 122] width 232 height 37
click at [728, 428] on div "Balance $ Balance Unknown Balance Undetermined $ Balance Unknown Monthly Paymen…" at bounding box center [764, 297] width 251 height 424
click at [282, 129] on input "[PERSON_NAME] Fargo" at bounding box center [263, 122] width 232 height 37
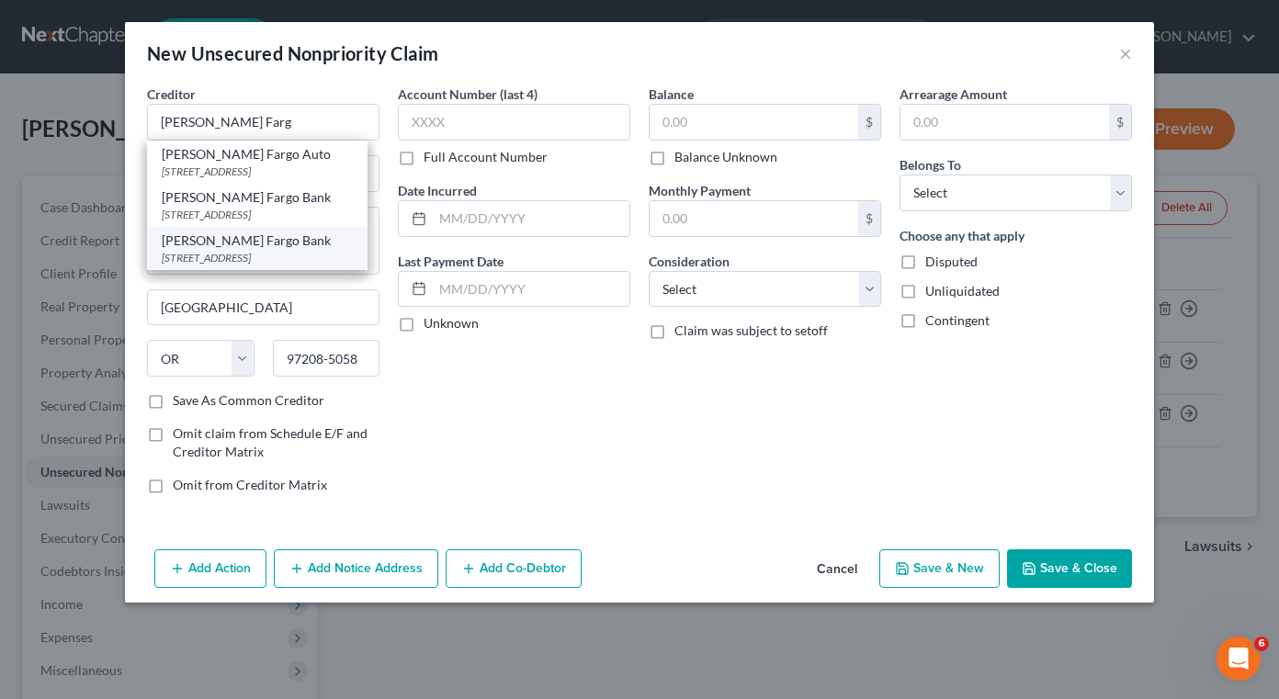
click at [249, 259] on div "[STREET_ADDRESS]" at bounding box center [257, 258] width 191 height 16
type input "[PERSON_NAME] Fargo Bank"
type input "PO Box 51193"
type input "[GEOGRAPHIC_DATA]"
select select "4"
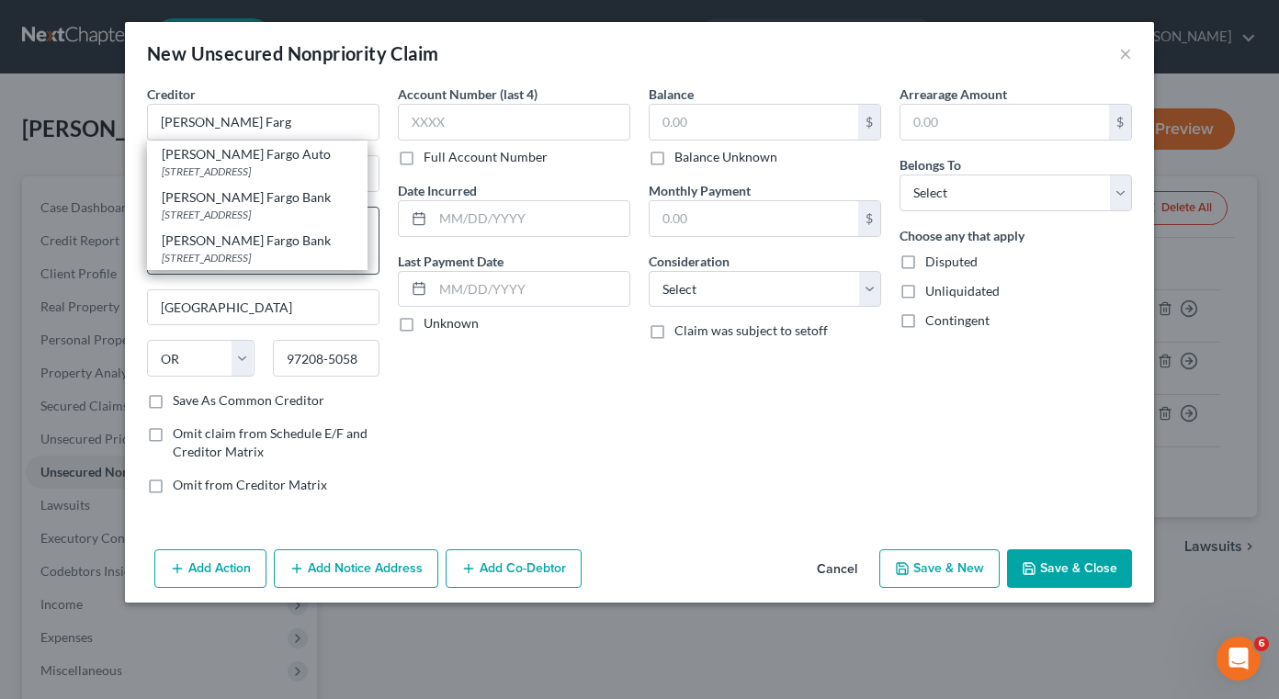
type input "90051-5493"
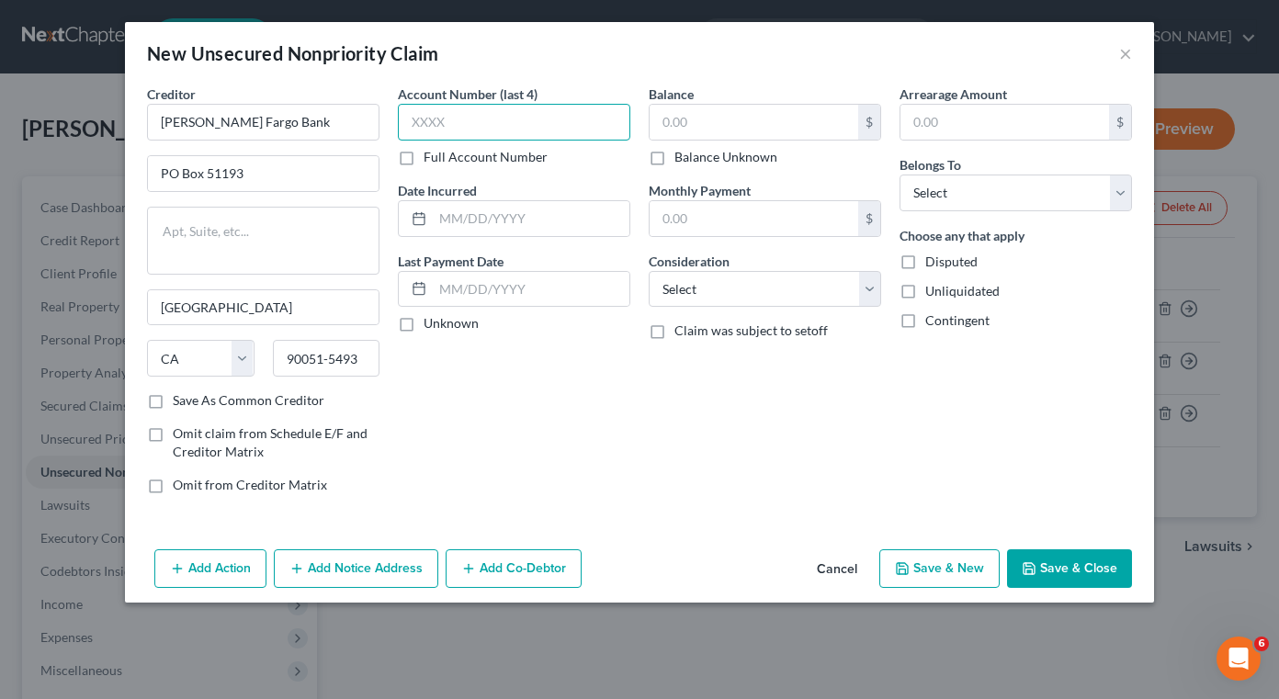
click at [468, 122] on input "text" at bounding box center [514, 122] width 232 height 37
type input "8104"
click at [721, 126] on input "text" at bounding box center [753, 122] width 209 height 35
type input "8,147.37"
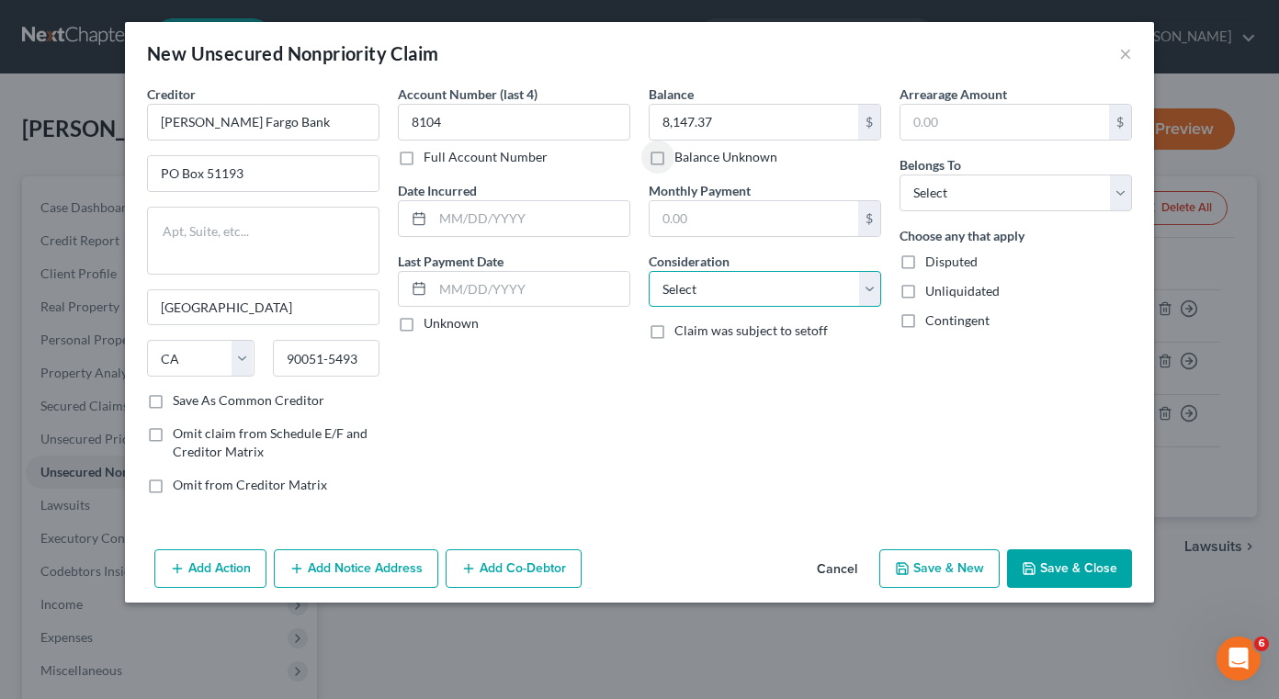
click at [731, 288] on select "Select Cable / Satellite Services Collection Agency Credit Card Debt Debt Couns…" at bounding box center [764, 289] width 232 height 37
select select "2"
click at [648, 271] on select "Select Cable / Satellite Services Collection Agency Credit Card Debt Debt Couns…" at bounding box center [764, 289] width 232 height 37
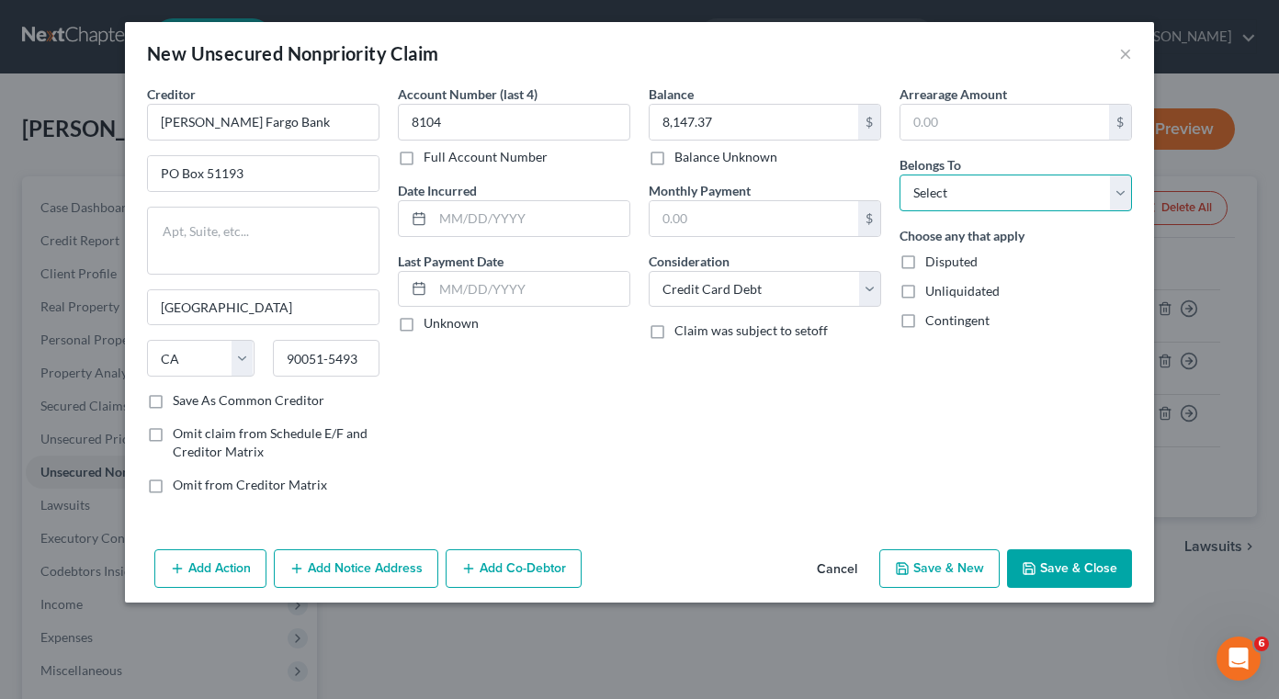
drag, startPoint x: 959, startPoint y: 194, endPoint x: 956, endPoint y: 206, distance: 12.3
click at [959, 194] on select "Select Debtor 1 Only Debtor 2 Only Debtor 1 And Debtor 2 Only At Least One Of T…" at bounding box center [1015, 193] width 232 height 37
select select "0"
click at [899, 175] on select "Select Debtor 1 Only Debtor 2 Only Debtor 1 And Debtor 2 Only At Least One Of T…" at bounding box center [1015, 193] width 232 height 37
click at [974, 575] on button "Save & New" at bounding box center [939, 568] width 120 height 39
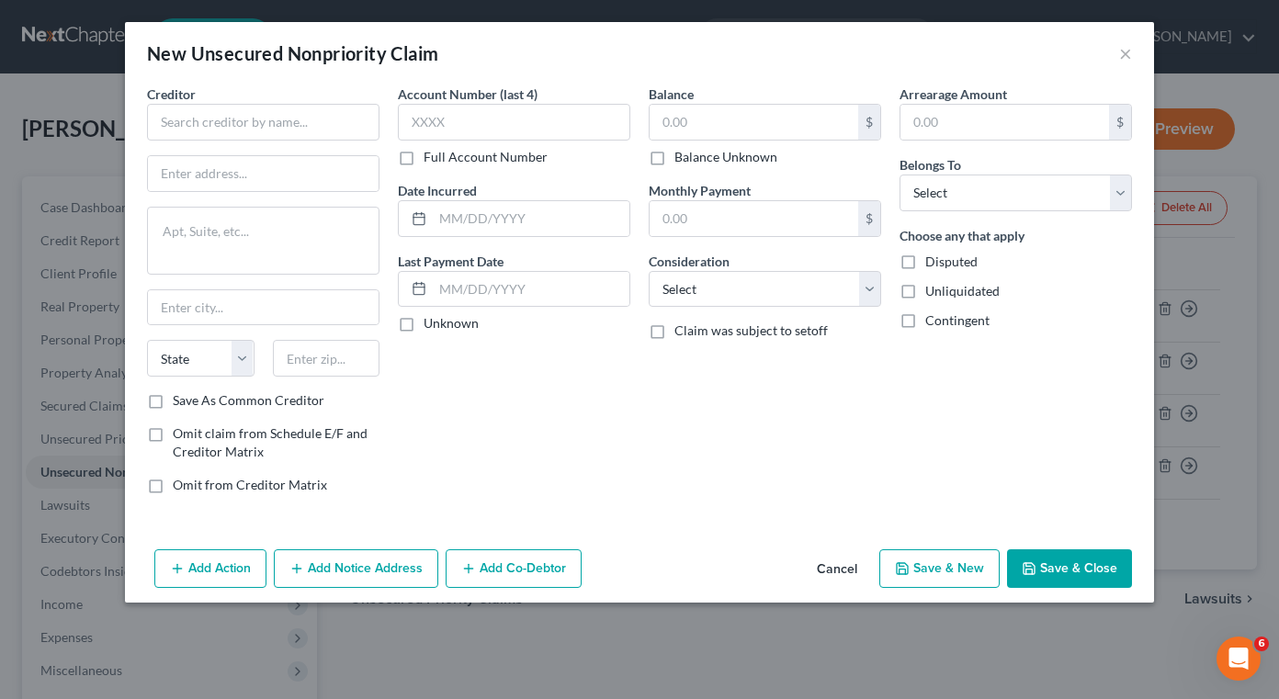
drag, startPoint x: 925, startPoint y: 411, endPoint x: 1018, endPoint y: 498, distance: 127.4
click at [926, 411] on div "Arrearage Amount $ Belongs To * Select Debtor 1 Only Debtor 2 Only Debtor 1 And…" at bounding box center [1015, 297] width 251 height 424
click at [1124, 55] on button "×" at bounding box center [1125, 53] width 13 height 22
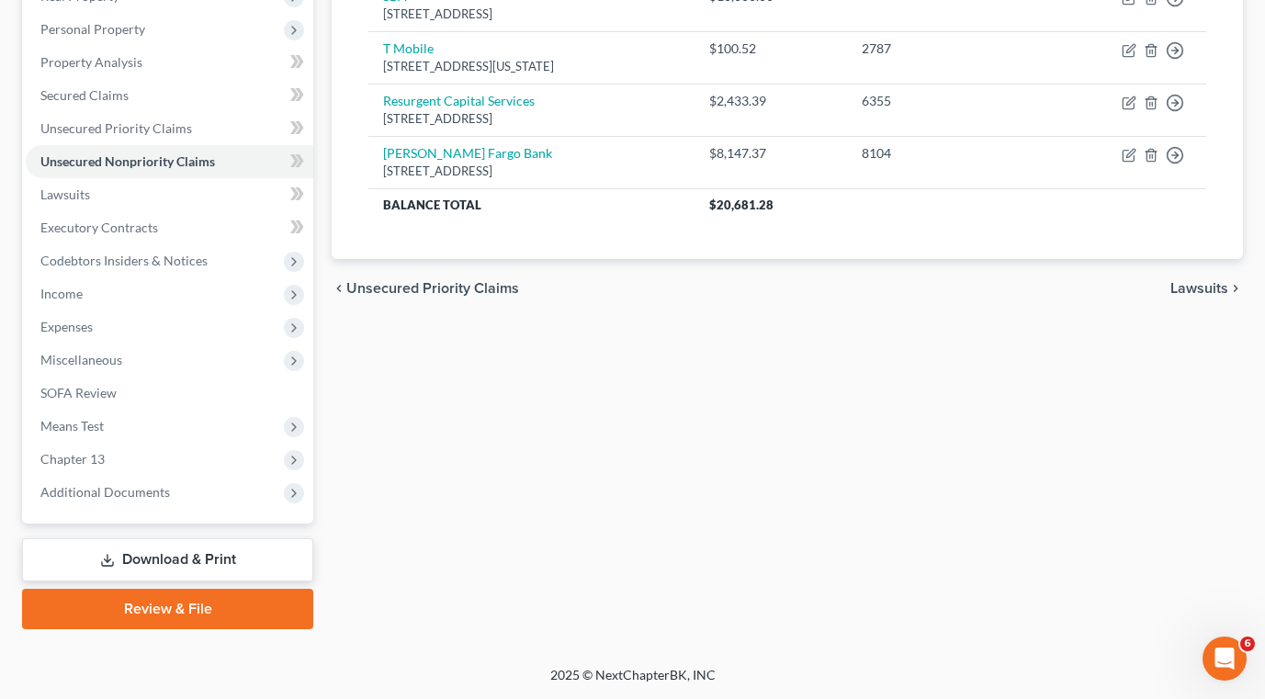
click at [147, 556] on link "Download & Print" at bounding box center [167, 559] width 291 height 43
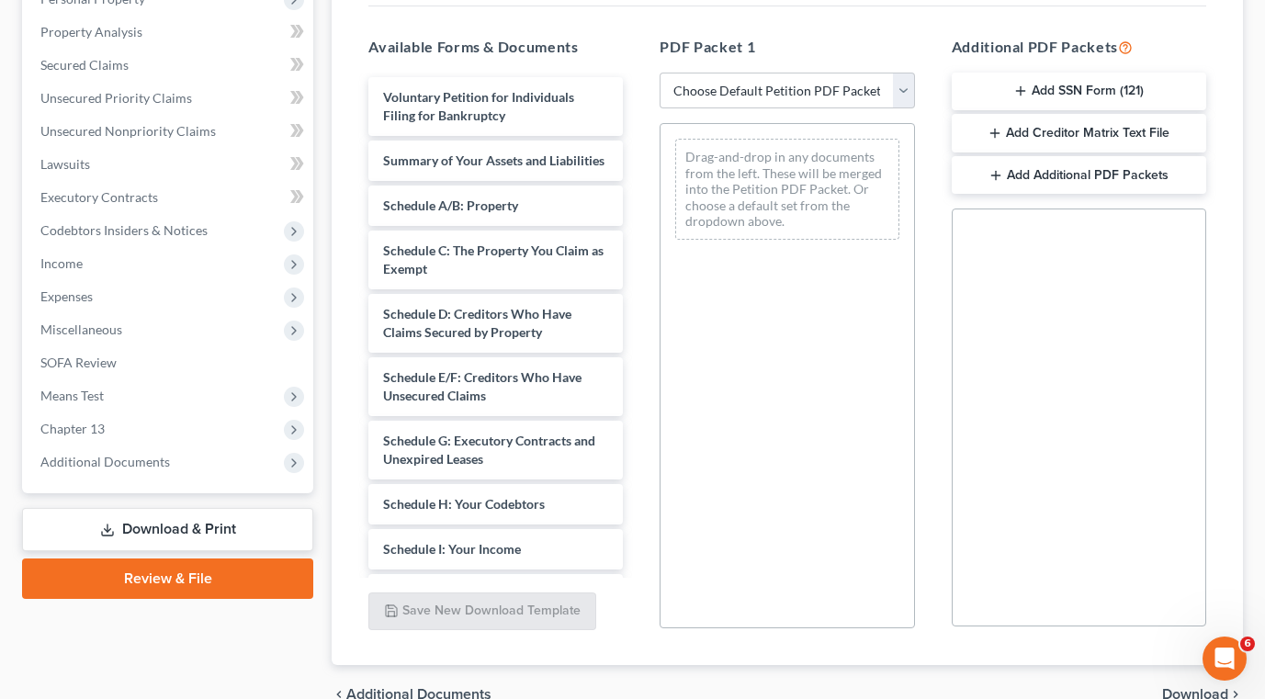
scroll to position [252, 0]
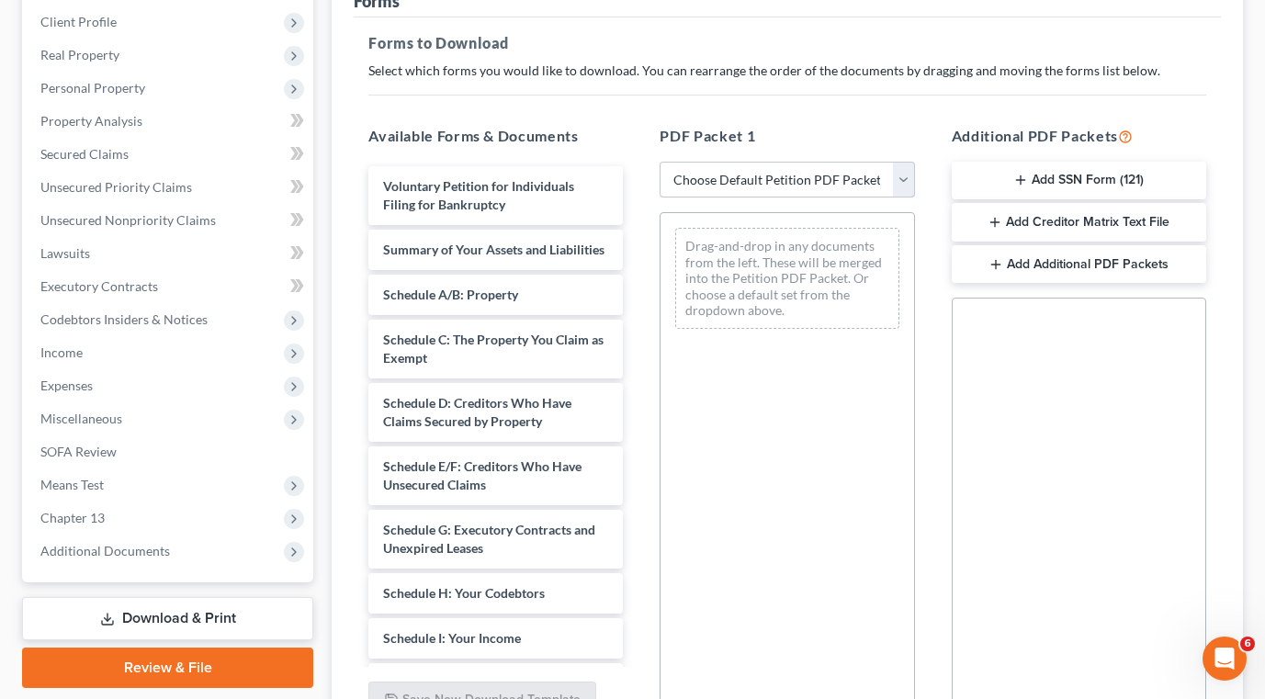
drag, startPoint x: 746, startPoint y: 174, endPoint x: 740, endPoint y: 192, distance: 19.2
click at [746, 174] on select "Choose Default Petition PDF Packet Complete Bankruptcy Petition (all forms and …" at bounding box center [787, 180] width 254 height 37
click at [660, 162] on select "Choose Default Petition PDF Packet Complete Bankruptcy Petition (all forms and …" at bounding box center [787, 180] width 254 height 37
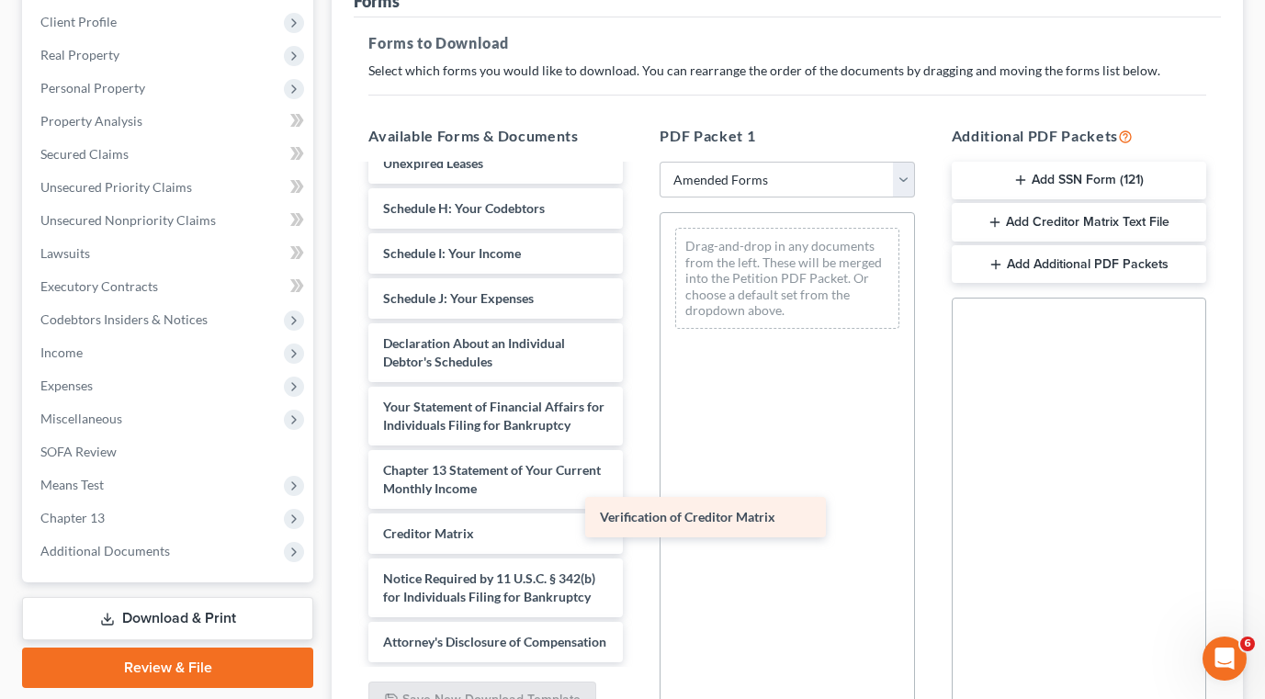
scroll to position [440, 0]
drag, startPoint x: 525, startPoint y: 519, endPoint x: 789, endPoint y: 513, distance: 263.7
click at [637, 513] on div "Verification of Creditor Matrix Voluntary Petition for Individuals Filing for B…" at bounding box center [496, 221] width 284 height 881
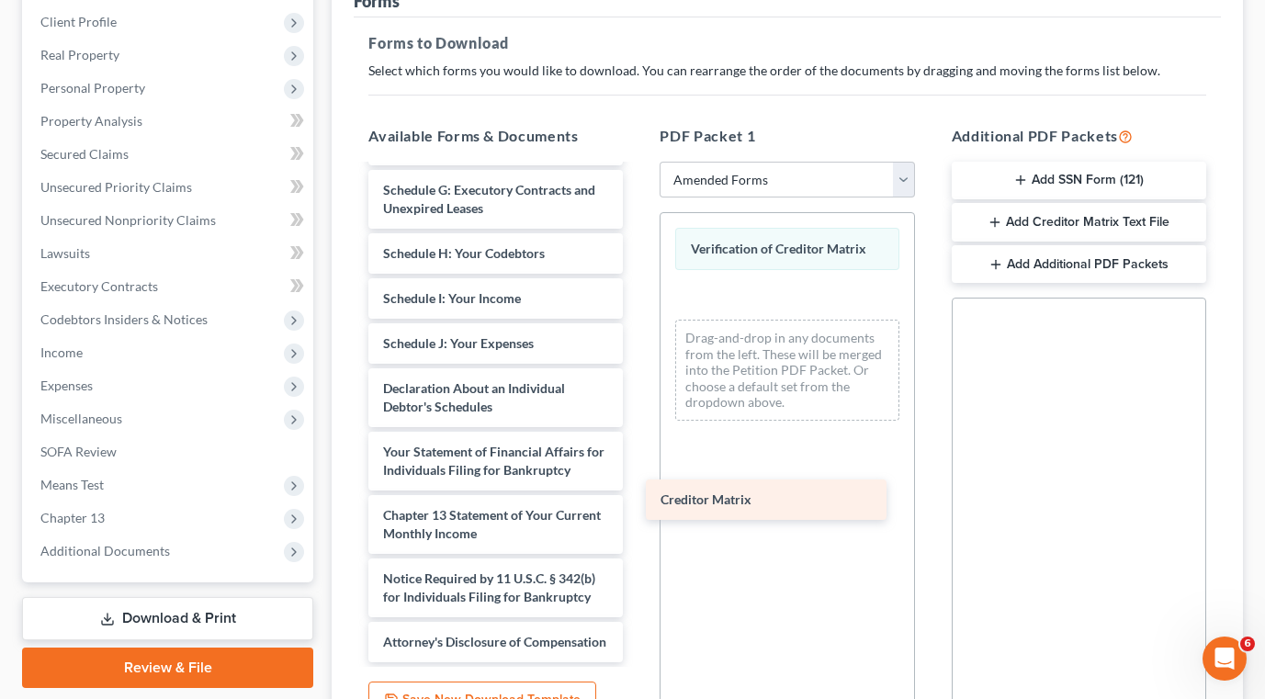
scroll to position [395, 0]
drag, startPoint x: 498, startPoint y: 494, endPoint x: 813, endPoint y: 497, distance: 315.1
click at [637, 497] on div "Creditor Matrix Voluntary Petition for Individuals Filing for Bankruptcy Summar…" at bounding box center [496, 244] width 284 height 836
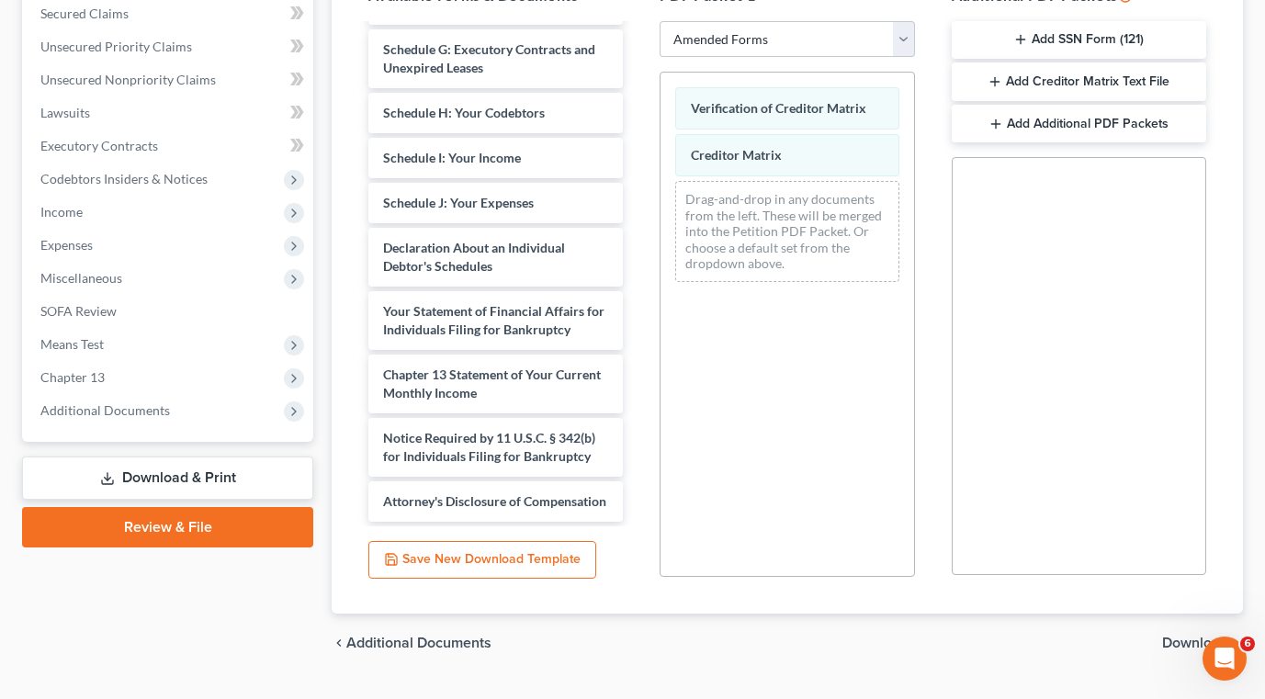
scroll to position [435, 0]
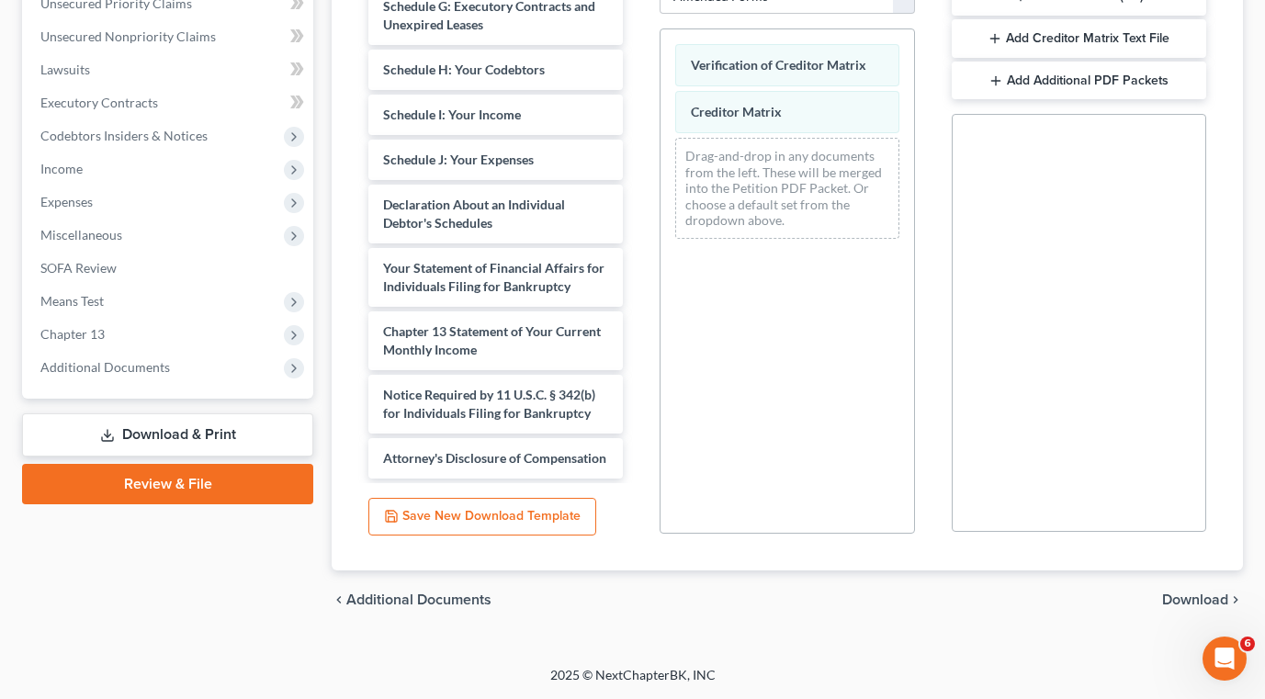
click at [1186, 600] on span "Download" at bounding box center [1195, 599] width 66 height 15
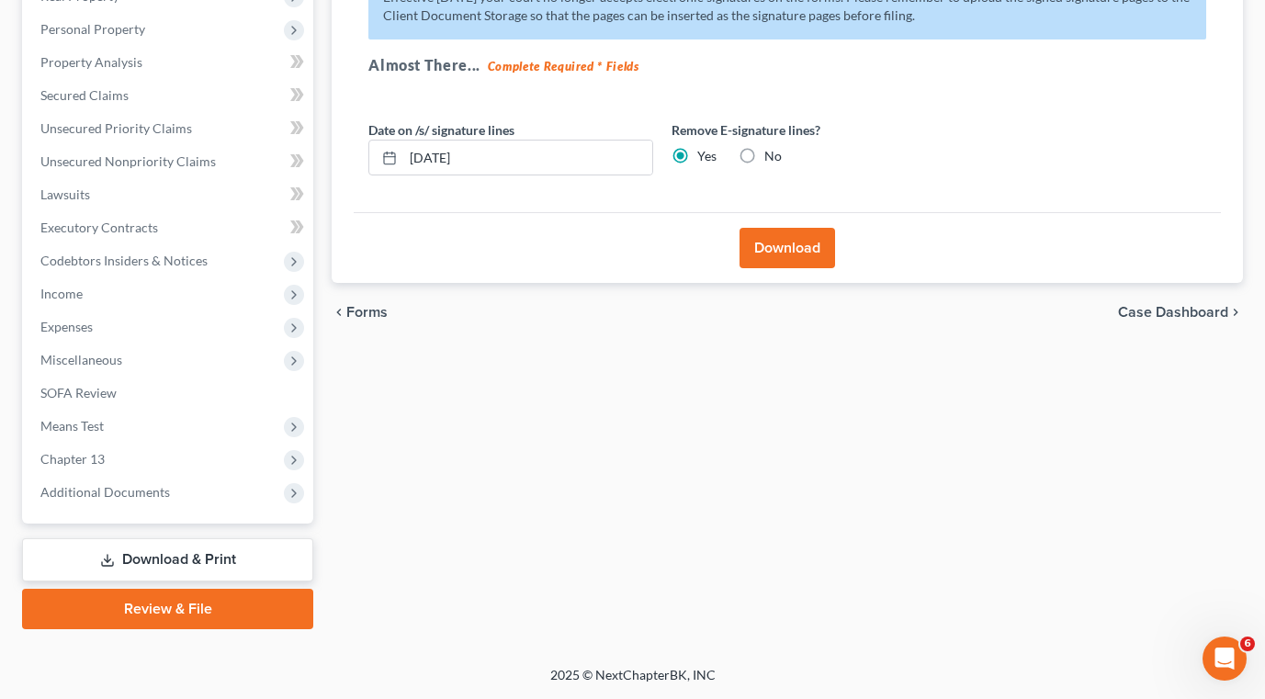
scroll to position [310, 0]
click at [787, 254] on button "Download" at bounding box center [787, 248] width 96 height 40
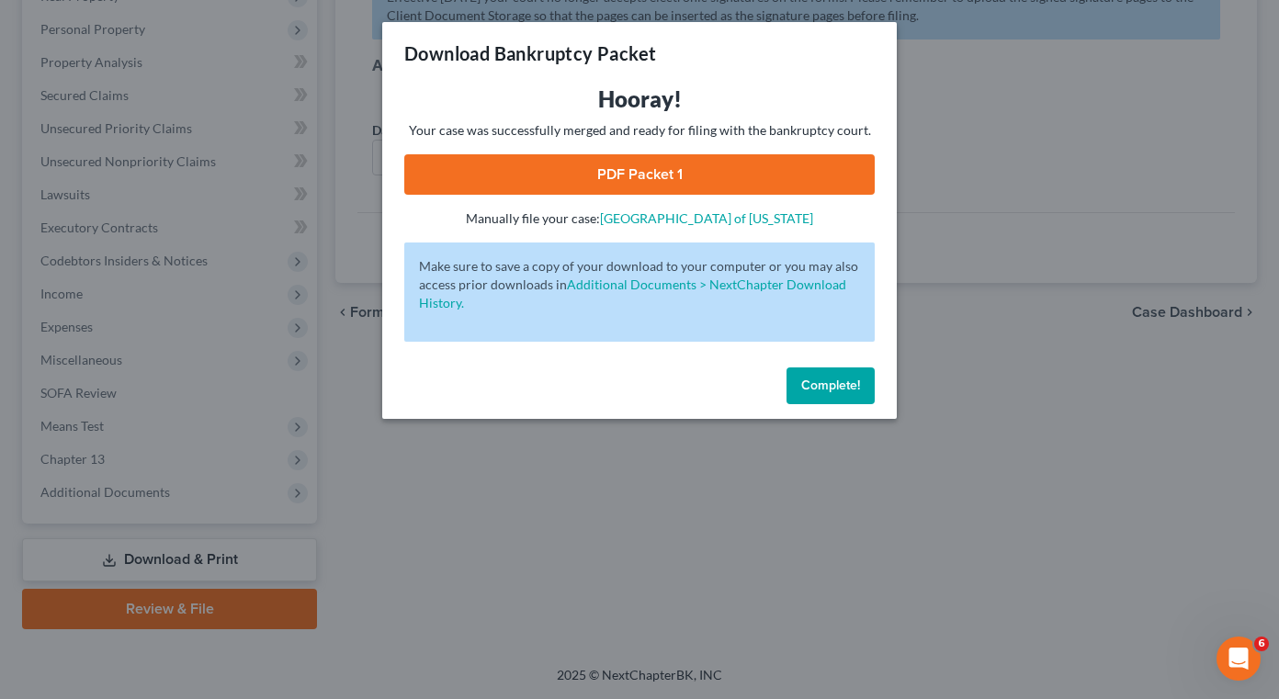
click at [640, 176] on link "PDF Packet 1" at bounding box center [639, 174] width 470 height 40
click at [182, 562] on div "Download Bankruptcy Packet Hooray! Your case was successfully merged and ready …" at bounding box center [639, 349] width 1279 height 699
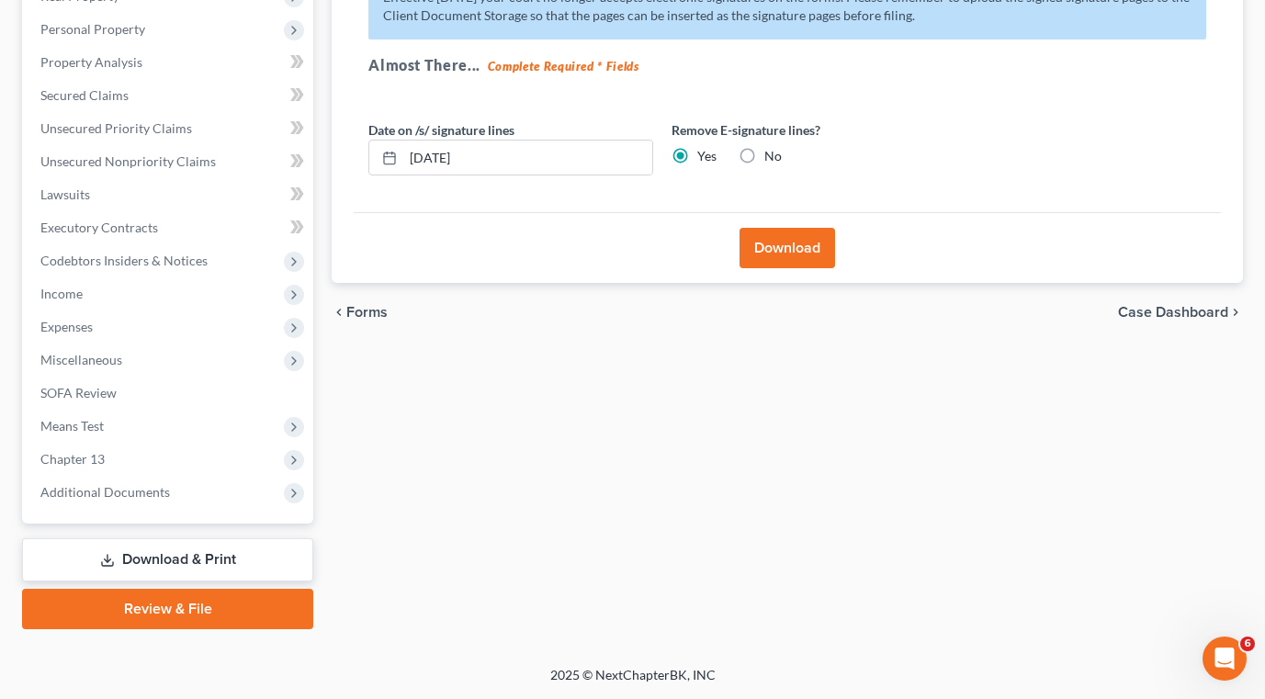
click at [771, 243] on button "Download" at bounding box center [787, 248] width 96 height 40
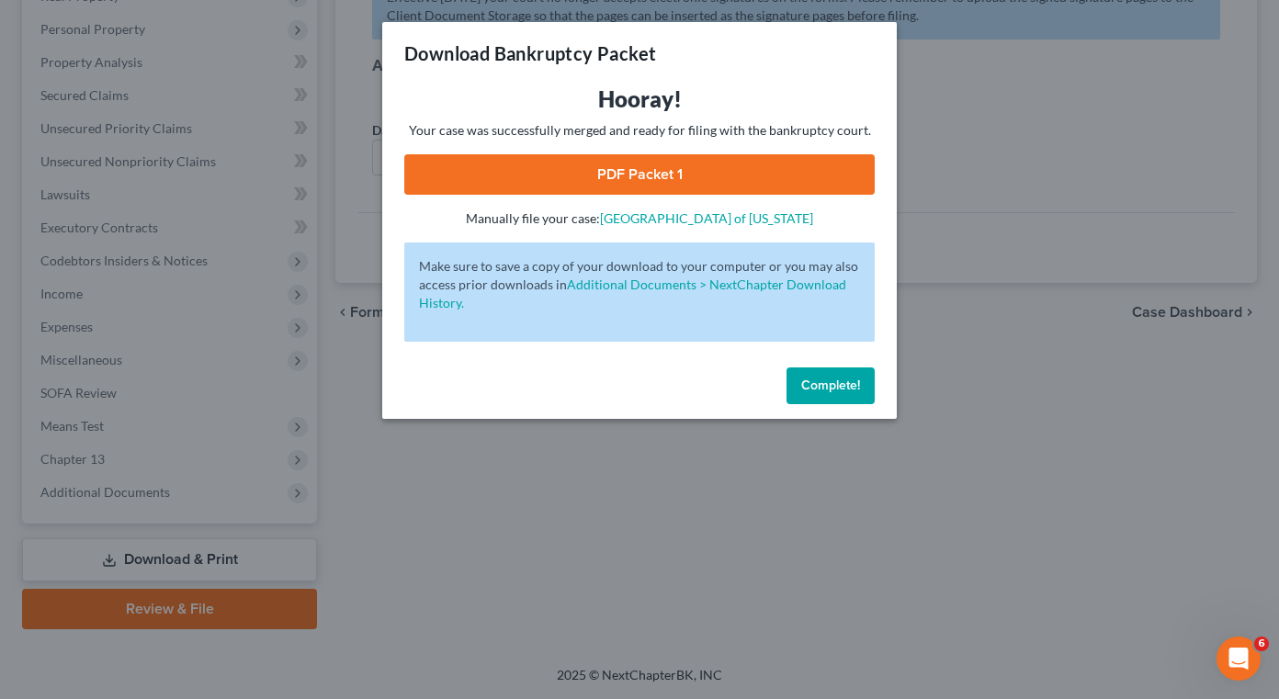
click at [517, 569] on div "Download Bankruptcy Packet Hooray! Your case was successfully merged and ready …" at bounding box center [639, 349] width 1279 height 699
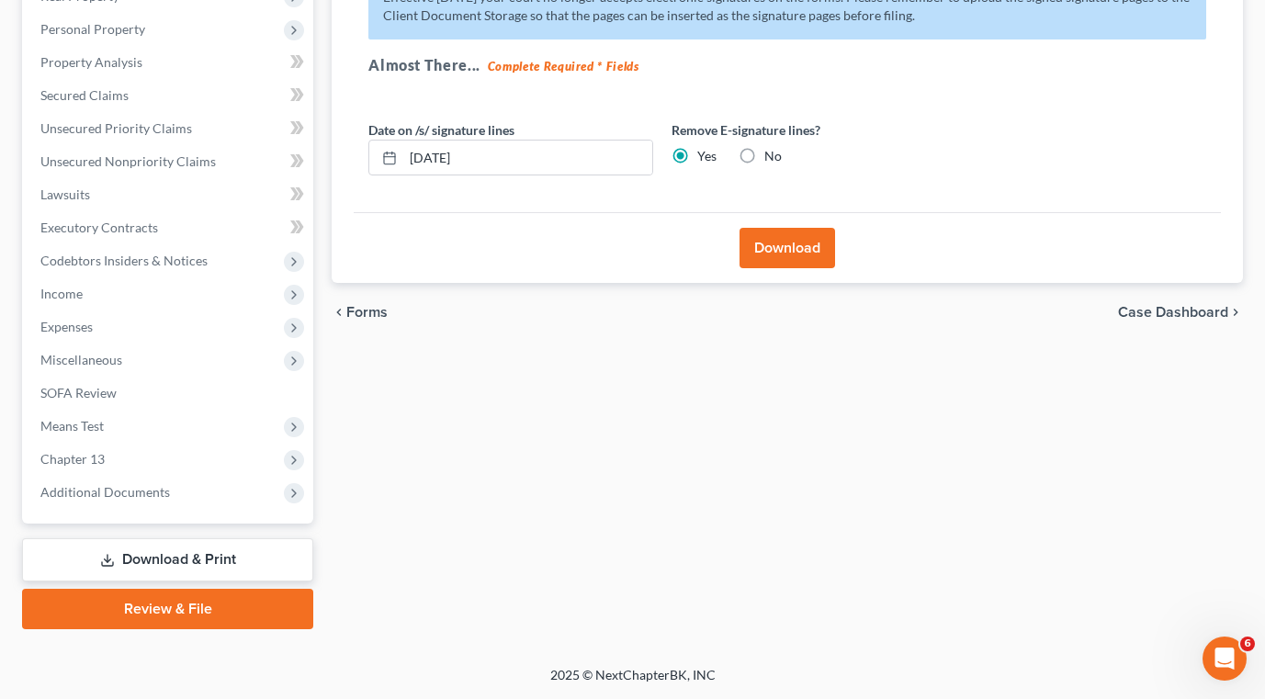
click at [137, 550] on link "Download & Print" at bounding box center [167, 559] width 291 height 43
drag, startPoint x: 351, startPoint y: 318, endPoint x: 394, endPoint y: 319, distance: 43.2
click at [351, 316] on span "Forms" at bounding box center [366, 312] width 41 height 15
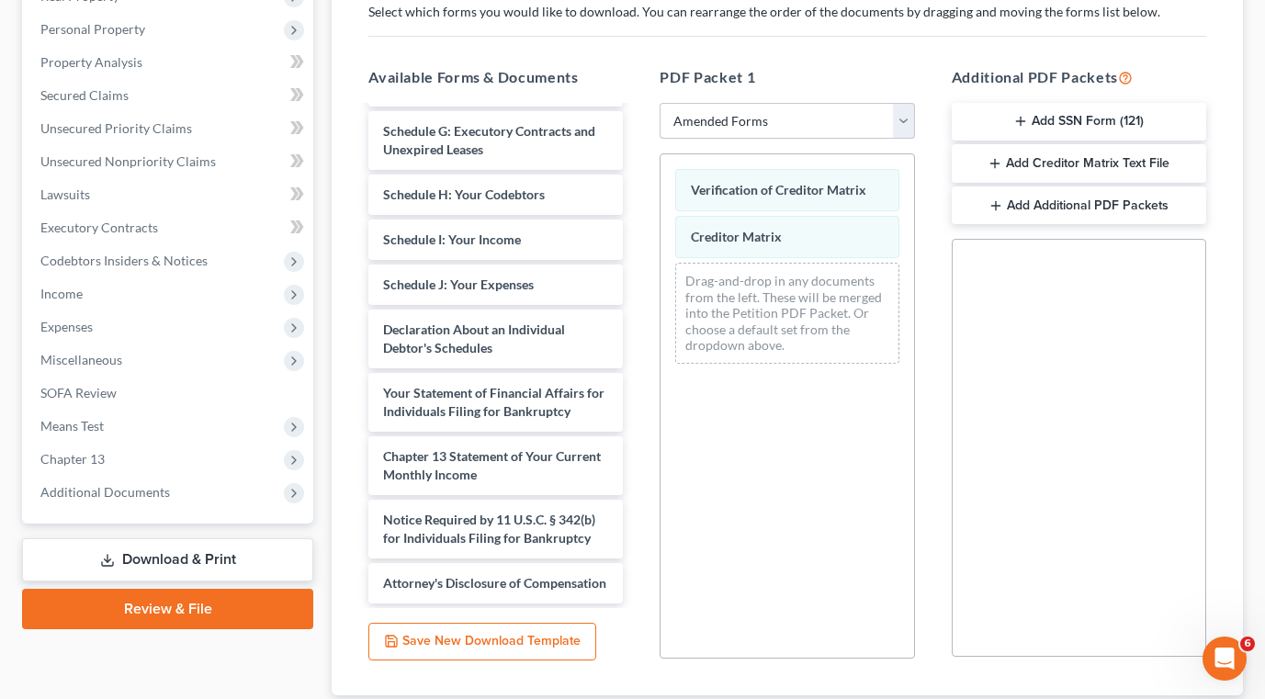
click at [753, 130] on select "Choose Default Petition PDF Packet Complete Bankruptcy Petition (all forms and …" at bounding box center [787, 121] width 254 height 37
click at [660, 103] on select "Choose Default Petition PDF Packet Complete Bankruptcy Petition (all forms and …" at bounding box center [787, 121] width 254 height 37
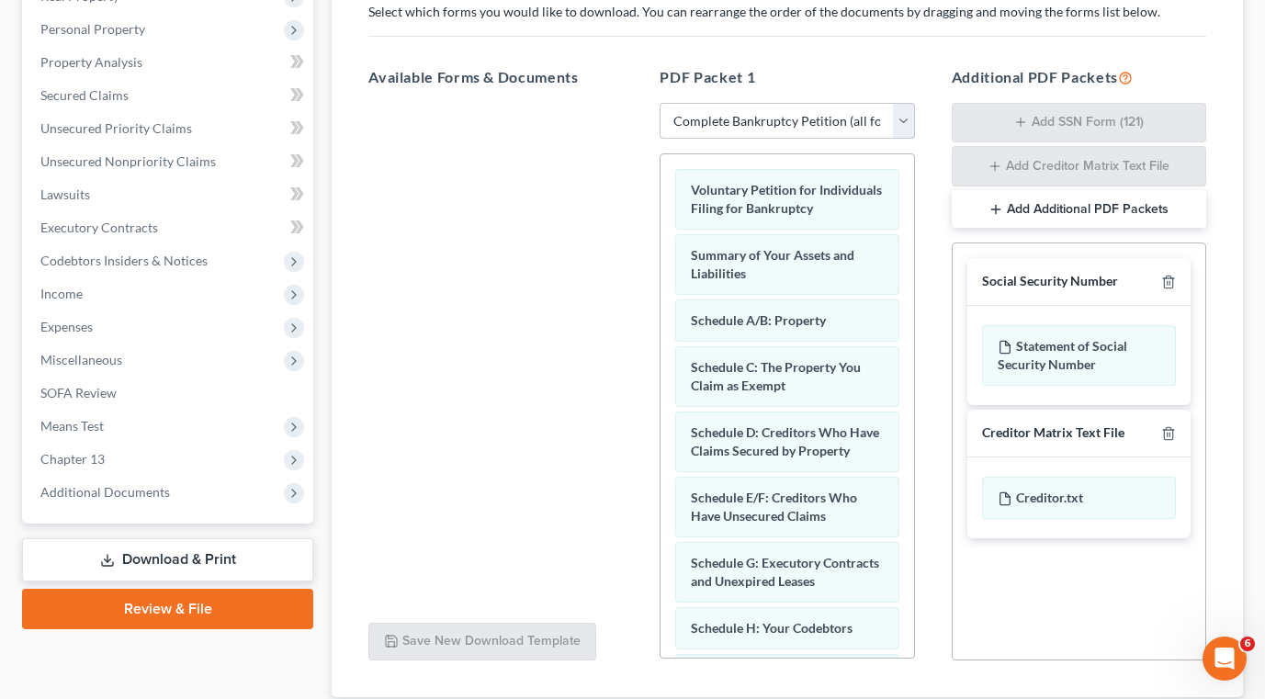
scroll to position [0, 0]
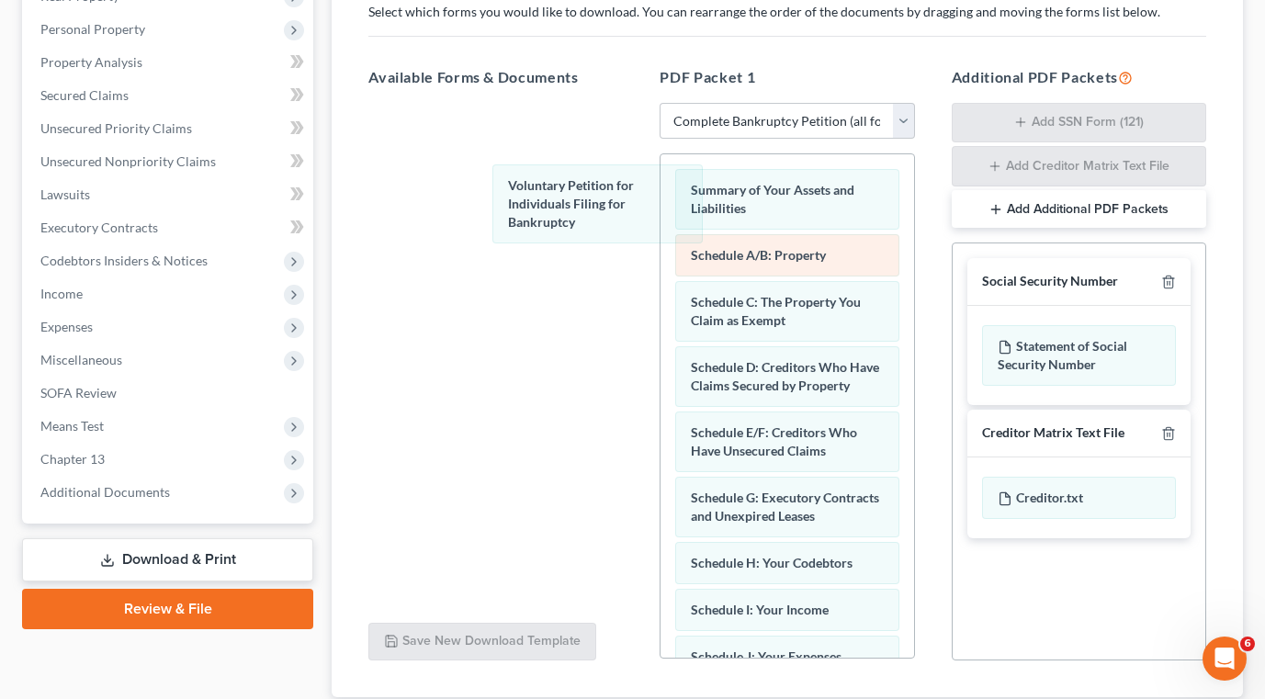
drag, startPoint x: 705, startPoint y: 216, endPoint x: 676, endPoint y: 273, distance: 64.1
click at [660, 213] on div "Voluntary Petition for Individuals Filing for Bankruptcy Voluntary Petition for…" at bounding box center [786, 704] width 253 height 1100
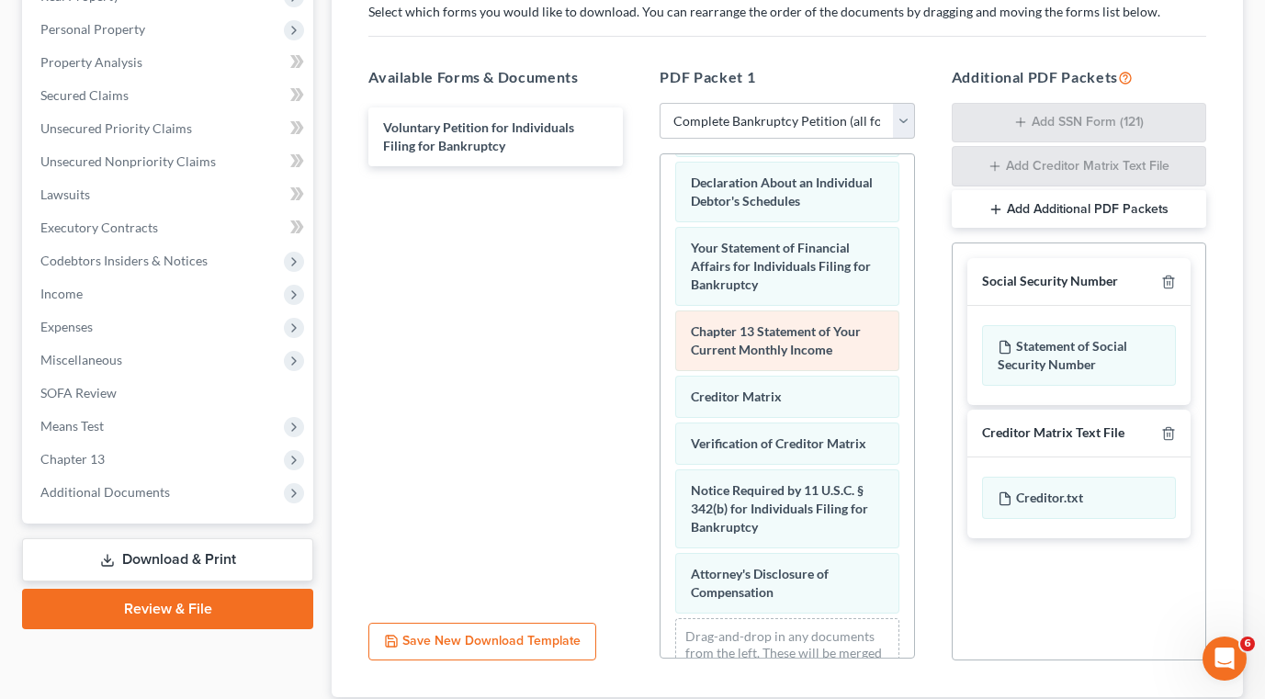
scroll to position [634, 0]
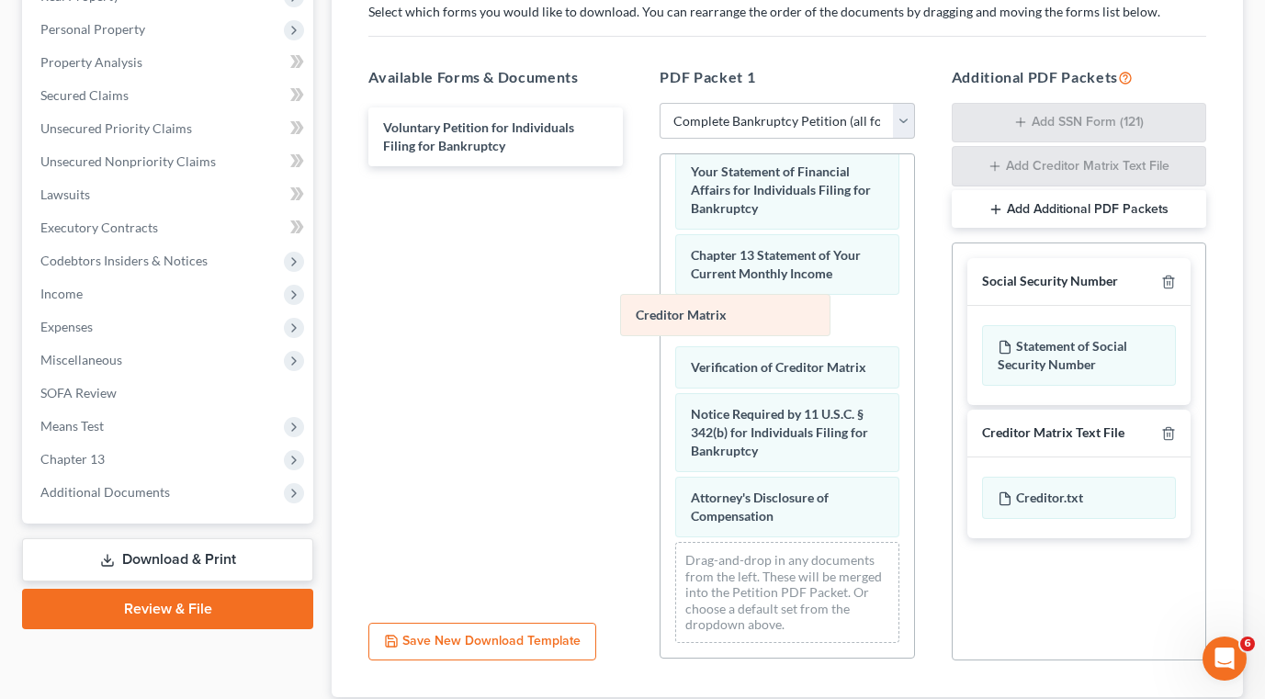
drag, startPoint x: 703, startPoint y: 310, endPoint x: 544, endPoint y: 322, distance: 159.4
click at [660, 314] on div "Creditor Matrix Summary of Your Assets and Liabilities Schedule A/B: Property S…" at bounding box center [786, 107] width 253 height 1100
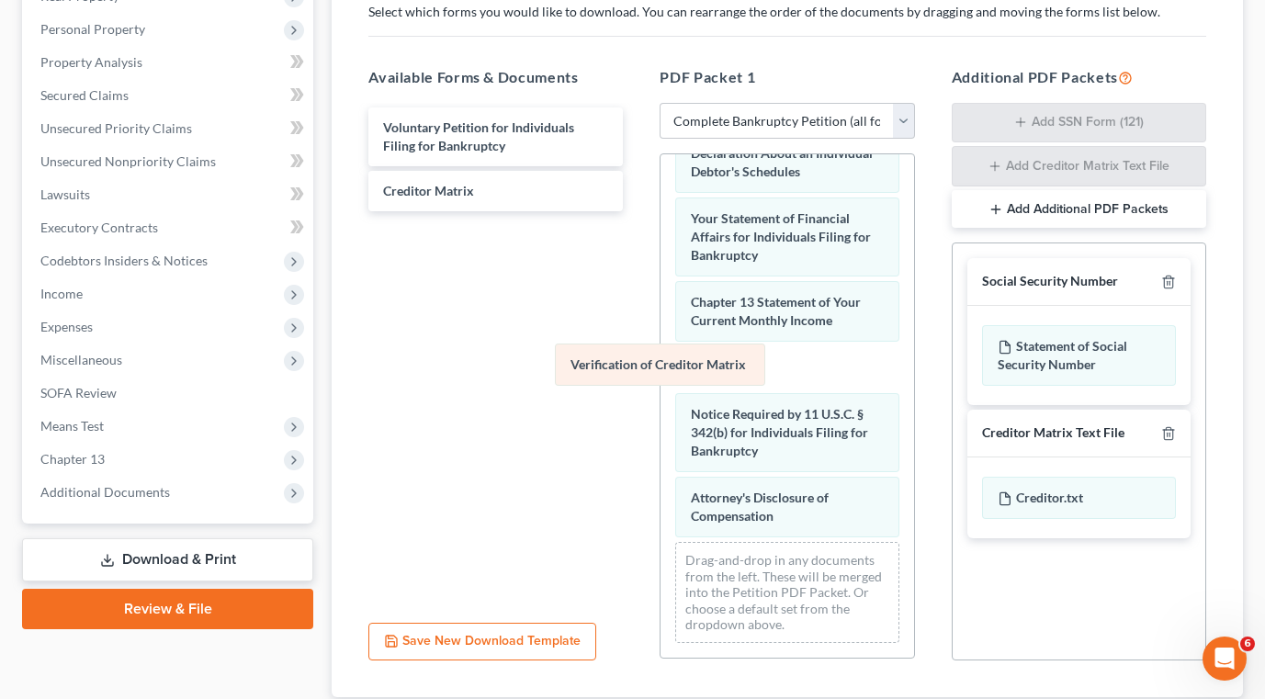
scroll to position [540, 0]
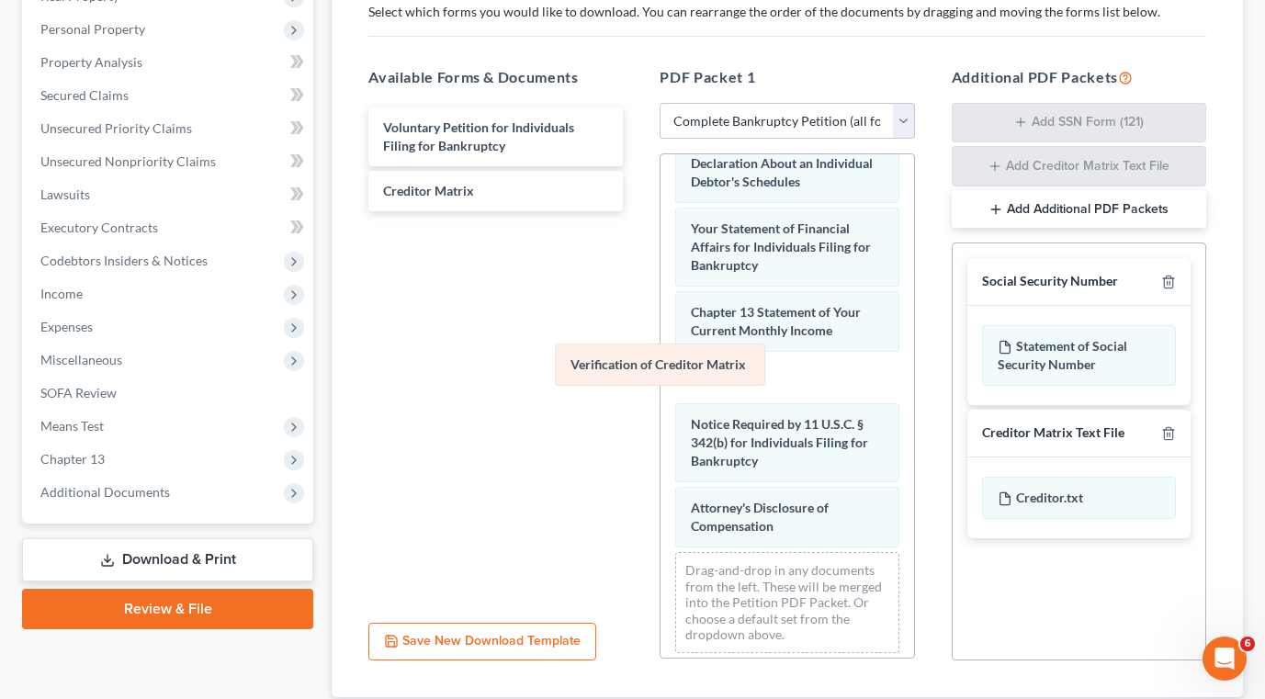
drag, startPoint x: 726, startPoint y: 371, endPoint x: 528, endPoint y: 389, distance: 198.3
click at [660, 372] on div "Verification of Creditor Matrix Summary of Your Assets and Liabilities Schedule…" at bounding box center [786, 141] width 253 height 1054
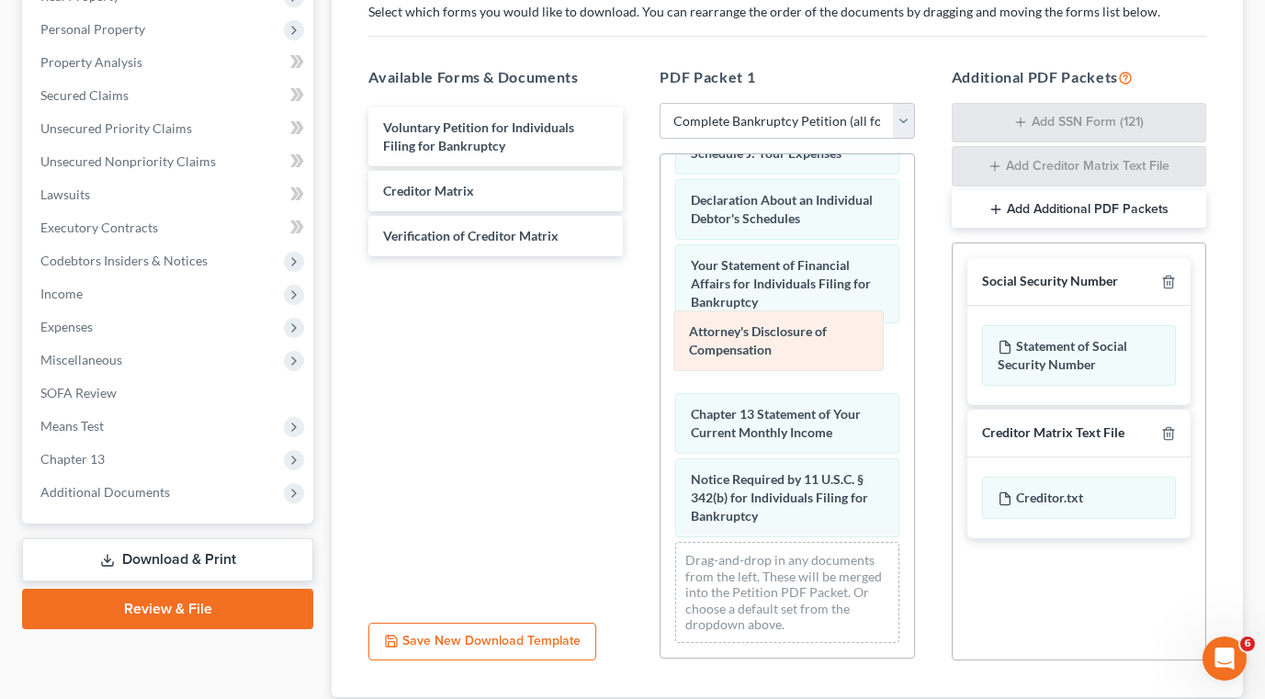
drag, startPoint x: 743, startPoint y: 505, endPoint x: 742, endPoint y: 341, distance: 164.4
click at [742, 341] on div "Attorney's Disclosure of Compensation Summary of Your Assets and Liabilities Sc…" at bounding box center [786, 154] width 253 height 1007
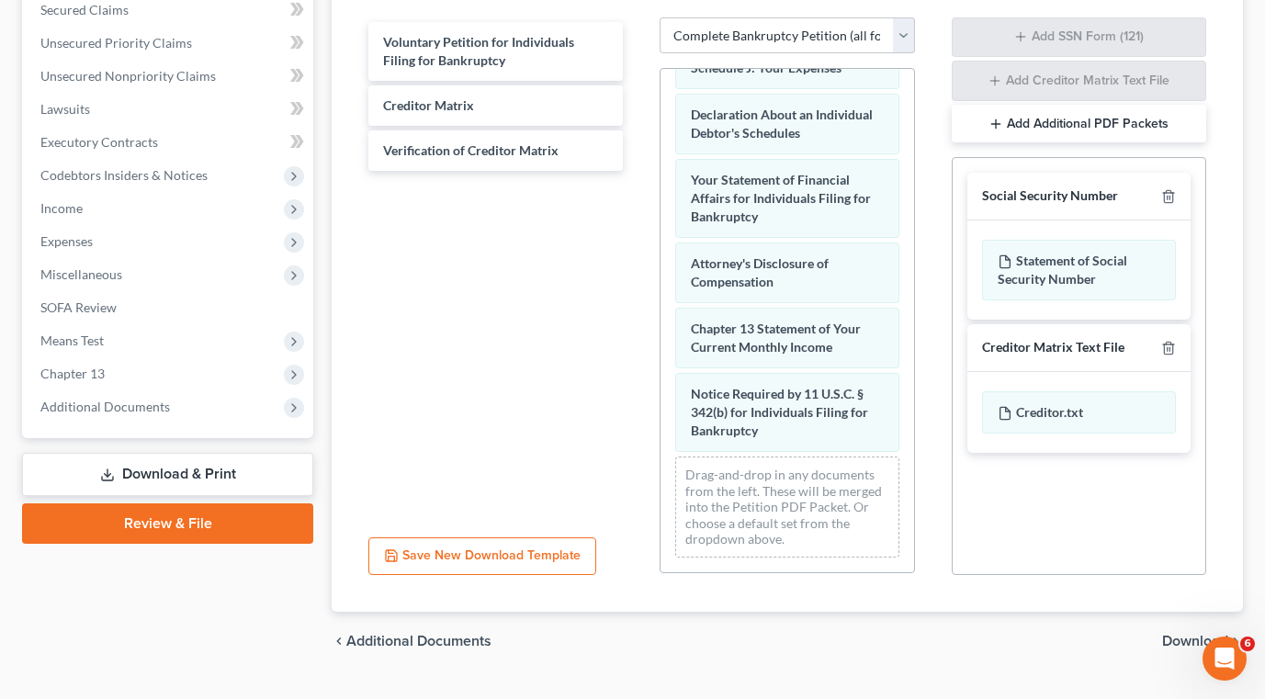
scroll to position [437, 0]
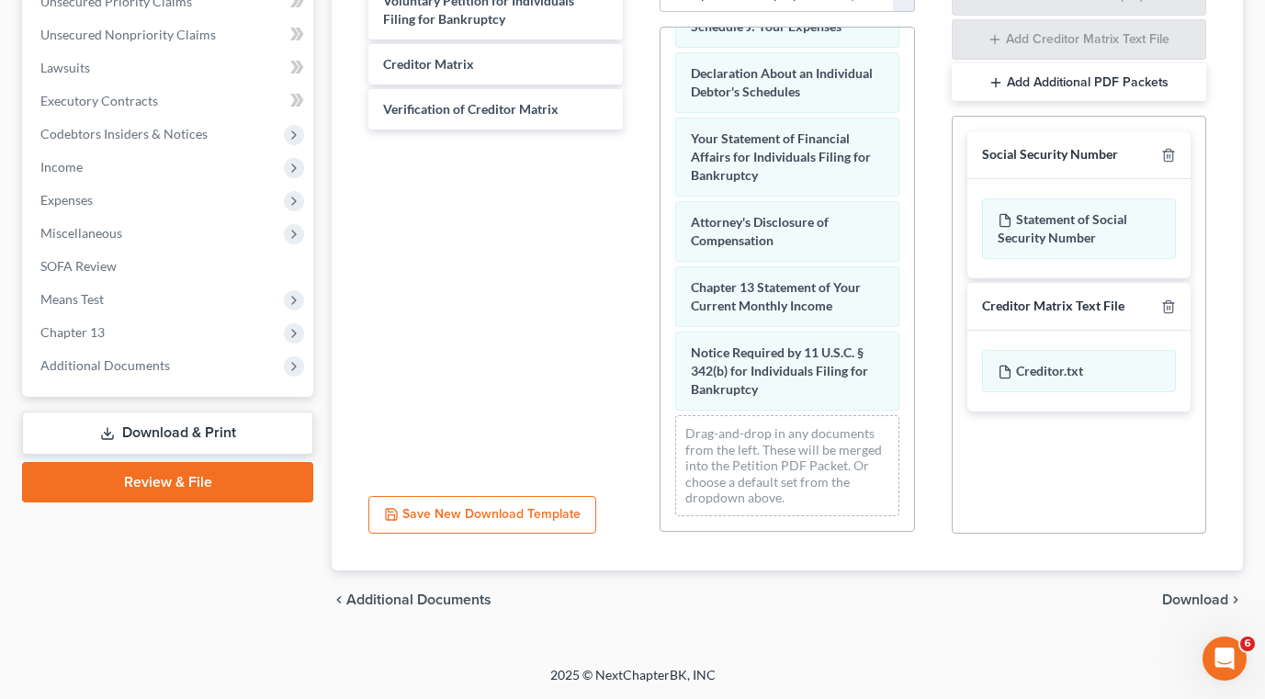
click at [1188, 599] on span "Download" at bounding box center [1195, 599] width 66 height 15
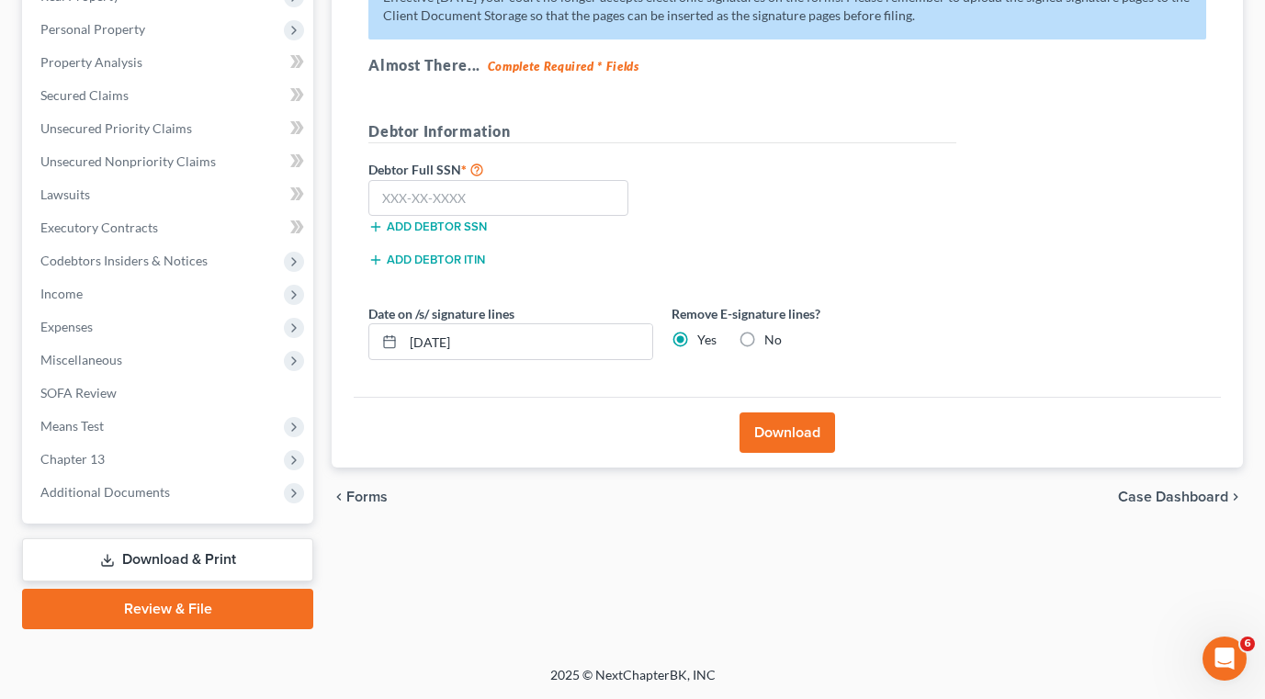
scroll to position [310, 0]
click at [768, 434] on button "Download" at bounding box center [787, 432] width 96 height 40
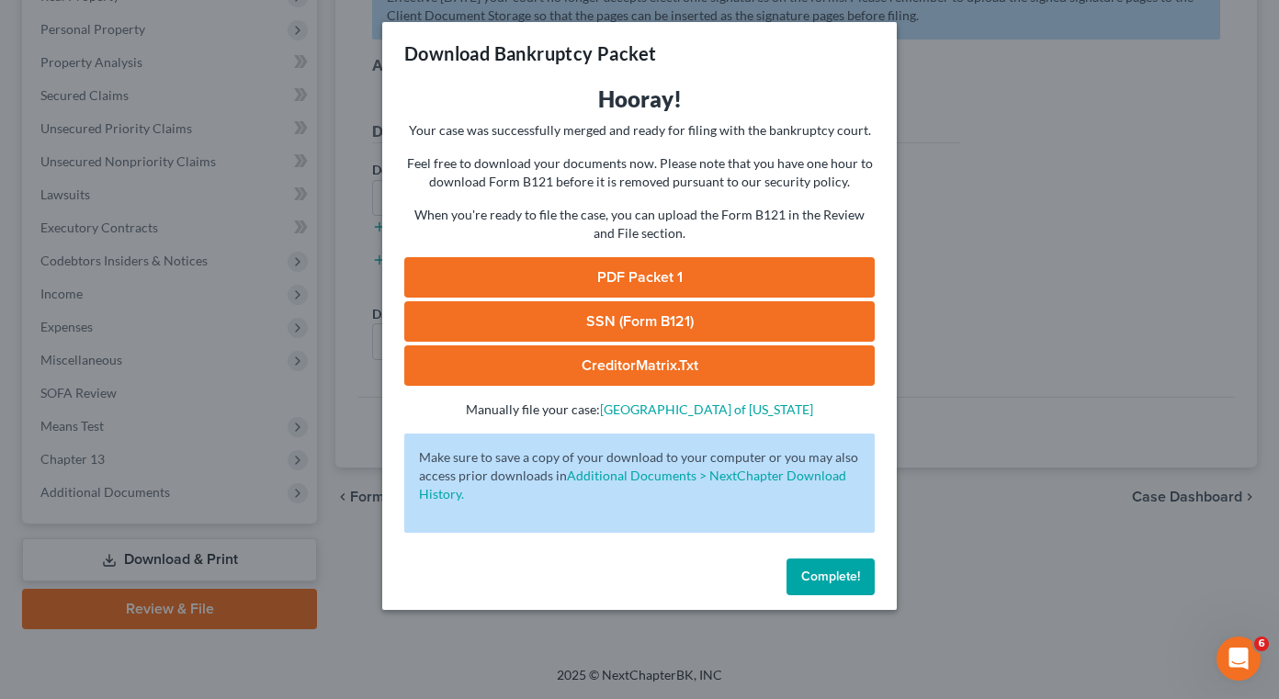
click at [682, 271] on link "PDF Packet 1" at bounding box center [639, 277] width 470 height 40
click at [829, 569] on span "Complete!" at bounding box center [830, 577] width 59 height 16
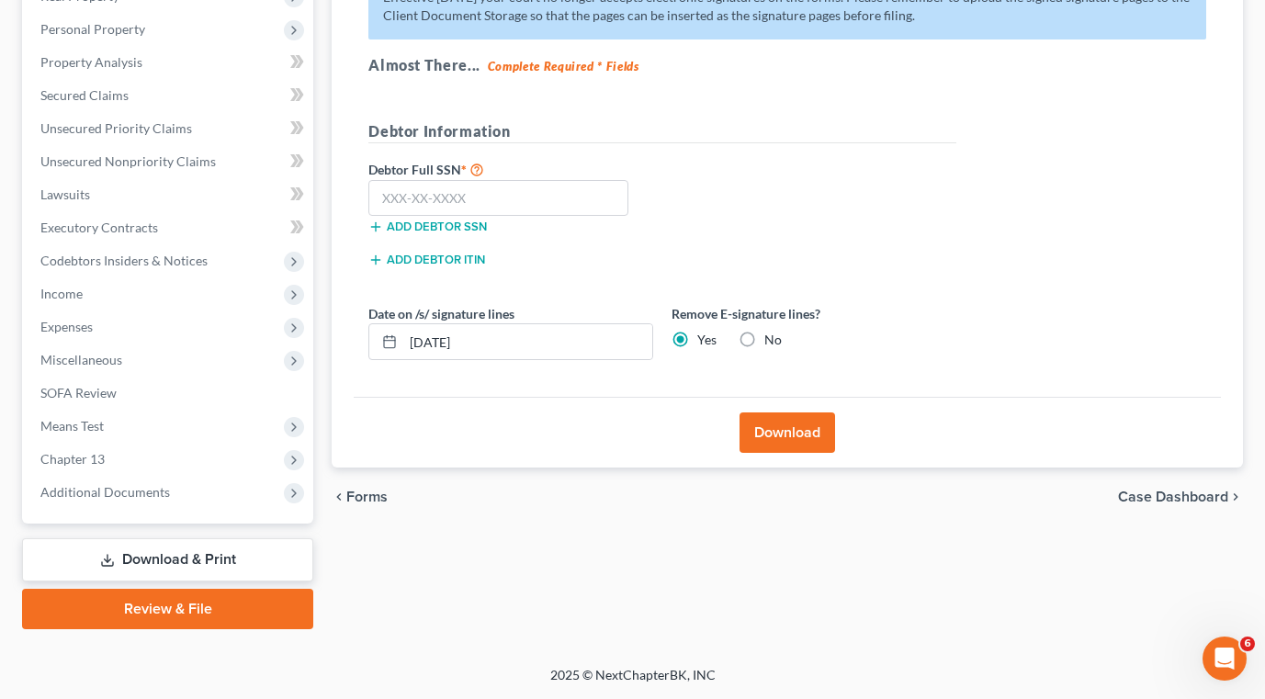
click at [379, 499] on span "Forms" at bounding box center [366, 497] width 41 height 15
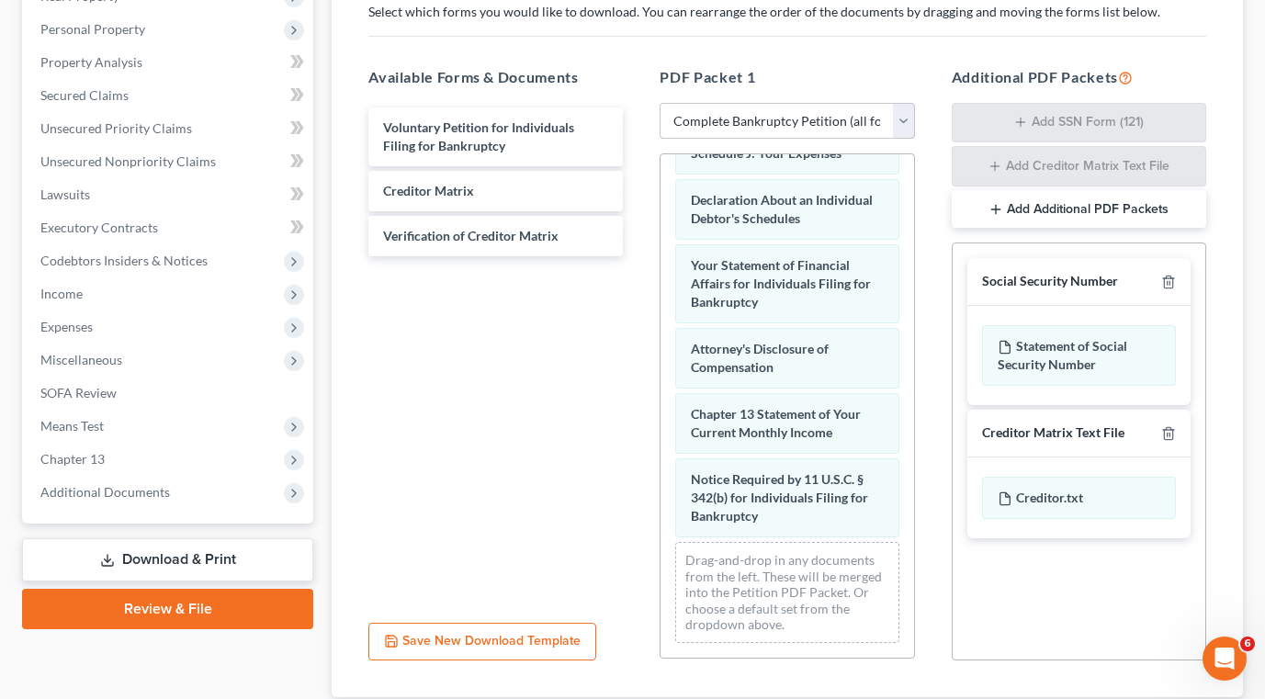
click at [773, 113] on select "Choose Default Petition PDF Packet Complete Bankruptcy Petition (all forms and …" at bounding box center [787, 121] width 254 height 37
select select "3"
click at [660, 103] on select "Choose Default Petition PDF Packet Complete Bankruptcy Petition (all forms and …" at bounding box center [787, 121] width 254 height 37
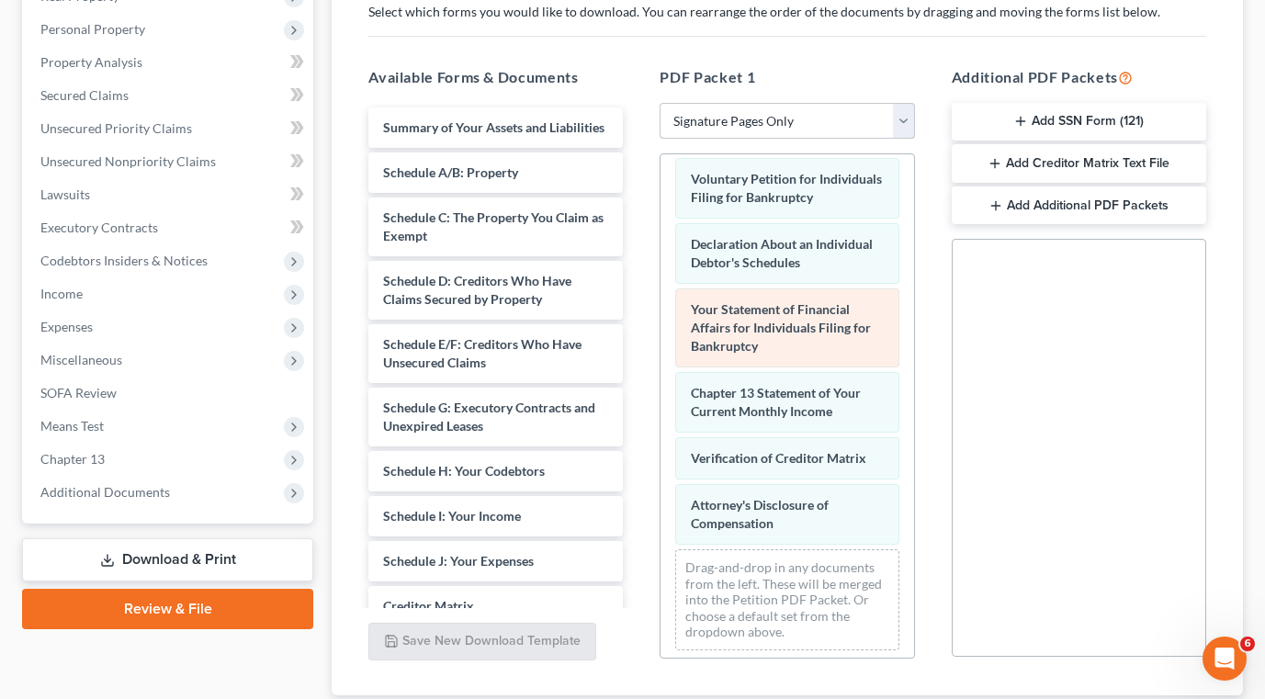
scroll to position [0, 0]
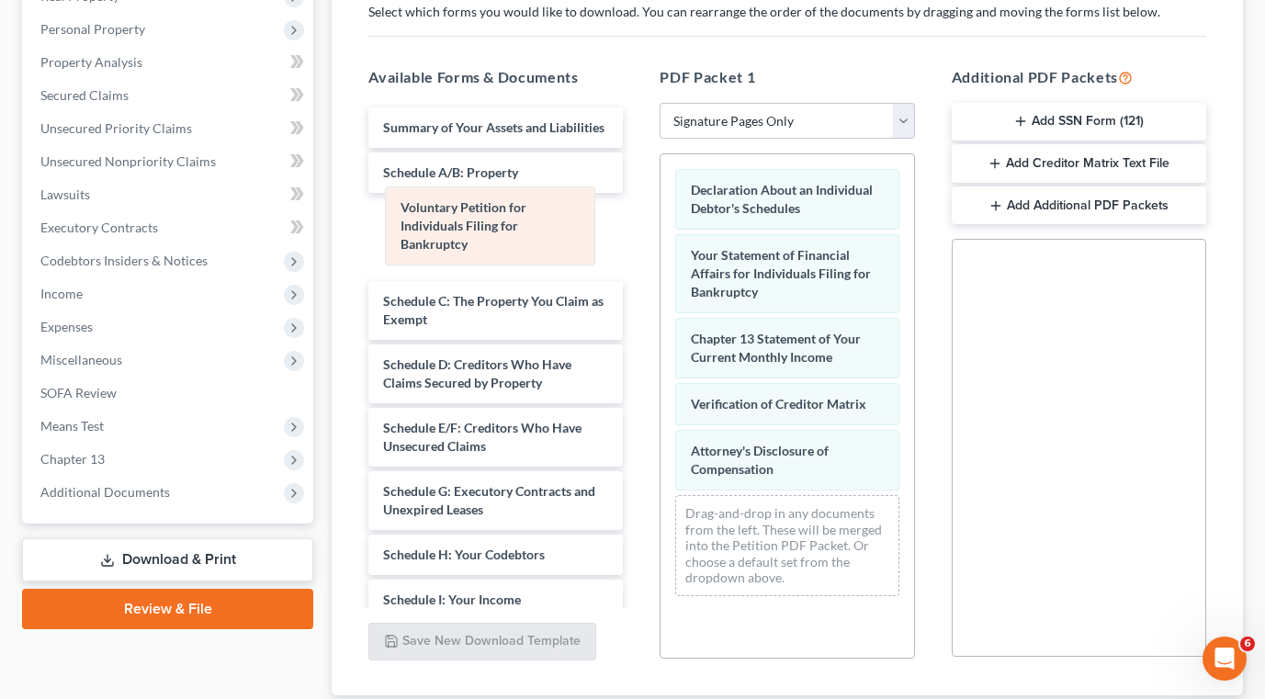
drag, startPoint x: 756, startPoint y: 205, endPoint x: 482, endPoint y: 244, distance: 276.6
click at [660, 223] on div "Voluntary Petition for Individuals Filing for Bankruptcy Voluntary Petition for…" at bounding box center [786, 382] width 253 height 457
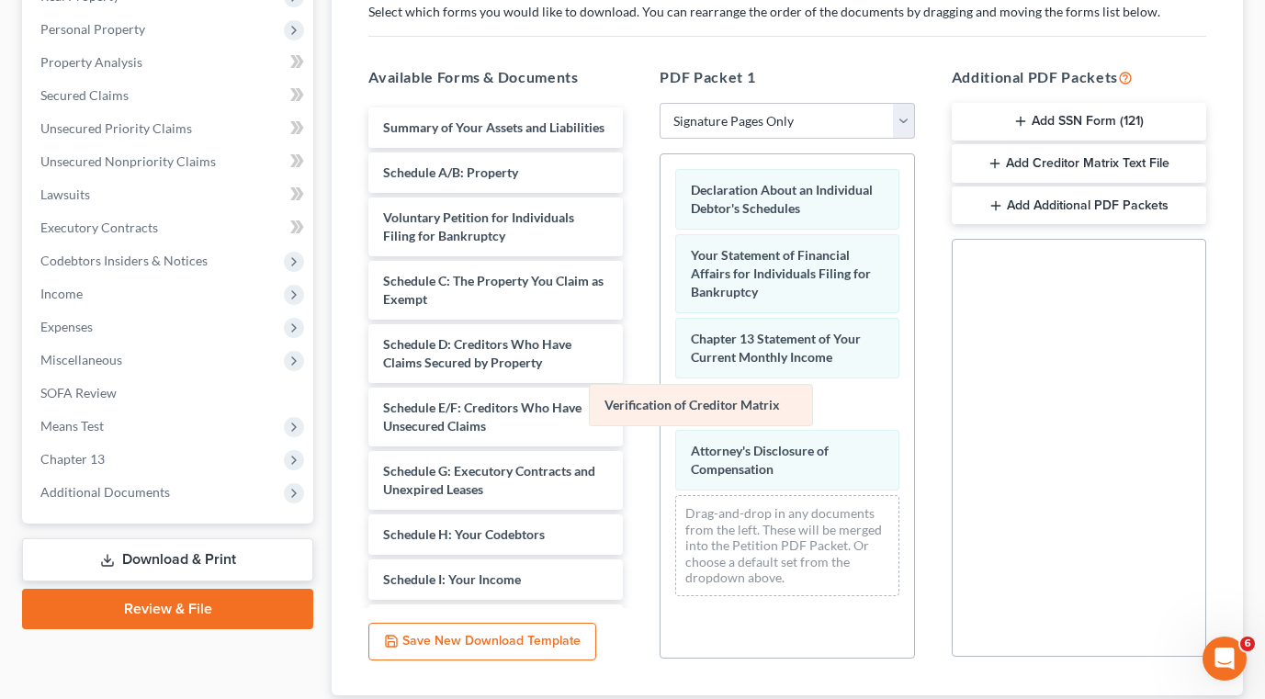
drag, startPoint x: 803, startPoint y: 403, endPoint x: 426, endPoint y: 407, distance: 376.6
click at [660, 406] on div "Verification of Creditor Matrix Declaration About an Individual Debtor's Schedu…" at bounding box center [786, 382] width 253 height 457
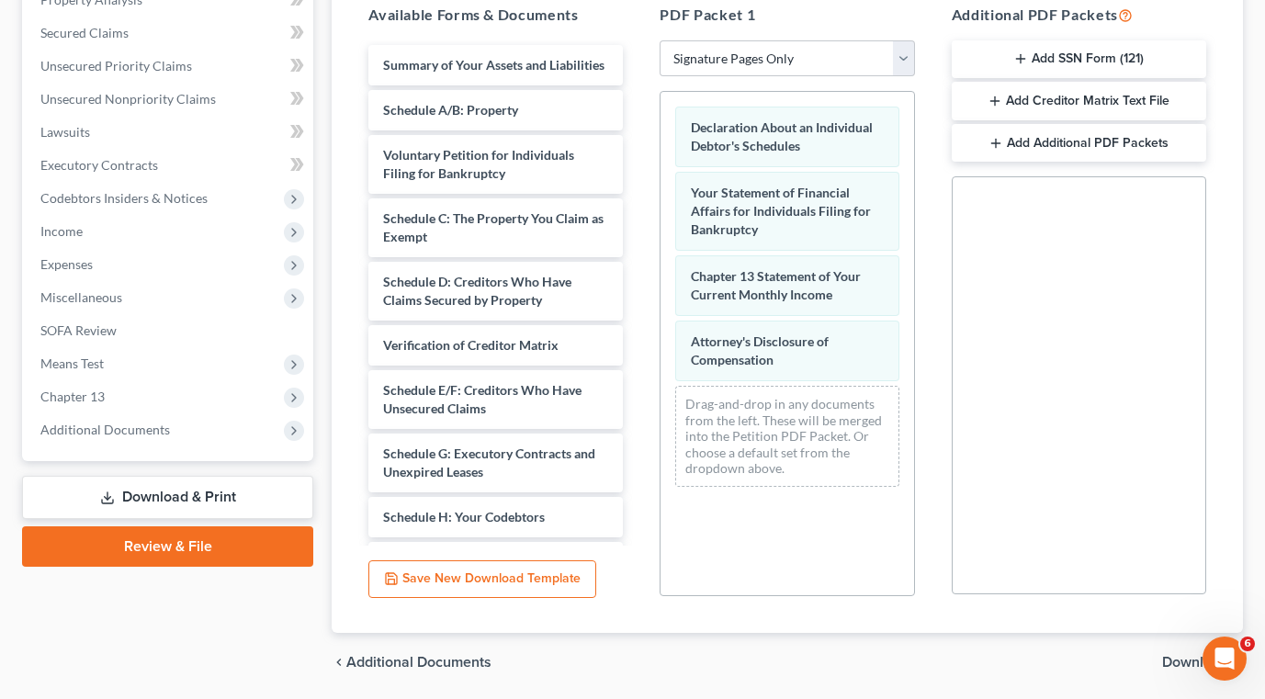
scroll to position [435, 0]
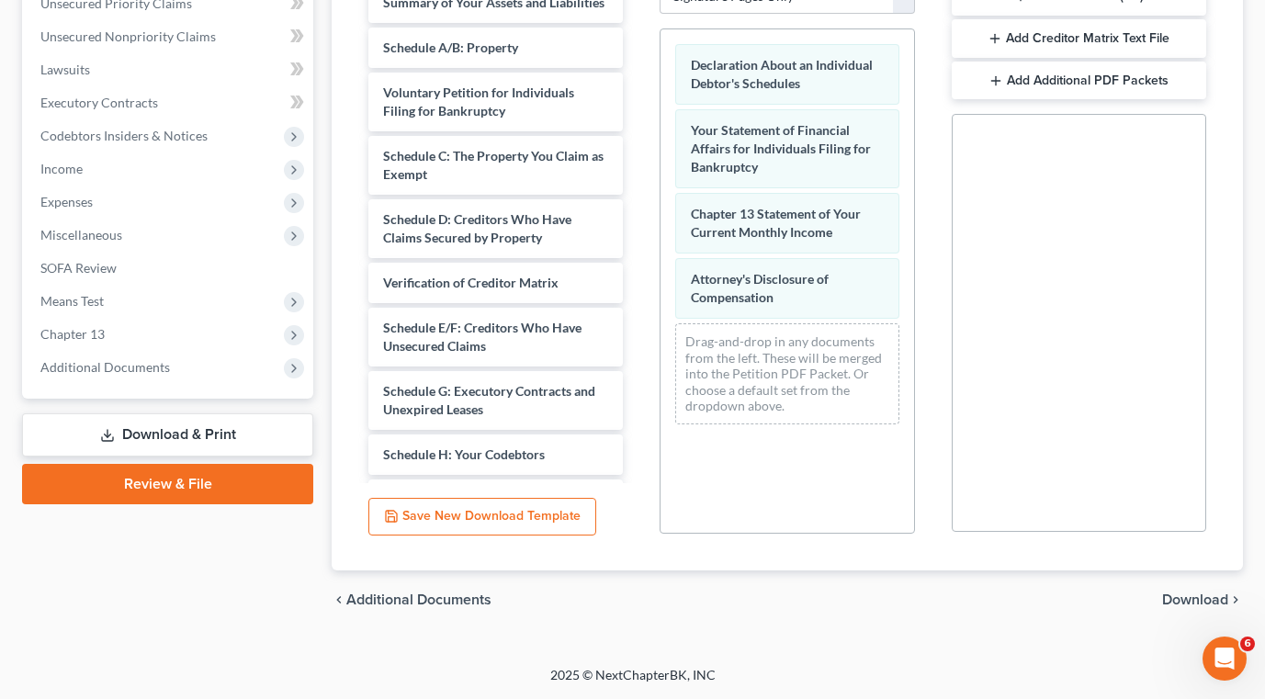
click at [1179, 604] on span "Download" at bounding box center [1195, 599] width 66 height 15
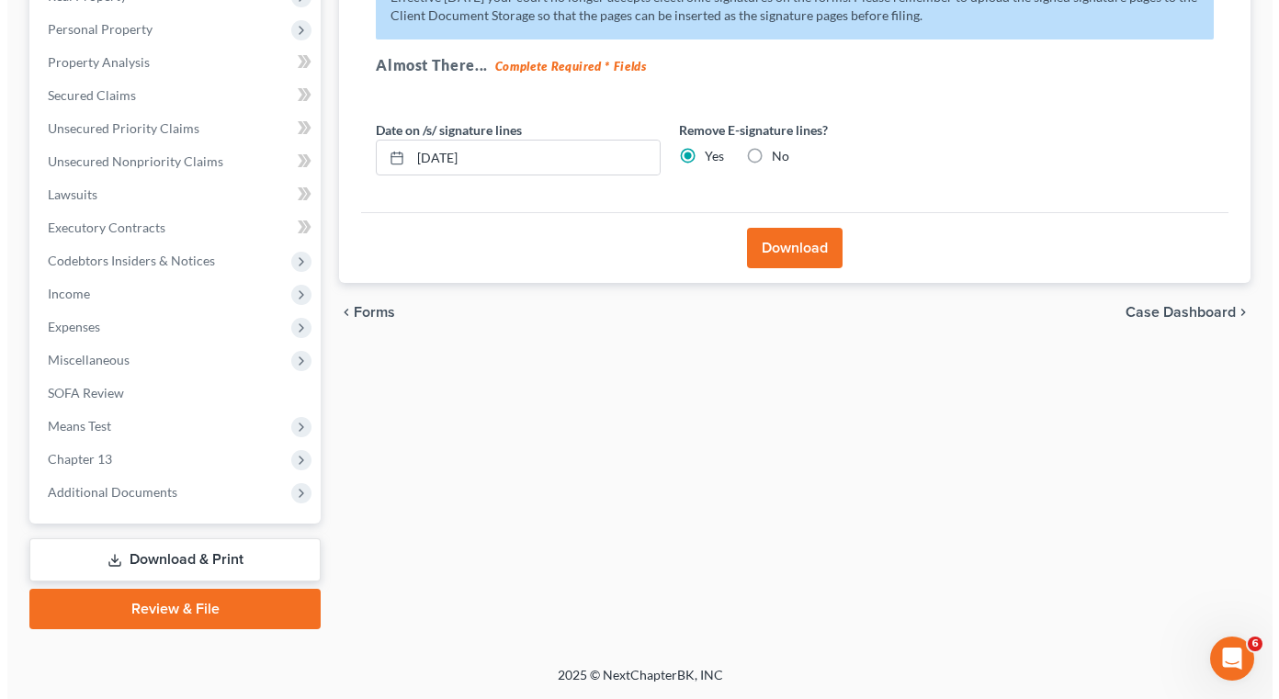
scroll to position [310, 0]
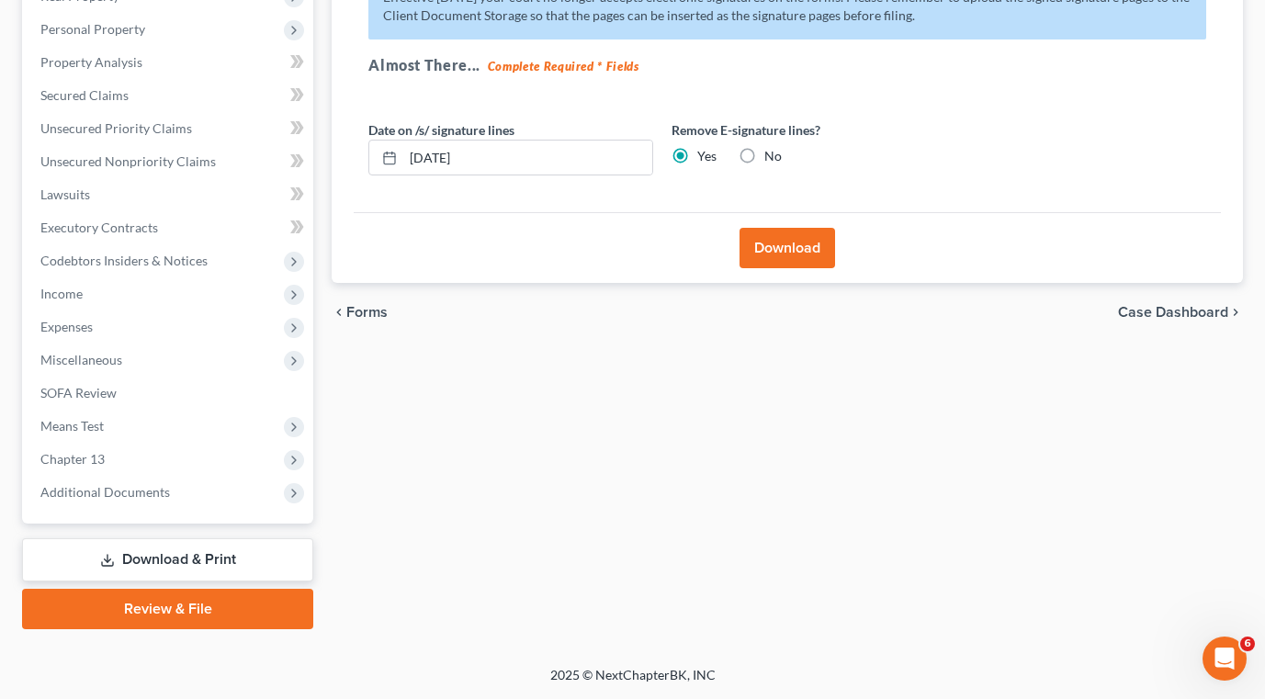
click at [802, 249] on button "Download" at bounding box center [787, 248] width 96 height 40
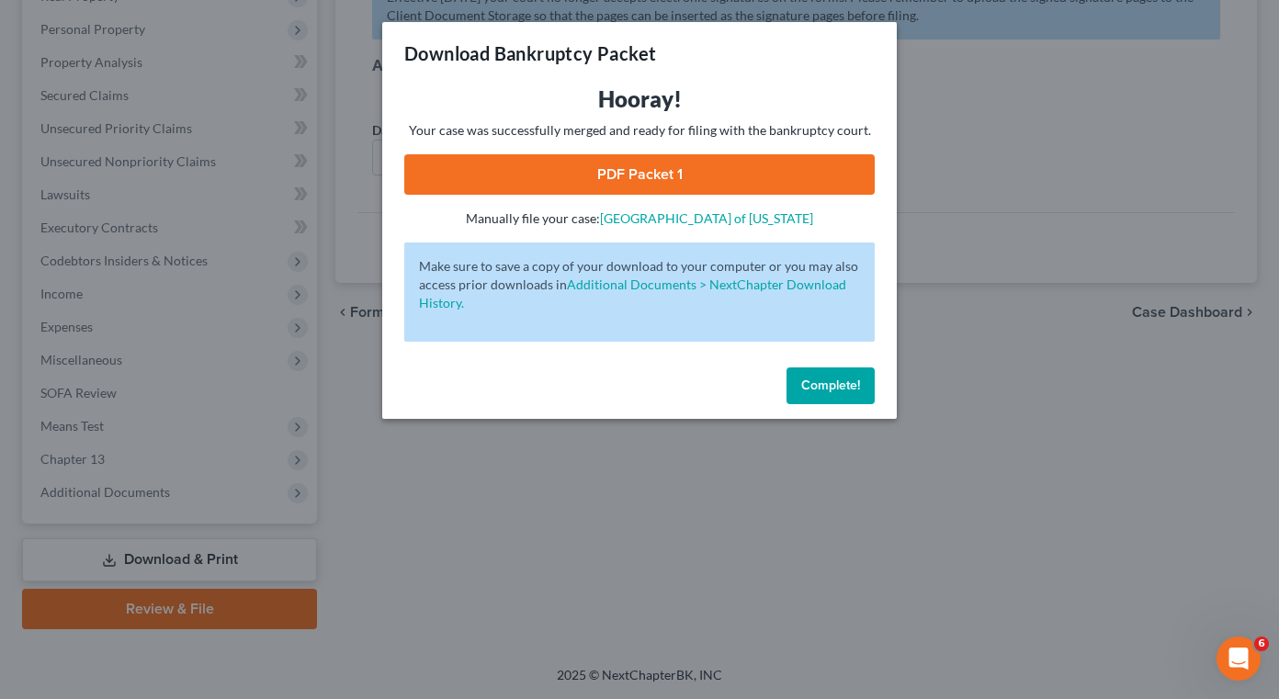
click at [656, 174] on link "PDF Packet 1" at bounding box center [639, 174] width 470 height 40
